Goal: Task Accomplishment & Management: Manage account settings

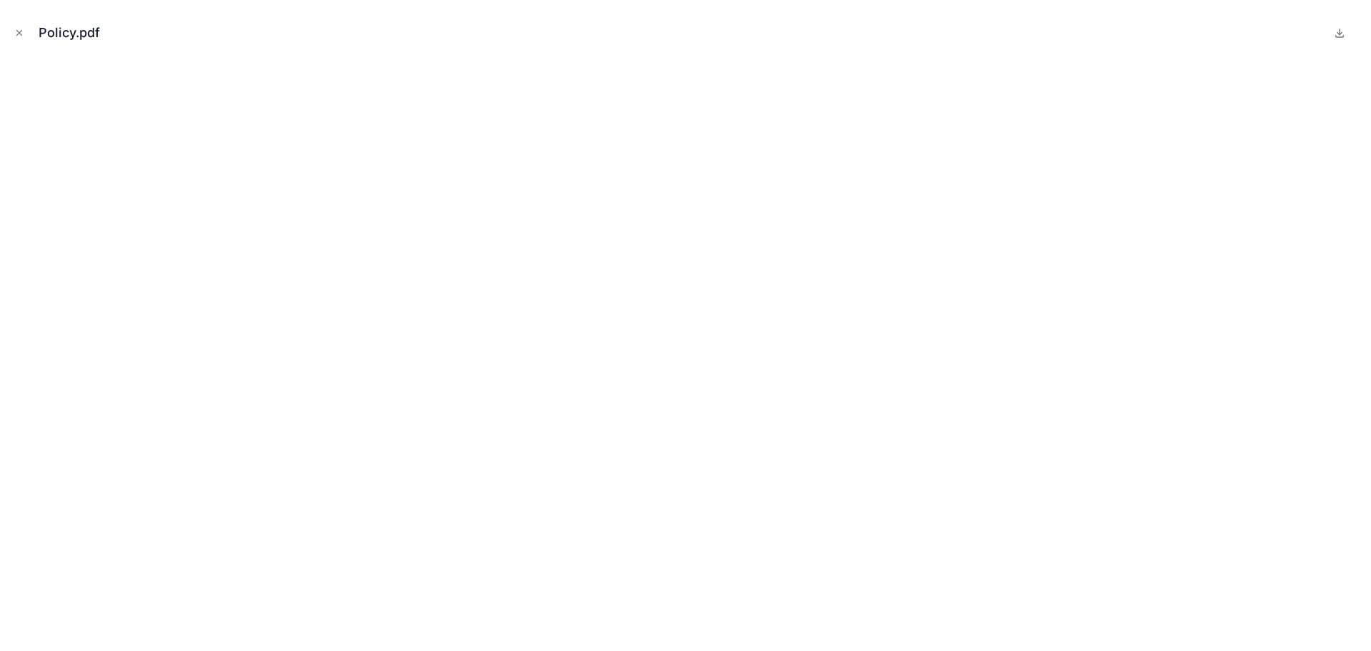
scroll to position [1799, 0]
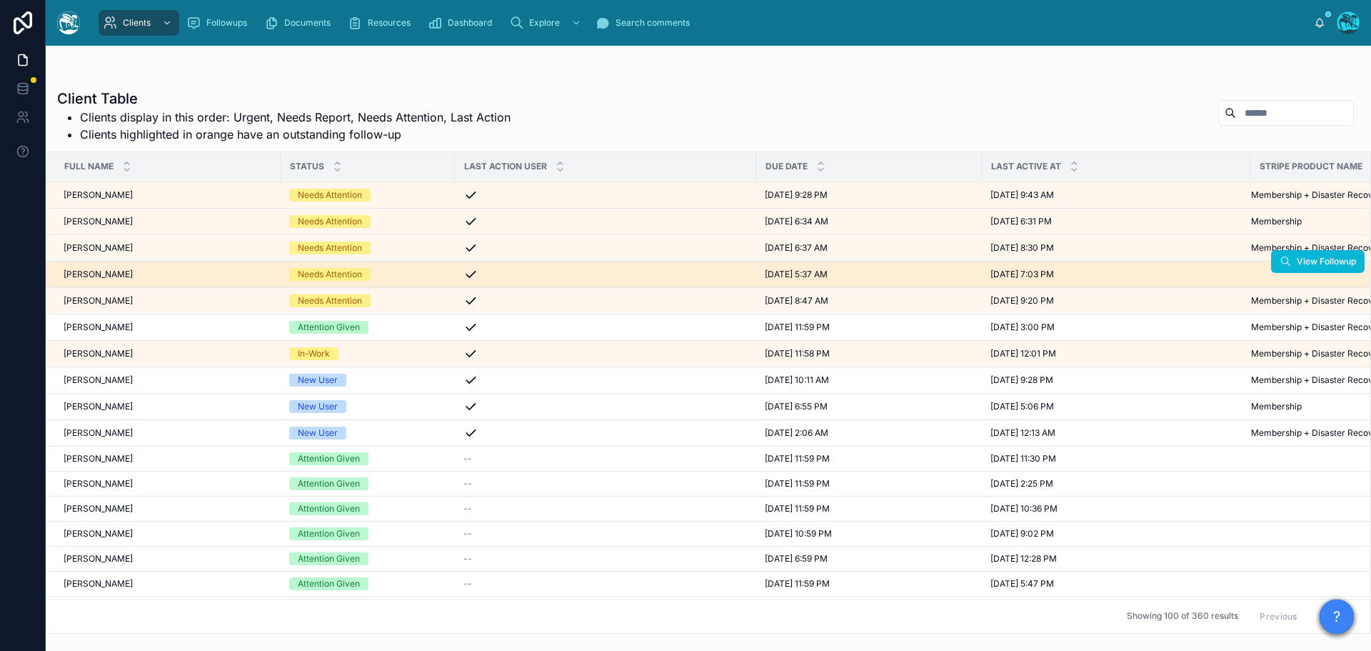
scroll to position [143, 0]
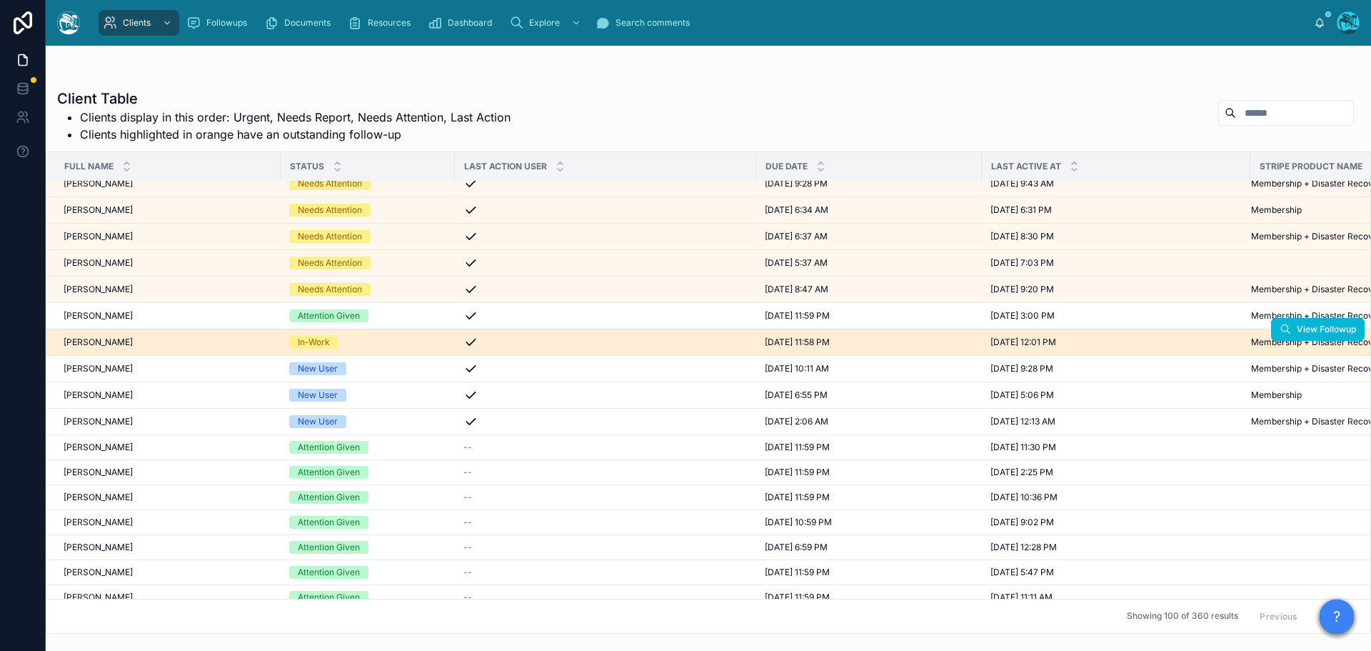
click at [176, 342] on div "Lillian Machin Lillian Machin" at bounding box center [168, 341] width 209 height 11
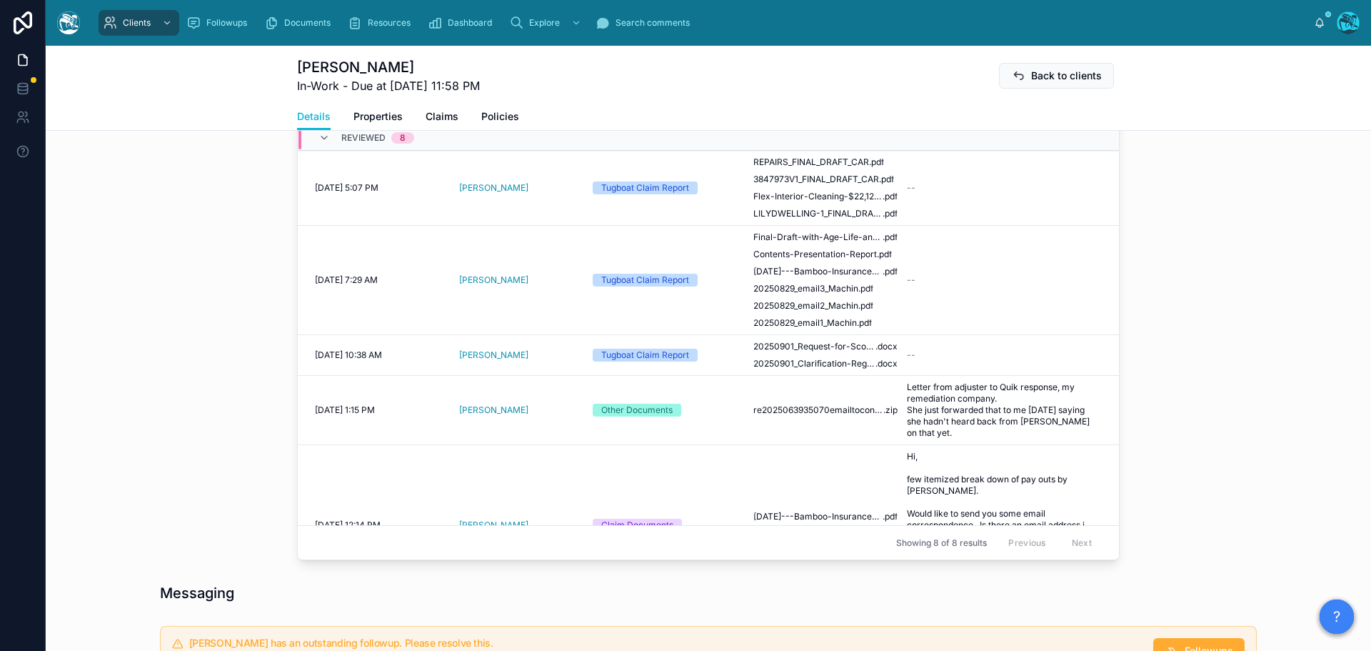
scroll to position [786, 0]
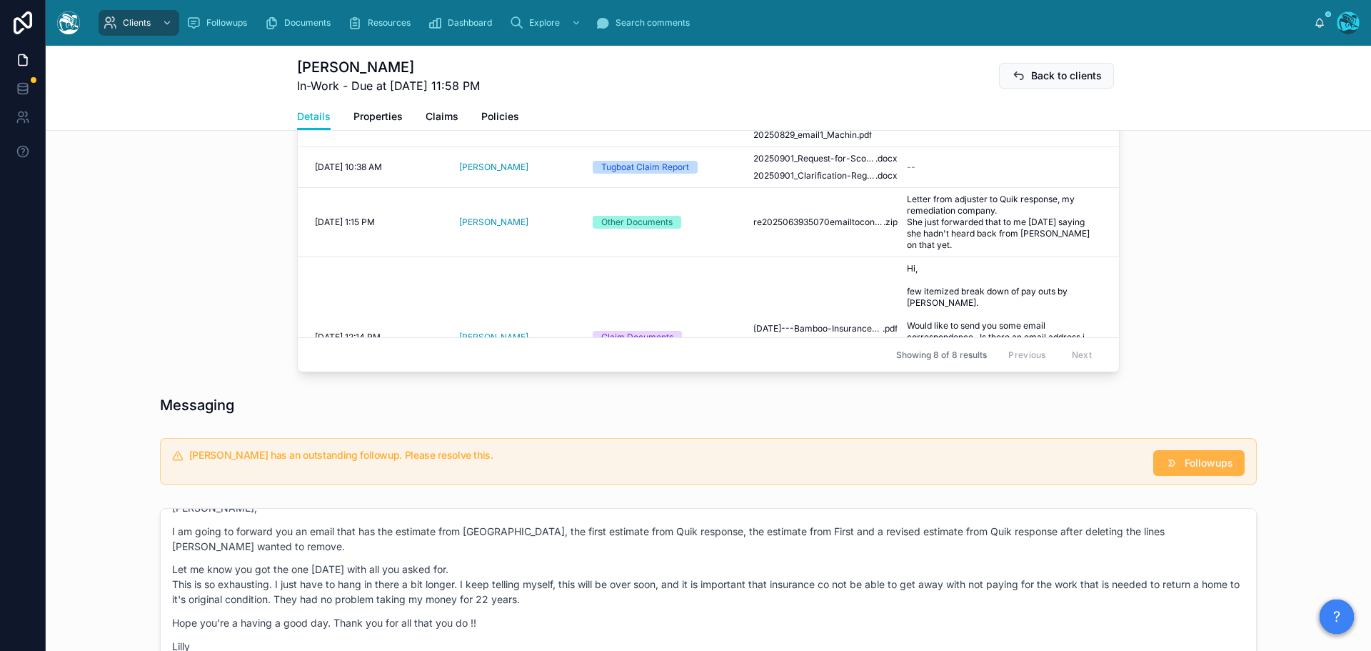
click at [1208, 470] on span "Followups" at bounding box center [1209, 463] width 49 height 14
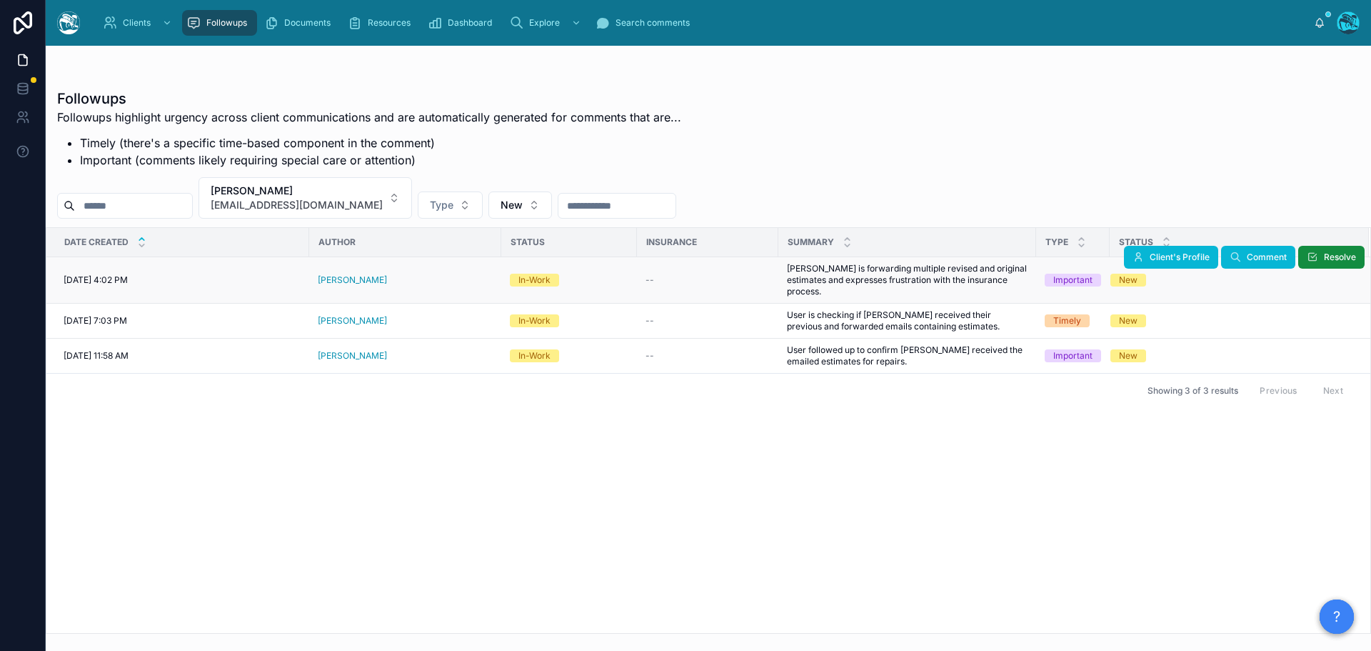
click at [391, 276] on div "Lillian Machin" at bounding box center [405, 279] width 175 height 11
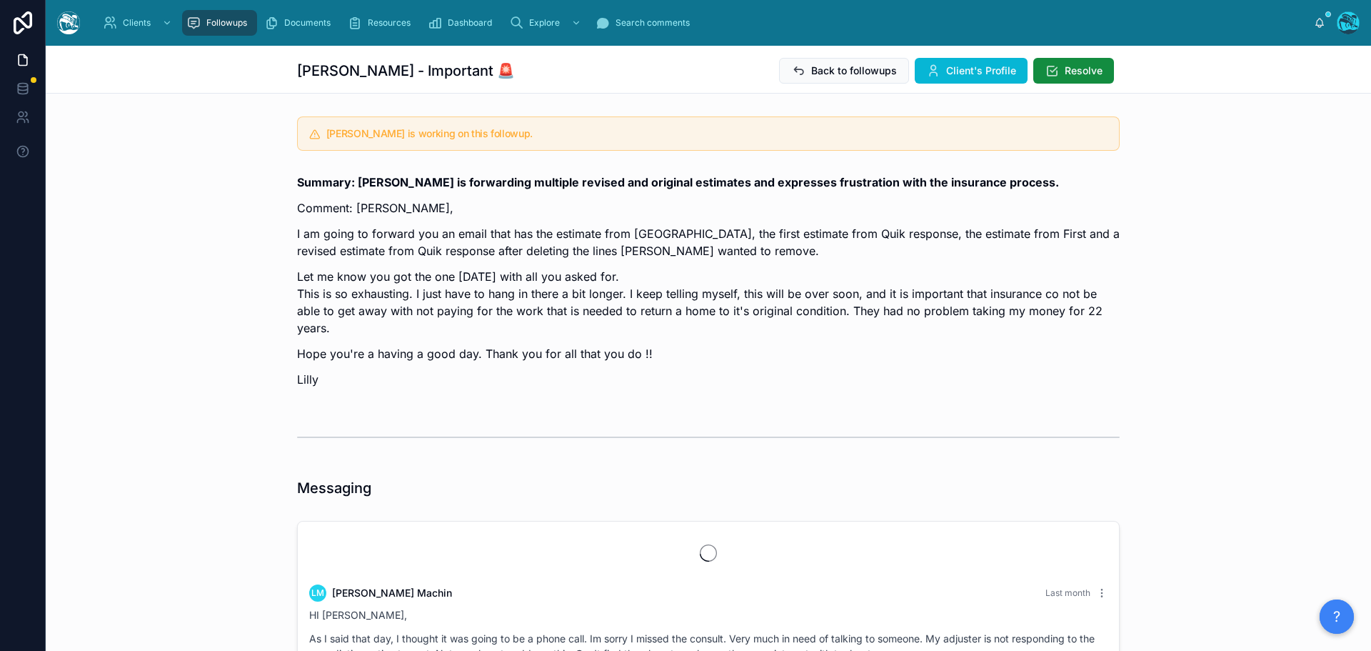
scroll to position [3151, 0]
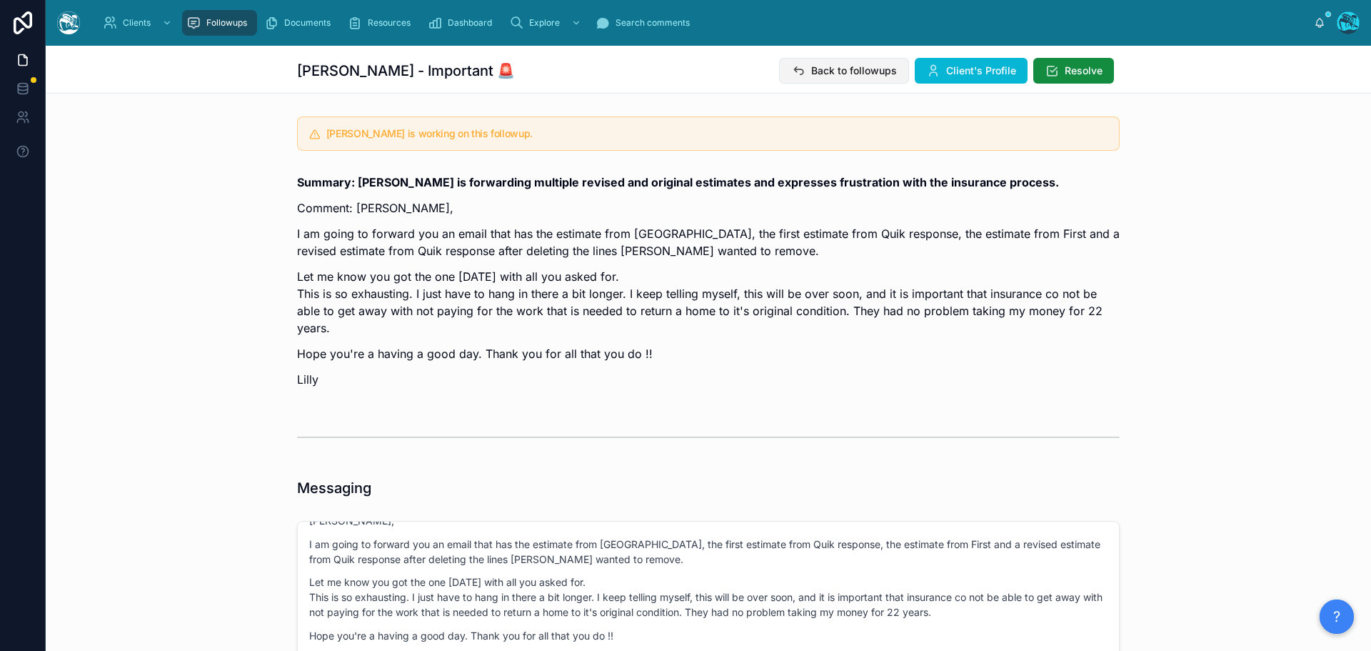
click at [827, 66] on span "Back to followups" at bounding box center [854, 71] width 86 height 14
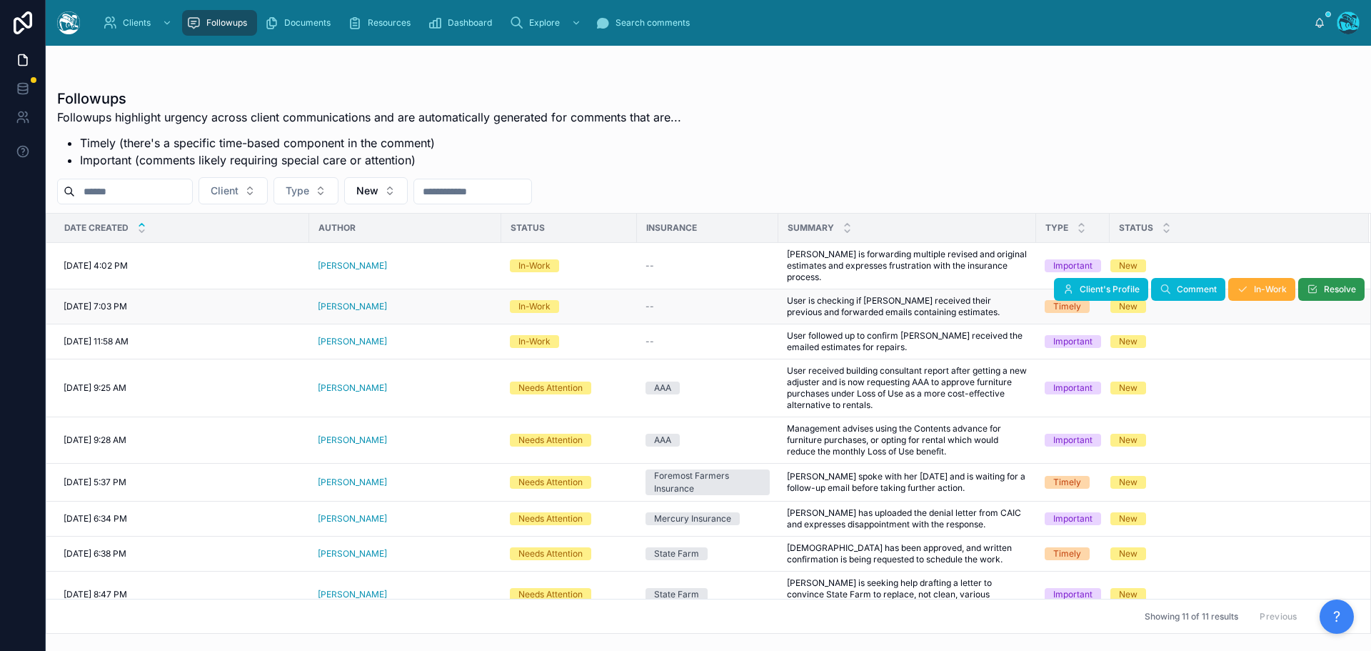
click at [1324, 283] on span "Resolve" at bounding box center [1340, 288] width 32 height 11
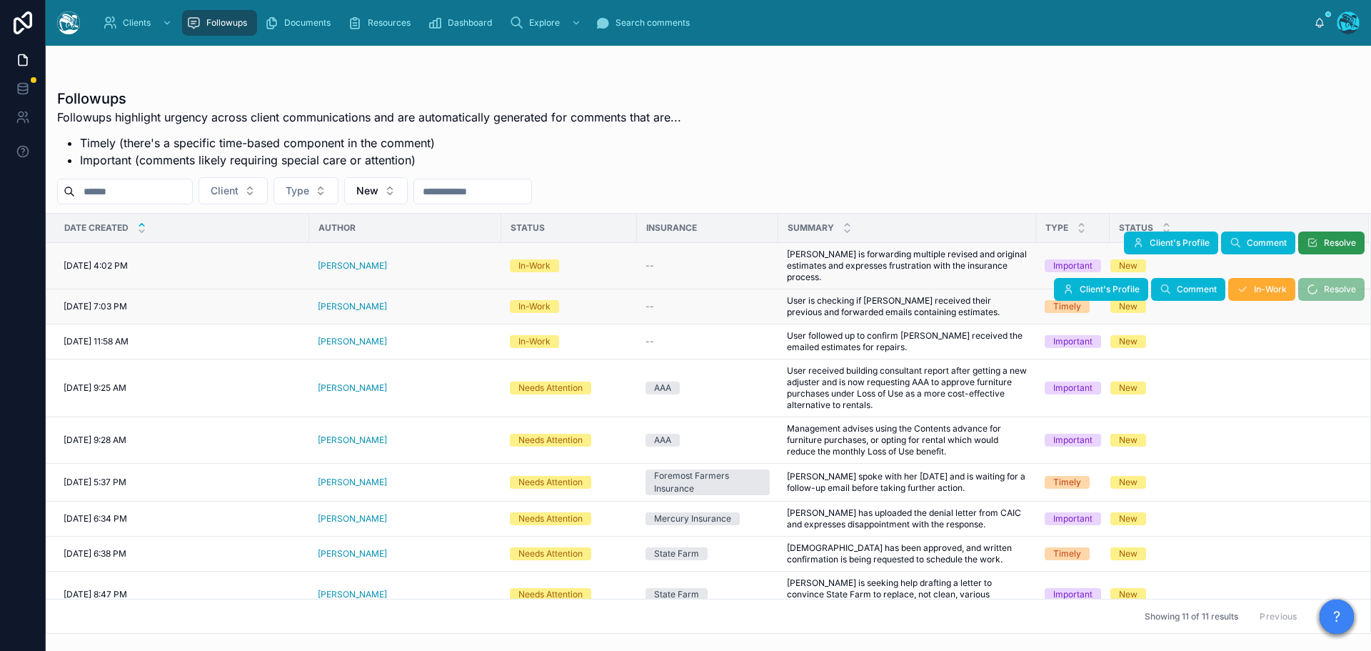
click at [1324, 245] on span "Resolve" at bounding box center [1340, 242] width 32 height 11
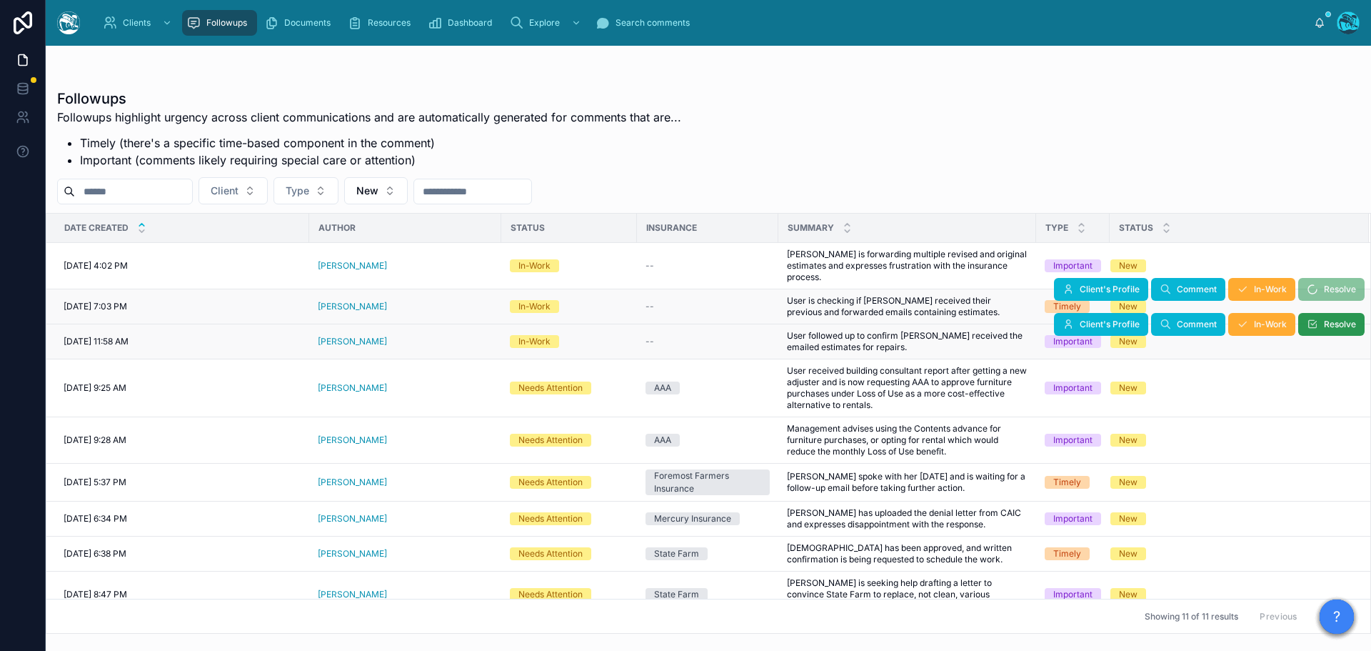
click at [1324, 318] on span "Resolve" at bounding box center [1340, 323] width 32 height 11
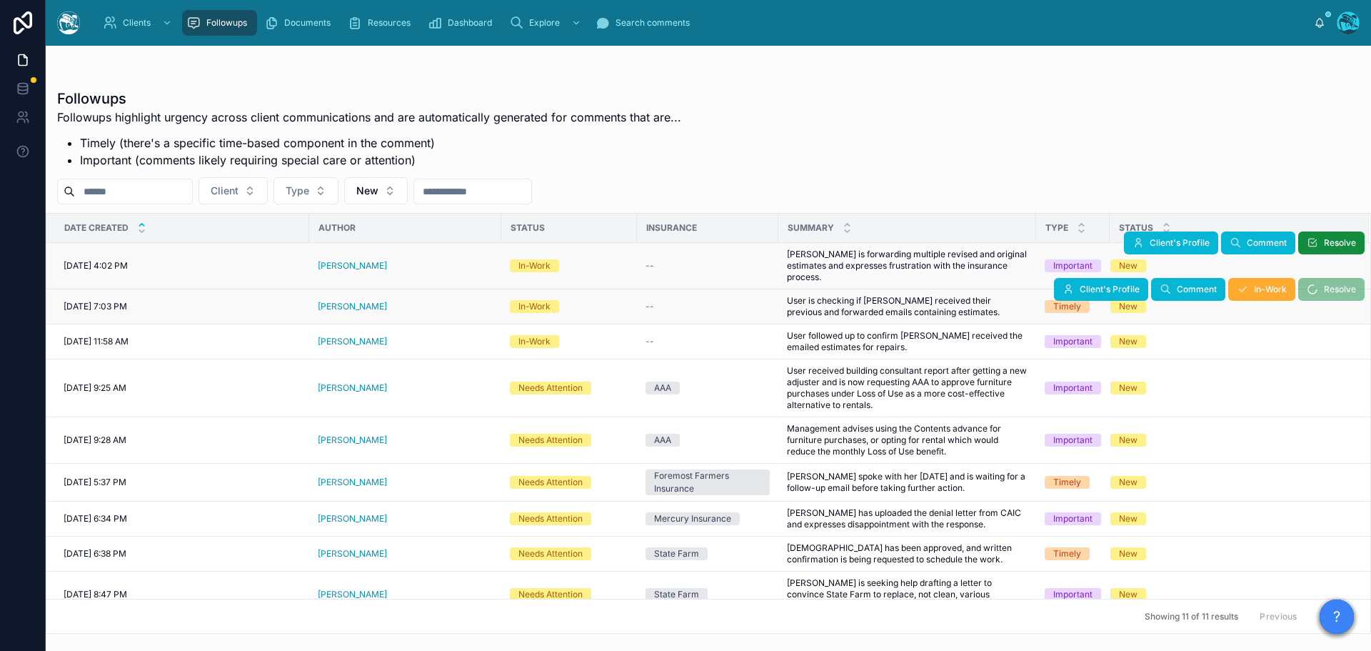
click at [378, 262] on div "[PERSON_NAME]" at bounding box center [405, 265] width 175 height 11
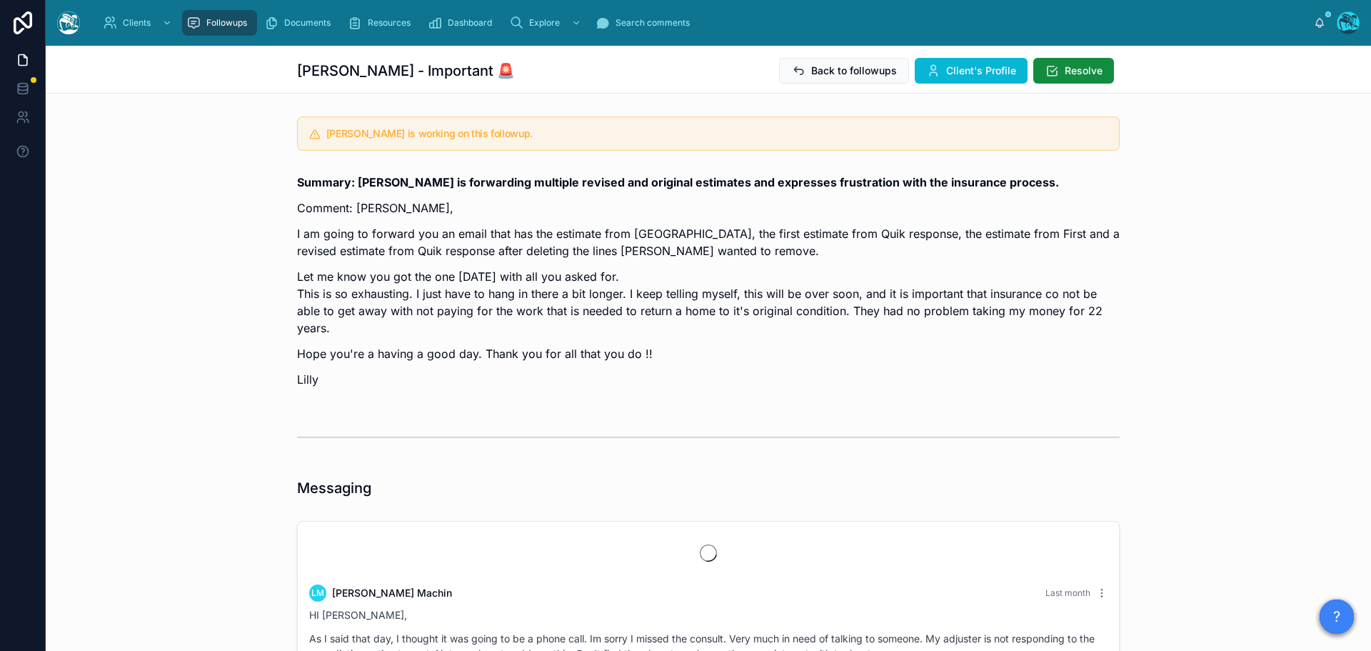
scroll to position [3151, 0]
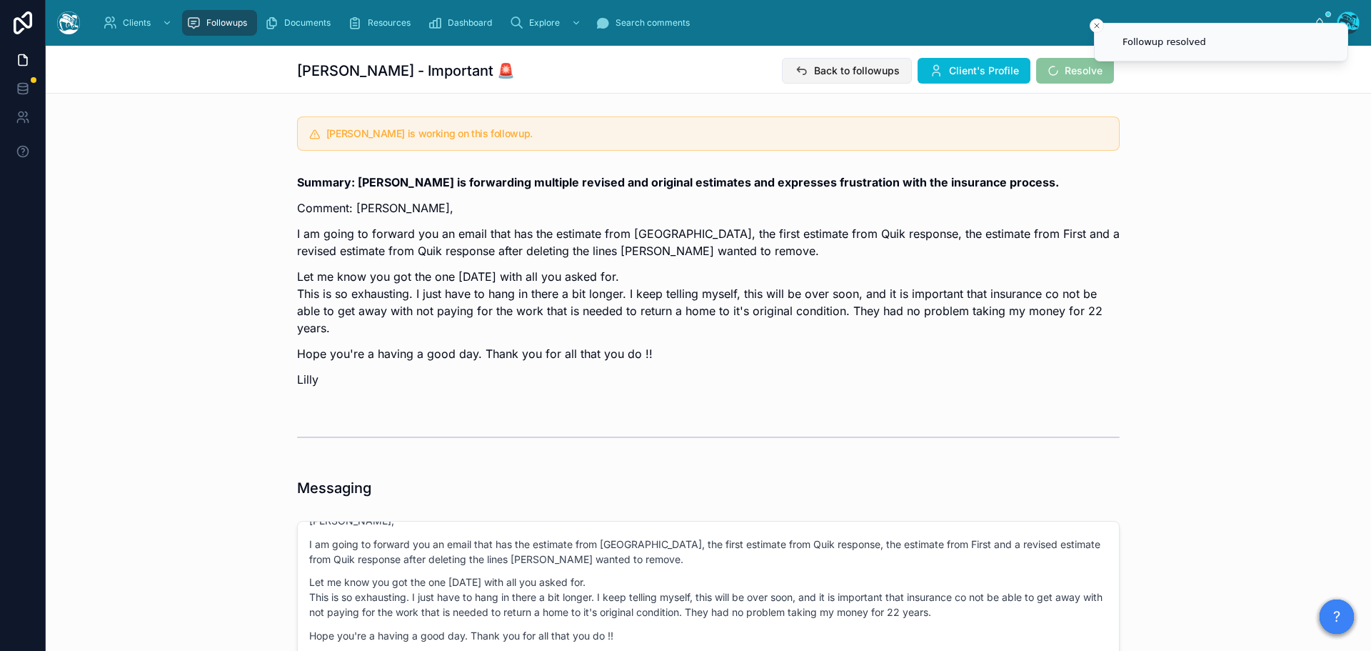
click at [845, 68] on span "Back to followups" at bounding box center [857, 71] width 86 height 14
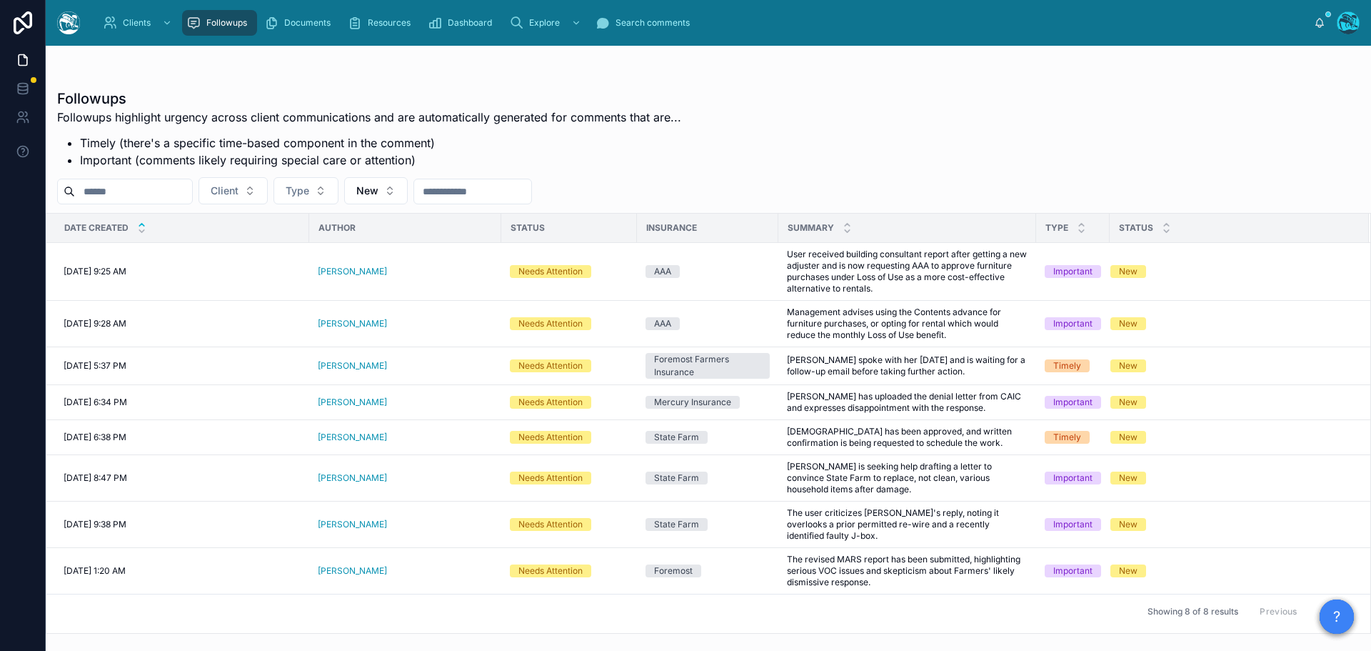
click at [188, 193] on input "text" at bounding box center [133, 191] width 117 height 20
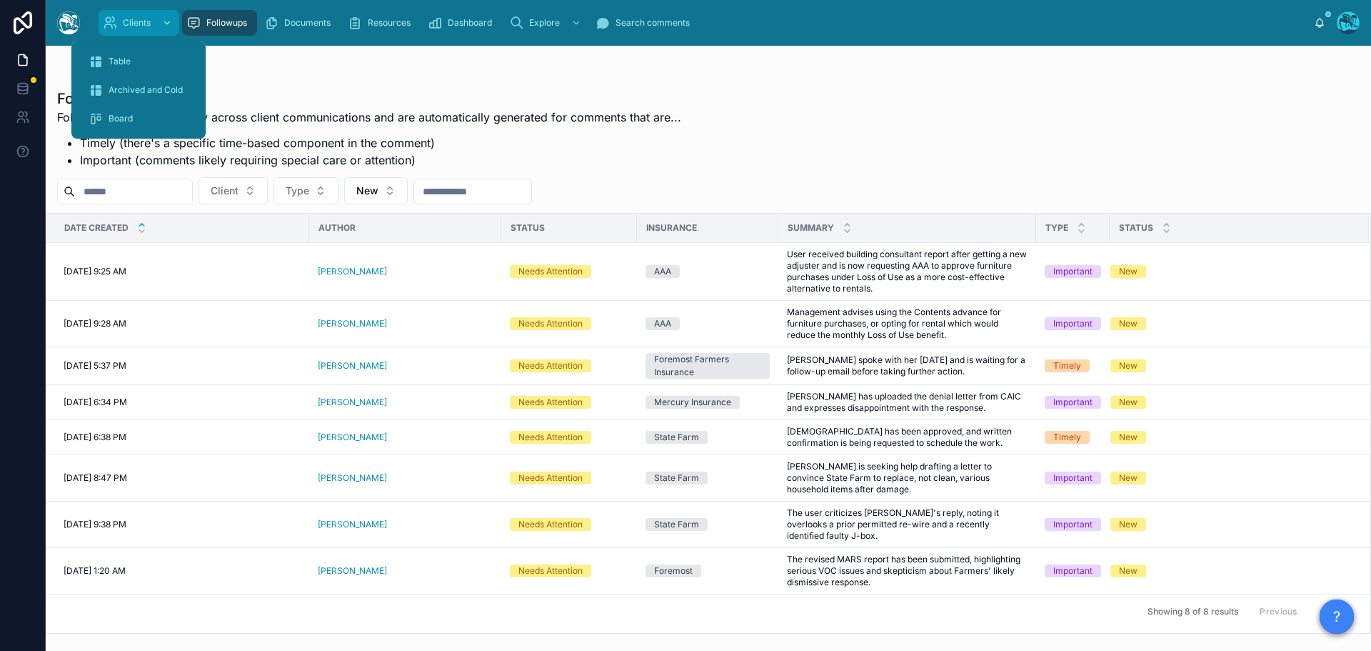
click at [129, 26] on span "Clients" at bounding box center [137, 22] width 28 height 11
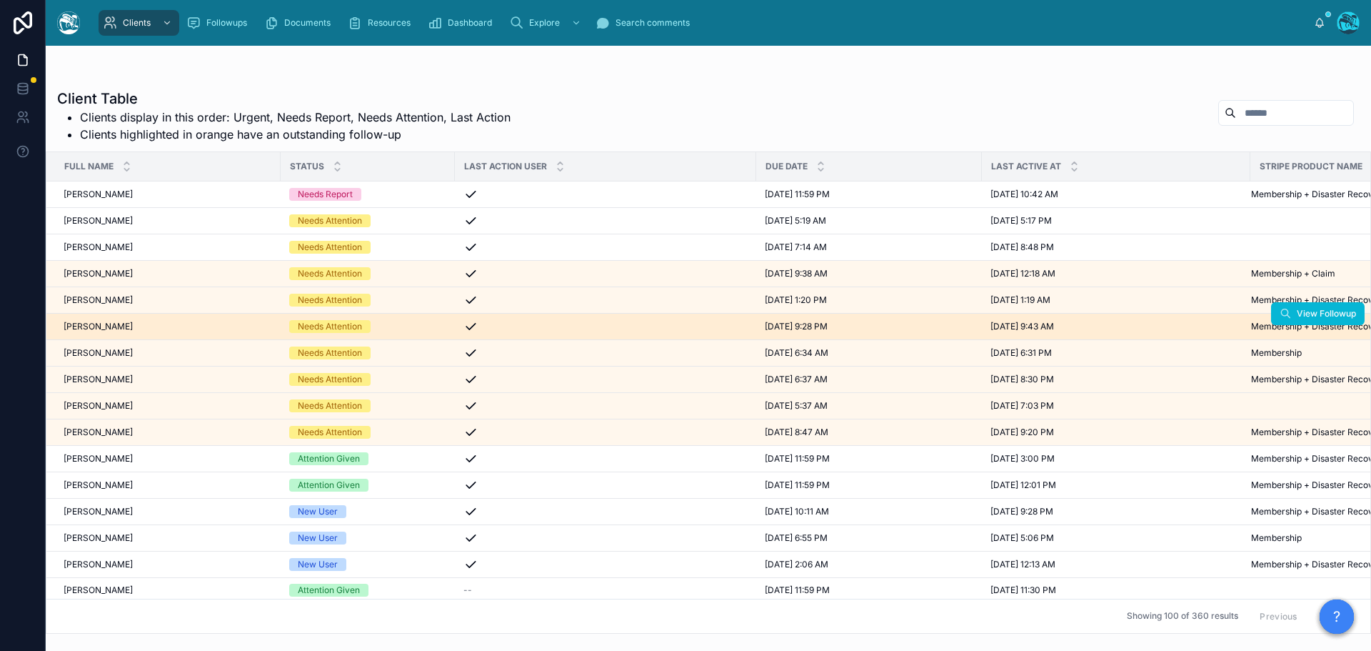
scroll to position [71, 0]
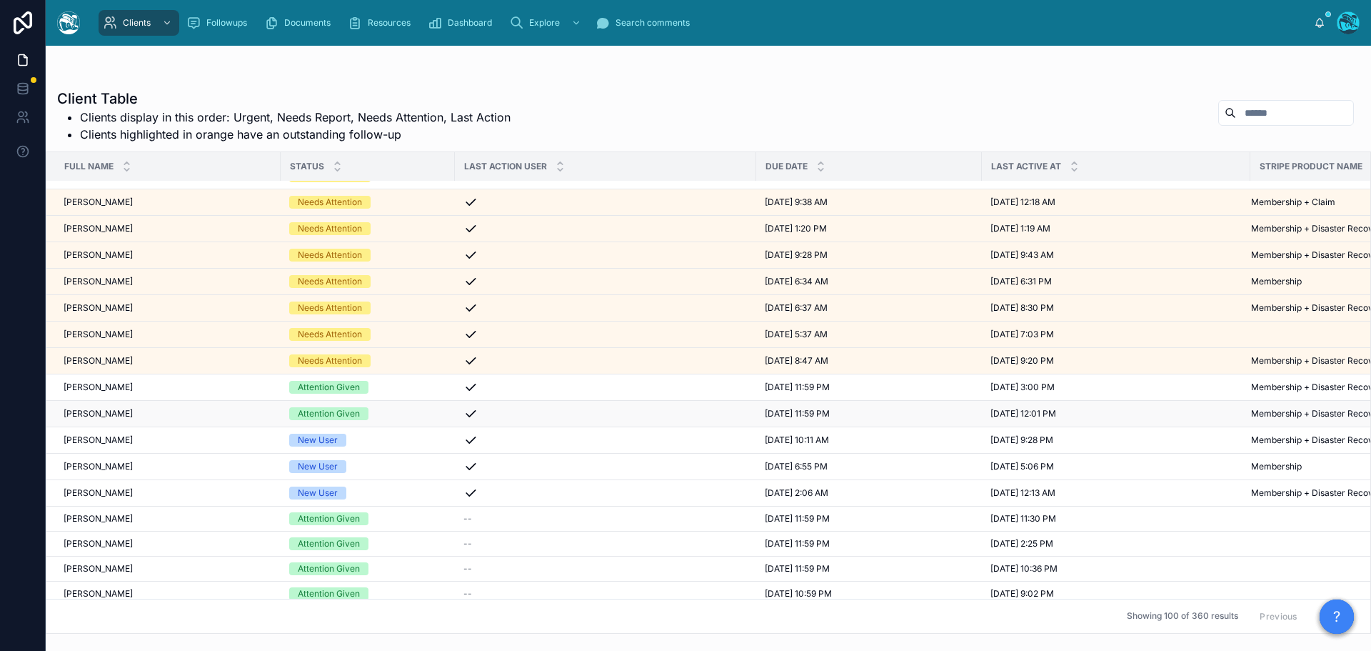
click at [380, 414] on div "Attention Given" at bounding box center [367, 413] width 157 height 13
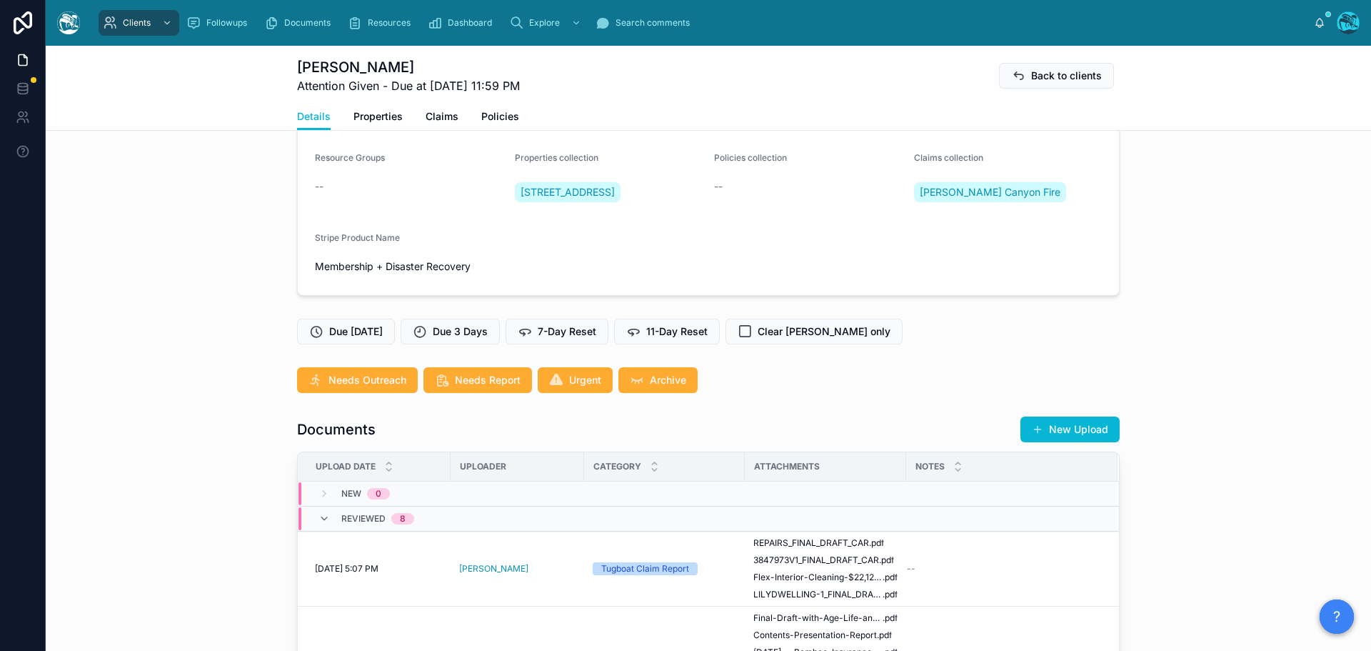
scroll to position [286, 0]
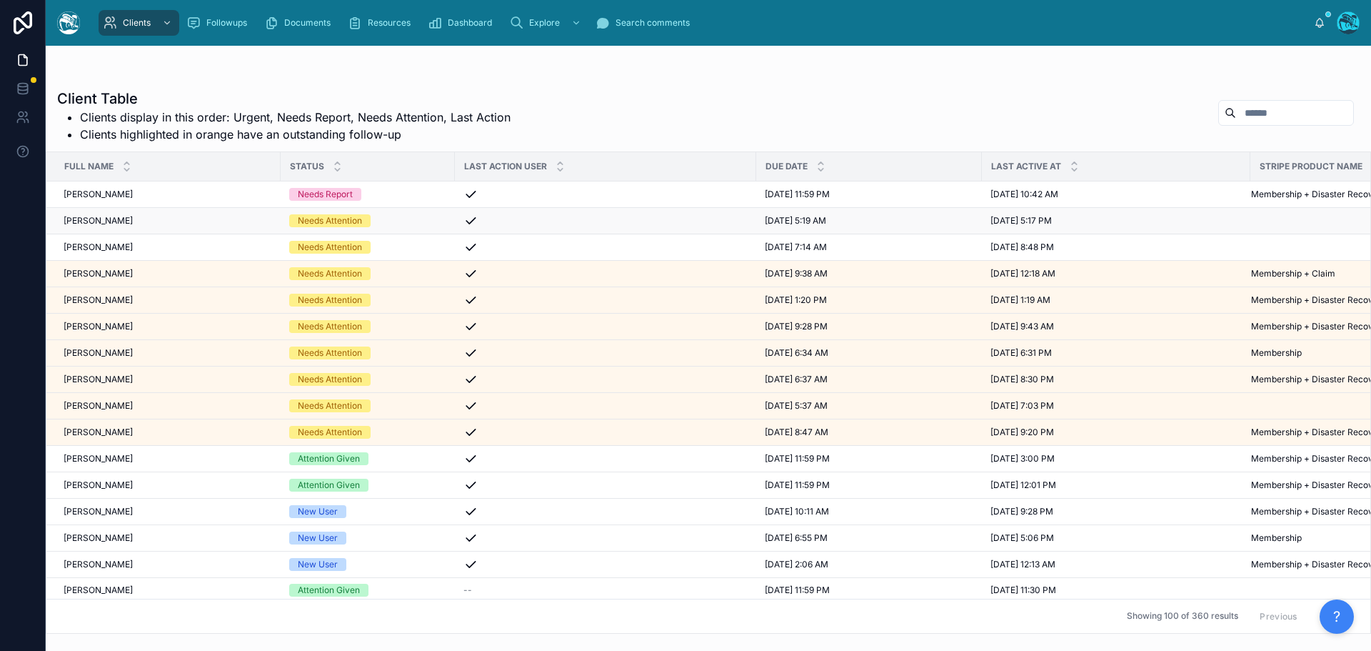
click at [431, 224] on div "Needs Attention" at bounding box center [367, 220] width 157 height 13
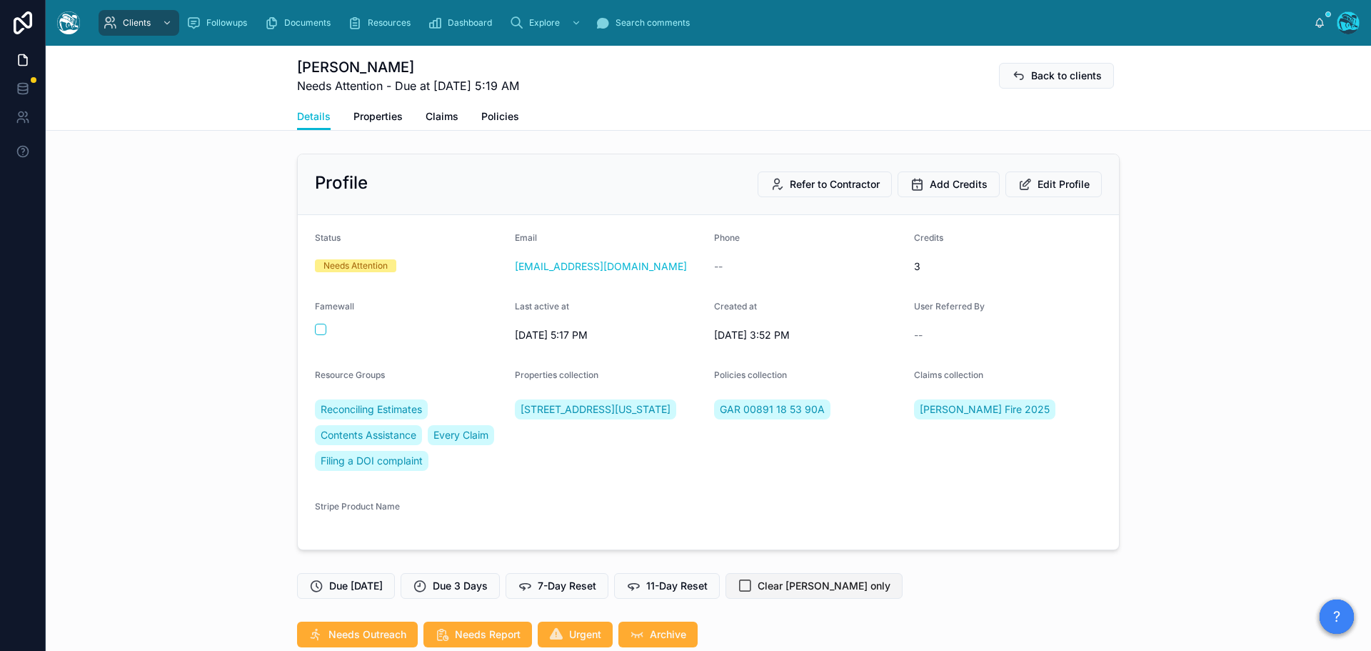
click at [765, 590] on button "Clear [PERSON_NAME] only" at bounding box center [814, 586] width 177 height 26
click at [532, 586] on icon at bounding box center [525, 585] width 14 height 14
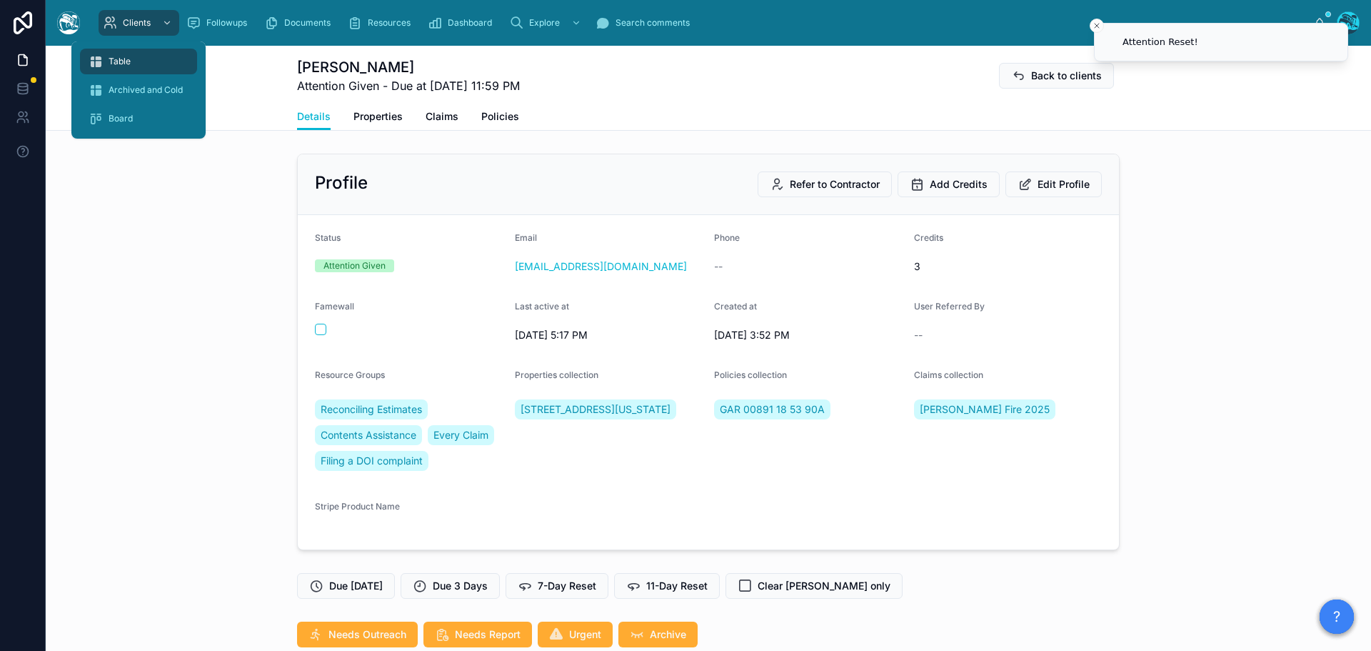
click at [117, 56] on span "Table" at bounding box center [120, 61] width 22 height 11
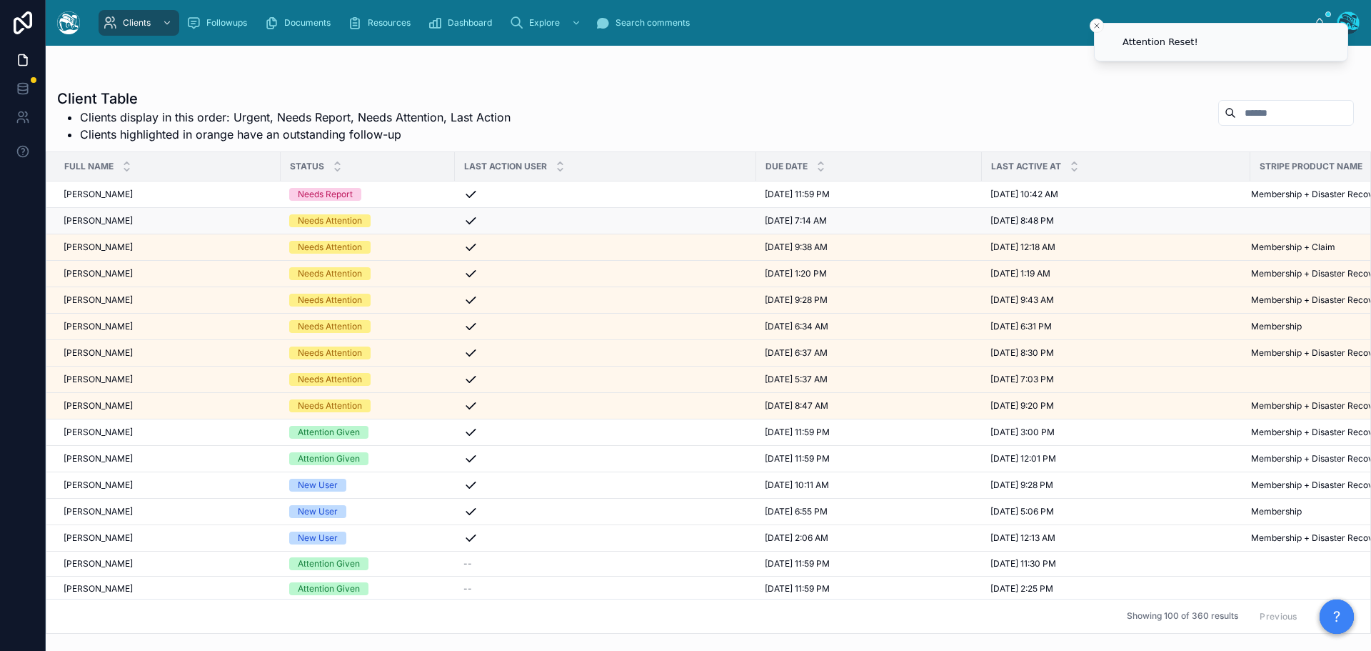
click at [151, 223] on div "Kimberly Costino Kimberly Costino" at bounding box center [168, 220] width 209 height 11
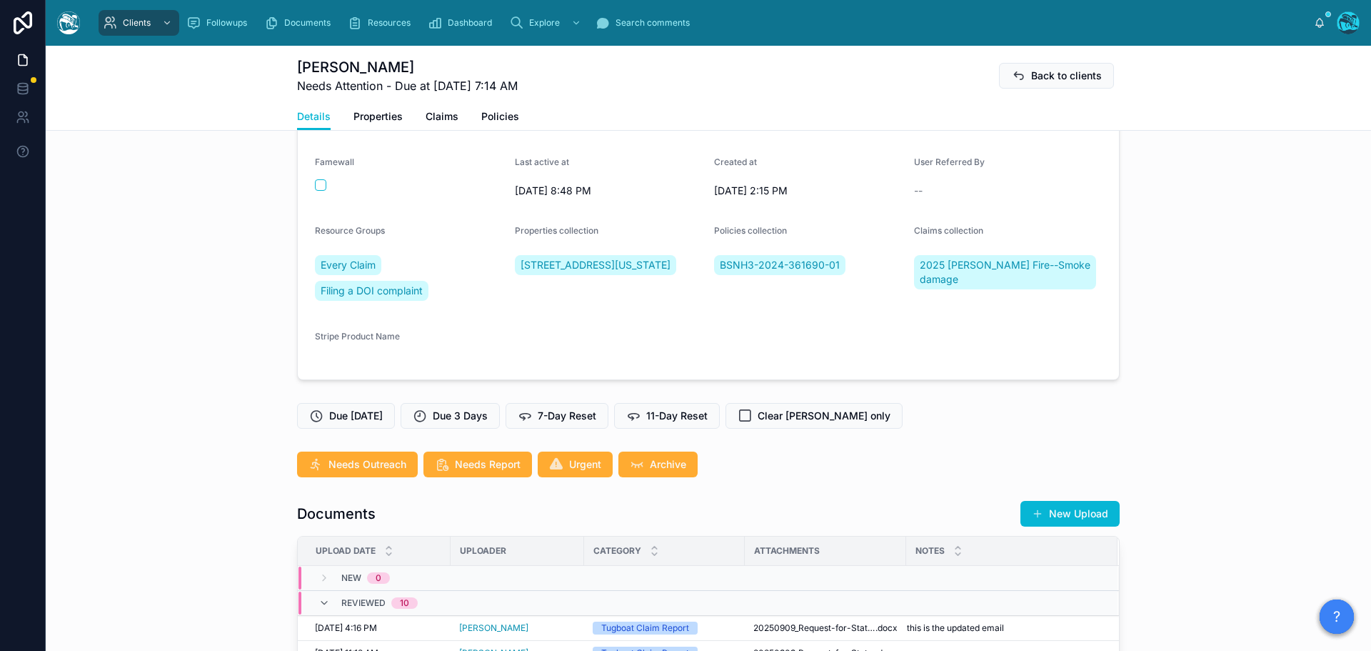
scroll to position [143, 0]
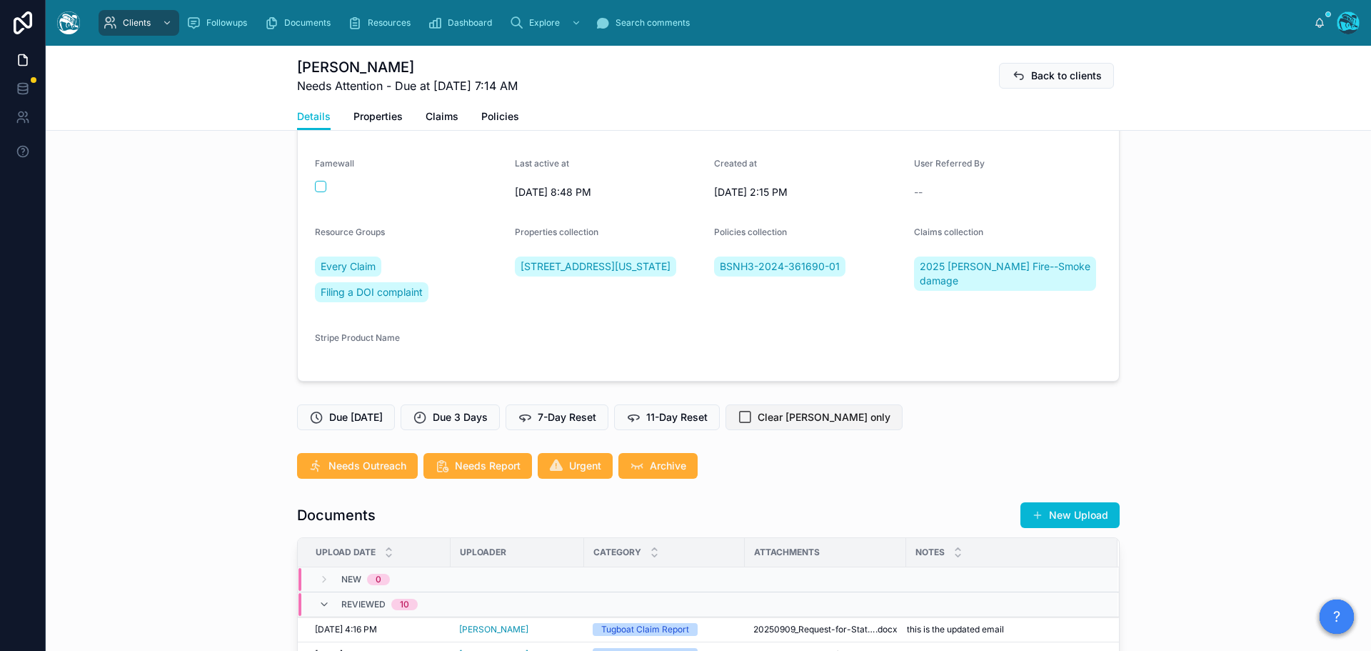
click at [794, 420] on span "Clear [PERSON_NAME] only" at bounding box center [824, 417] width 133 height 14
click at [563, 421] on span "7-Day Reset" at bounding box center [567, 417] width 59 height 14
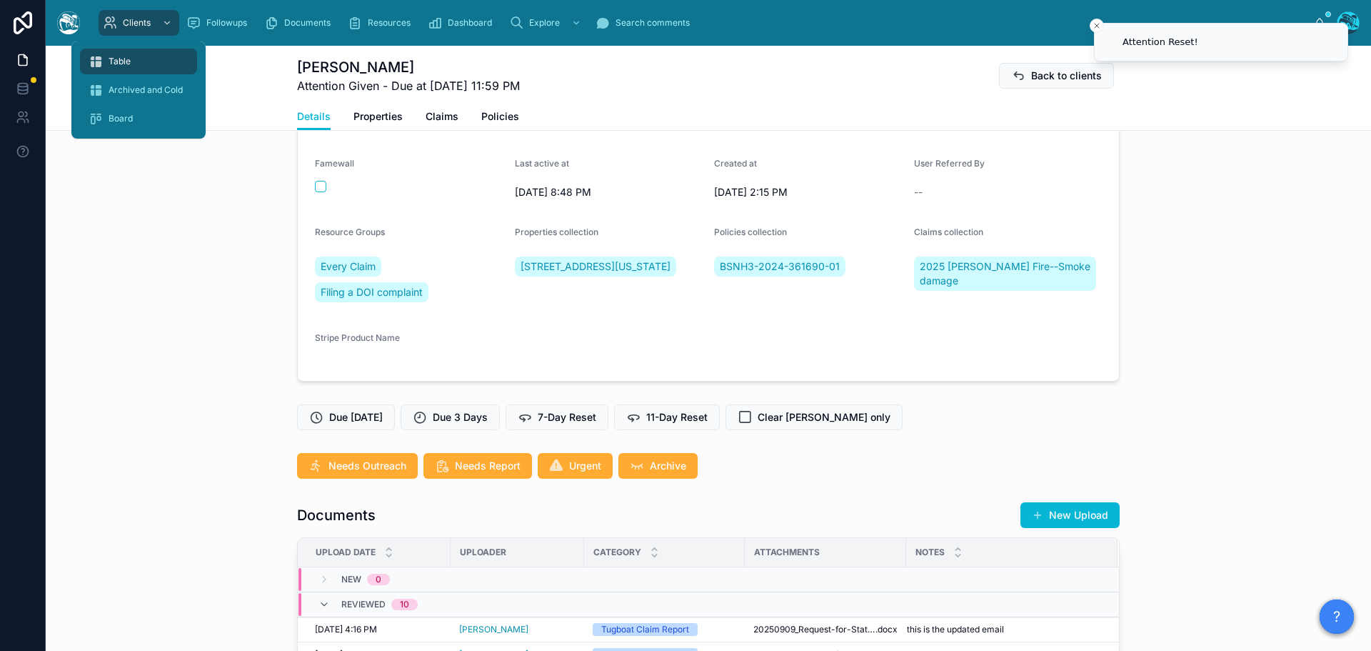
click at [126, 64] on span "Table" at bounding box center [120, 61] width 22 height 11
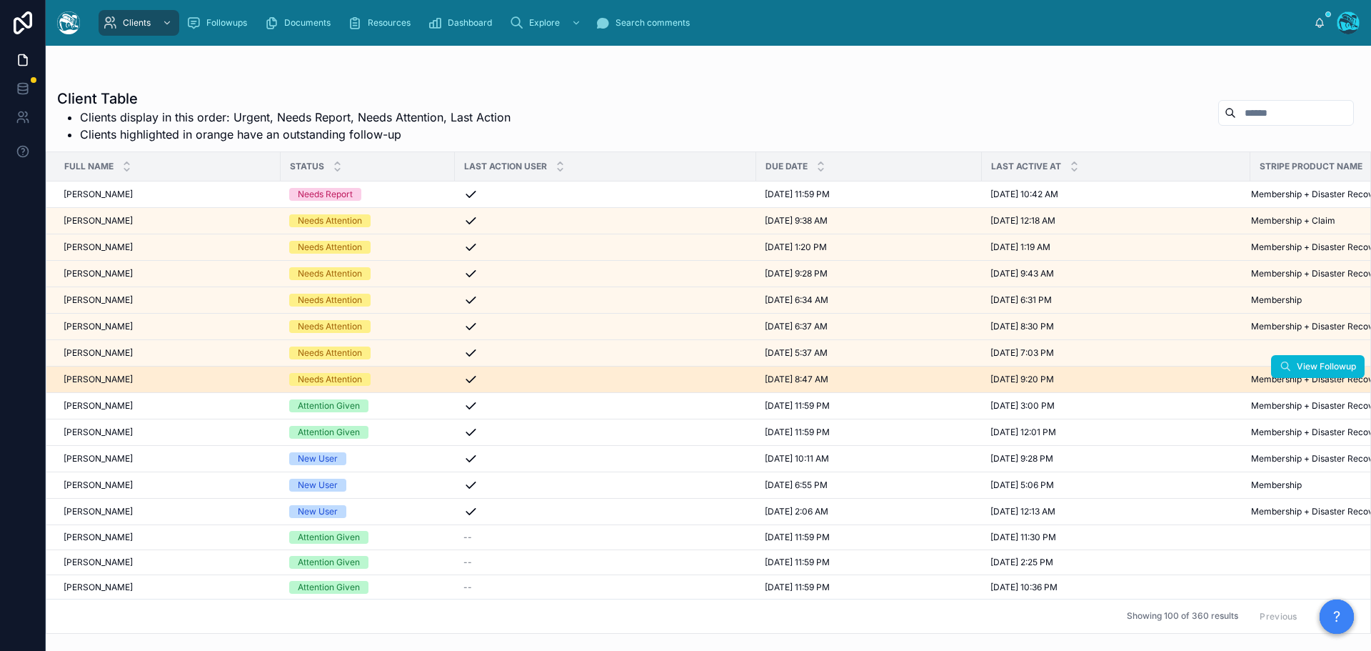
click at [123, 383] on div "Jeff Sedlik Jeff Sedlik" at bounding box center [168, 378] width 209 height 11
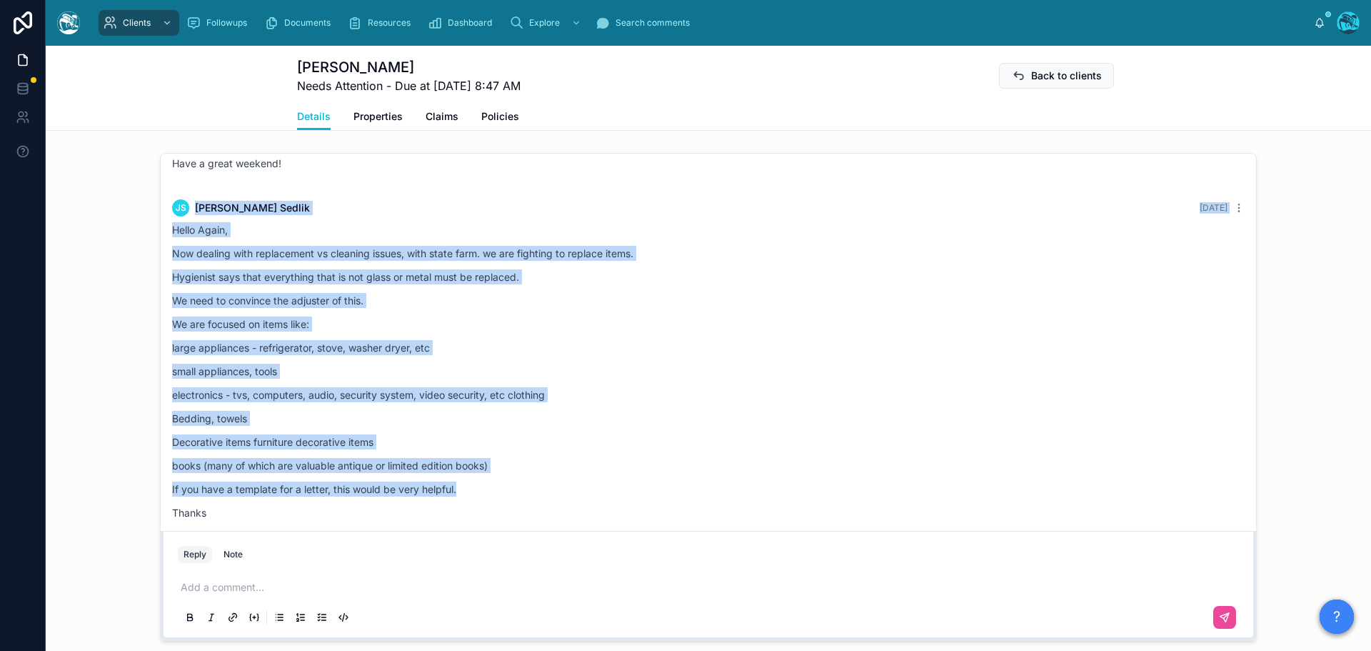
scroll to position [6088, 0]
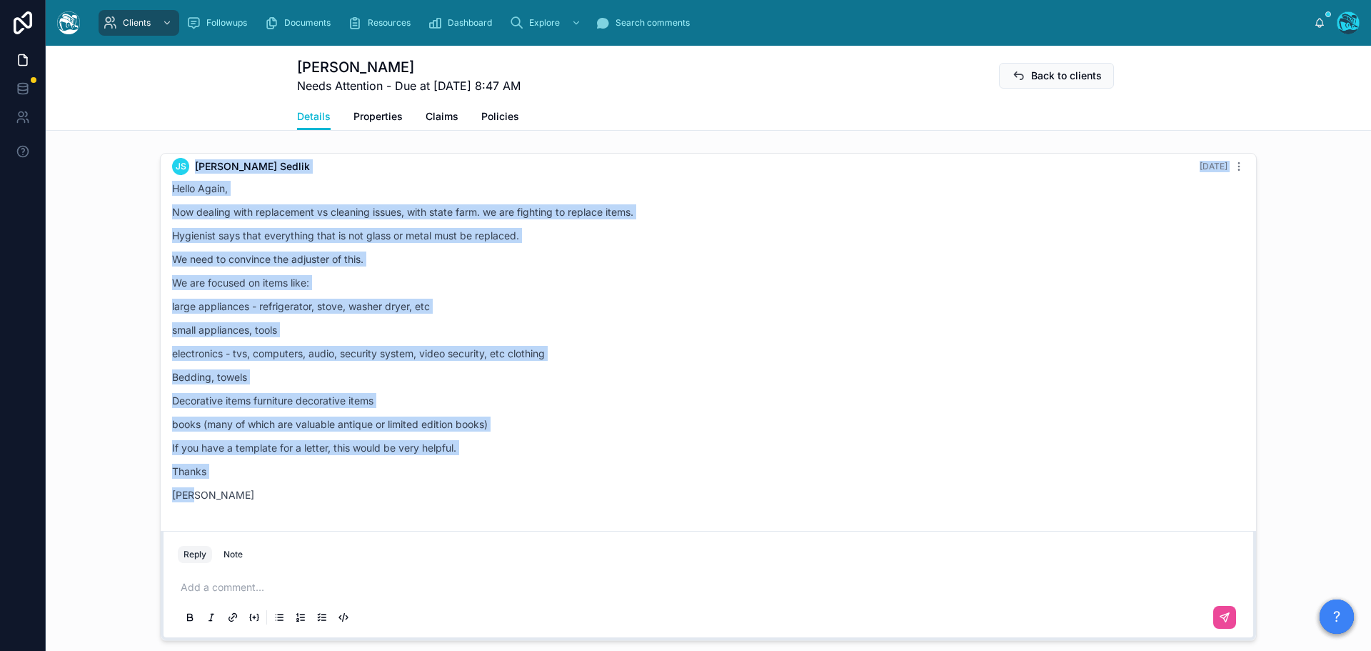
drag, startPoint x: 340, startPoint y: 209, endPoint x: 467, endPoint y: 501, distance: 317.9
copy div "JS Jeff Sedlik Yesterday Hello Again, Now dealing with replacement vs cleaning …"
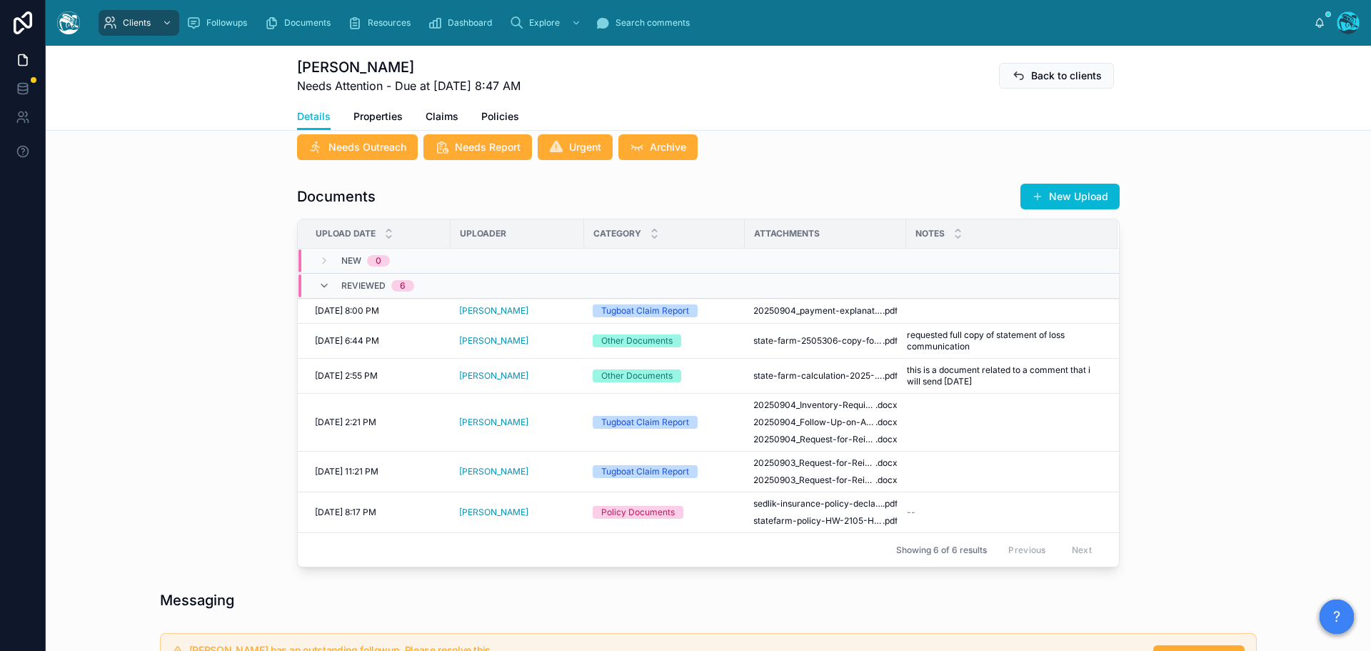
scroll to position [507, 0]
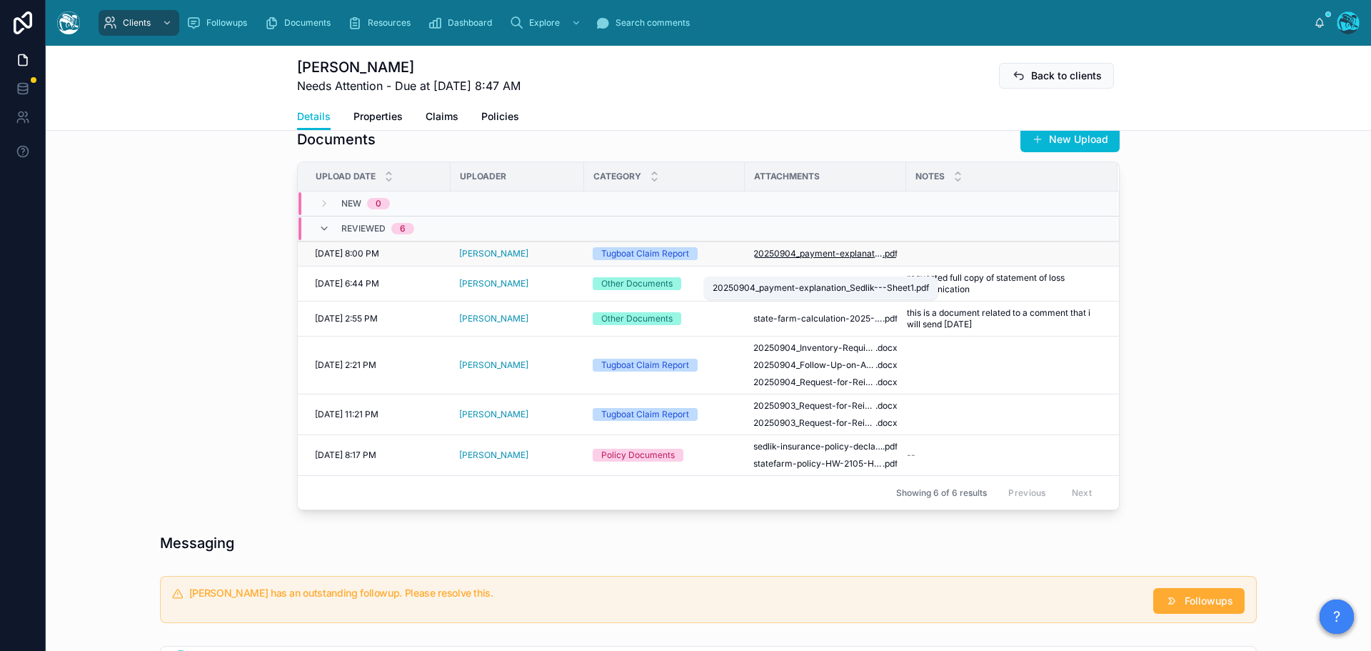
click at [848, 259] on span "20250904_payment-explanation_Sedlik---Sheet1" at bounding box center [817, 253] width 129 height 11
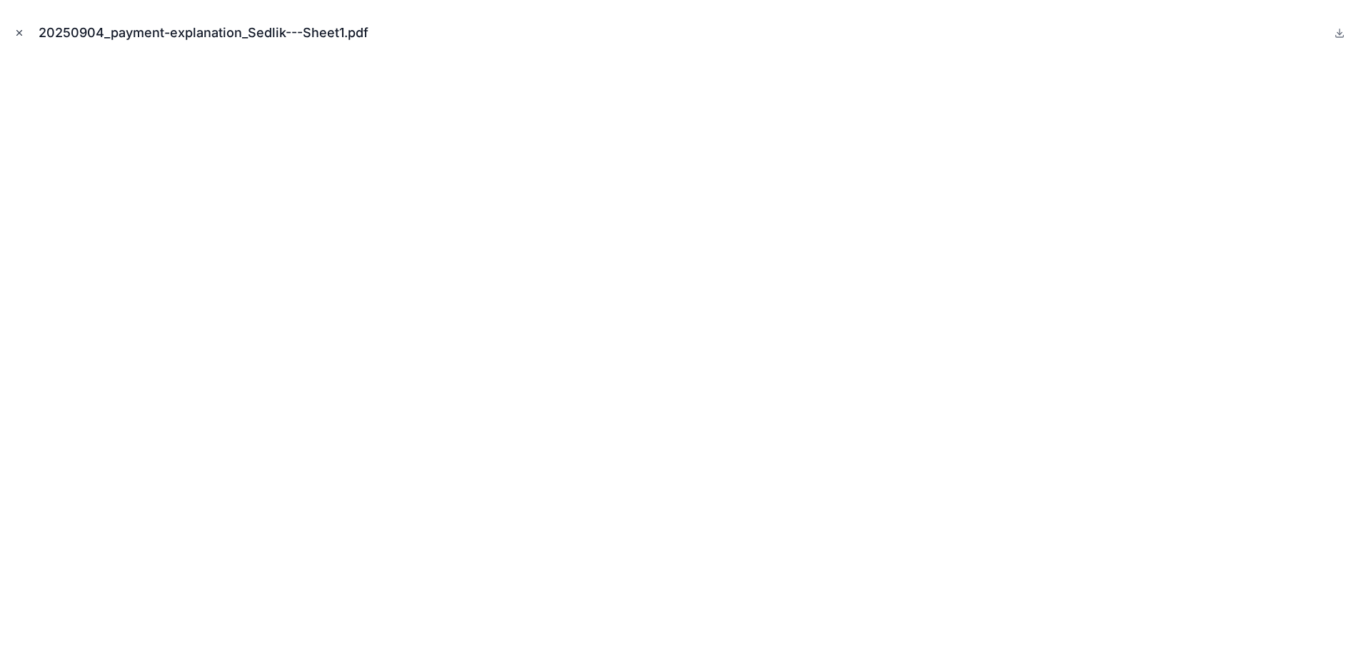
click at [19, 32] on icon "Close modal" at bounding box center [19, 33] width 10 height 10
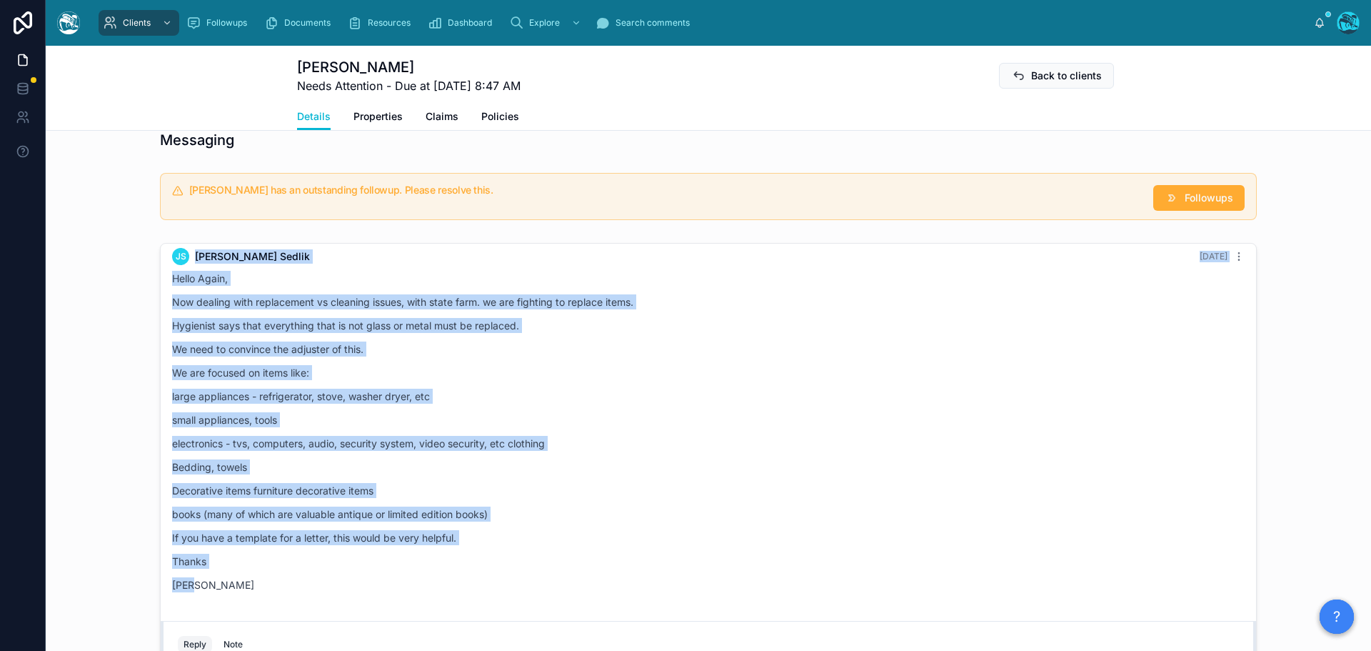
scroll to position [935, 0]
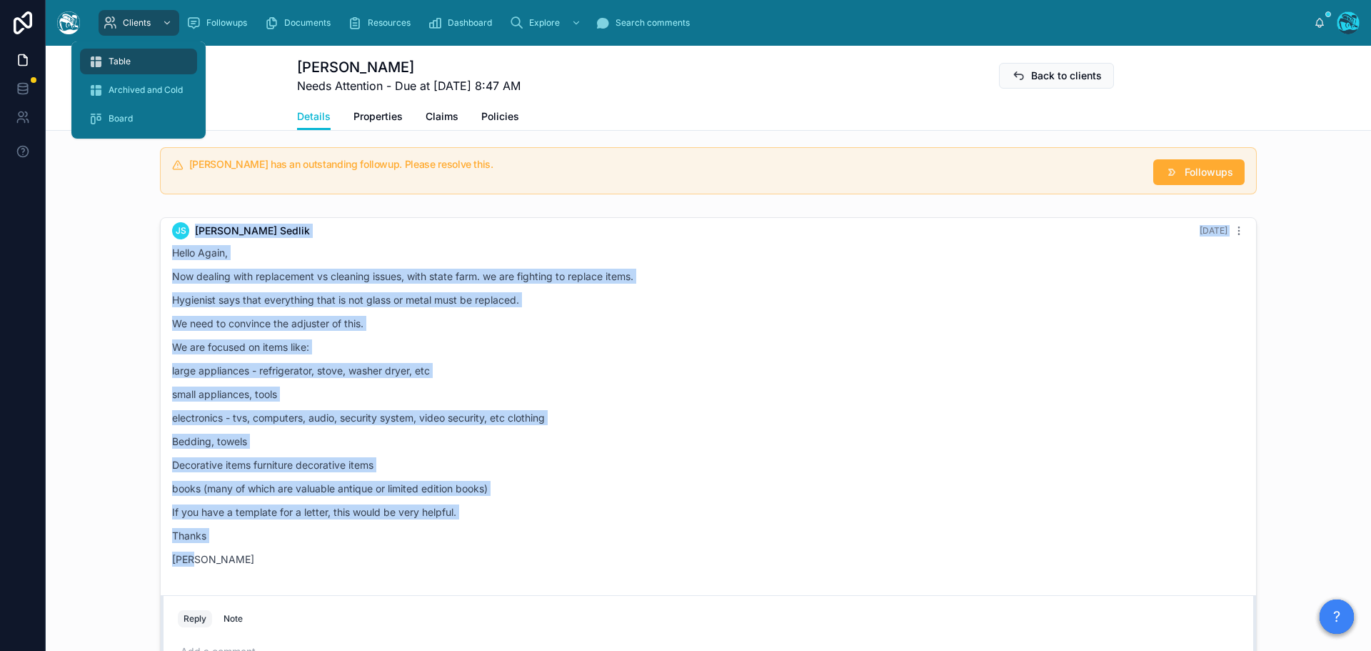
click at [126, 61] on span "Table" at bounding box center [120, 61] width 22 height 11
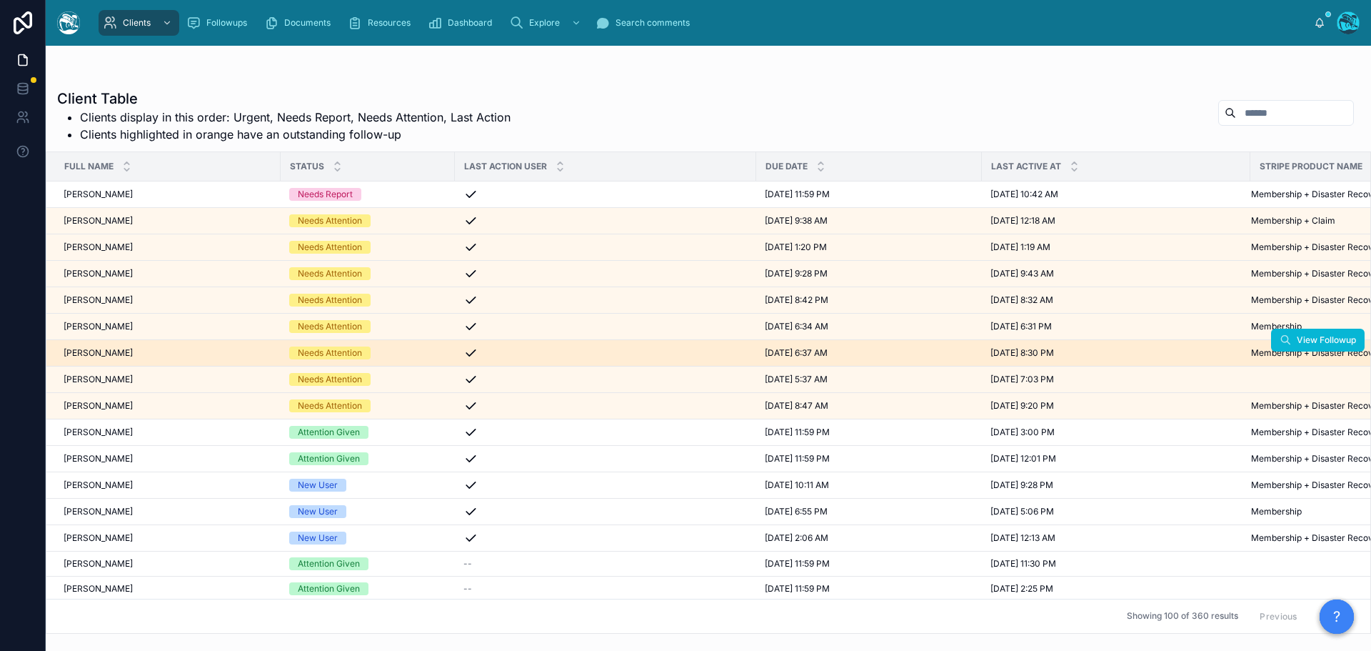
click at [121, 353] on div "Jennifer Bass Jennifer Bass" at bounding box center [168, 352] width 209 height 11
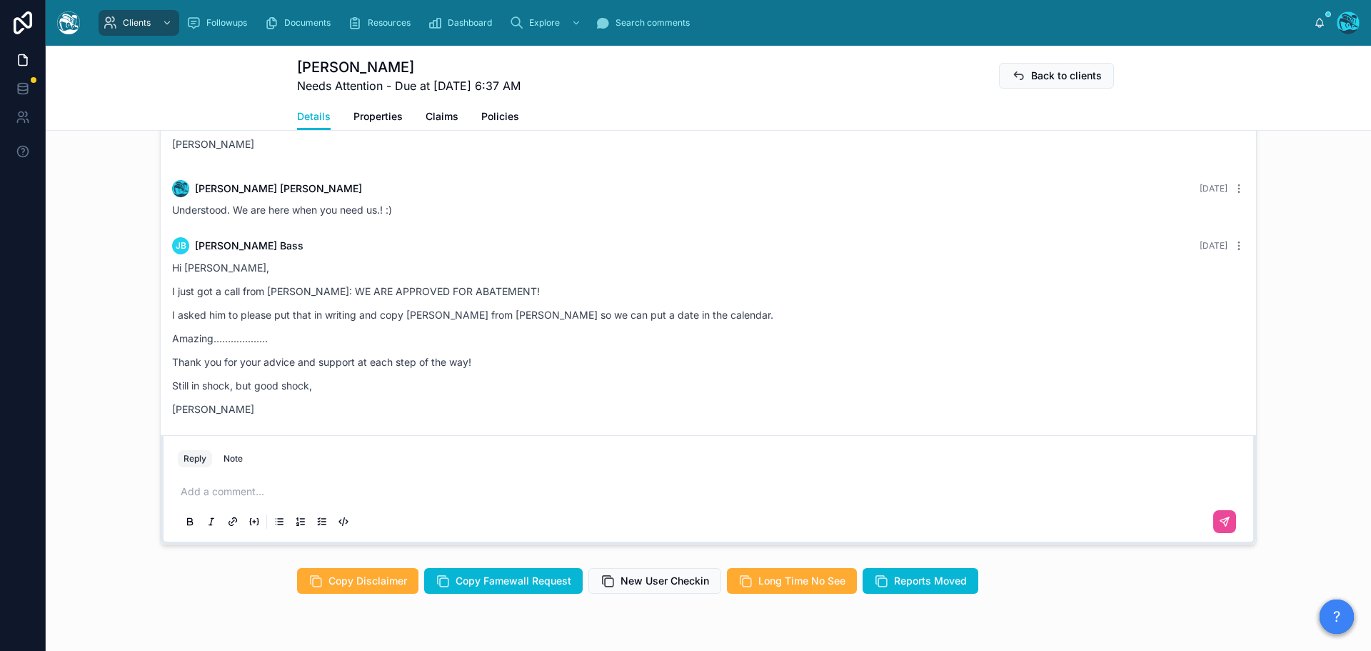
scroll to position [6979, 0]
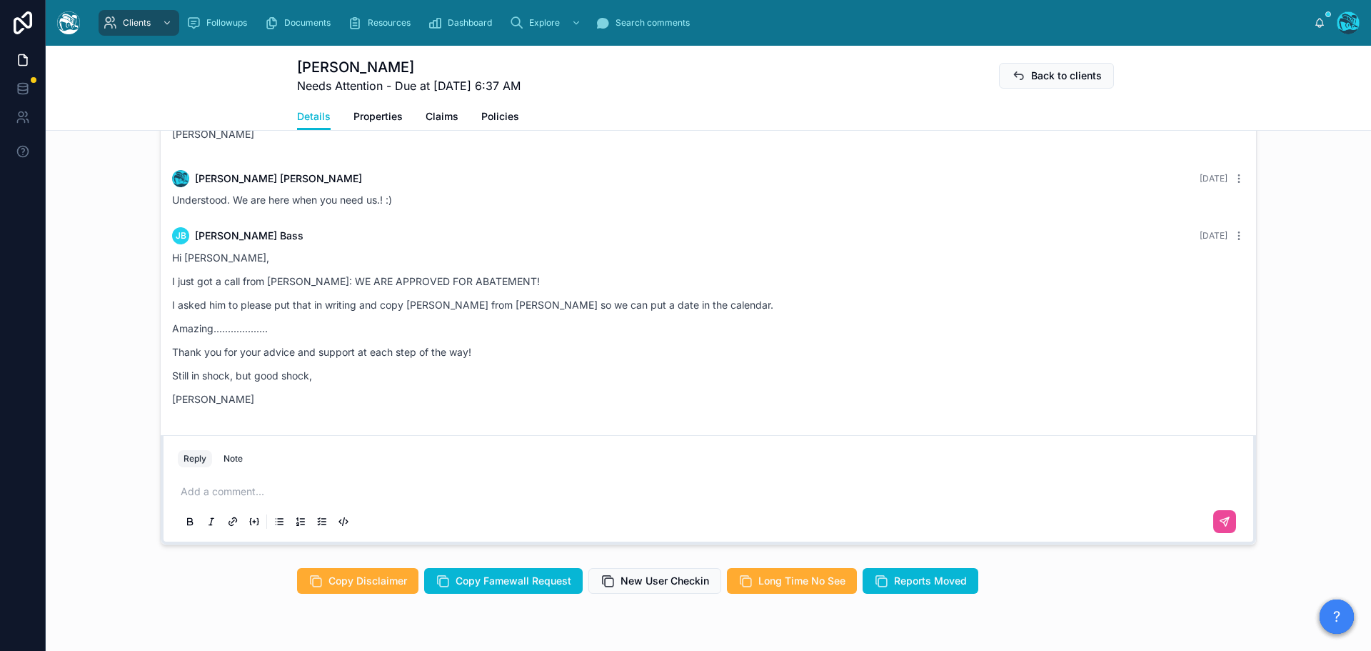
click at [231, 498] on p at bounding box center [711, 491] width 1061 height 14
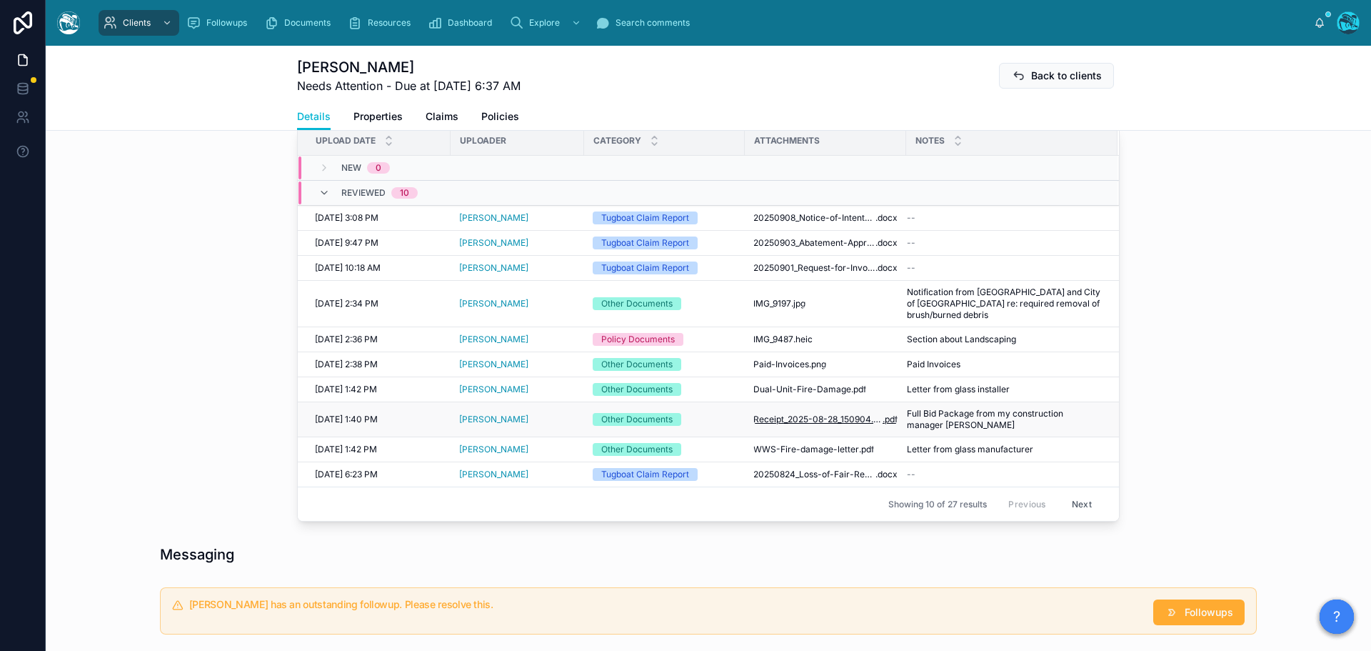
scroll to position [614, 0]
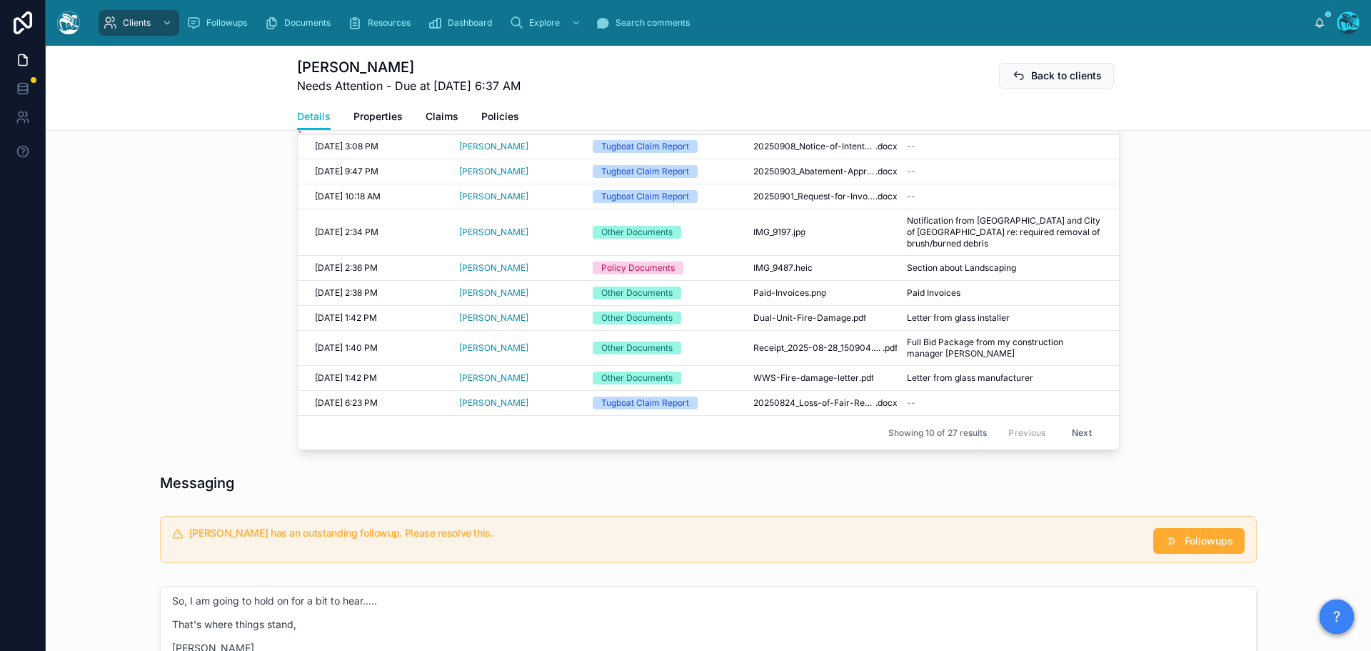
click at [1071, 443] on button "Next" at bounding box center [1082, 432] width 40 height 22
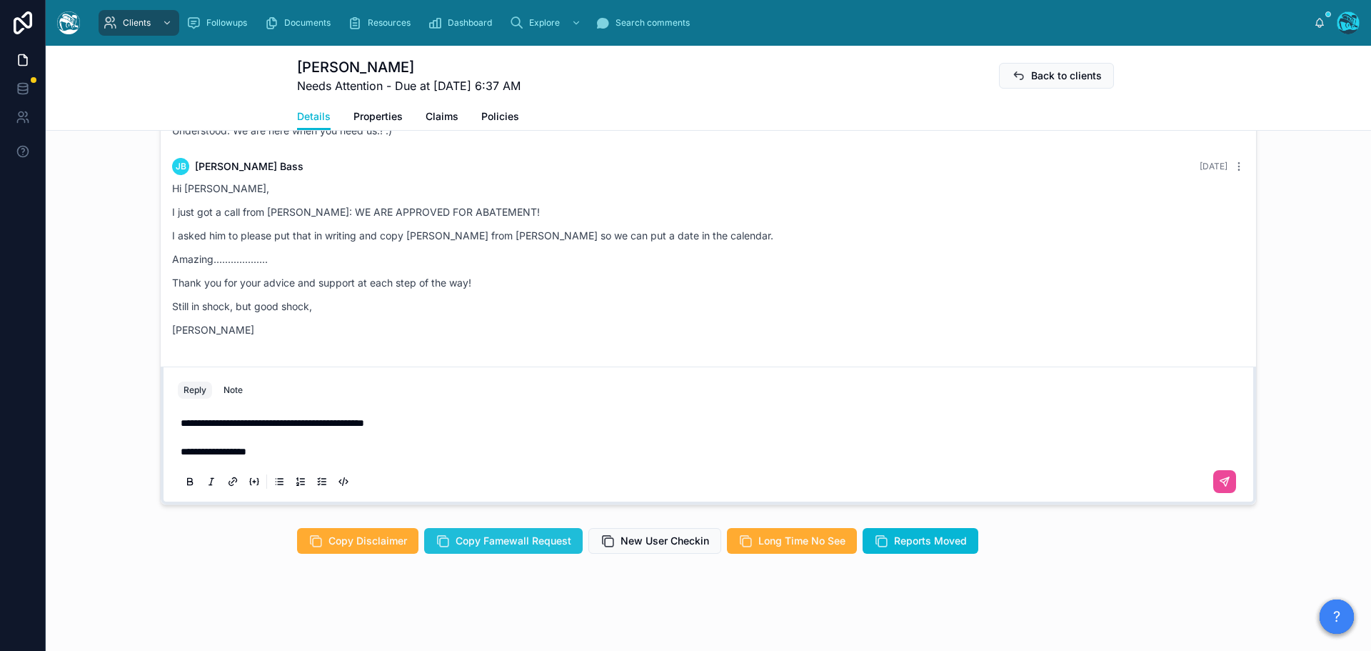
scroll to position [1305, 0]
drag, startPoint x: 271, startPoint y: 454, endPoint x: 163, endPoint y: 457, distance: 107.9
click at [163, 457] on div "**********" at bounding box center [708, 435] width 1095 height 138
click at [263, 453] on p "**********" at bounding box center [711, 437] width 1061 height 43
click at [306, 451] on span "**********" at bounding box center [328, 451] width 294 height 10
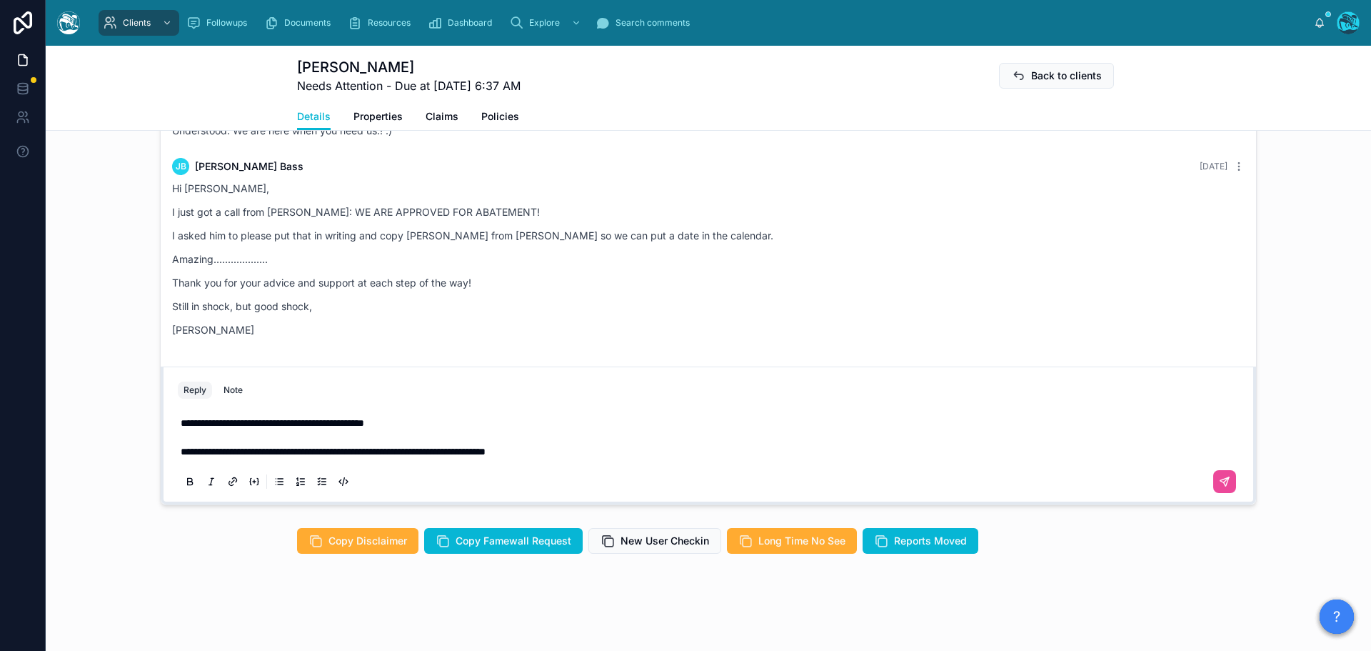
click at [390, 452] on span "**********" at bounding box center [333, 451] width 305 height 10
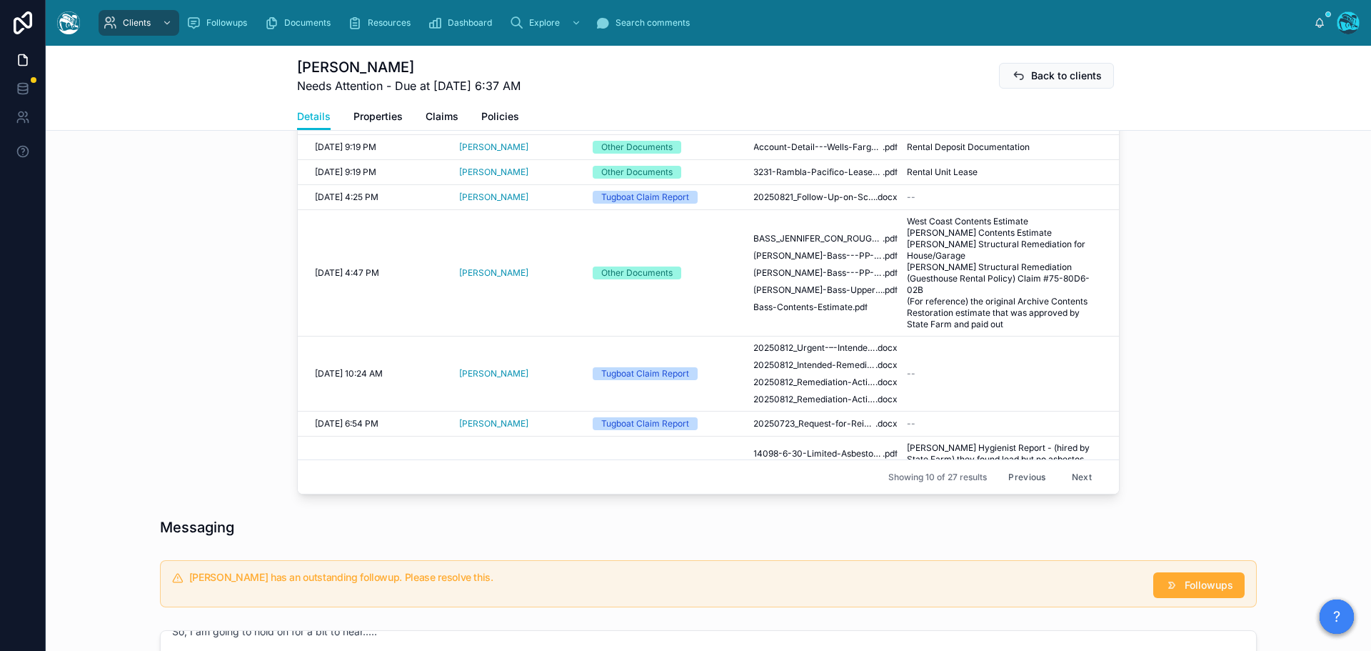
scroll to position [663, 0]
click at [790, 262] on span "Jennifer-Bass---PP-Contents-EST" at bounding box center [817, 256] width 129 height 11
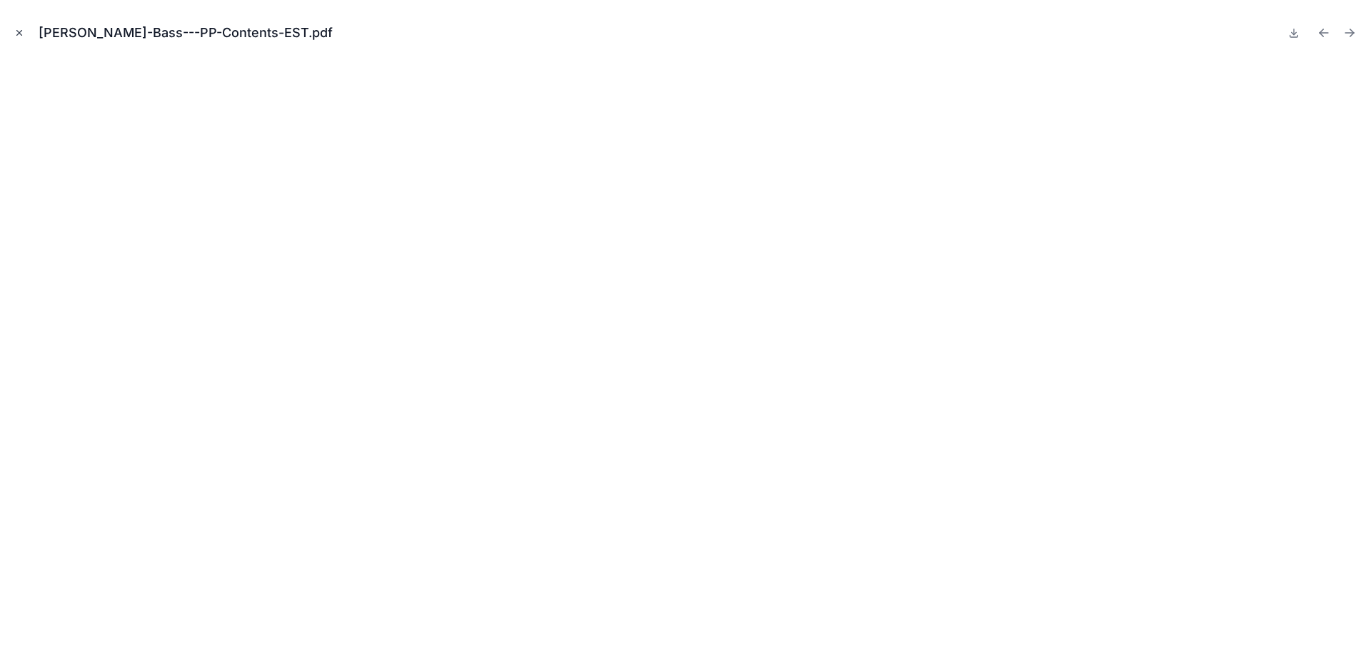
click at [21, 31] on icon "Close modal" at bounding box center [19, 33] width 5 height 5
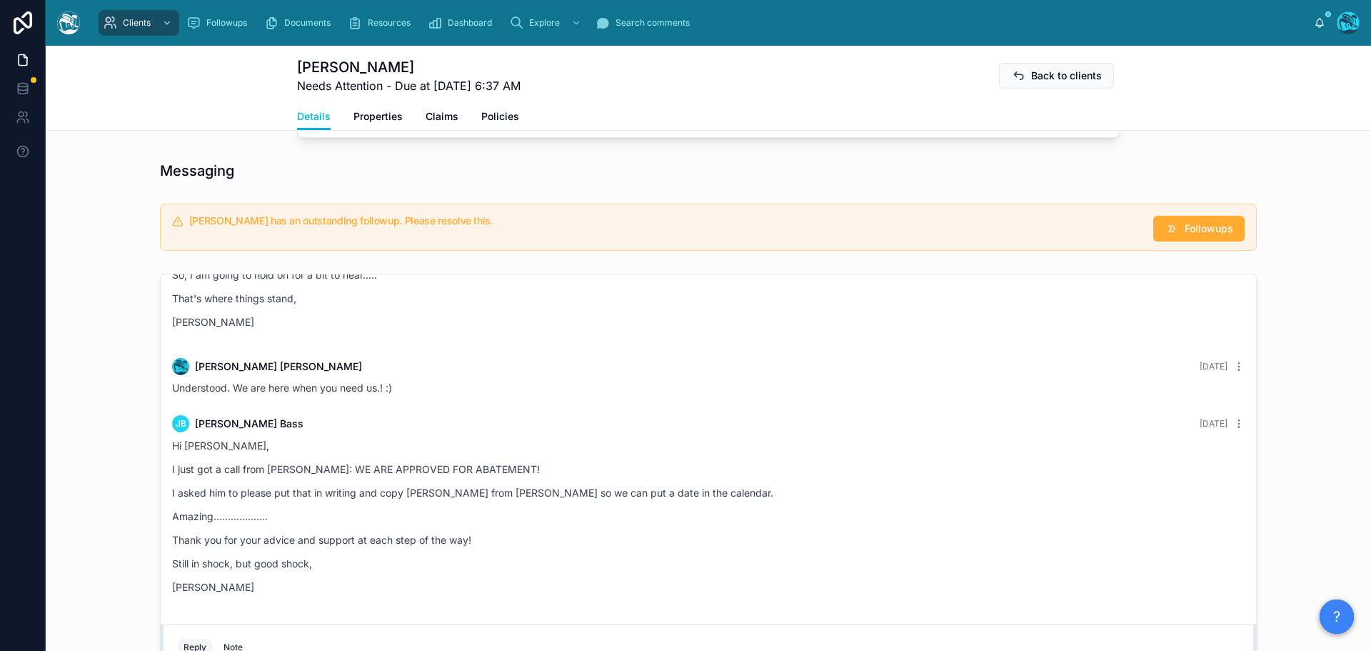
scroll to position [1305, 0]
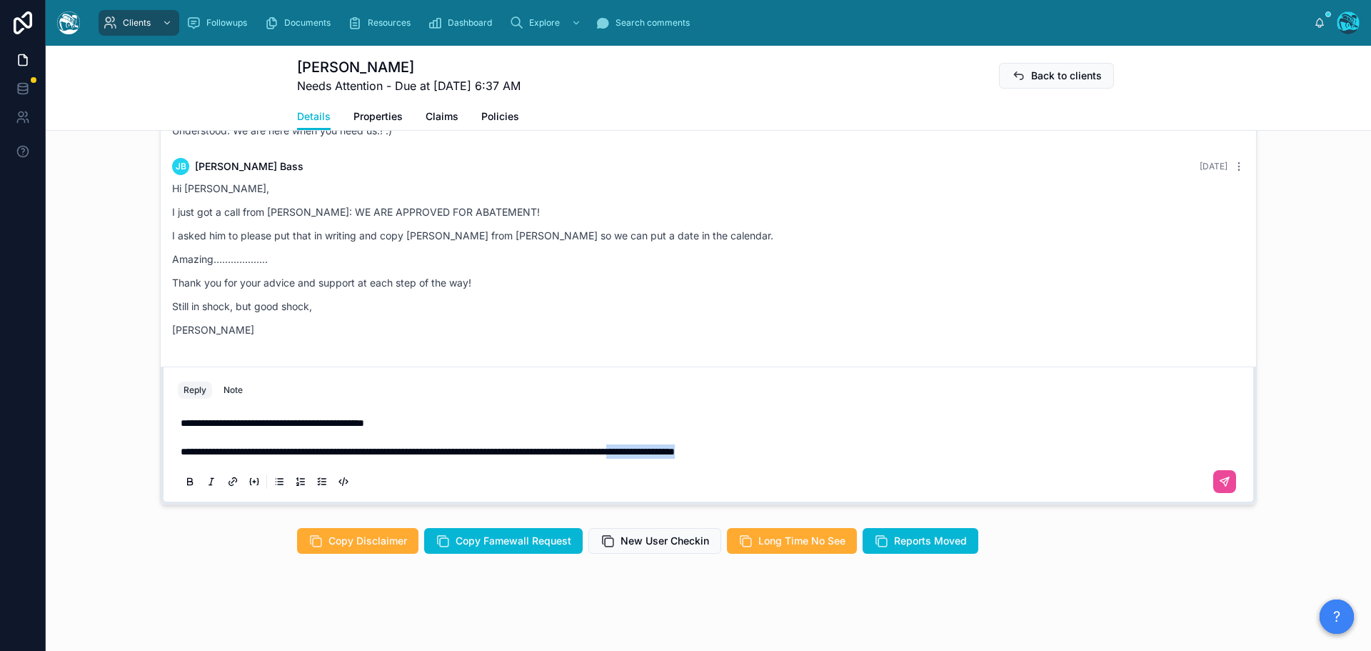
drag, startPoint x: 833, startPoint y: 451, endPoint x: 744, endPoint y: 455, distance: 89.3
click at [744, 455] on p "**********" at bounding box center [711, 437] width 1061 height 43
click at [181, 450] on span "**********" at bounding box center [499, 451] width 637 height 10
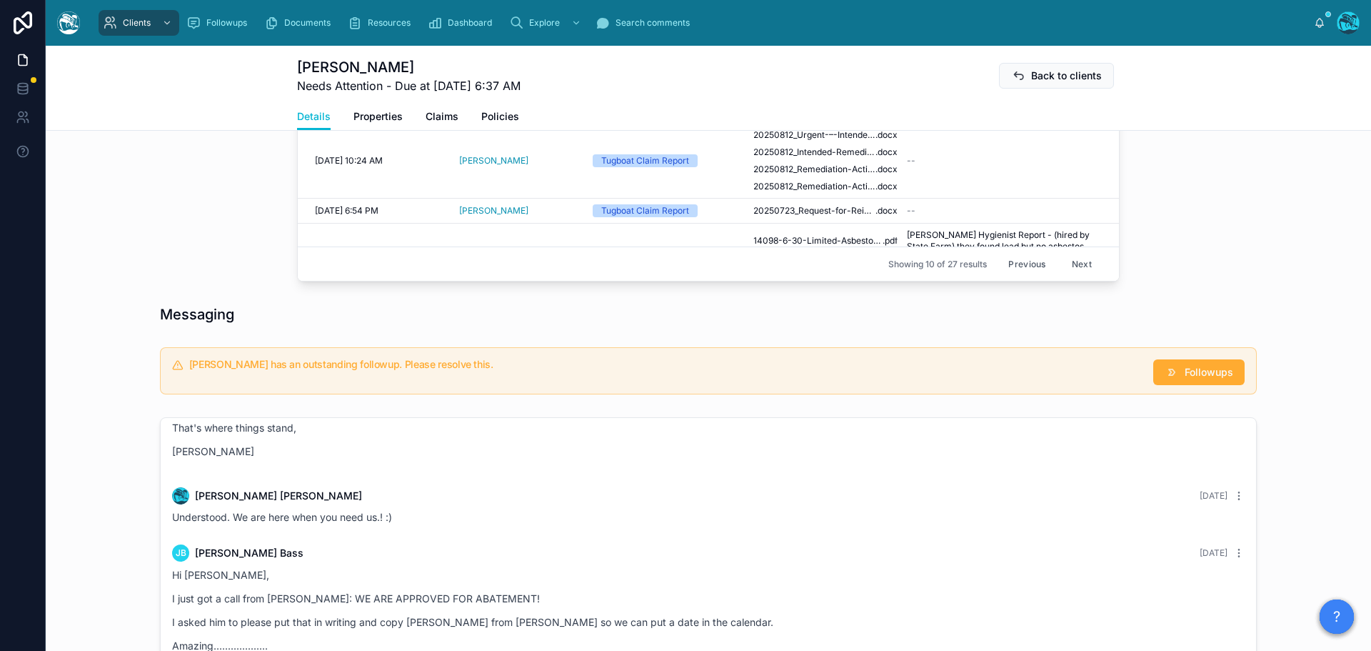
scroll to position [634, 0]
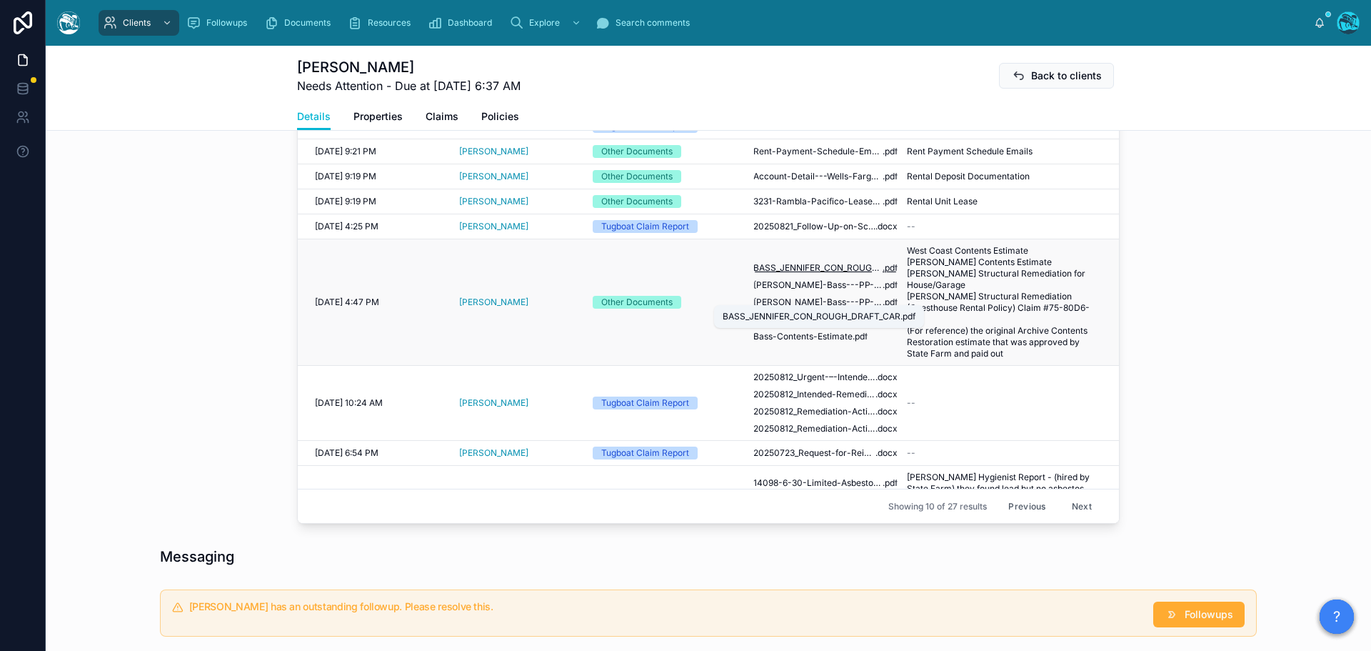
click at [853, 273] on span "BASS_JENNIFER_CON_ROUGH_DRAFT_CAR" at bounding box center [817, 267] width 129 height 11
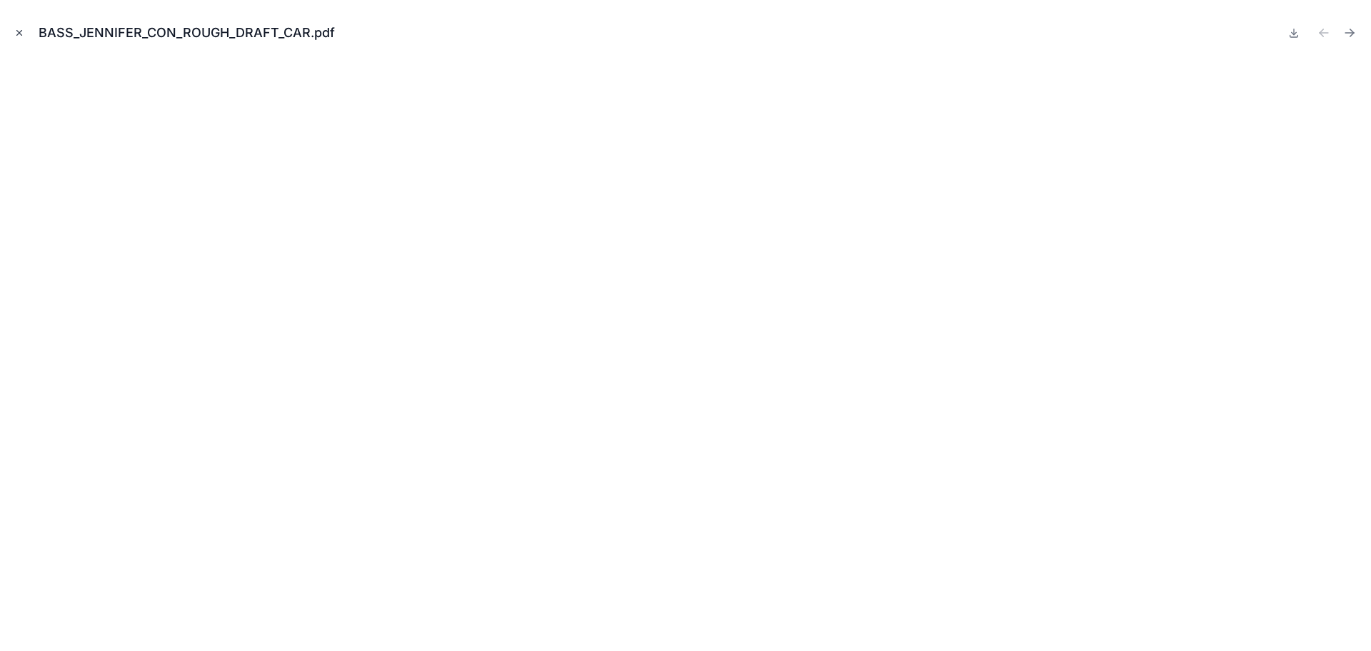
click at [15, 29] on icon "Close modal" at bounding box center [19, 33] width 10 height 10
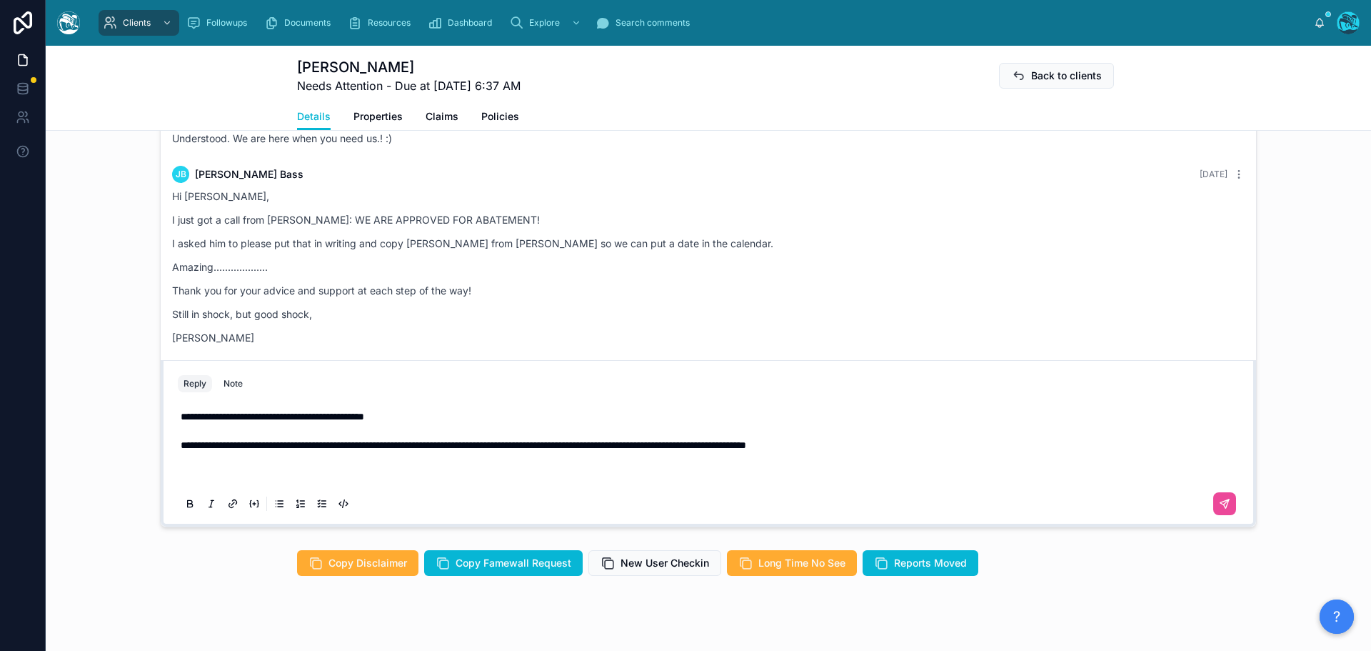
scroll to position [1305, 0]
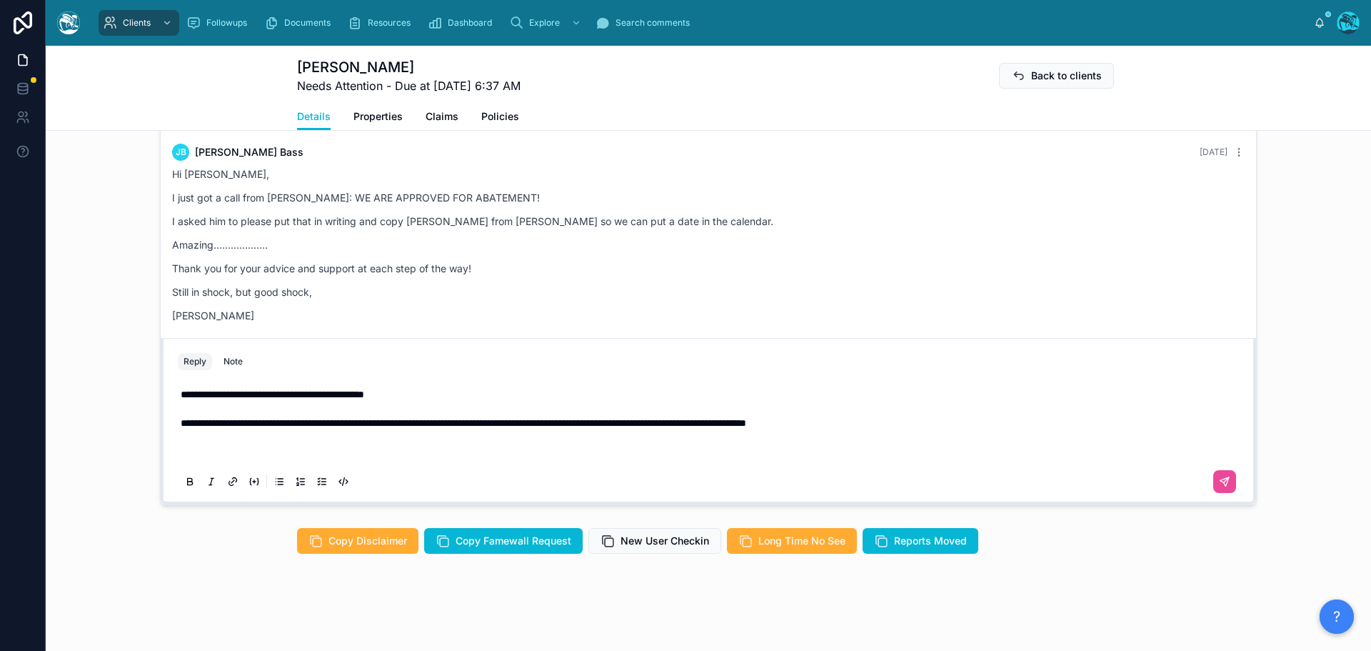
click at [243, 456] on p "**********" at bounding box center [711, 422] width 1061 height 71
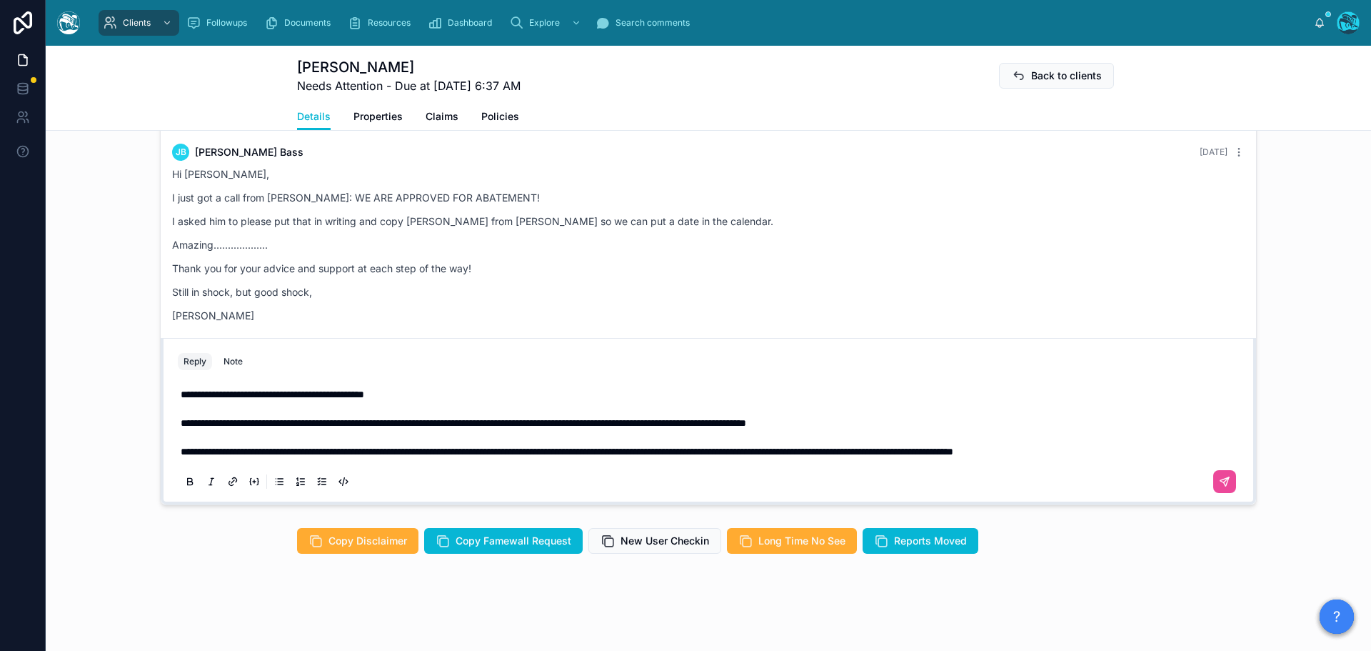
scroll to position [1291, 0]
click at [307, 453] on span "**********" at bounding box center [708, 451] width 1055 height 10
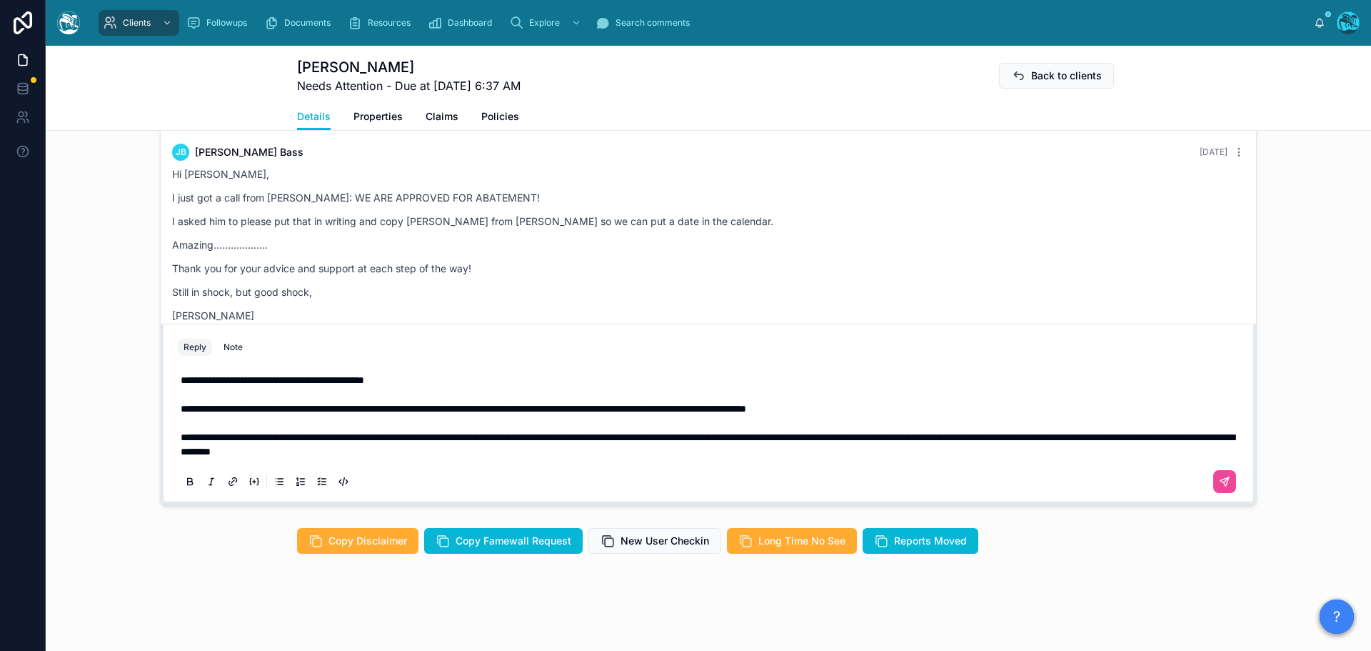
click at [639, 458] on p "**********" at bounding box center [711, 416] width 1061 height 86
click at [612, 458] on p "**********" at bounding box center [711, 416] width 1061 height 86
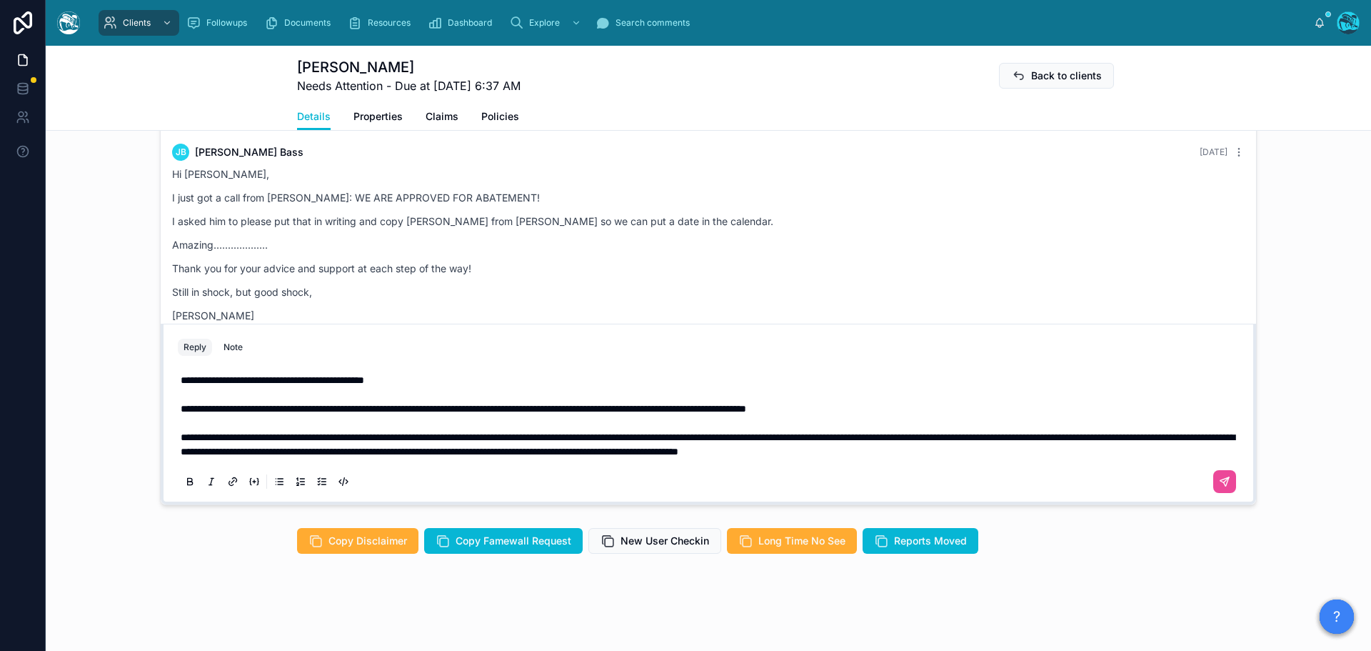
scroll to position [1277, 0]
click at [1223, 493] on button at bounding box center [1224, 481] width 23 height 23
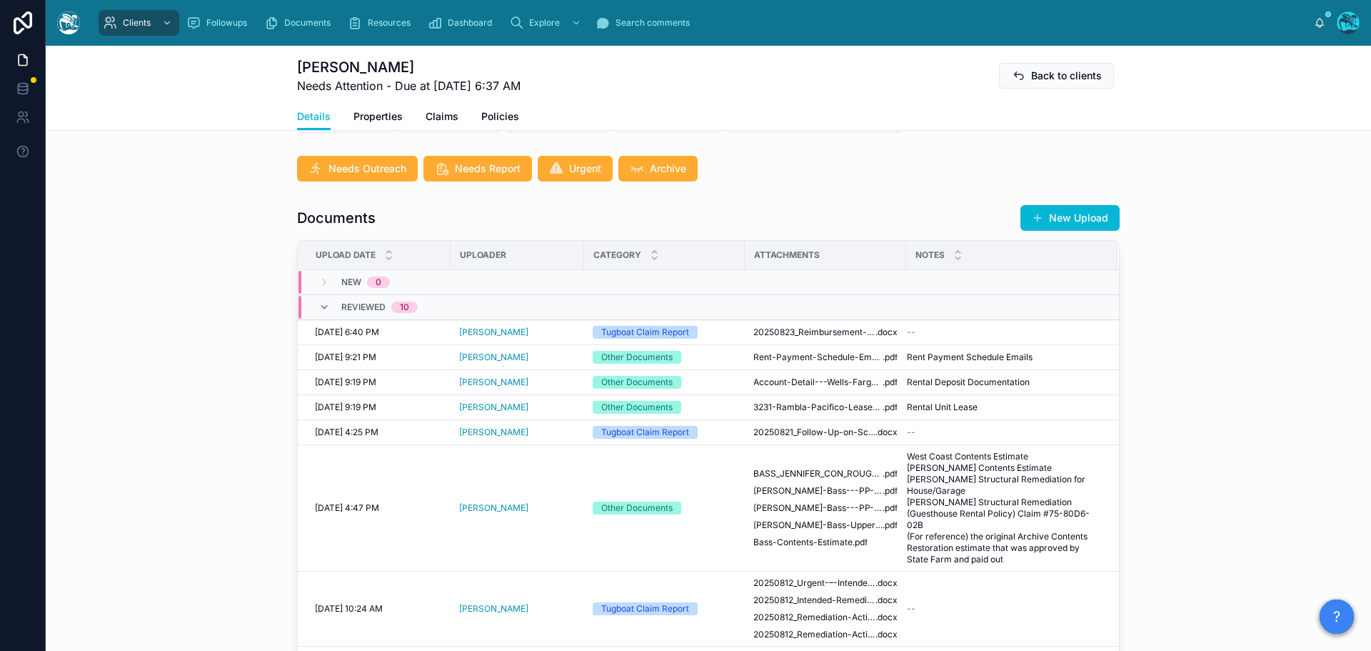
scroll to position [786, 0]
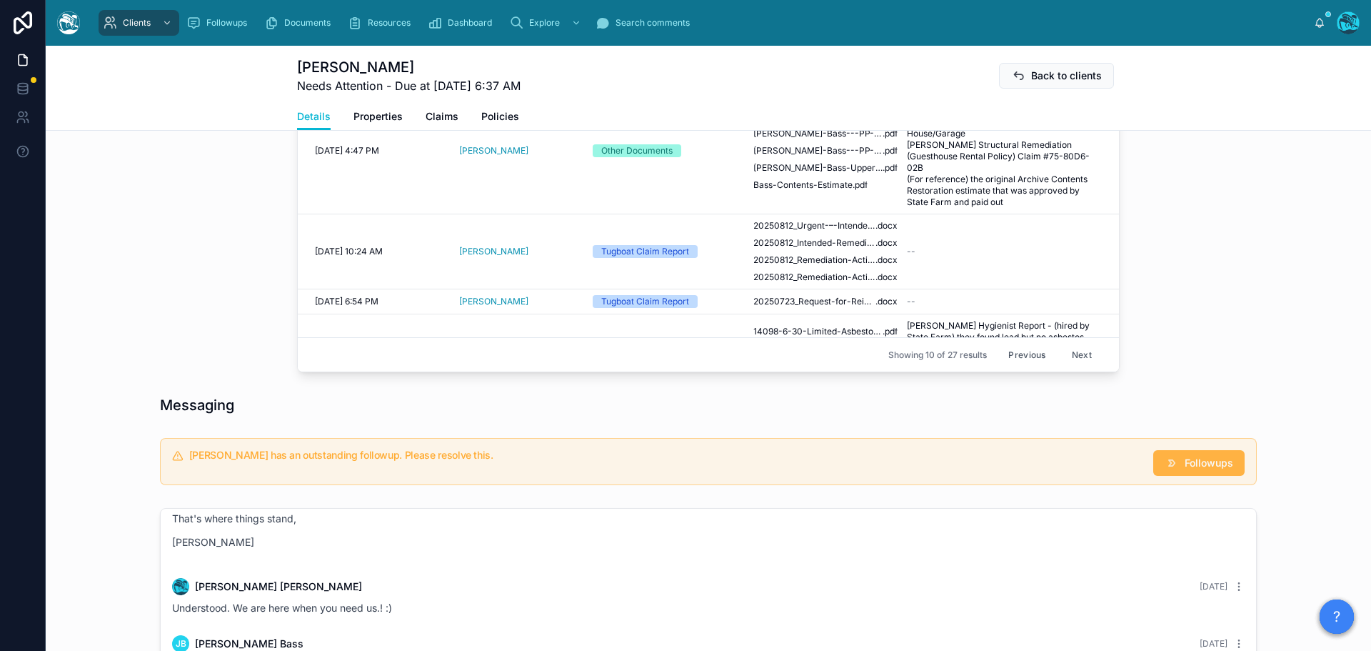
click at [1195, 470] on span "Followups" at bounding box center [1209, 463] width 49 height 14
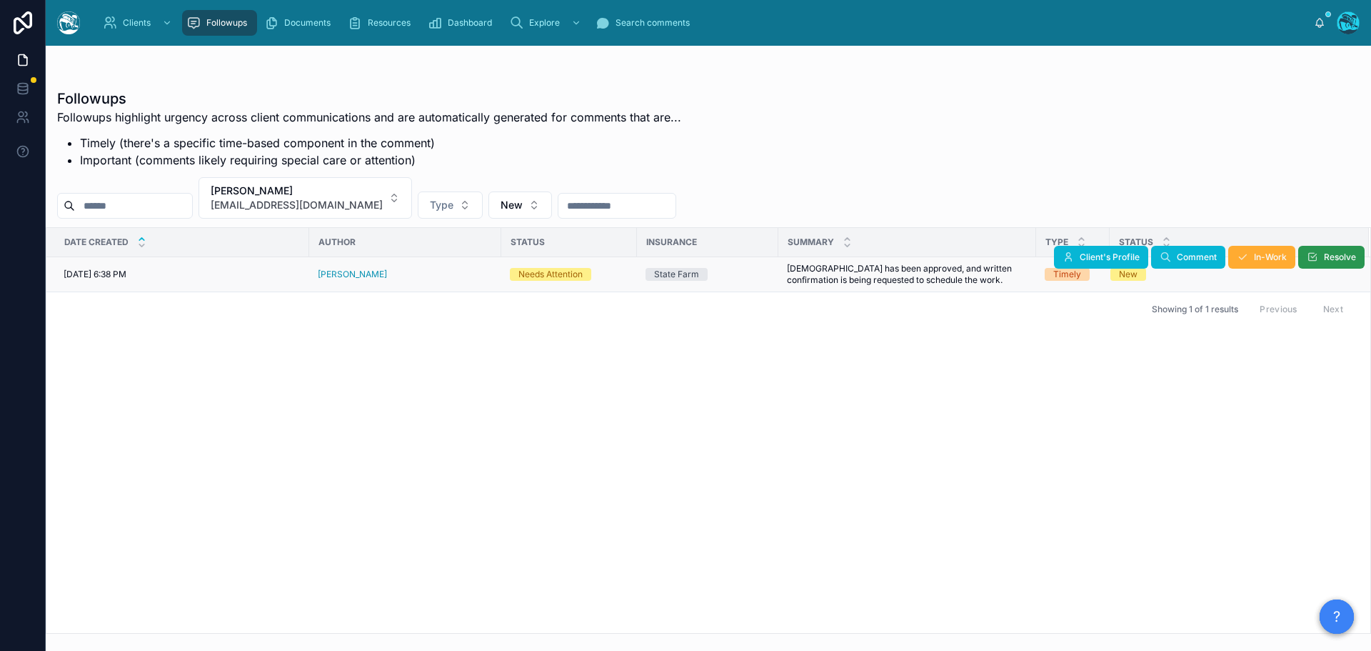
click at [1332, 256] on span "Resolve" at bounding box center [1340, 256] width 32 height 11
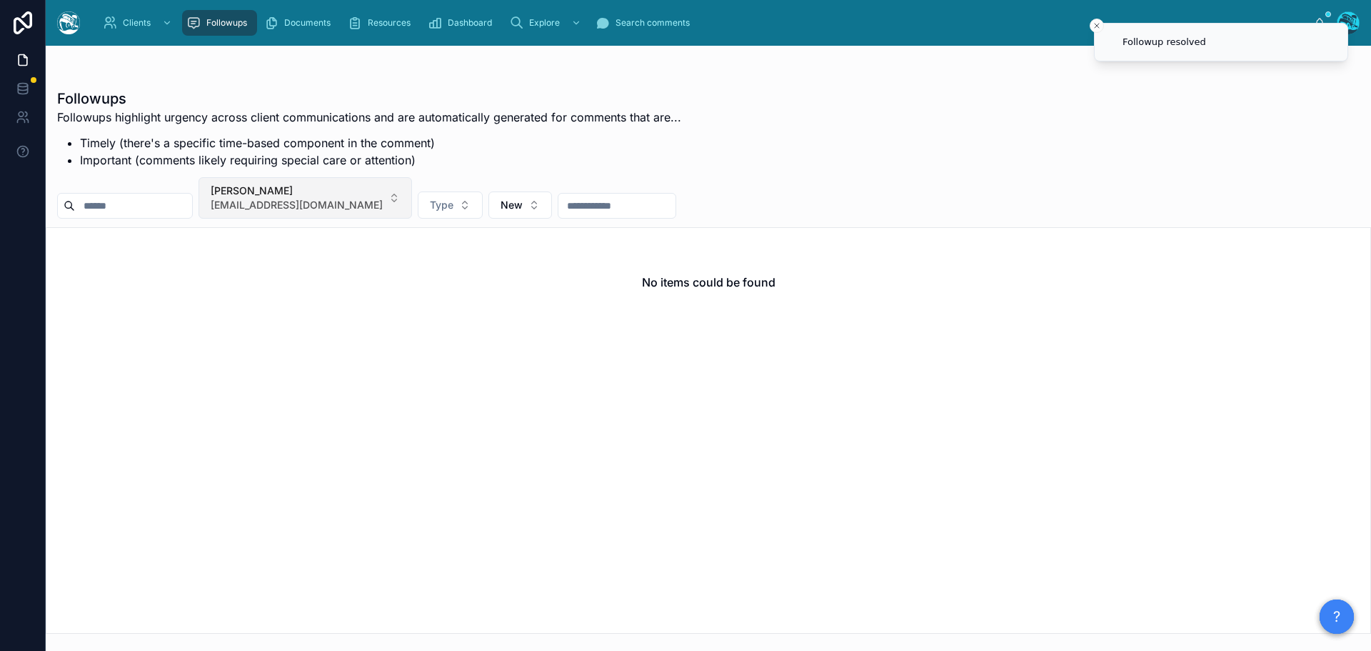
click at [365, 195] on button "Jennifer Bass jenbass14@gmail.com" at bounding box center [306, 197] width 214 height 41
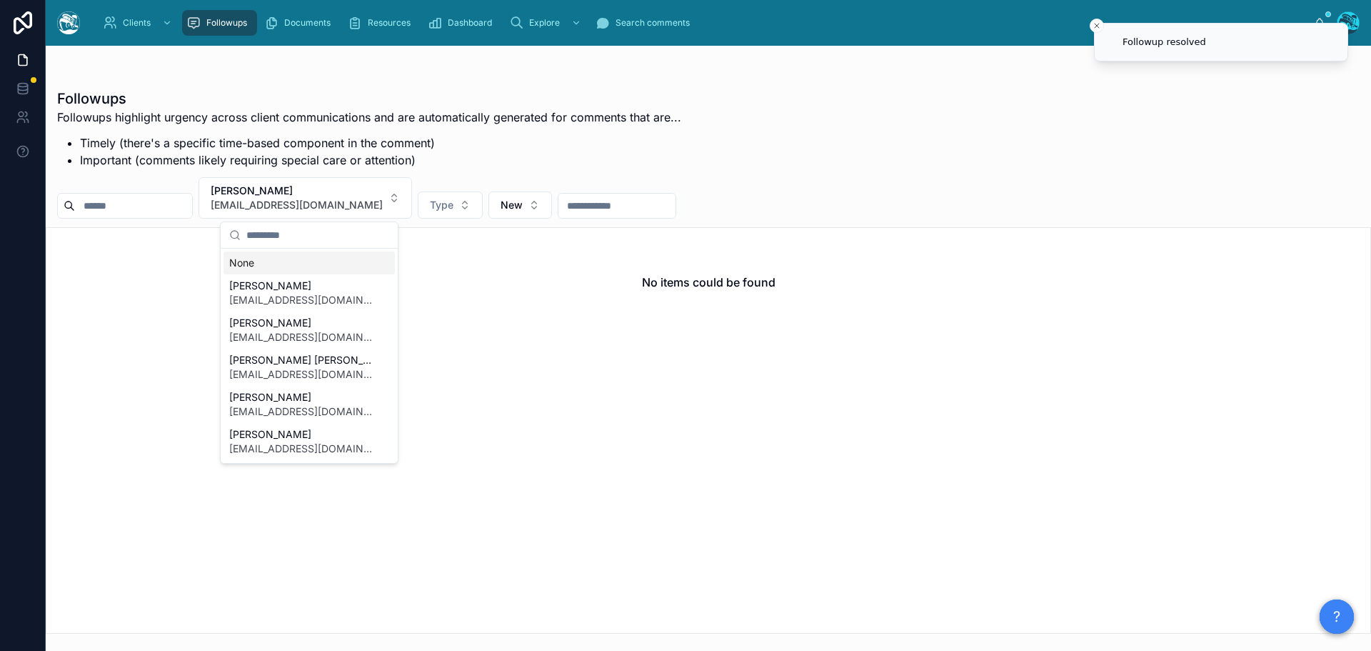
click at [245, 259] on div "None" at bounding box center [309, 262] width 171 height 23
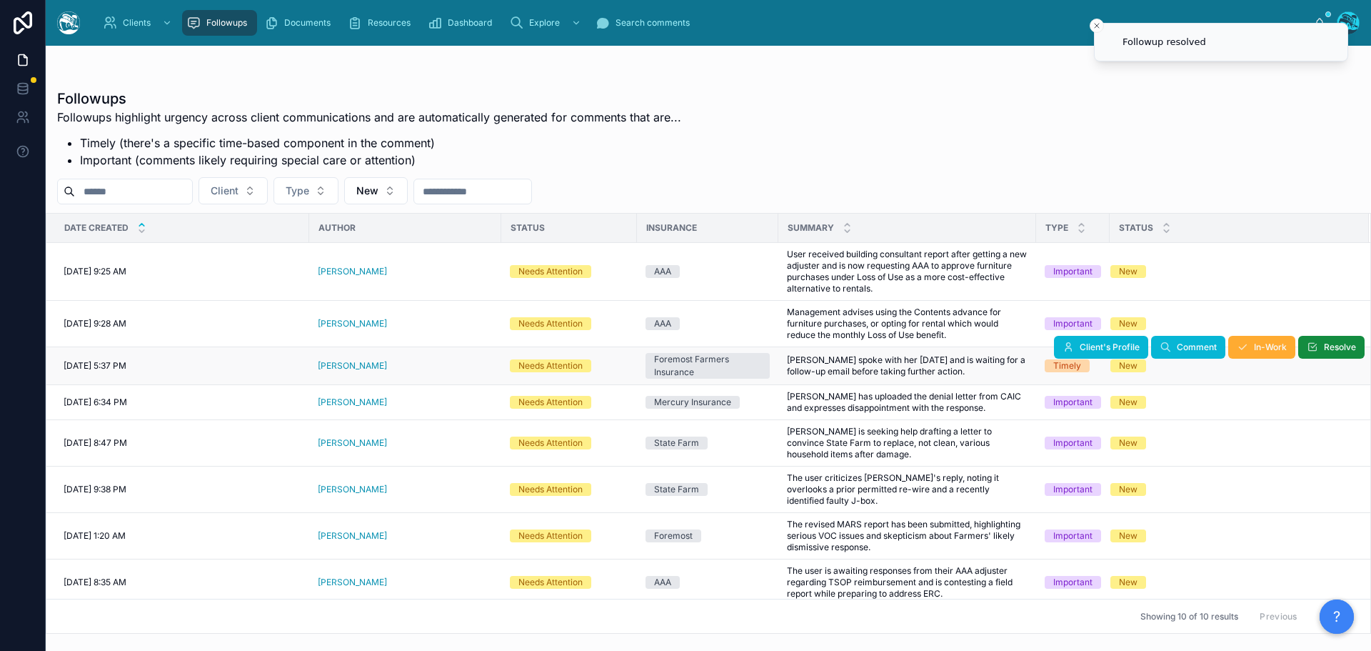
click at [393, 368] on div "Michelle Shipp" at bounding box center [405, 365] width 175 height 11
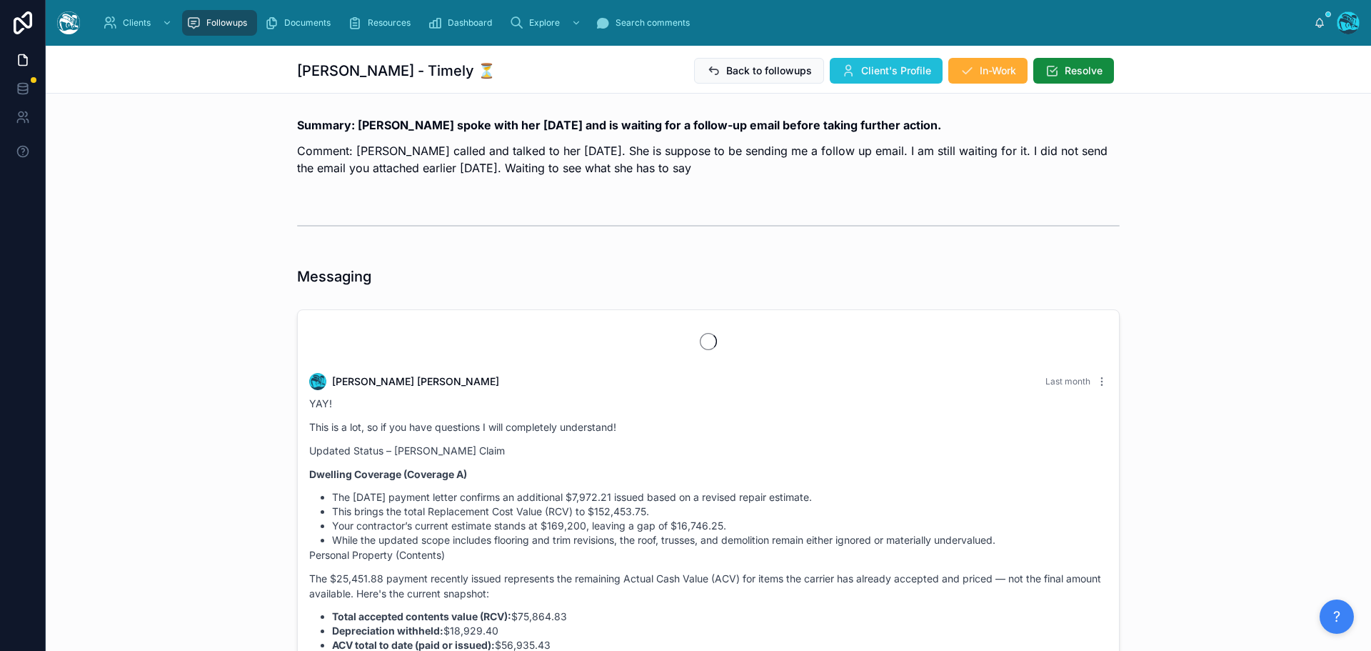
scroll to position [3920, 0]
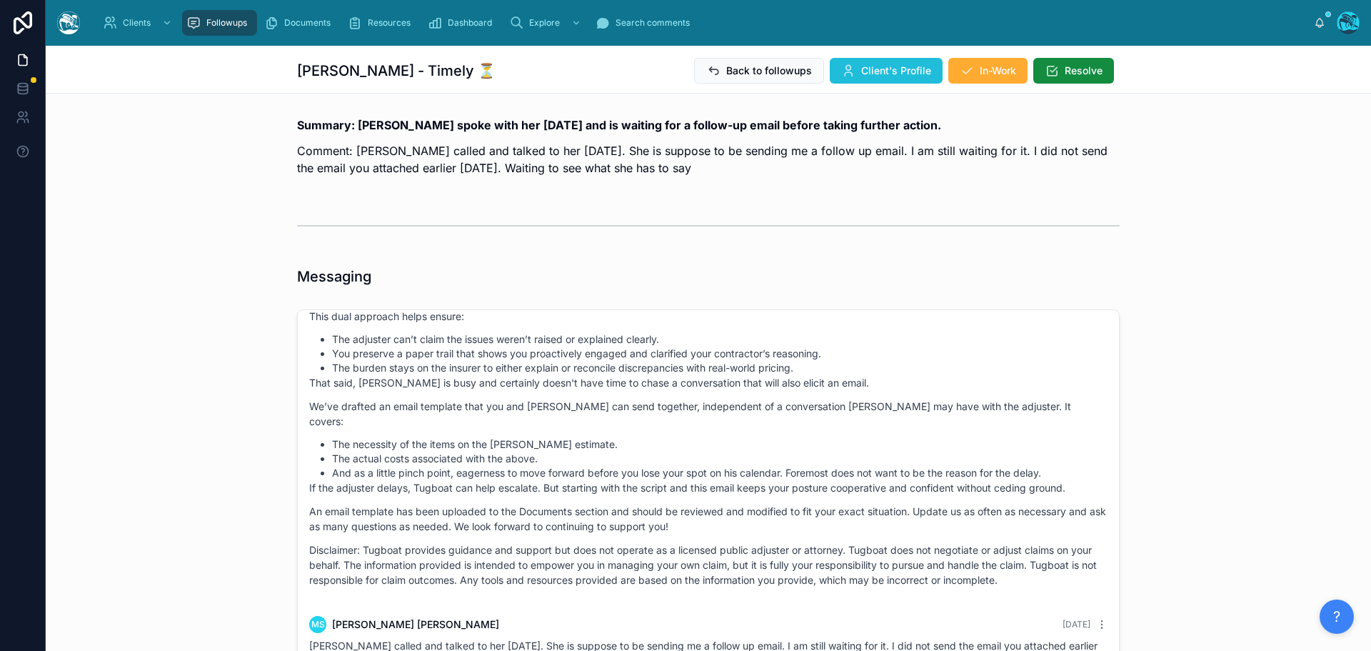
click at [866, 66] on span "Client's Profile" at bounding box center [896, 71] width 70 height 14
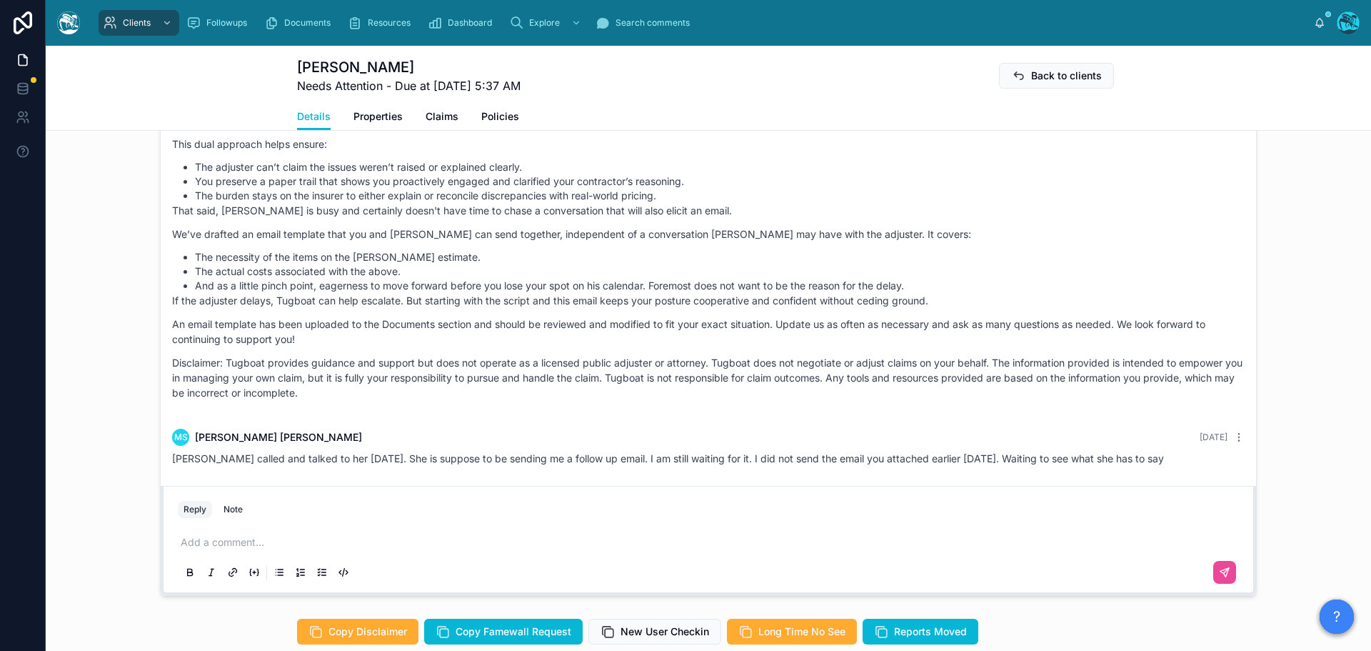
scroll to position [1080, 0]
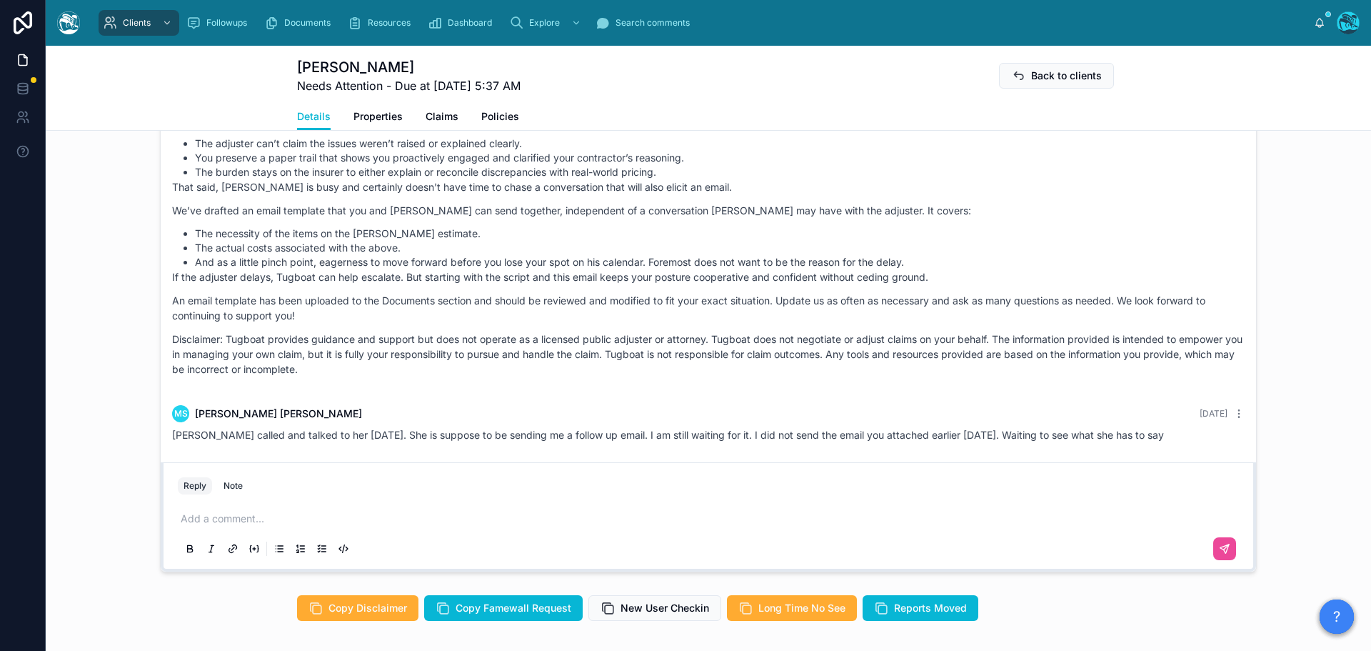
click at [209, 526] on p at bounding box center [711, 518] width 1061 height 14
click at [1223, 550] on icon at bounding box center [1224, 548] width 9 height 9
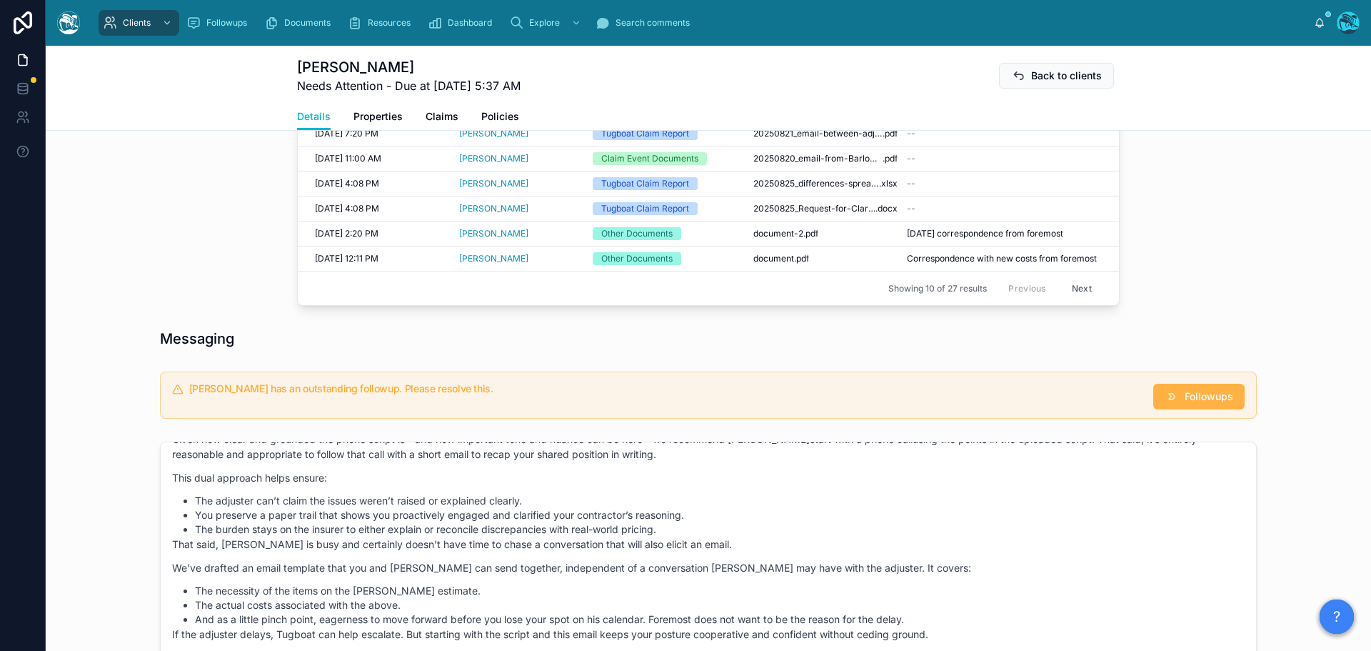
click at [1198, 400] on div "Profile Refer to Contractor Add Credits Edit Profile Status Needs Attention Ema…" at bounding box center [708, 204] width 1325 height 1558
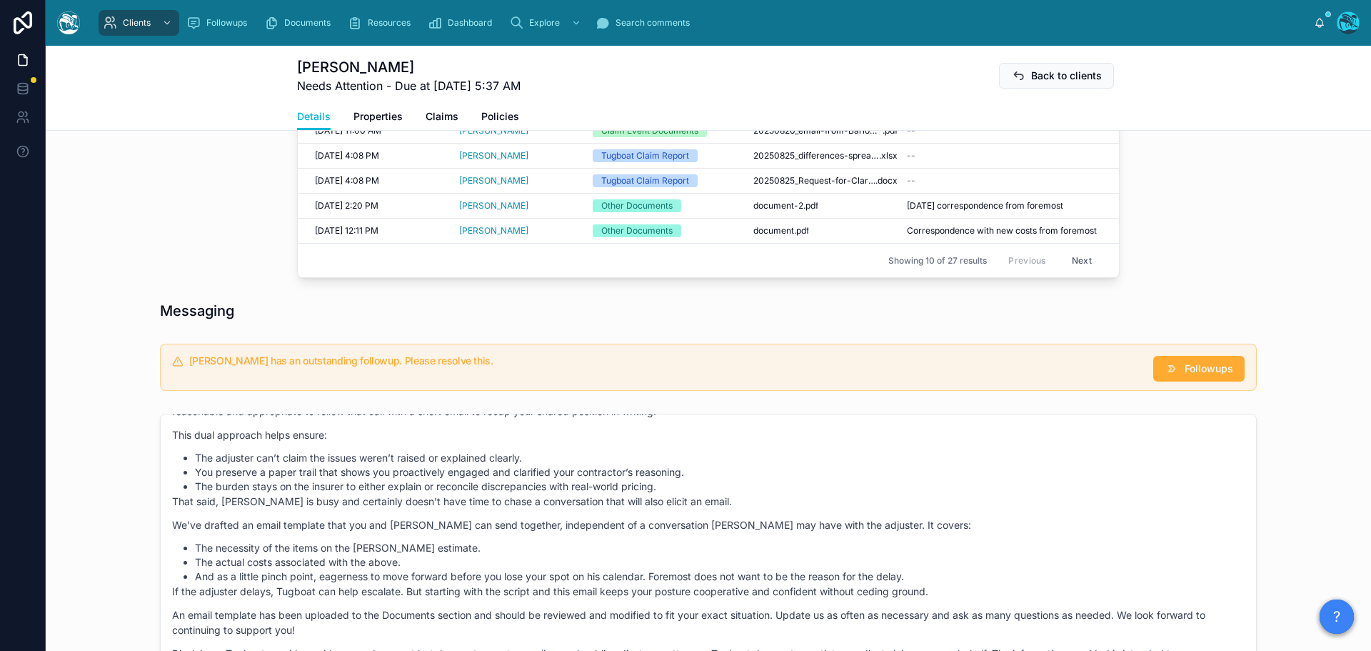
scroll to position [743, 0]
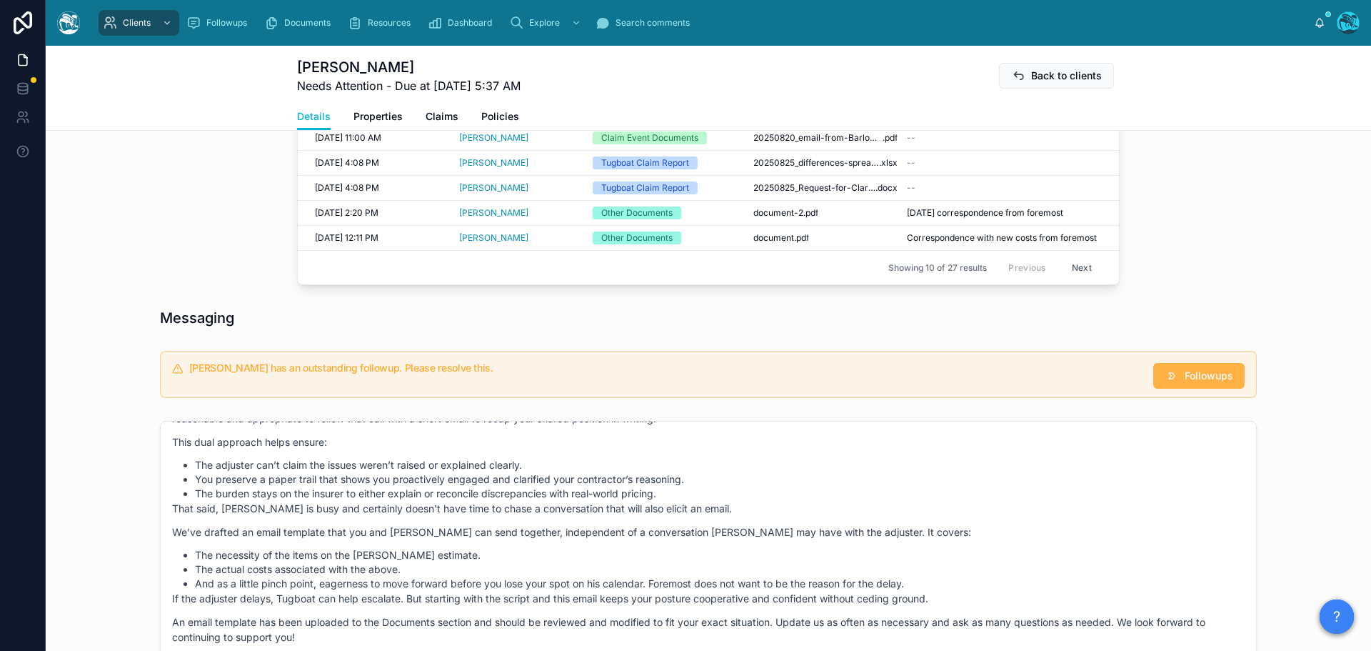
click at [1197, 379] on span "Followups" at bounding box center [1209, 375] width 49 height 14
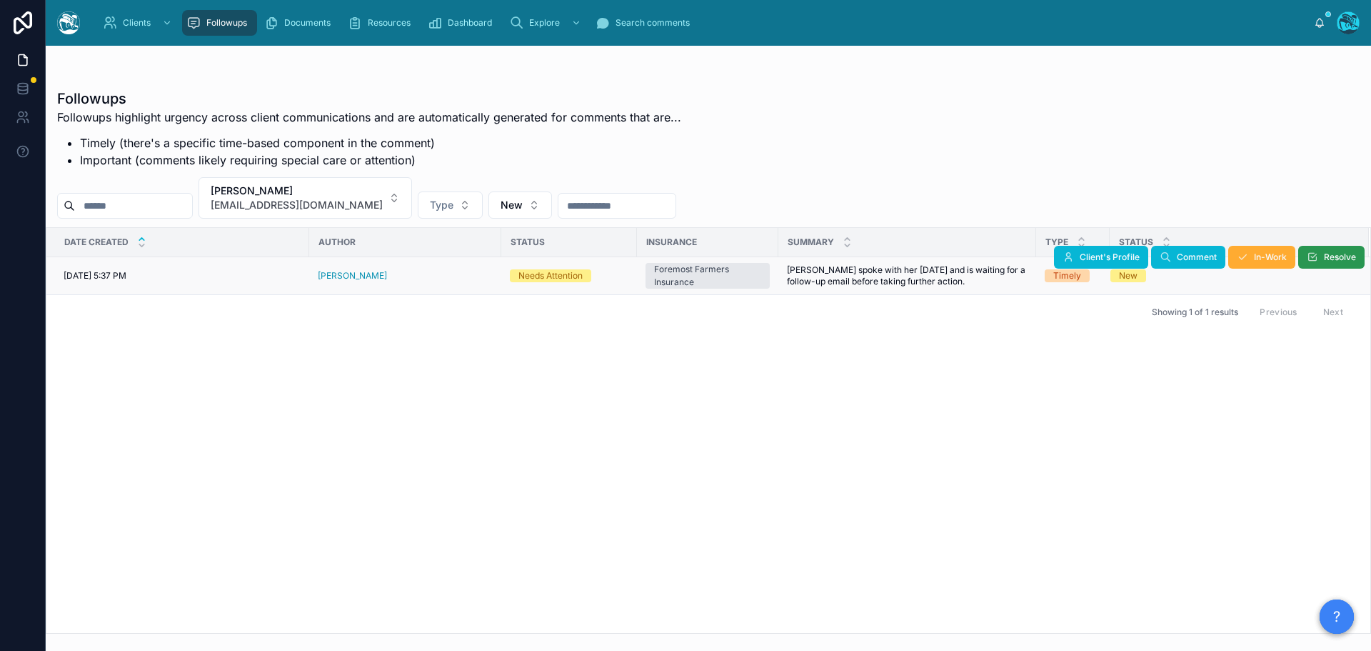
click at [1324, 261] on span "Resolve" at bounding box center [1340, 256] width 32 height 11
click at [393, 198] on button "Michelle Shipp michelleshipp@outlook.com" at bounding box center [306, 197] width 214 height 41
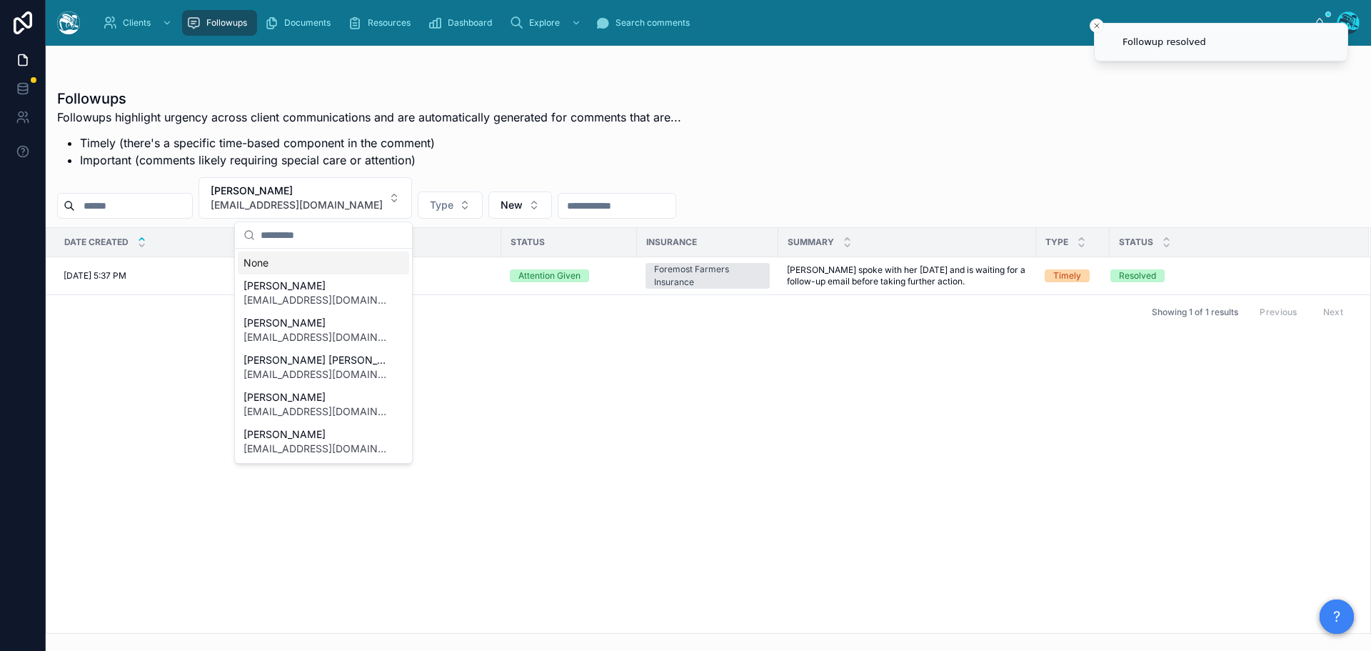
click at [261, 266] on div "None" at bounding box center [323, 262] width 171 height 23
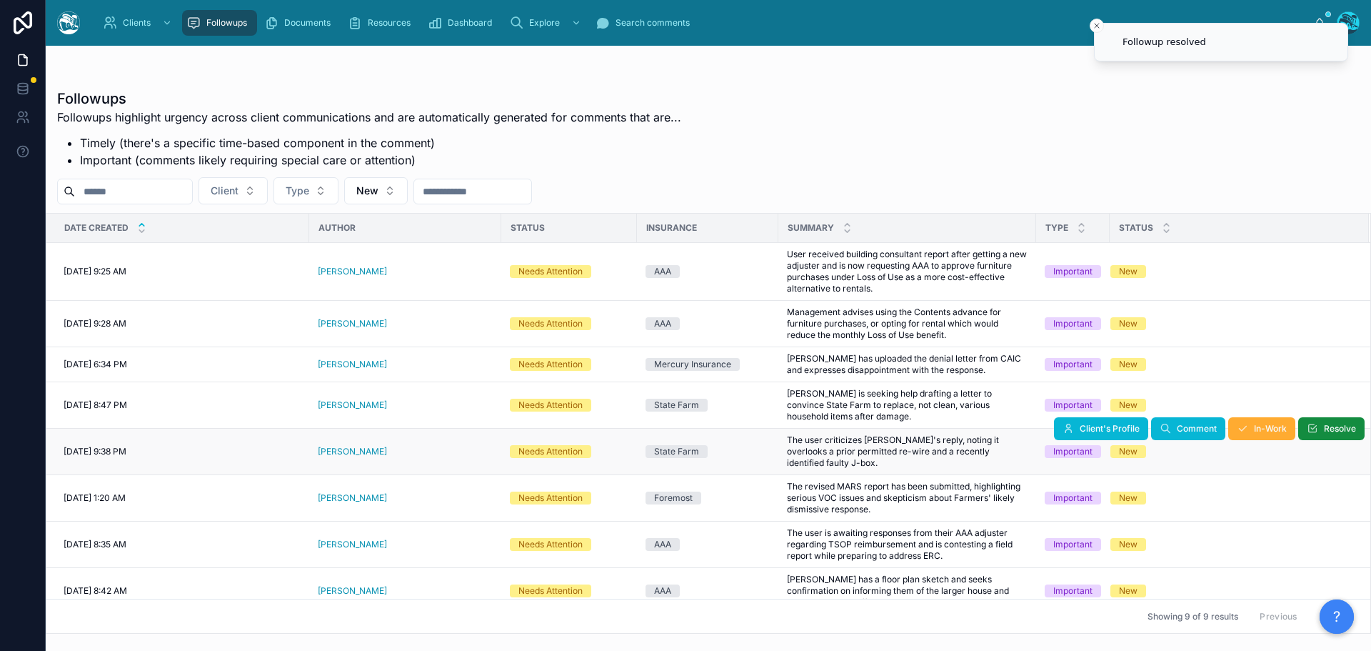
click at [395, 446] on div "[PERSON_NAME]" at bounding box center [405, 451] width 175 height 11
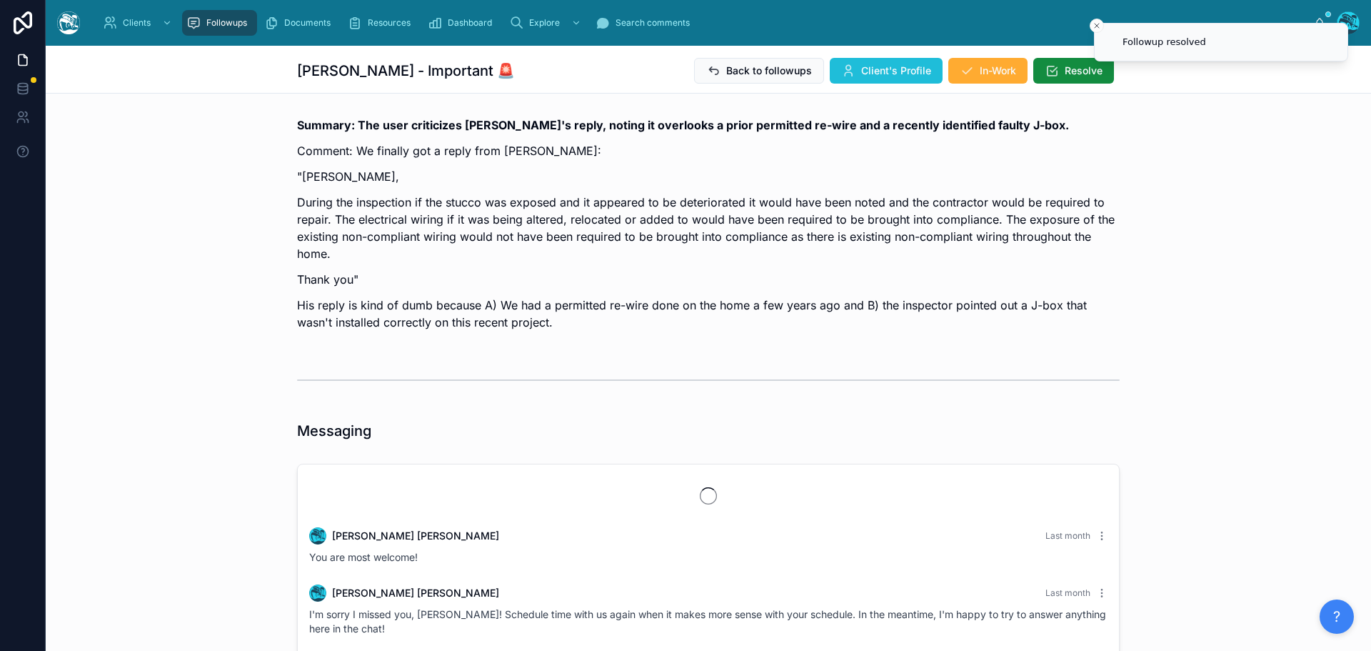
click at [870, 66] on span "Client's Profile" at bounding box center [896, 71] width 70 height 14
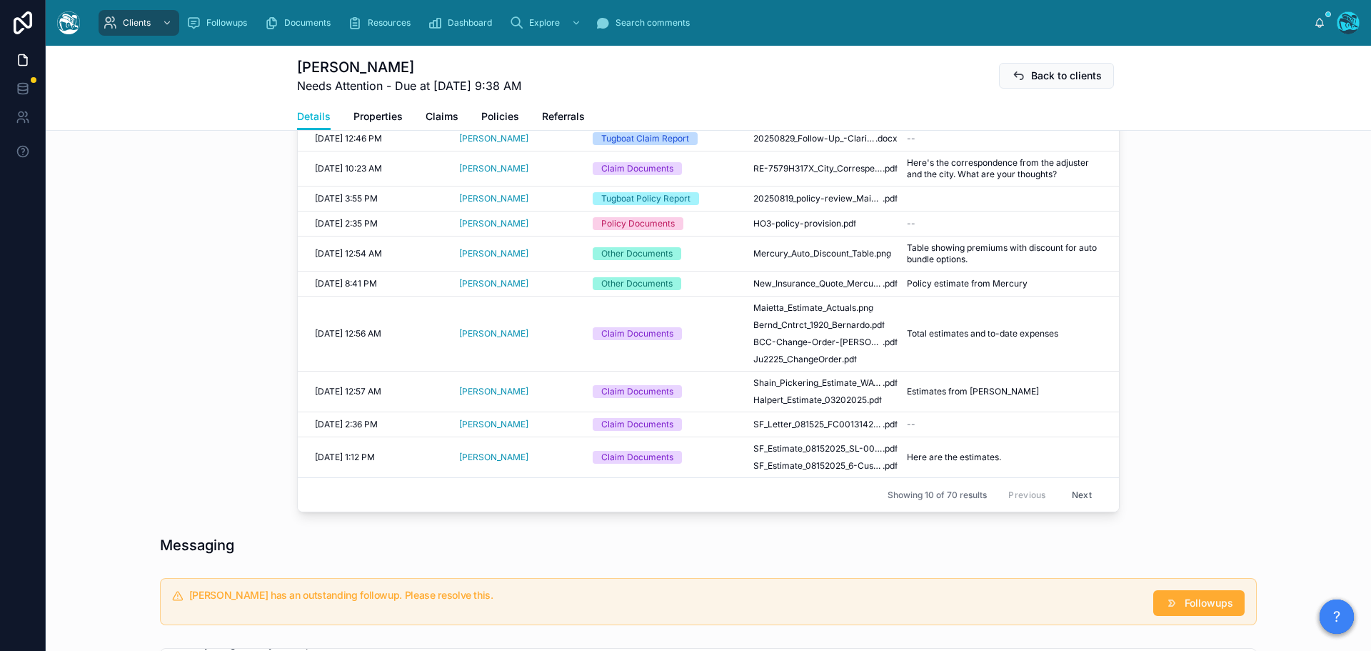
scroll to position [643, 0]
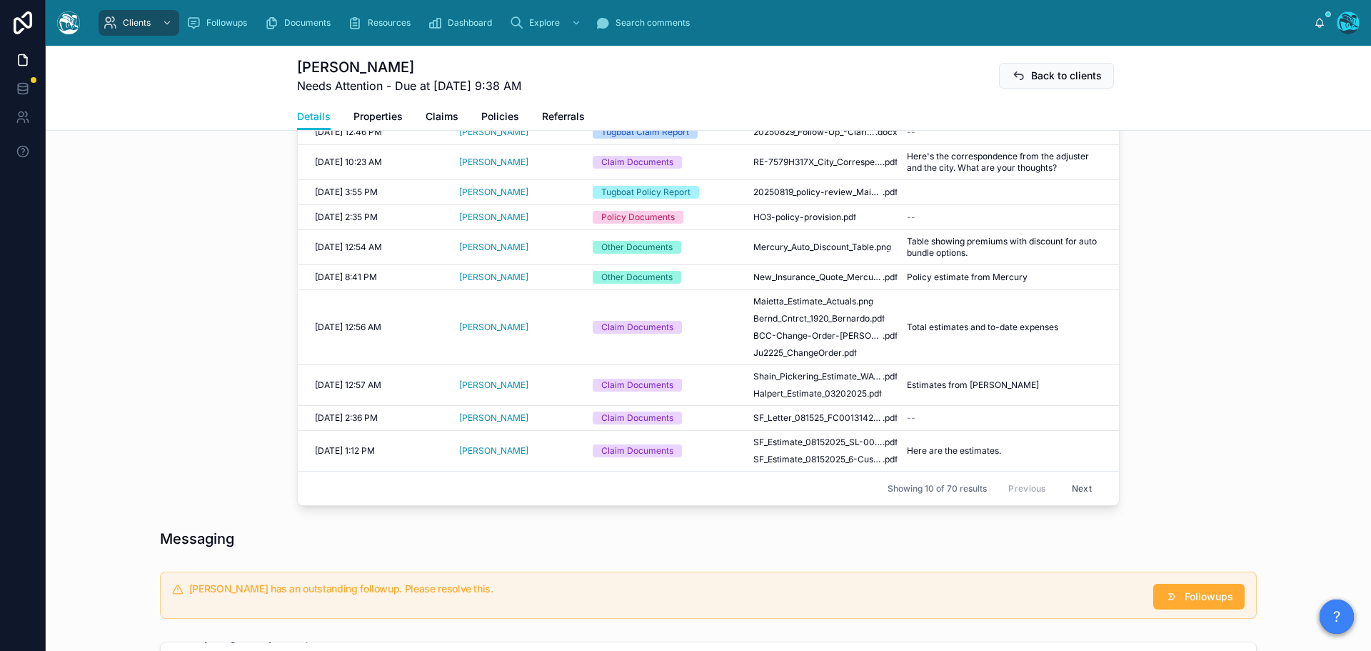
click at [1077, 490] on button "Next" at bounding box center [1082, 488] width 40 height 22
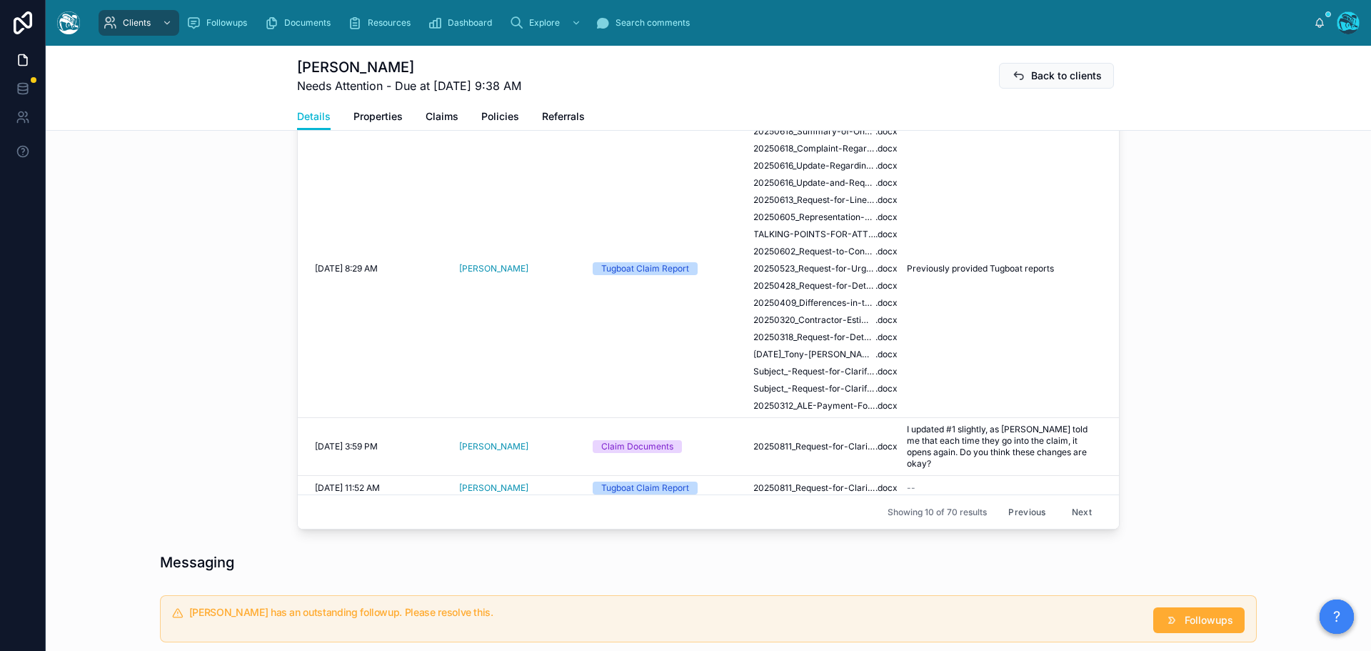
click at [1063, 514] on button "Next" at bounding box center [1082, 512] width 40 height 22
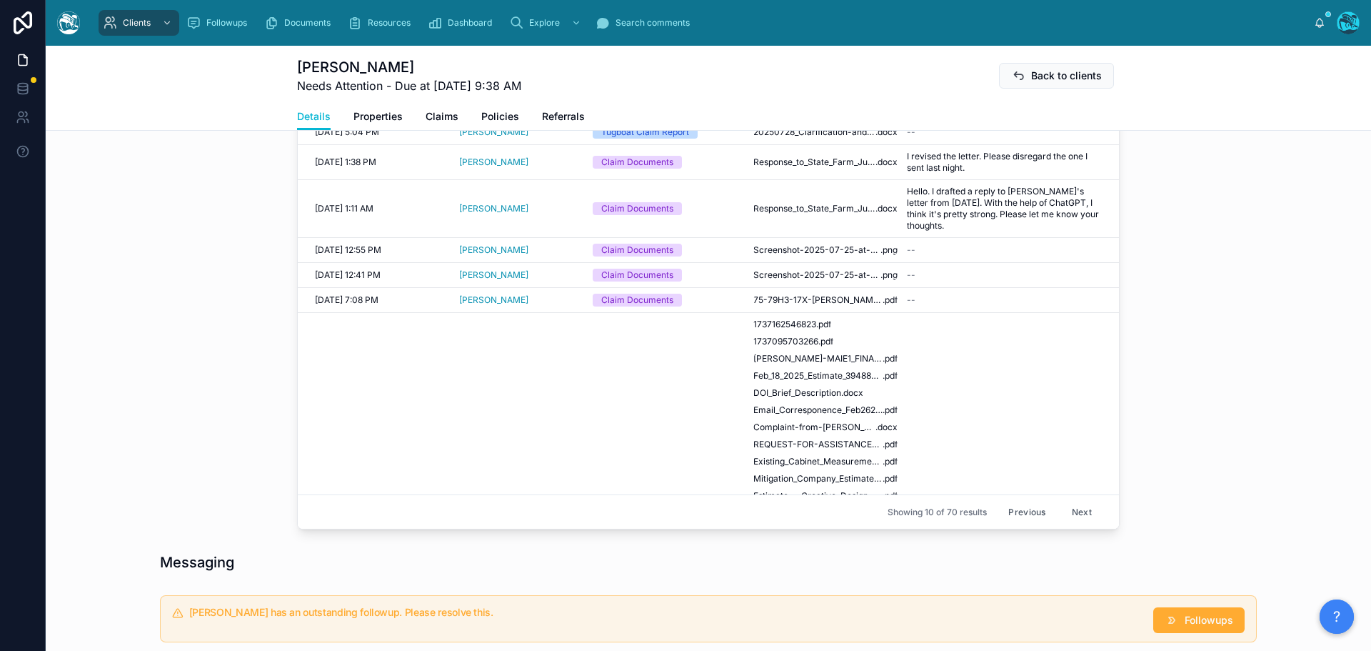
click at [1067, 513] on button "Next" at bounding box center [1082, 512] width 40 height 22
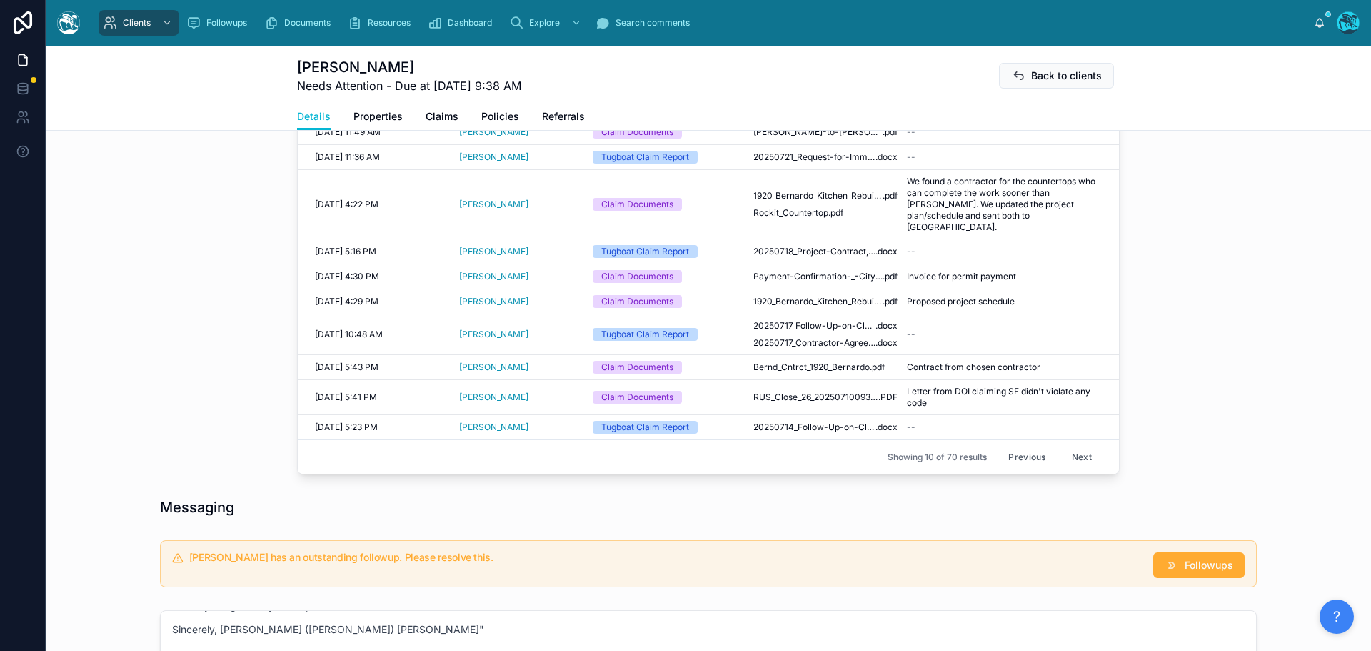
click at [1078, 446] on button "Next" at bounding box center [1082, 457] width 40 height 22
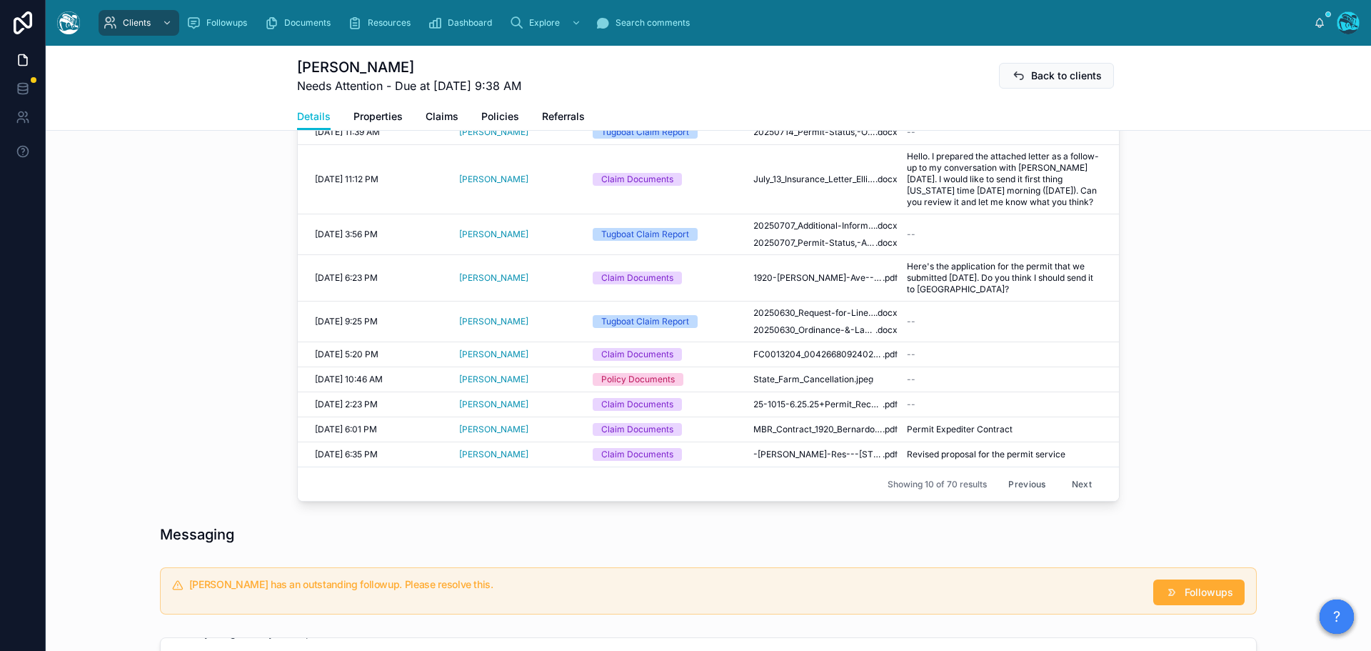
click at [1076, 485] on button "Next" at bounding box center [1082, 484] width 40 height 22
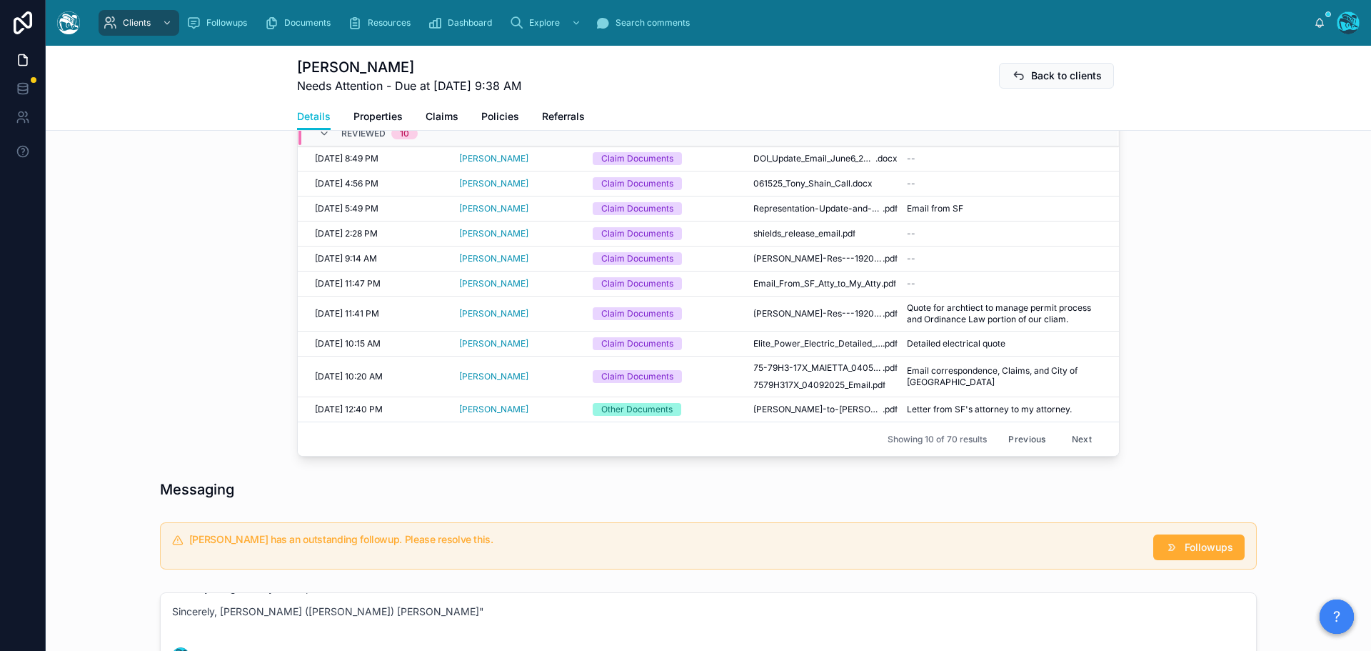
scroll to position [571, 0]
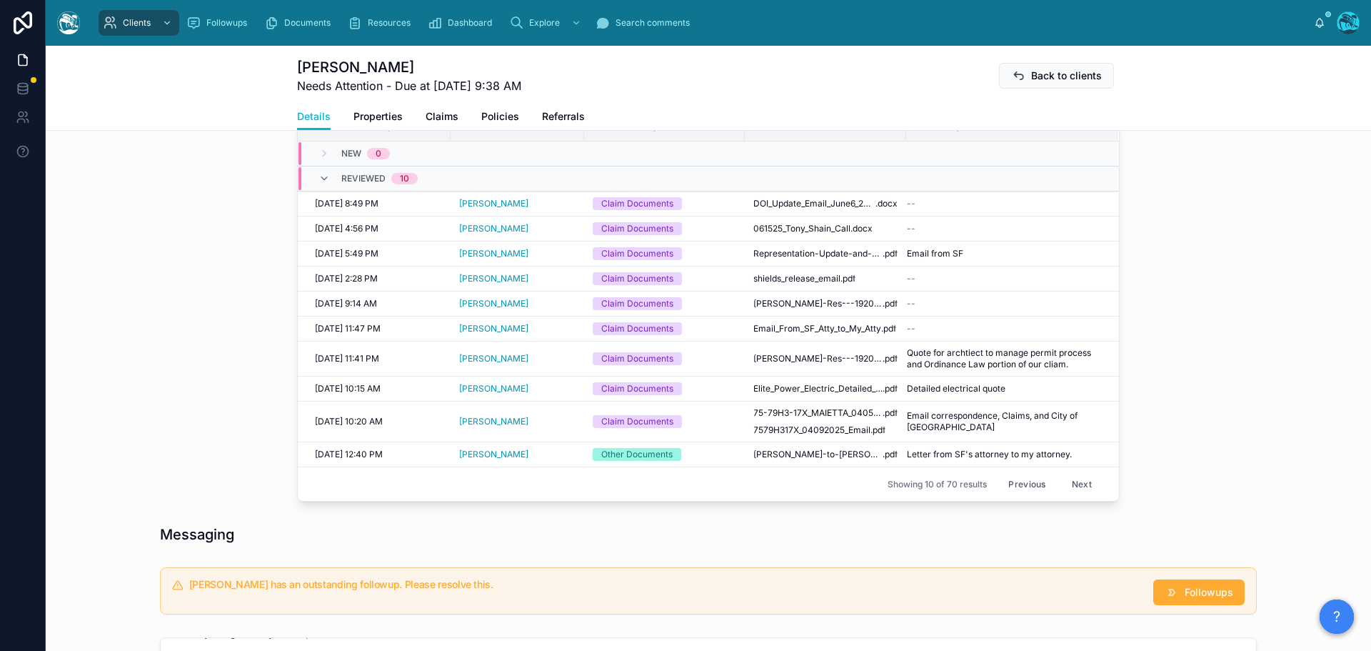
click at [1078, 485] on button "Next" at bounding box center [1082, 484] width 40 height 22
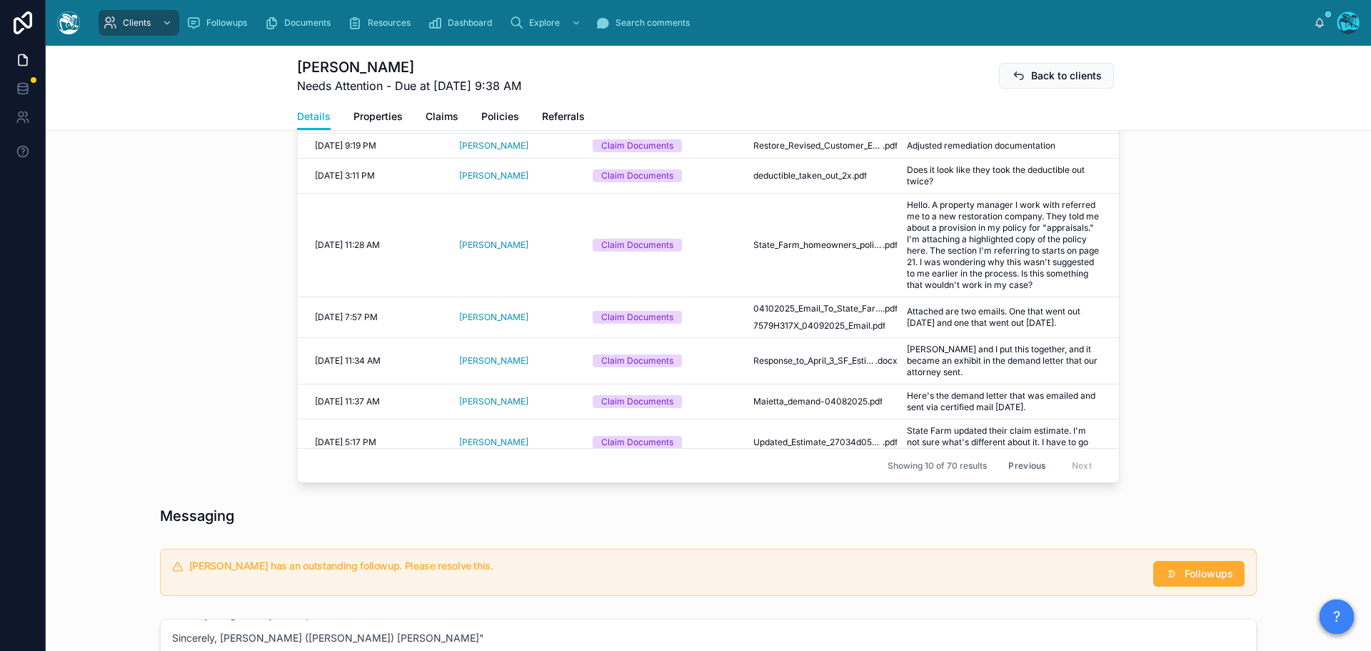
scroll to position [714, 0]
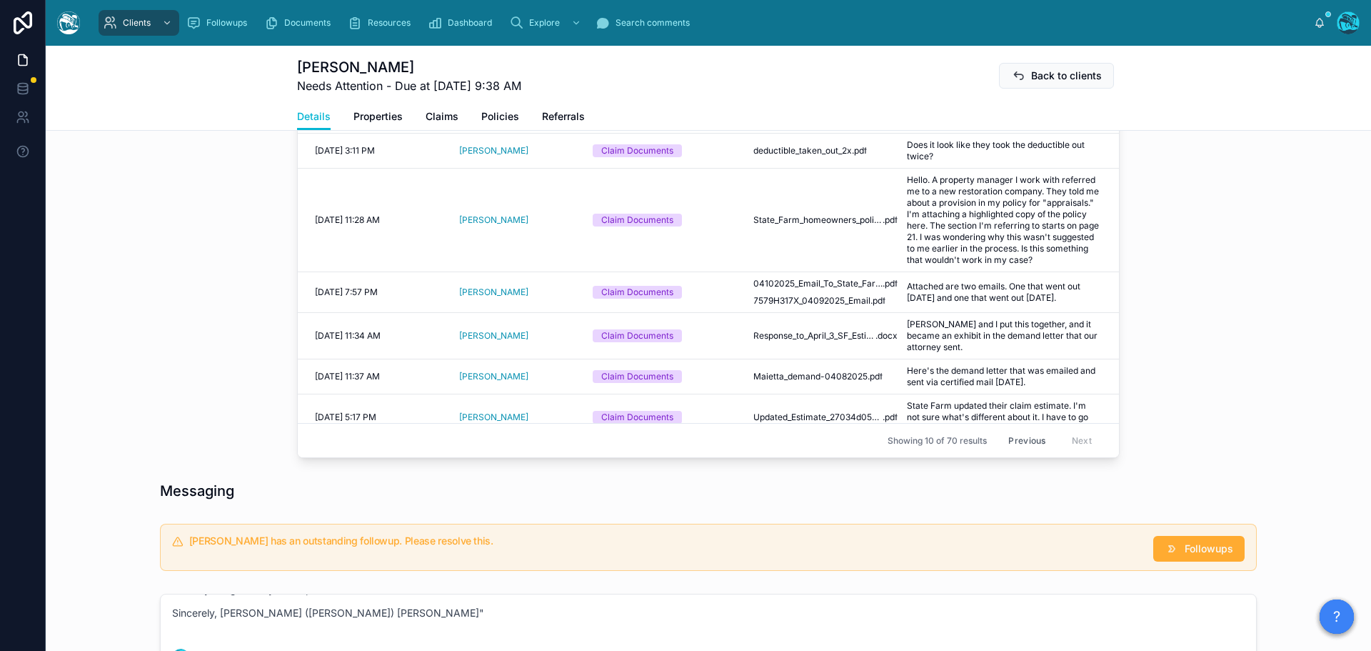
click at [1010, 437] on button "Previous" at bounding box center [1026, 440] width 57 height 22
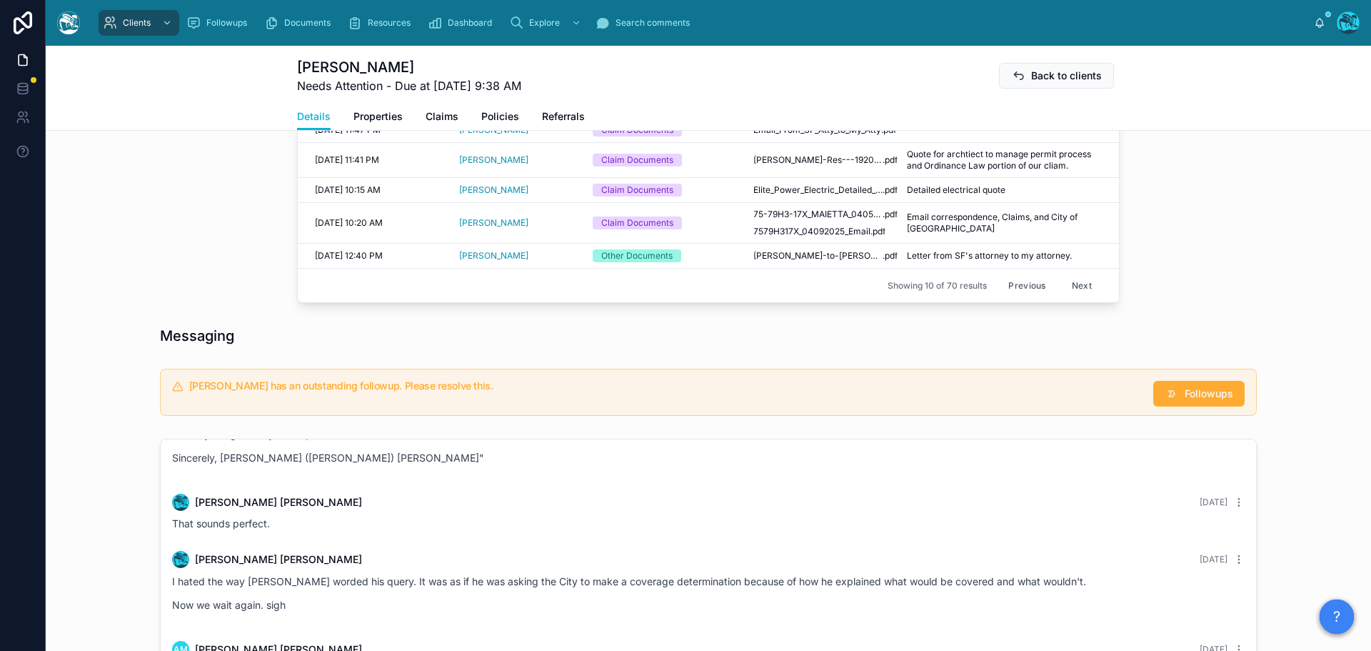
scroll to position [571, 0]
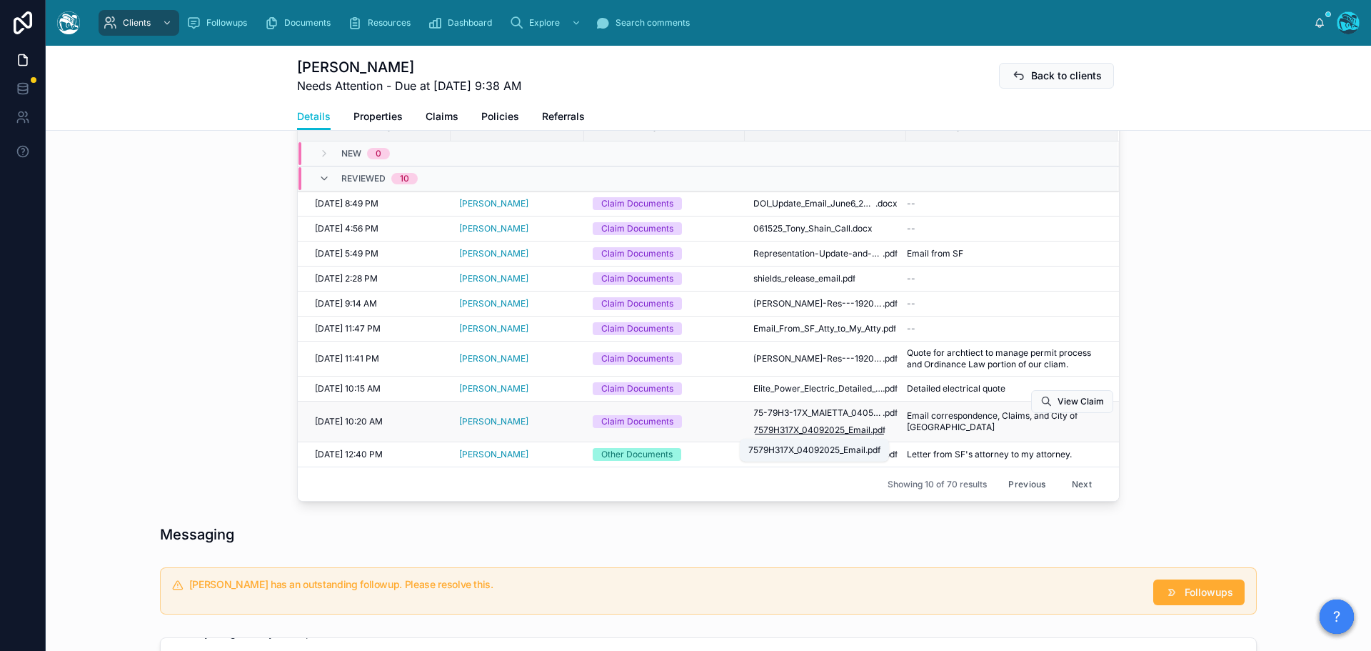
click at [825, 431] on span "7579H317X_04092025_Email" at bounding box center [811, 429] width 117 height 11
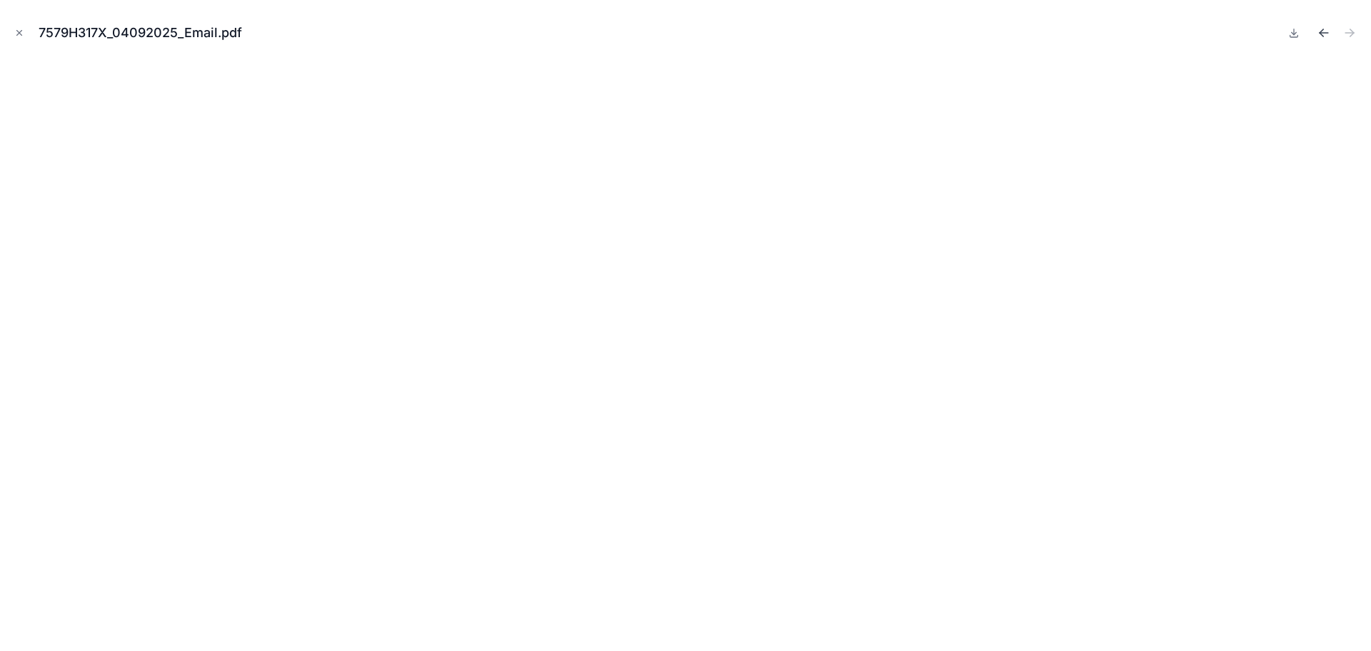
click at [1320, 31] on icon "Previous file" at bounding box center [1324, 33] width 14 height 14
click at [1350, 31] on icon "Next file" at bounding box center [1349, 33] width 14 height 14
click at [1323, 34] on icon "Previous file" at bounding box center [1324, 33] width 14 height 14
click at [16, 31] on icon "Close modal" at bounding box center [19, 33] width 10 height 10
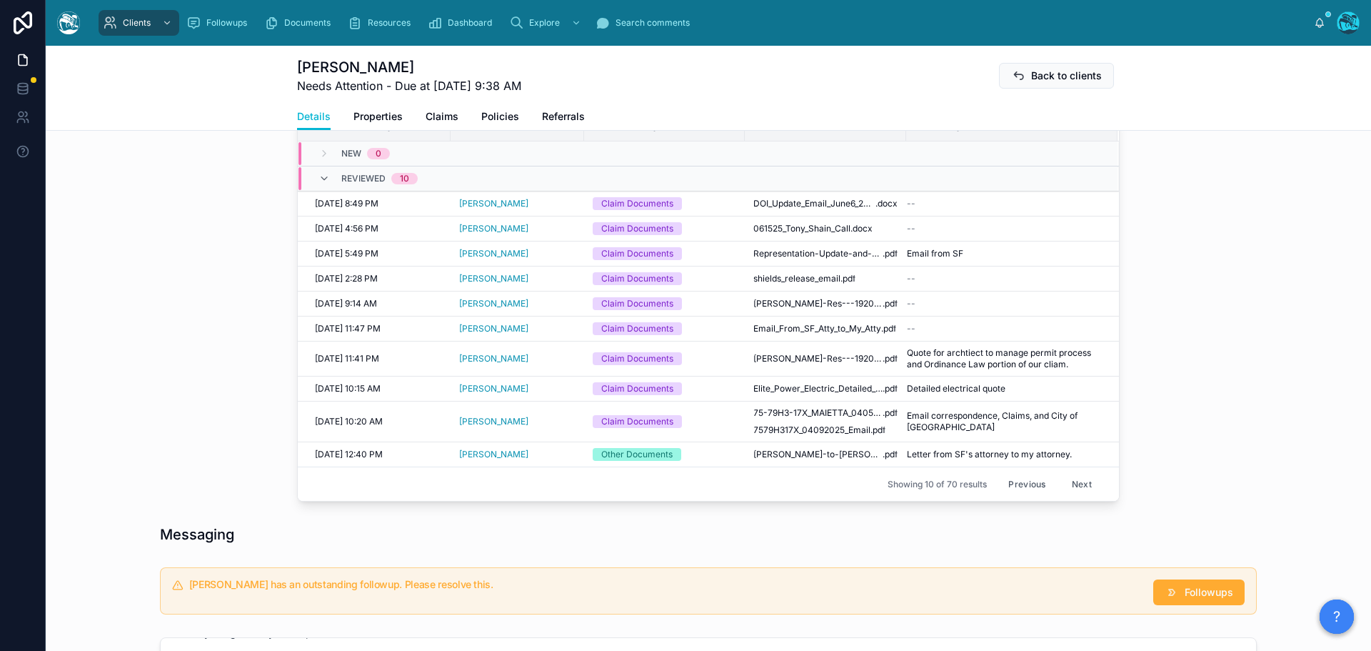
click at [1027, 481] on button "Previous" at bounding box center [1026, 484] width 57 height 22
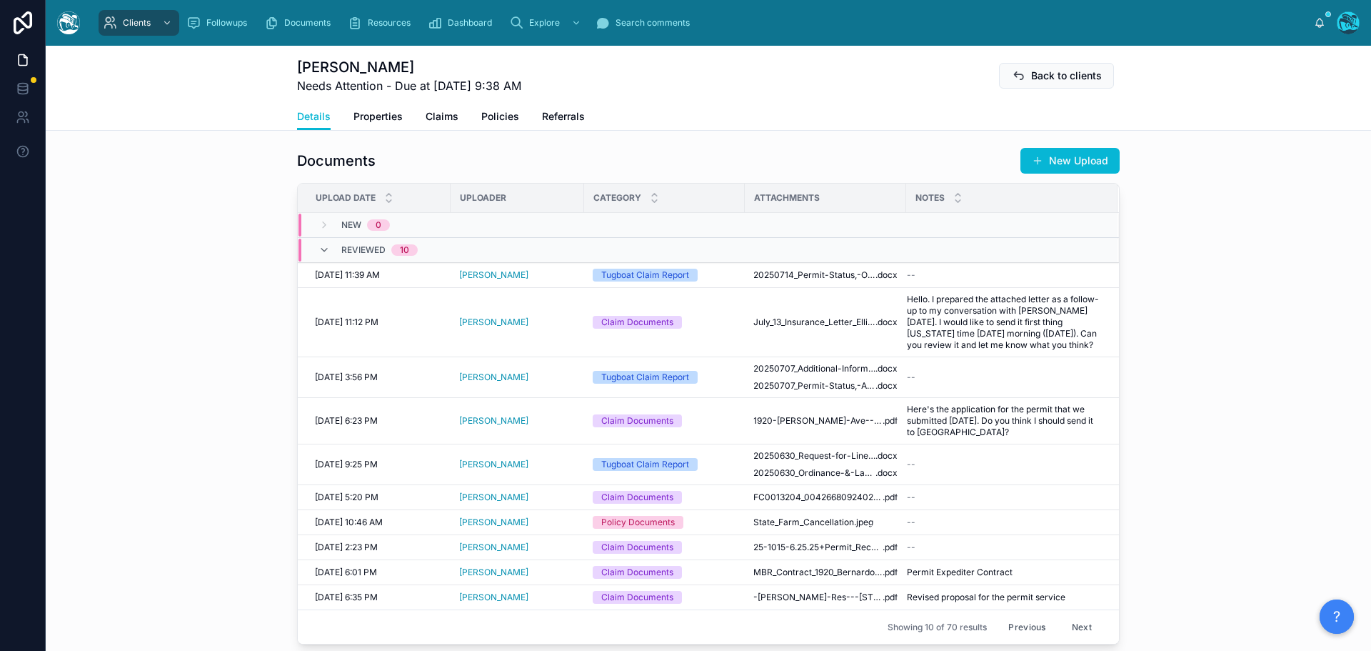
scroll to position [571, 0]
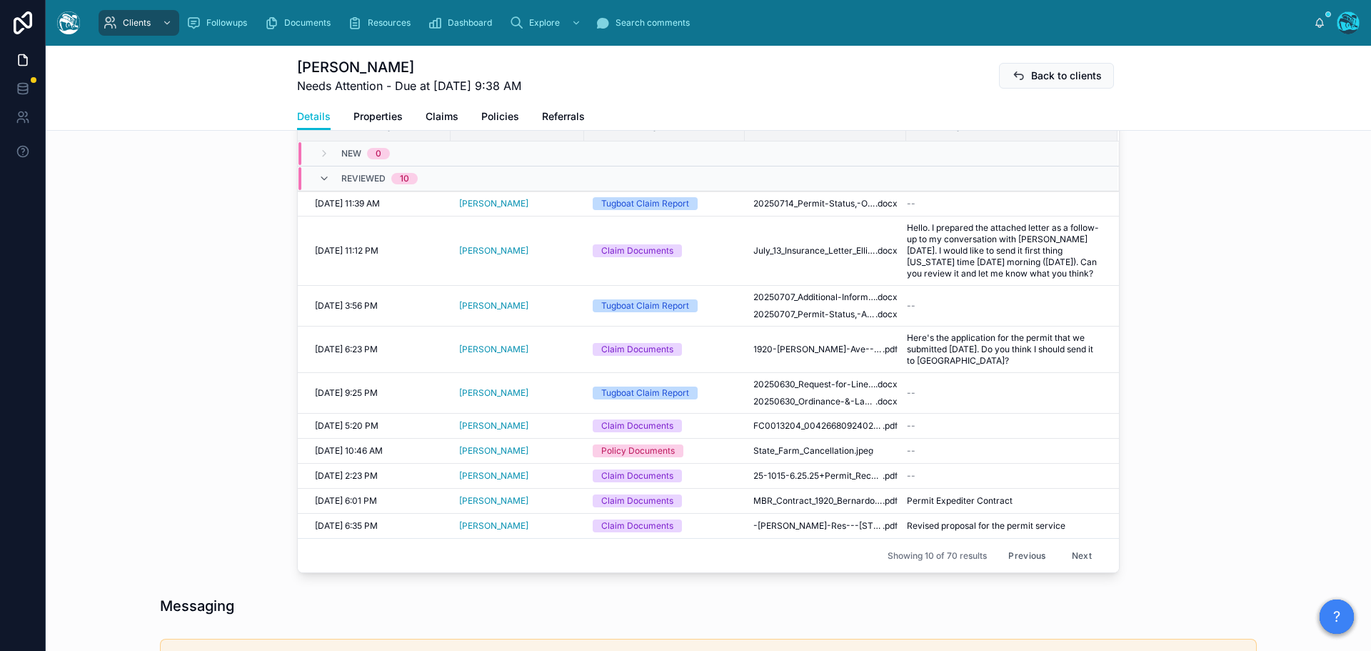
click at [1027, 553] on button "Previous" at bounding box center [1026, 555] width 57 height 22
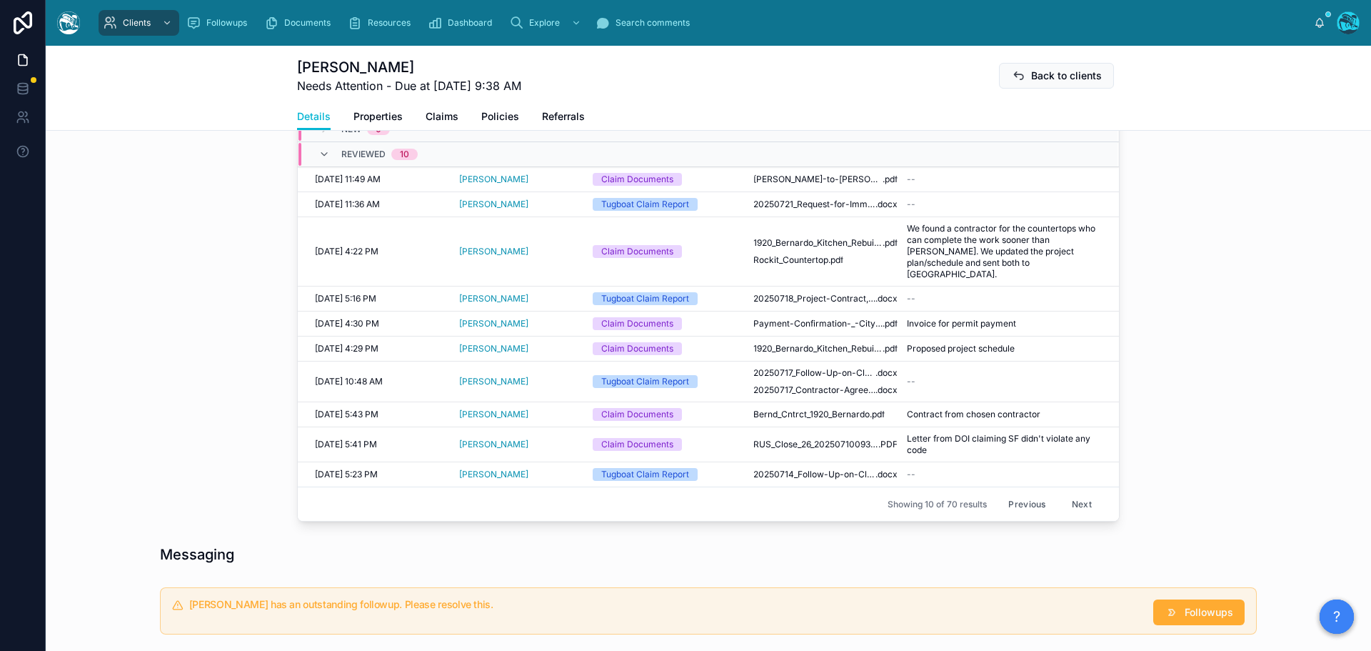
scroll to position [571, 0]
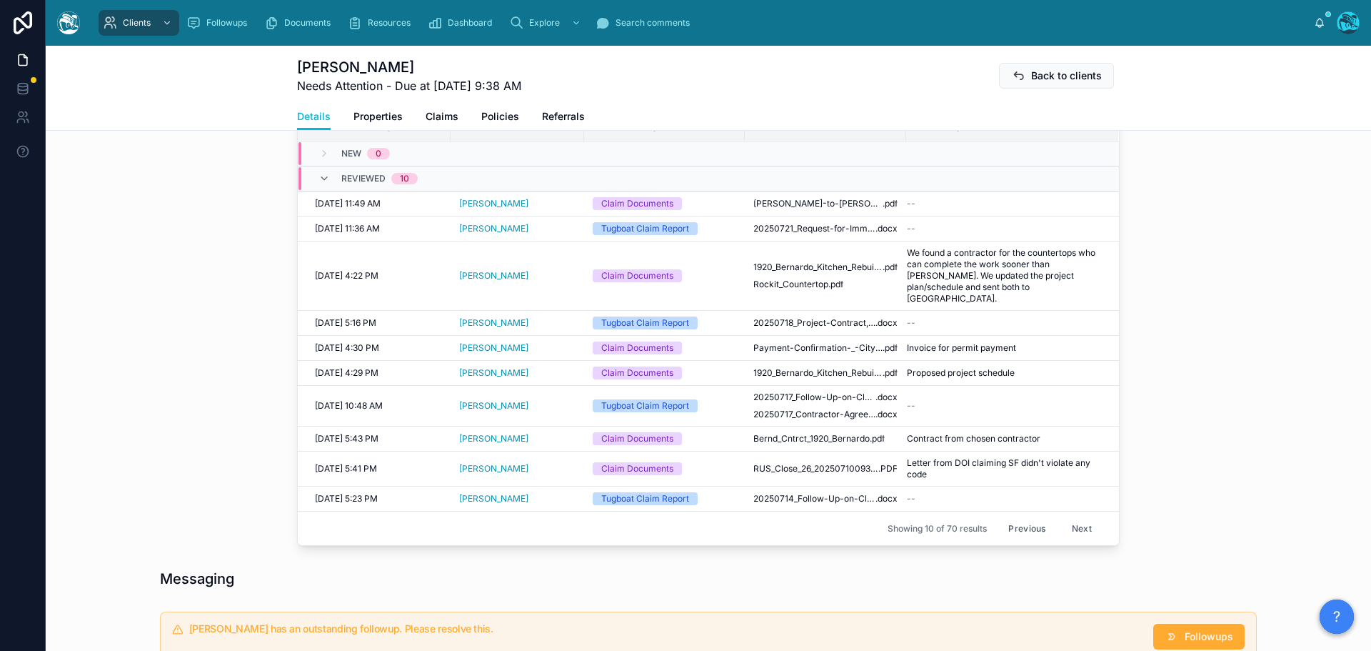
drag, startPoint x: 1029, startPoint y: 518, endPoint x: 1042, endPoint y: 513, distance: 13.8
click at [1029, 518] on button "Previous" at bounding box center [1026, 528] width 57 height 22
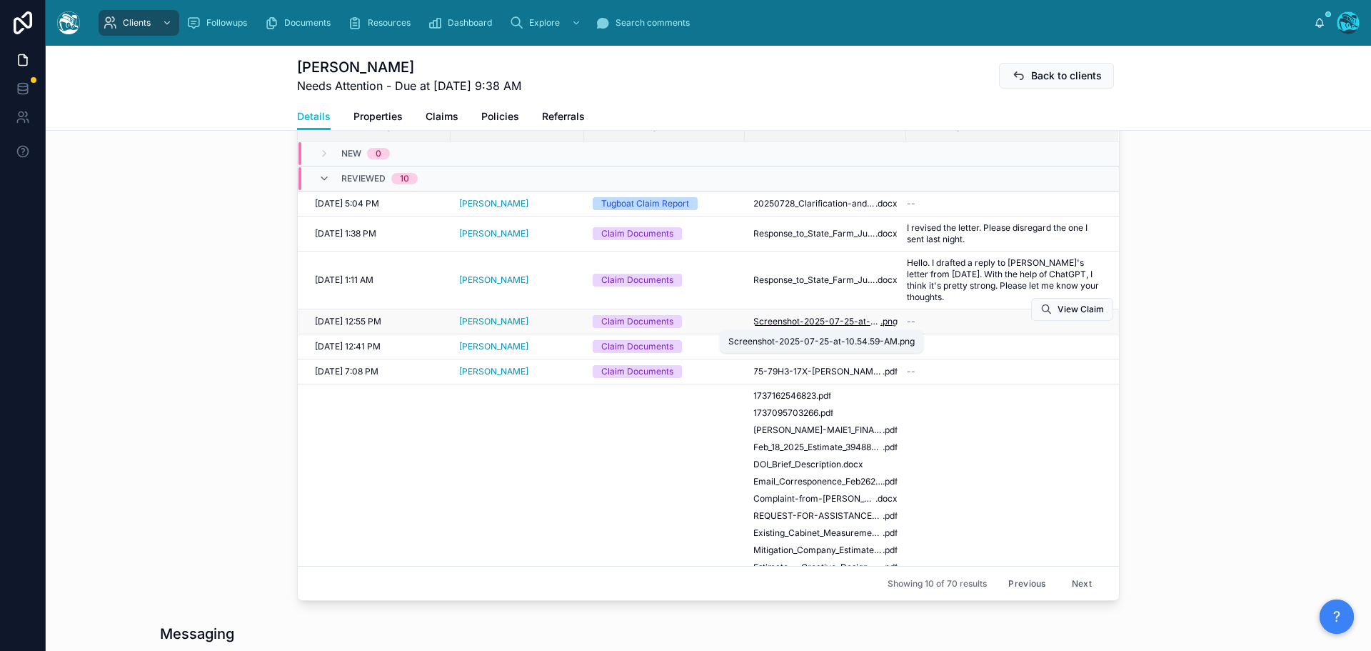
click at [813, 323] on span "Screenshot-2025-07-25-at-10.54.59-AM" at bounding box center [816, 321] width 127 height 11
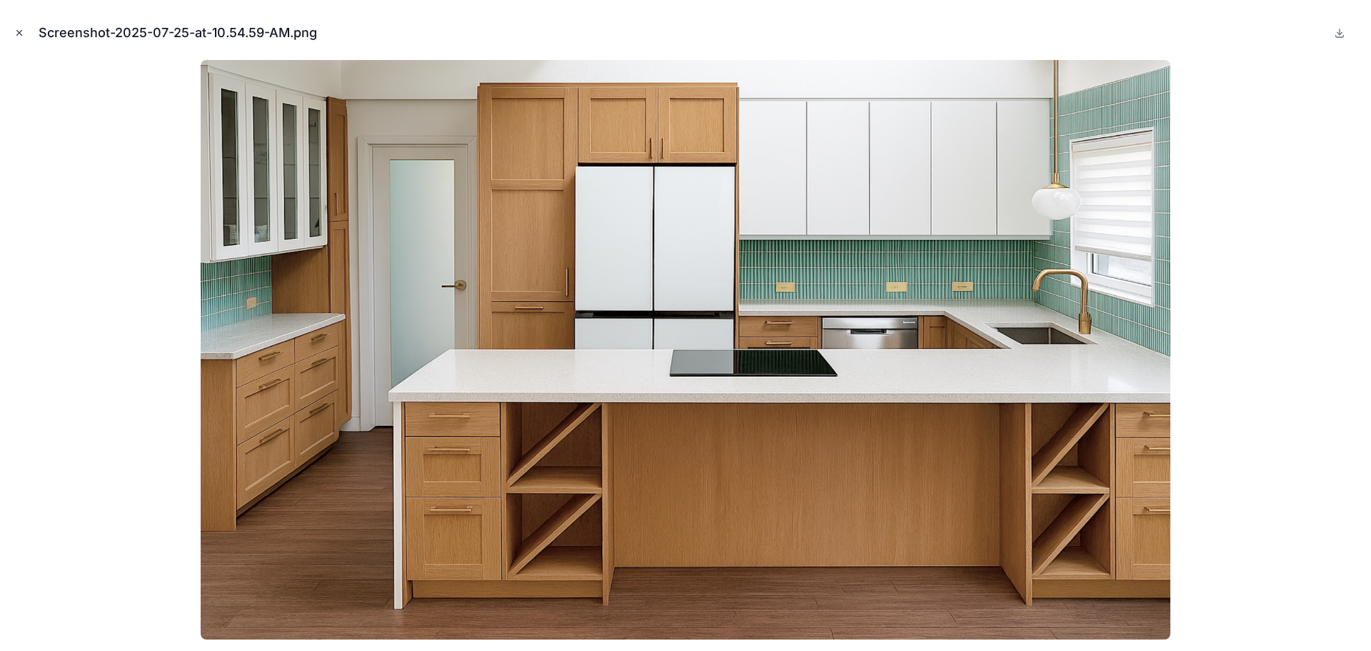
click at [19, 29] on icon "Close modal" at bounding box center [19, 33] width 10 height 10
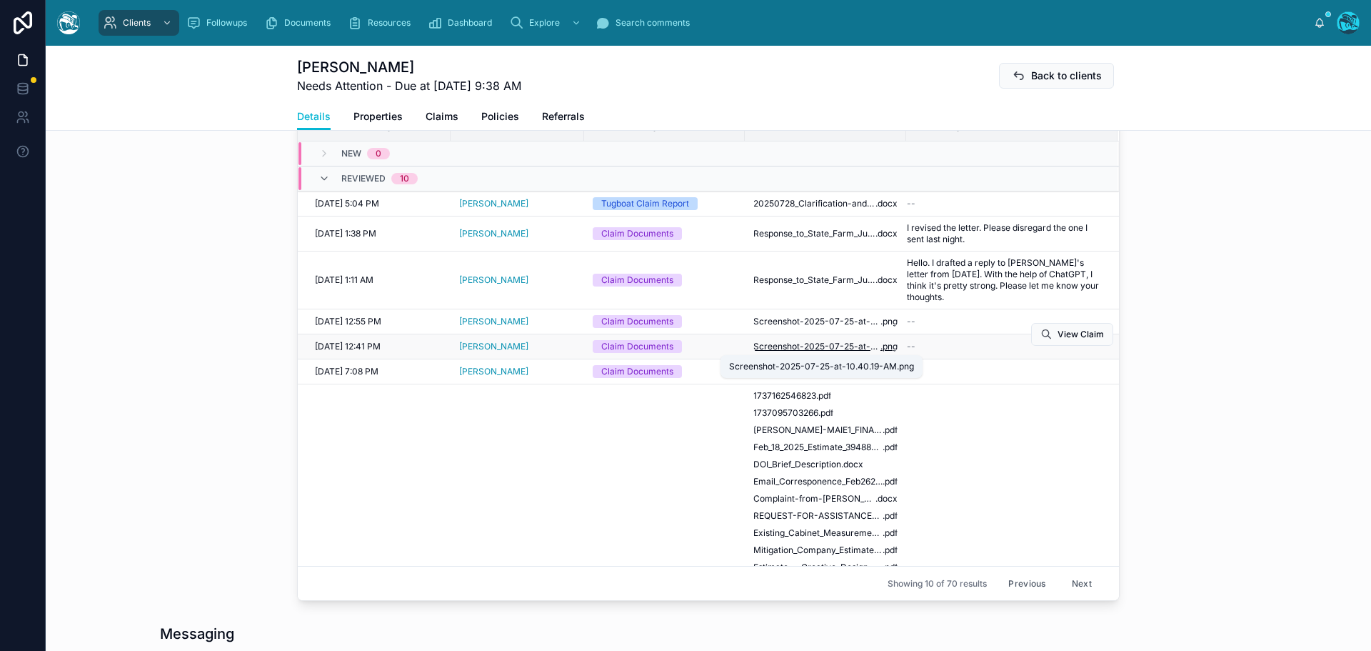
click at [833, 348] on span "Screenshot-2025-07-25-at-10.40.19-AM" at bounding box center [816, 346] width 127 height 11
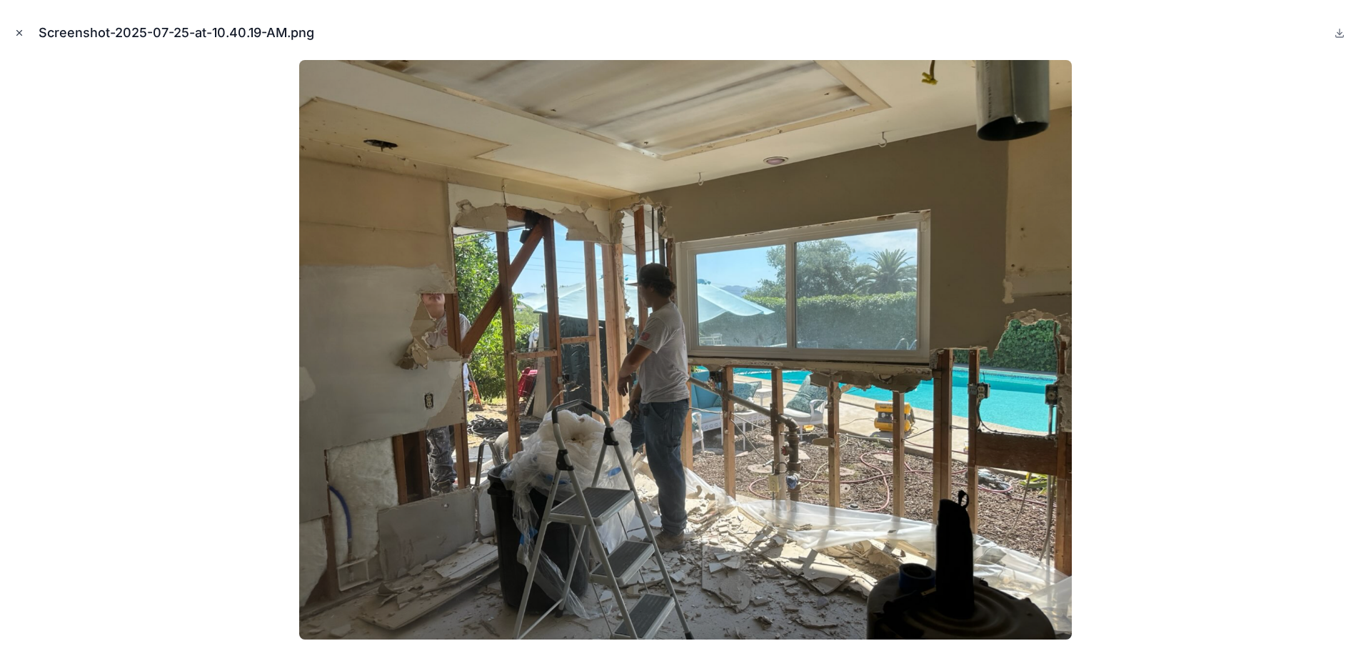
click at [16, 31] on icon "Close modal" at bounding box center [19, 33] width 10 height 10
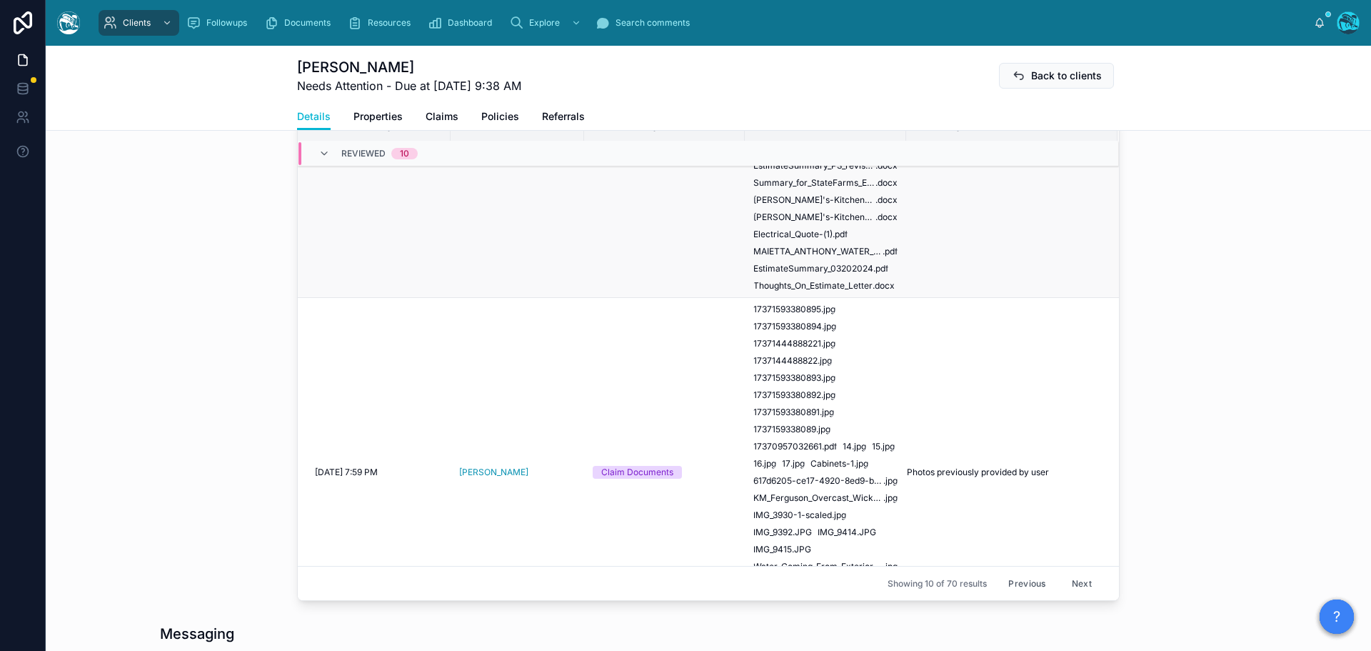
scroll to position [643, 0]
click at [798, 307] on span "17371593380895" at bounding box center [787, 307] width 68 height 11
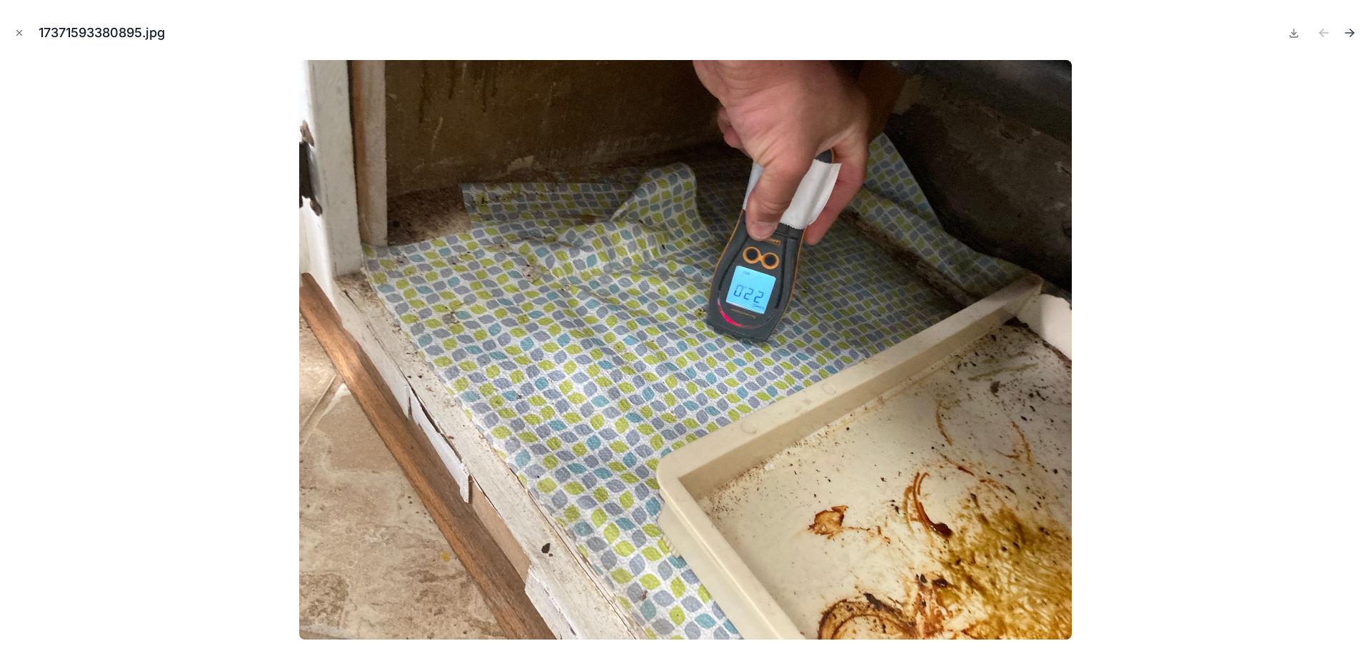
click at [1348, 32] on icon "Next file" at bounding box center [1349, 33] width 14 height 14
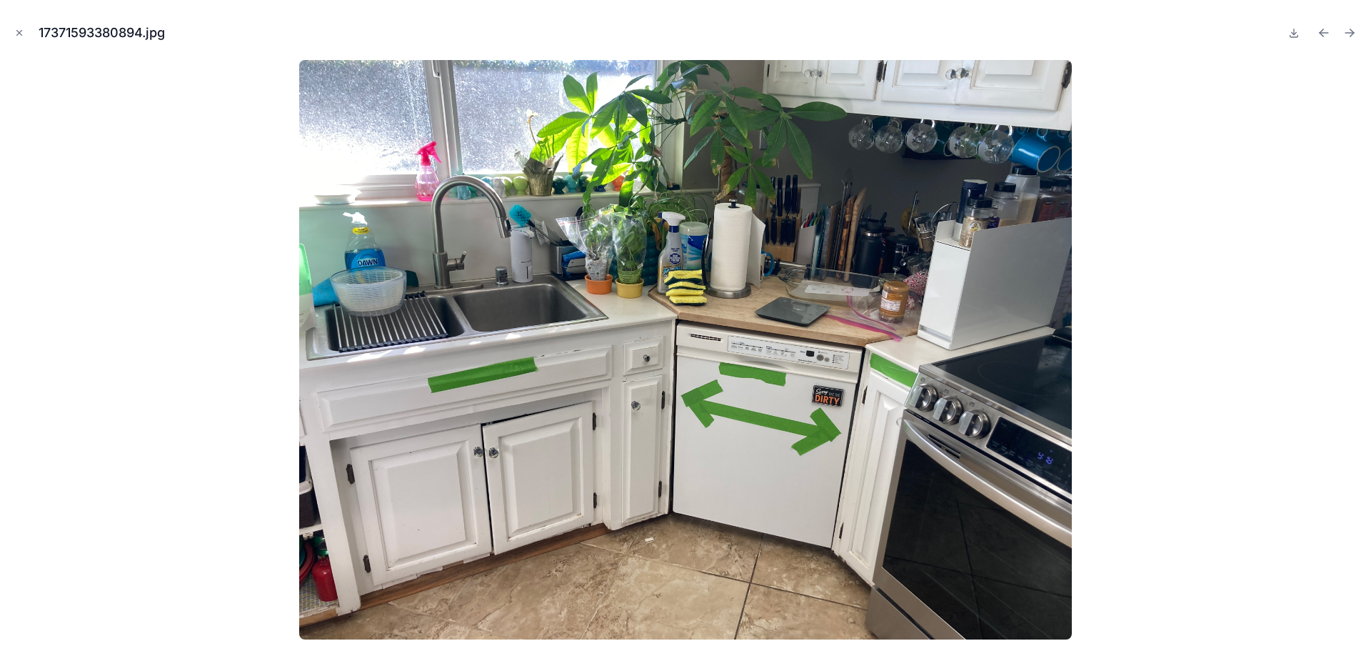
click at [1348, 32] on icon "Next file" at bounding box center [1349, 33] width 14 height 14
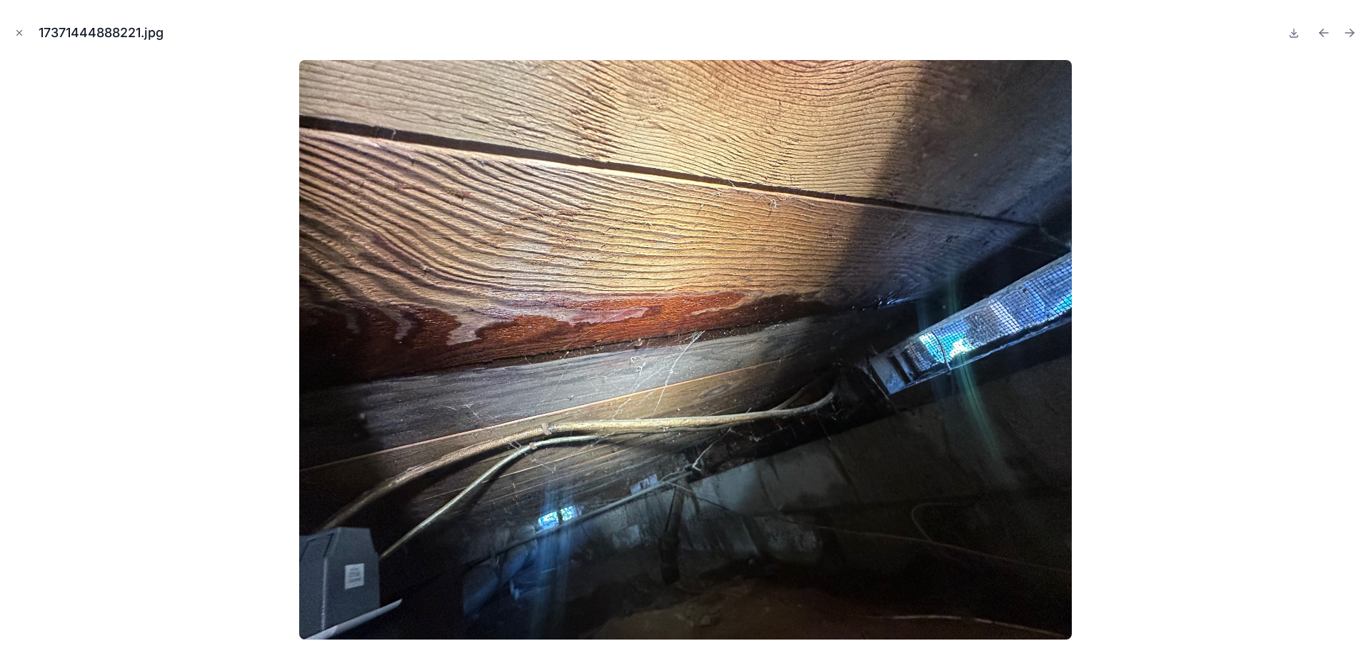
click at [1348, 32] on icon "Next file" at bounding box center [1349, 33] width 14 height 14
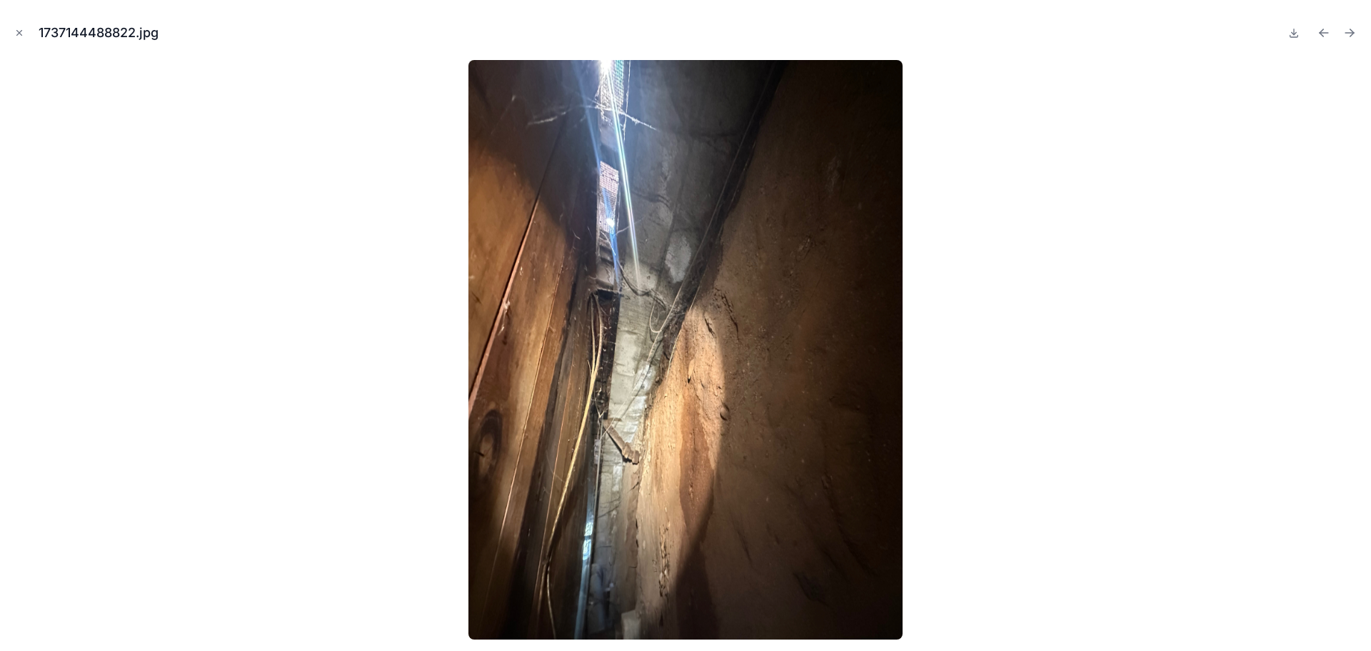
click at [1348, 32] on icon "Next file" at bounding box center [1349, 33] width 14 height 14
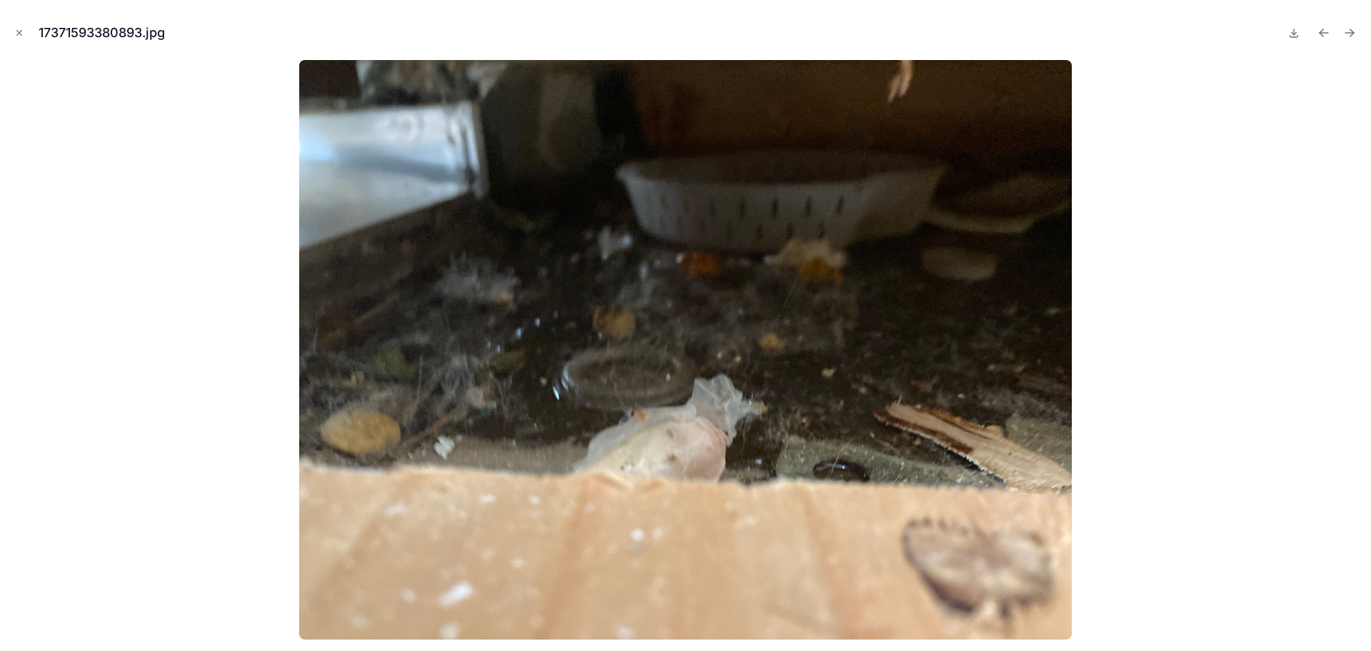
click at [1348, 32] on icon "Next file" at bounding box center [1349, 33] width 14 height 14
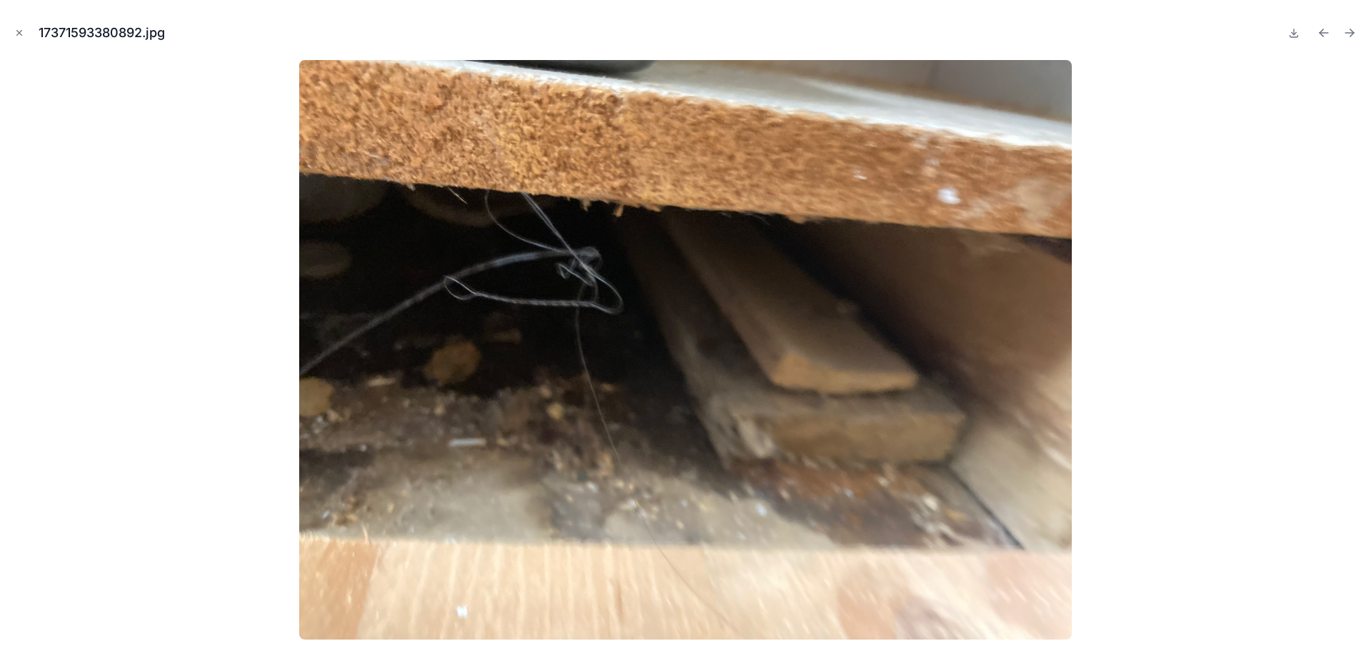
click at [1348, 32] on icon "Next file" at bounding box center [1349, 33] width 14 height 14
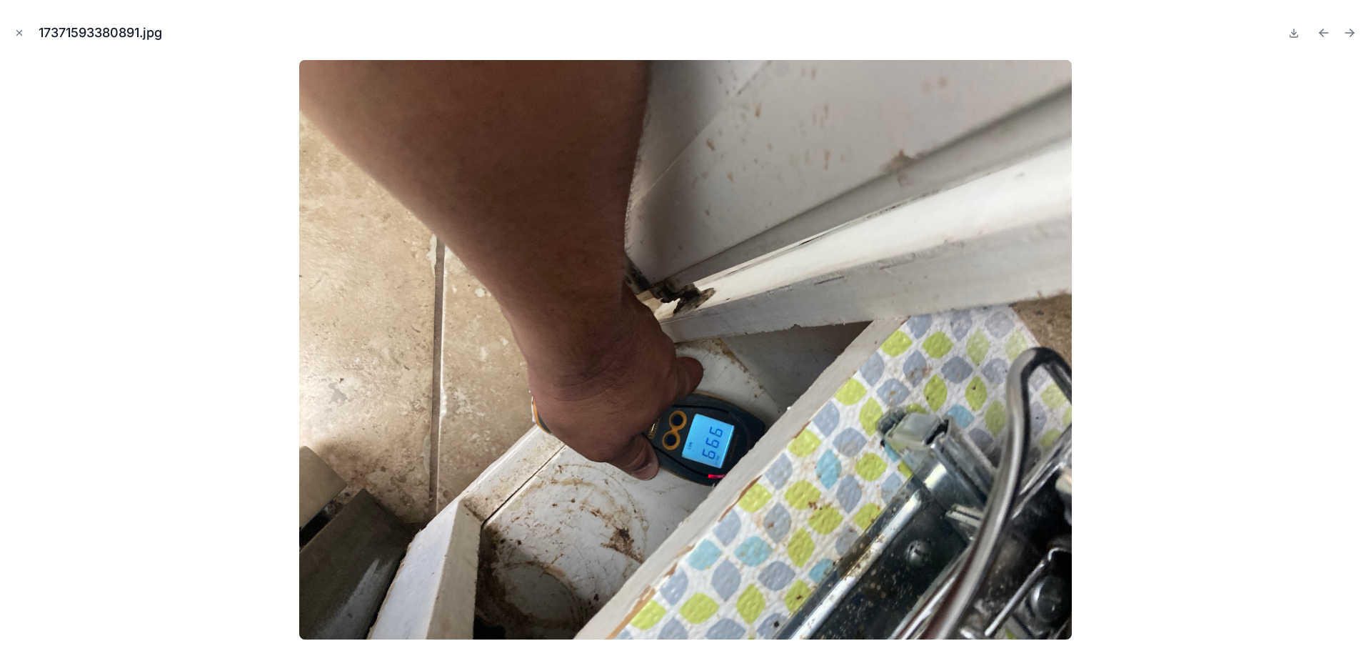
click at [1348, 32] on icon "Next file" at bounding box center [1349, 33] width 14 height 14
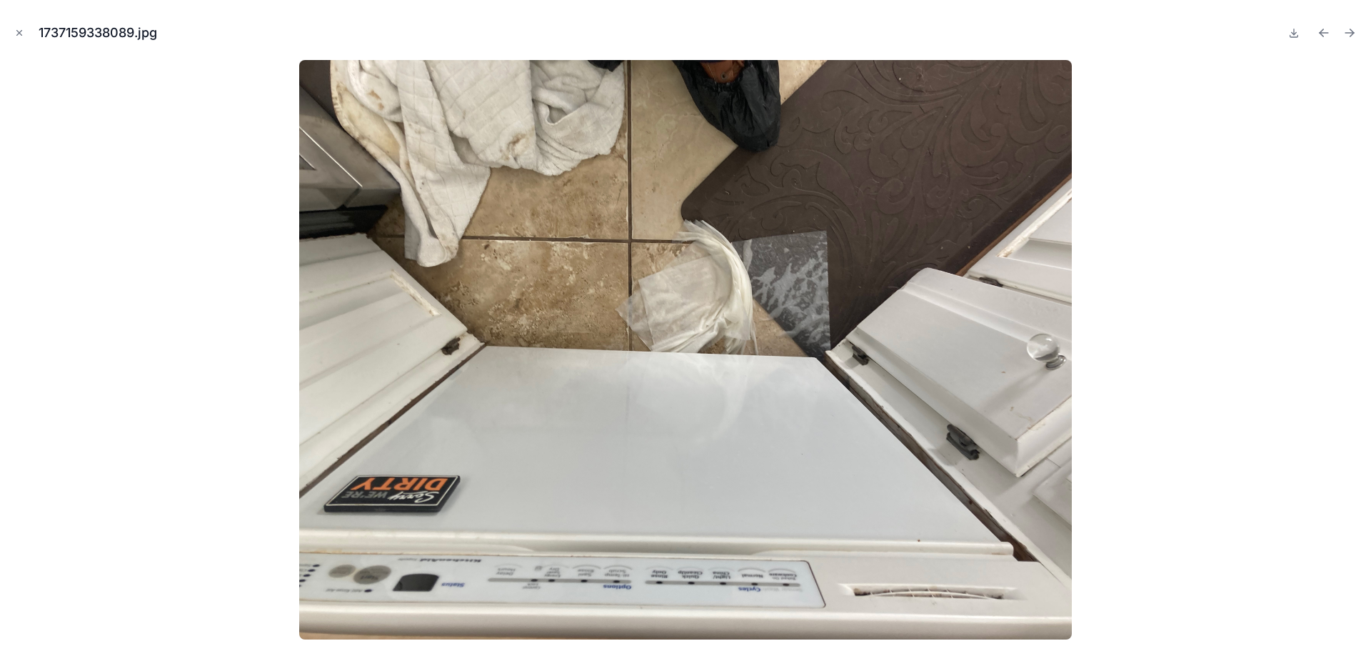
click at [1348, 32] on icon "Next file" at bounding box center [1349, 33] width 14 height 14
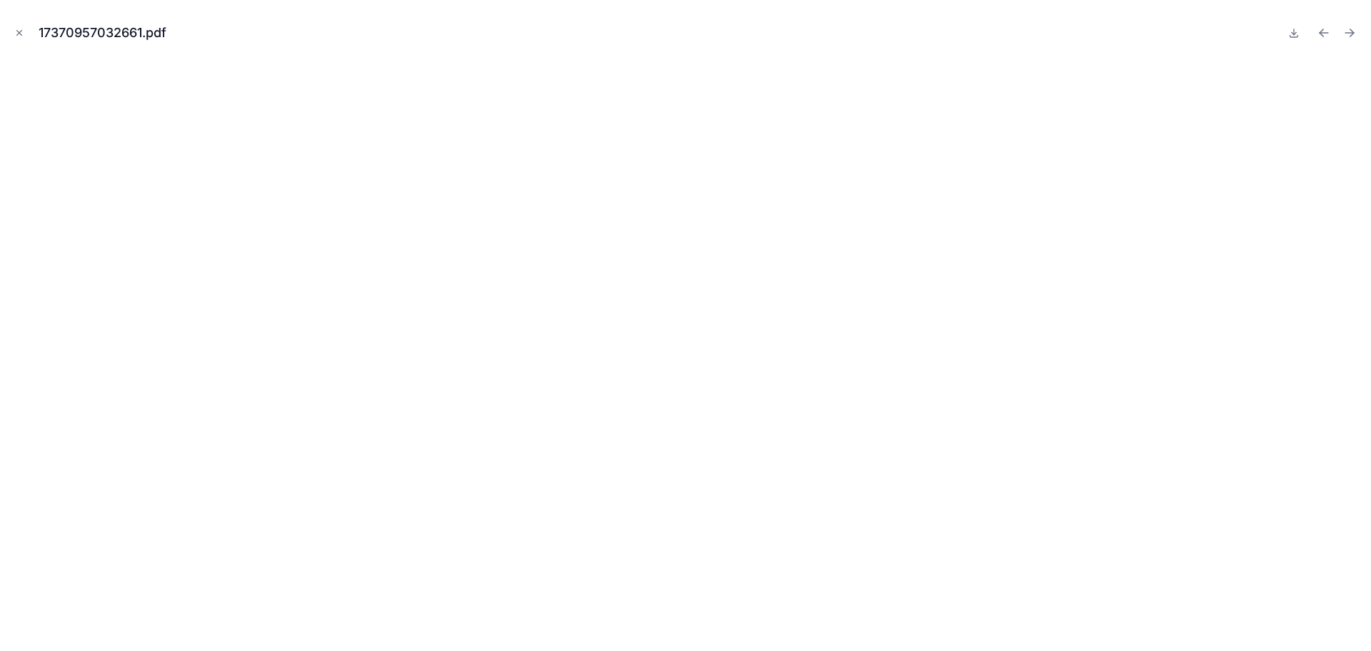
click at [1348, 32] on icon "Next file" at bounding box center [1349, 33] width 14 height 14
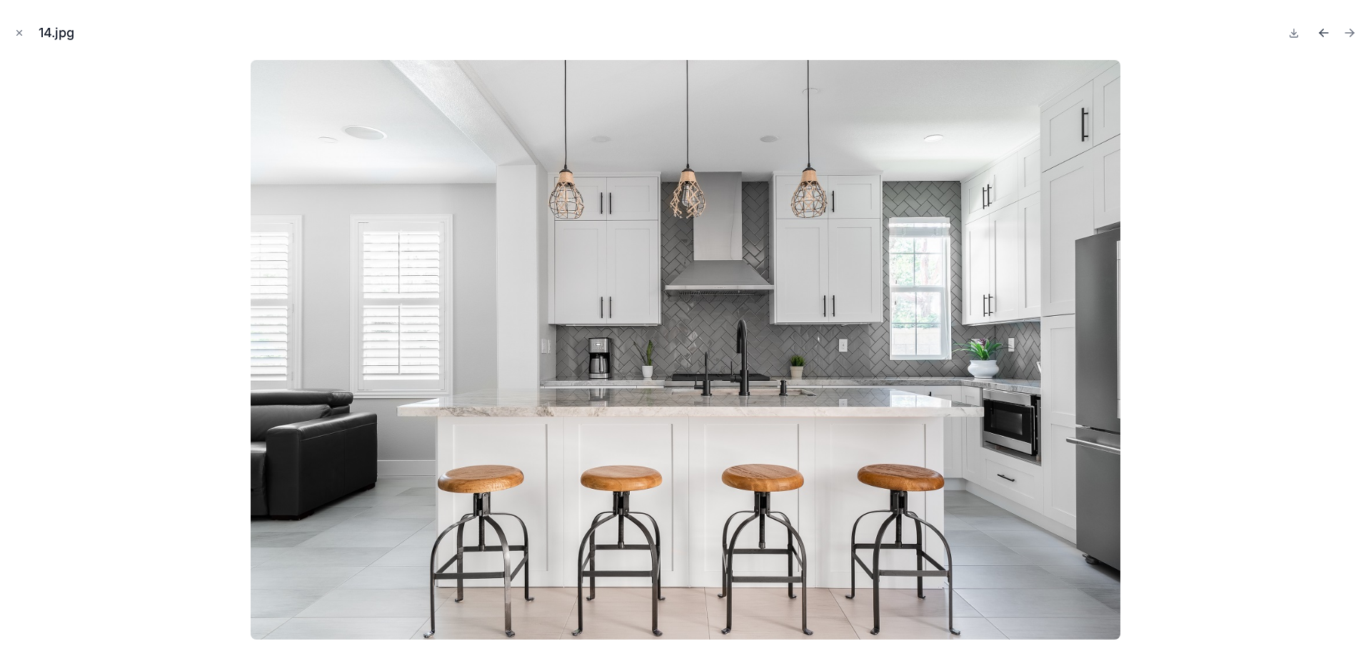
click at [1325, 31] on icon "Previous file" at bounding box center [1324, 33] width 14 height 14
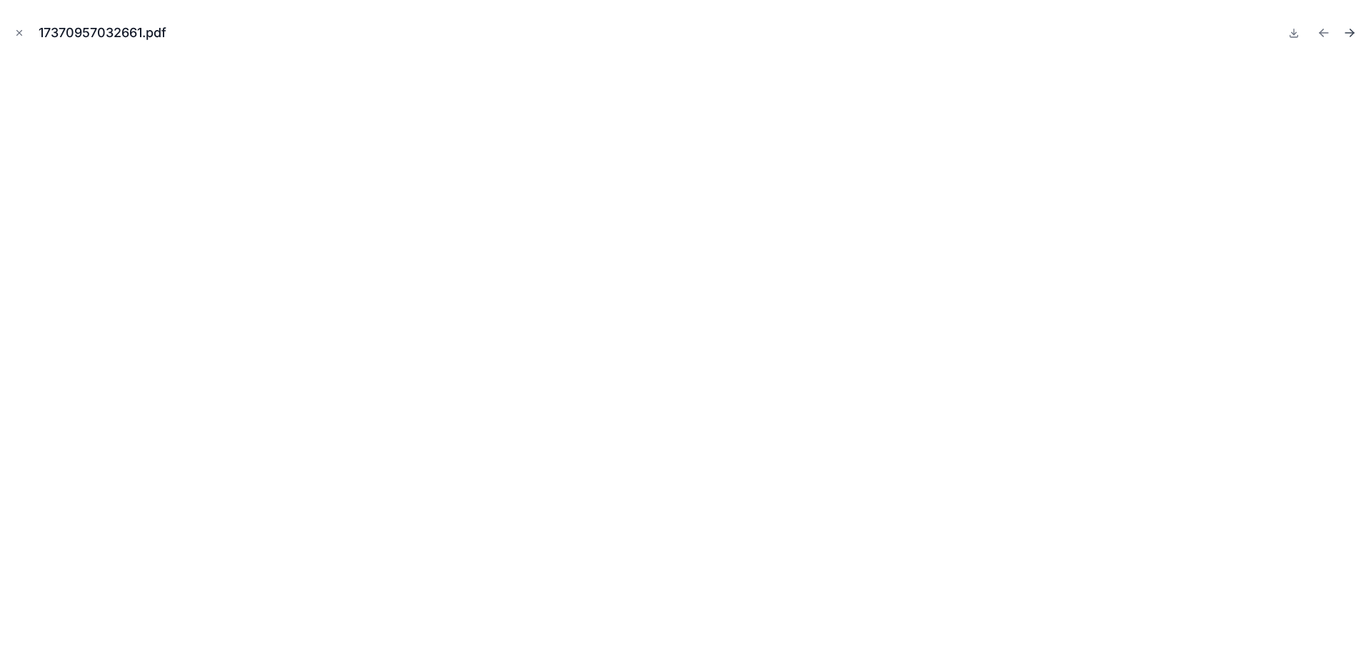
click at [1348, 30] on icon "Next file" at bounding box center [1349, 33] width 14 height 14
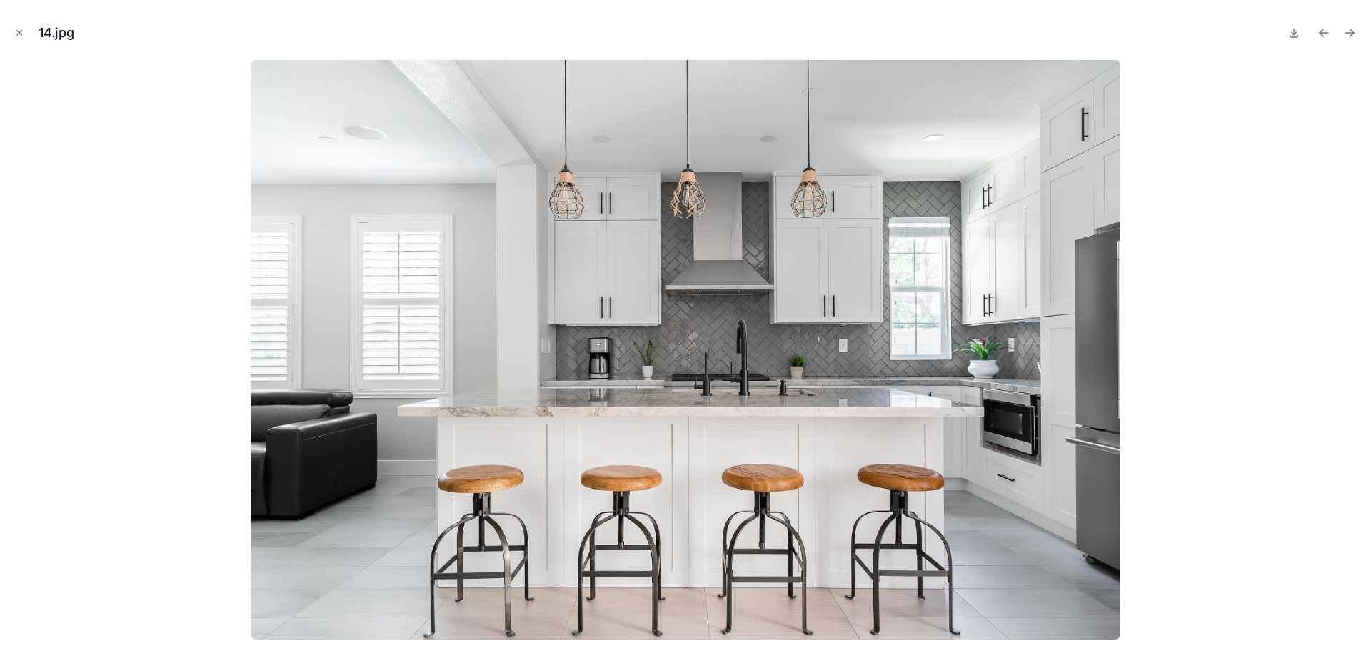
click at [1348, 30] on icon "Next file" at bounding box center [1349, 33] width 14 height 14
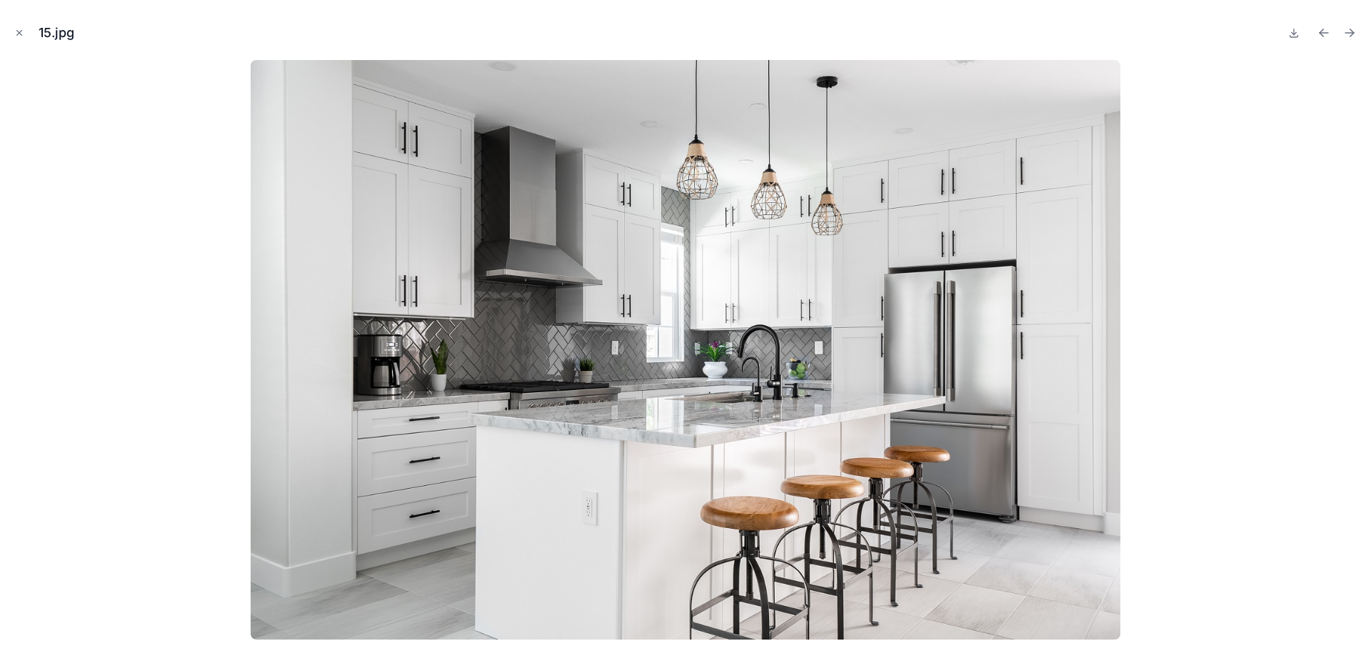
click at [1348, 30] on icon "Next file" at bounding box center [1349, 33] width 14 height 14
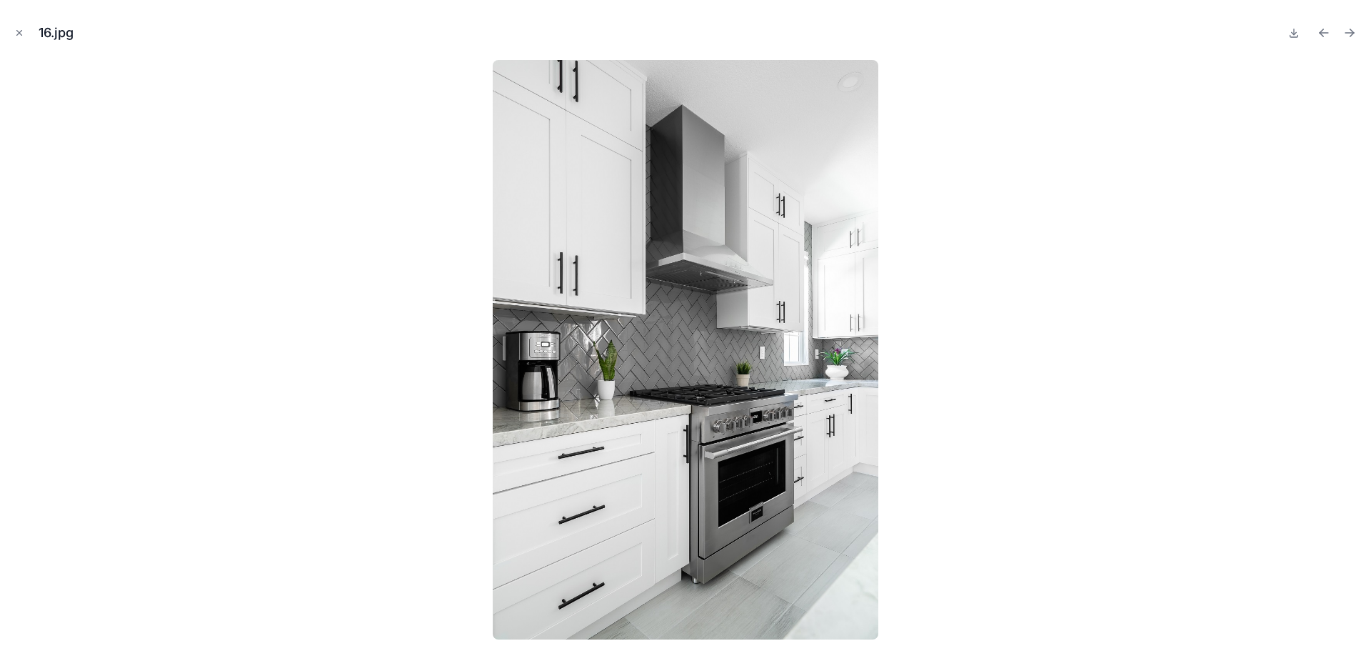
click at [1348, 30] on icon "Next file" at bounding box center [1349, 33] width 14 height 14
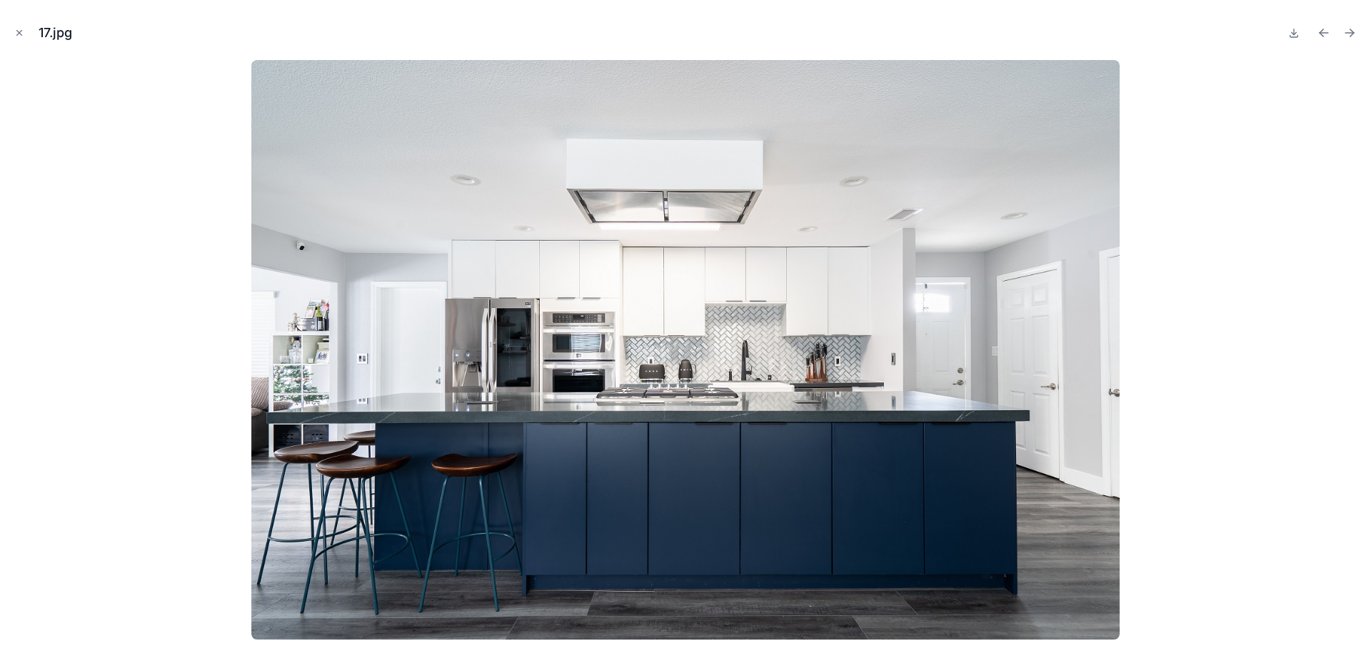
click at [1348, 30] on icon "Next file" at bounding box center [1349, 33] width 14 height 14
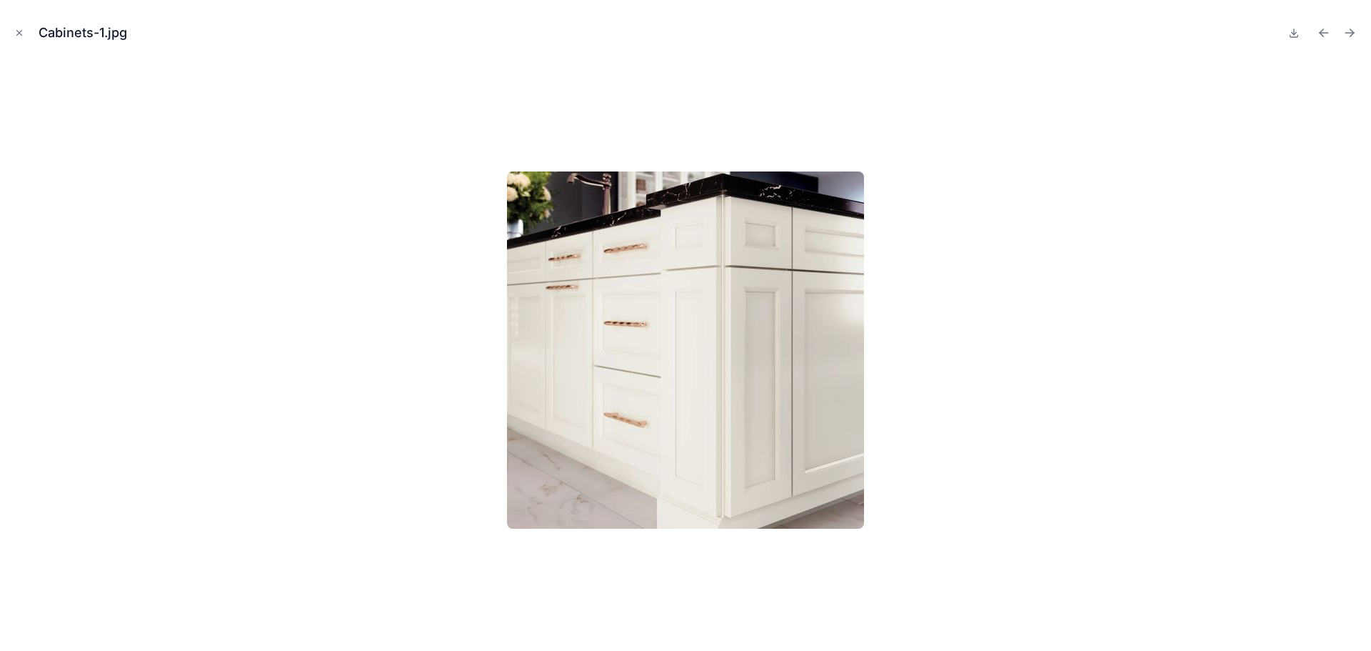
click at [1348, 30] on icon "Next file" at bounding box center [1349, 33] width 14 height 14
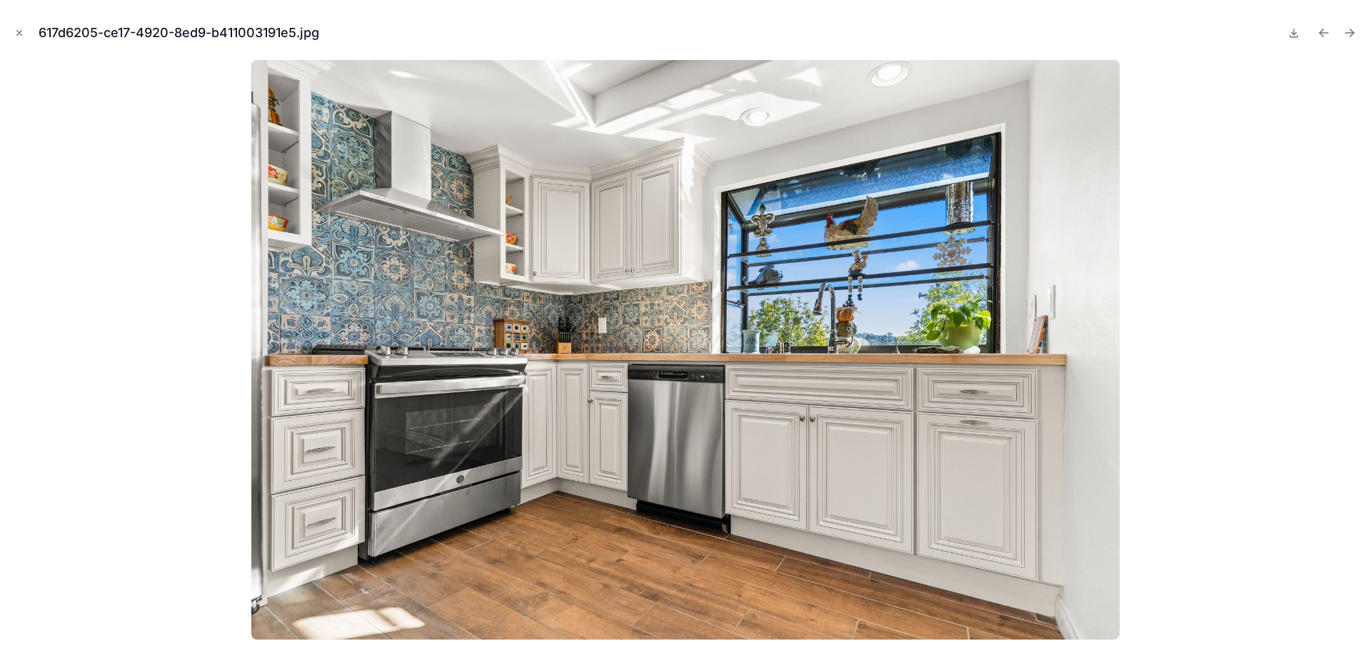
click at [1348, 30] on icon "Next file" at bounding box center [1349, 33] width 14 height 14
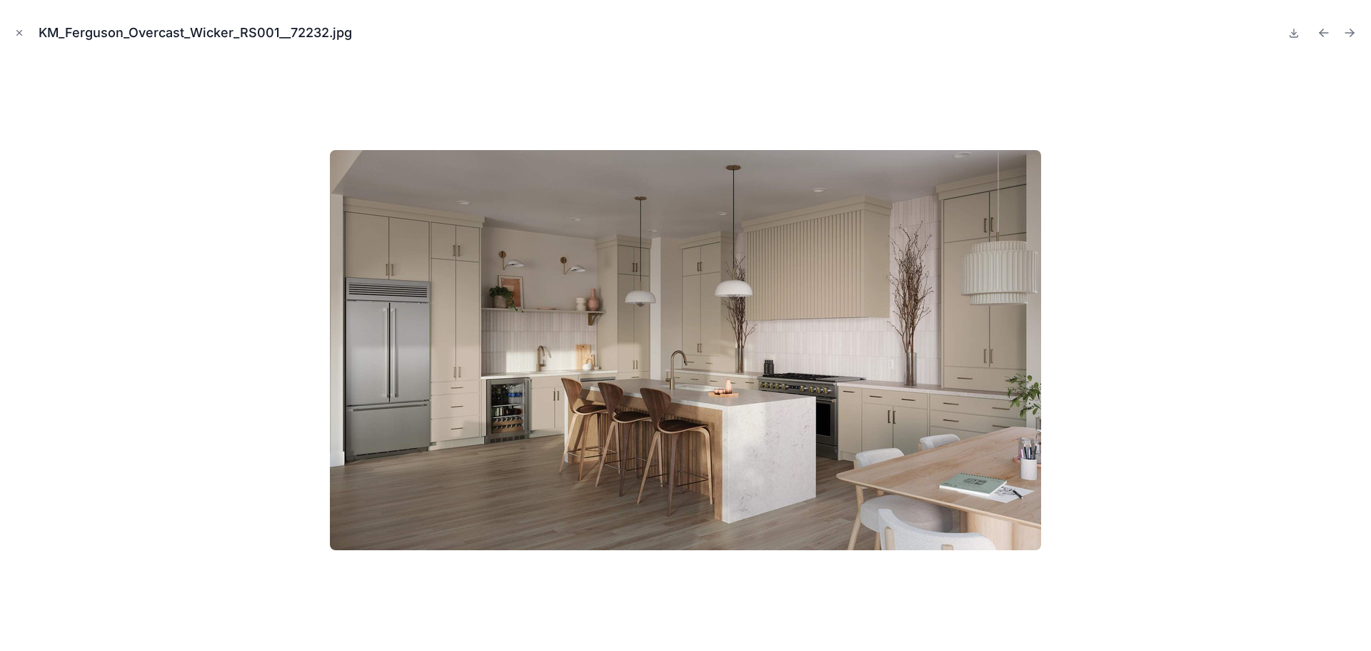
click at [1348, 30] on icon "Next file" at bounding box center [1349, 33] width 14 height 14
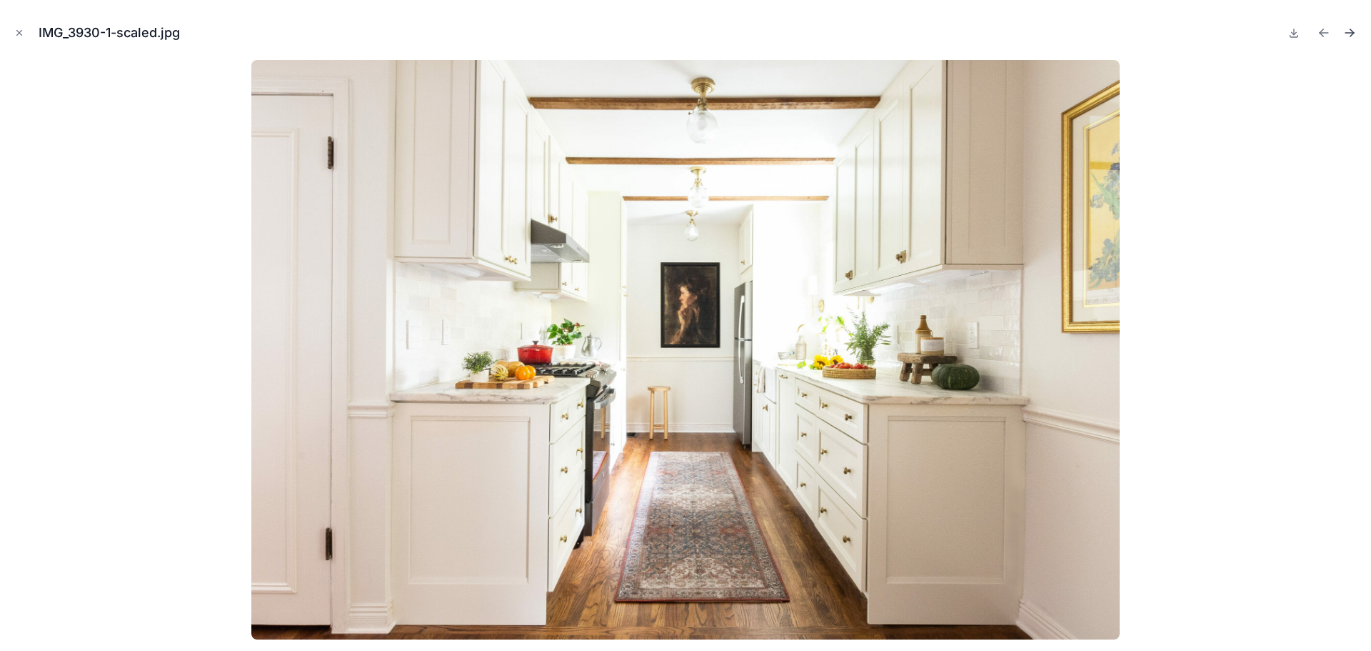
click at [1348, 31] on icon "Next file" at bounding box center [1349, 33] width 14 height 14
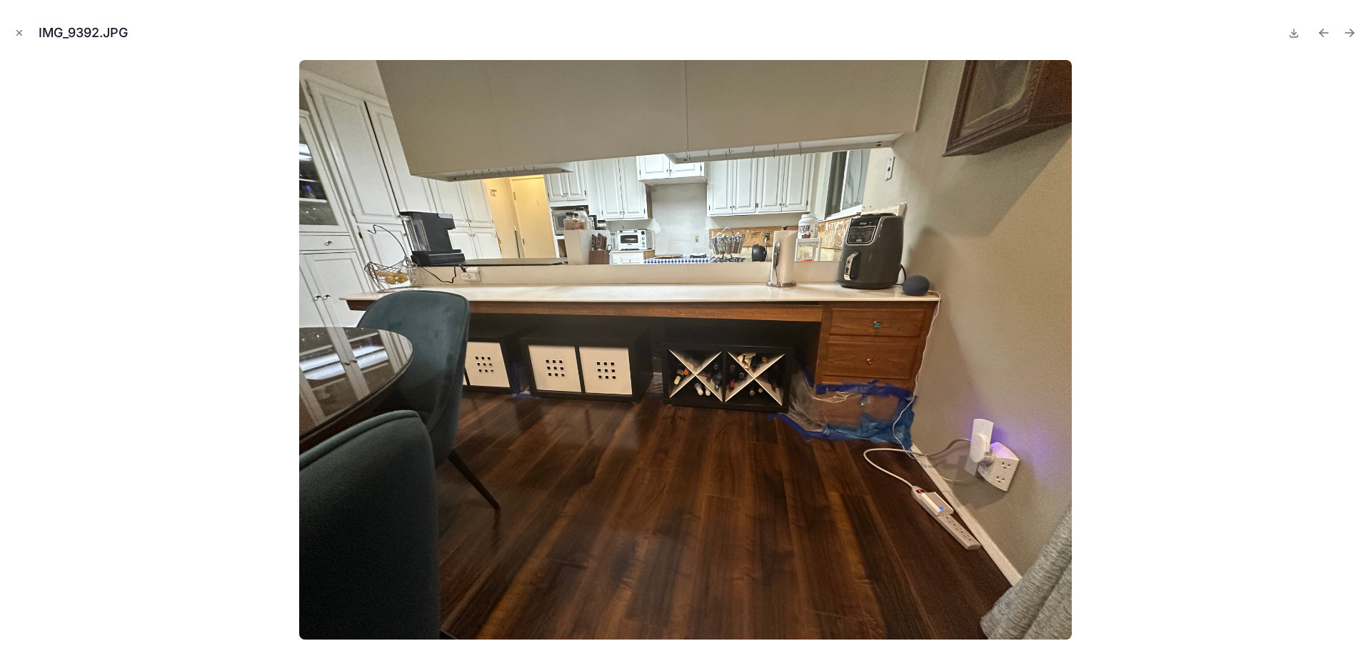
click at [1348, 31] on icon "Next file" at bounding box center [1349, 33] width 14 height 14
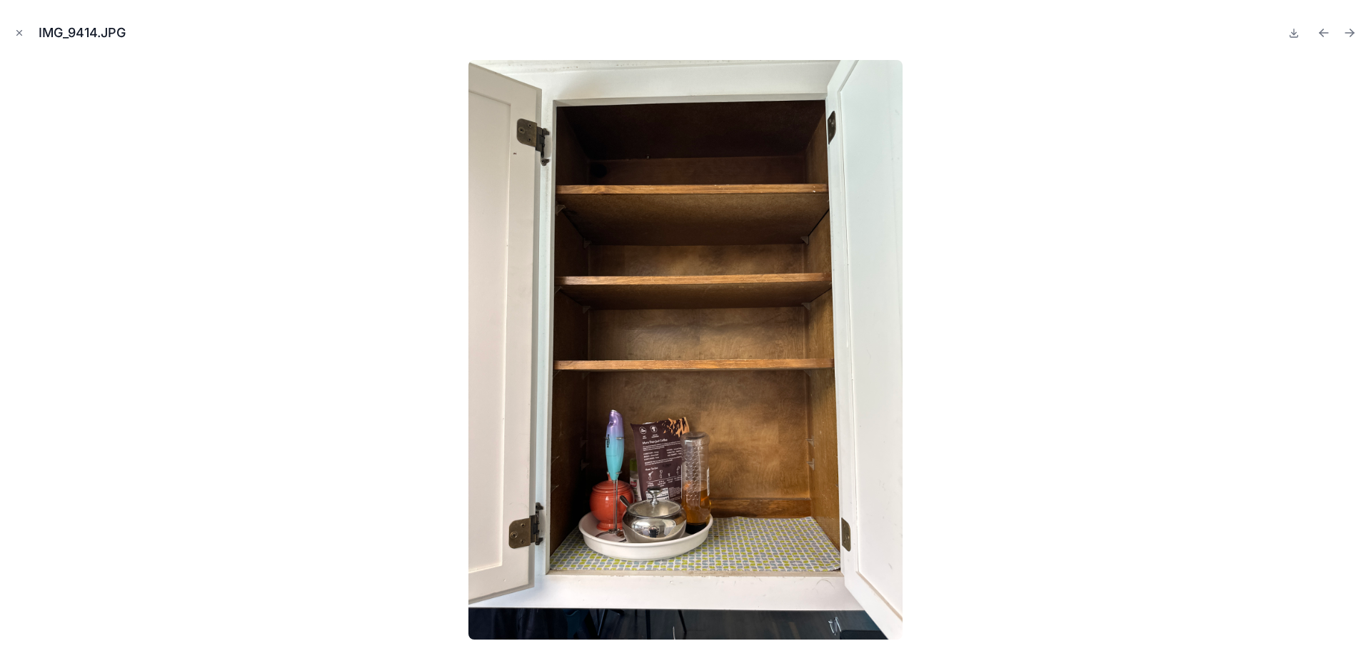
click at [1348, 31] on icon "Next file" at bounding box center [1349, 33] width 14 height 14
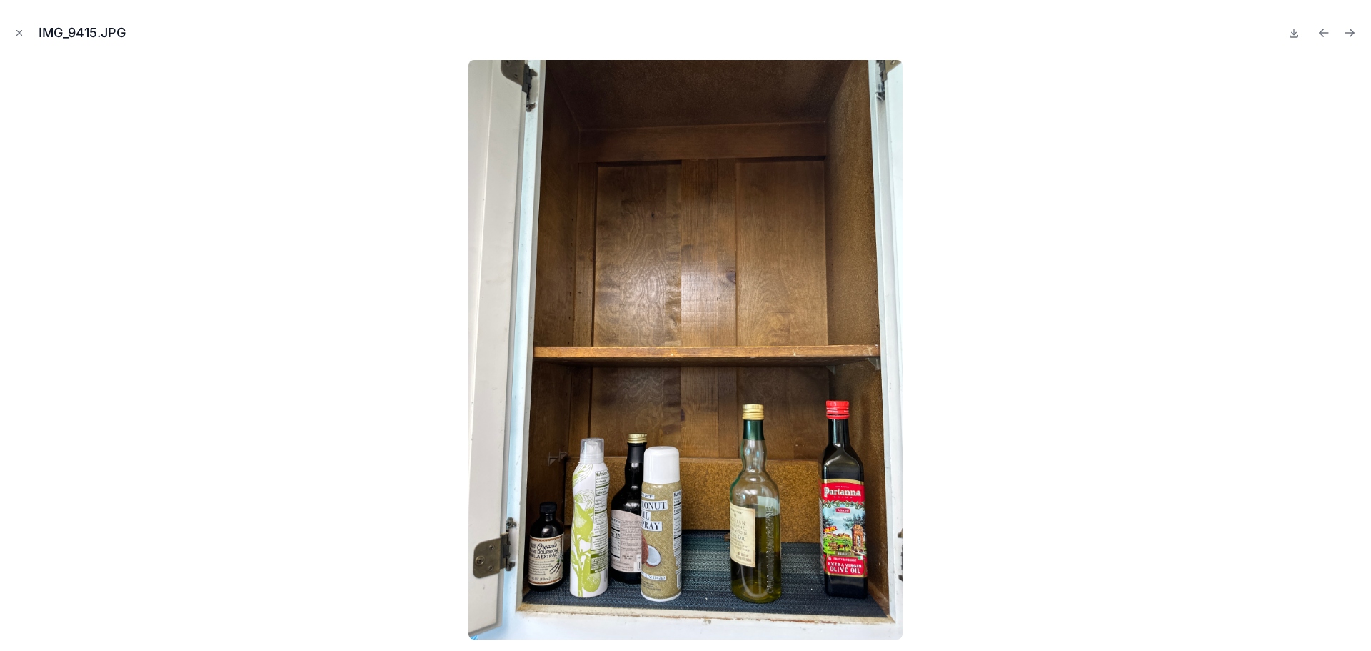
click at [1348, 31] on icon "Next file" at bounding box center [1349, 33] width 14 height 14
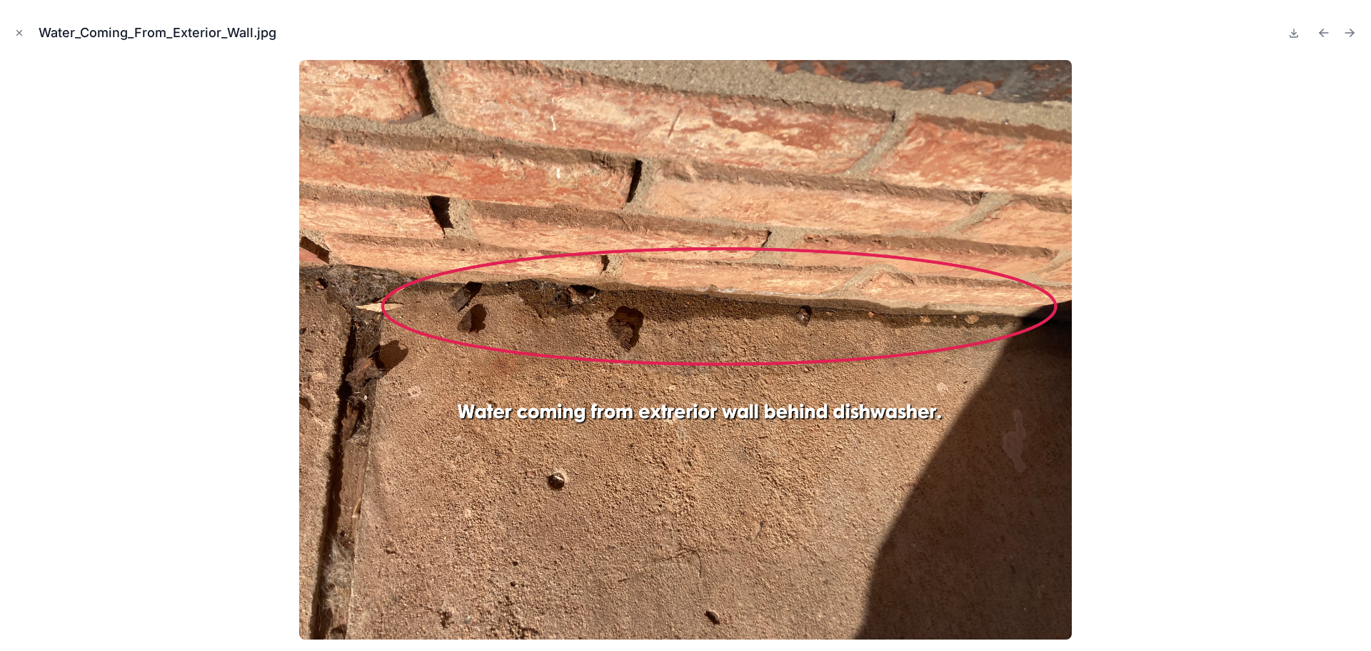
click at [1348, 31] on icon "Next file" at bounding box center [1349, 33] width 14 height 14
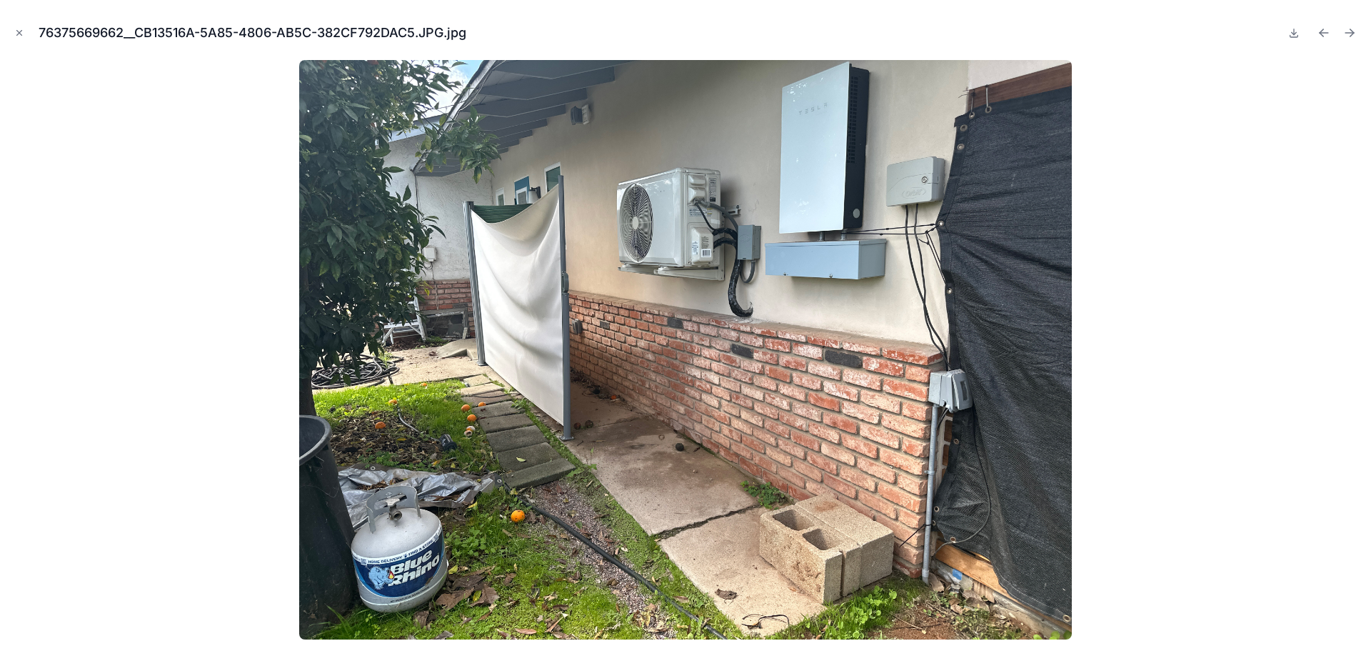
click at [1348, 31] on icon "Next file" at bounding box center [1349, 33] width 14 height 14
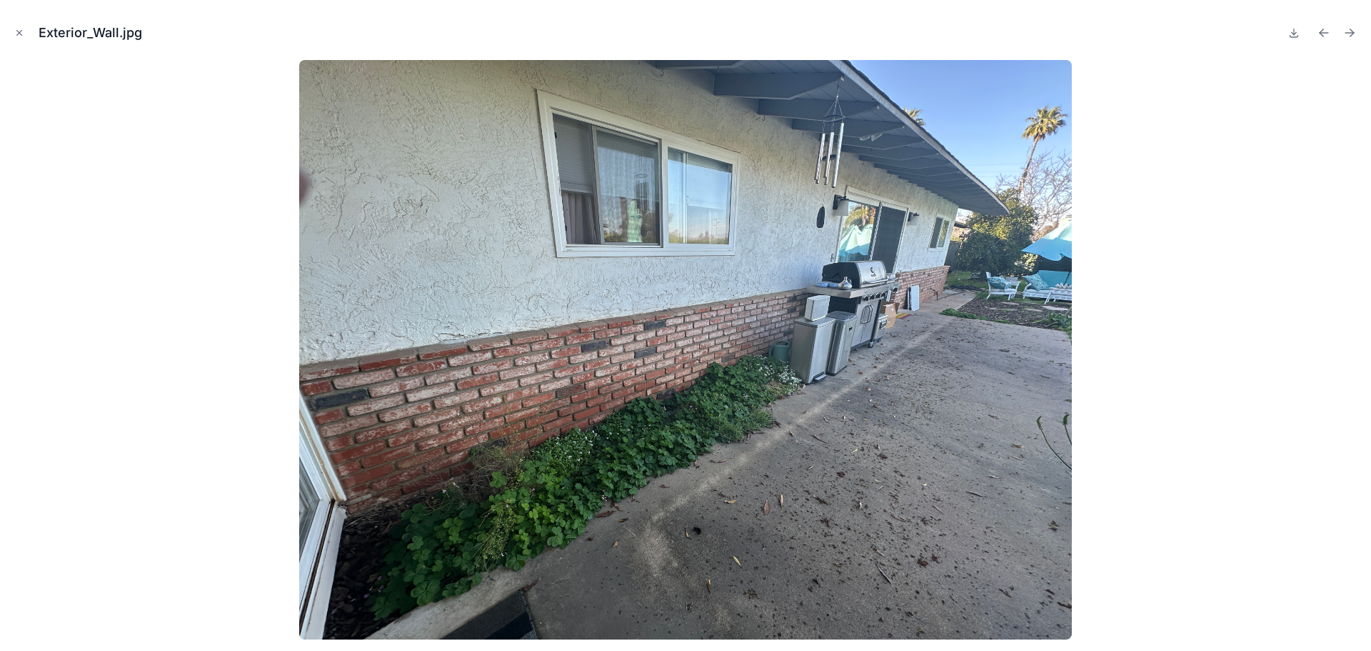
click at [1348, 31] on icon "Next file" at bounding box center [1349, 33] width 14 height 14
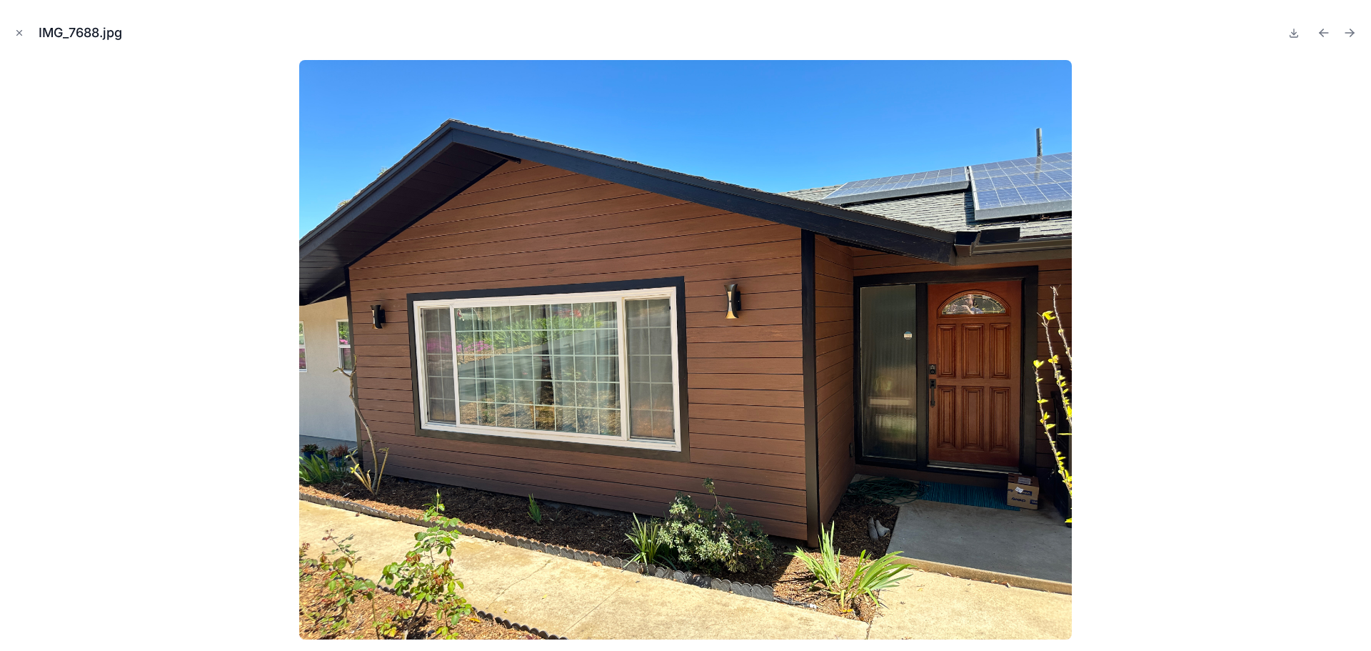
click at [1348, 31] on icon "Next file" at bounding box center [1349, 33] width 14 height 14
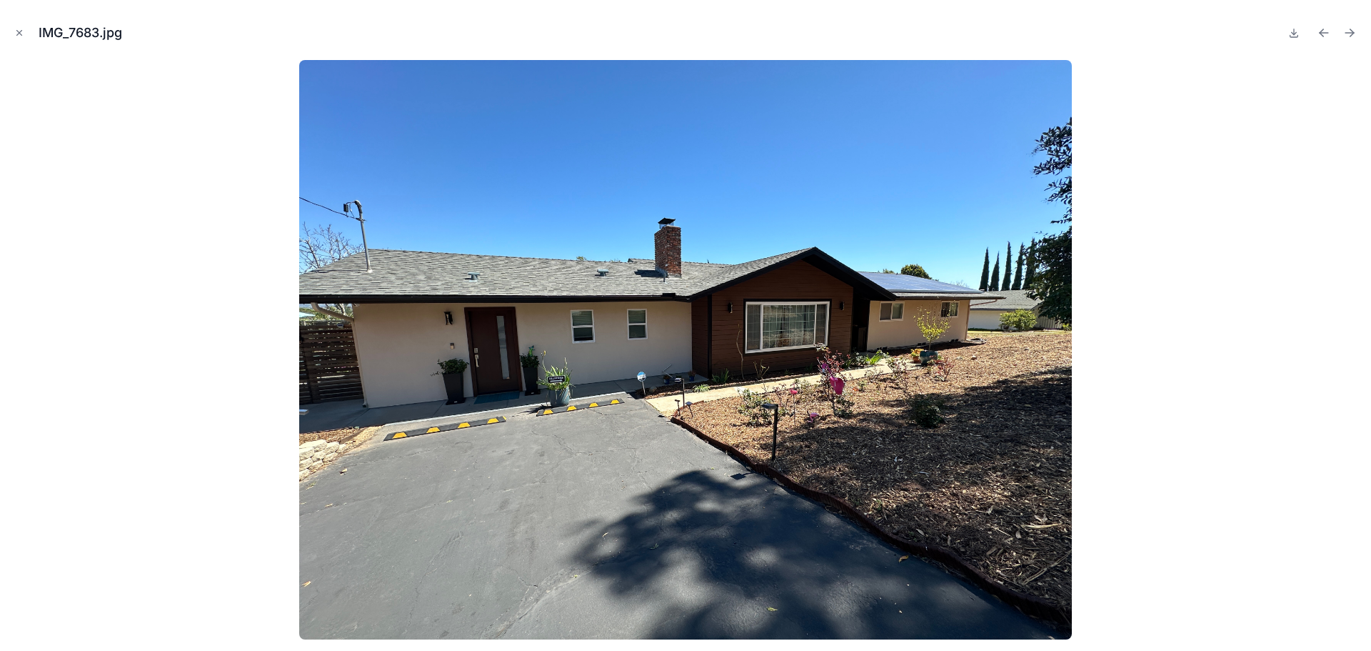
click at [1348, 31] on icon "Next file" at bounding box center [1349, 33] width 14 height 14
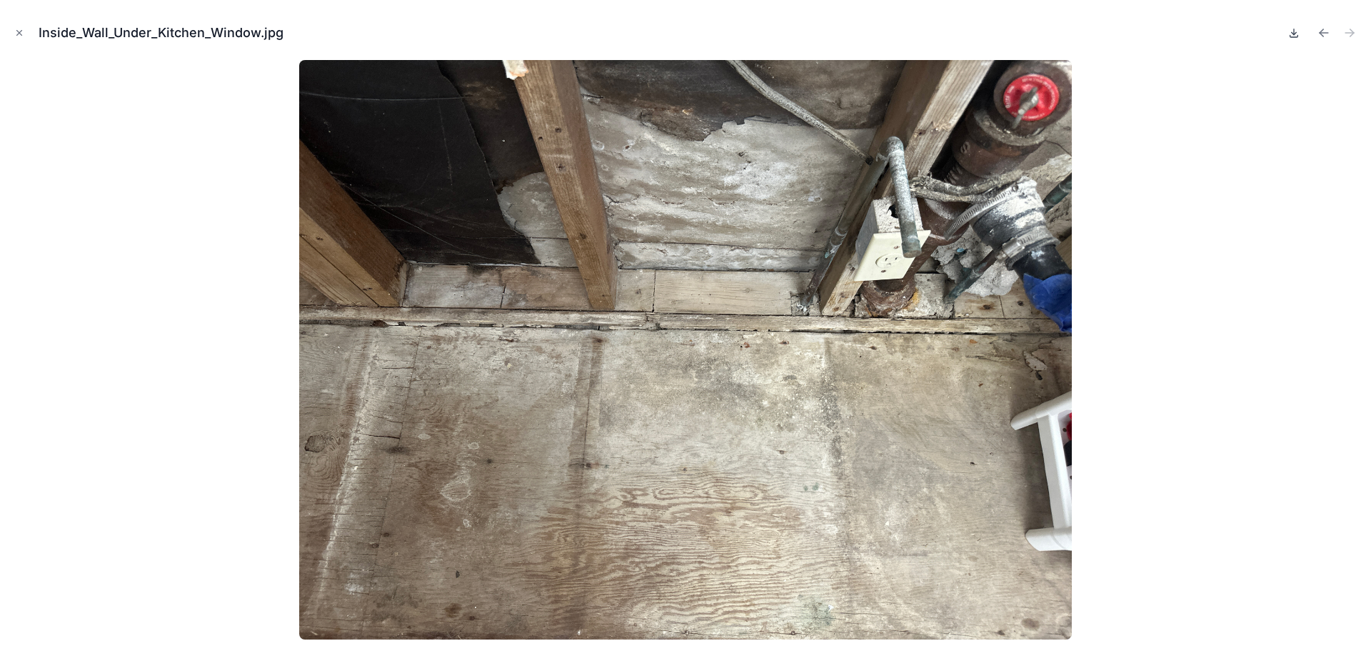
click at [1293, 33] on icon at bounding box center [1293, 32] width 11 height 11
click at [20, 34] on icon "Close modal" at bounding box center [19, 33] width 5 height 5
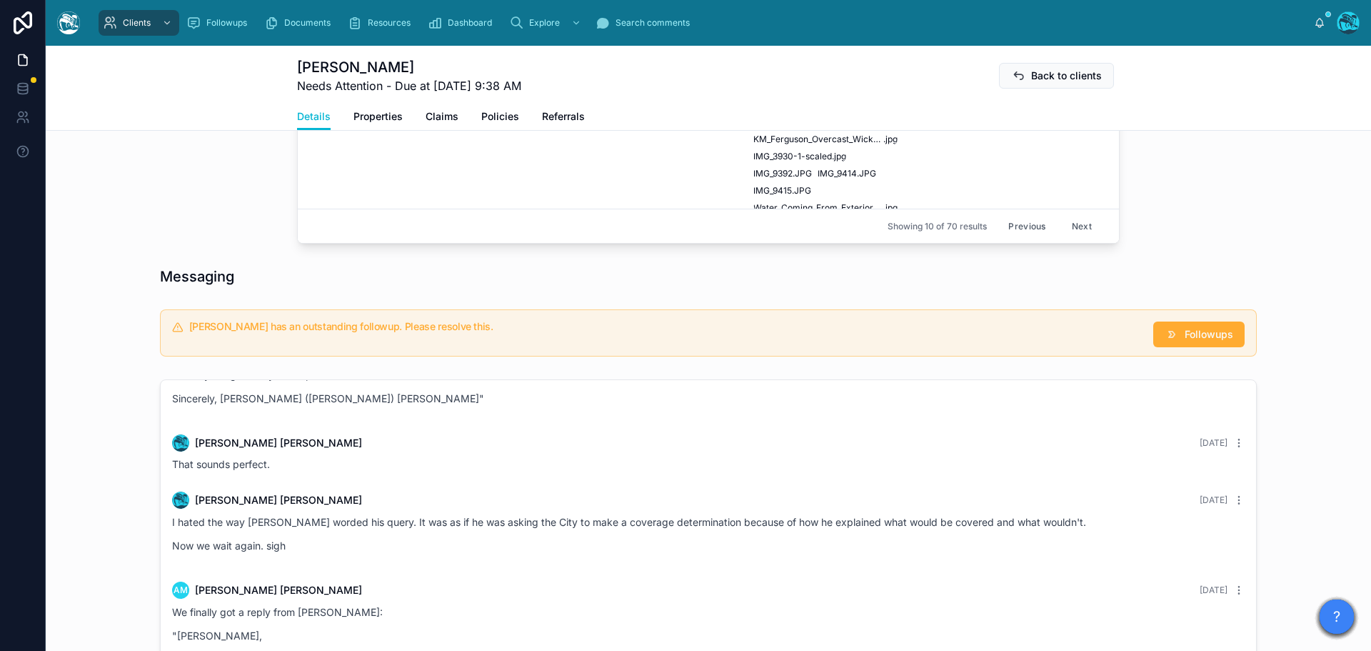
scroll to position [1285, 0]
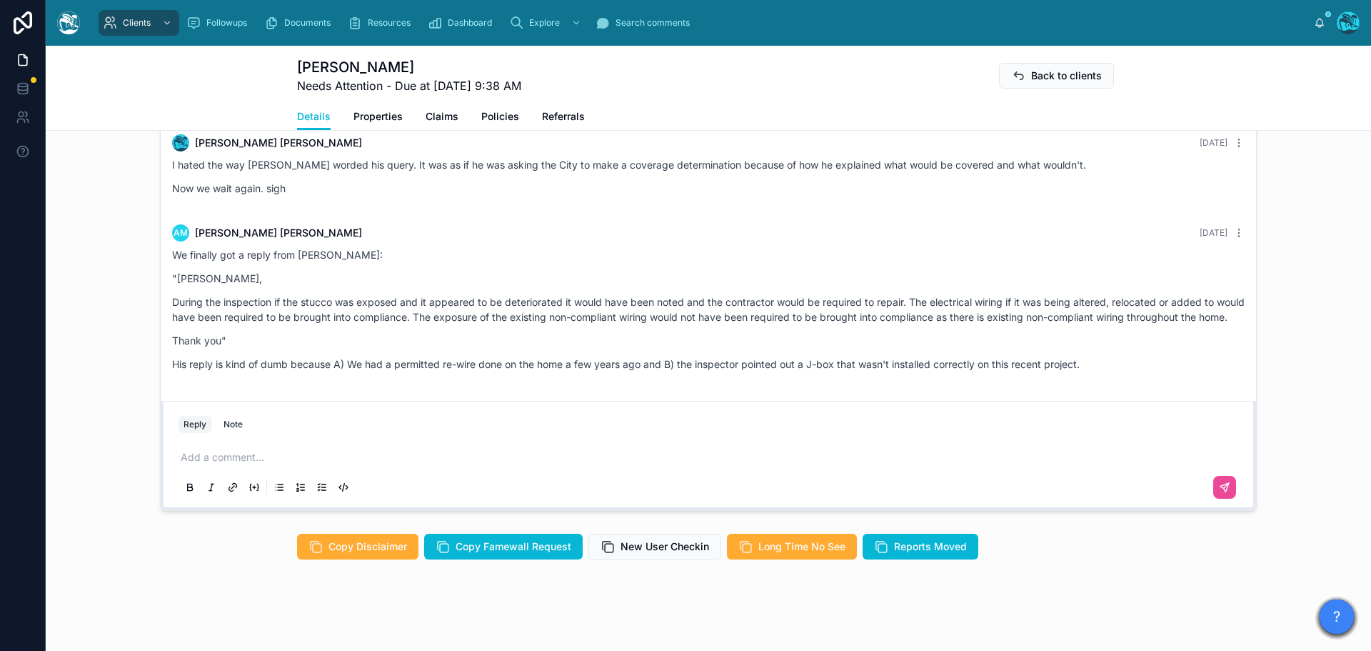
click at [221, 456] on p at bounding box center [711, 457] width 1061 height 14
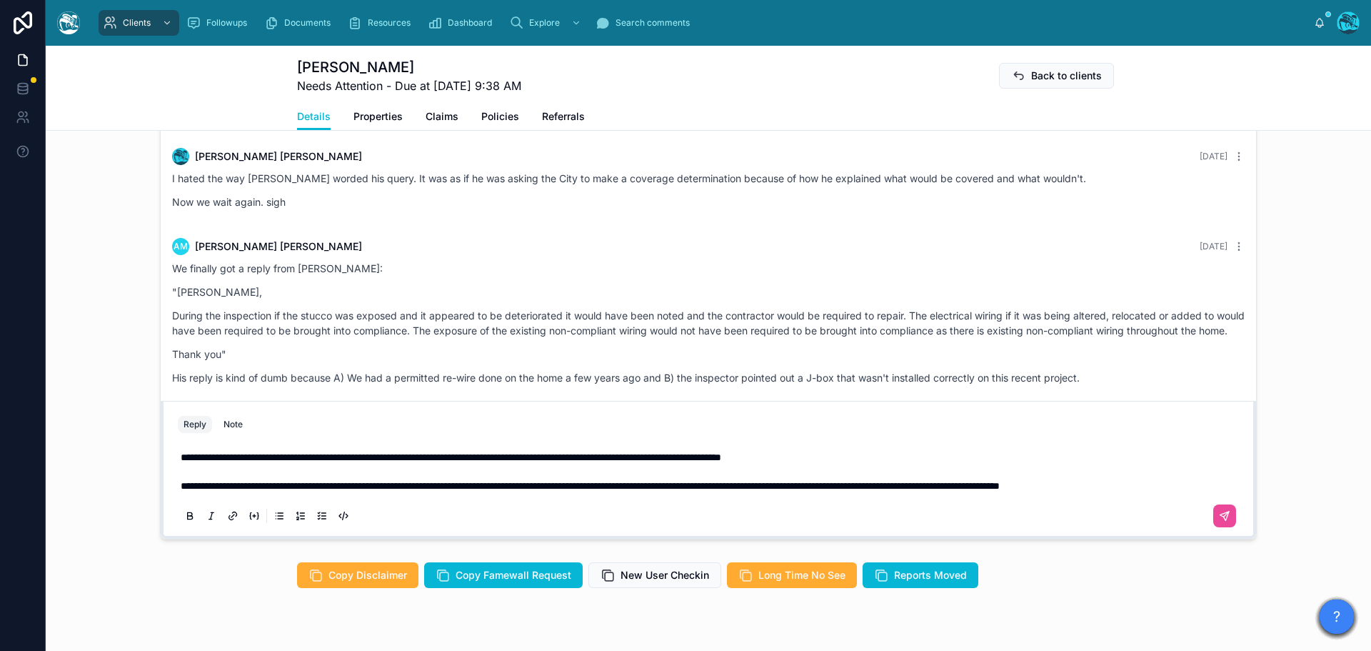
scroll to position [1243, 0]
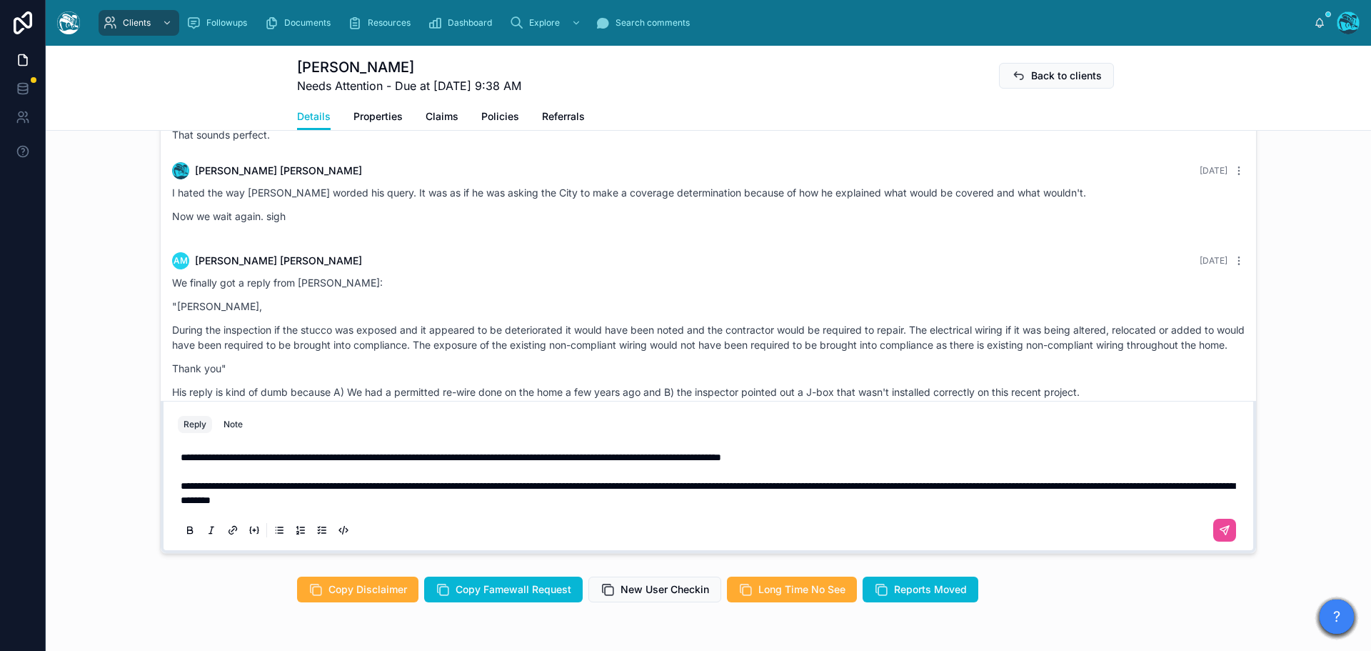
click at [332, 500] on span "**********" at bounding box center [708, 493] width 1054 height 24
click at [813, 487] on span "**********" at bounding box center [708, 493] width 1054 height 24
click at [923, 489] on span "**********" at bounding box center [708, 493] width 1054 height 24
click at [612, 503] on p "**********" at bounding box center [711, 478] width 1061 height 57
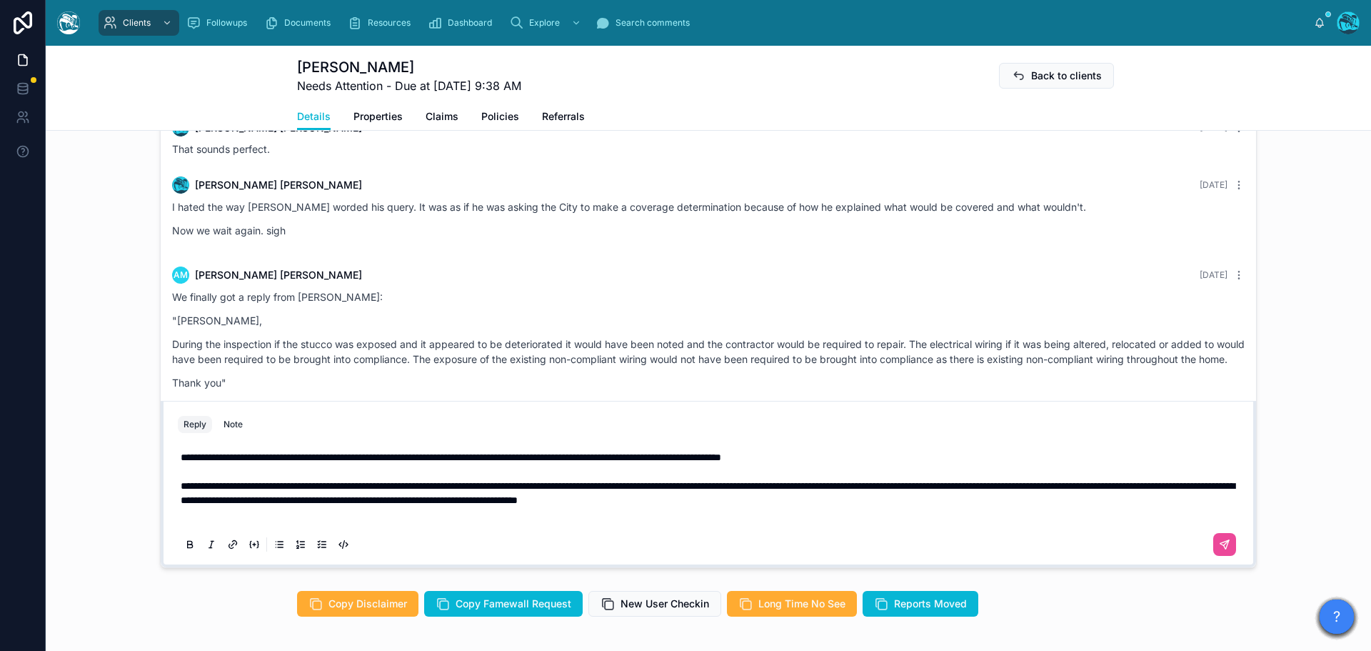
scroll to position [1214, 0]
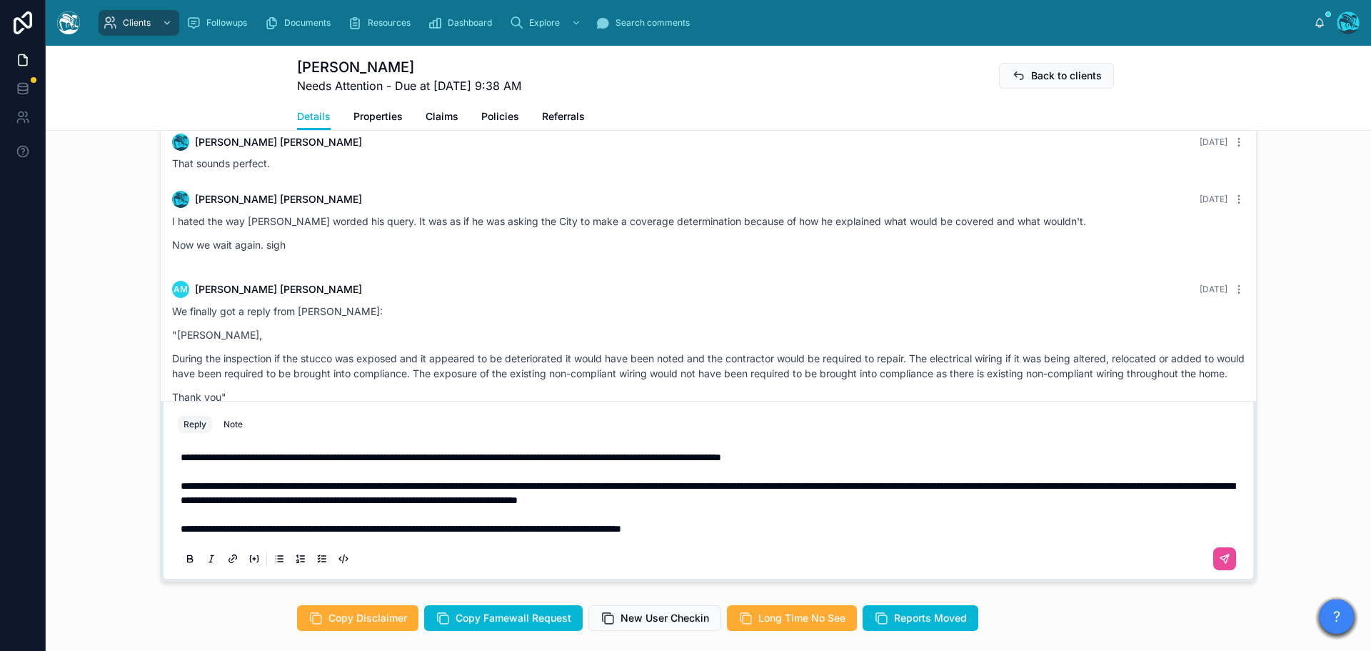
click at [225, 529] on span "**********" at bounding box center [401, 528] width 441 height 10
click at [786, 528] on p "**********" at bounding box center [711, 493] width 1061 height 86
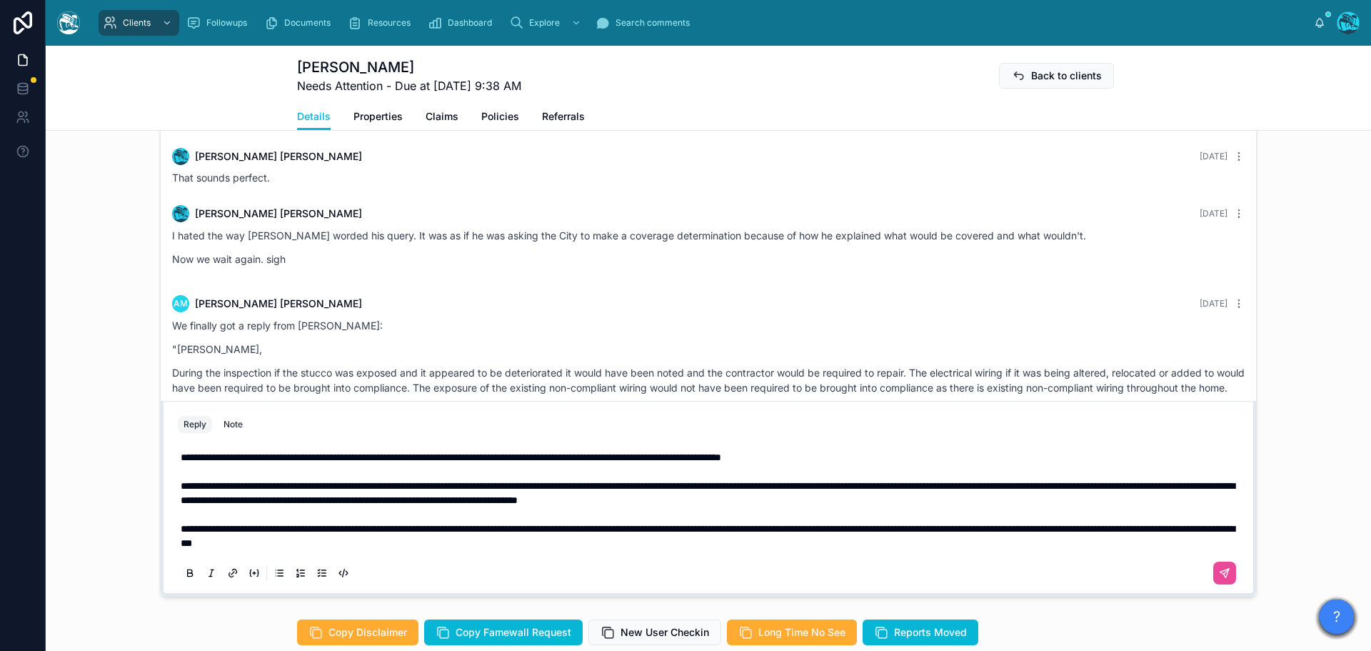
click at [439, 458] on span "**********" at bounding box center [451, 457] width 541 height 10
click at [931, 500] on p "**********" at bounding box center [711, 500] width 1061 height 100
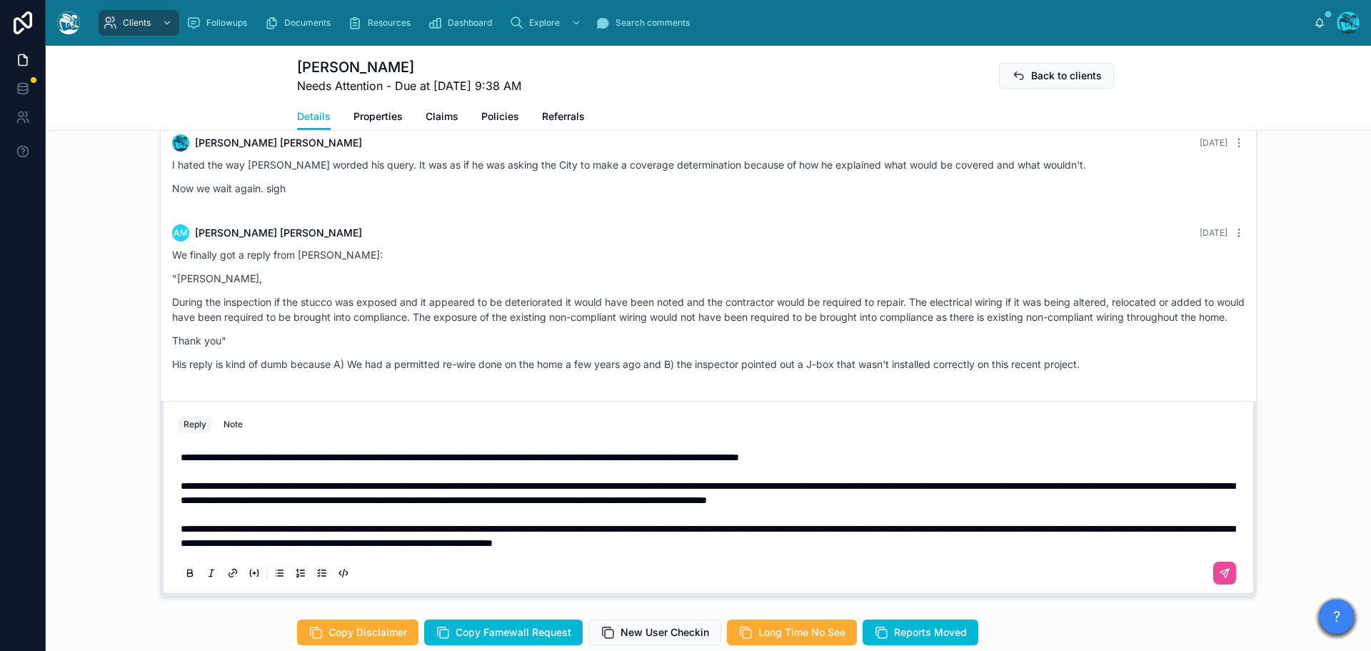
scroll to position [2716, 0]
click at [928, 543] on p "**********" at bounding box center [711, 500] width 1061 height 100
click at [918, 457] on p "**********" at bounding box center [711, 500] width 1061 height 100
click at [958, 546] on p "**********" at bounding box center [711, 500] width 1061 height 100
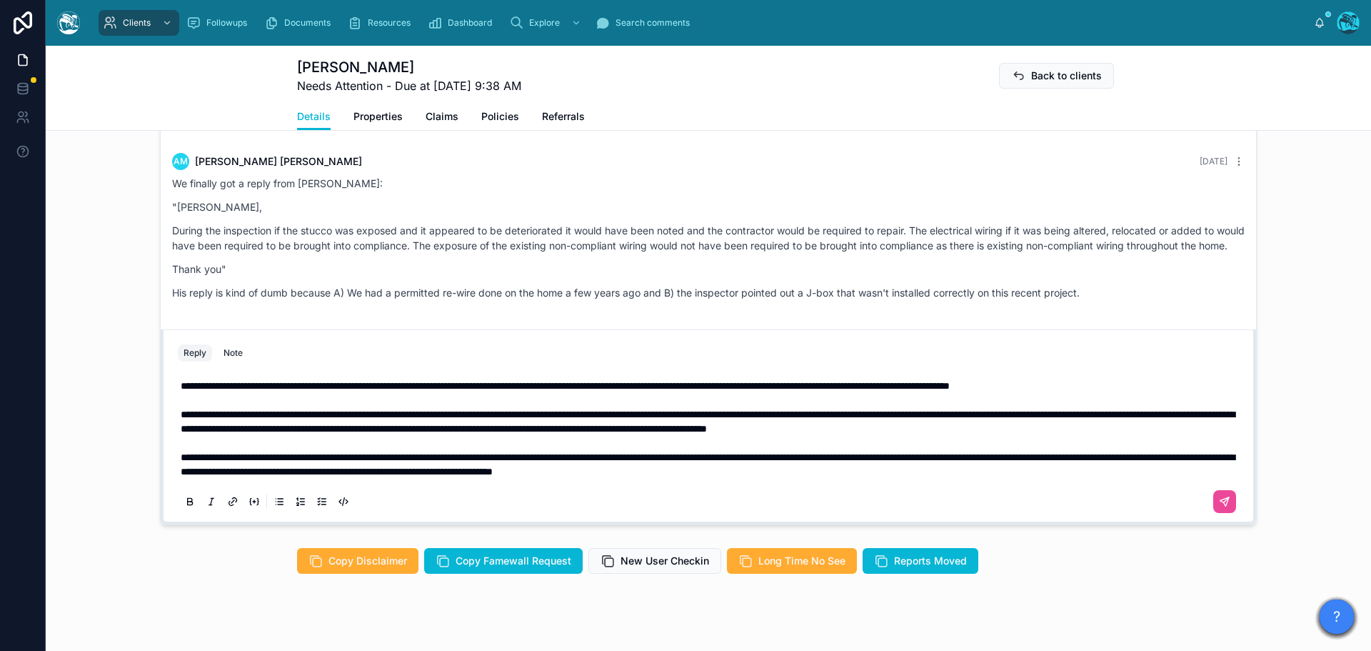
click at [728, 387] on span "**********" at bounding box center [565, 386] width 769 height 10
click at [957, 468] on p "**********" at bounding box center [711, 428] width 1061 height 100
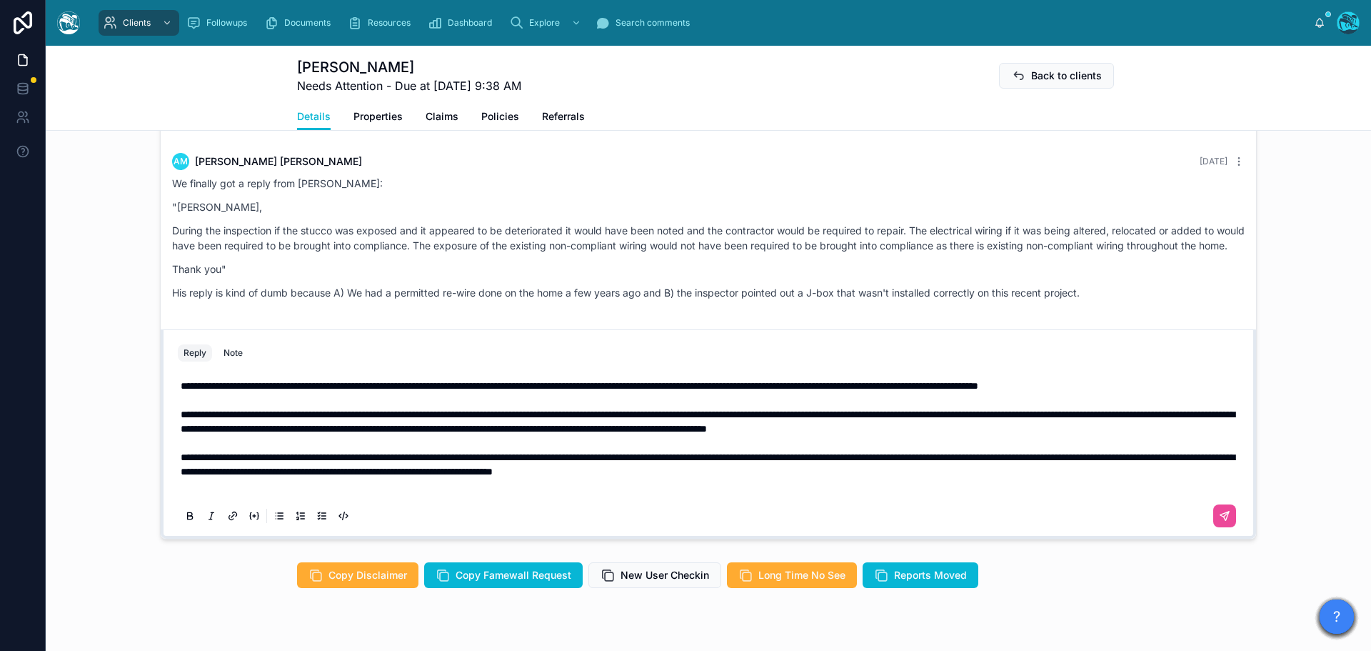
scroll to position [1243, 0]
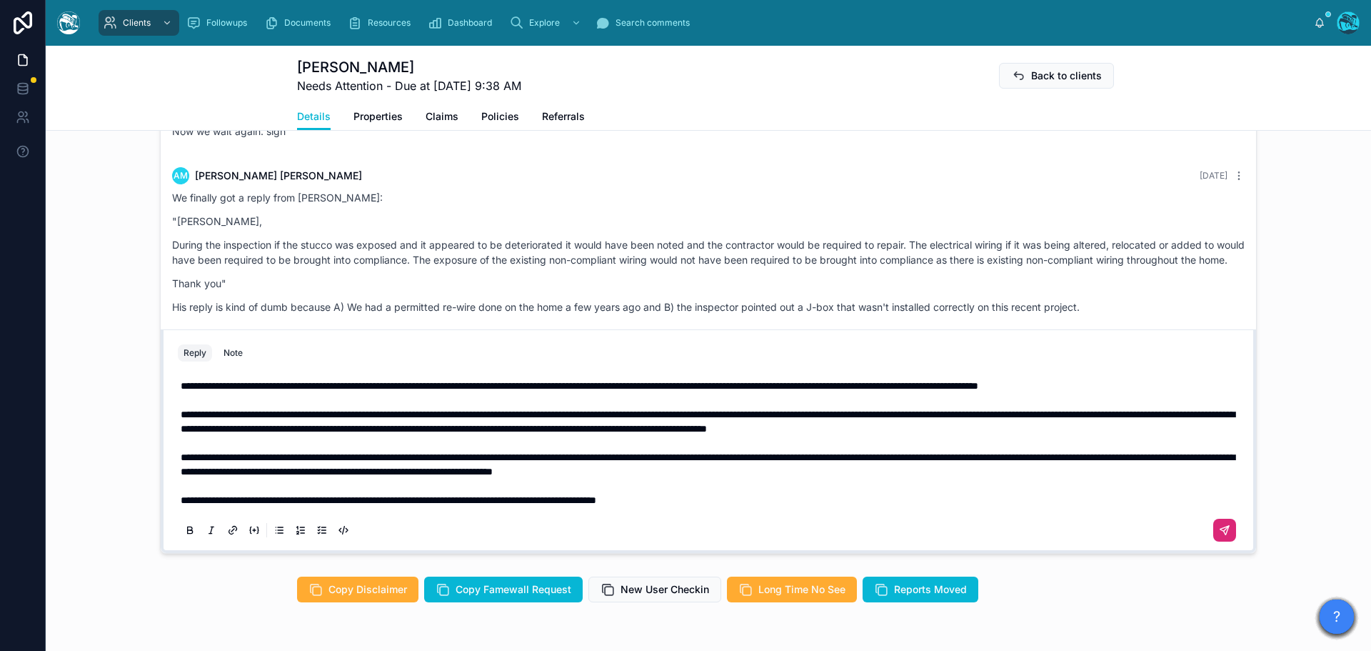
click at [1222, 531] on icon at bounding box center [1224, 530] width 9 height 9
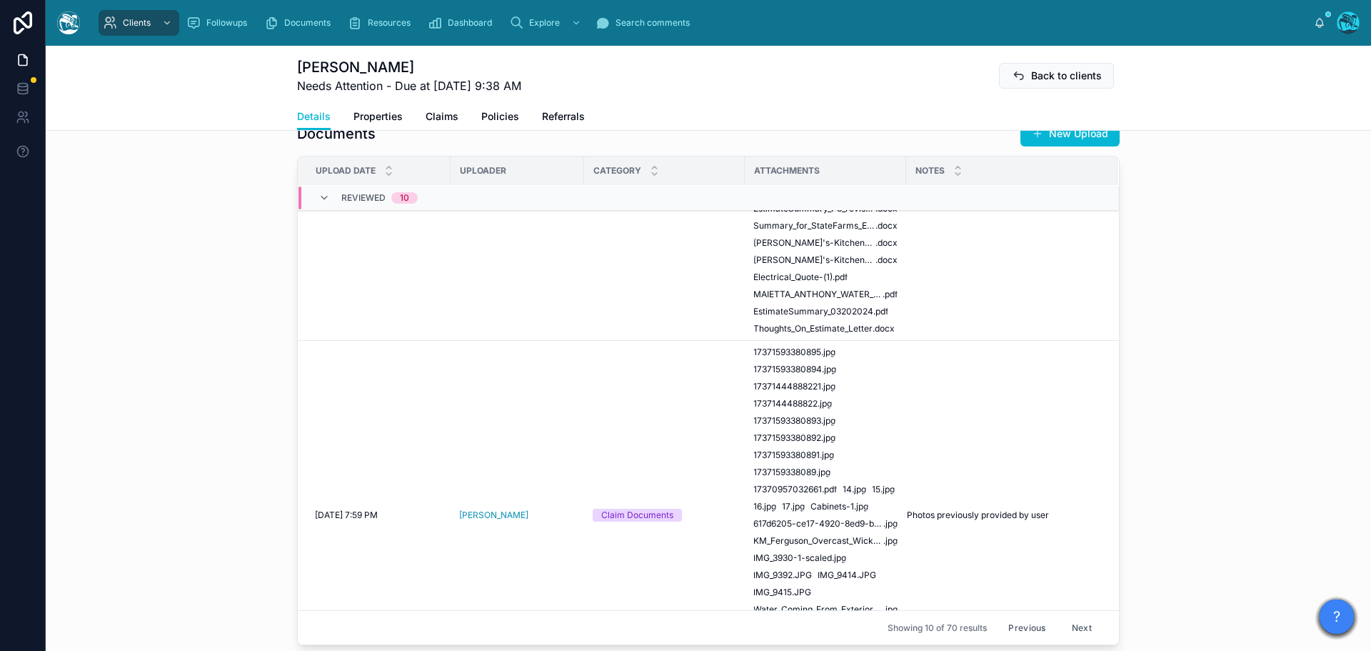
scroll to position [600, 0]
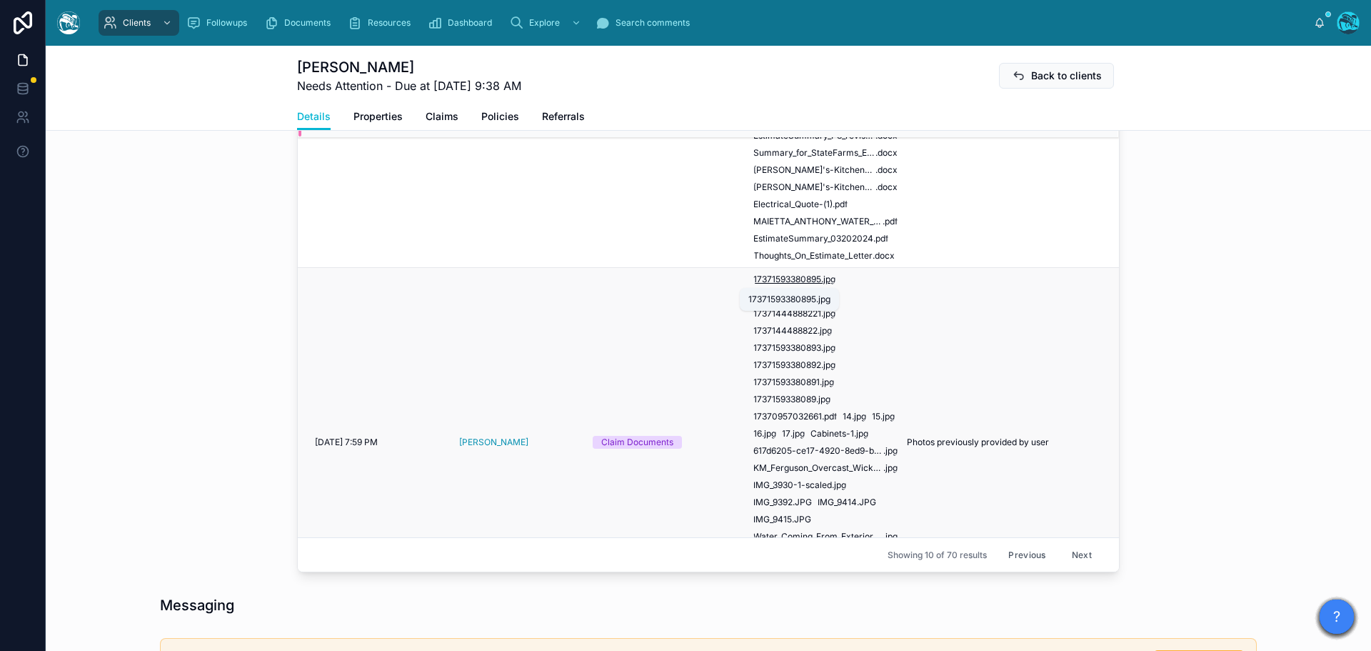
click at [803, 281] on span "17371593380895" at bounding box center [787, 278] width 68 height 11
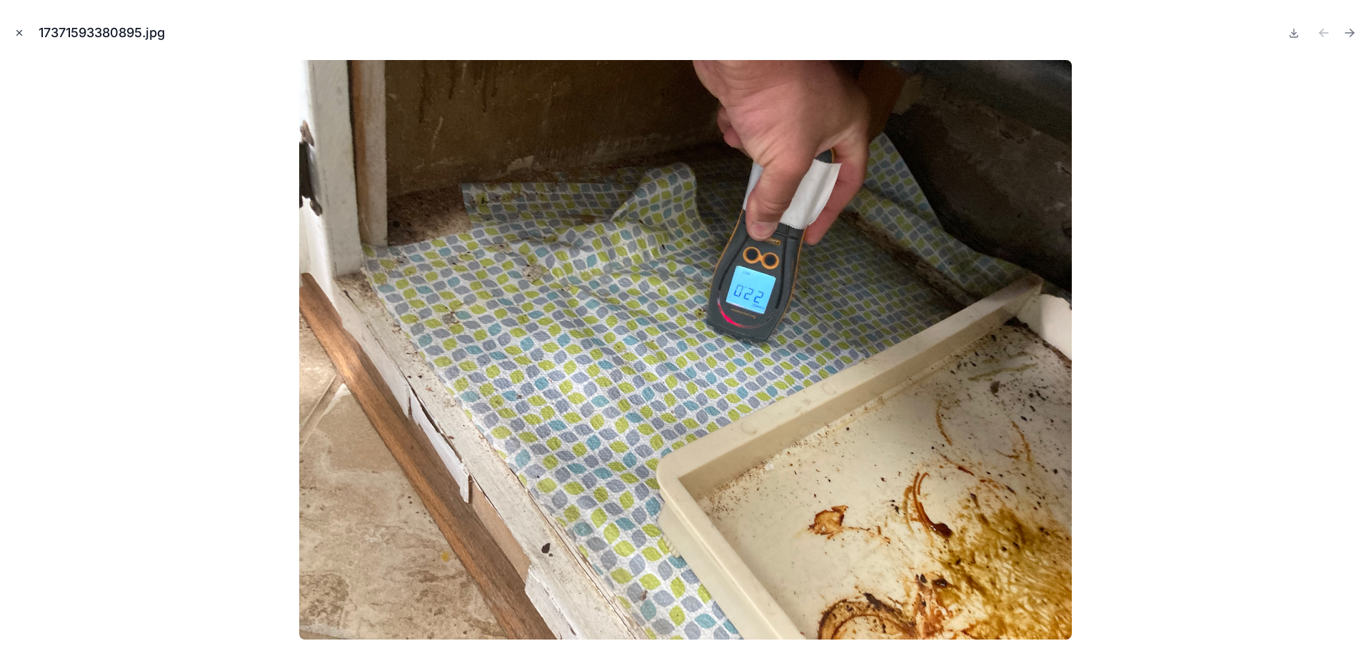
click at [18, 31] on icon "Close modal" at bounding box center [19, 33] width 10 height 10
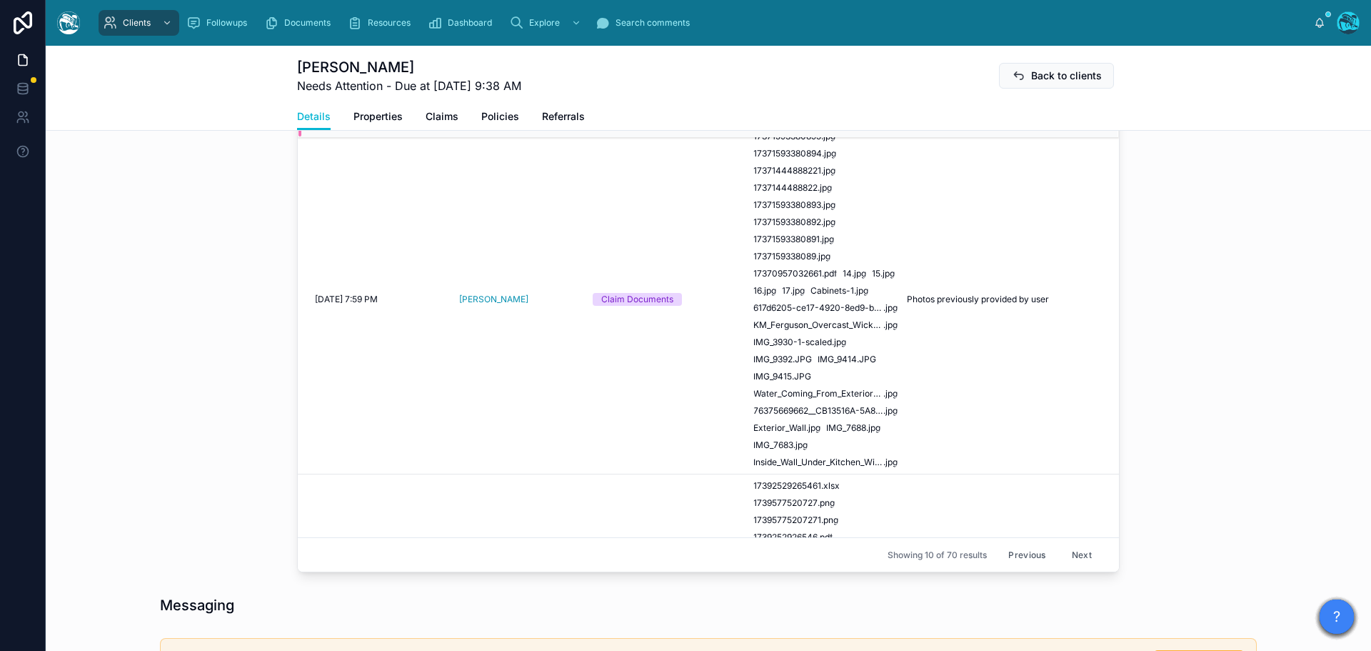
scroll to position [857, 0]
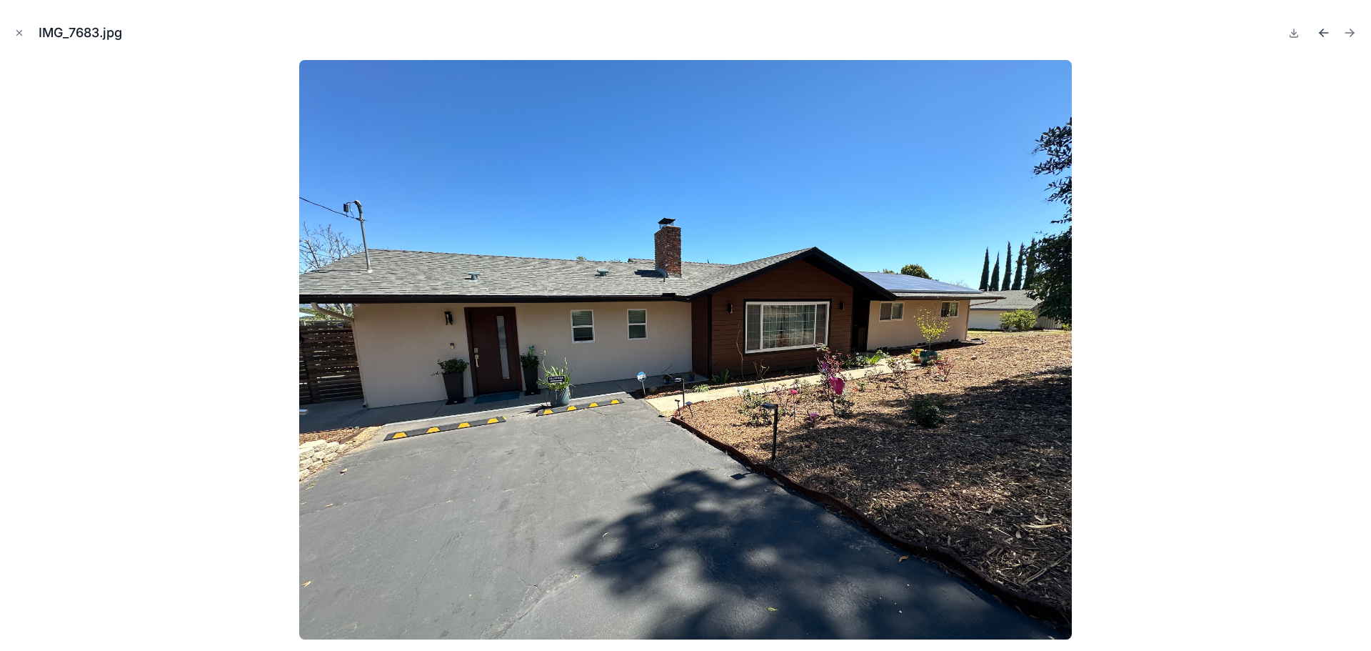
click at [1322, 31] on icon "Previous file" at bounding box center [1322, 31] width 4 height 4
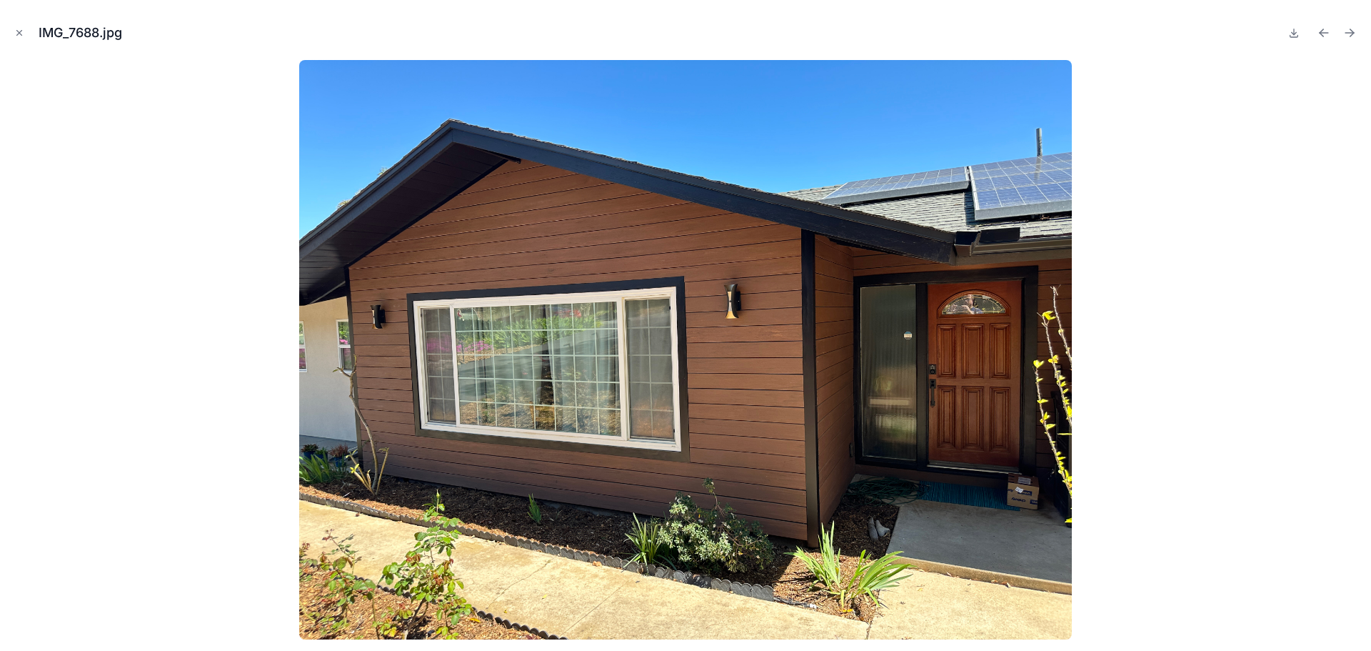
click at [1322, 31] on icon "Previous file" at bounding box center [1322, 31] width 4 height 4
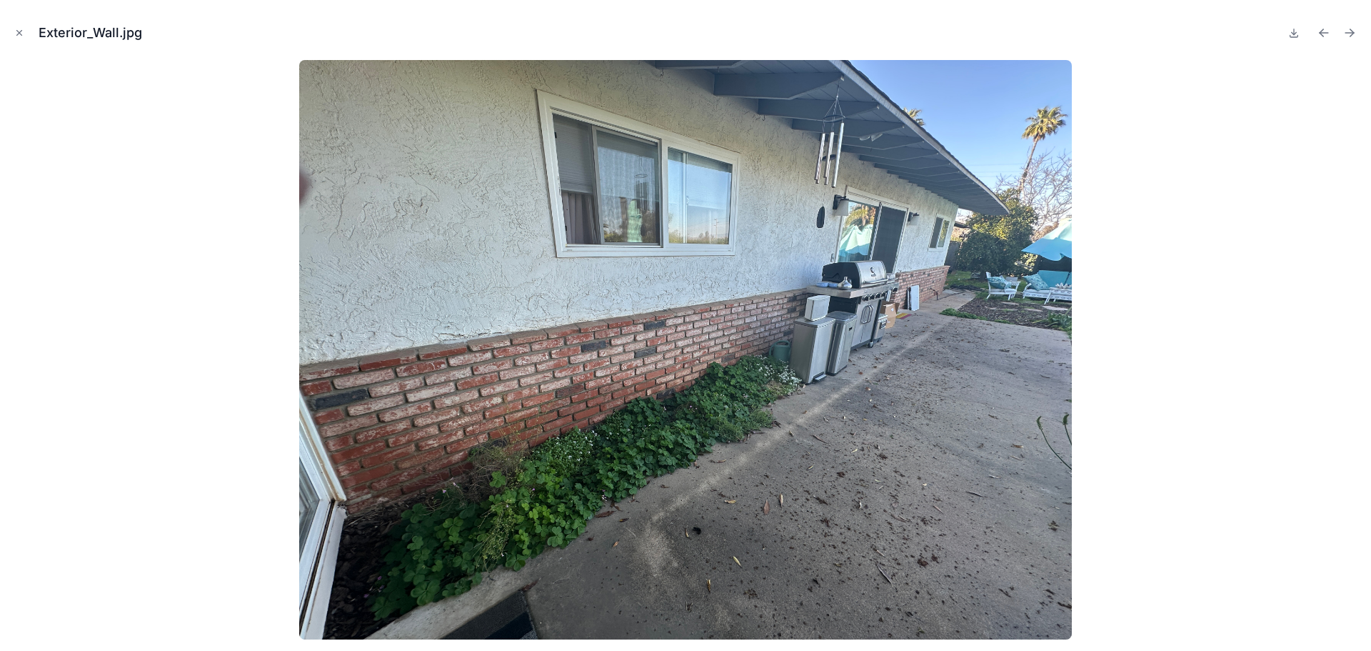
click at [1322, 31] on icon "Previous file" at bounding box center [1322, 31] width 4 height 4
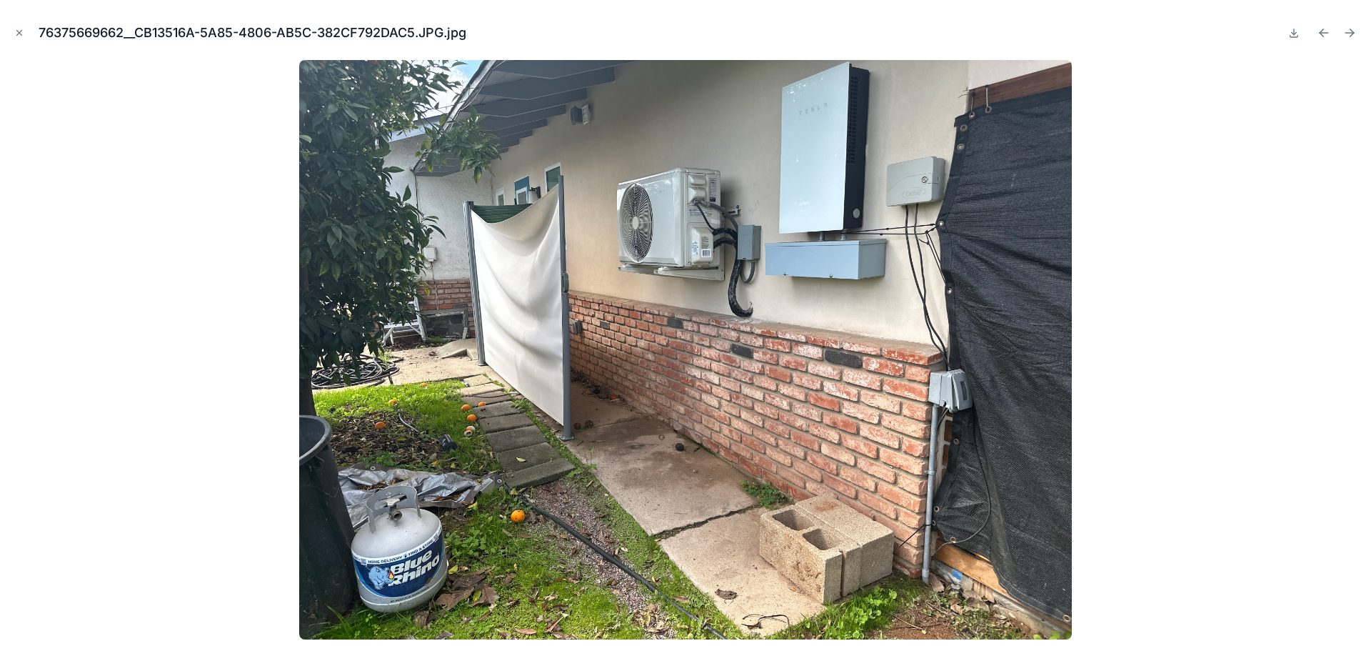
click at [1322, 31] on icon "Previous file" at bounding box center [1322, 31] width 4 height 4
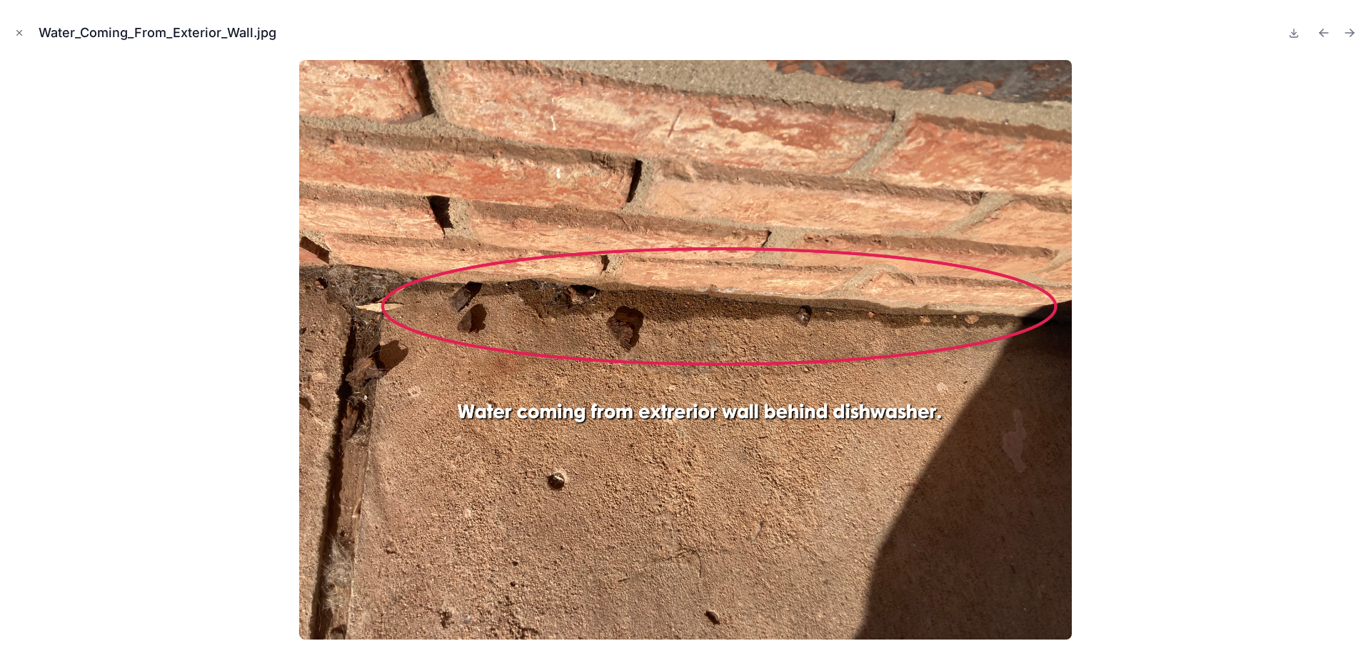
click at [1322, 31] on icon "Previous file" at bounding box center [1322, 31] width 4 height 4
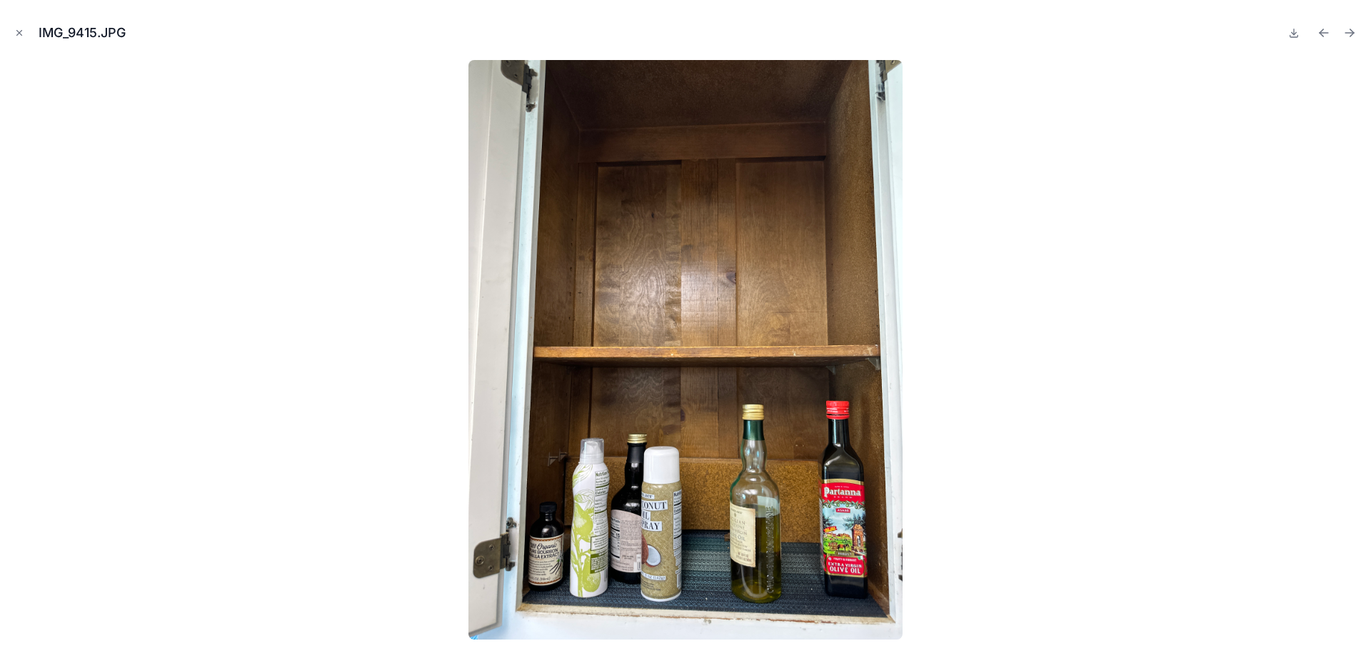
click at [1322, 31] on icon "Previous file" at bounding box center [1322, 31] width 4 height 4
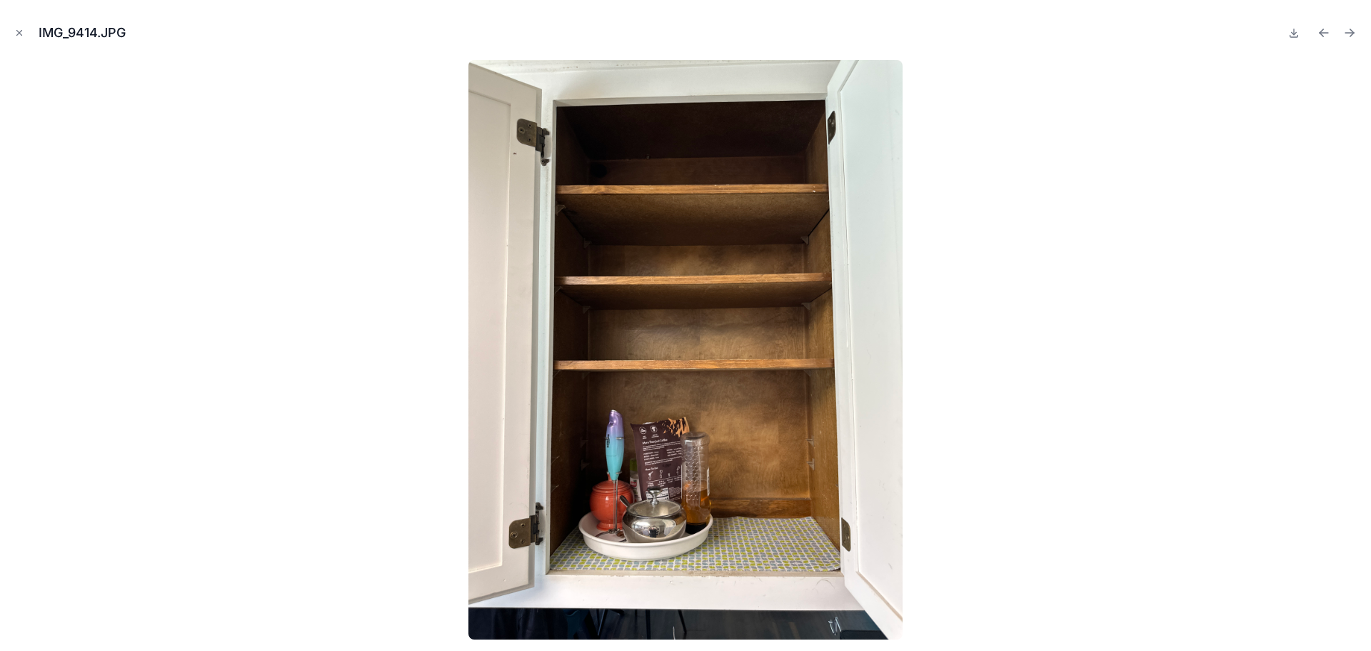
click at [1322, 31] on icon "Previous file" at bounding box center [1322, 31] width 4 height 4
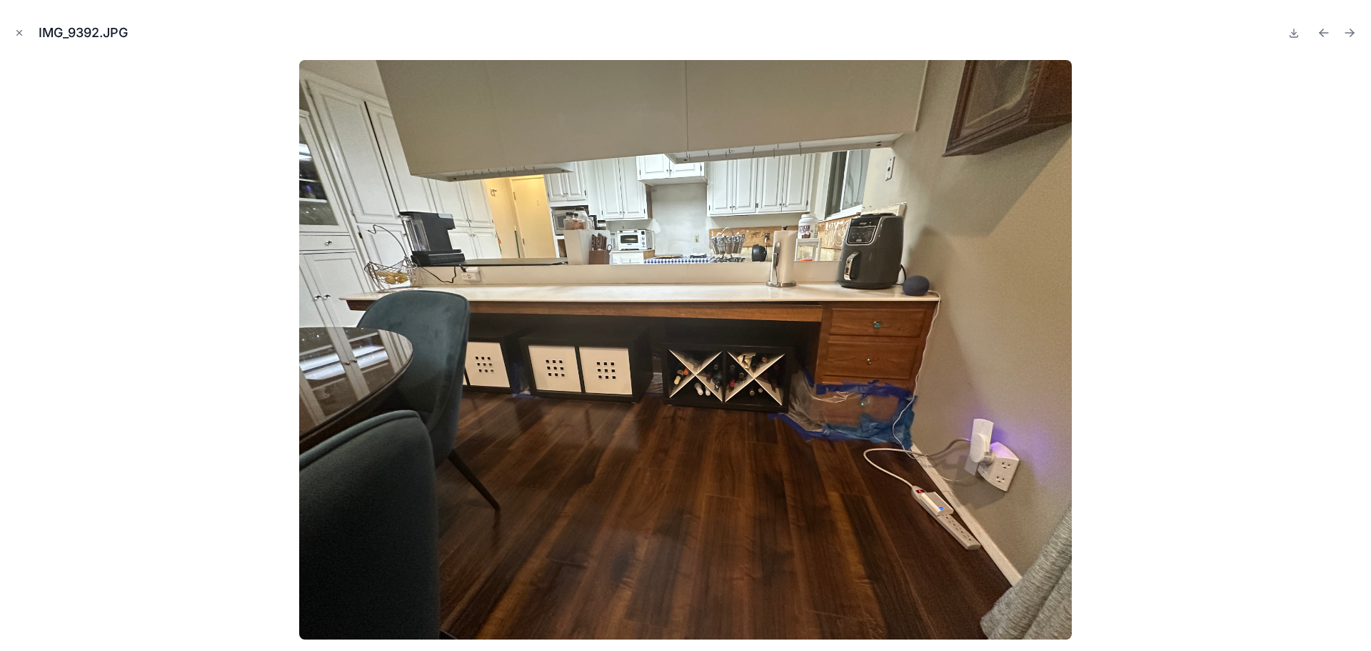
click at [1322, 31] on icon "Previous file" at bounding box center [1322, 31] width 4 height 4
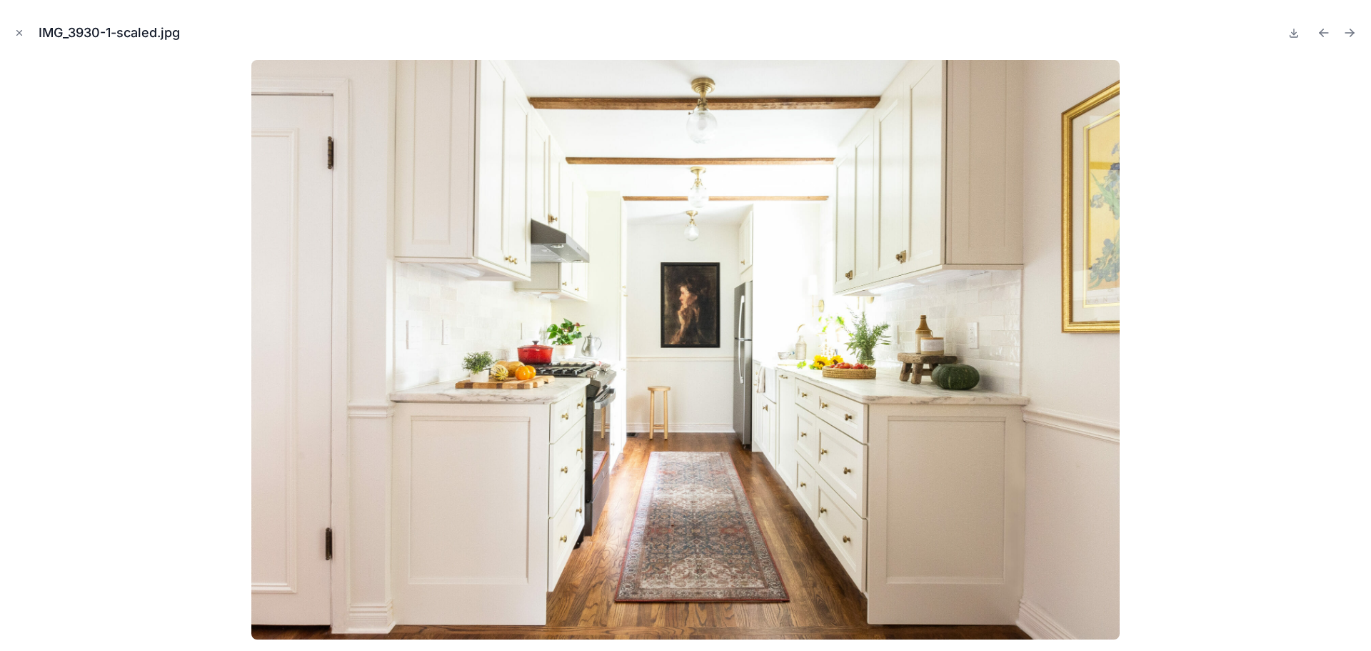
click at [1322, 31] on icon "Previous file" at bounding box center [1322, 31] width 4 height 4
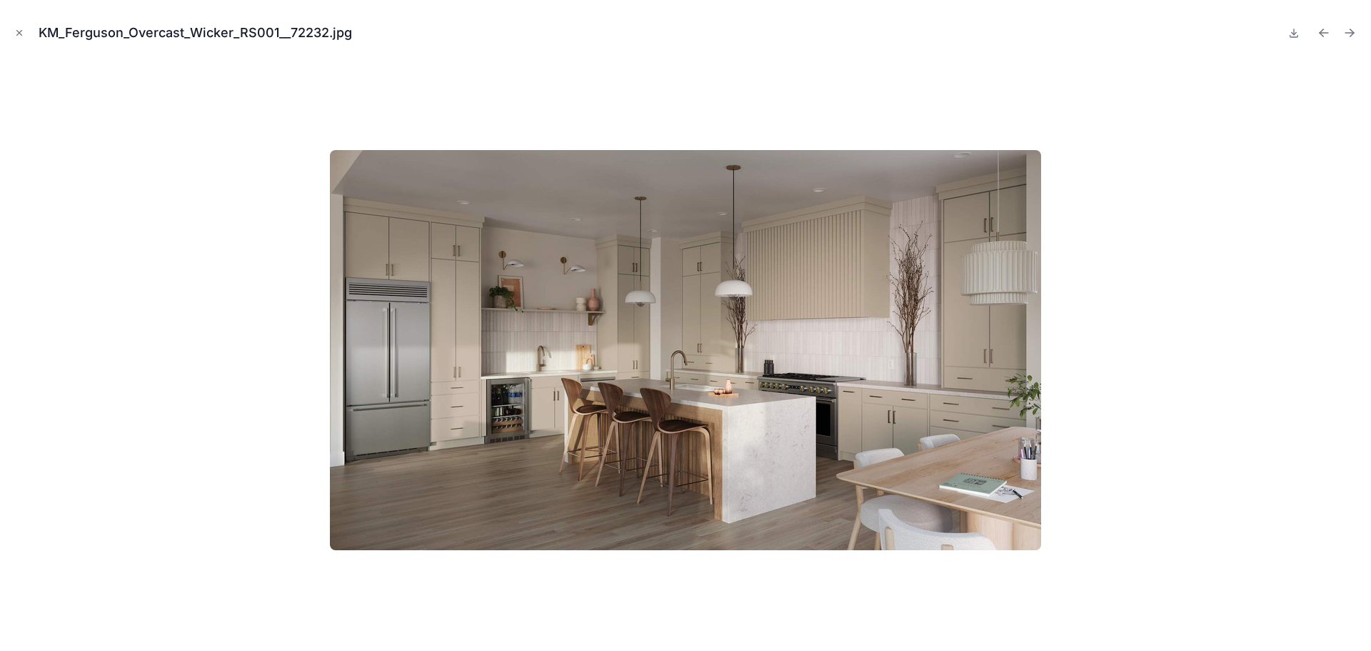
click at [1322, 31] on icon "Previous file" at bounding box center [1322, 31] width 4 height 4
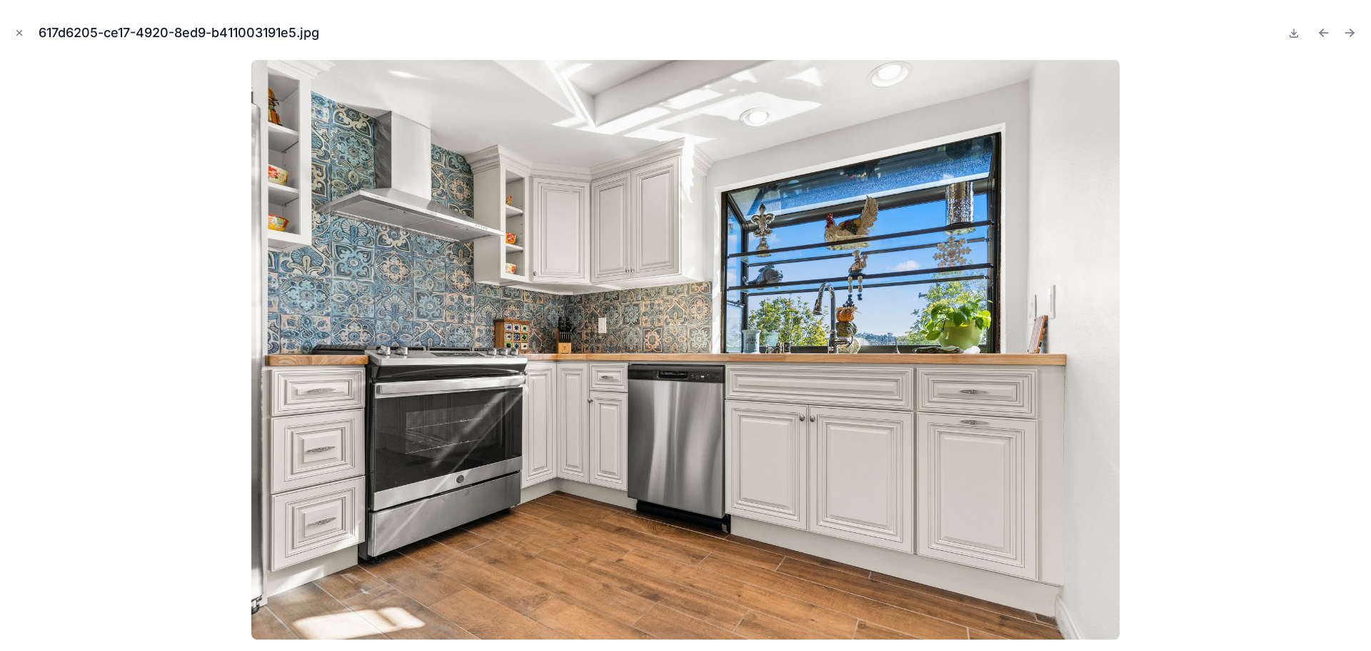
click at [1322, 31] on icon "Previous file" at bounding box center [1322, 31] width 4 height 4
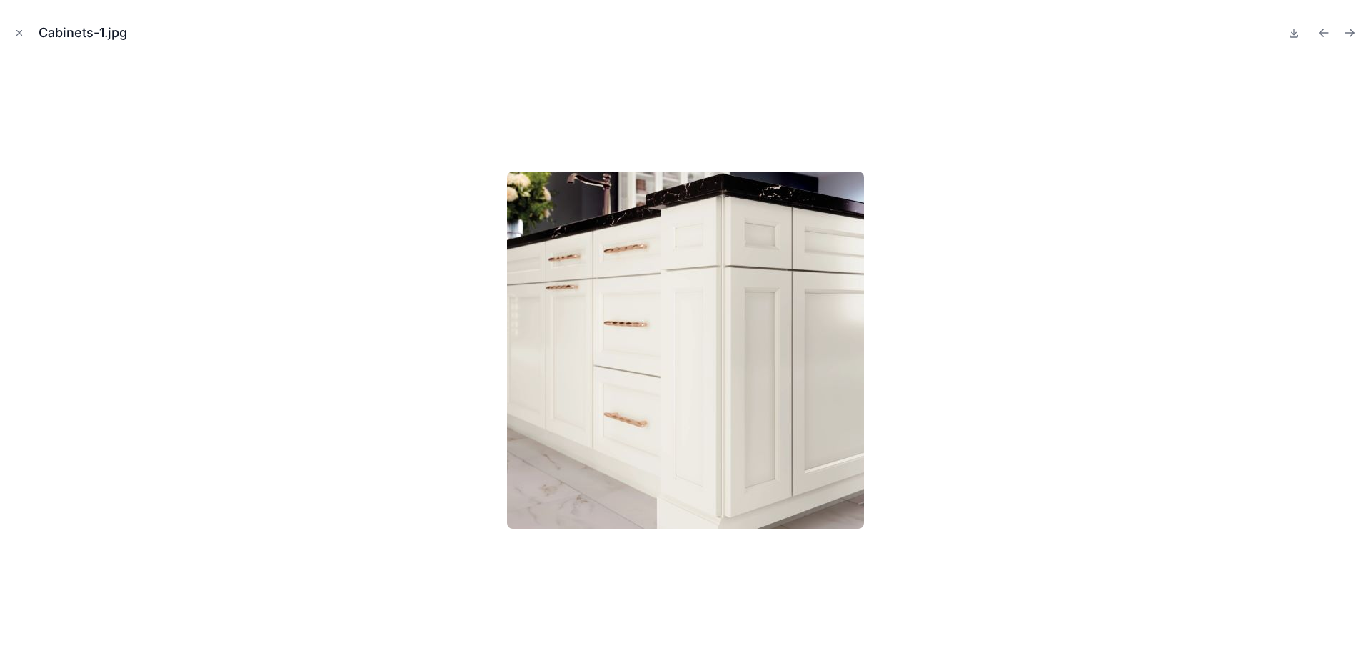
click at [1322, 31] on icon "Previous file" at bounding box center [1322, 31] width 4 height 4
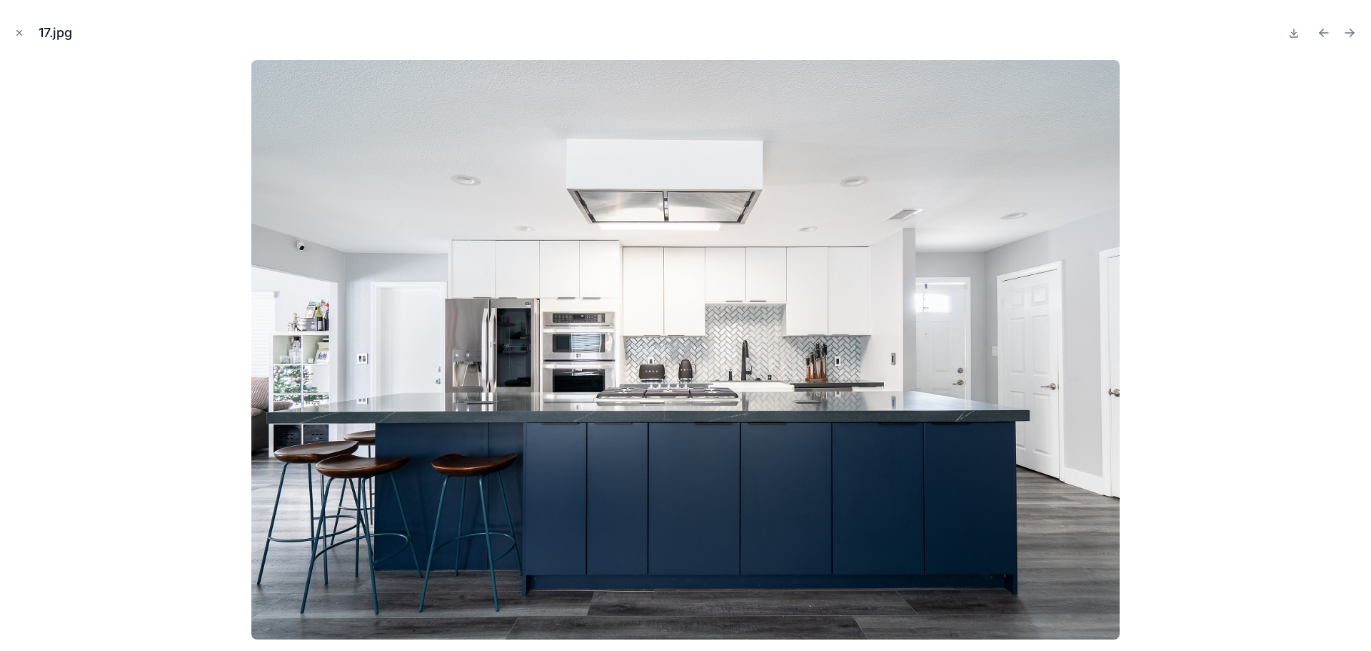
click at [1322, 31] on icon "Previous file" at bounding box center [1322, 31] width 4 height 4
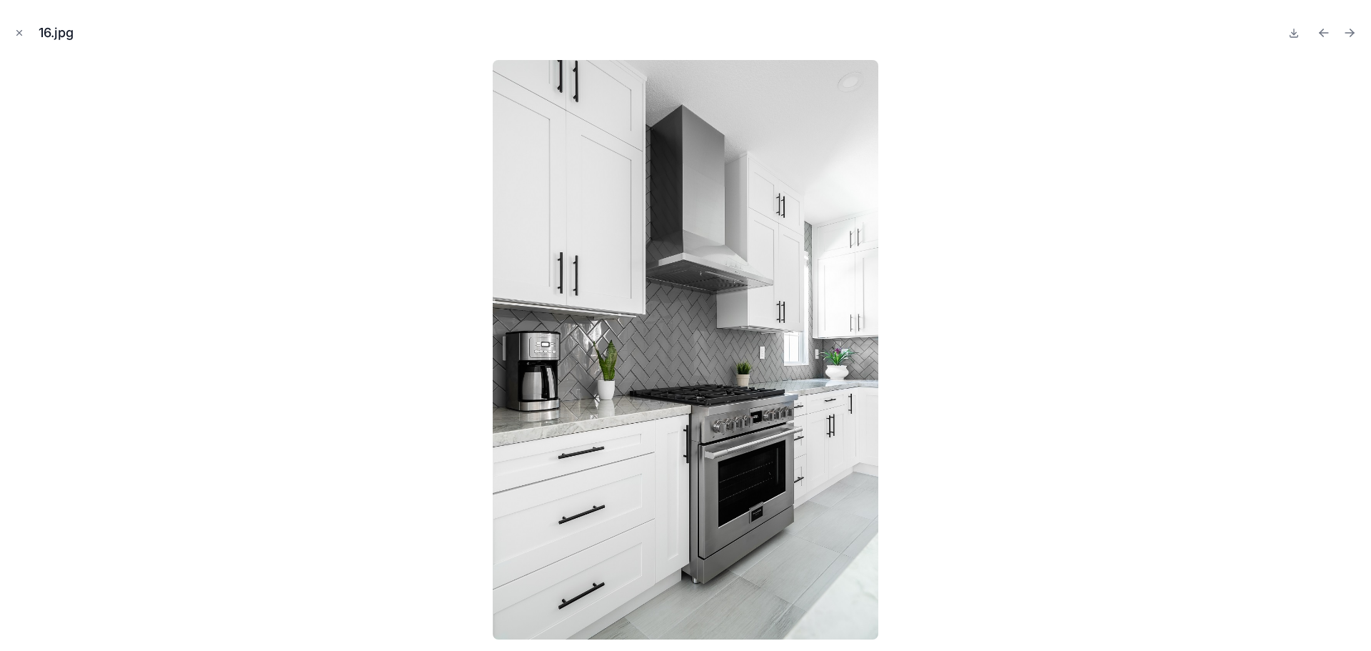
click at [1322, 31] on icon "Previous file" at bounding box center [1322, 31] width 4 height 4
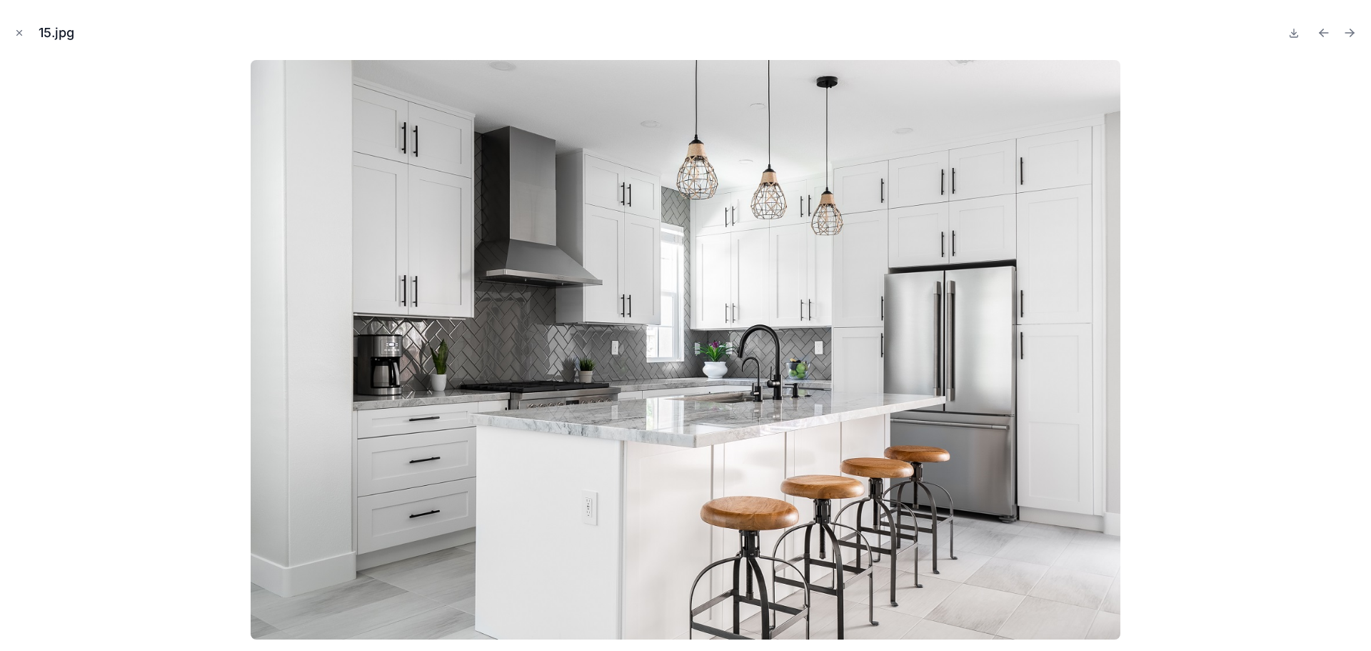
click at [1322, 31] on icon "Previous file" at bounding box center [1322, 31] width 4 height 4
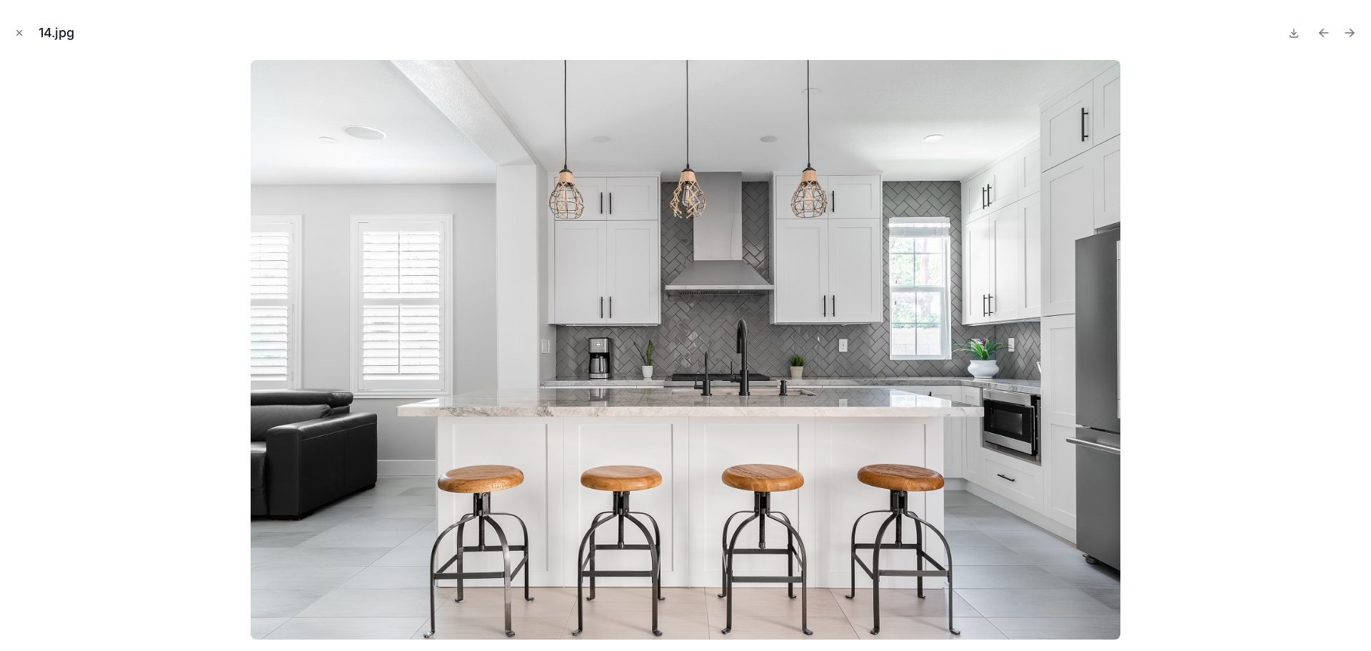
click at [1322, 31] on icon "Previous file" at bounding box center [1322, 31] width 4 height 4
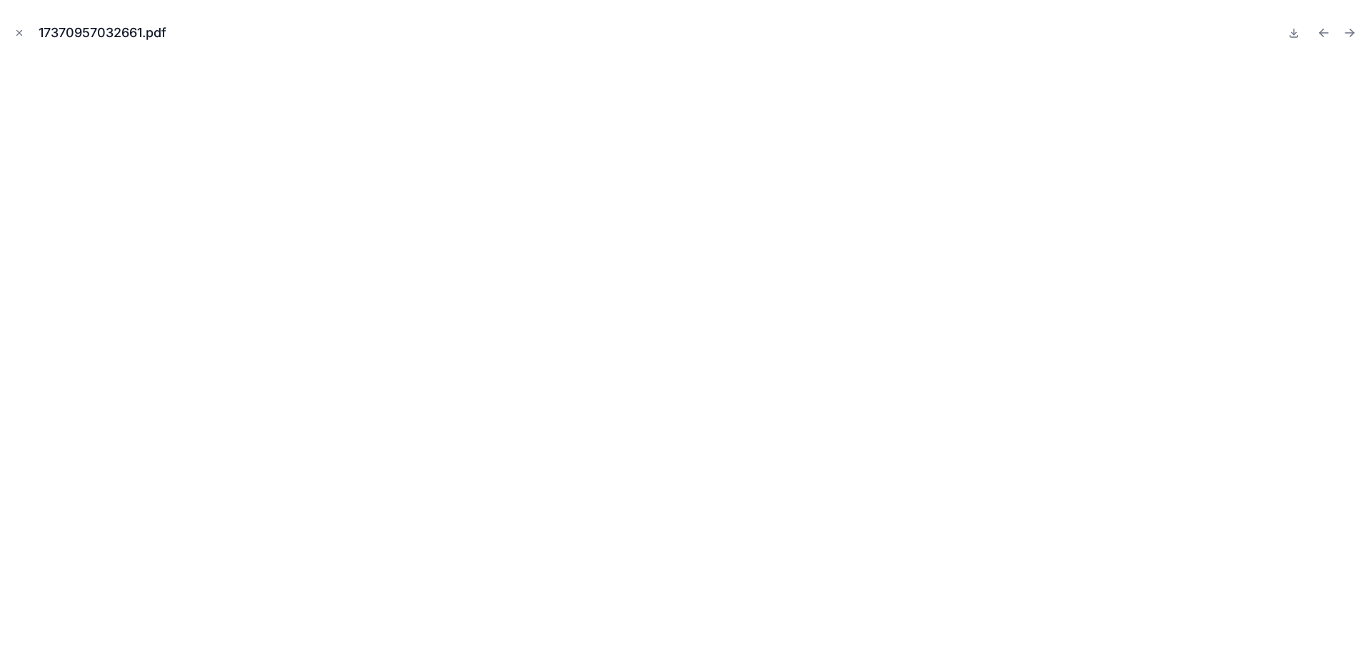
click at [1322, 31] on icon "Previous file" at bounding box center [1322, 31] width 4 height 4
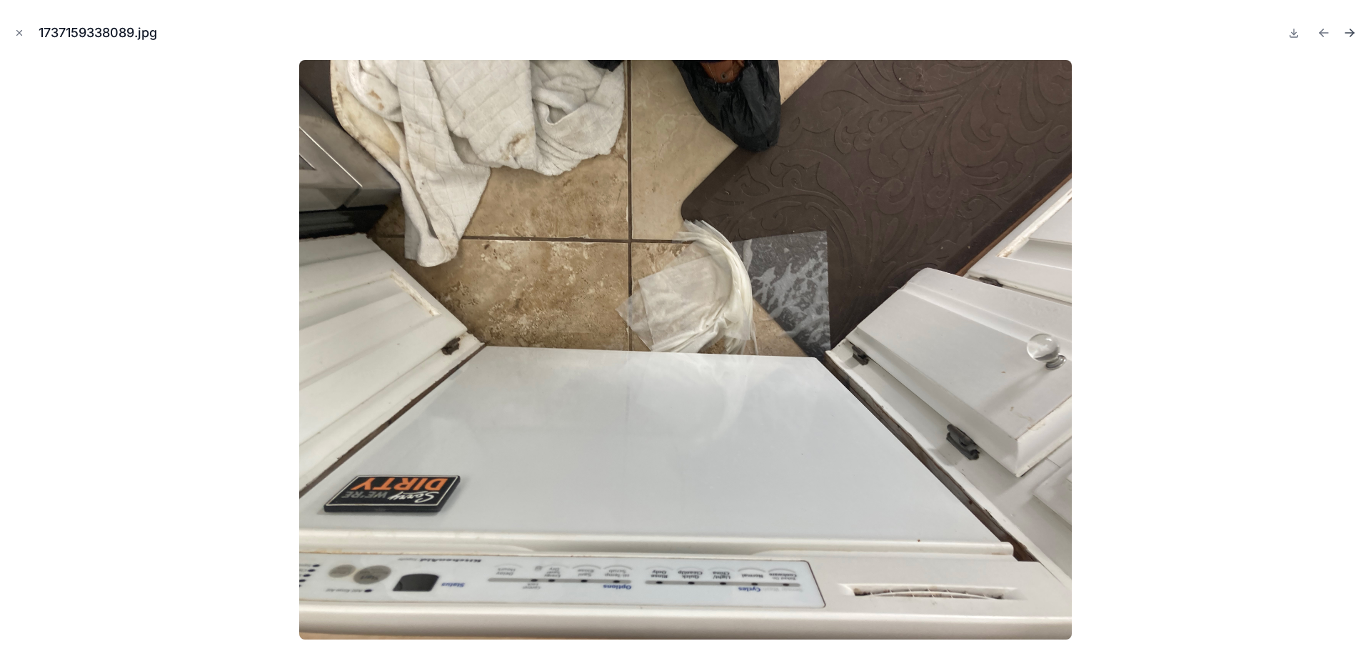
click at [1350, 29] on icon "Next file" at bounding box center [1352, 31] width 4 height 4
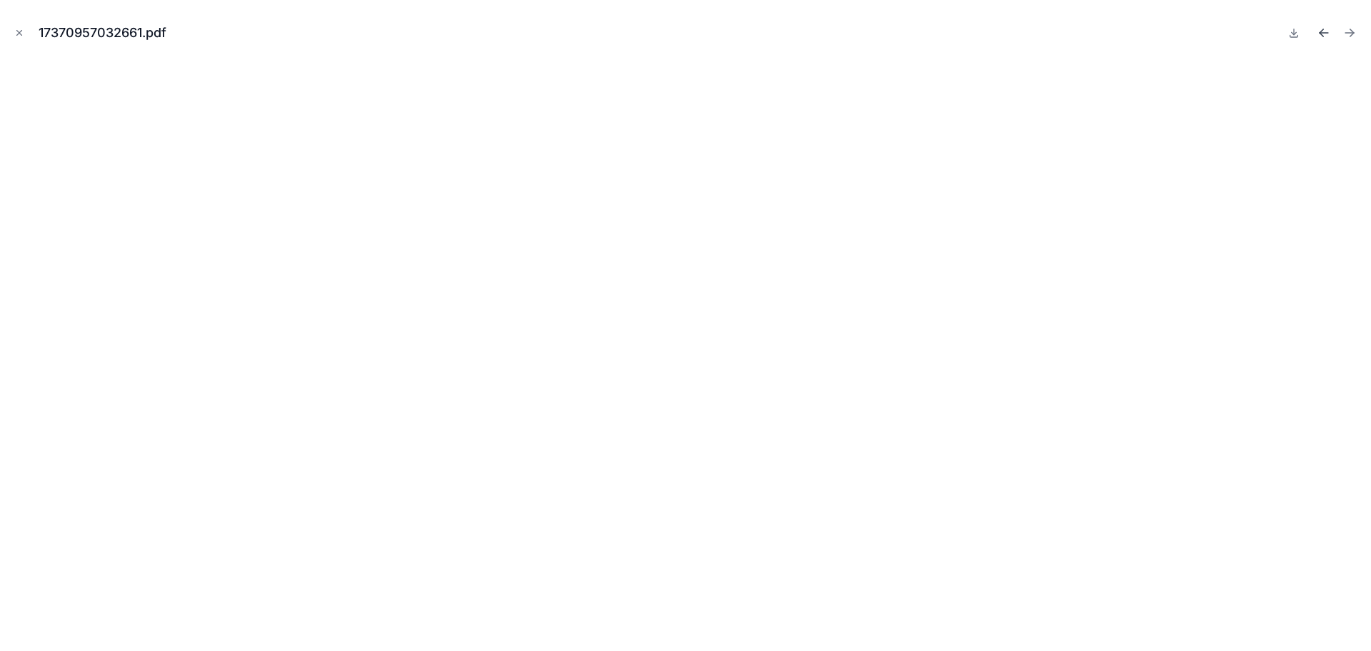
click at [1325, 33] on icon "Previous file" at bounding box center [1324, 33] width 9 height 0
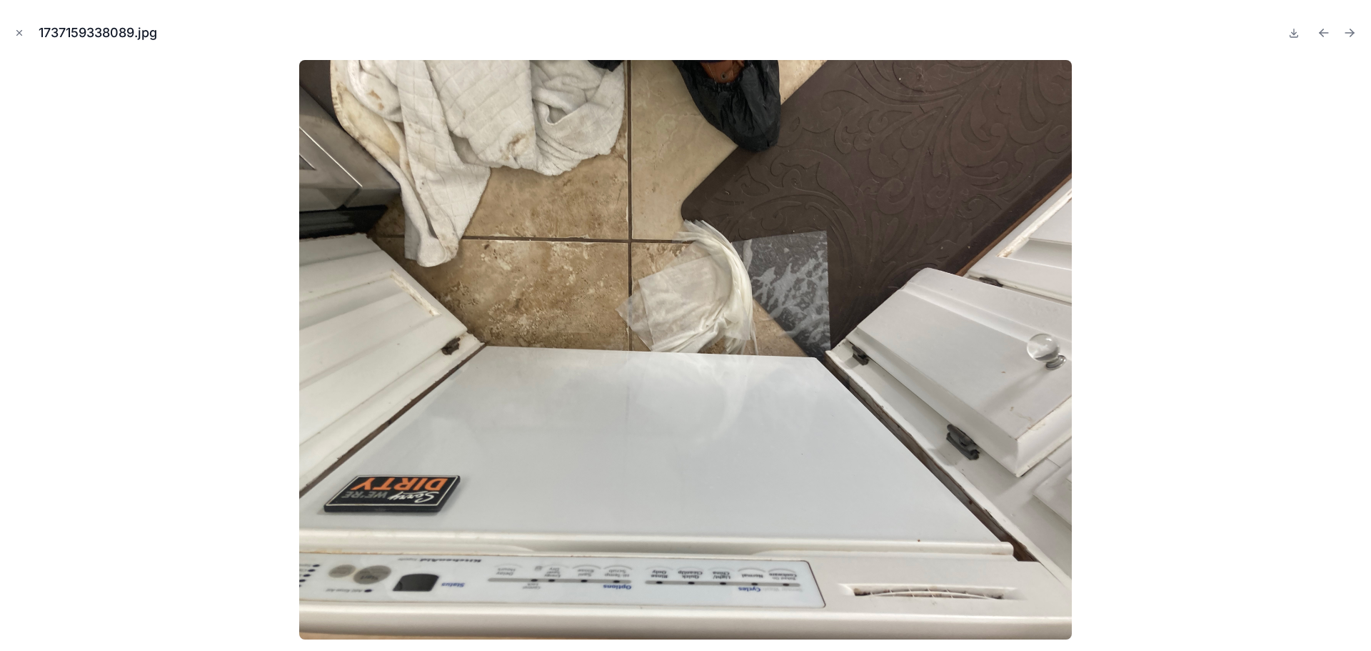
click at [1325, 33] on icon "Previous file" at bounding box center [1324, 33] width 9 height 0
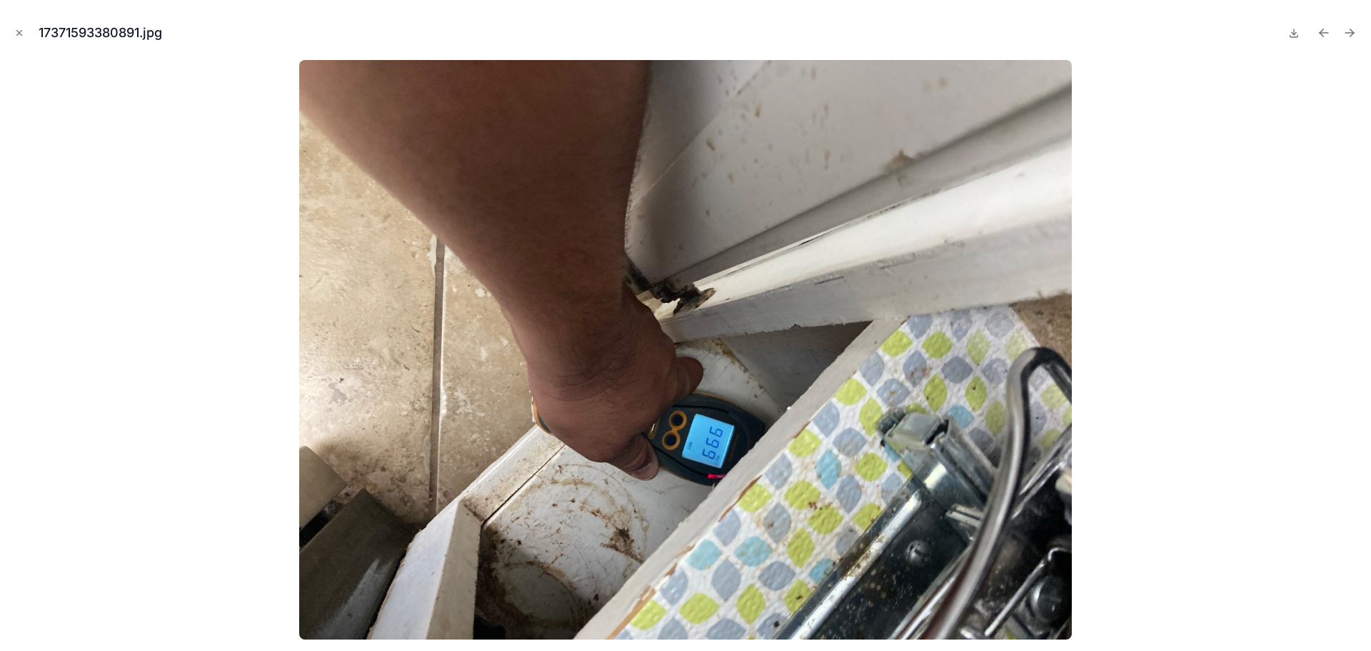
click at [1325, 33] on icon "Previous file" at bounding box center [1324, 33] width 9 height 0
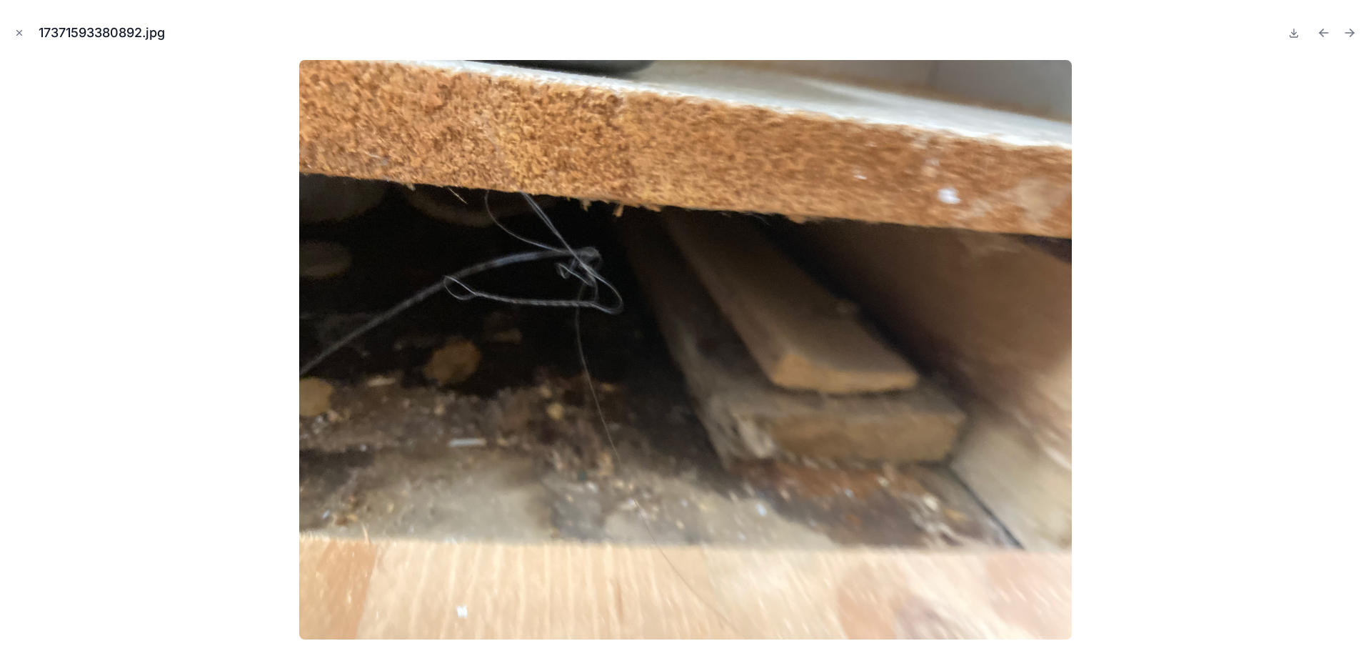
click at [1325, 33] on icon "Previous file" at bounding box center [1324, 33] width 9 height 0
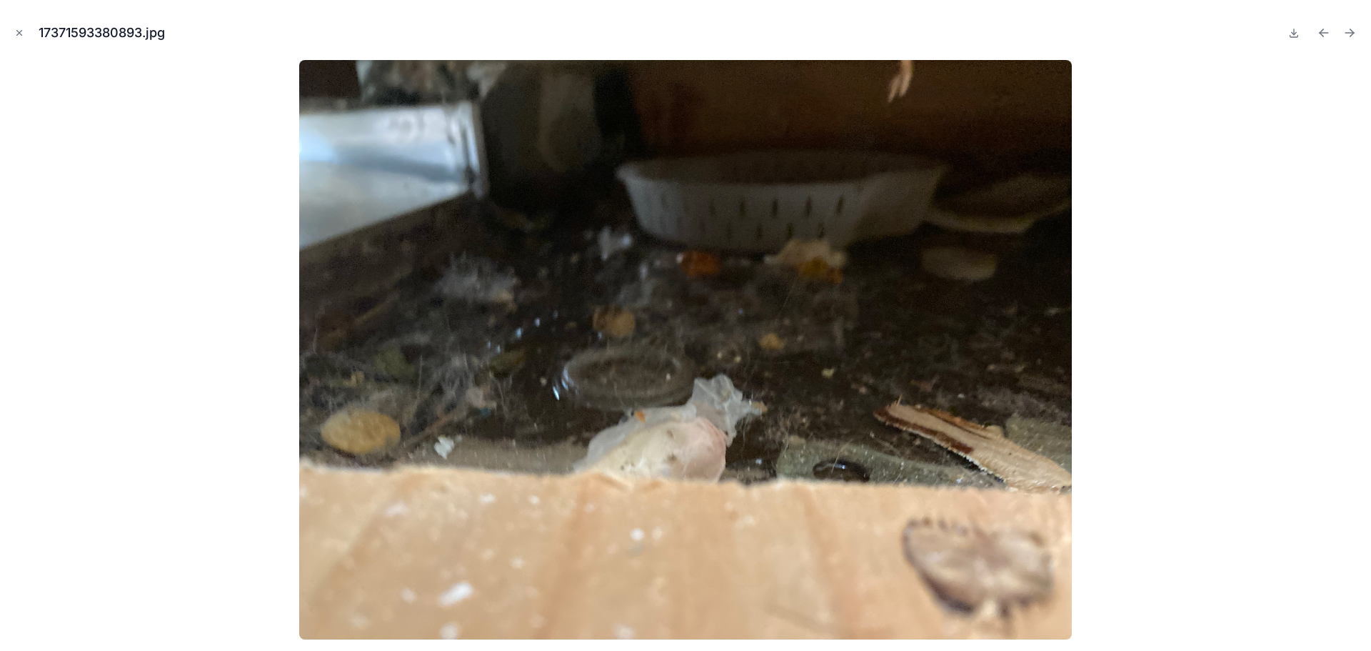
click at [1325, 33] on icon "Previous file" at bounding box center [1324, 33] width 9 height 0
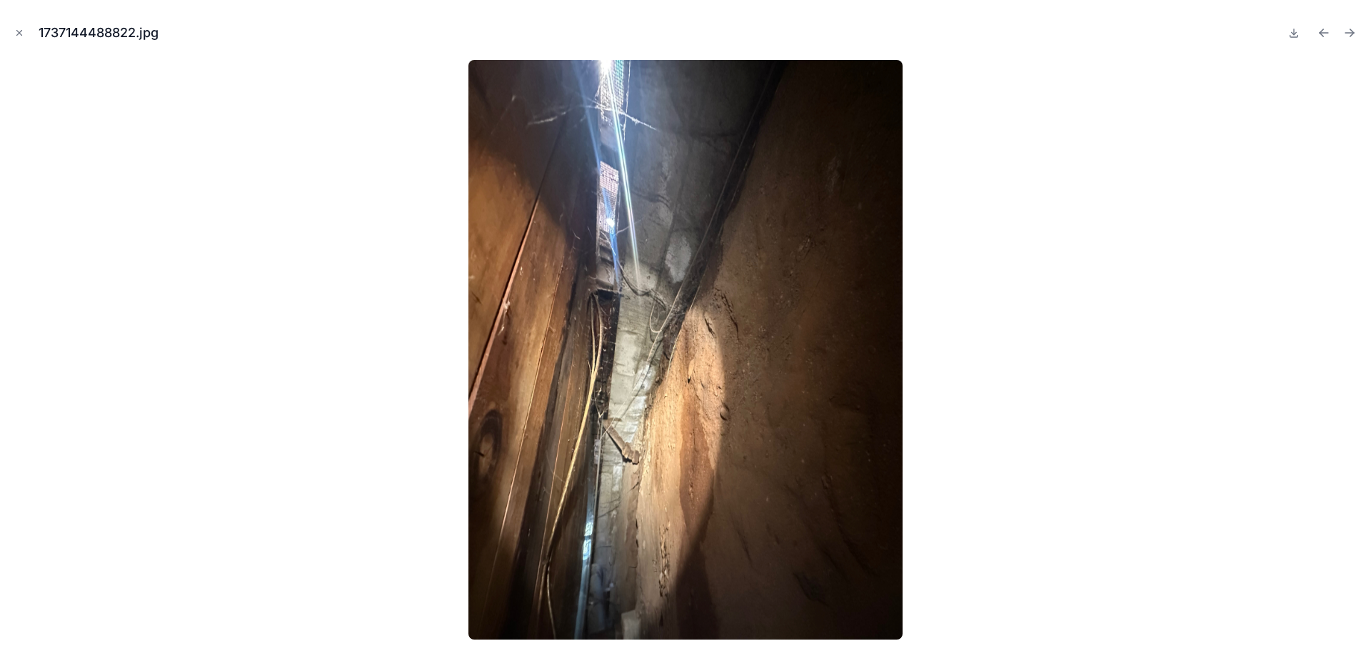
click at [1325, 33] on icon "Previous file" at bounding box center [1324, 33] width 9 height 0
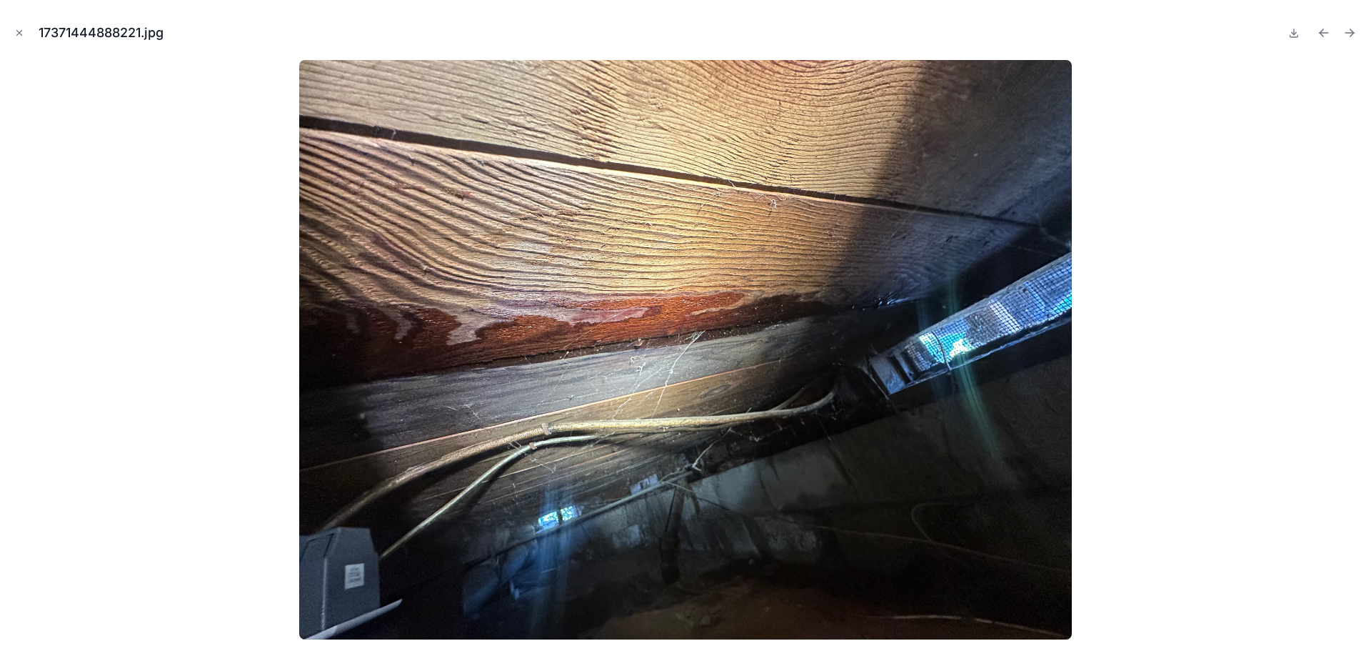
click at [1325, 33] on icon "Previous file" at bounding box center [1324, 33] width 9 height 0
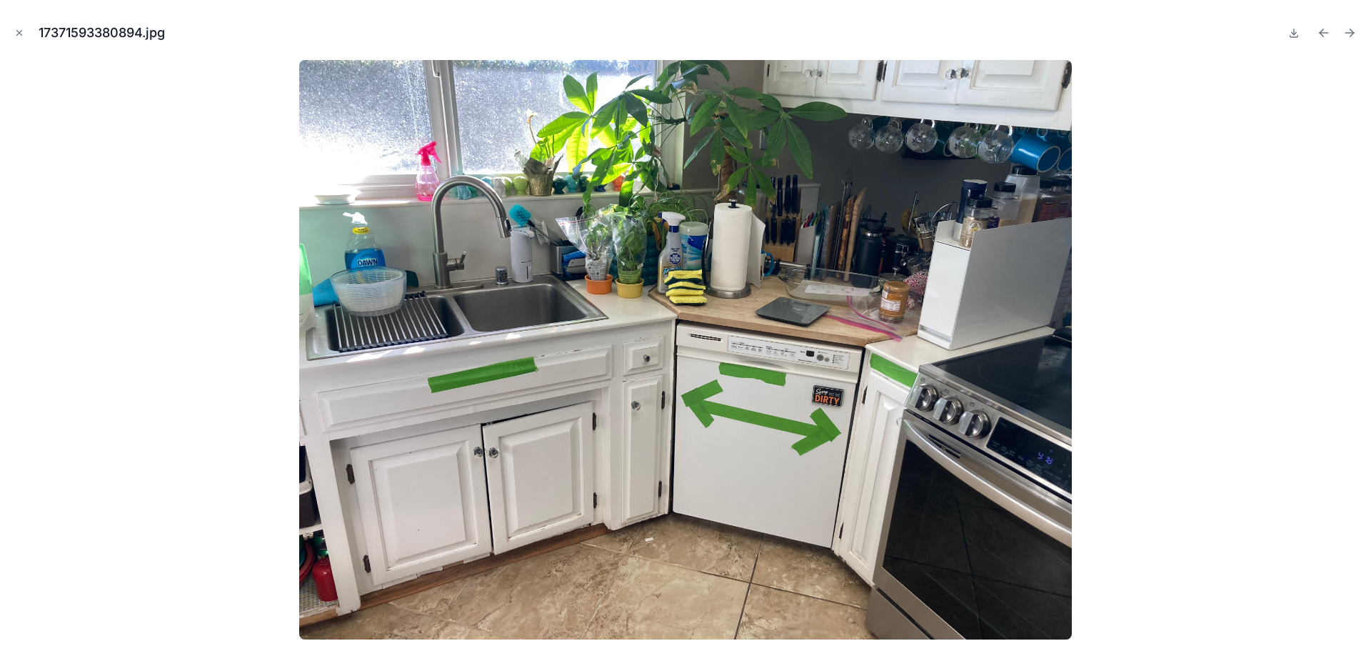
click at [1325, 33] on icon "Previous file" at bounding box center [1324, 33] width 9 height 0
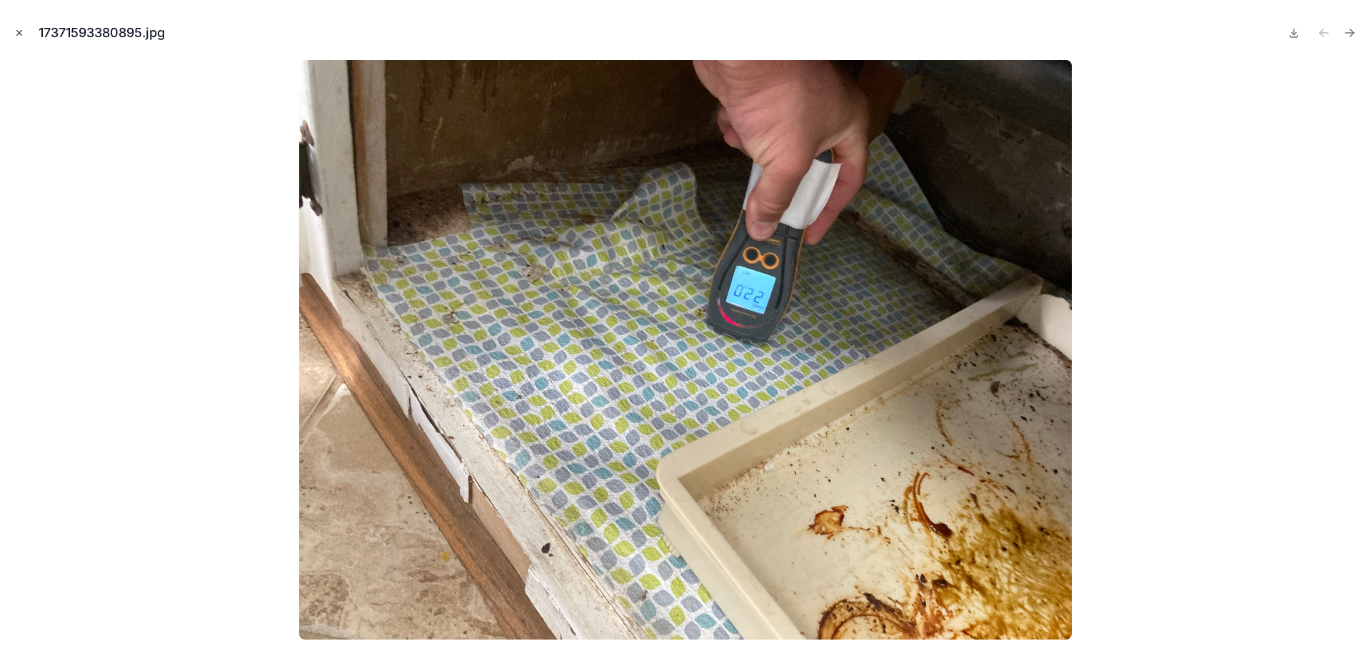
click at [19, 31] on icon "Close modal" at bounding box center [19, 33] width 10 height 10
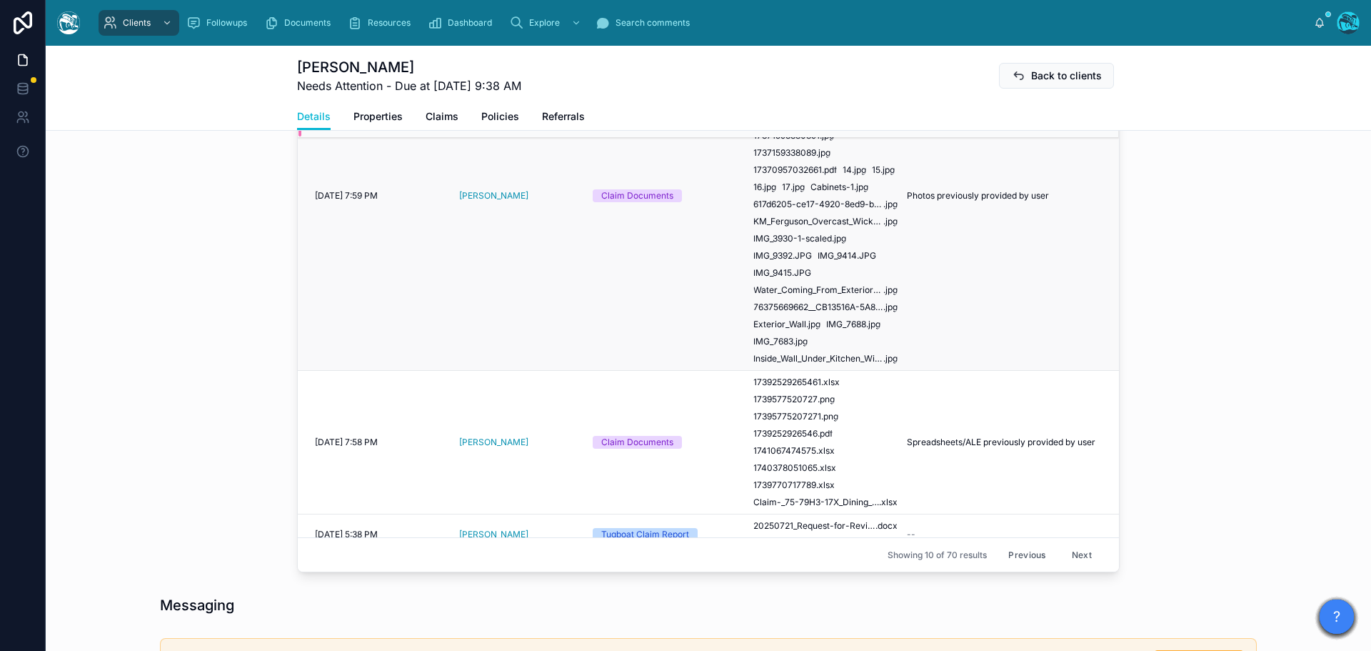
scroll to position [906, 0]
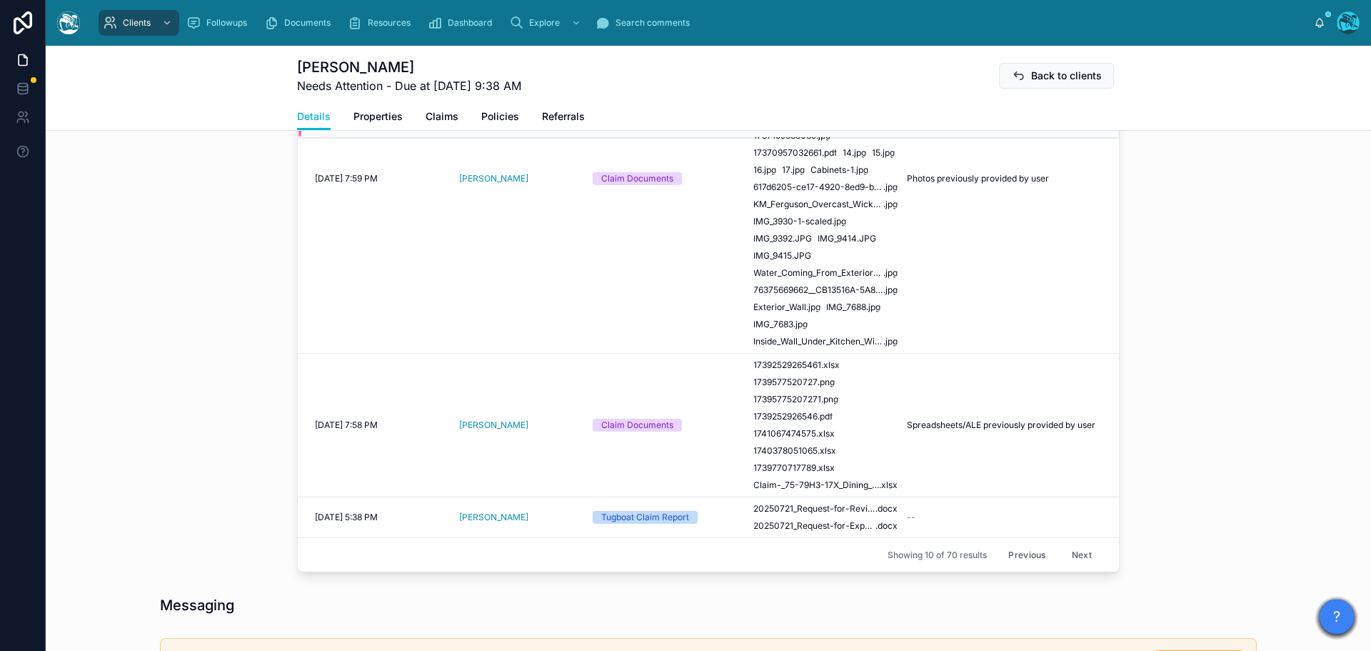
drag, startPoint x: 1070, startPoint y: 556, endPoint x: 1068, endPoint y: 546, distance: 9.7
click at [1070, 556] on button "Next" at bounding box center [1082, 554] width 40 height 22
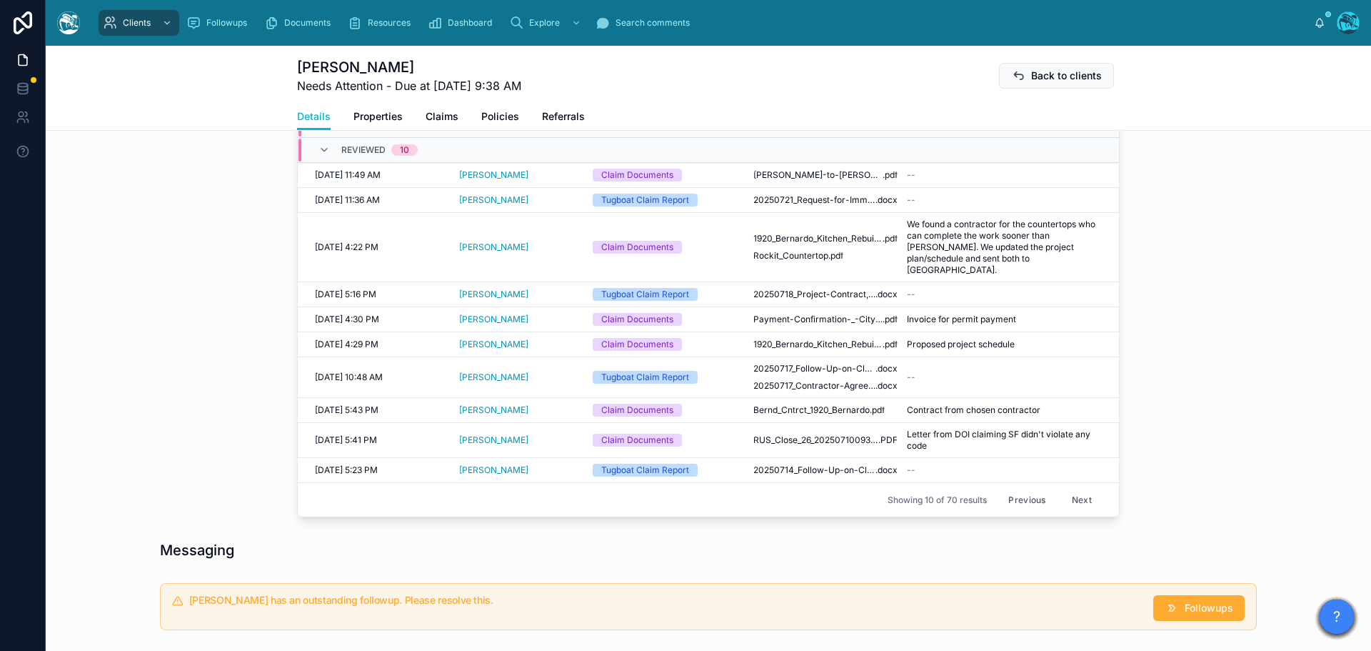
click at [1078, 491] on button "Next" at bounding box center [1082, 499] width 40 height 22
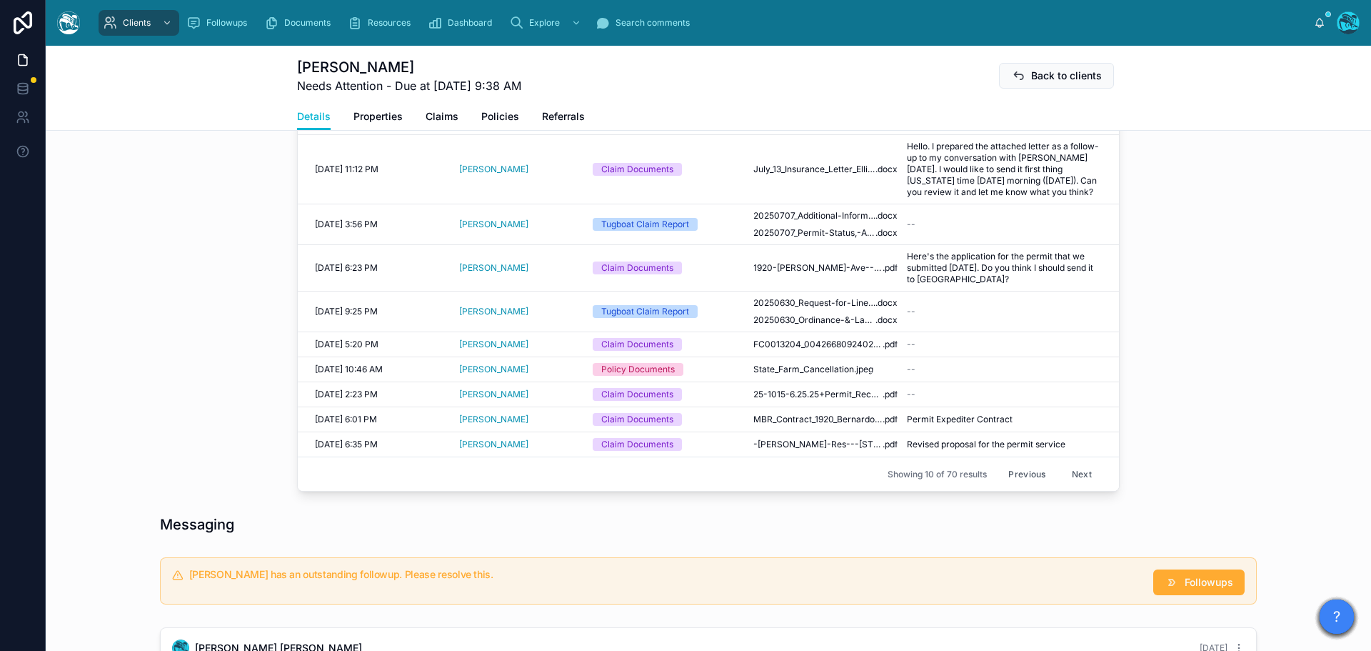
scroll to position [743, 0]
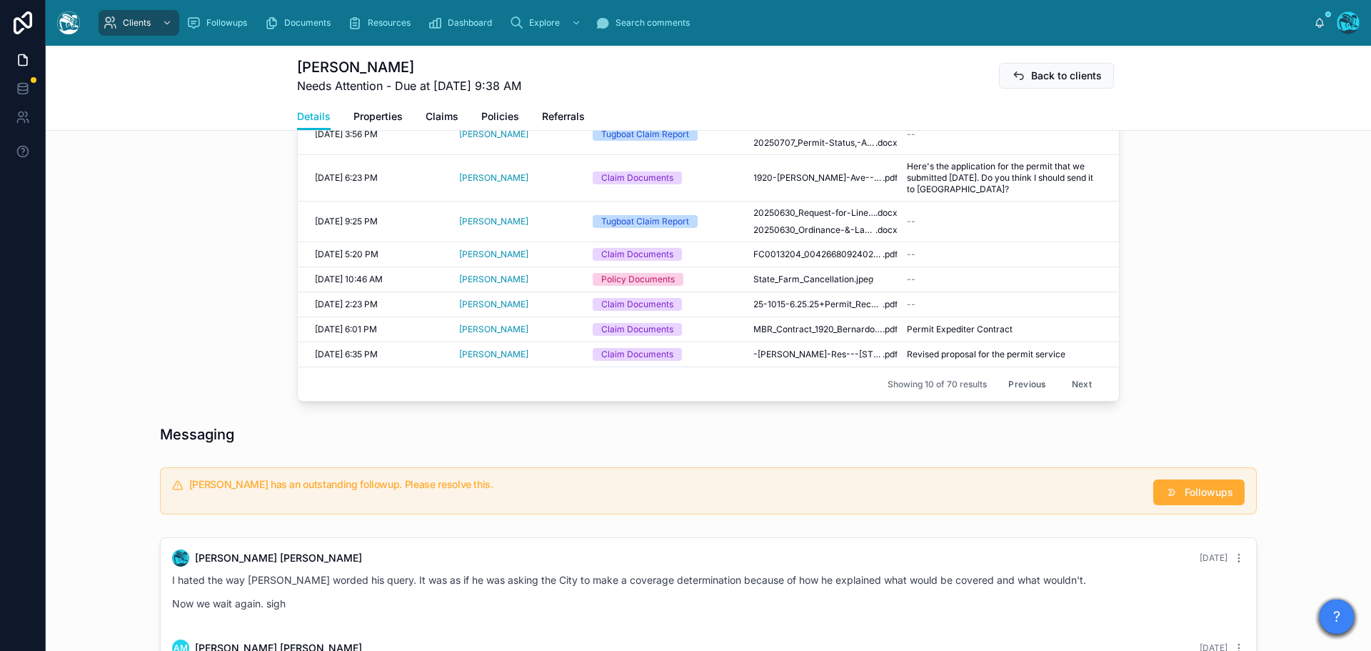
click at [1077, 387] on button "Next" at bounding box center [1082, 384] width 40 height 22
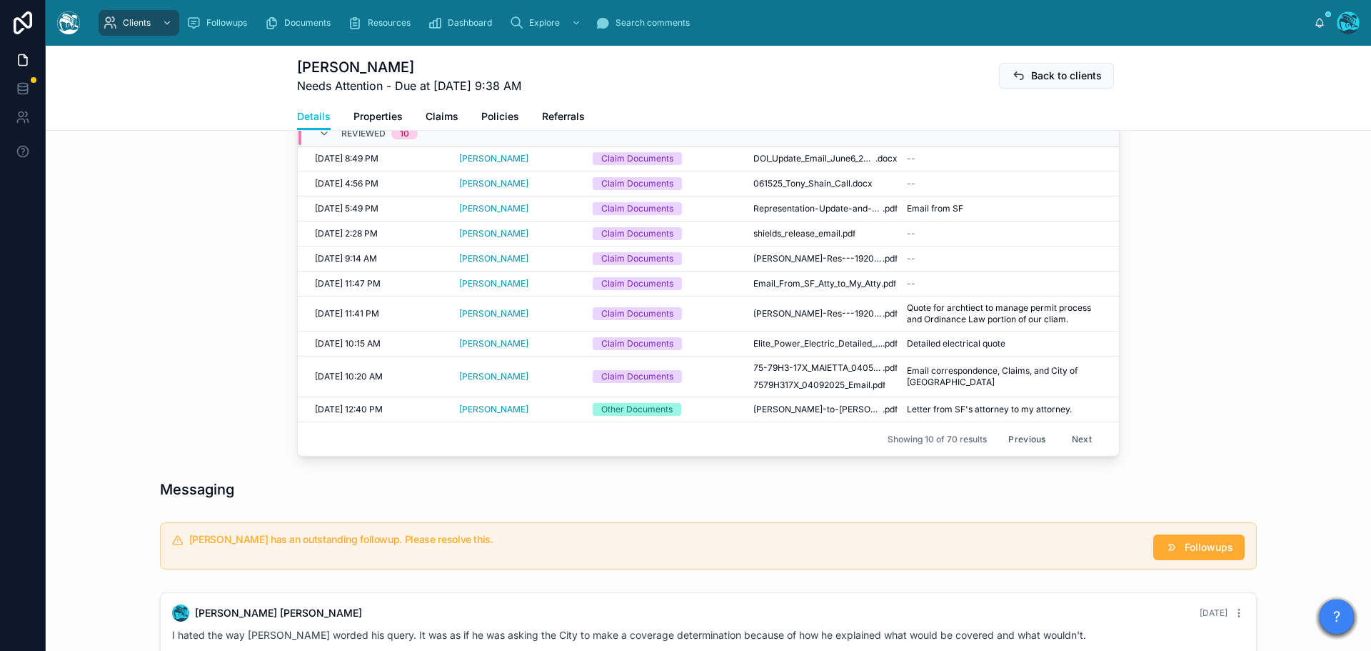
scroll to position [600, 0]
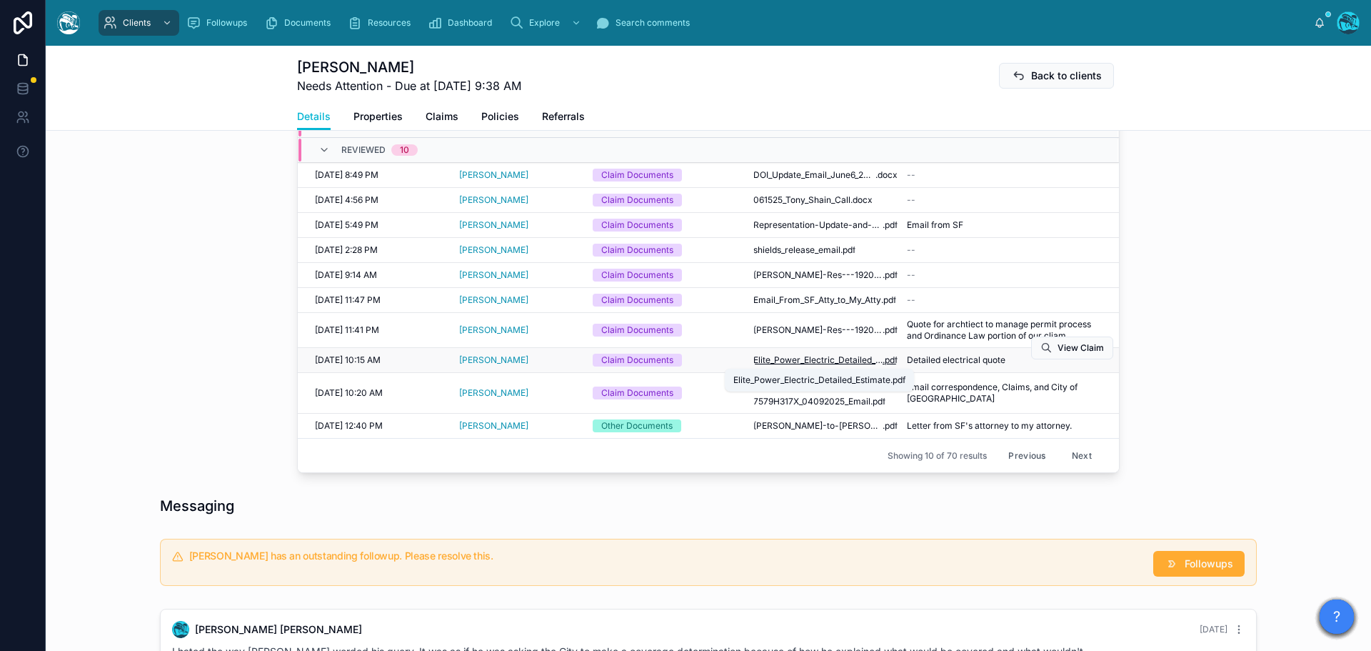
click at [861, 360] on span "Elite_Power_Electric_Detailed_Estimate" at bounding box center [817, 359] width 129 height 11
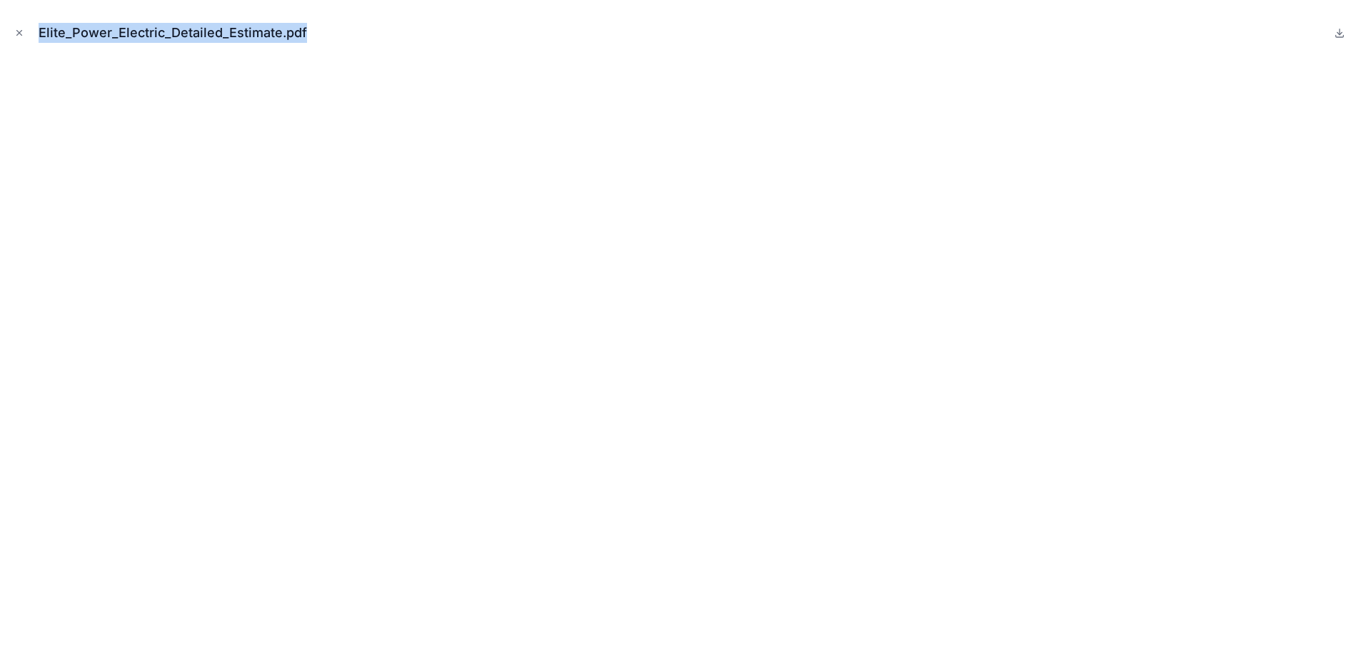
drag, startPoint x: 318, startPoint y: 33, endPoint x: 38, endPoint y: 36, distance: 279.9
click at [38, 36] on div "Elite_Power_Electric_Detailed_Estimate.pdf" at bounding box center [685, 32] width 1348 height 43
copy div "Elite_Power_Electric_Detailed_Estimate.pdf"
click at [19, 34] on icon "Close modal" at bounding box center [19, 33] width 10 height 10
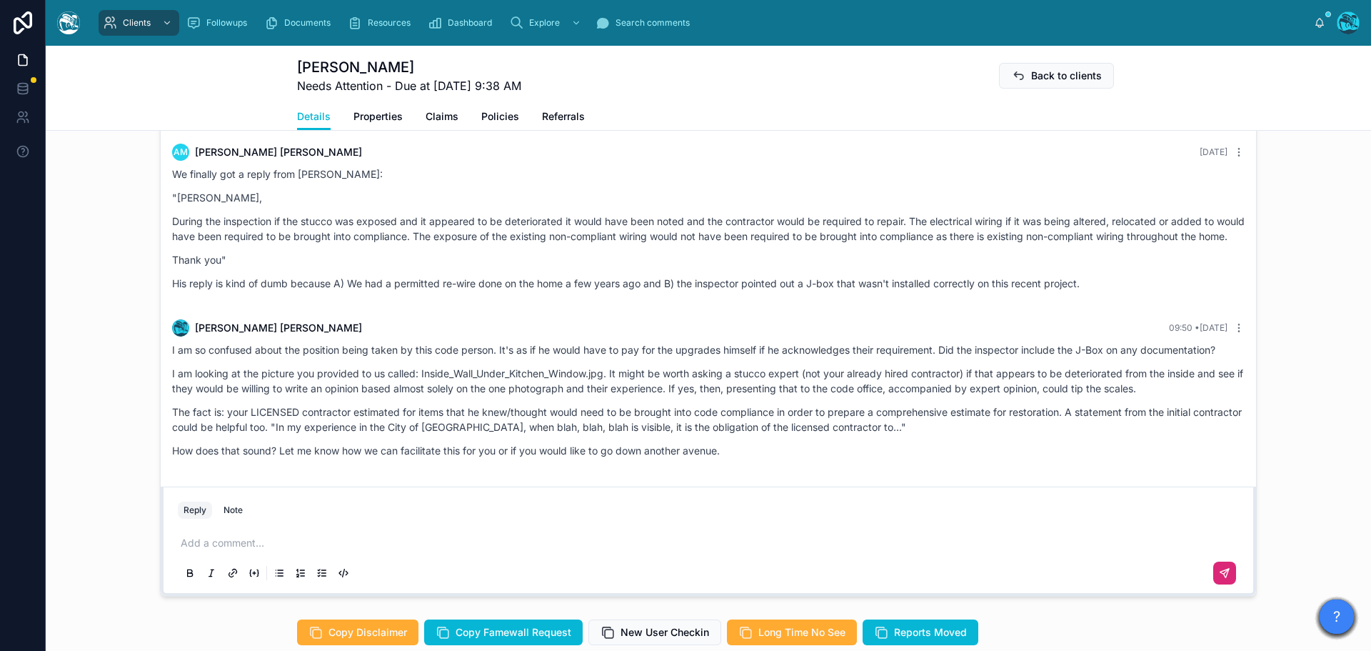
scroll to position [2799, 0]
click at [253, 537] on p at bounding box center [711, 543] width 1061 height 14
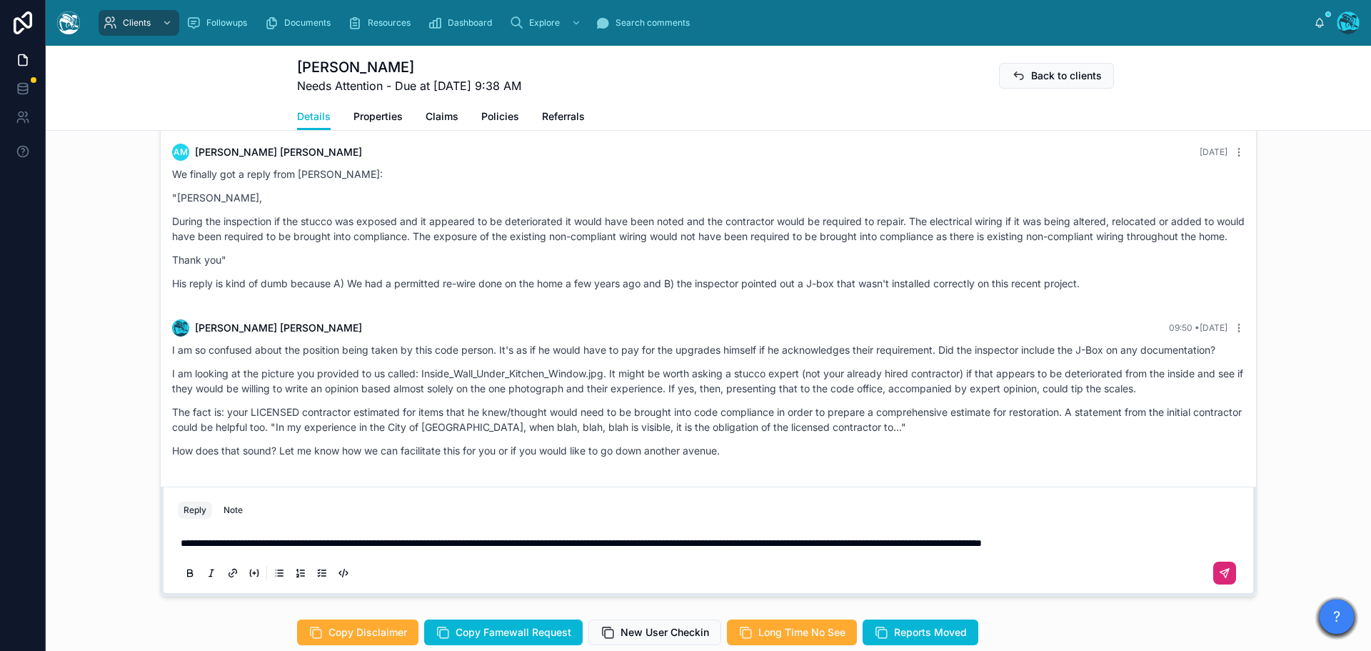
scroll to position [1085, 0]
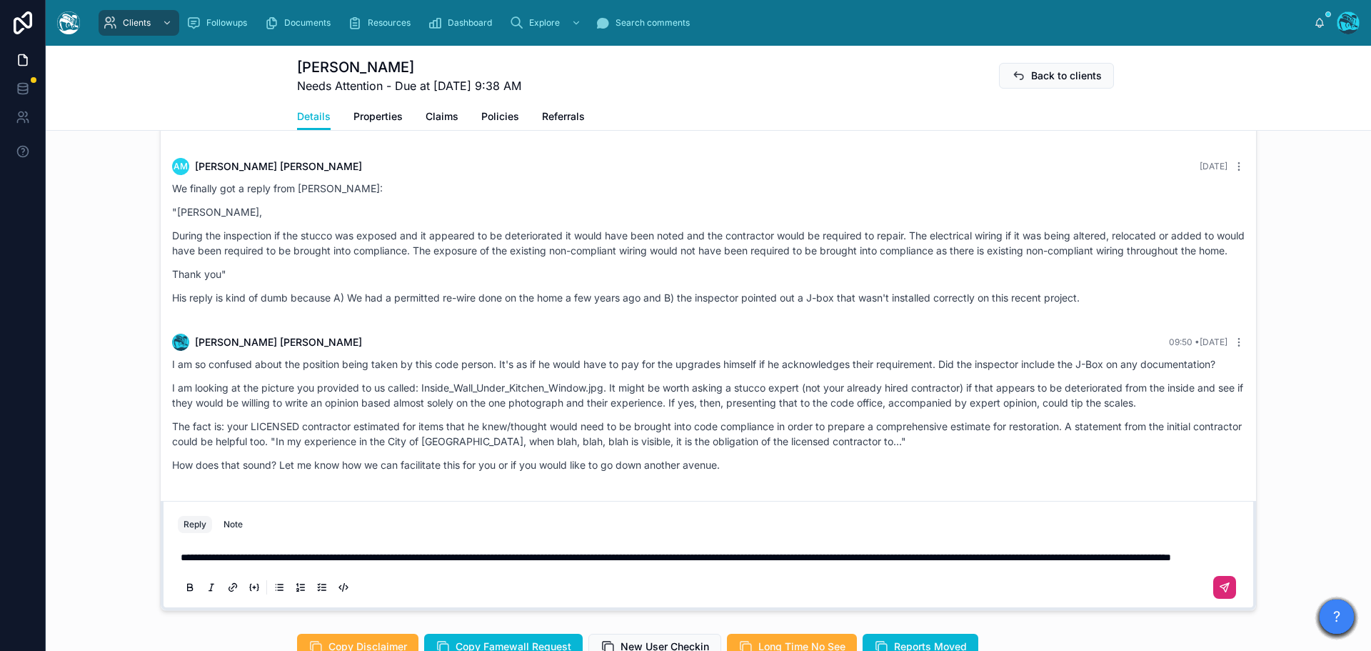
click at [1219, 589] on icon at bounding box center [1224, 586] width 11 height 11
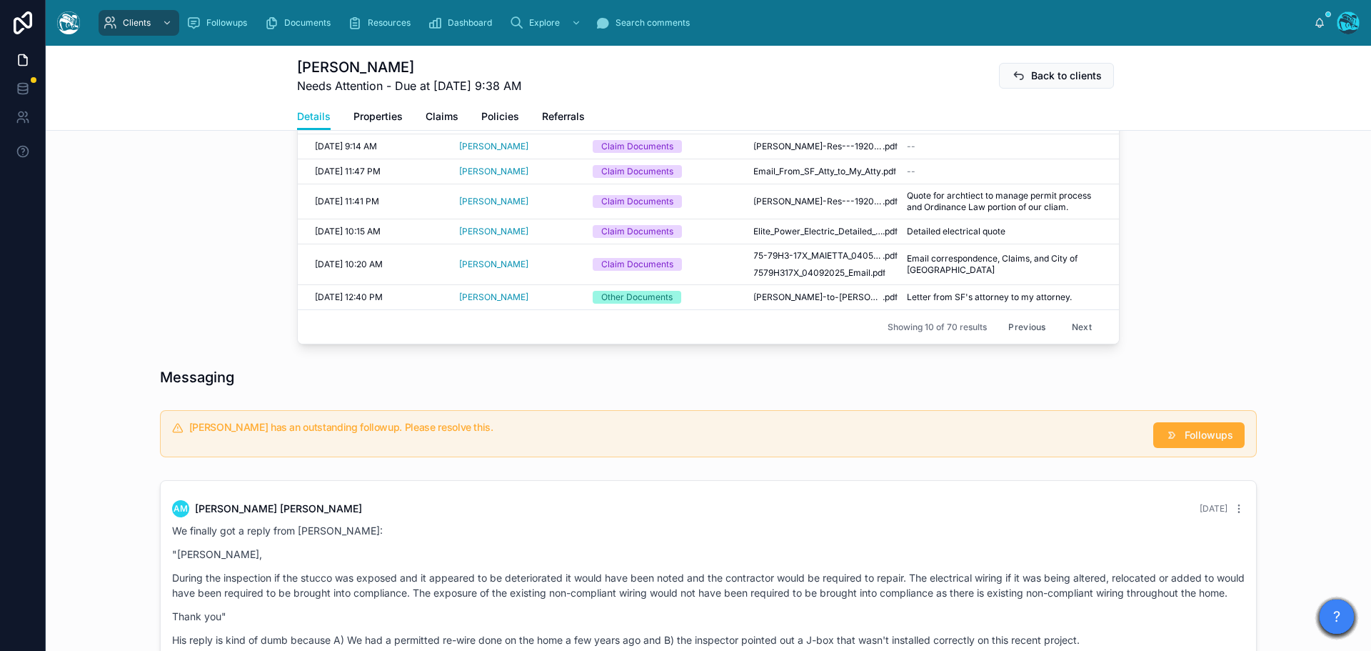
scroll to position [998, 0]
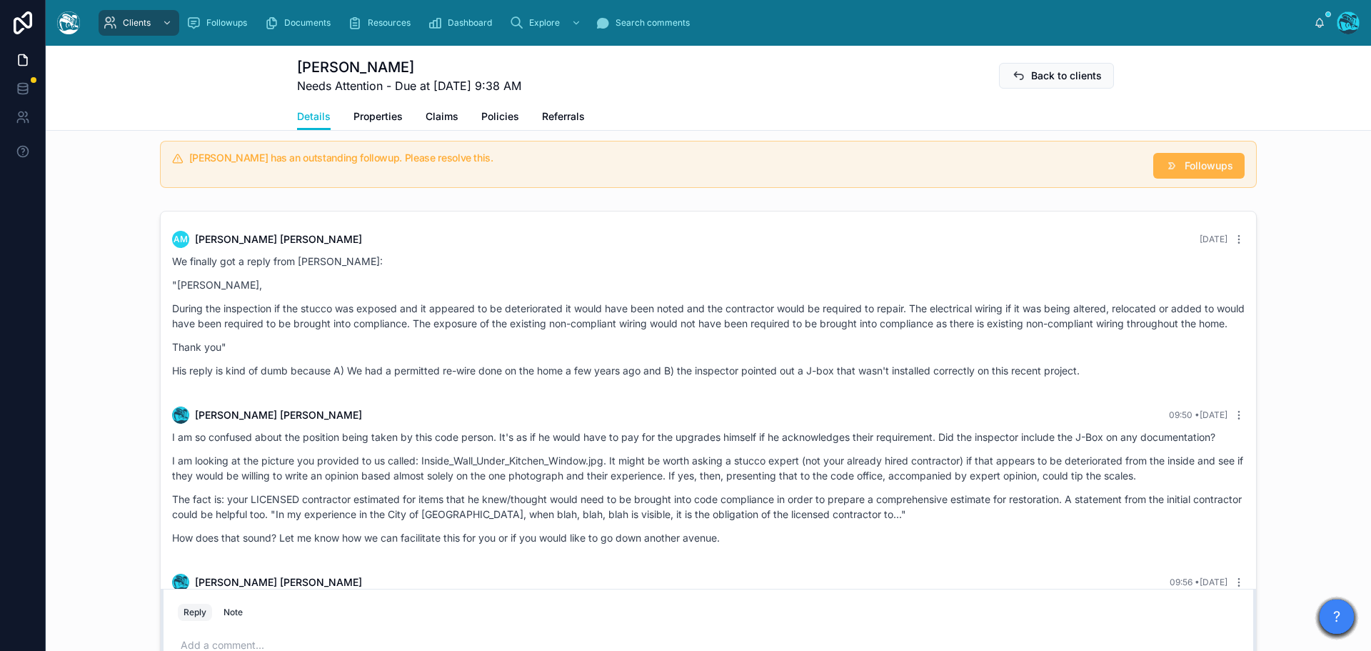
click at [1195, 169] on span "Followups" at bounding box center [1209, 166] width 49 height 14
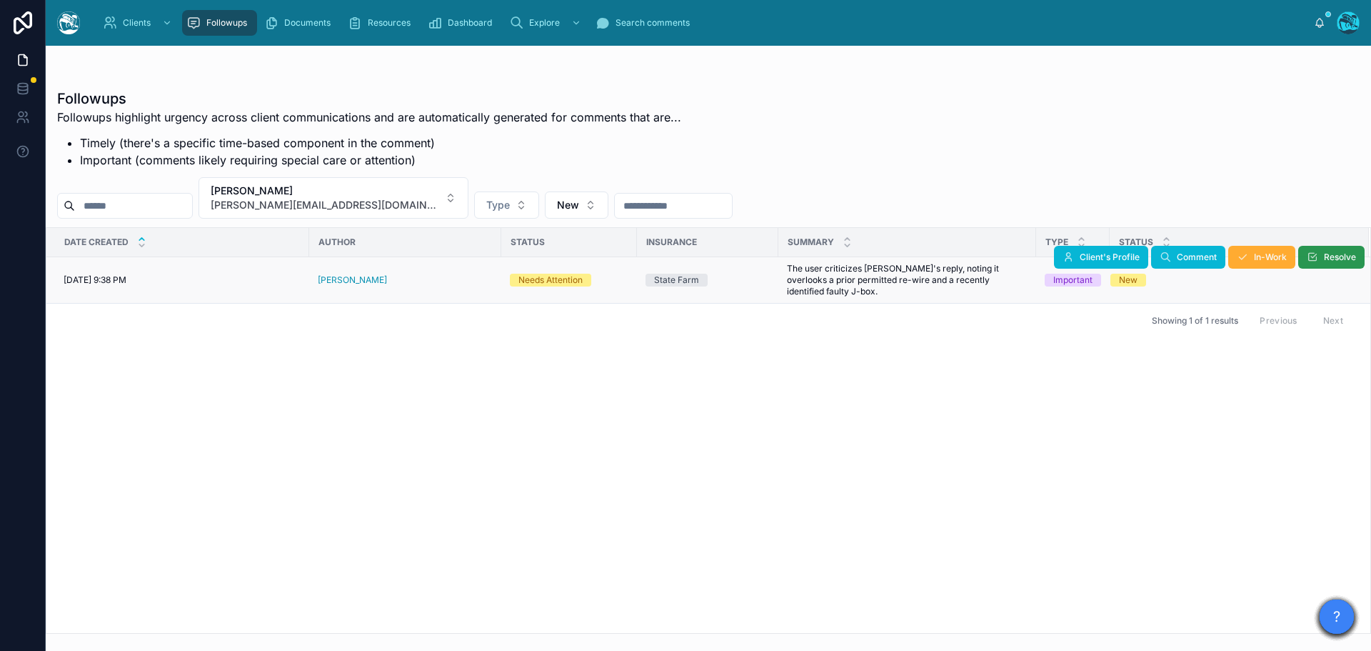
click at [1329, 251] on button "Resolve" at bounding box center [1331, 257] width 66 height 23
click at [400, 198] on button "Anthony Maietta tony@estonyenterprises.com" at bounding box center [334, 197] width 270 height 41
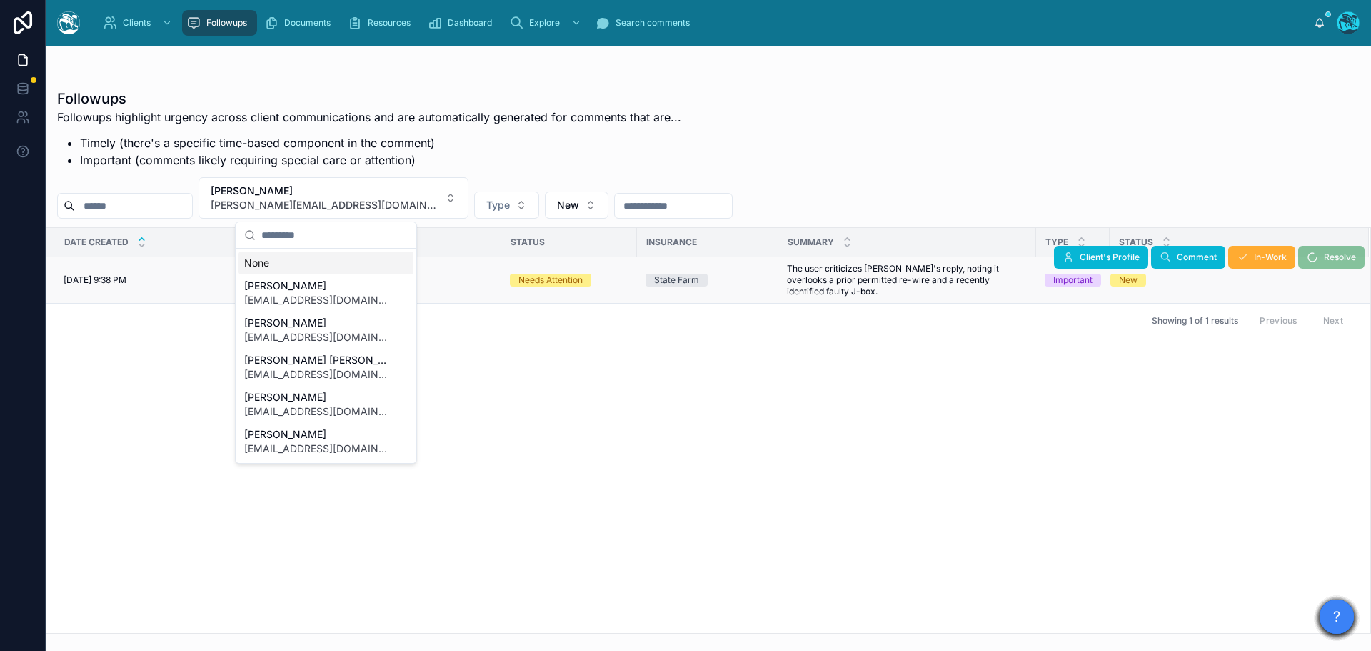
click at [267, 262] on div "None" at bounding box center [326, 262] width 175 height 23
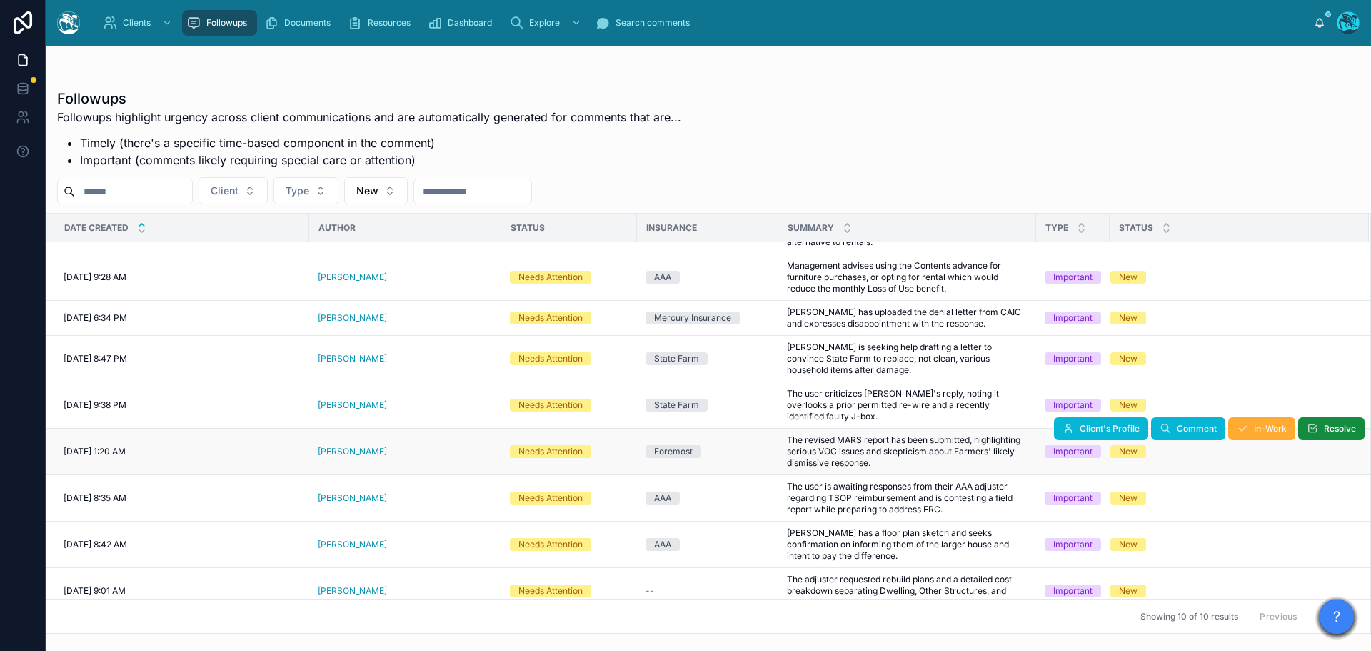
scroll to position [71, 0]
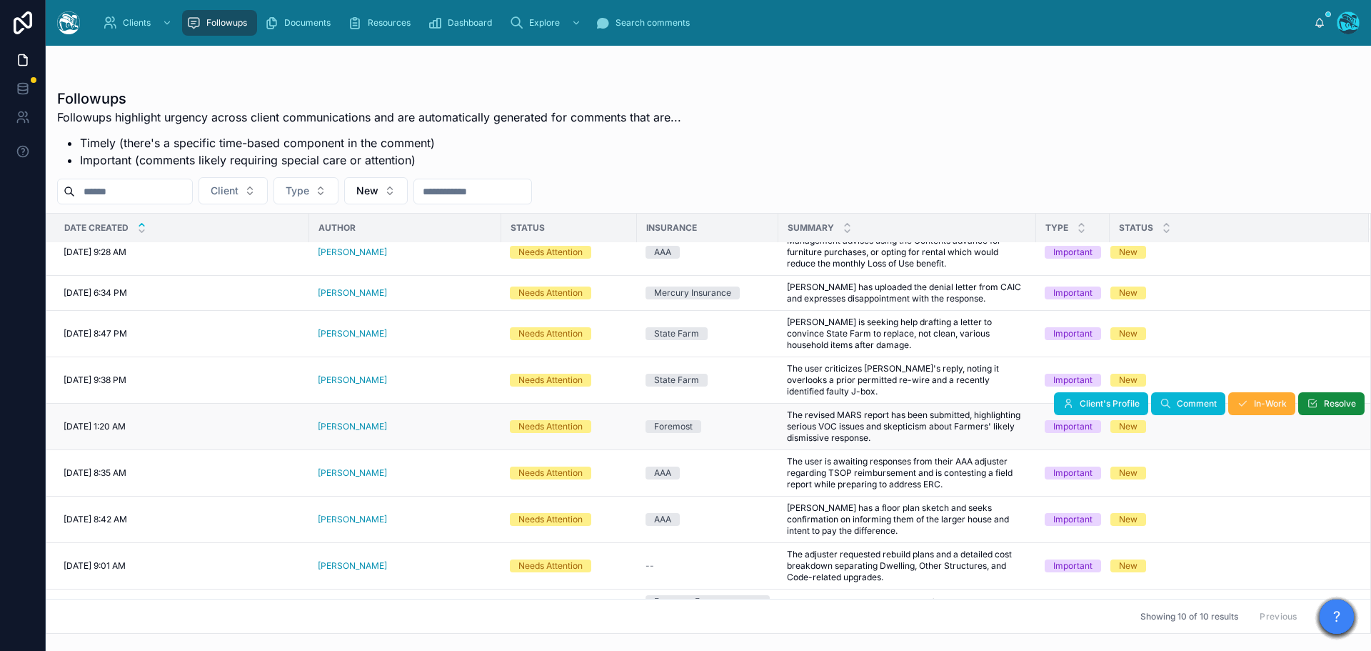
click at [376, 421] on div "[PERSON_NAME]" at bounding box center [405, 426] width 175 height 11
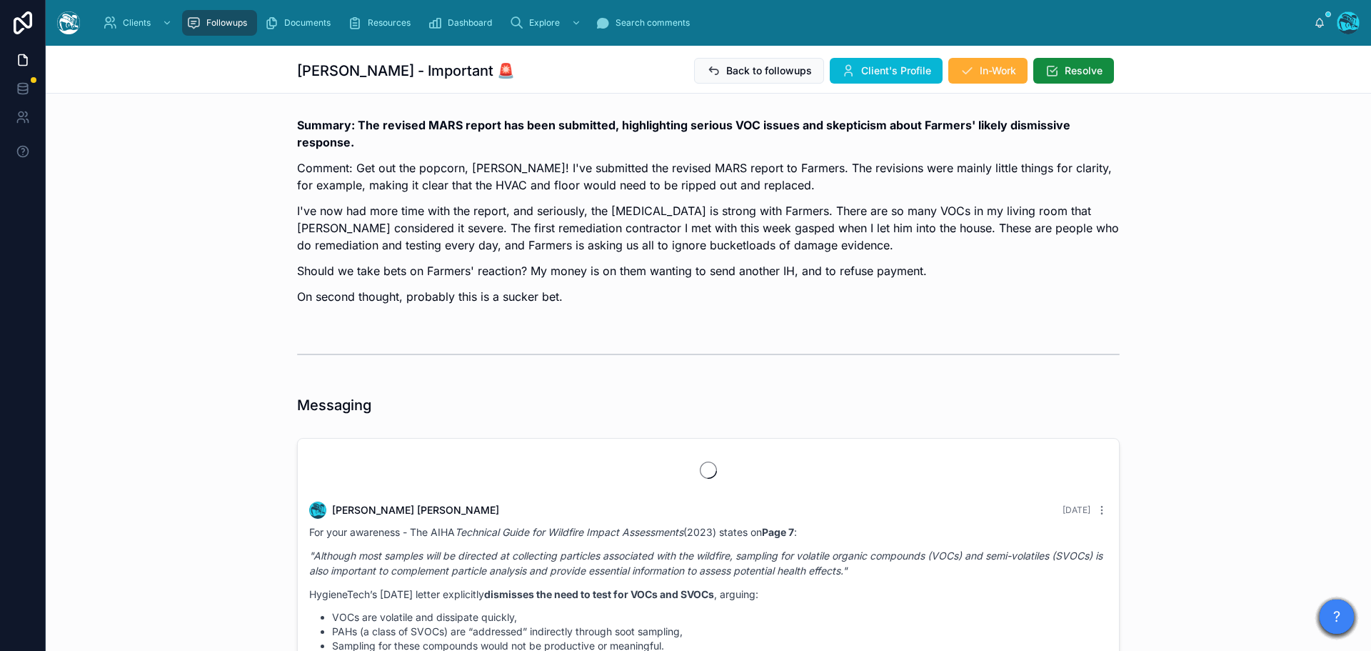
scroll to position [5128, 0]
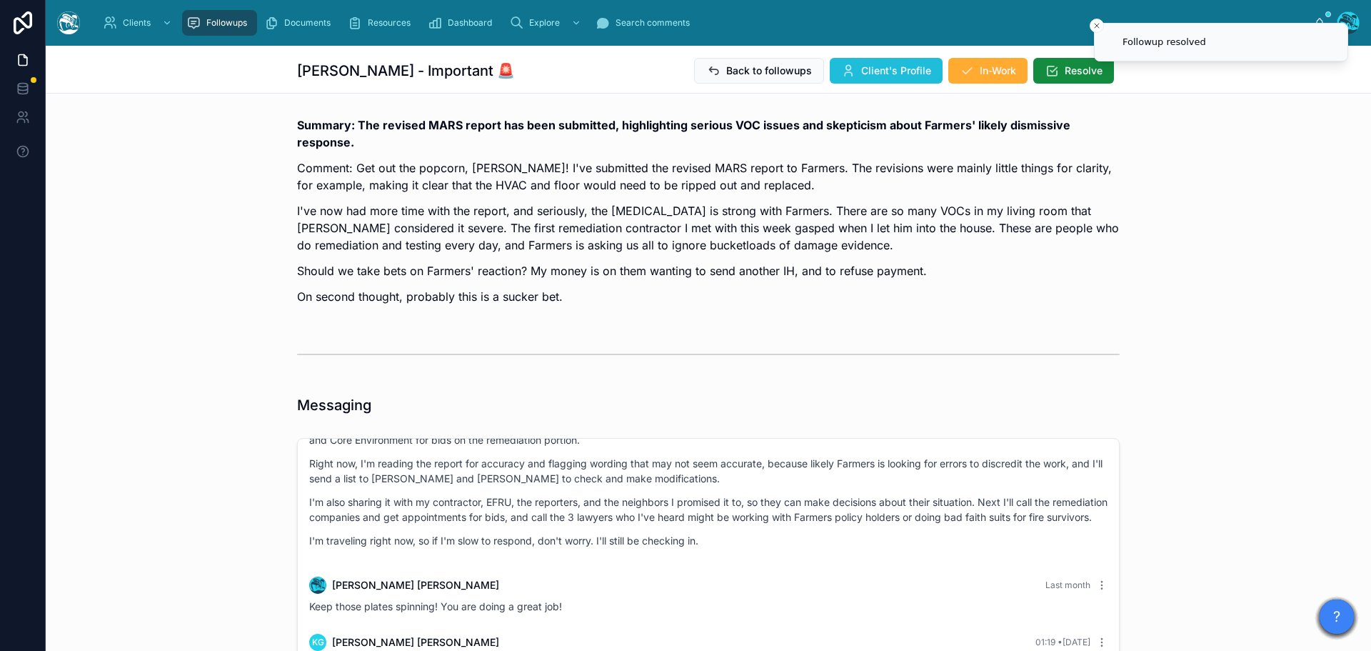
click at [878, 73] on span "Client's Profile" at bounding box center [896, 71] width 70 height 14
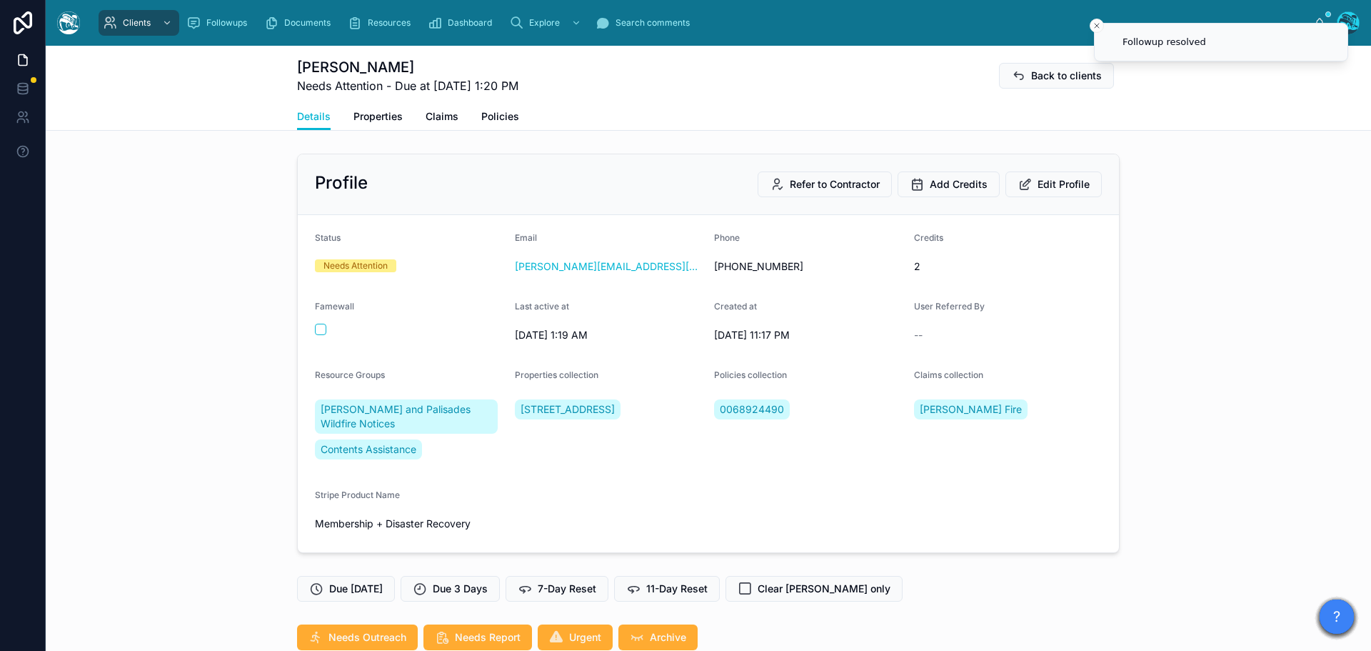
scroll to position [4519, 0]
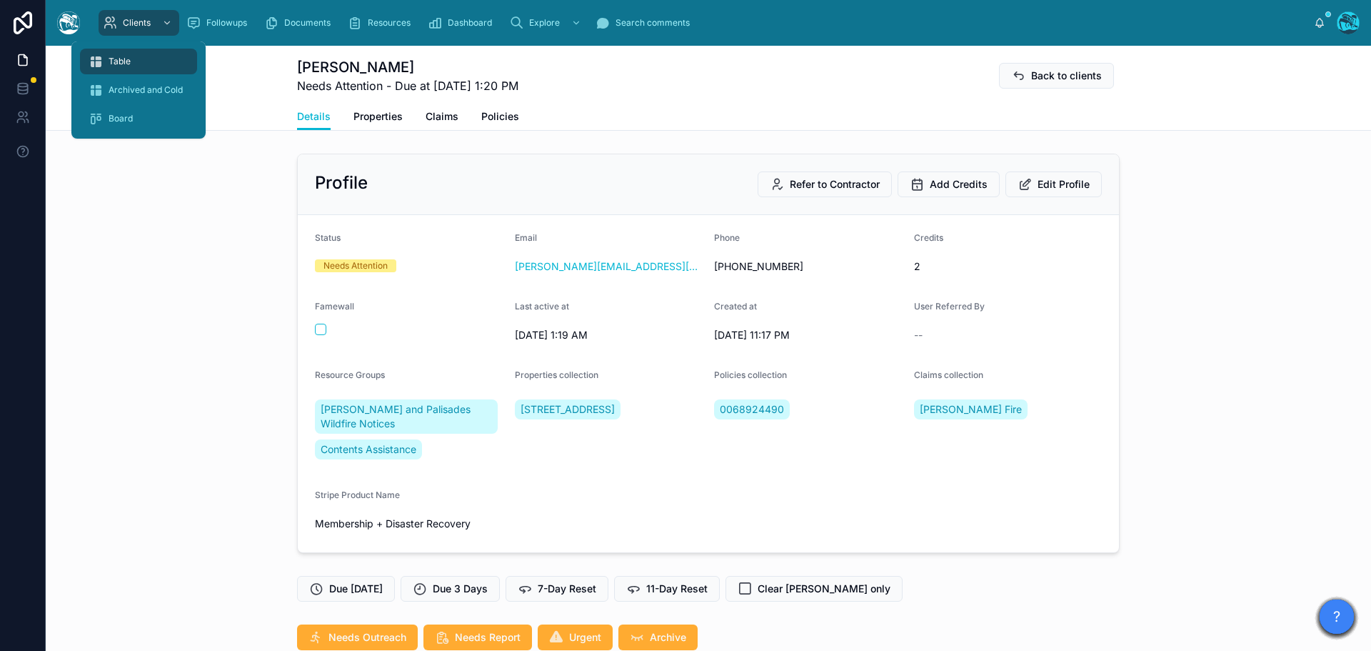
click at [116, 60] on span "Table" at bounding box center [120, 61] width 22 height 11
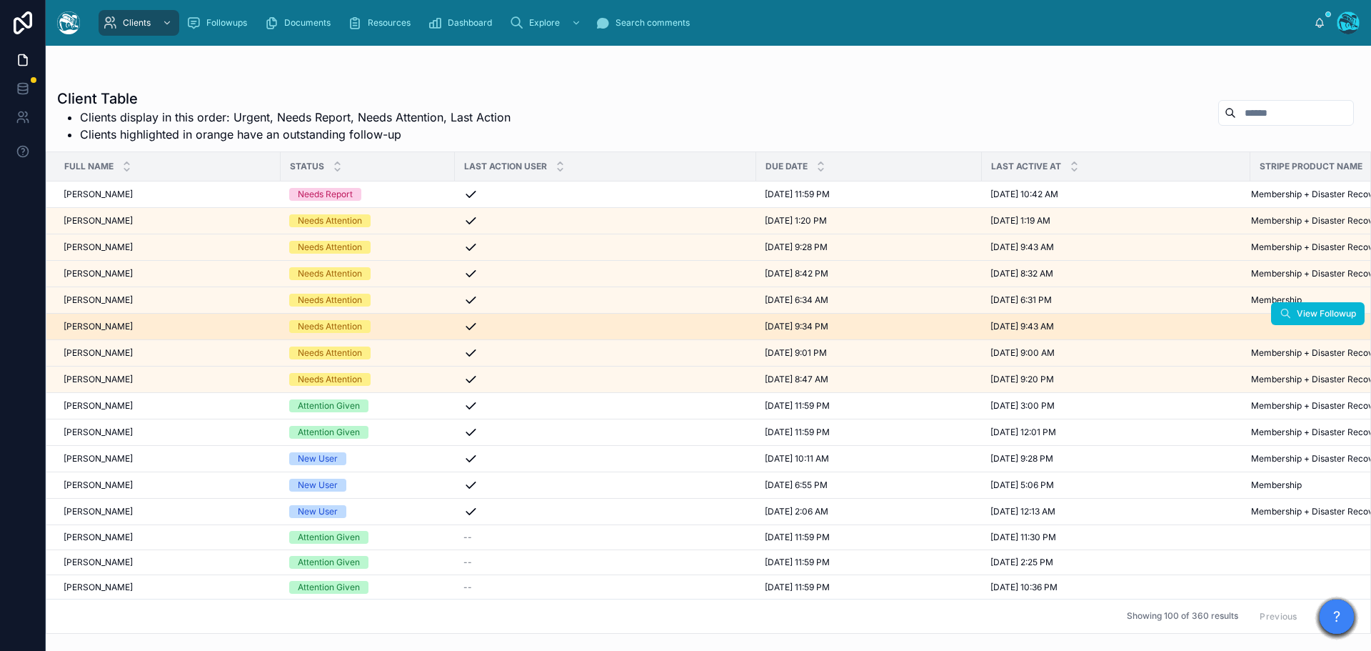
click at [127, 326] on div "Michelle Shipp Michelle Shipp" at bounding box center [168, 326] width 209 height 11
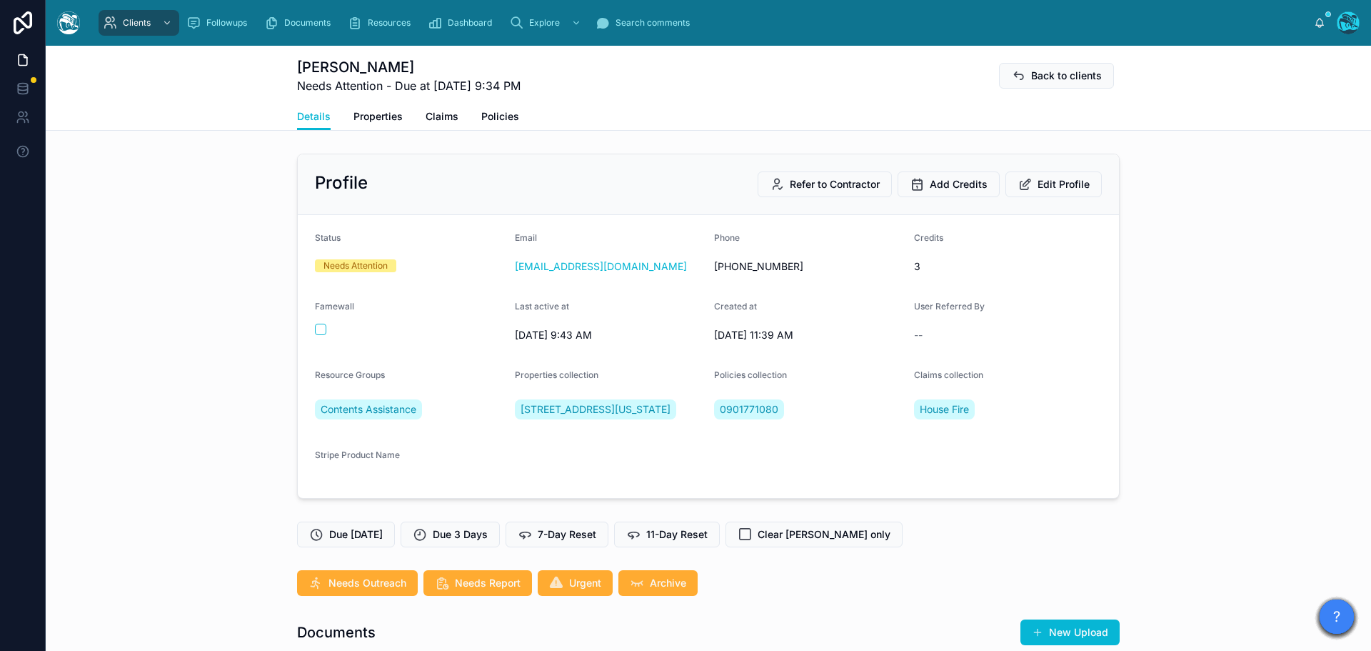
scroll to position [428, 0]
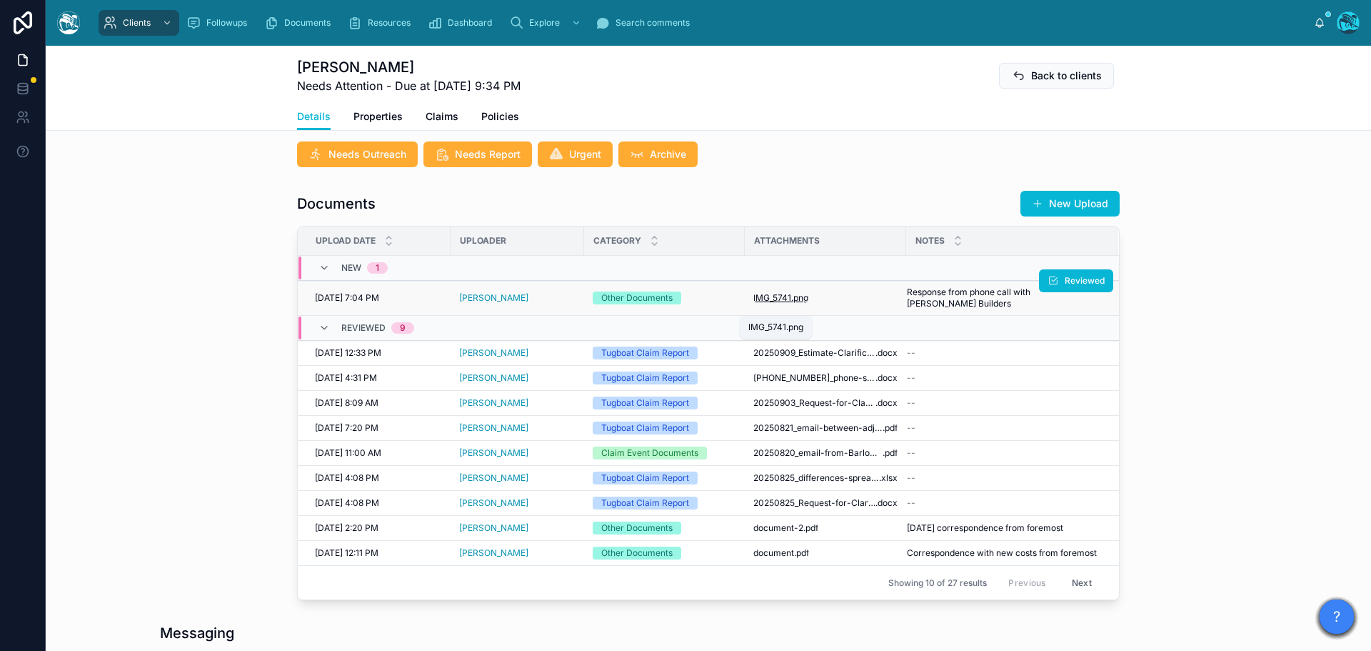
click at [776, 303] on span "IMG_5741" at bounding box center [772, 297] width 38 height 11
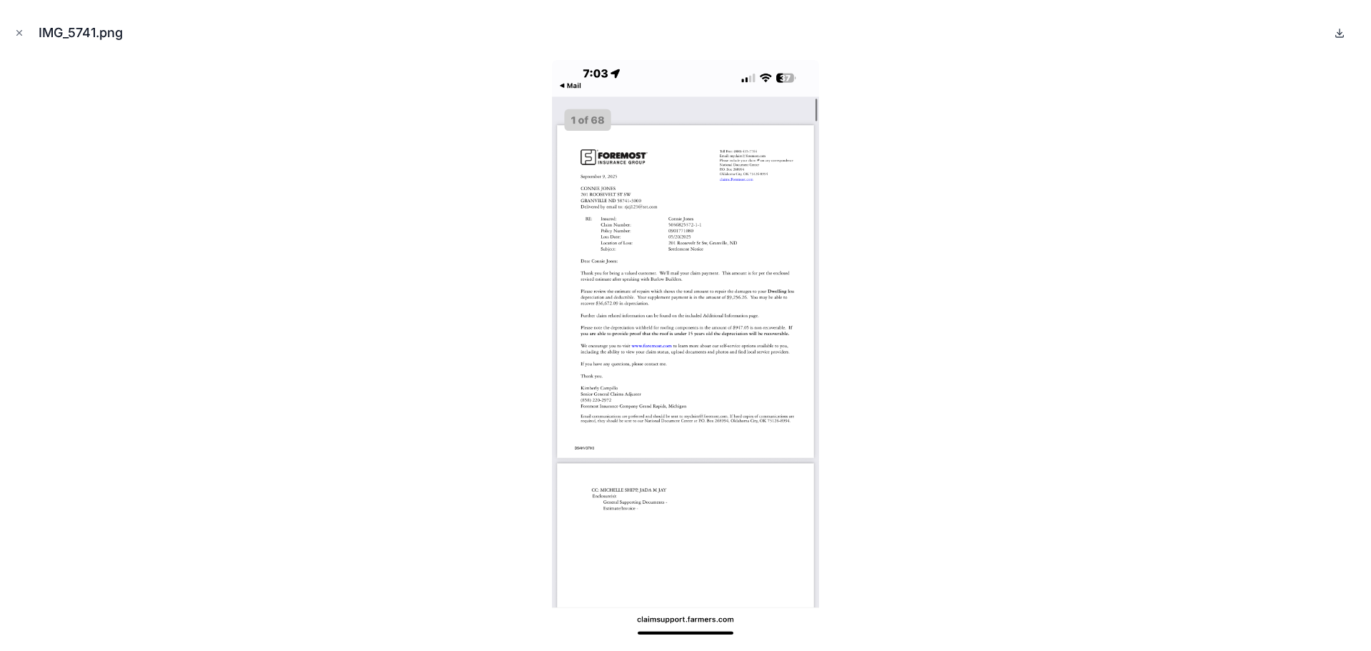
click at [1339, 33] on icon at bounding box center [1339, 32] width 11 height 11
click at [16, 29] on icon "Close modal" at bounding box center [19, 33] width 10 height 10
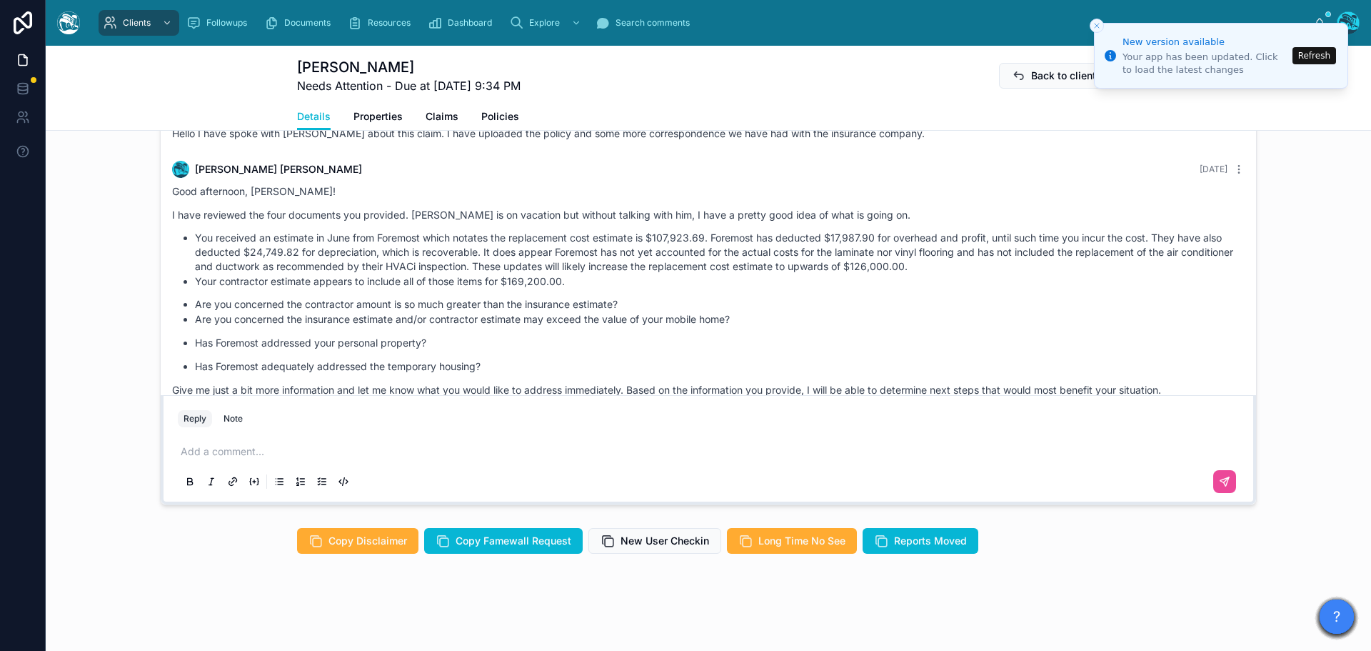
scroll to position [11867, 0]
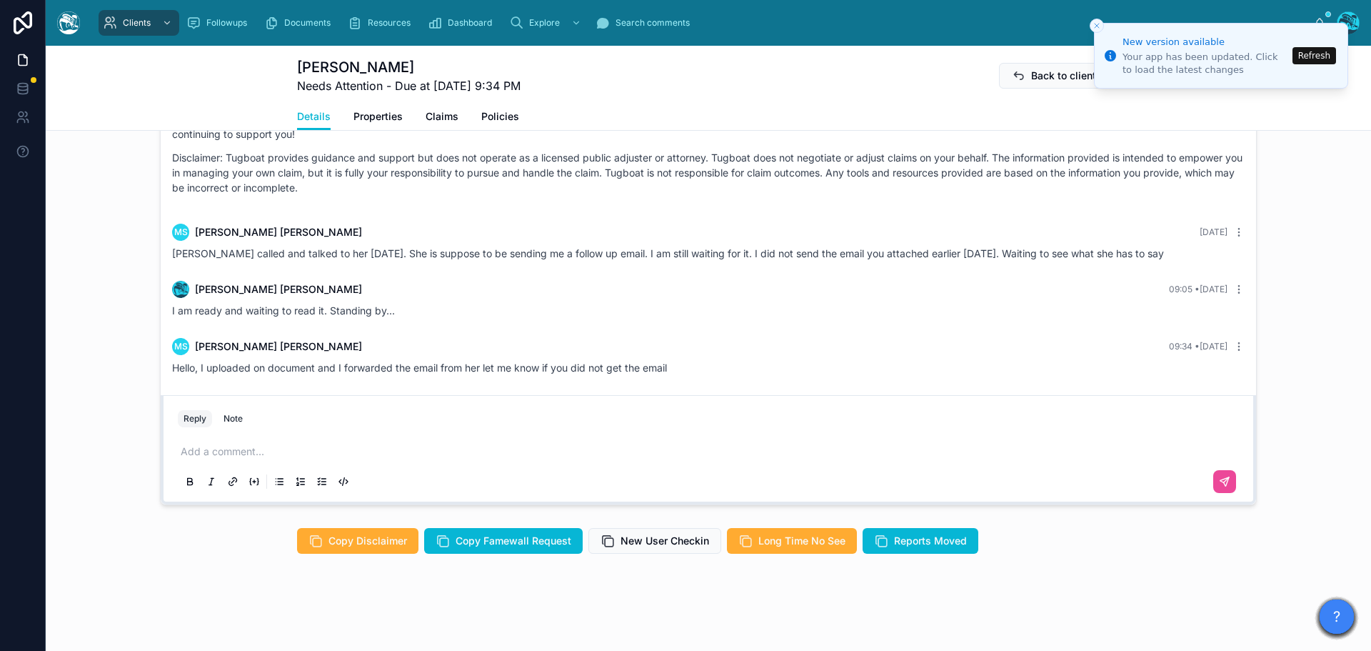
click at [1314, 57] on button "Refresh" at bounding box center [1315, 55] width 44 height 17
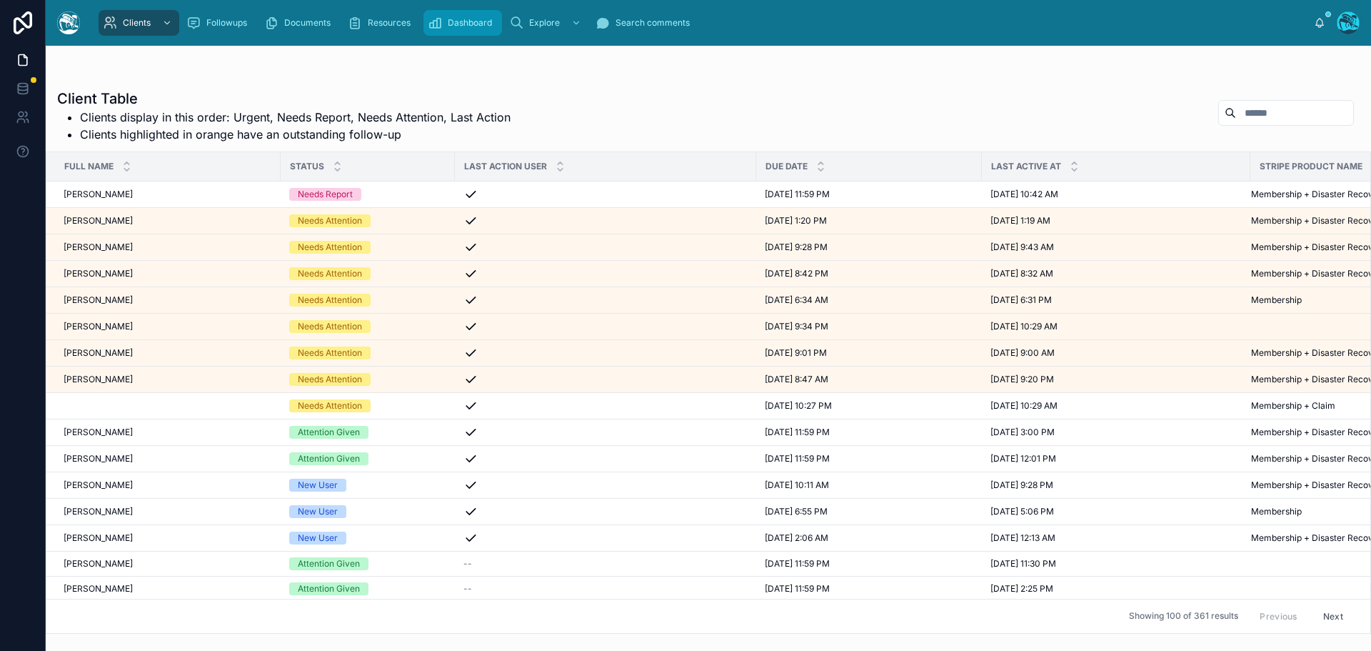
click at [468, 25] on span "Dashboard" at bounding box center [470, 22] width 44 height 11
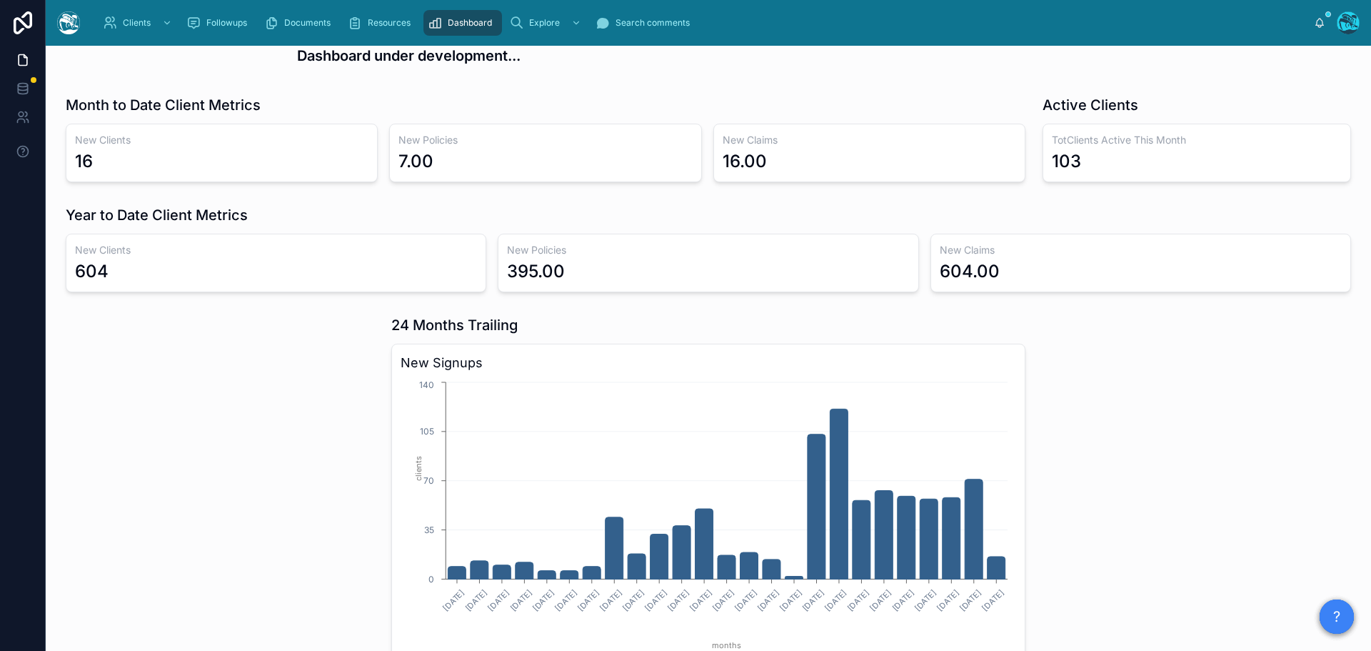
scroll to position [286, 0]
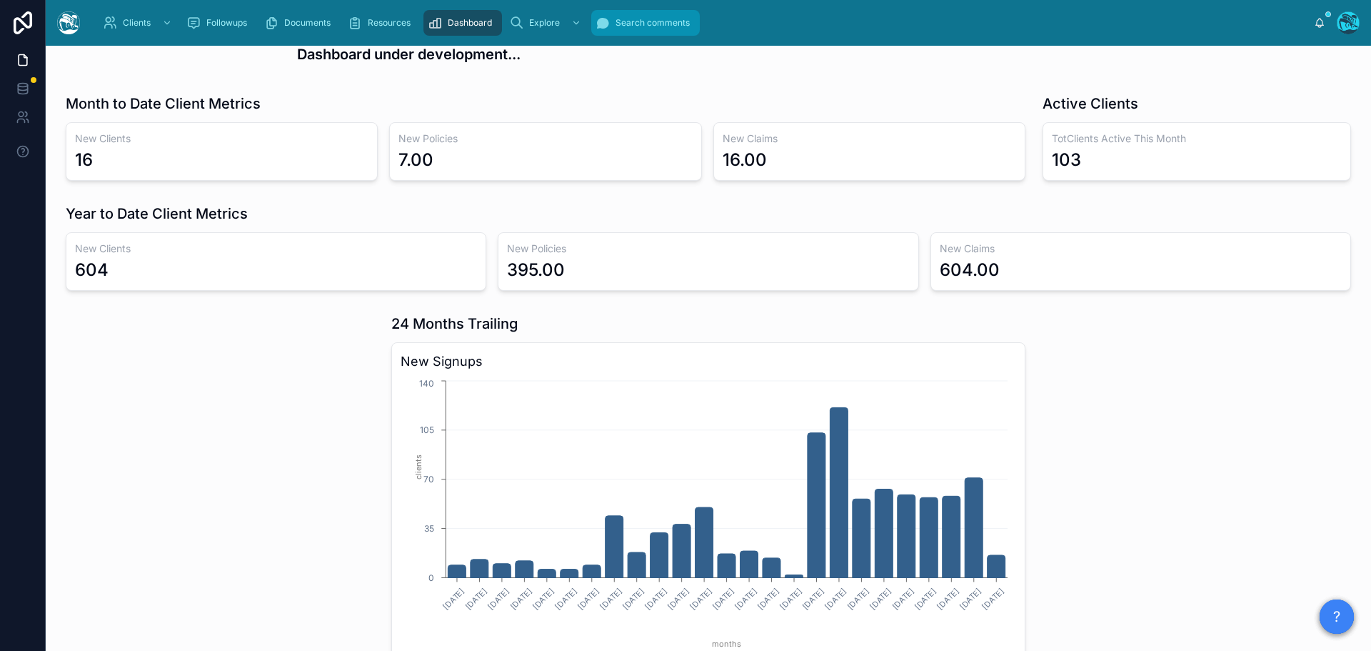
click at [629, 24] on span "Search comments" at bounding box center [653, 22] width 74 height 11
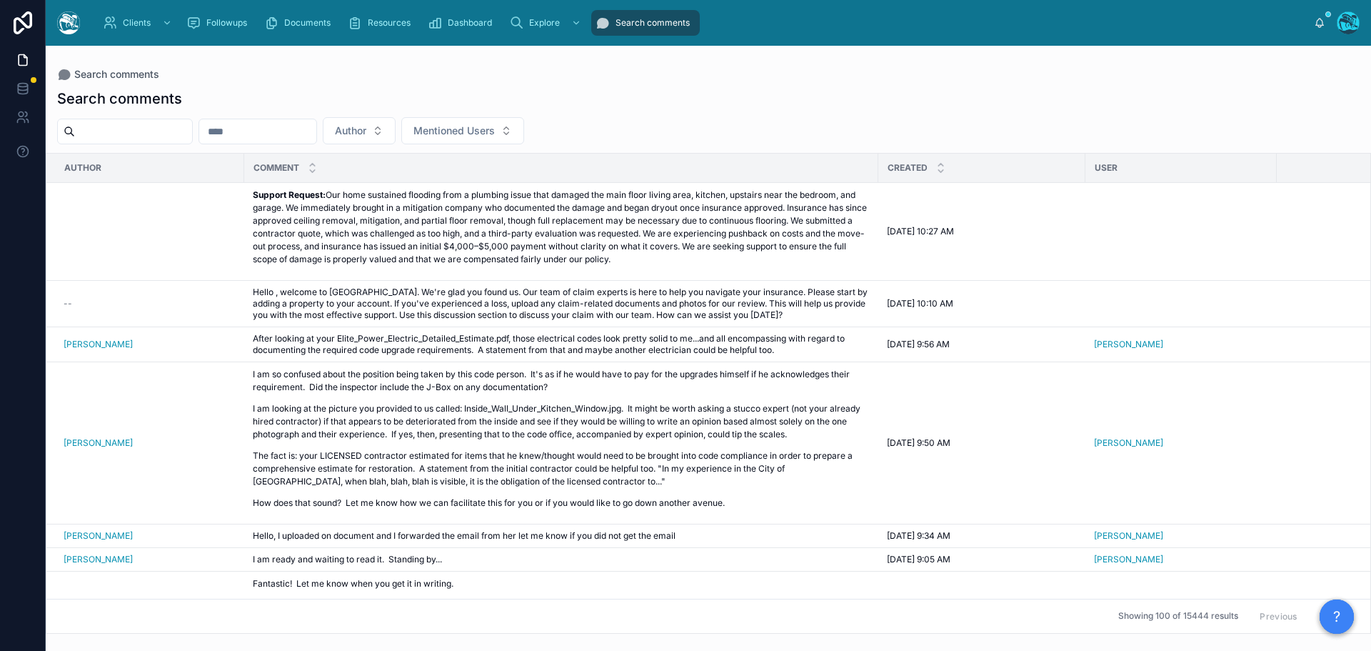
click at [114, 131] on input "text" at bounding box center [133, 131] width 117 height 20
type input "******"
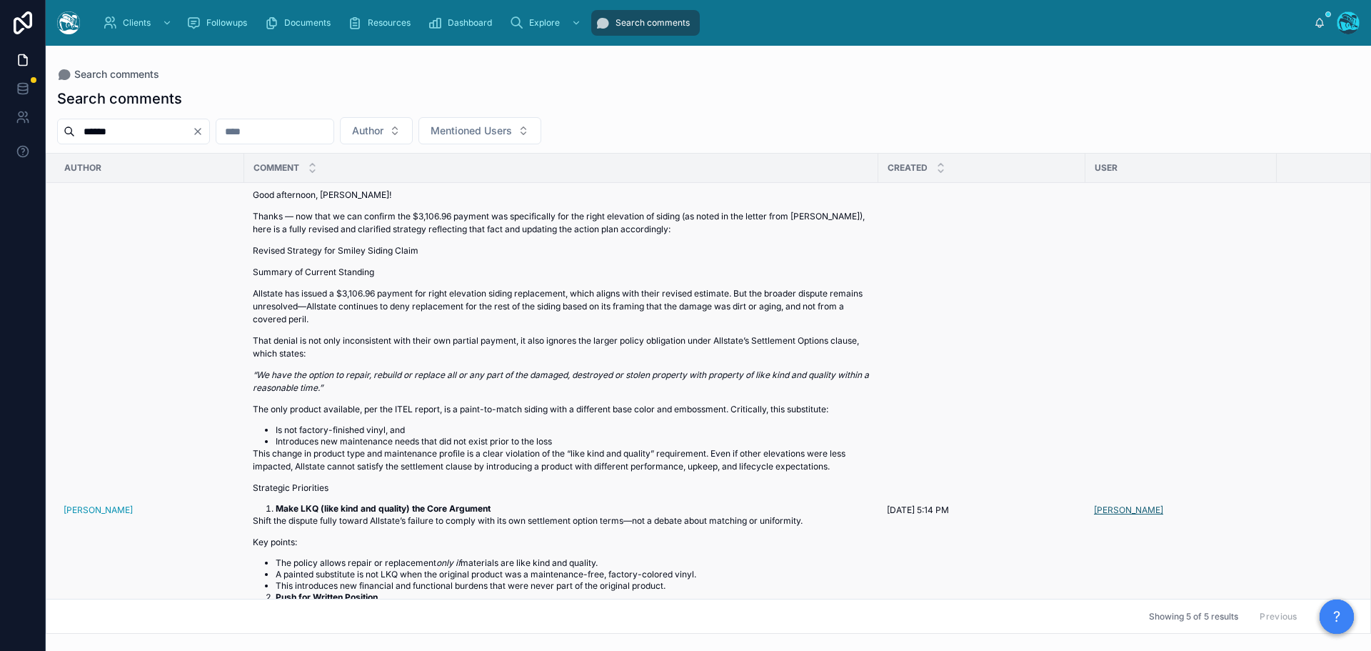
click at [1111, 511] on span "Tracy Smiley" at bounding box center [1128, 509] width 69 height 11
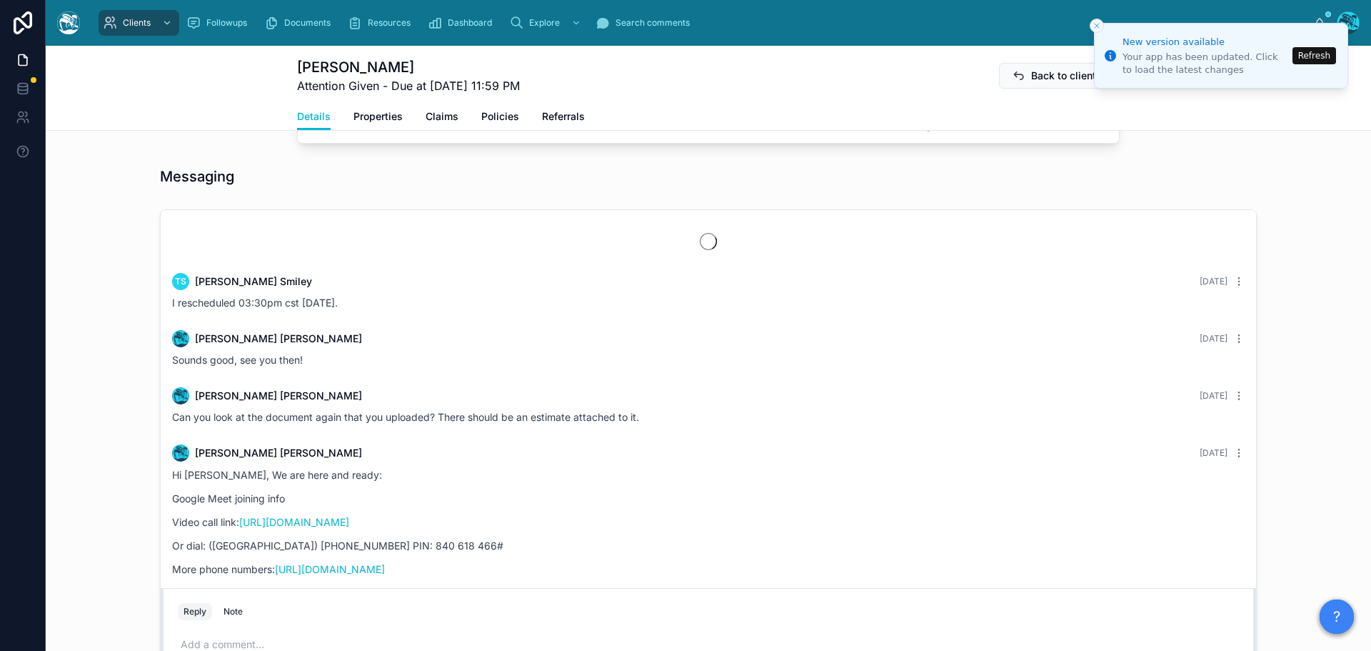
scroll to position [3057, 0]
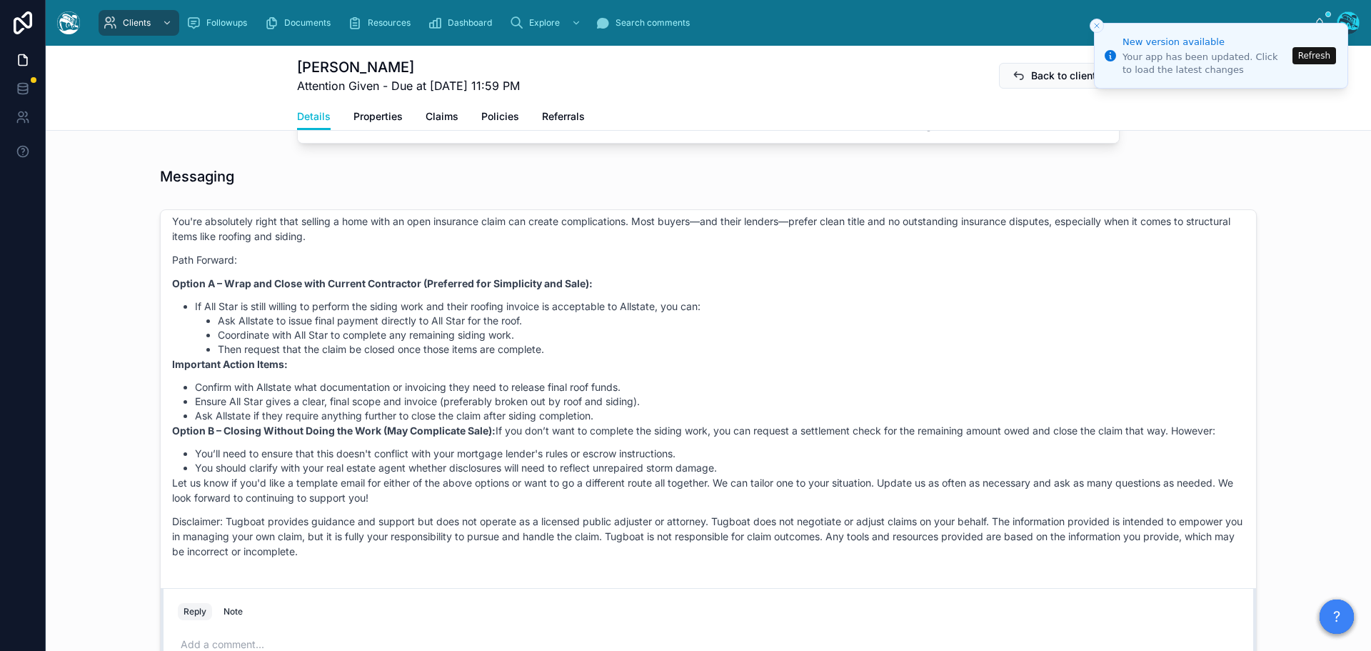
click at [1323, 57] on button "Refresh" at bounding box center [1315, 55] width 44 height 17
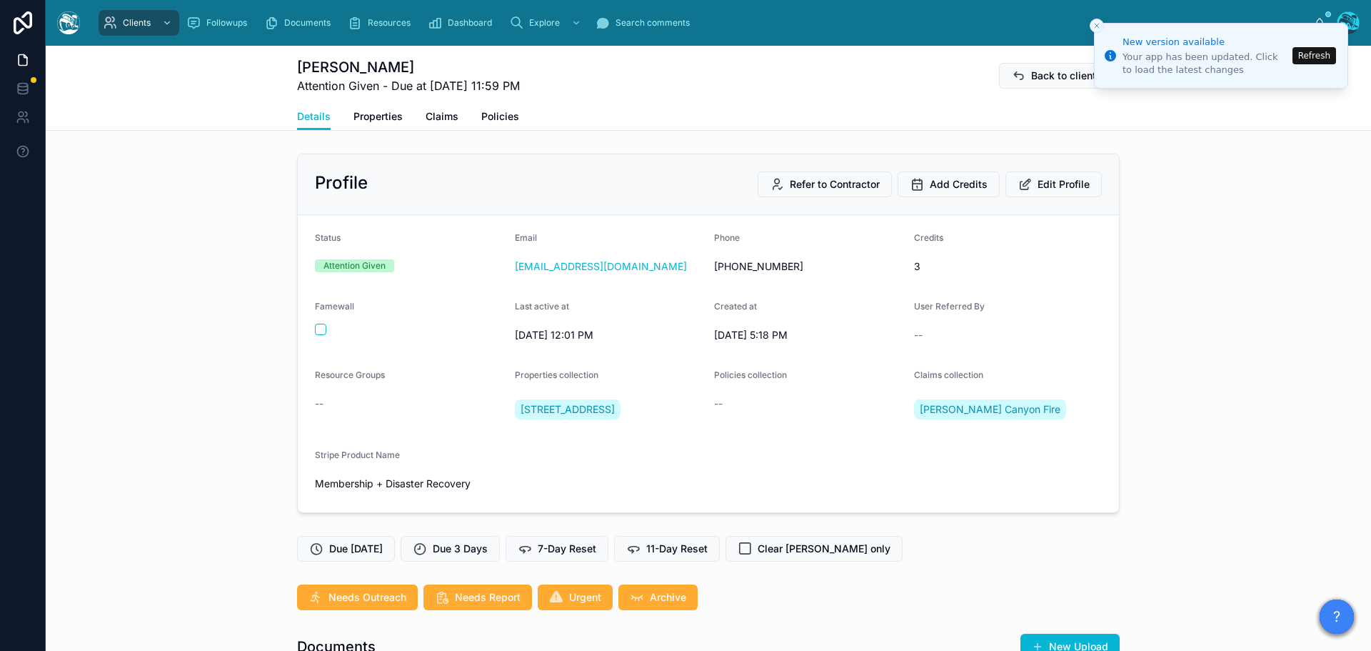
scroll to position [2943, 0]
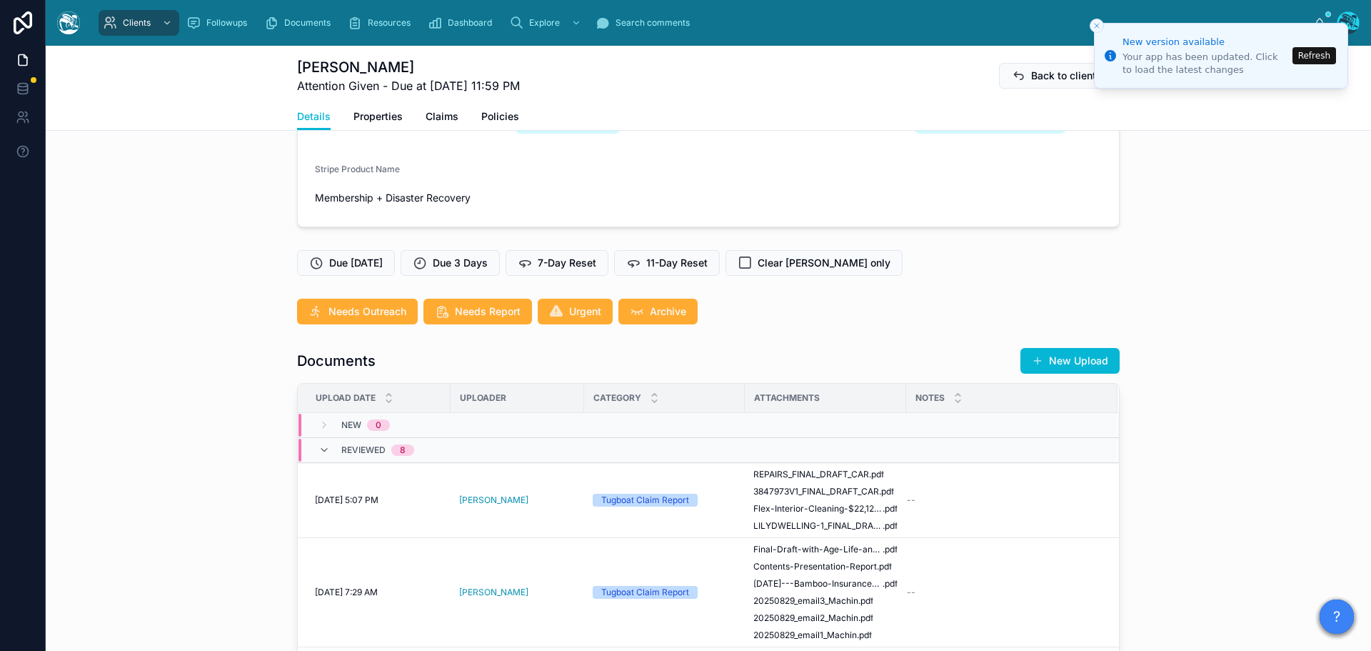
click at [1316, 56] on button "Refresh" at bounding box center [1315, 55] width 44 height 17
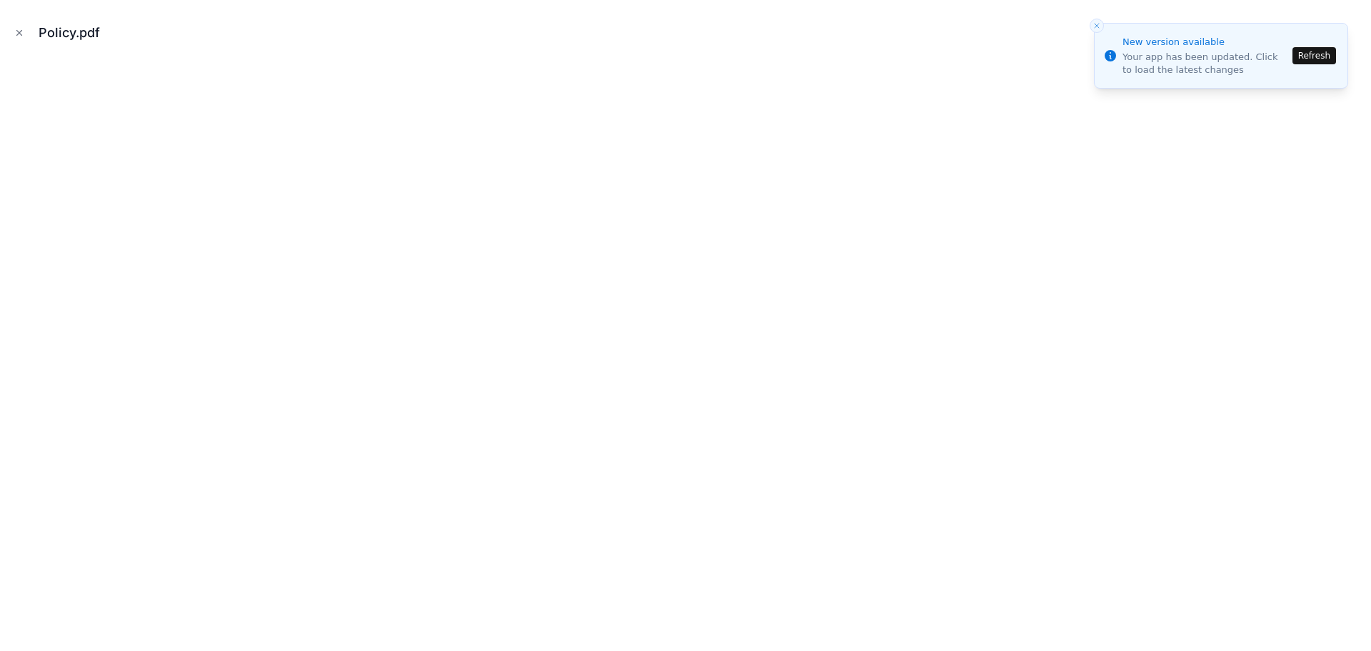
scroll to position [1799, 0]
click at [1313, 55] on button "Refresh" at bounding box center [1315, 55] width 44 height 17
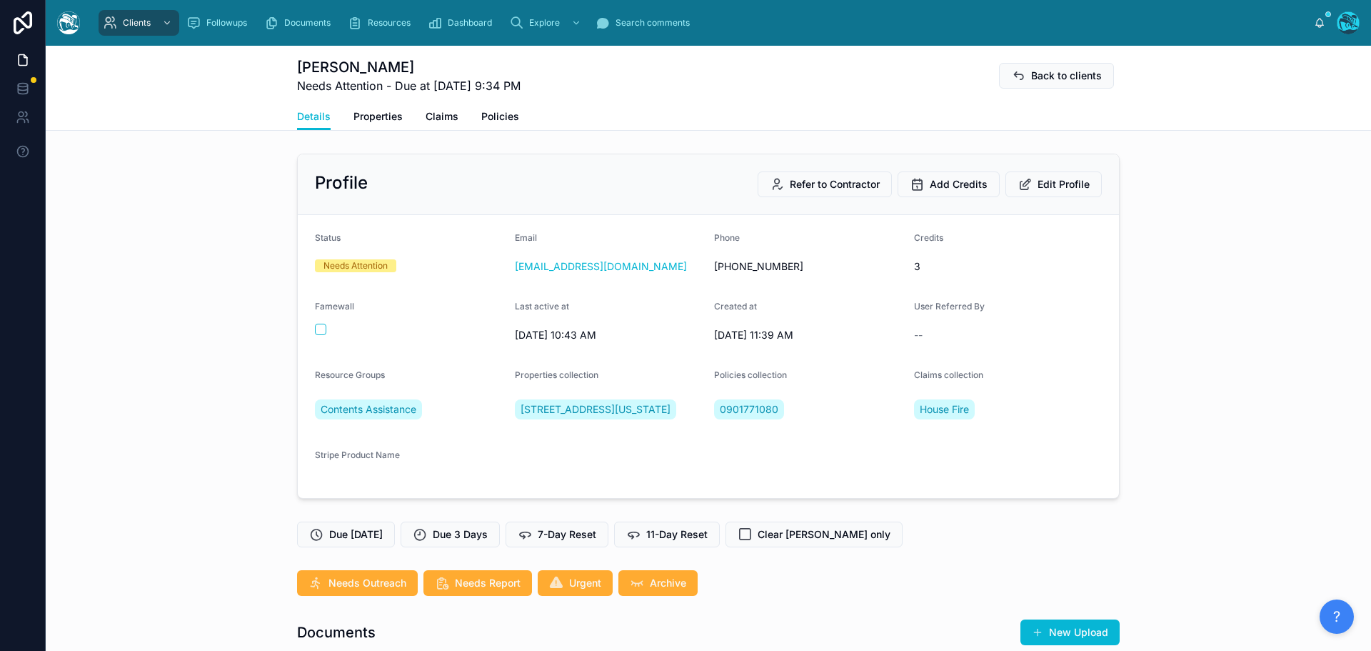
scroll to position [2838, 0]
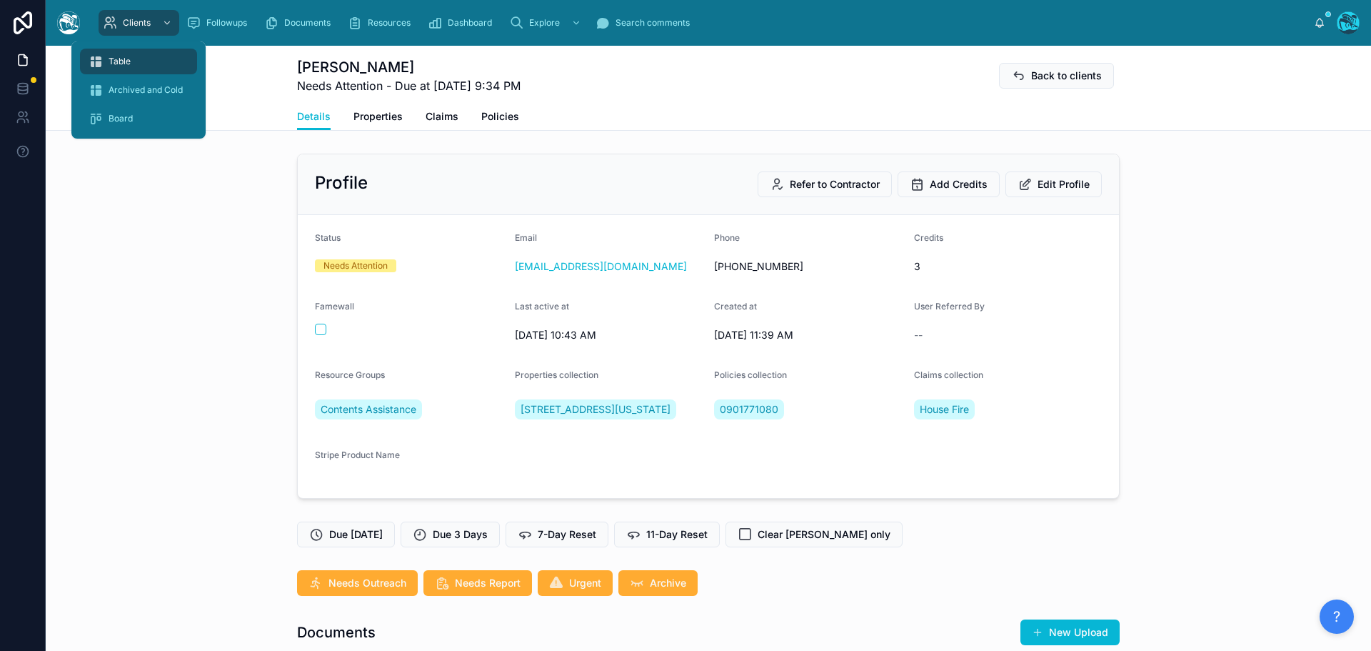
click at [124, 62] on span "Table" at bounding box center [120, 61] width 22 height 11
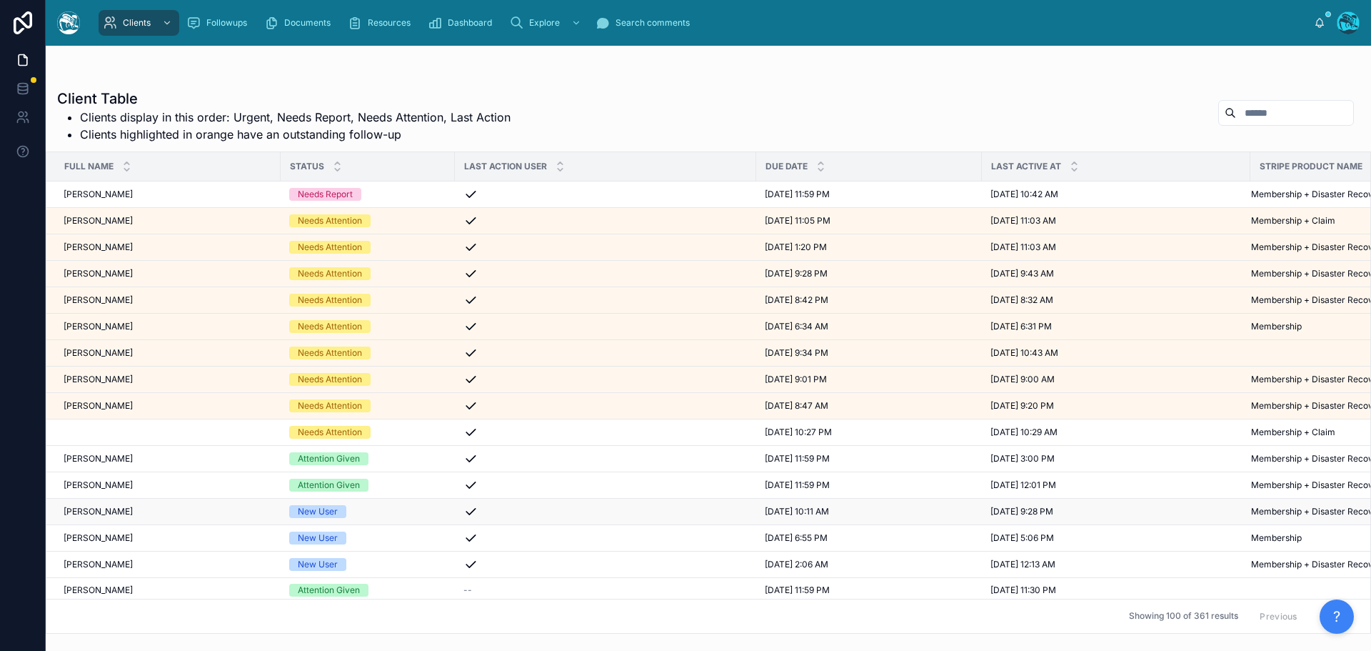
scroll to position [71, 0]
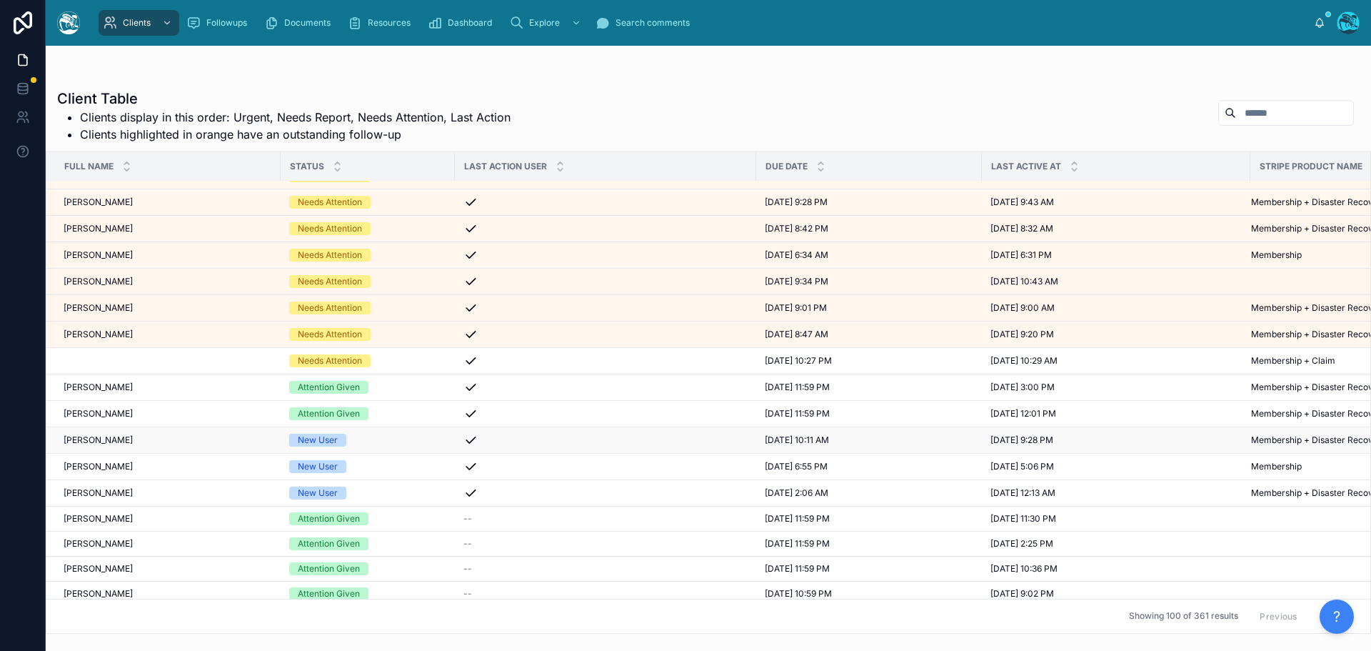
click at [157, 437] on div "Kara Nightingale Kara Nightingale" at bounding box center [168, 439] width 209 height 11
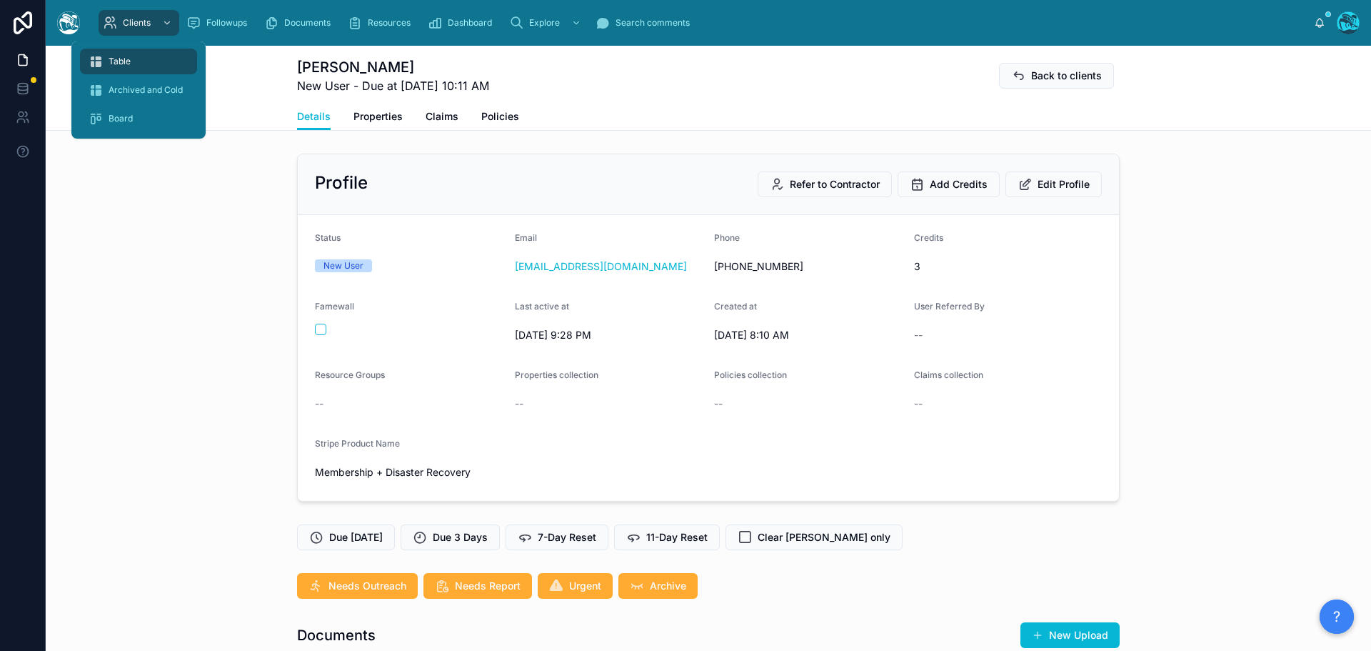
click at [129, 64] on span "Table" at bounding box center [120, 61] width 22 height 11
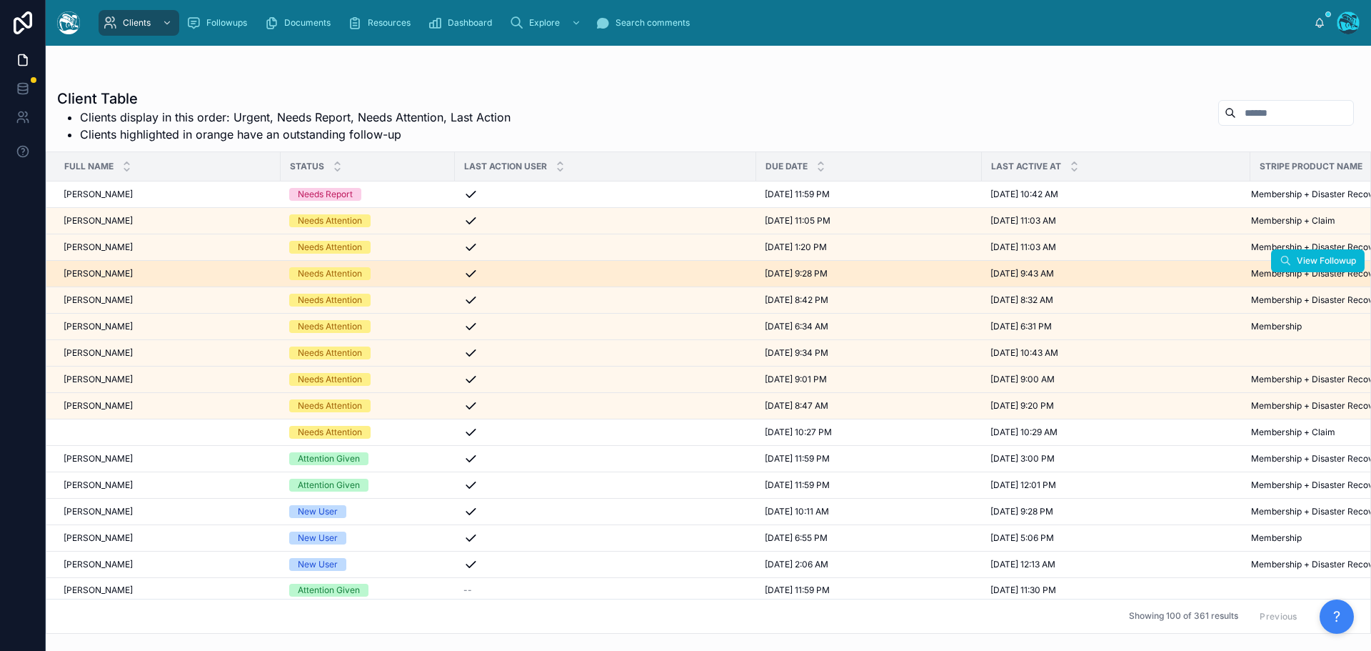
click at [129, 273] on div "Andrew King Andrew King" at bounding box center [168, 273] width 209 height 11
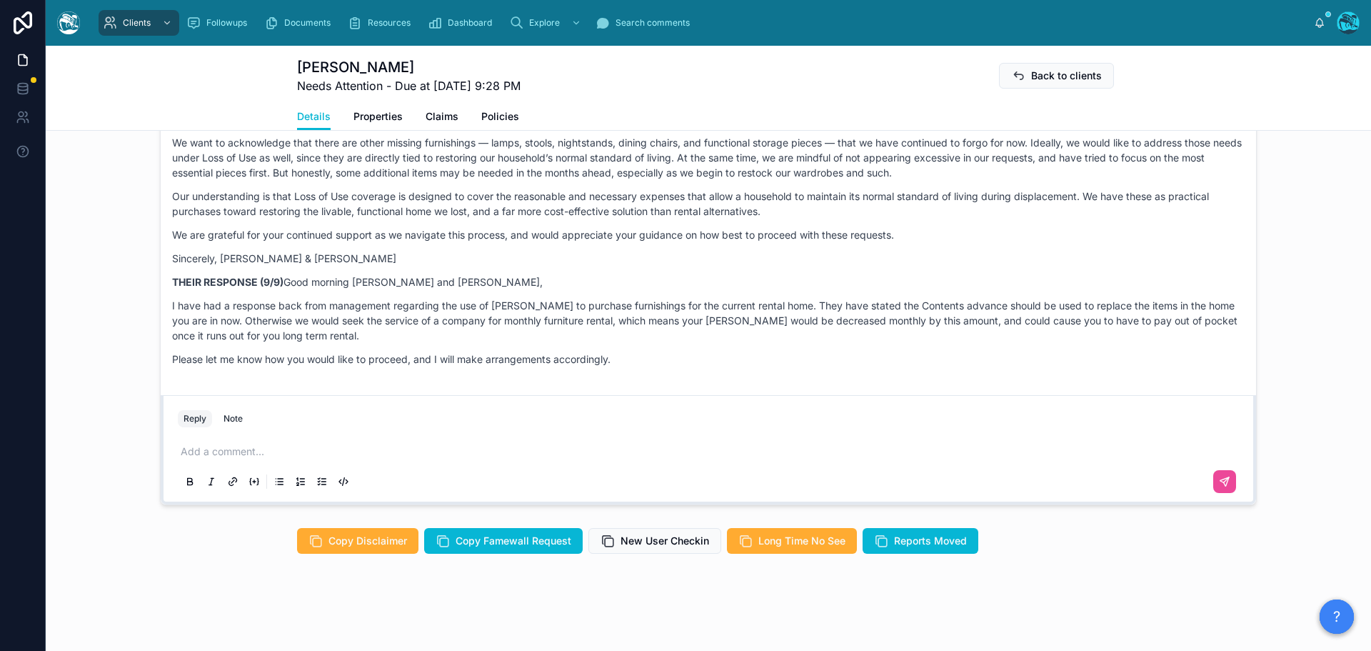
scroll to position [1083, 0]
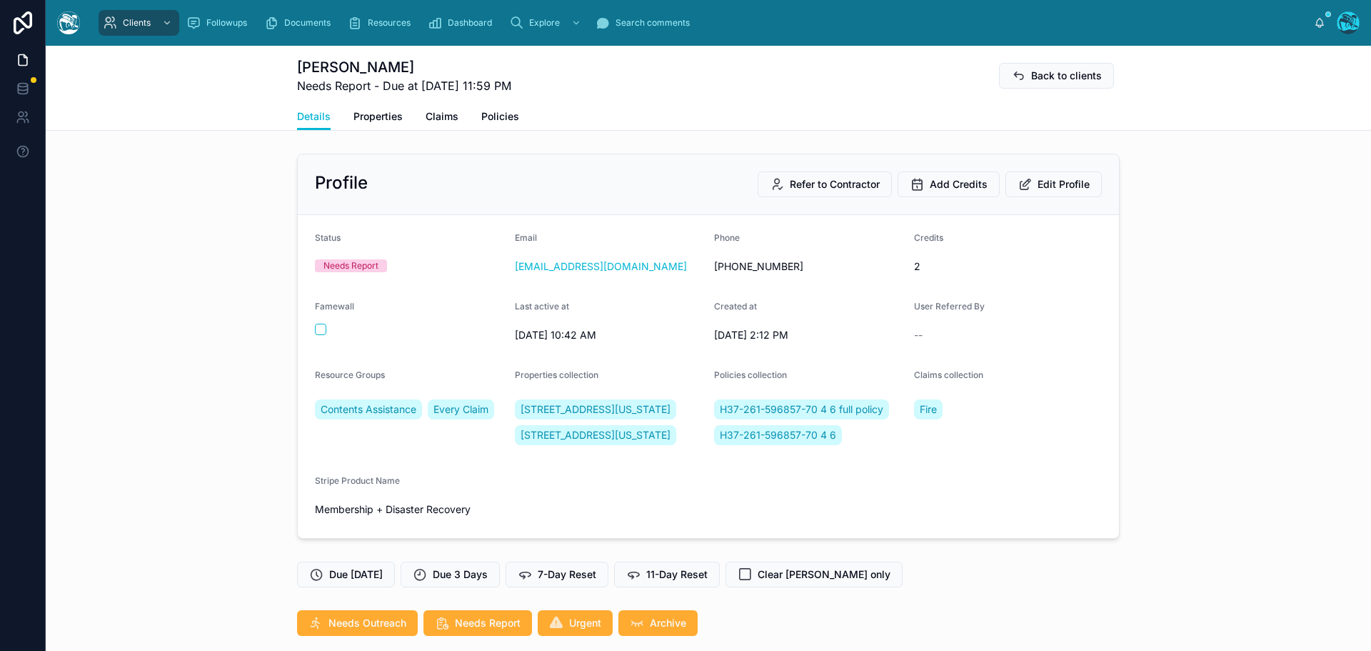
scroll to position [1799, 0]
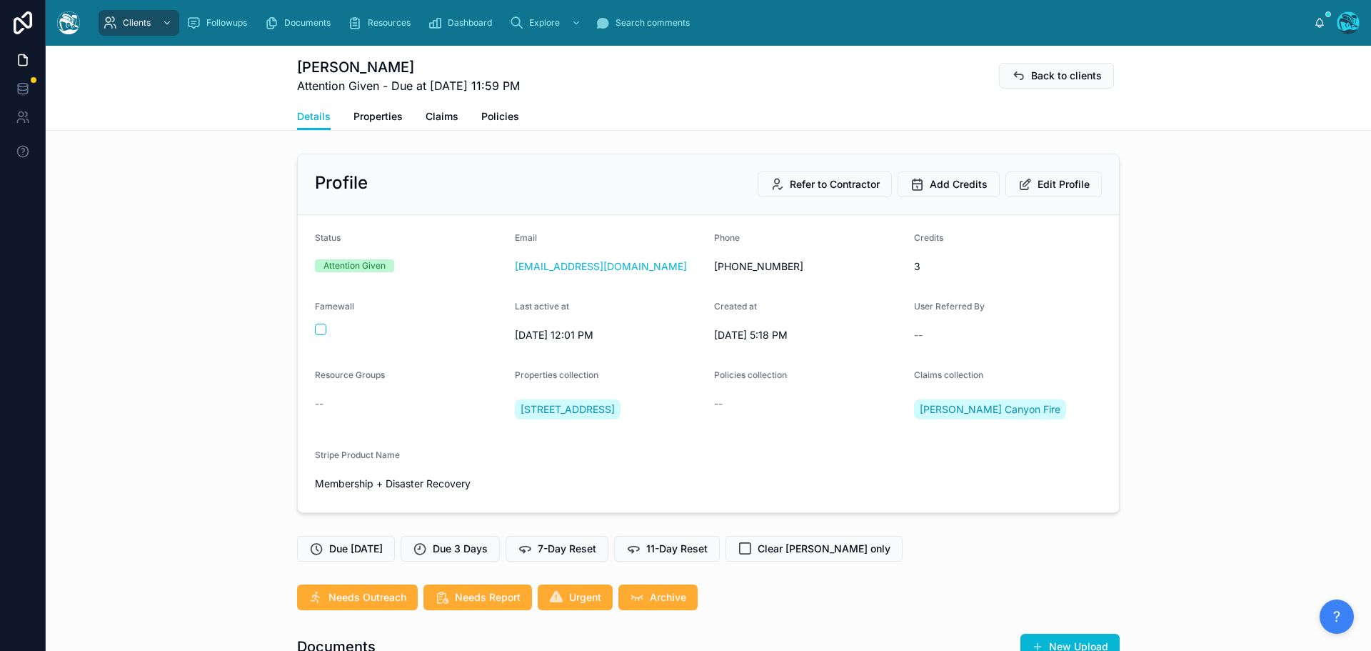
scroll to position [2943, 0]
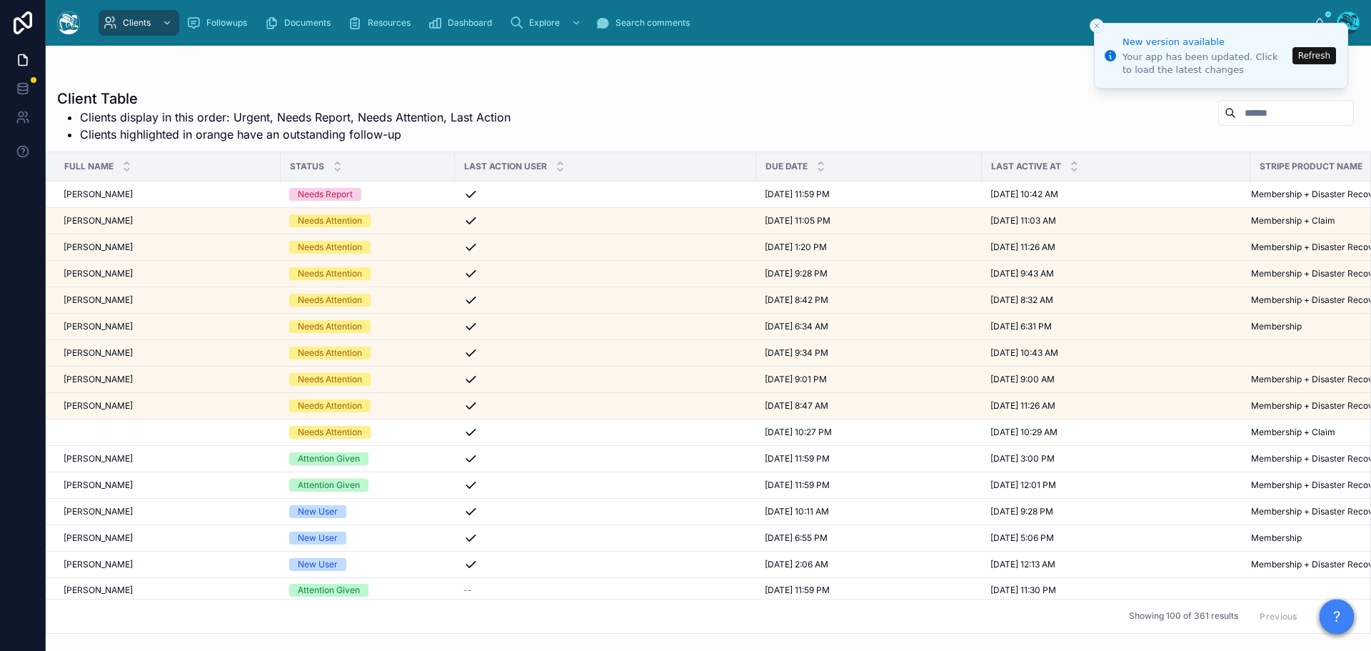
click at [1321, 53] on button "Refresh" at bounding box center [1315, 55] width 44 height 17
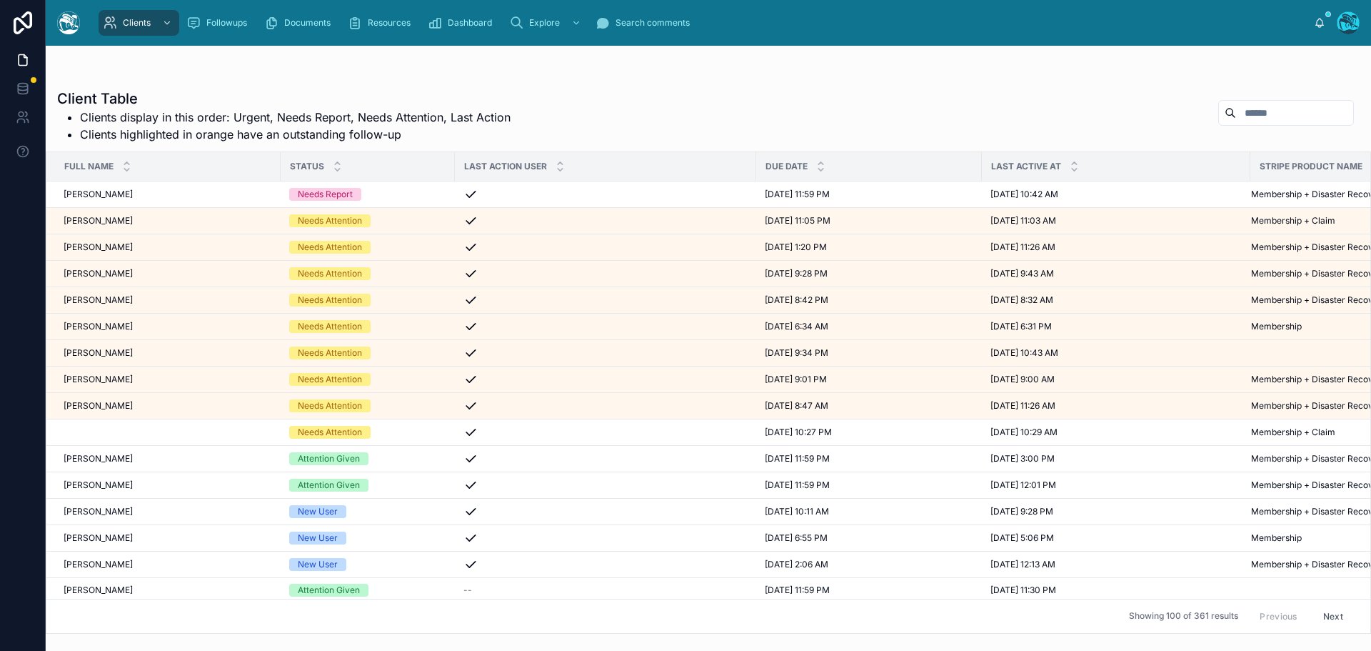
drag, startPoint x: 0, startPoint y: 0, endPoint x: 1243, endPoint y: 115, distance: 1247.8
click at [1243, 115] on input "text" at bounding box center [1294, 113] width 117 height 20
type input "*****"
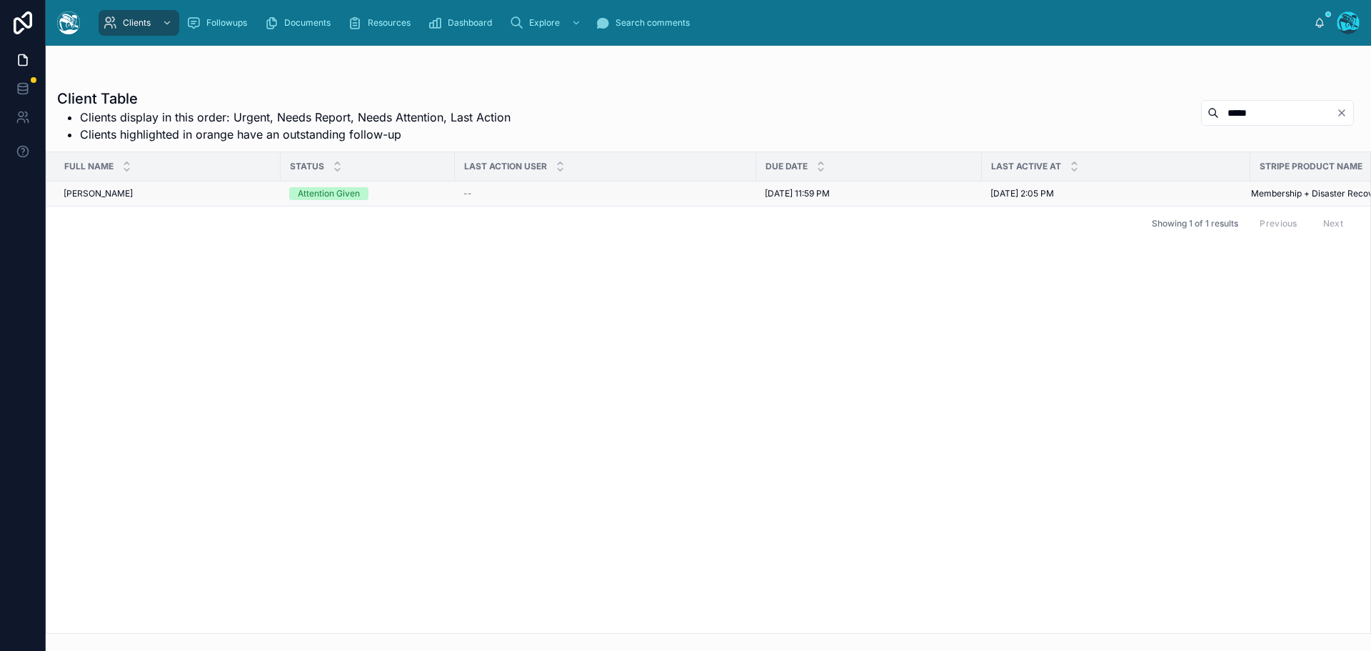
click at [201, 194] on div "[PERSON_NAME] [PERSON_NAME]" at bounding box center [168, 193] width 209 height 11
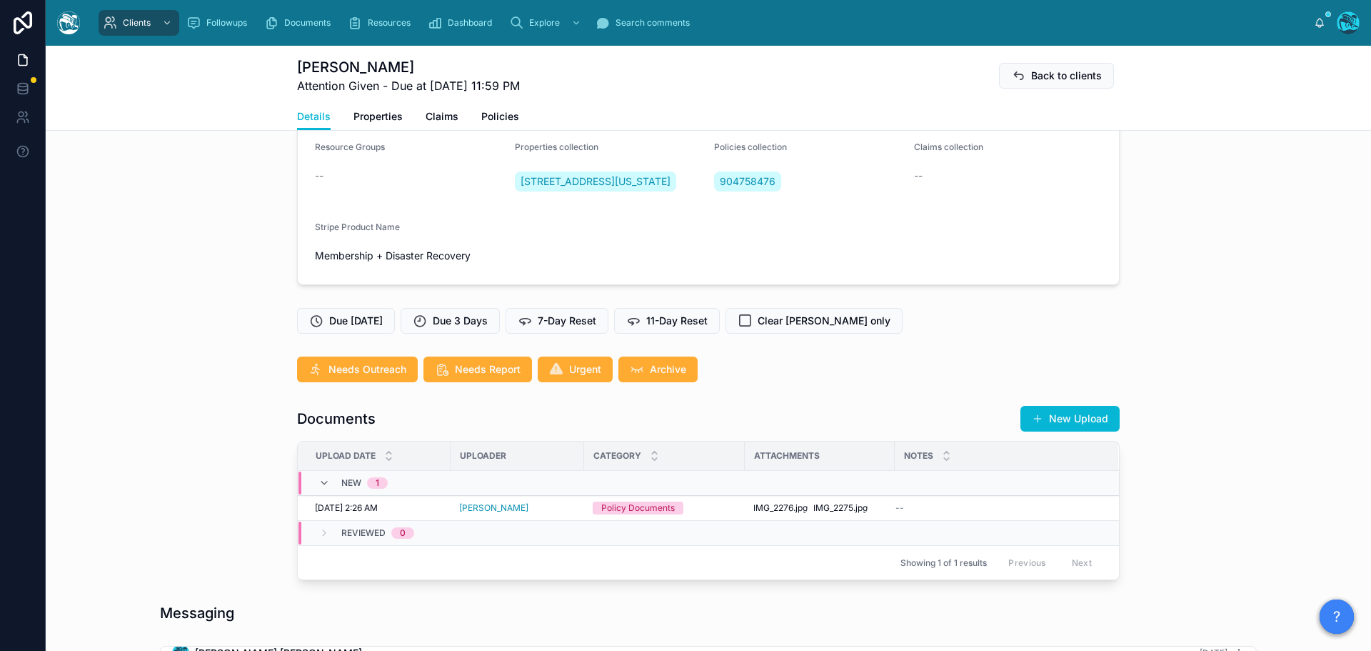
scroll to position [214, 0]
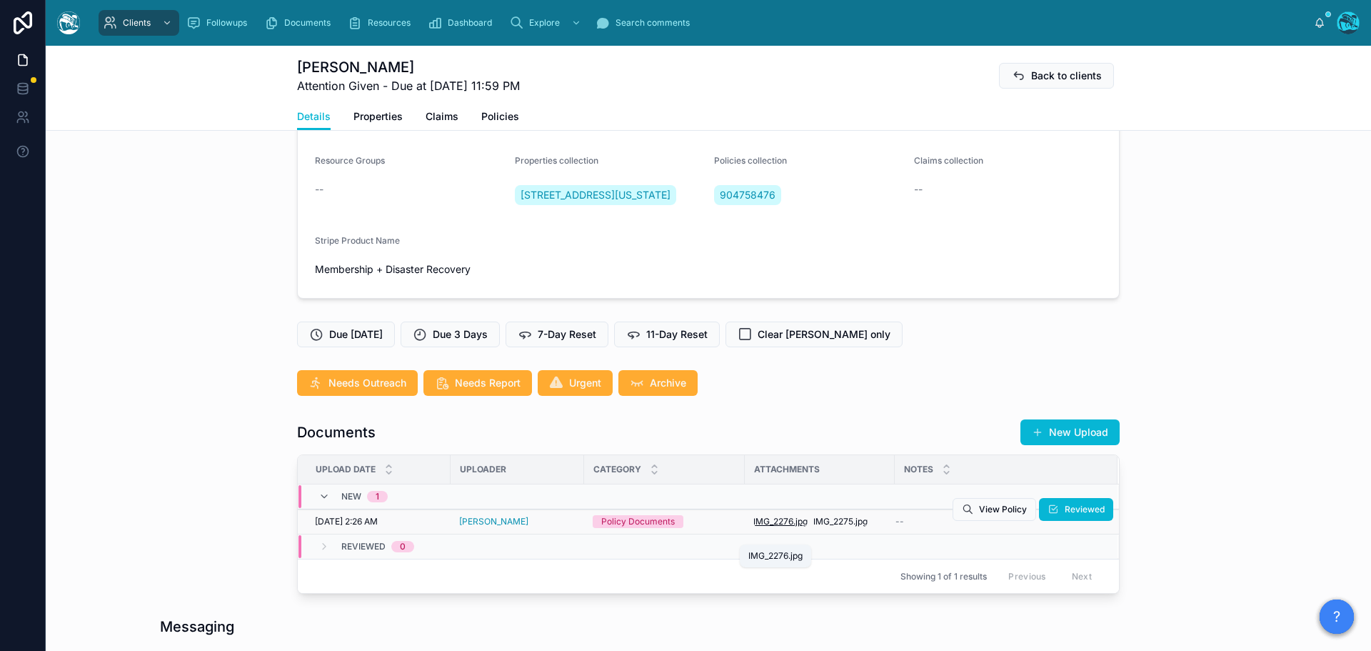
click at [781, 527] on span "IMG_2276" at bounding box center [773, 521] width 40 height 11
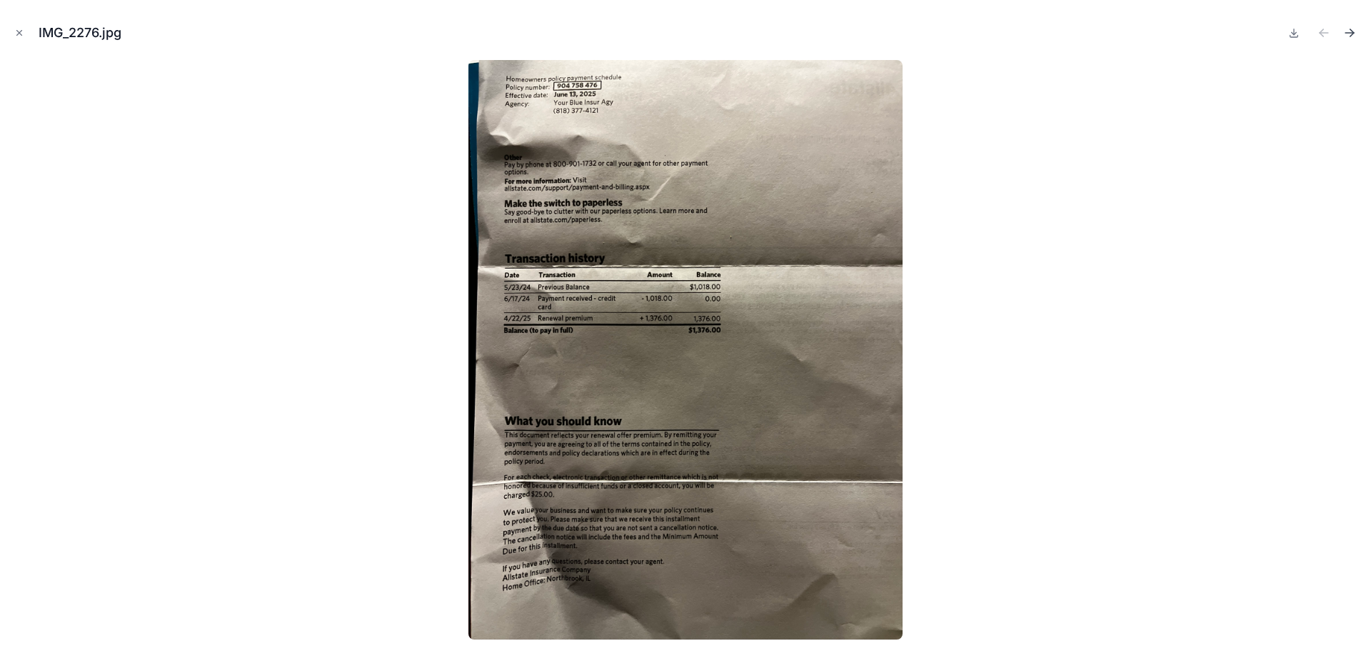
click at [1352, 32] on icon "Next file" at bounding box center [1349, 33] width 14 height 14
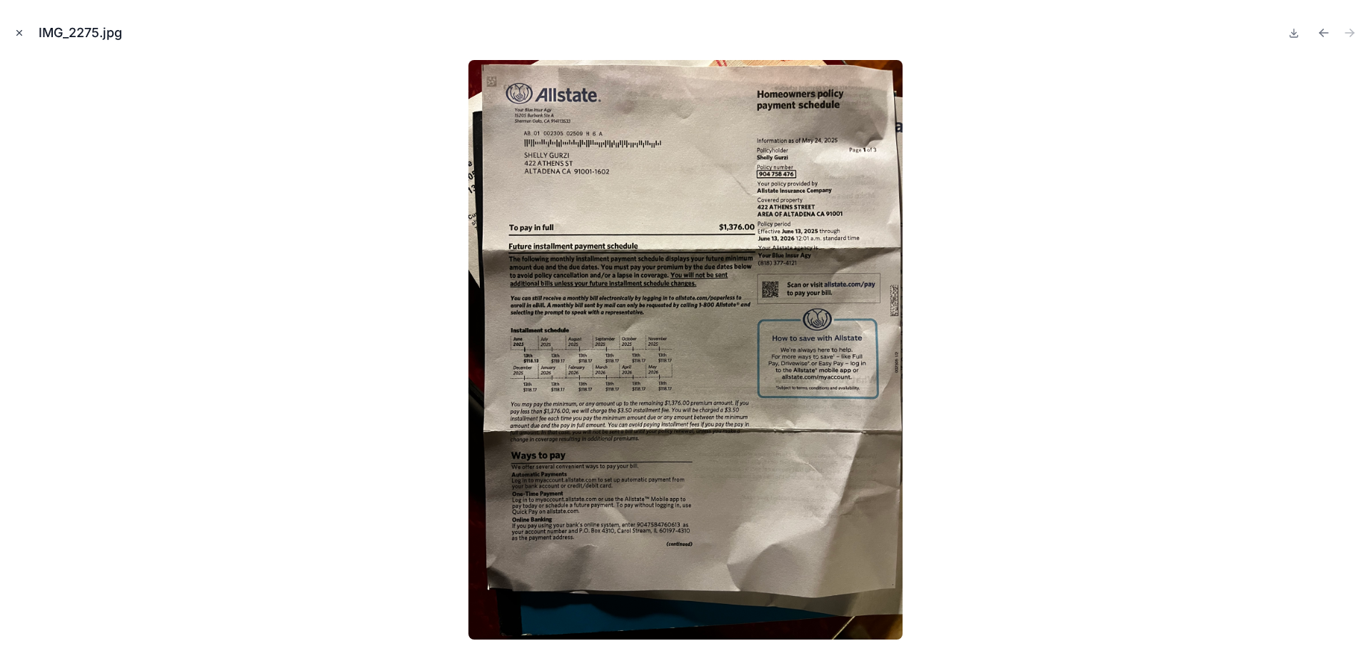
click at [19, 31] on icon "Close modal" at bounding box center [19, 33] width 10 height 10
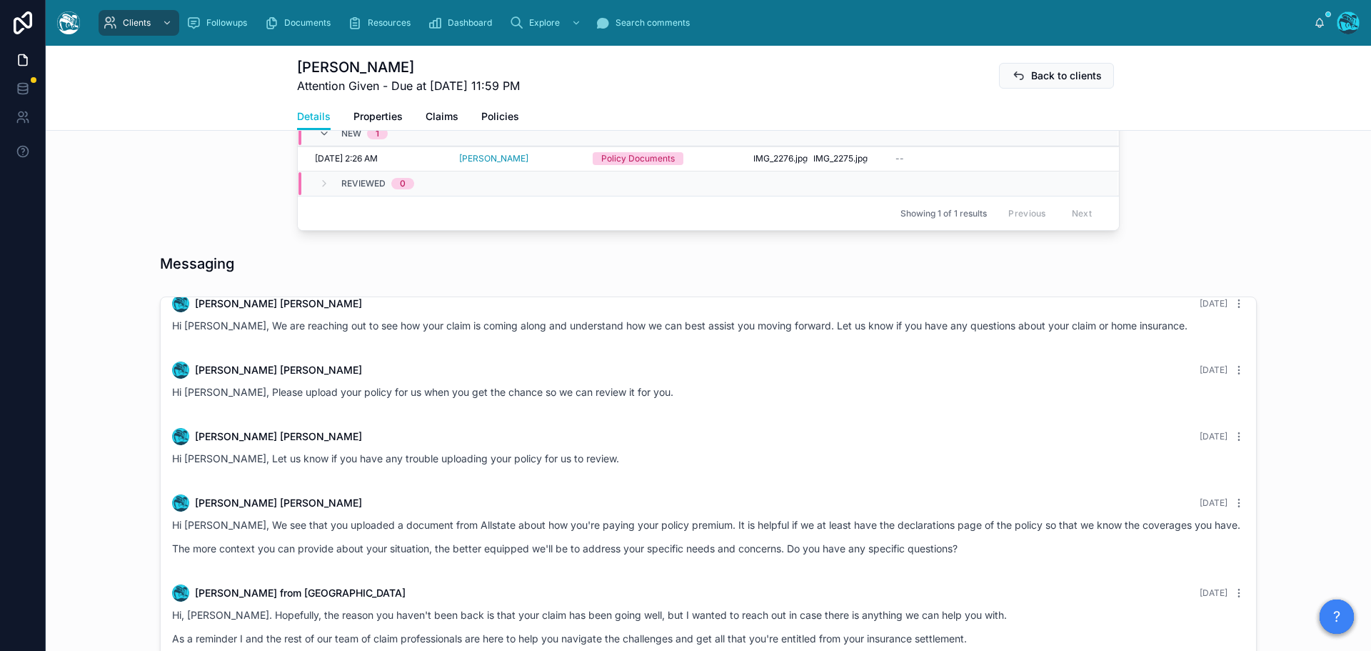
scroll to position [500, 0]
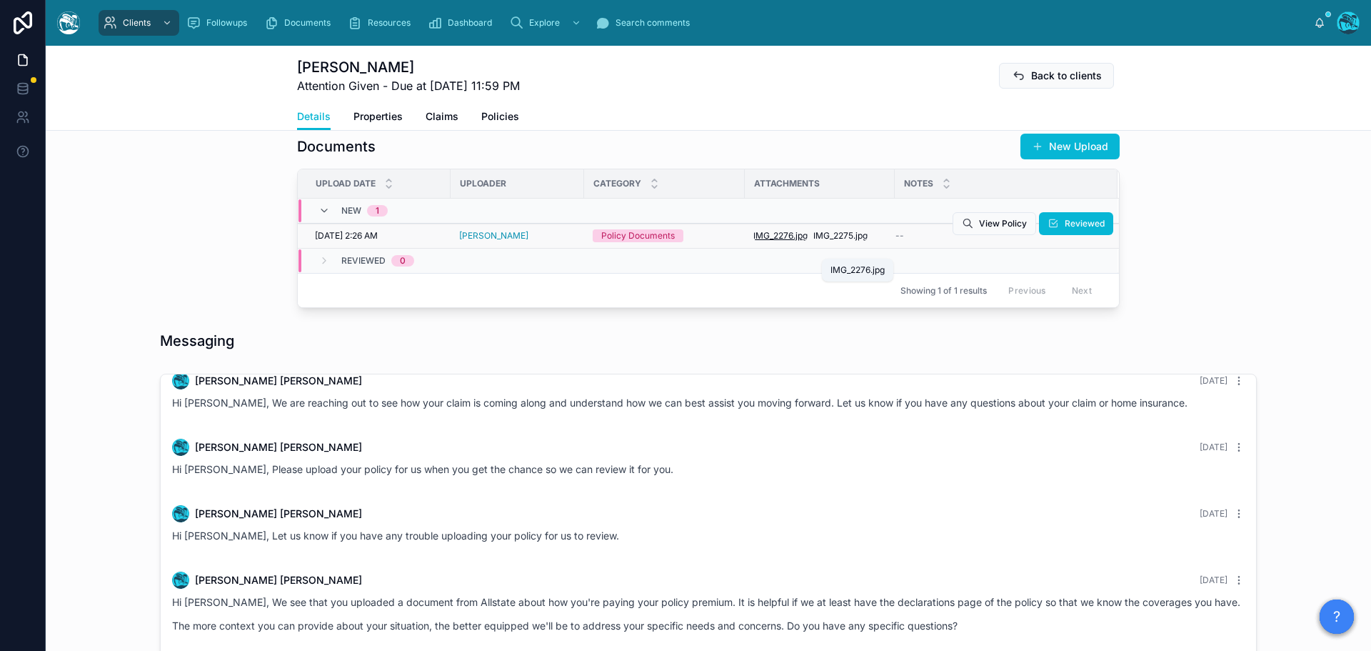
click at [759, 241] on span "IMG_2276" at bounding box center [773, 235] width 40 height 11
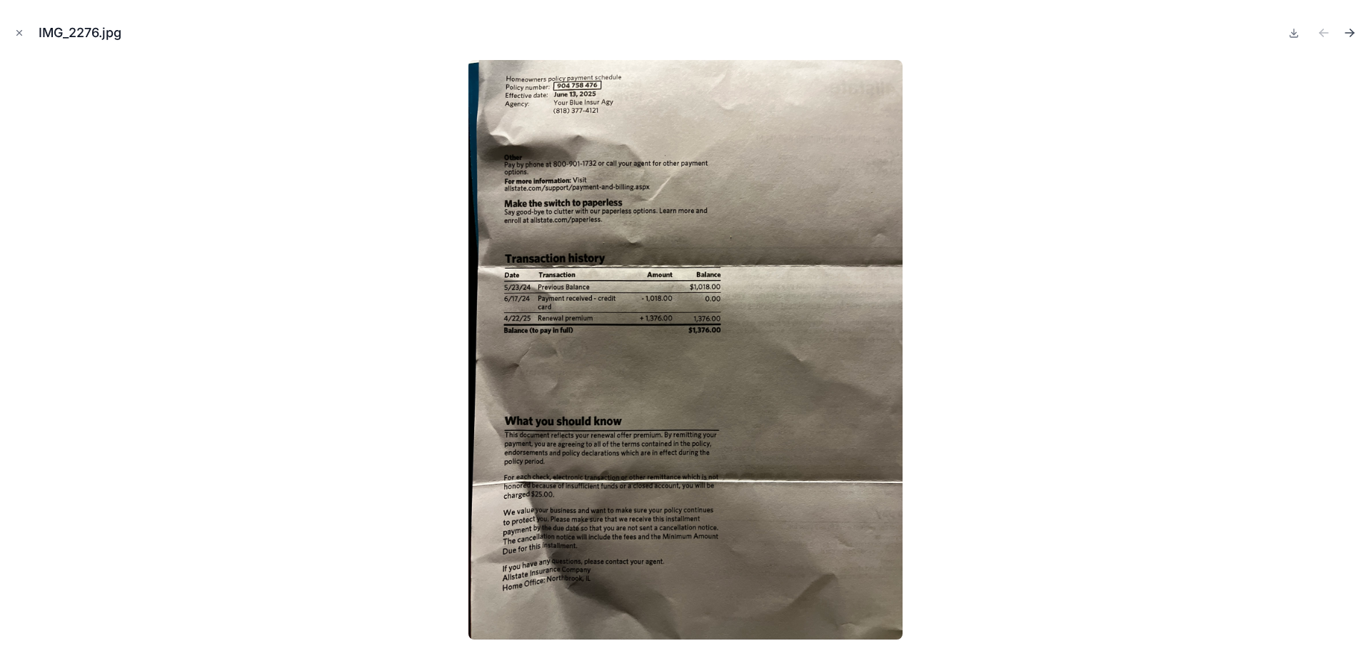
click at [1350, 31] on icon "Next file" at bounding box center [1349, 33] width 14 height 14
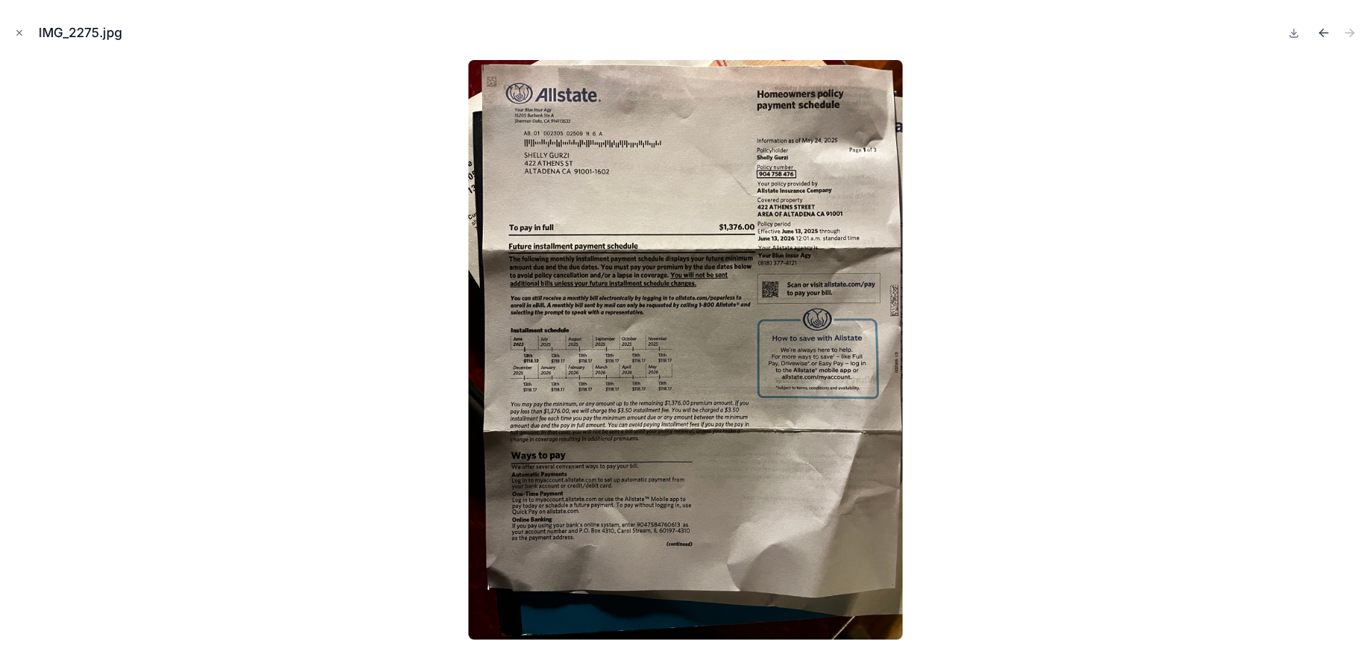
click at [1323, 33] on icon "Previous file" at bounding box center [1324, 33] width 9 height 0
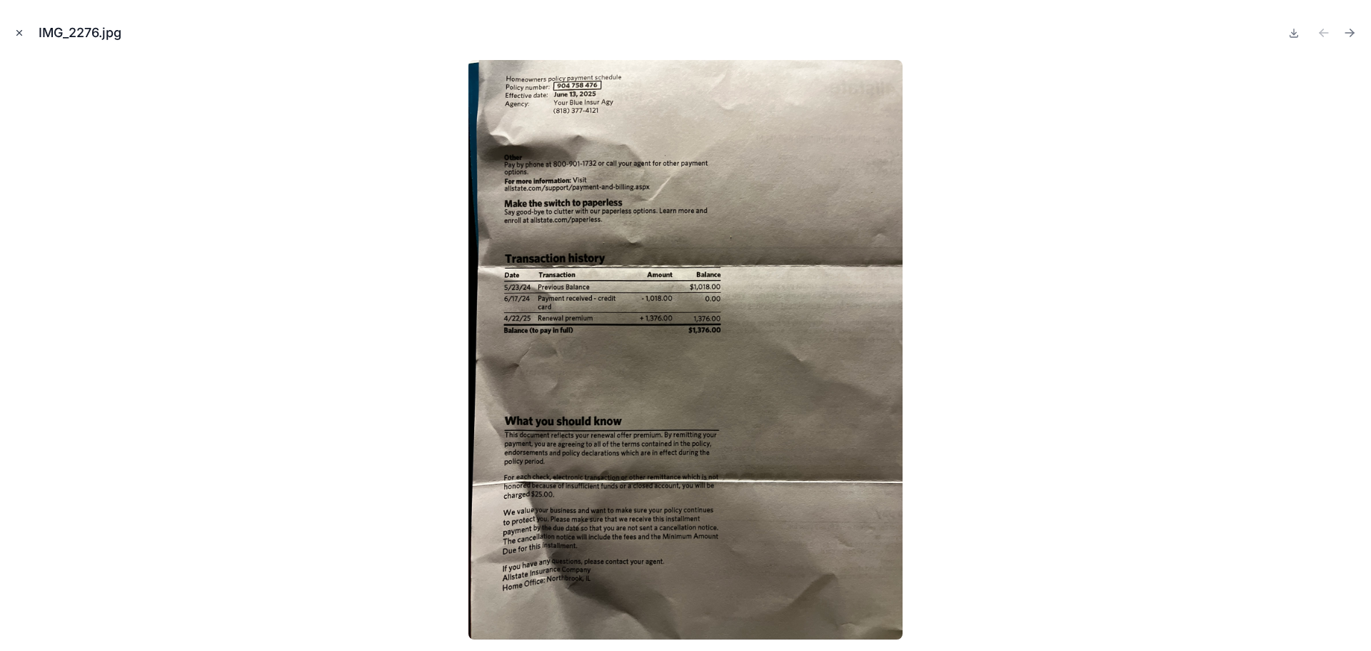
click at [18, 32] on icon "Close modal" at bounding box center [19, 33] width 10 height 10
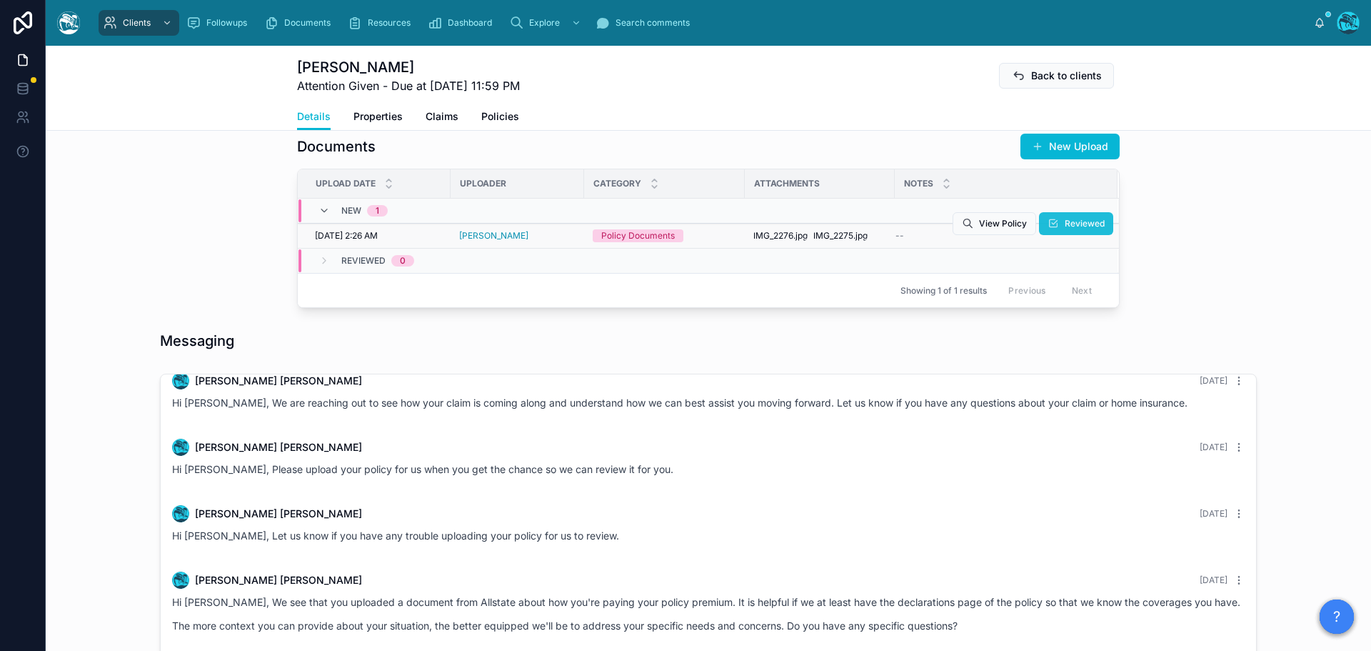
click at [1077, 229] on span "Reviewed" at bounding box center [1085, 223] width 40 height 11
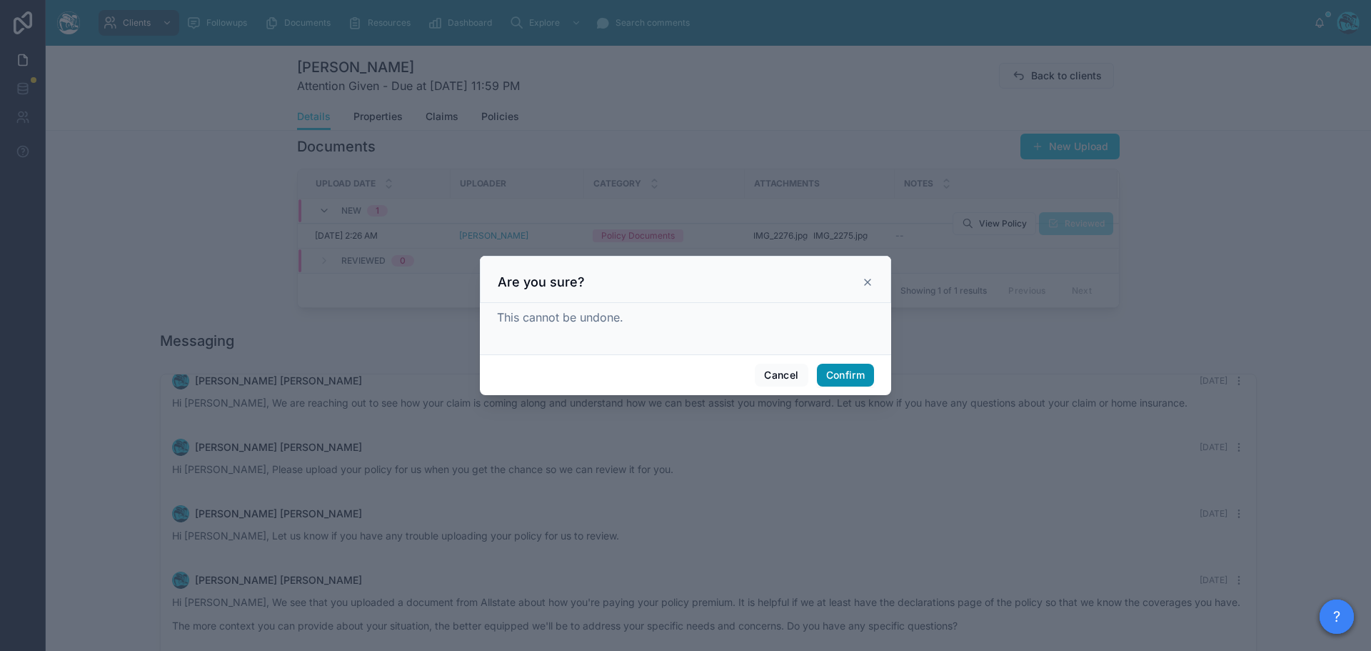
click at [843, 365] on button "Confirm" at bounding box center [845, 374] width 57 height 23
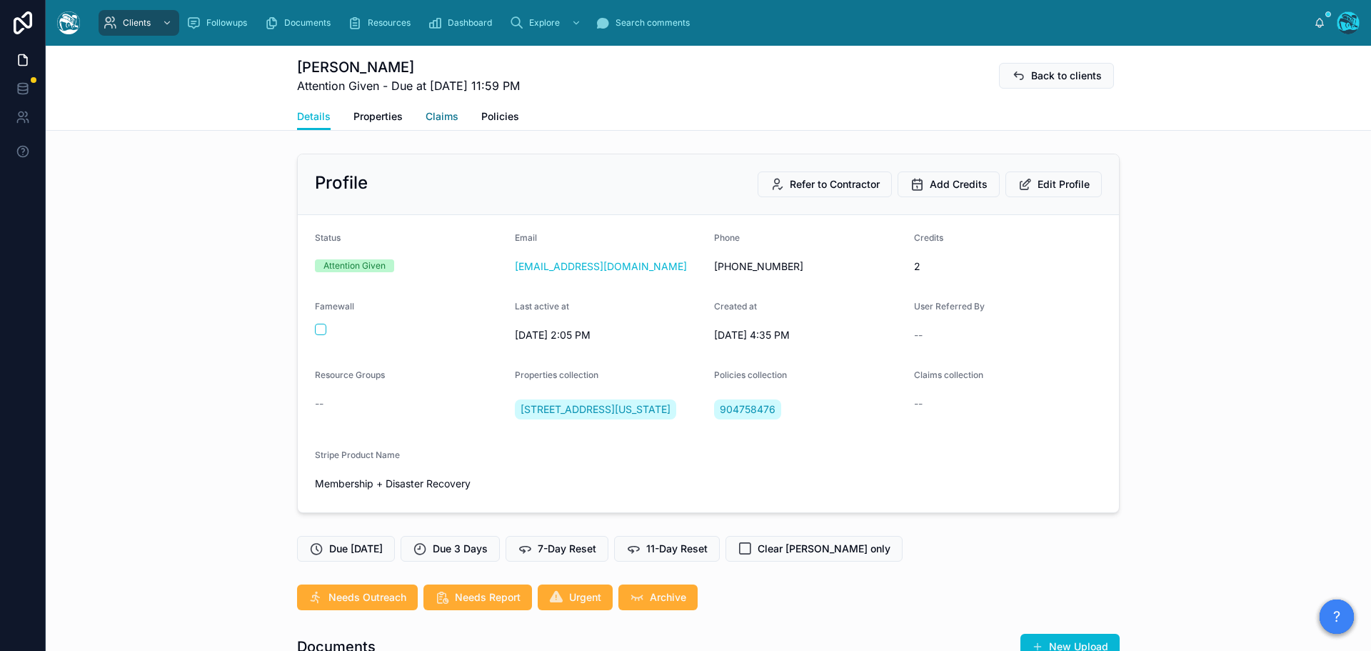
click at [433, 115] on span "Claims" at bounding box center [442, 116] width 33 height 14
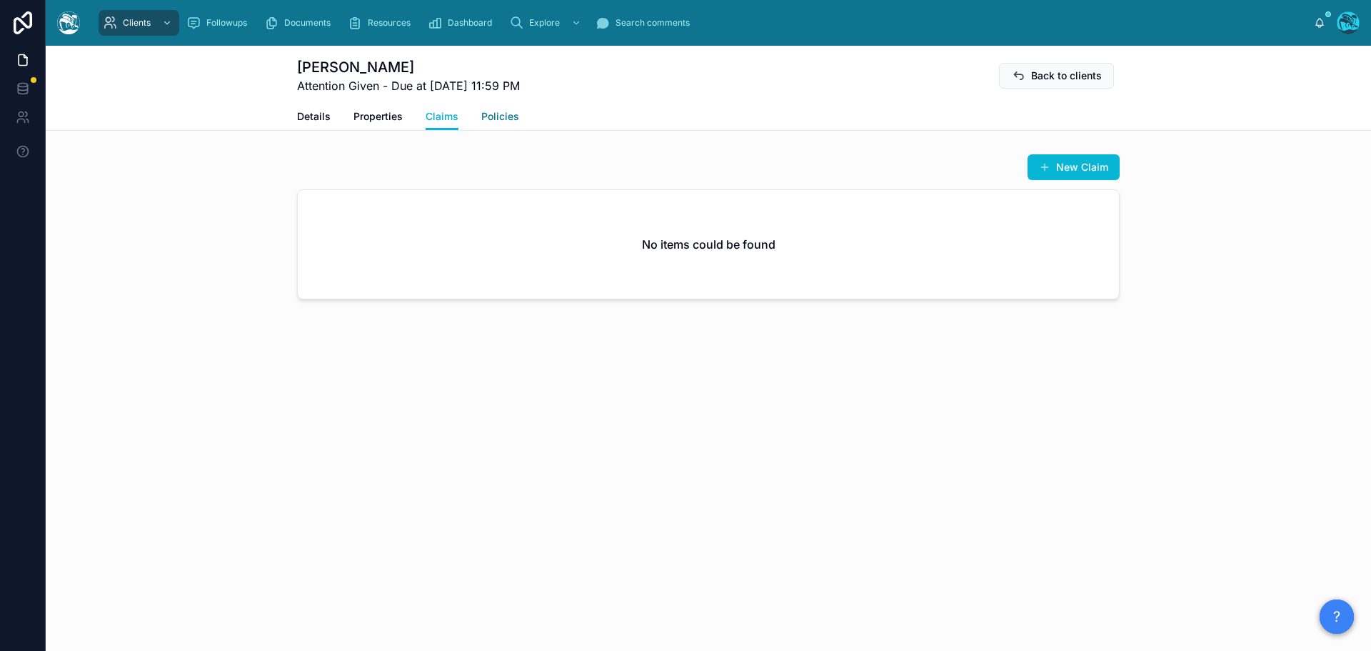
click at [495, 115] on span "Policies" at bounding box center [500, 116] width 38 height 14
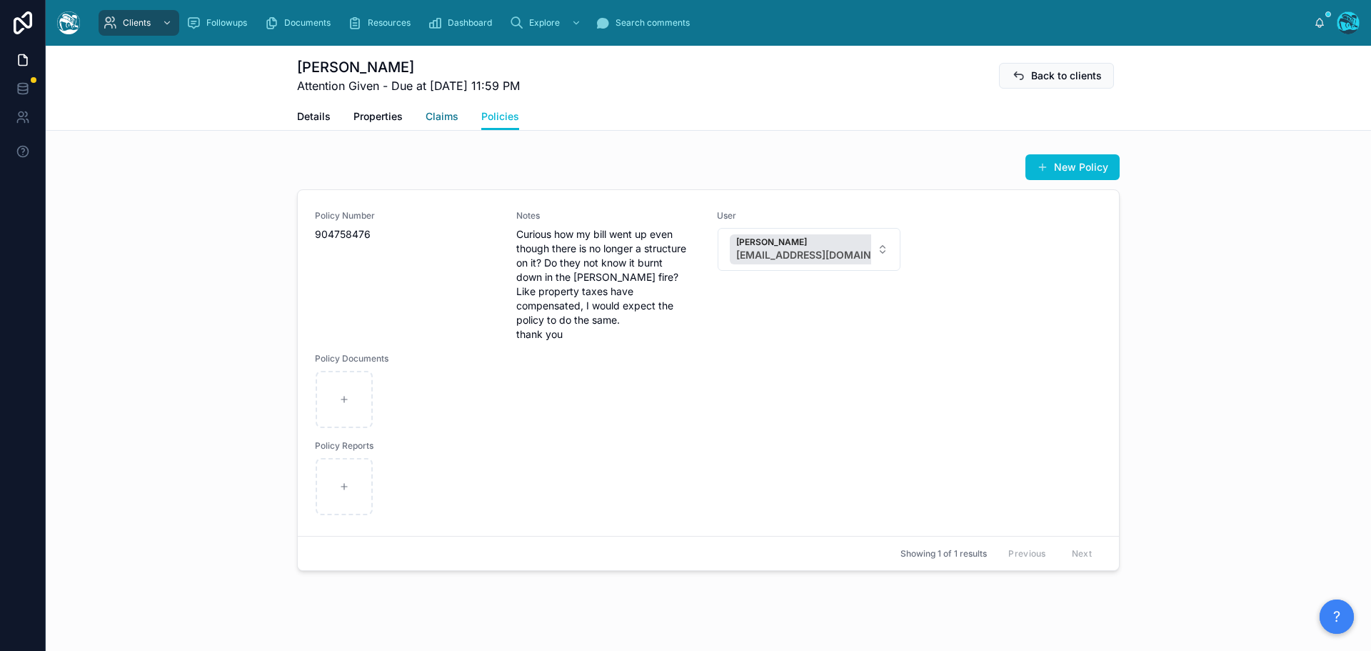
click at [433, 115] on span "Claims" at bounding box center [442, 116] width 33 height 14
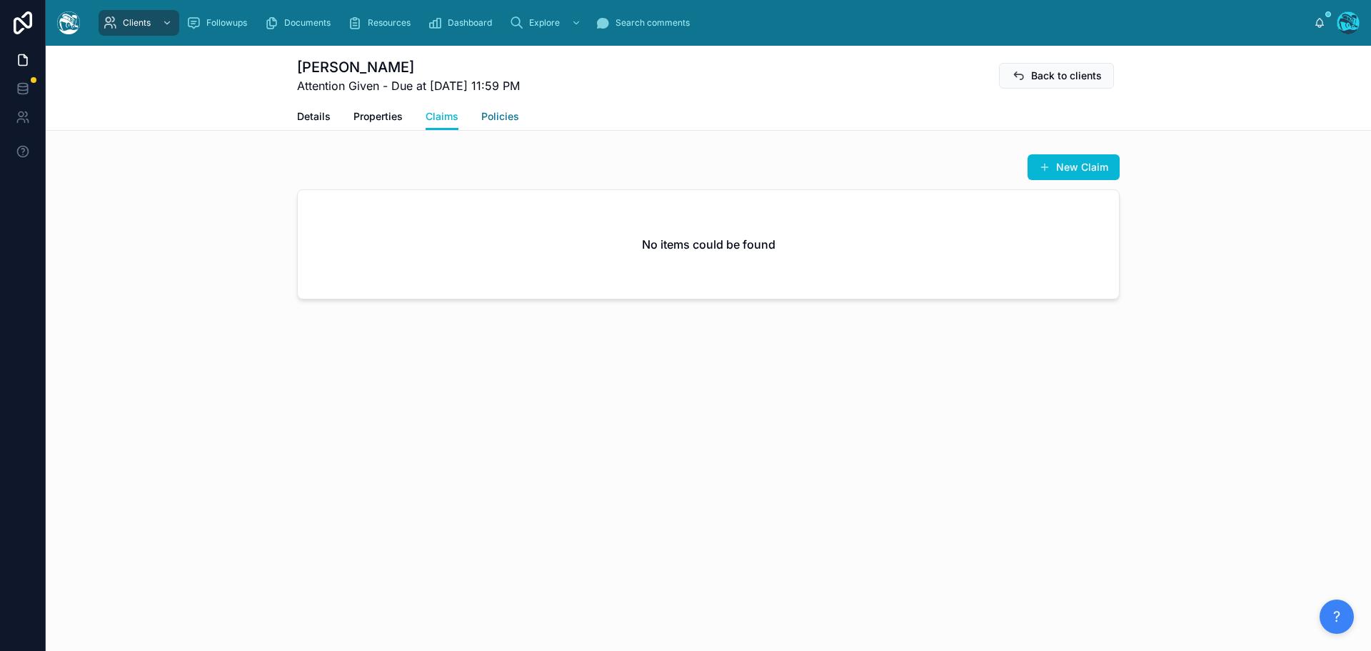
click at [503, 116] on span "Policies" at bounding box center [500, 116] width 38 height 14
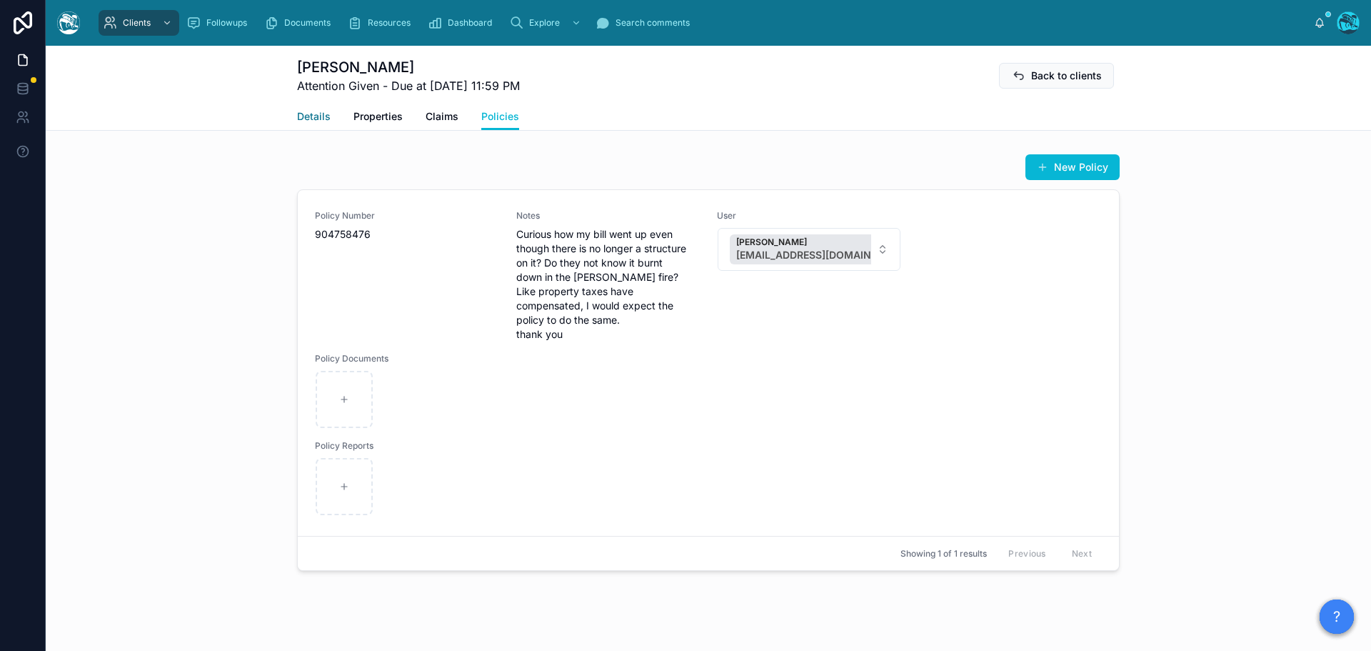
click at [305, 119] on span "Details" at bounding box center [314, 116] width 34 height 14
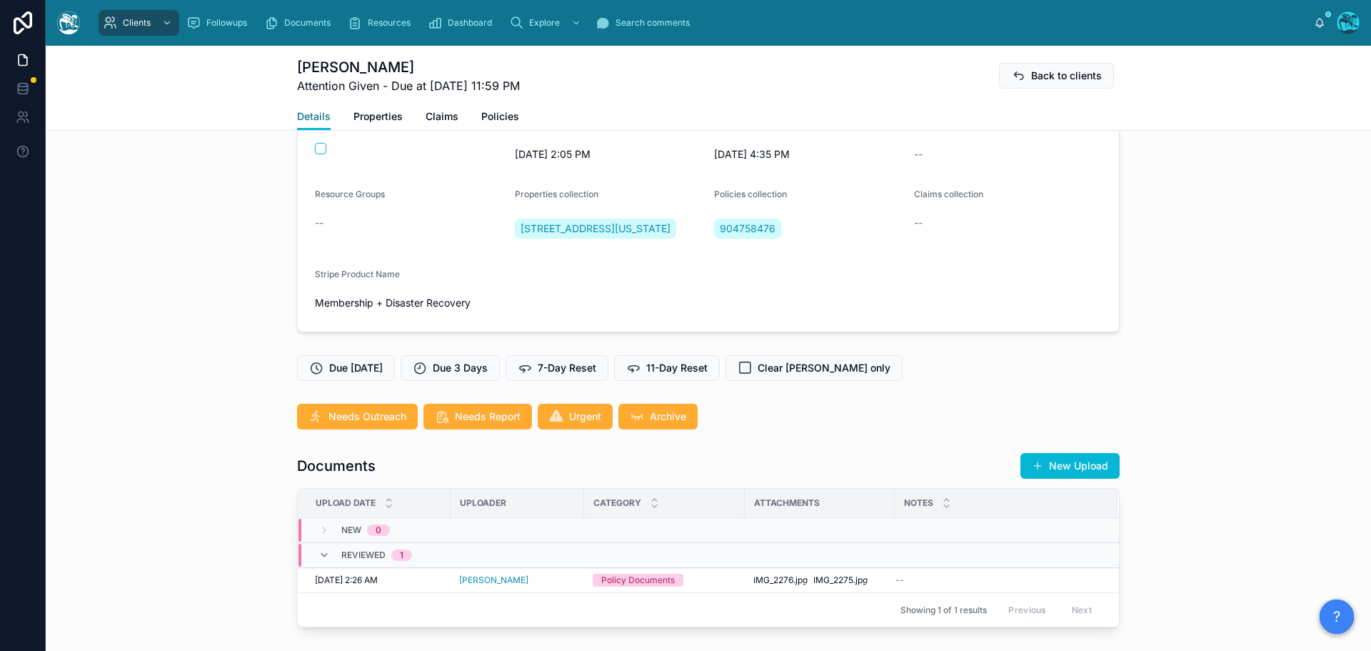
scroll to position [357, 0]
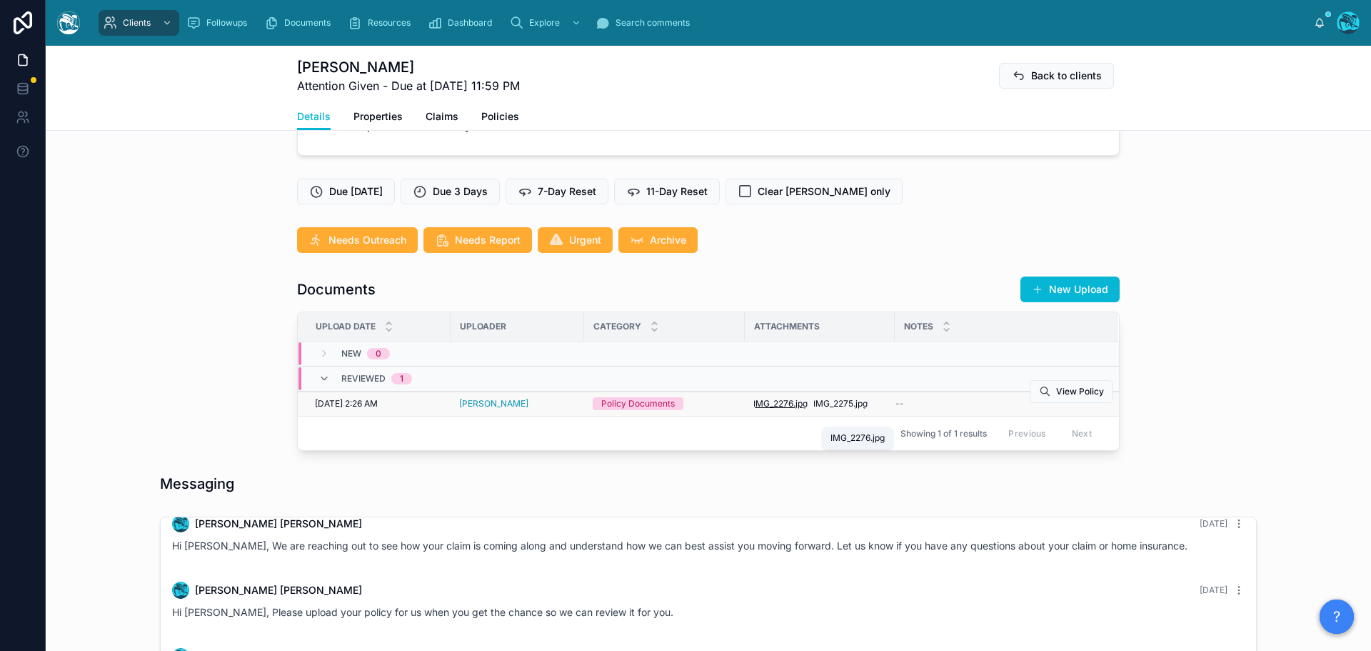
click at [781, 409] on span "IMG_2276" at bounding box center [773, 403] width 40 height 11
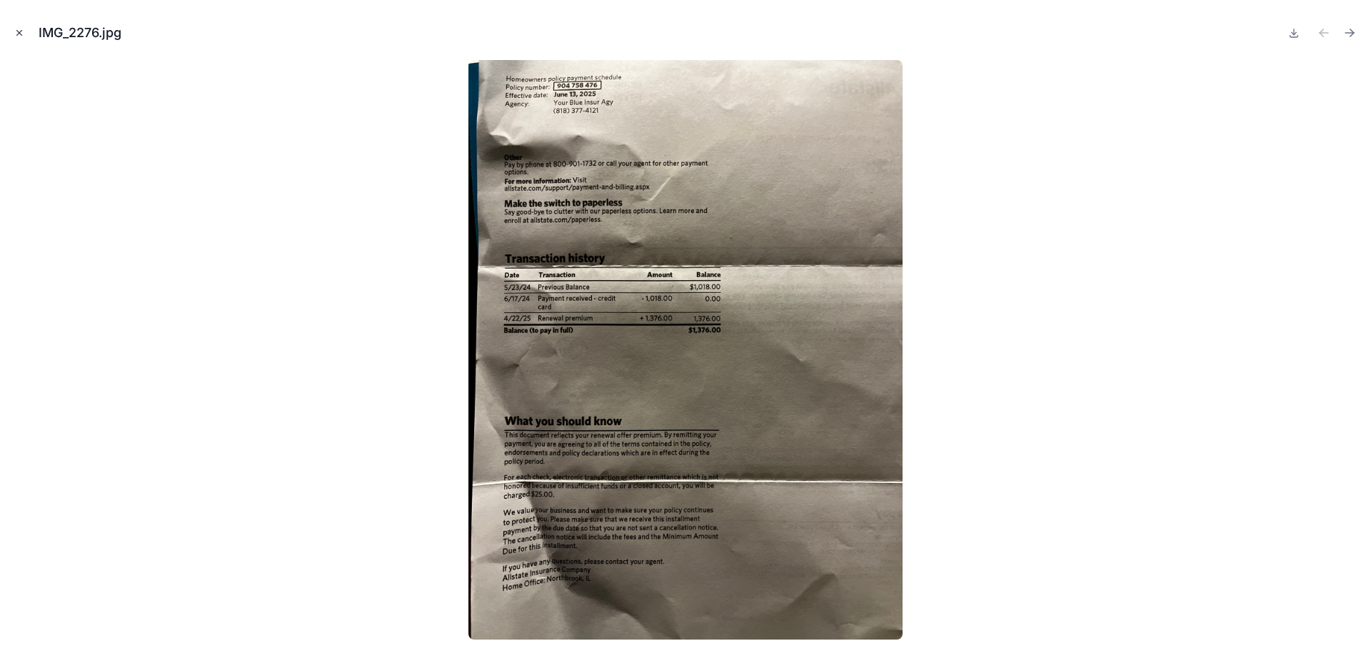
click at [20, 32] on icon "Close modal" at bounding box center [19, 33] width 5 height 5
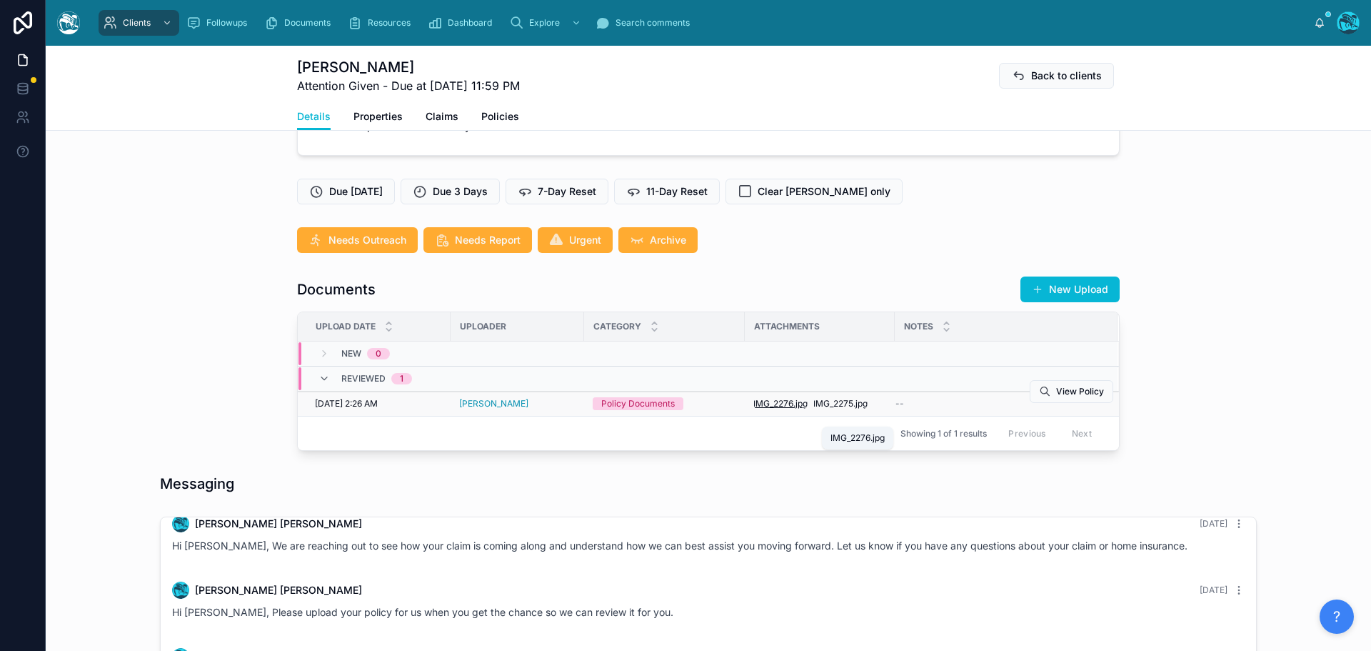
click at [786, 409] on span "IMG_2276" at bounding box center [773, 403] width 40 height 11
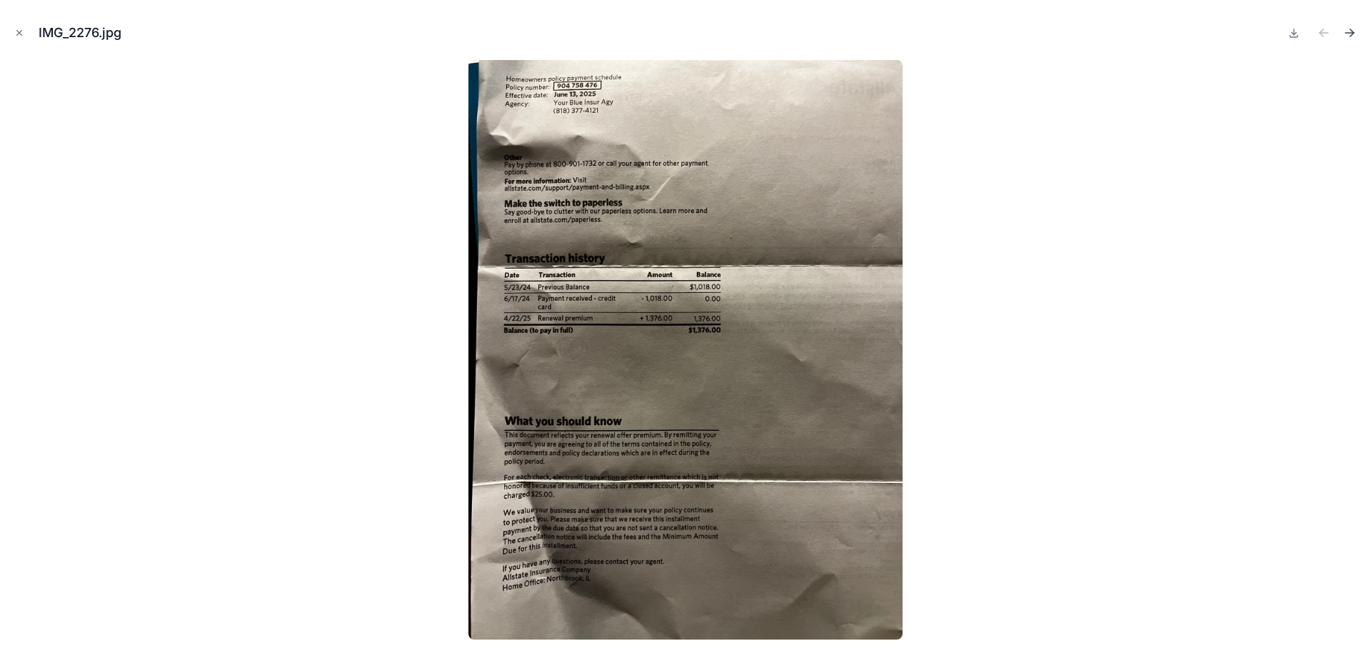
click at [1350, 33] on icon "Next file" at bounding box center [1349, 33] width 9 height 0
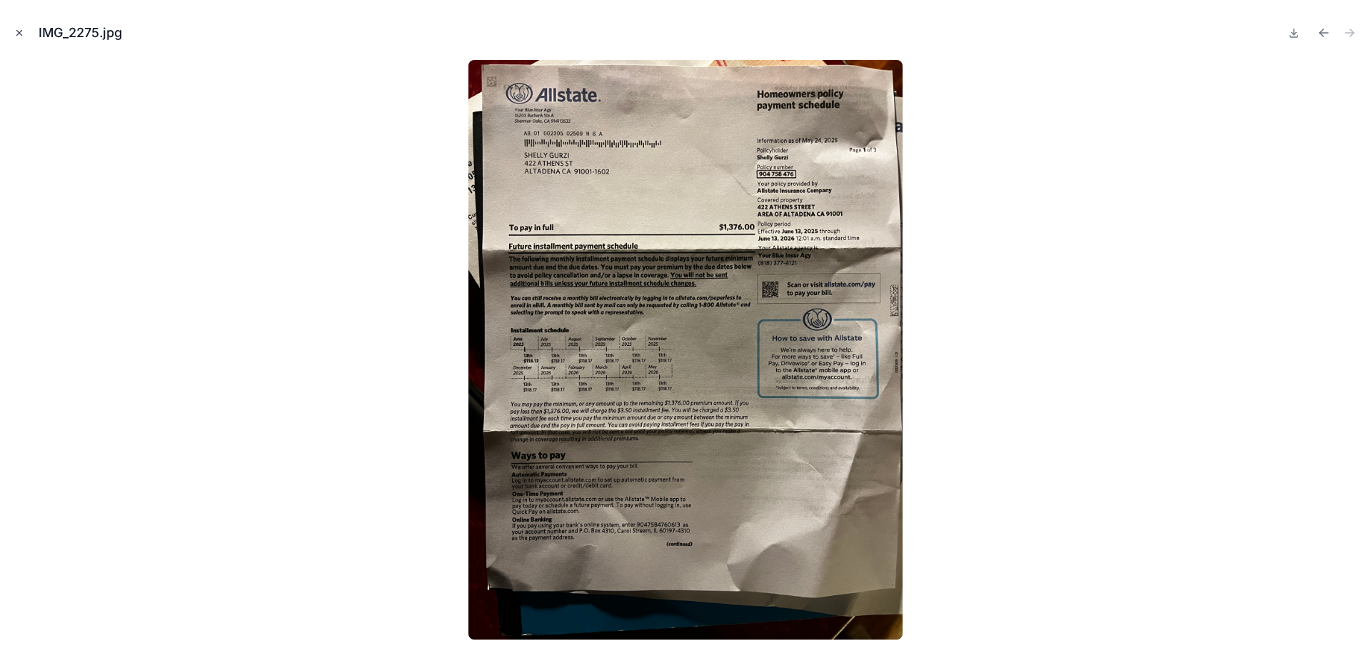
click at [20, 34] on icon "Close modal" at bounding box center [19, 33] width 5 height 5
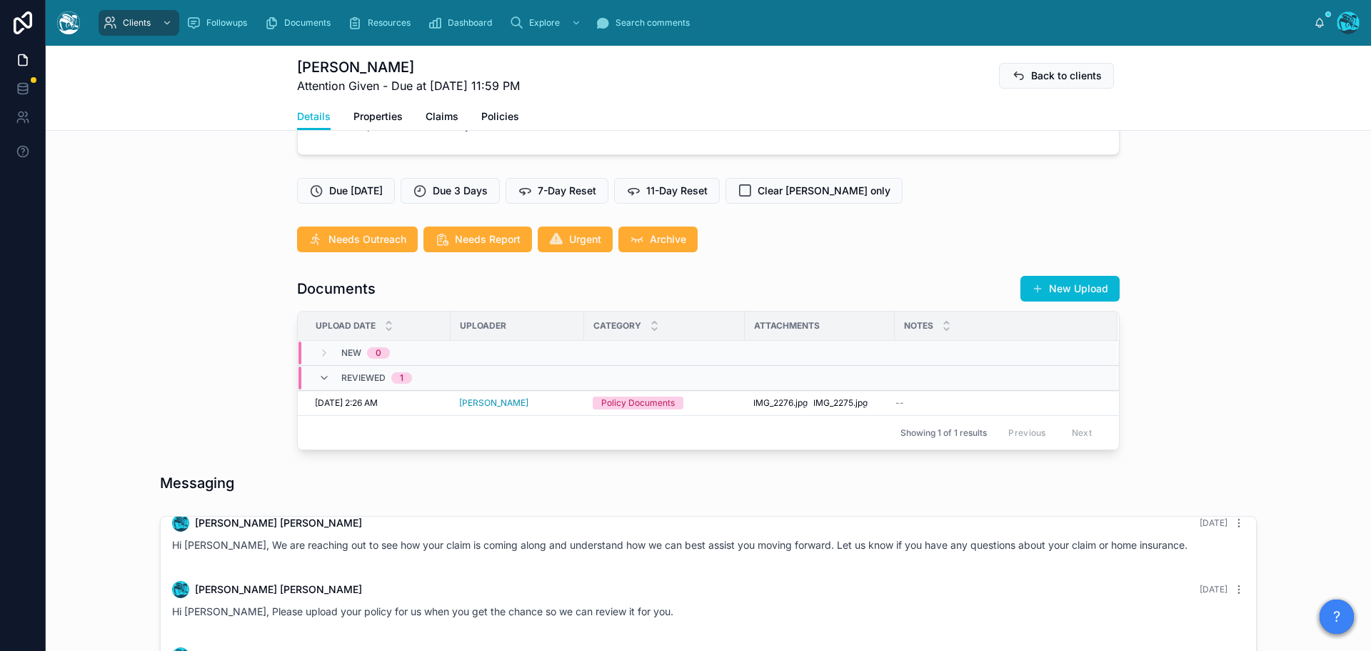
scroll to position [357, 0]
click at [1065, 302] on button "New Upload" at bounding box center [1069, 289] width 99 height 26
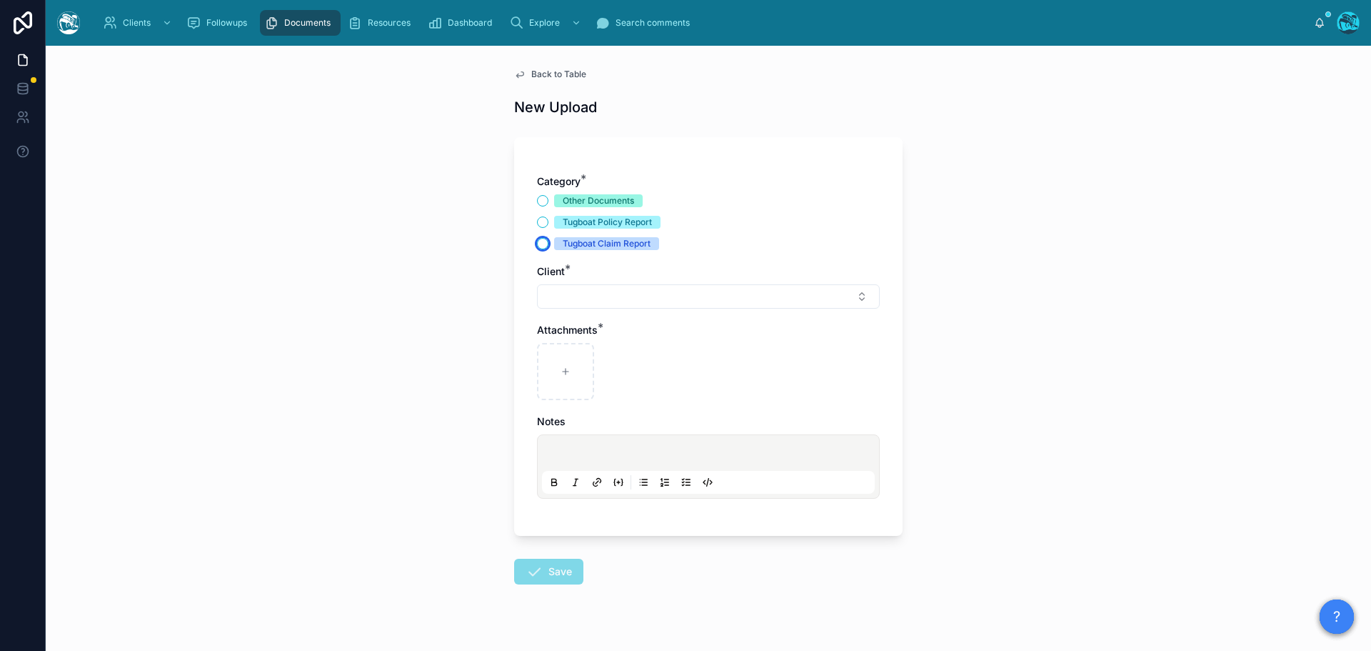
click at [537, 247] on button "Tugboat Claim Report" at bounding box center [542, 243] width 11 height 11
click at [553, 294] on button "Select Button" at bounding box center [708, 296] width 343 height 24
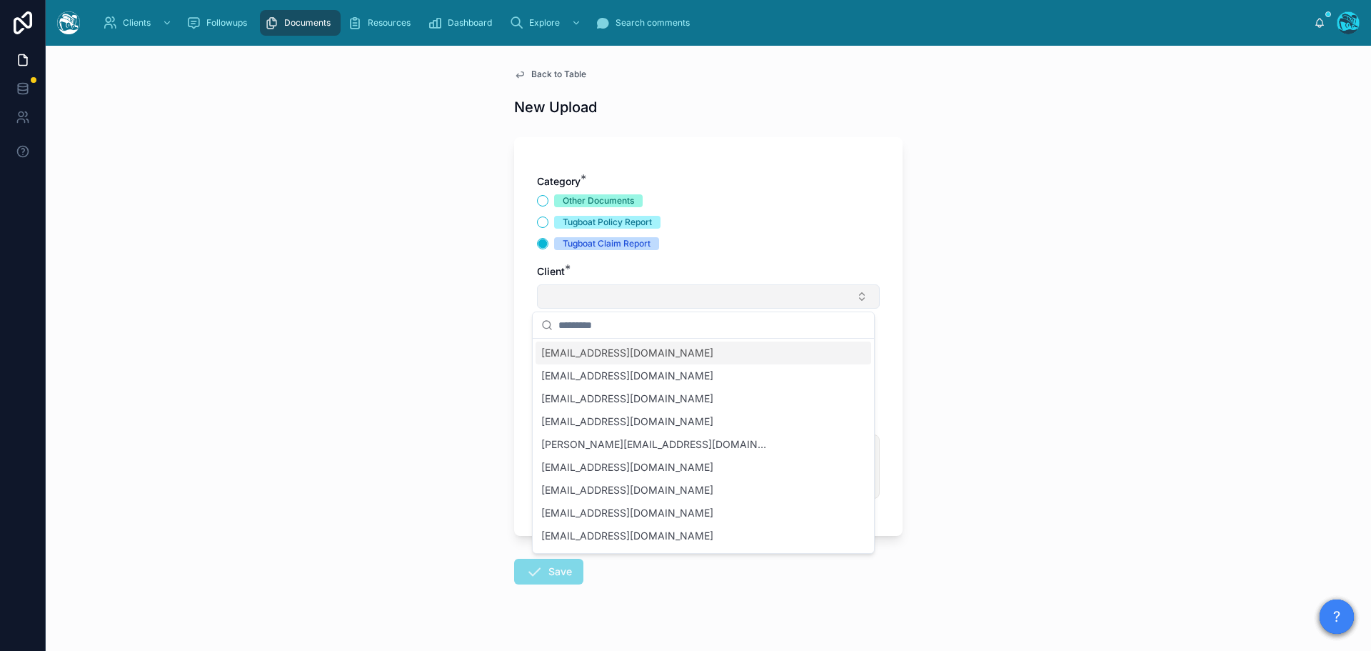
click at [597, 292] on button "Select Button" at bounding box center [708, 296] width 343 height 24
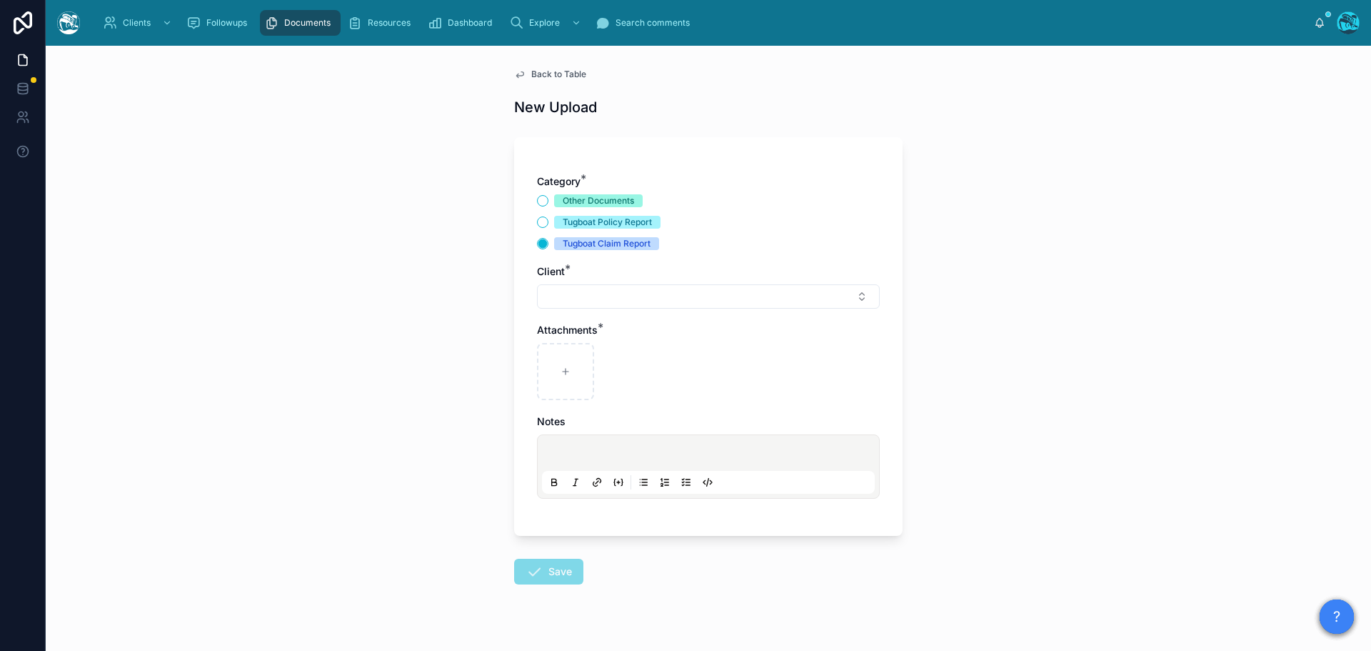
click at [561, 281] on div "Client *" at bounding box center [708, 286] width 343 height 44
click at [561, 296] on button "Select Button" at bounding box center [708, 296] width 343 height 24
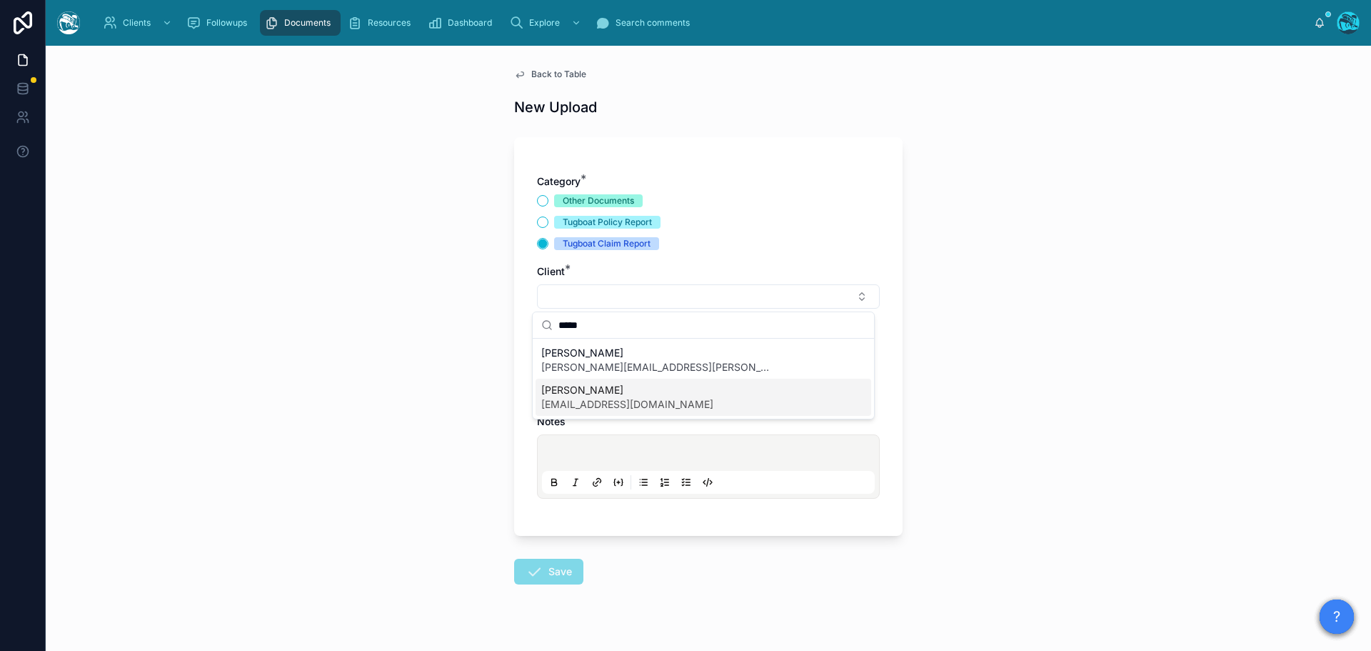
type input "*****"
click at [570, 395] on span "Shelly Gurzi" at bounding box center [627, 390] width 172 height 14
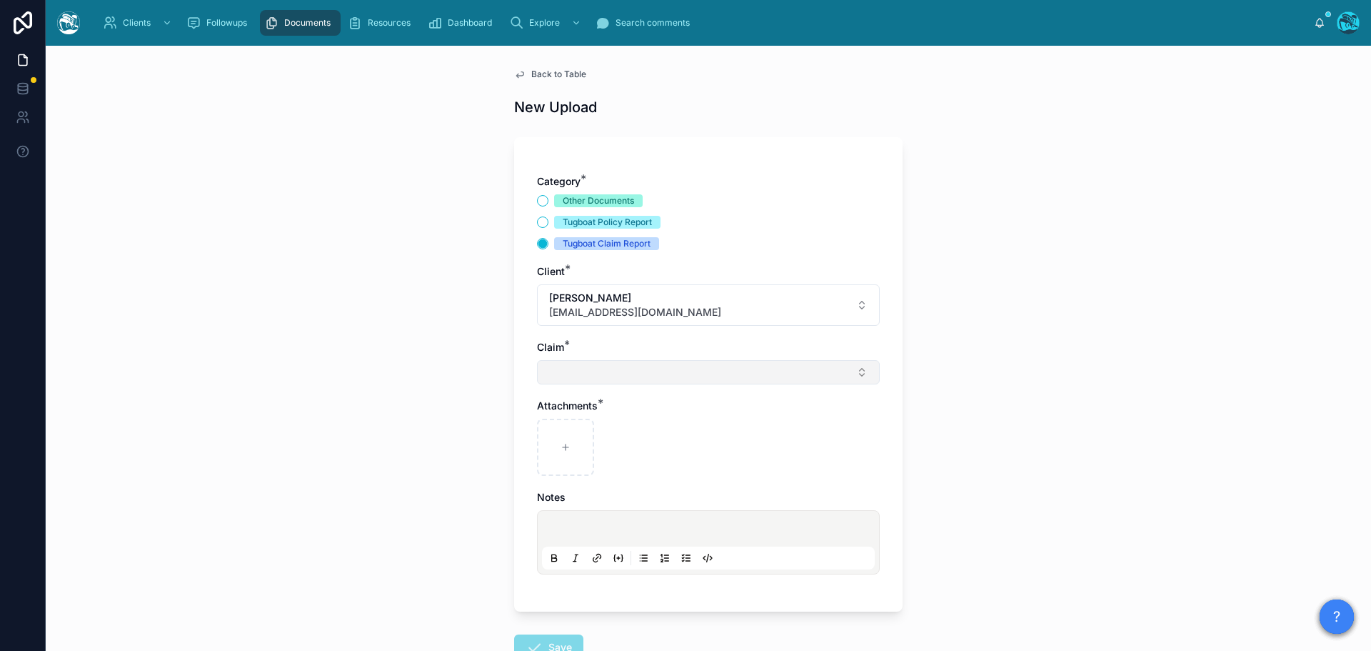
click at [574, 374] on button "Select Button" at bounding box center [708, 372] width 343 height 24
click at [537, 202] on button "Other Documents" at bounding box center [542, 200] width 11 height 11
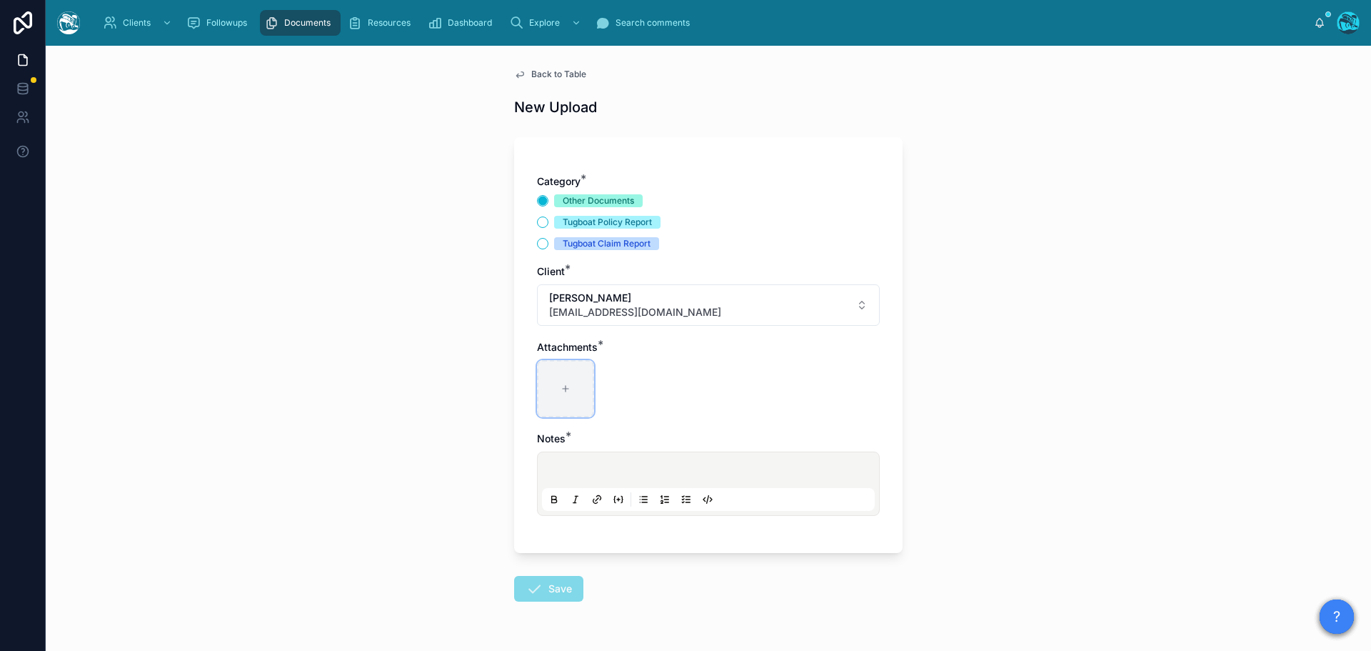
click at [561, 388] on icon at bounding box center [566, 388] width 10 height 10
type input "**********"
click at [563, 468] on p at bounding box center [711, 472] width 333 height 14
click at [549, 591] on button "Save" at bounding box center [548, 589] width 69 height 26
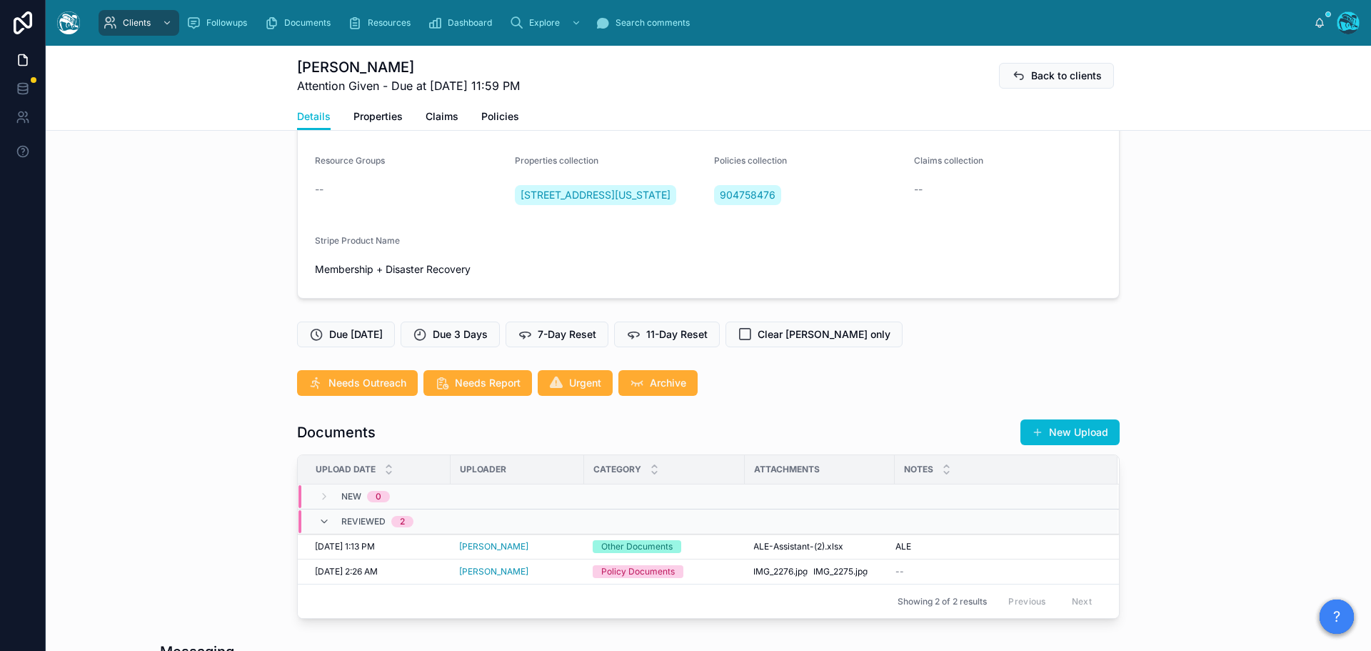
scroll to position [286, 0]
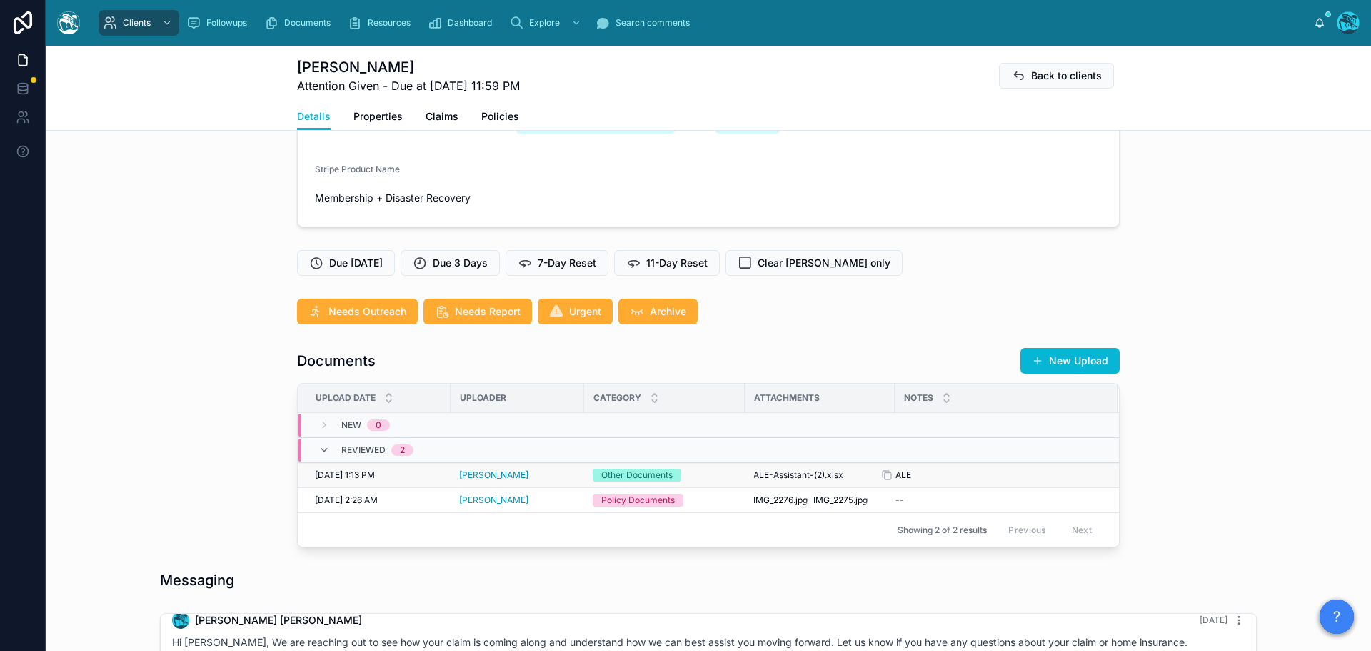
click at [990, 481] on div "ALE ALE" at bounding box center [997, 474] width 205 height 11
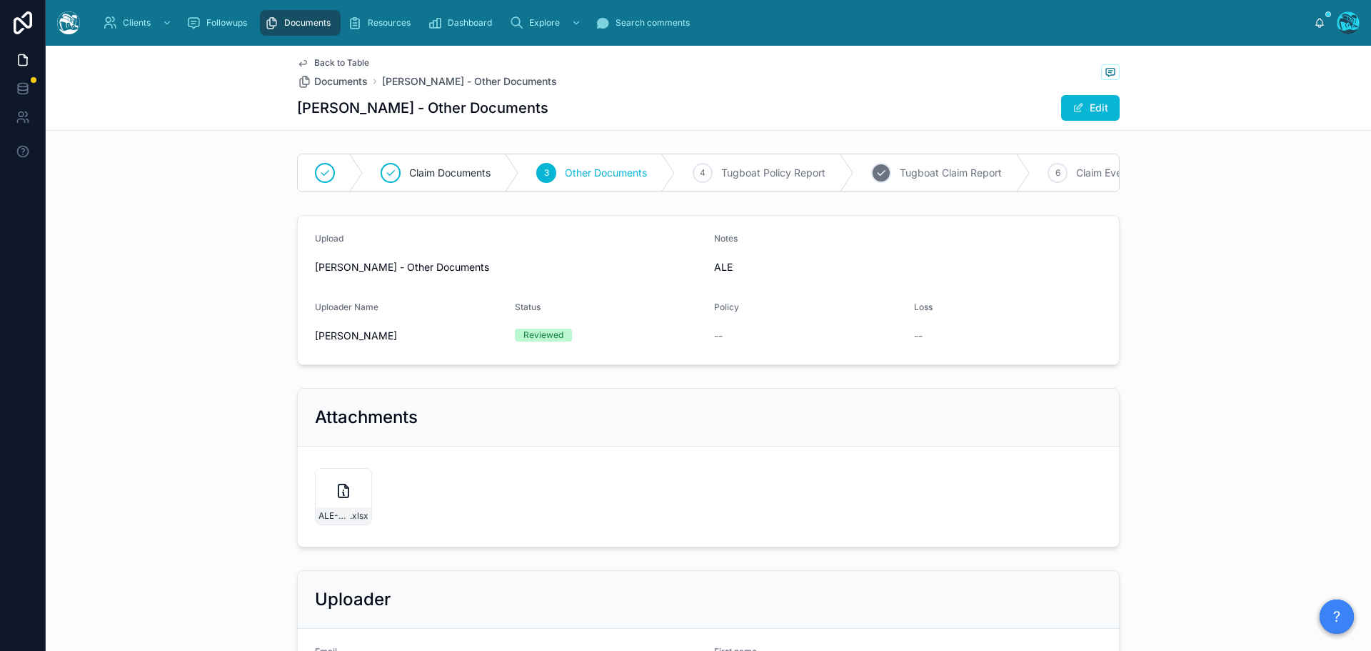
click at [919, 173] on span "Tugboat Claim Report" at bounding box center [951, 173] width 102 height 14
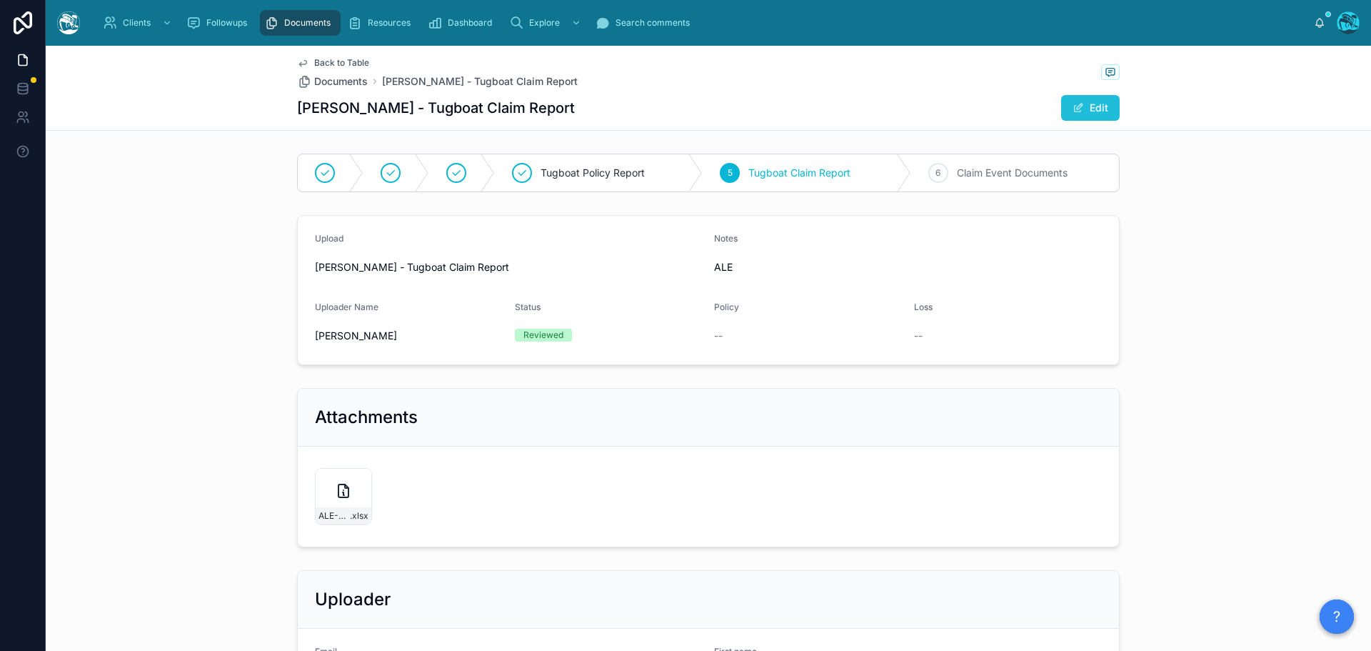
click at [1087, 99] on button "Edit" at bounding box center [1090, 108] width 59 height 26
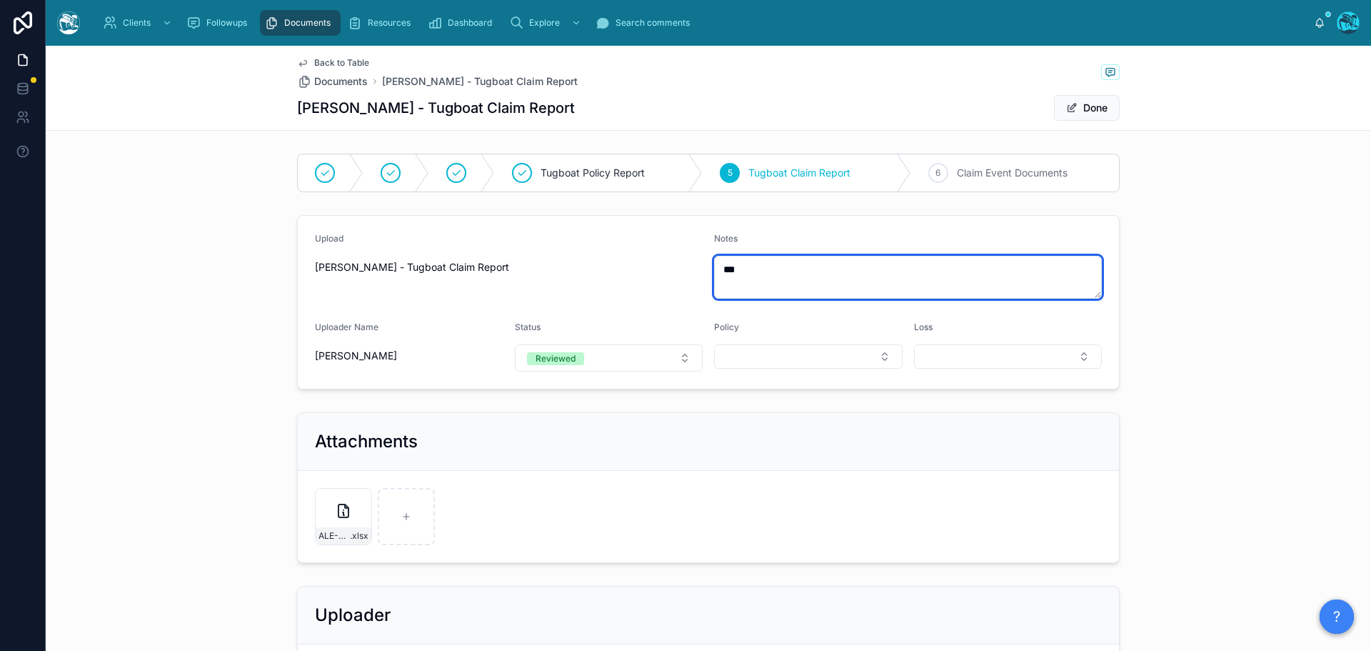
drag, startPoint x: 747, startPoint y: 268, endPoint x: 703, endPoint y: 271, distance: 43.7
click at [703, 271] on form "Upload Rachel Baker - Tugboat Claim Report Notes *** Uploader Name Rachel Baker…" at bounding box center [708, 302] width 821 height 173
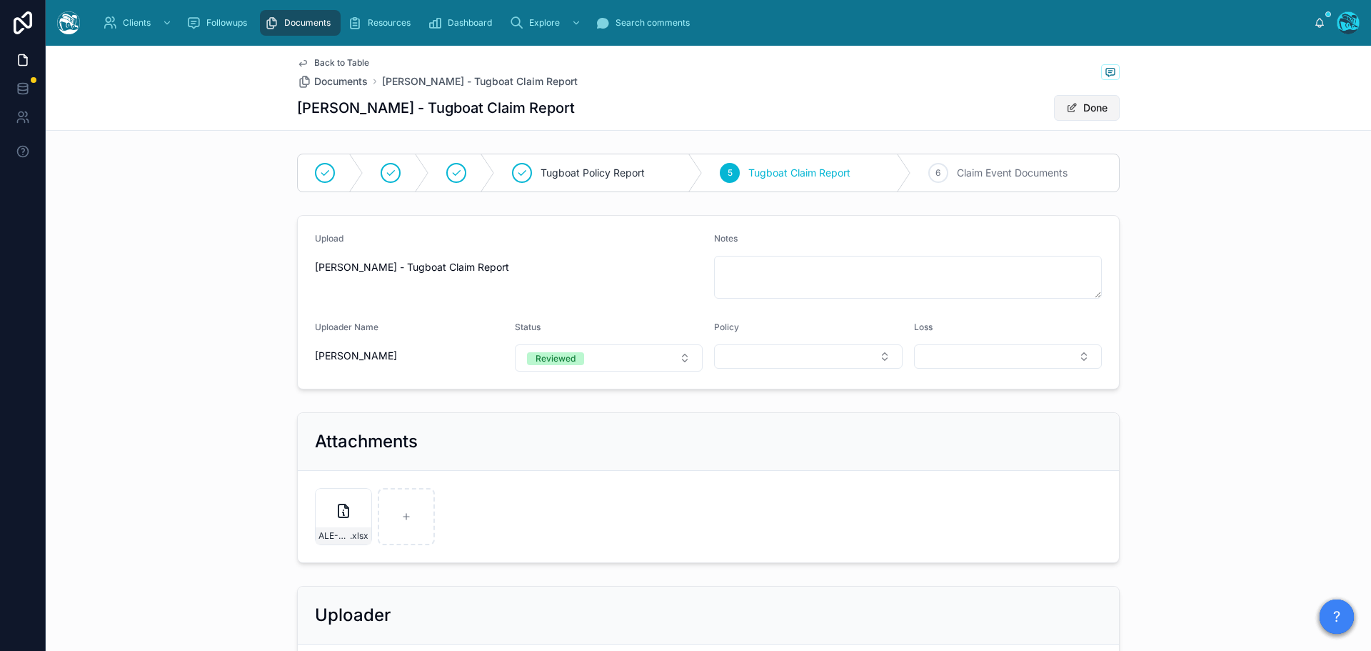
click at [1082, 109] on button "Done" at bounding box center [1087, 108] width 66 height 26
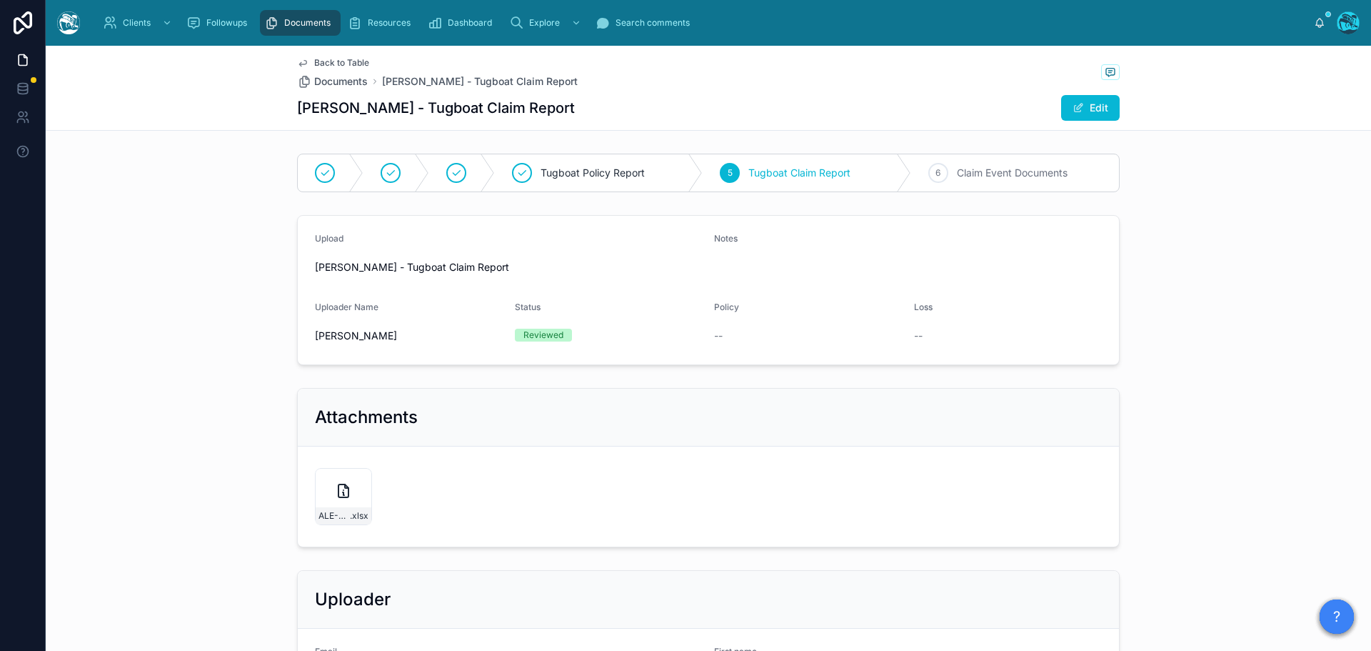
click at [321, 63] on span "Back to Table" at bounding box center [341, 62] width 55 height 11
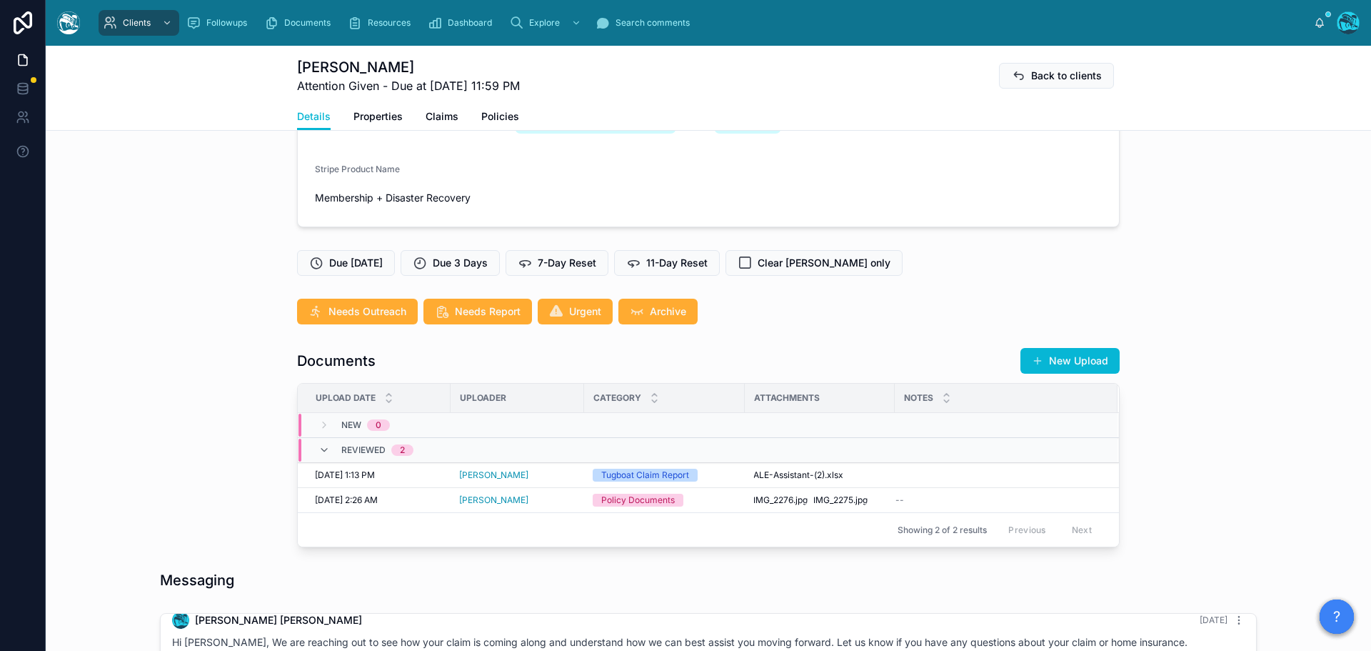
scroll to position [357, 0]
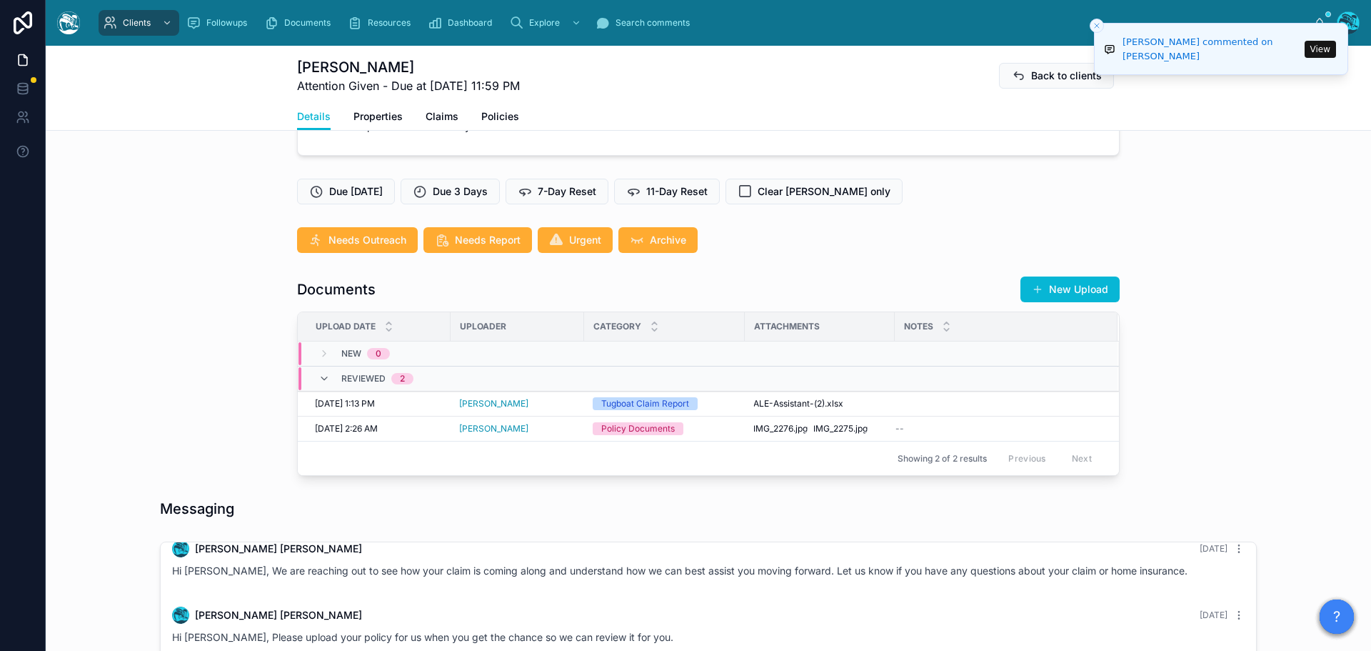
click at [1094, 26] on icon "Close toast" at bounding box center [1097, 25] width 9 height 9
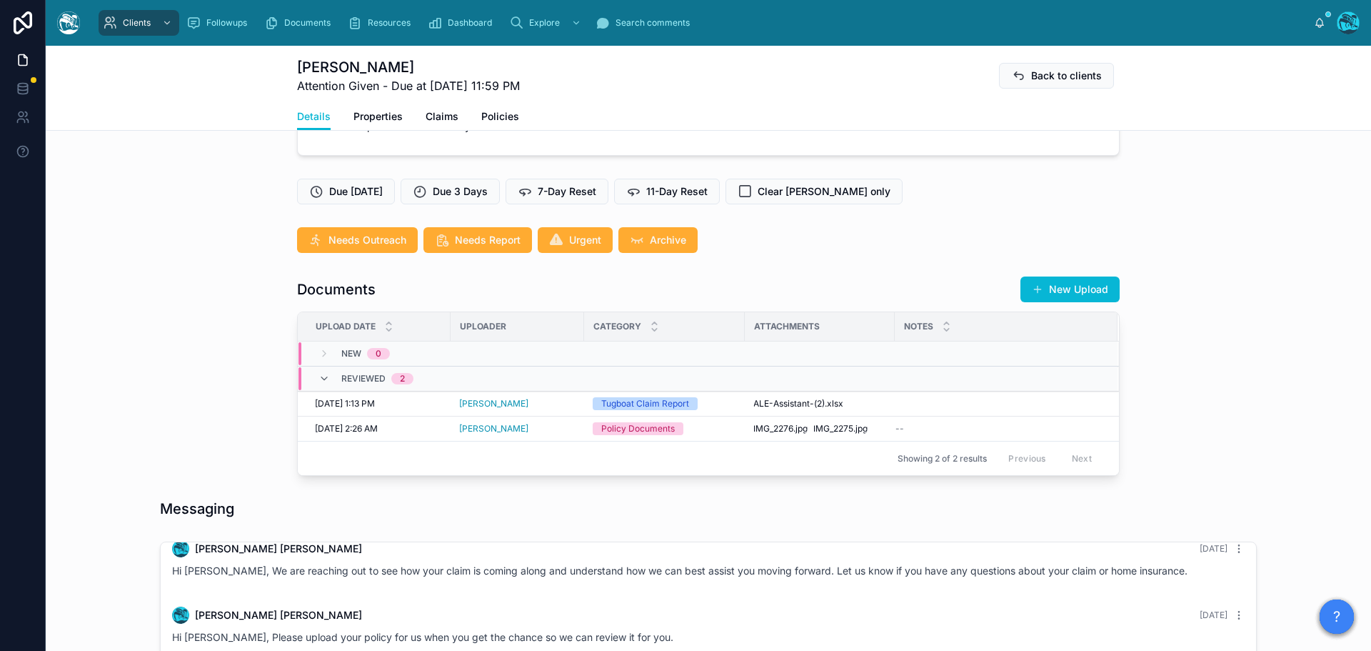
scroll to position [895, 0]
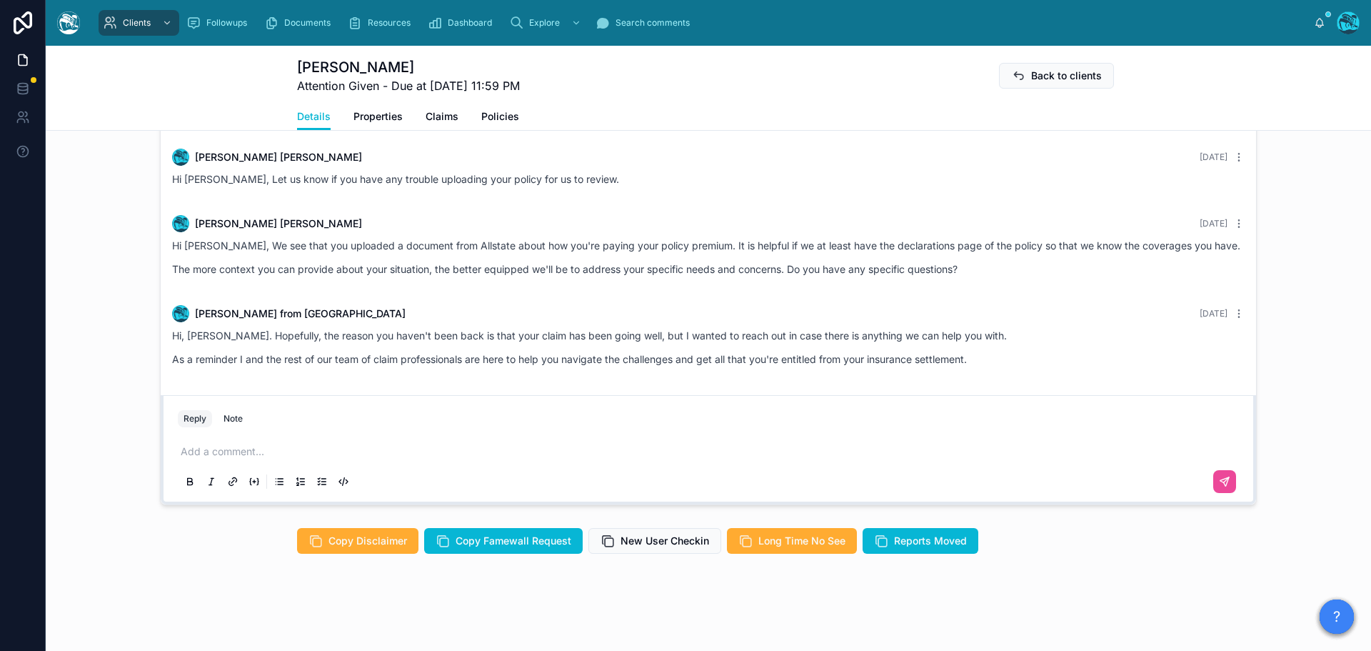
click at [229, 446] on p at bounding box center [711, 451] width 1061 height 14
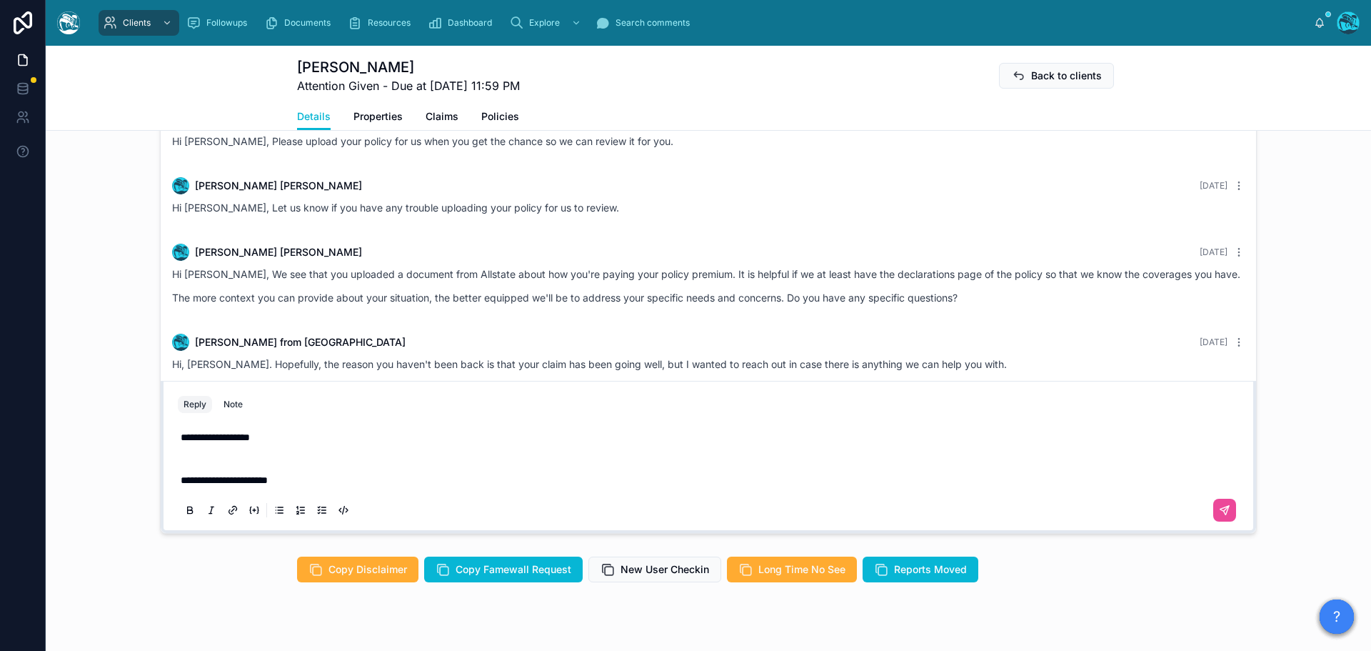
click at [271, 451] on p "**********" at bounding box center [711, 458] width 1061 height 57
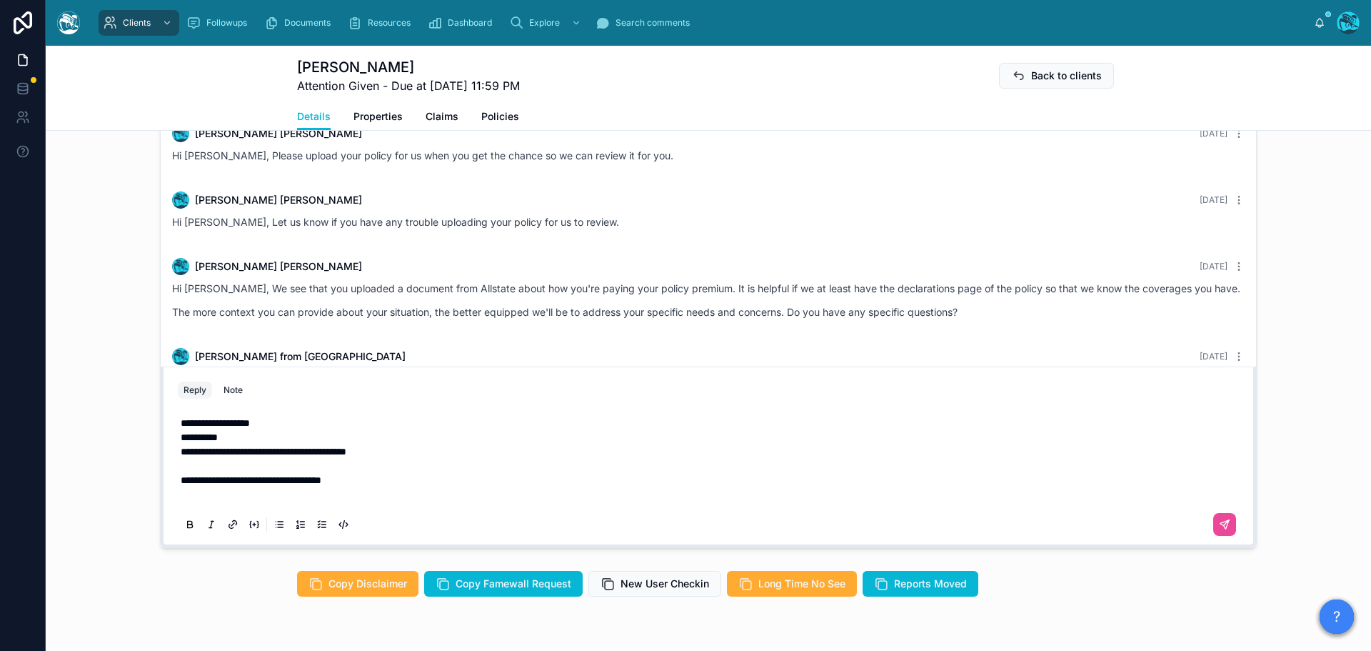
scroll to position [824, 0]
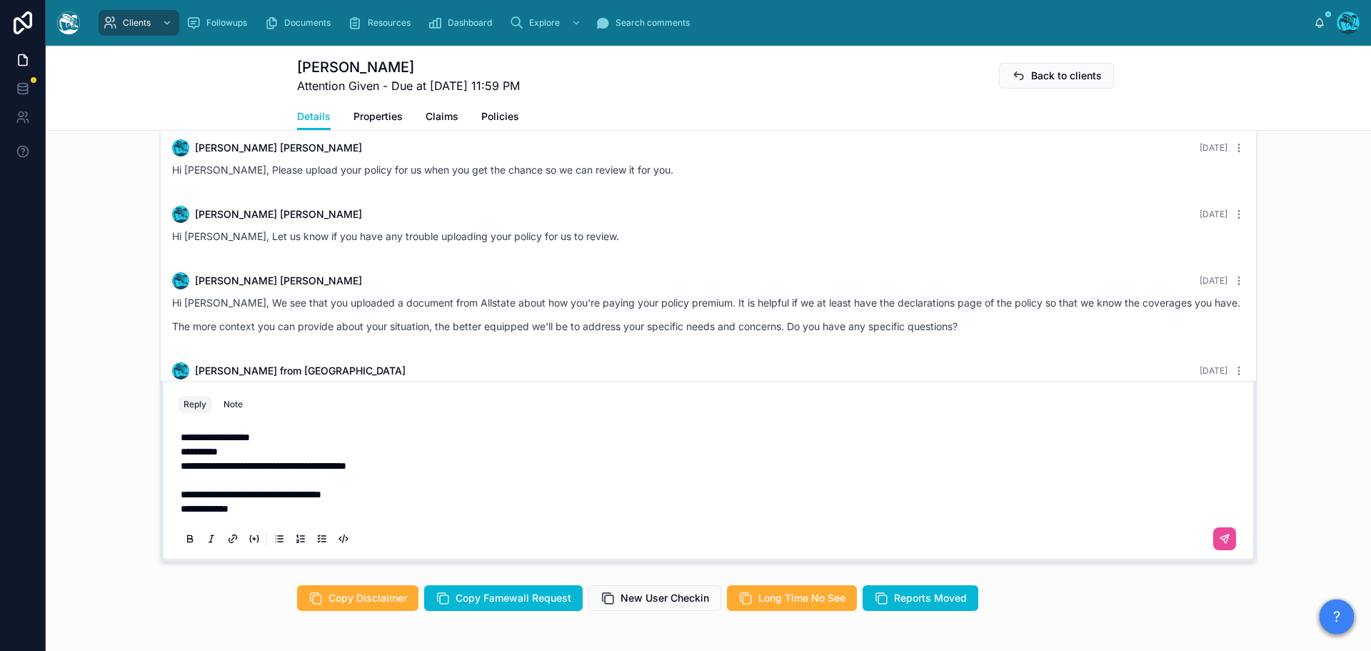
click at [401, 478] on p "**********" at bounding box center [711, 486] width 1061 height 57
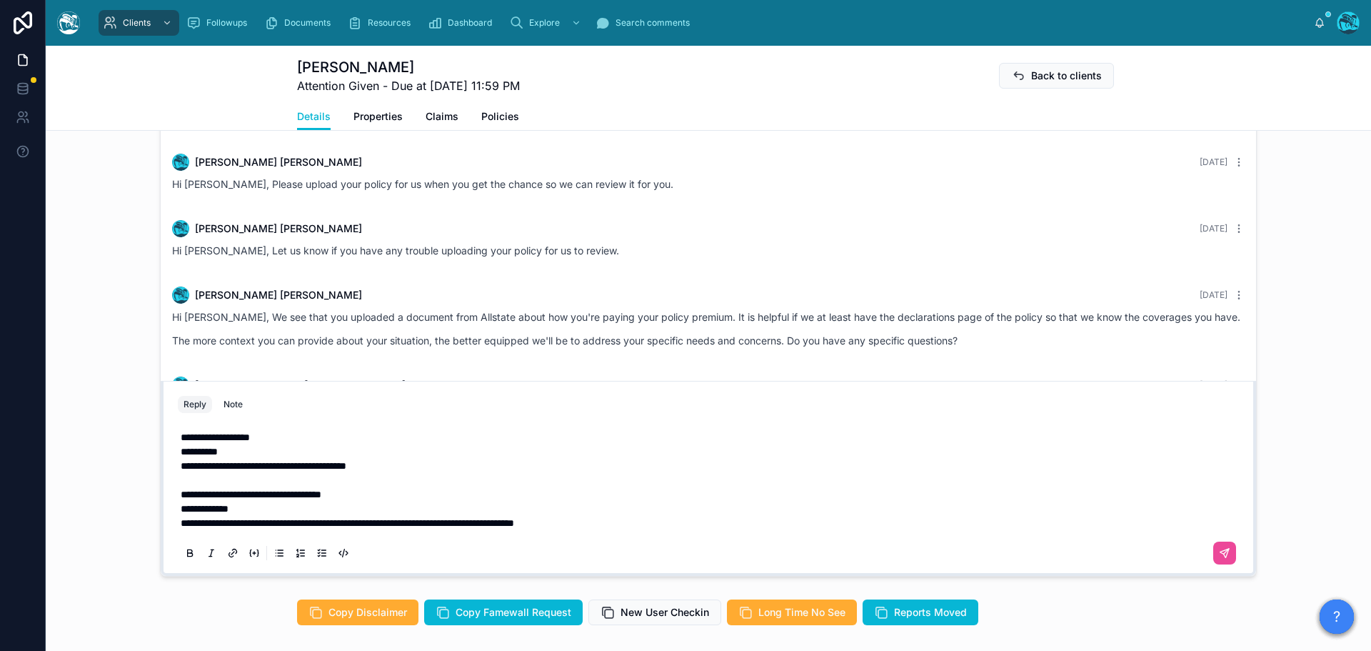
click at [296, 444] on p "**********" at bounding box center [711, 437] width 1061 height 14
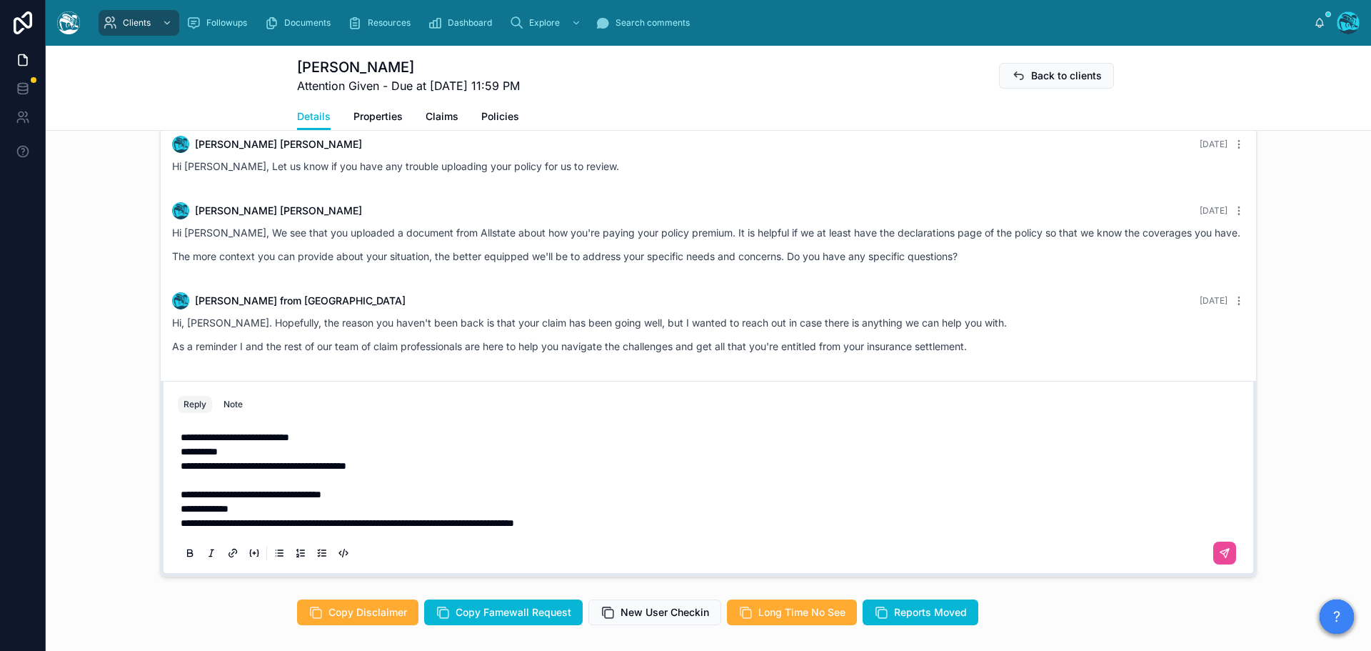
scroll to position [1371, 0]
click at [181, 442] on span "**********" at bounding box center [235, 437] width 109 height 10
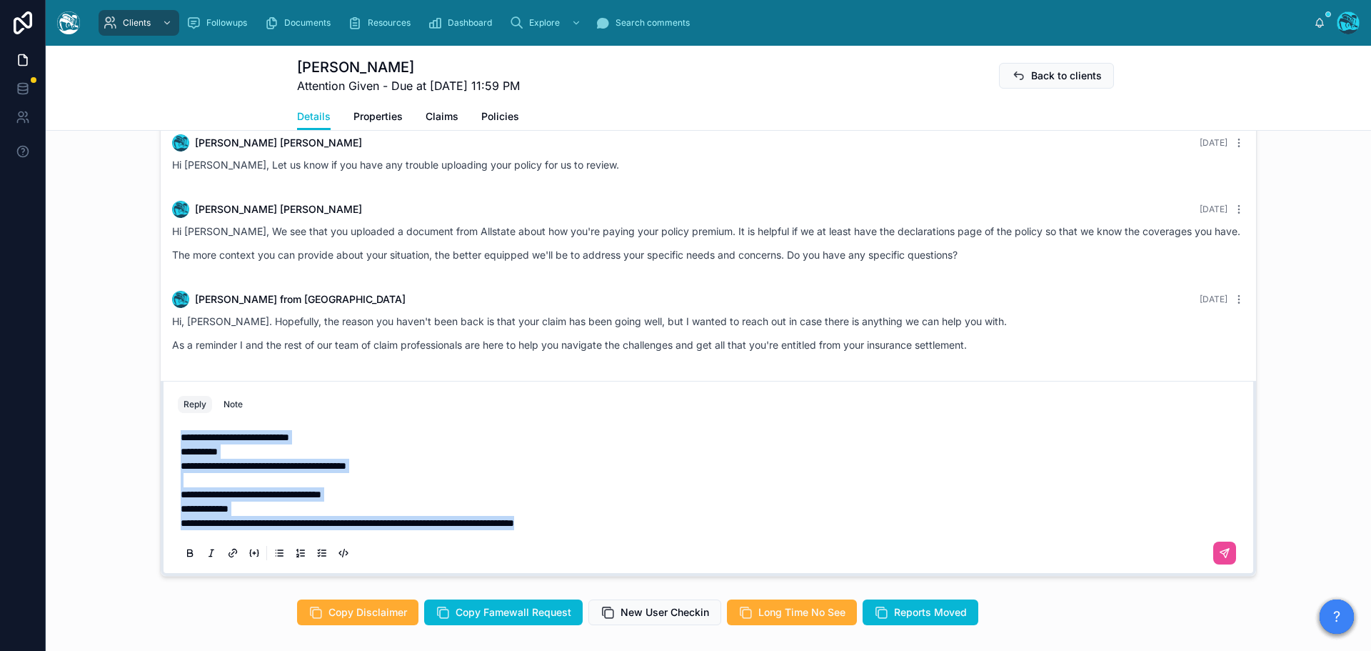
drag, startPoint x: 631, startPoint y: 537, endPoint x: 127, endPoint y: 436, distance: 514.1
click at [127, 436] on div "Rachel Baker 6 months ago Good morning, Shelly! Thank you for adding a property…" at bounding box center [708, 332] width 1325 height 499
copy div "**********"
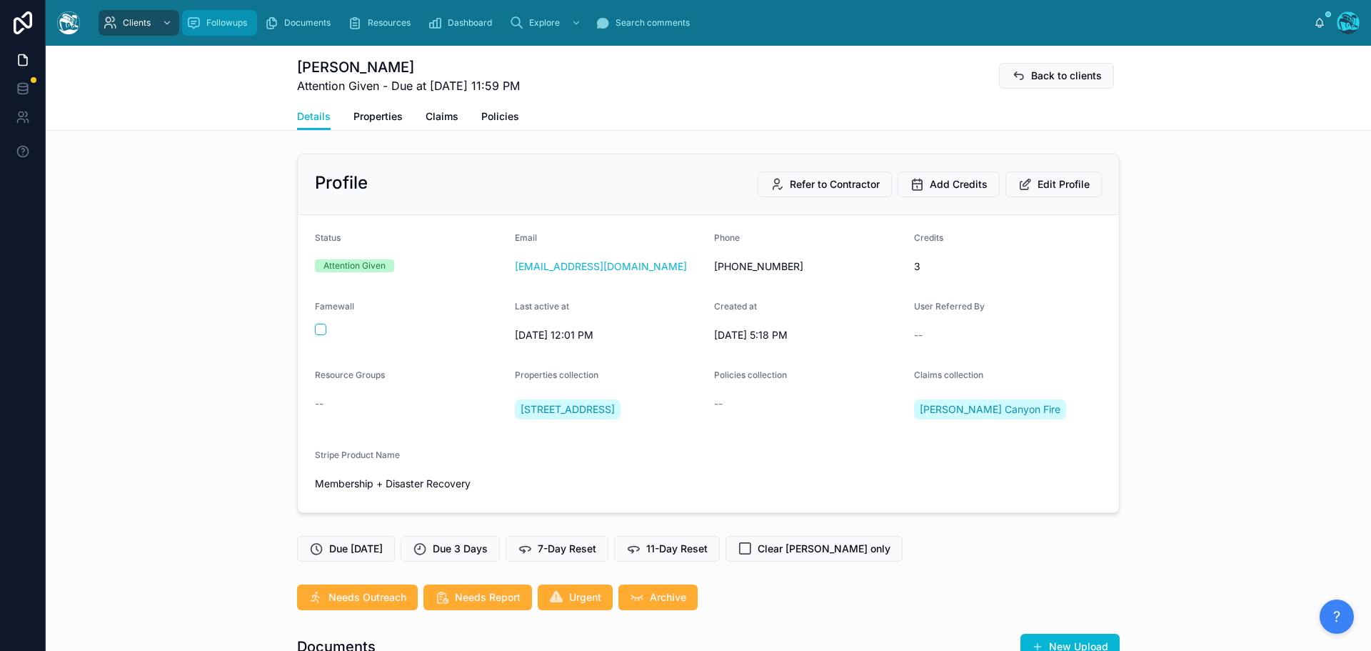
scroll to position [2943, 0]
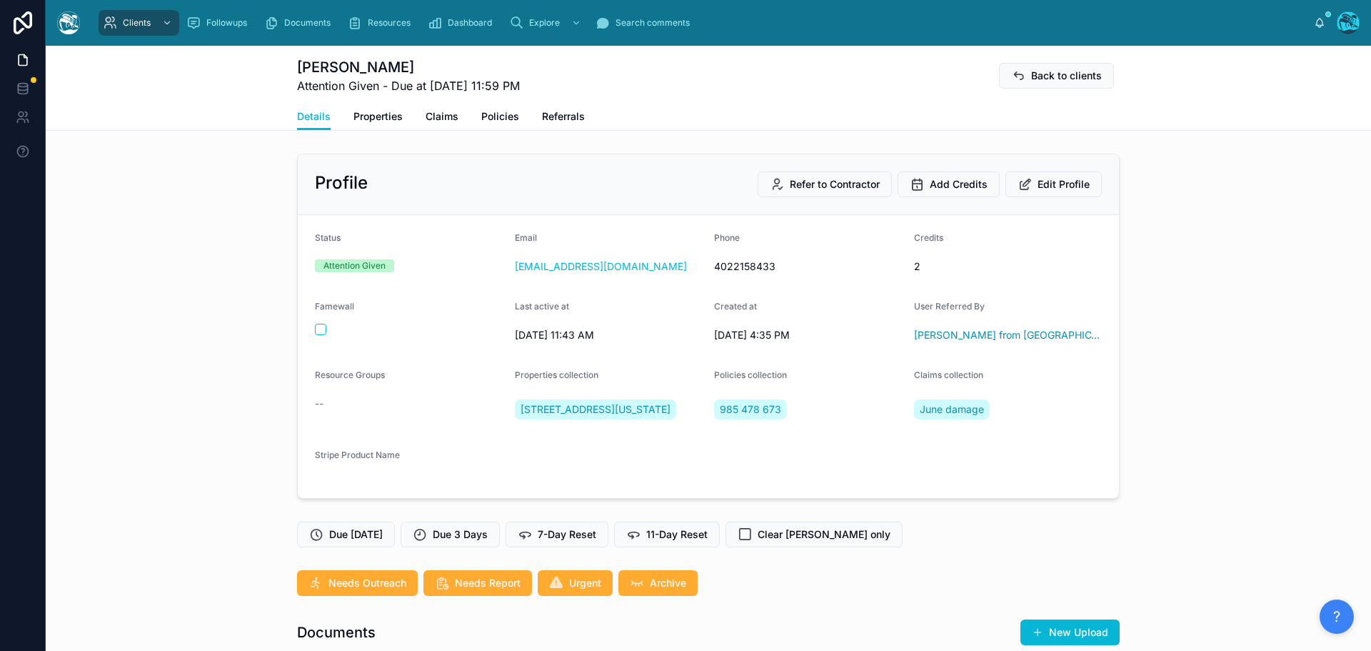
scroll to position [3057, 0]
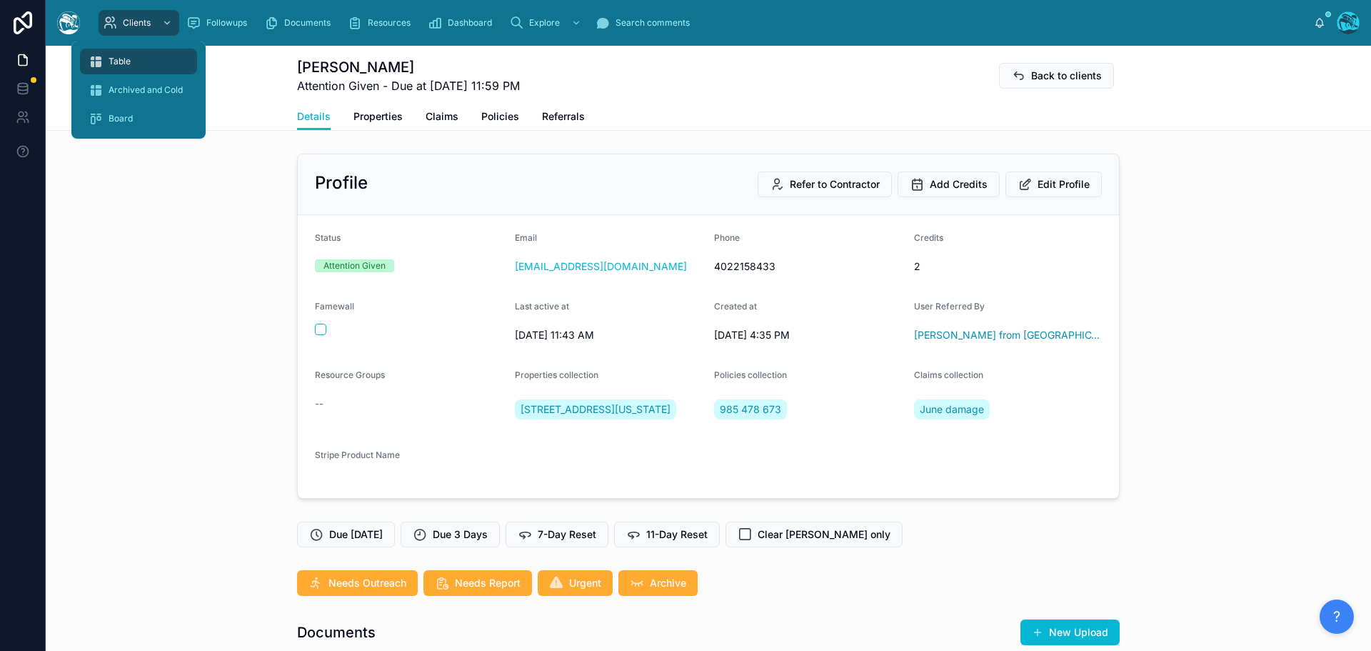
click at [119, 60] on span "Table" at bounding box center [120, 61] width 22 height 11
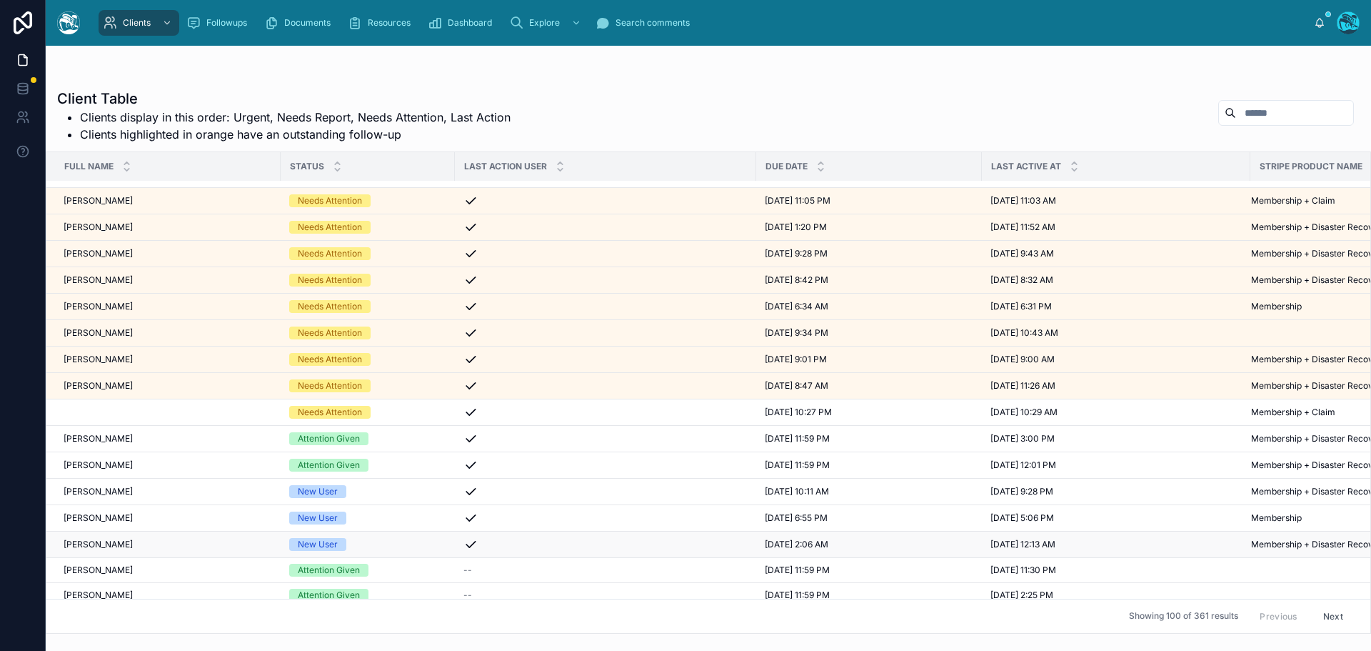
scroll to position [71, 0]
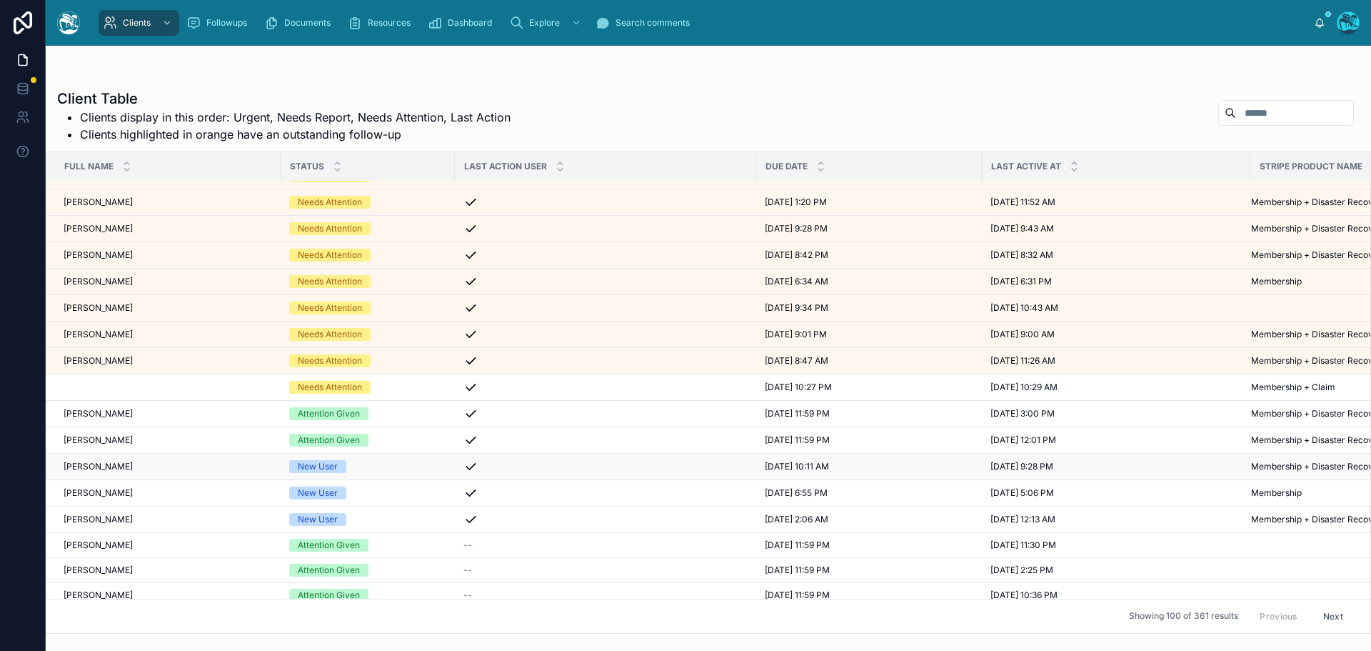
click at [211, 469] on div "[PERSON_NAME] [PERSON_NAME]" at bounding box center [168, 466] width 209 height 11
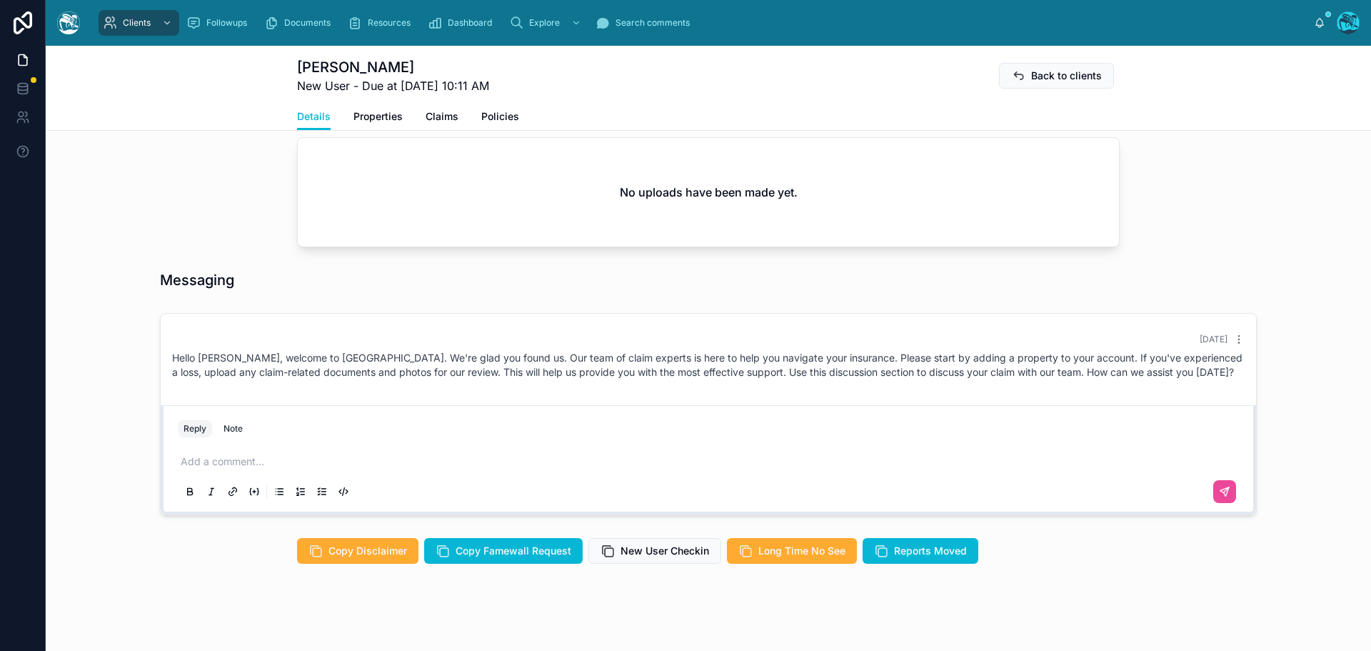
scroll to position [530, 0]
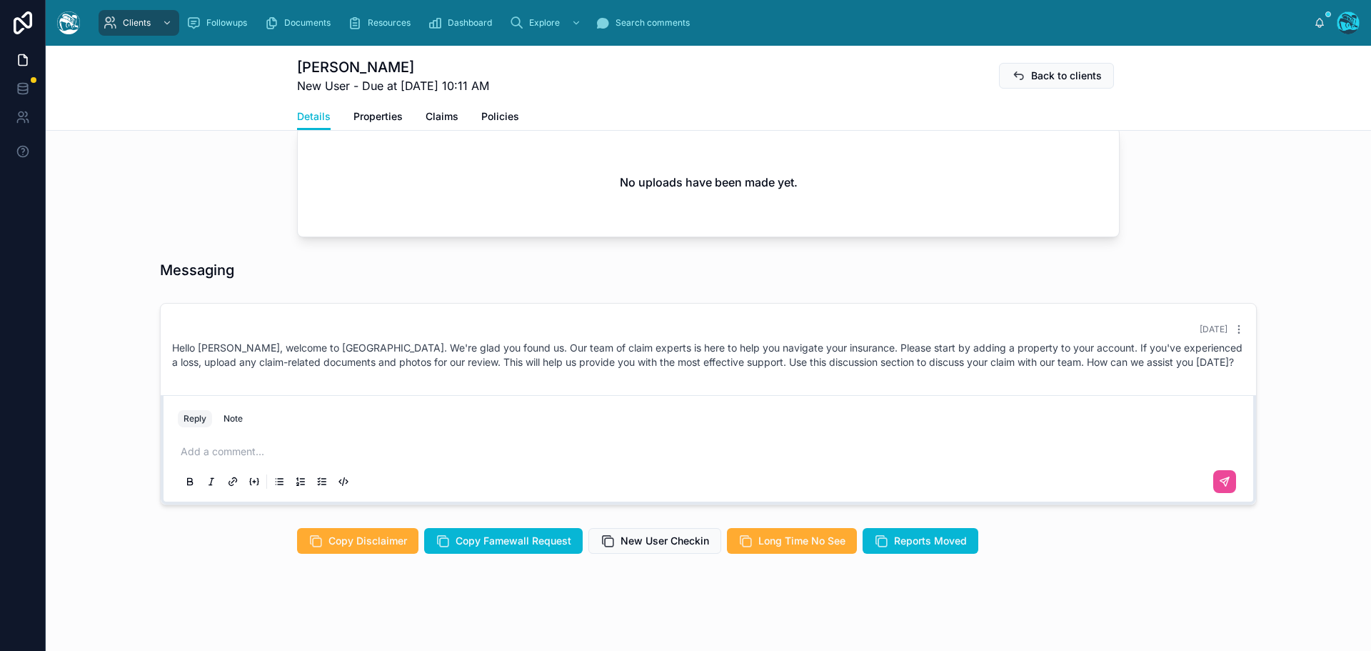
click at [197, 453] on p at bounding box center [711, 451] width 1061 height 14
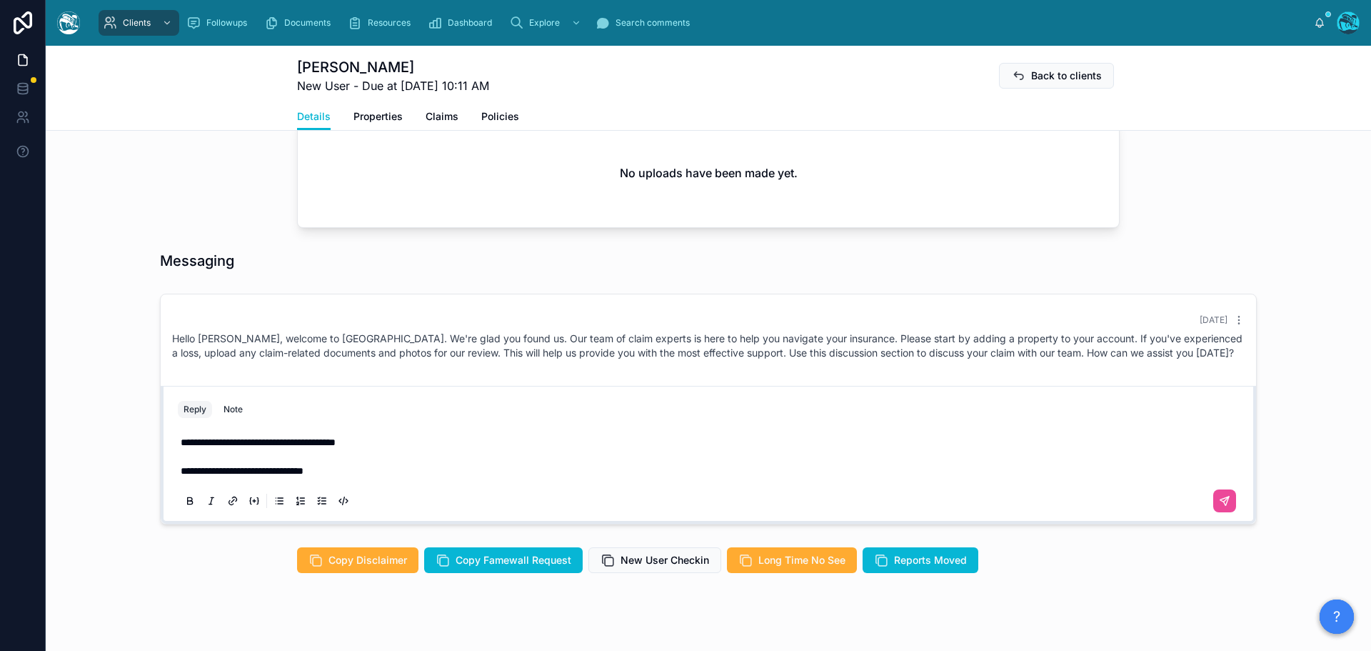
scroll to position [558, 0]
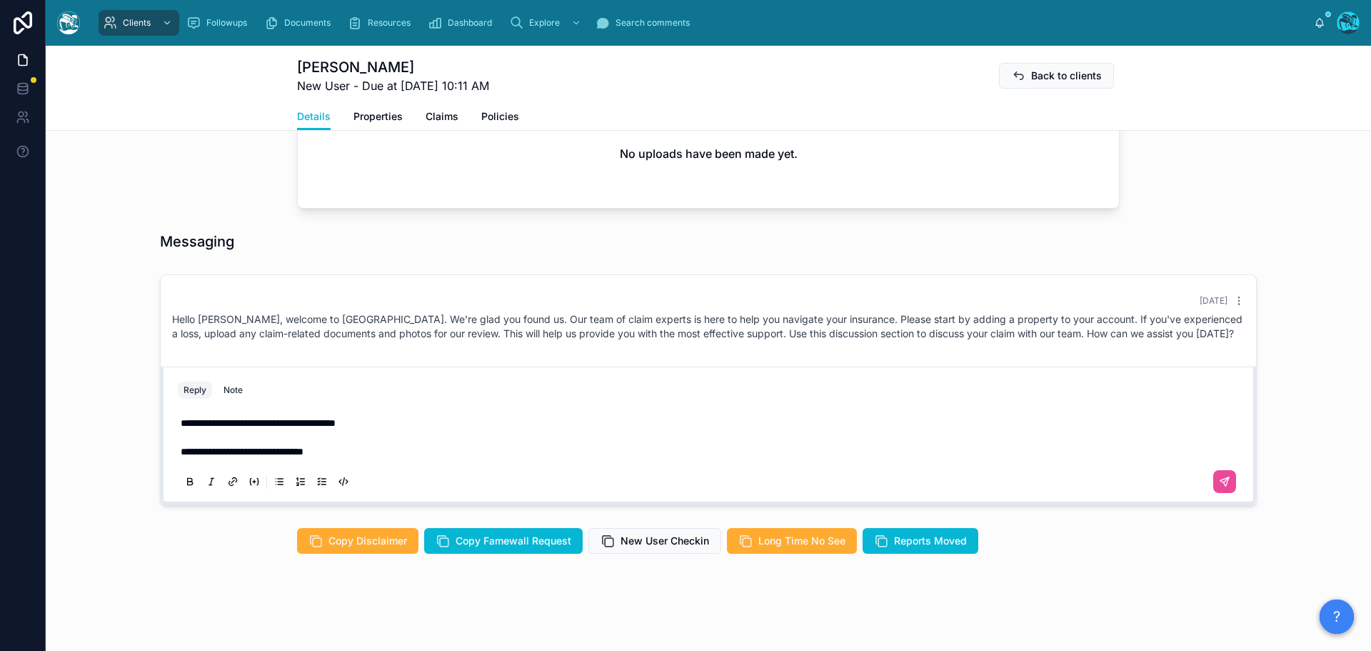
click at [367, 448] on p "**********" at bounding box center [711, 437] width 1061 height 43
click at [623, 448] on p "**********" at bounding box center [711, 437] width 1061 height 43
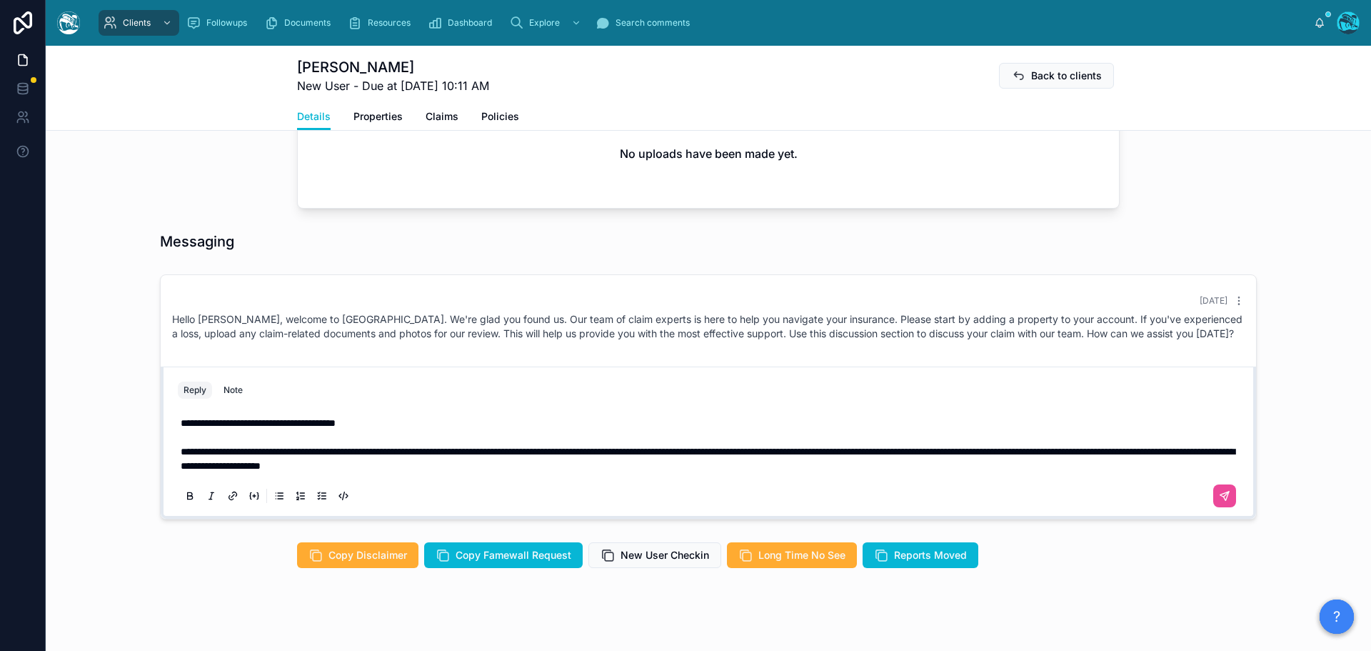
click at [662, 463] on p "**********" at bounding box center [711, 444] width 1061 height 57
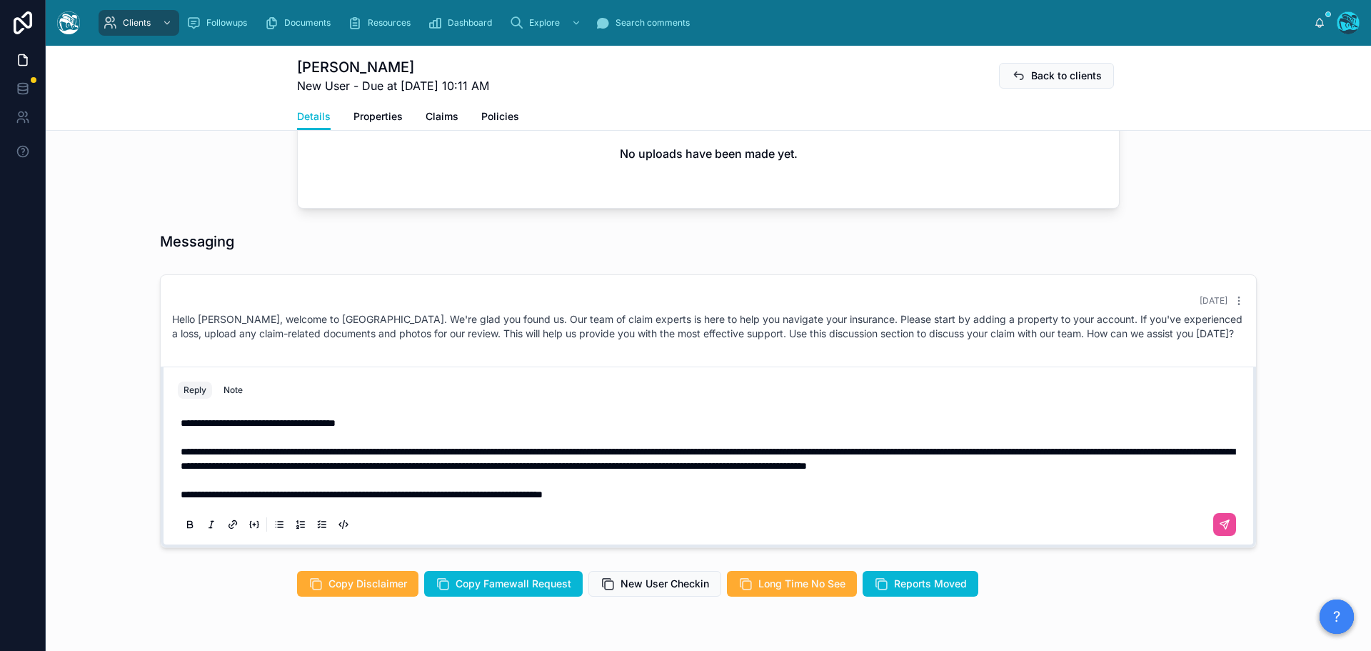
click at [413, 499] on span "**********" at bounding box center [362, 494] width 362 height 10
click at [1225, 536] on button at bounding box center [1224, 524] width 23 height 23
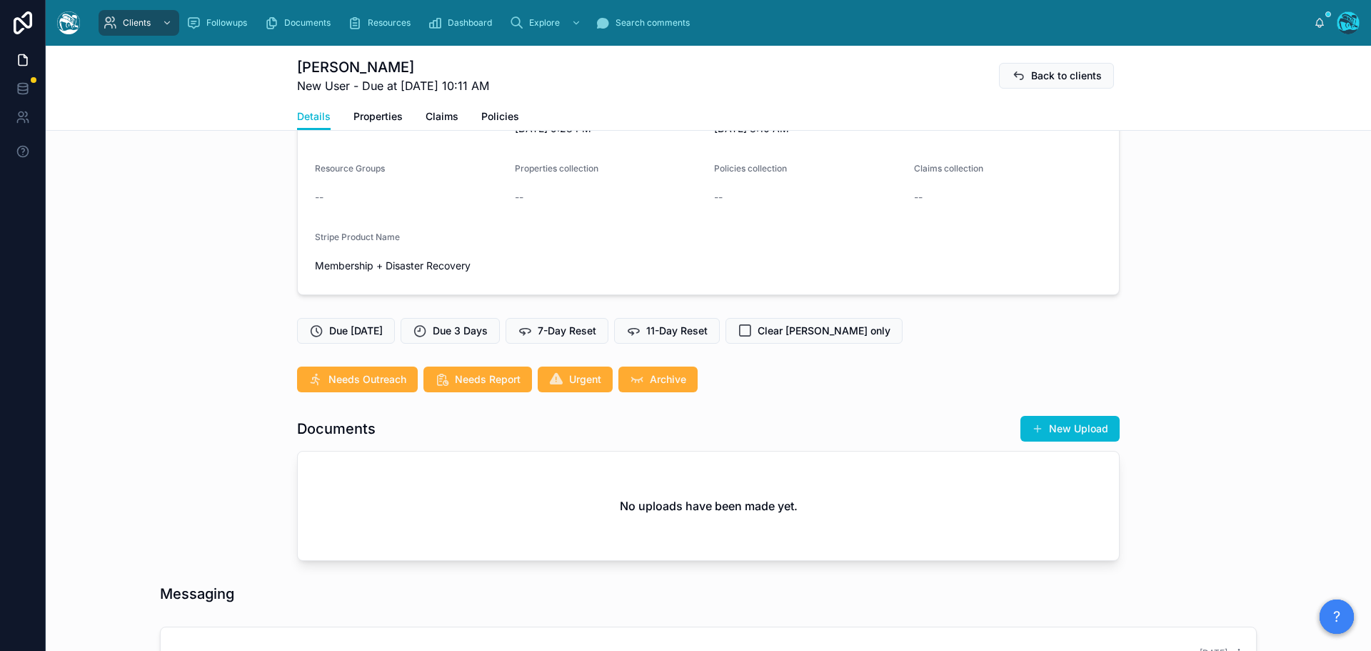
scroll to position [194, 0]
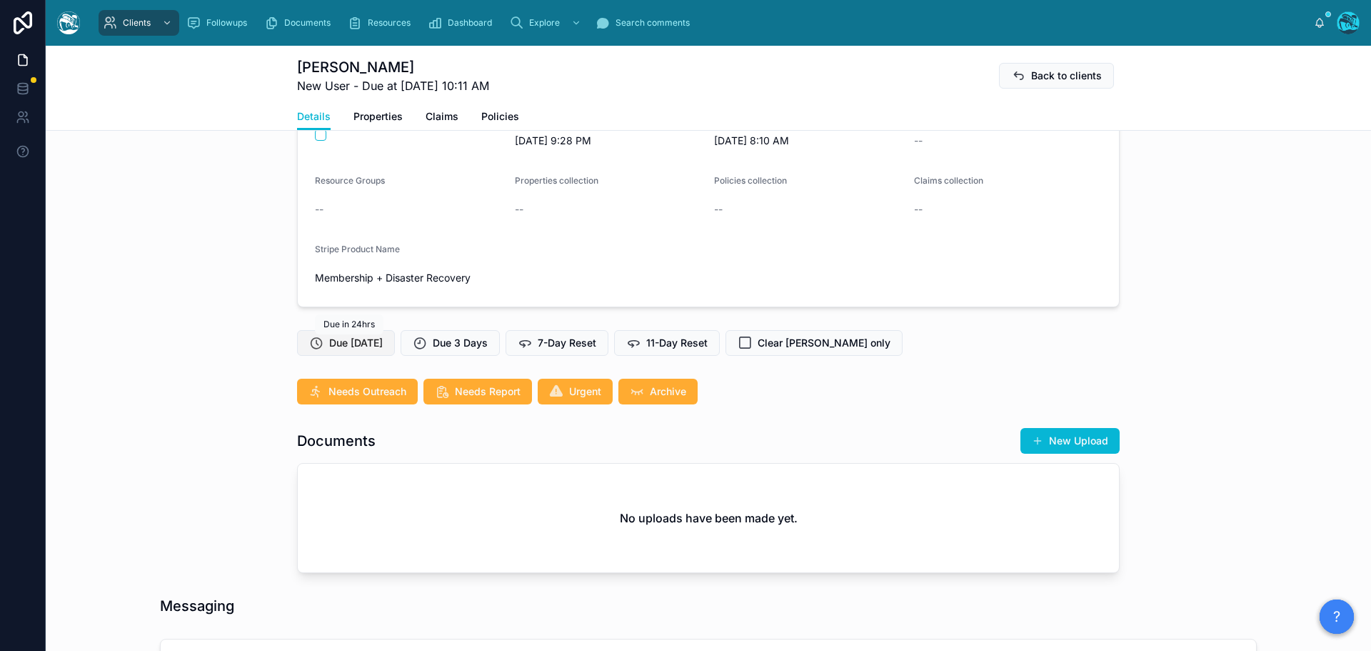
click at [351, 340] on span "Due [DATE]" at bounding box center [356, 343] width 54 height 14
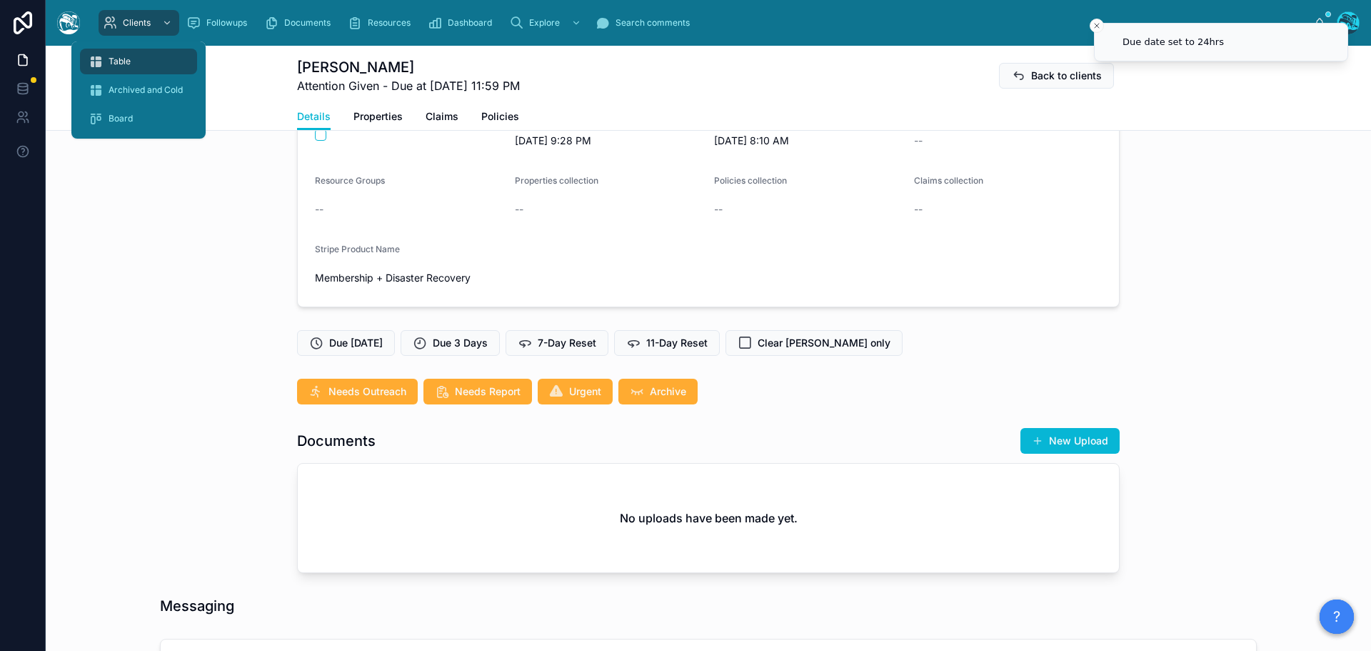
click at [127, 61] on span "Table" at bounding box center [120, 61] width 22 height 11
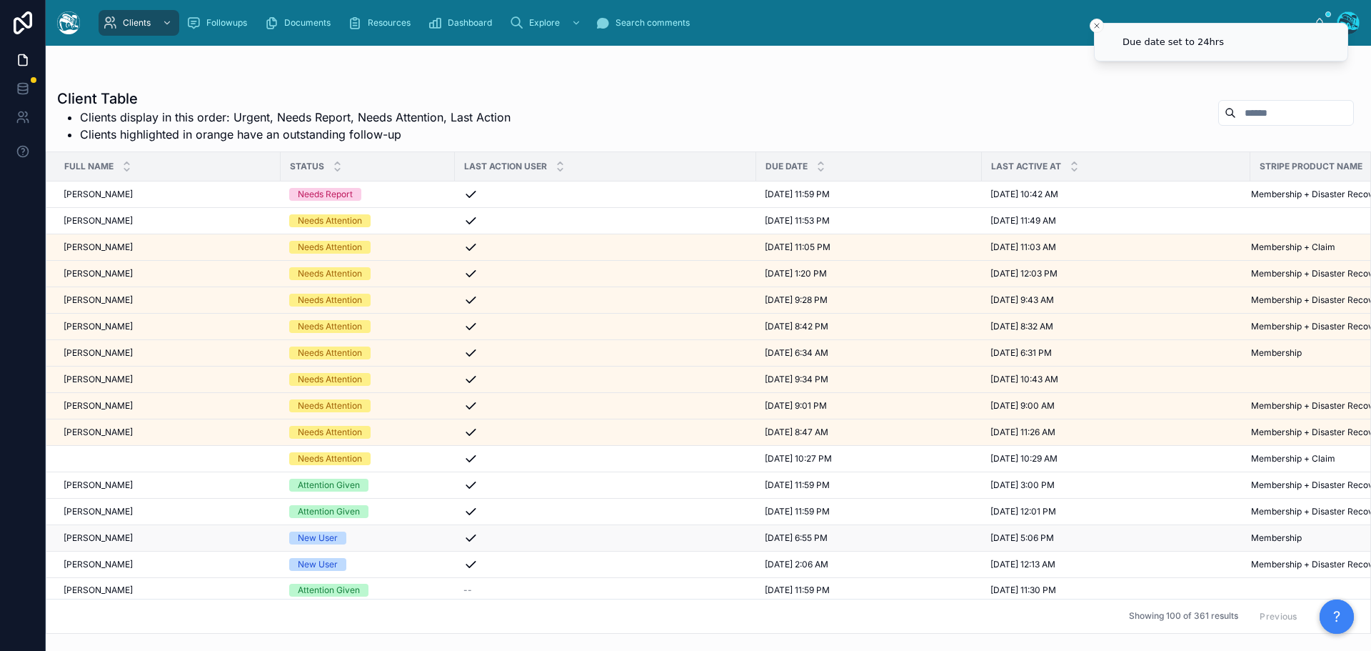
click at [199, 537] on div "[PERSON_NAME] [PERSON_NAME]" at bounding box center [168, 537] width 209 height 11
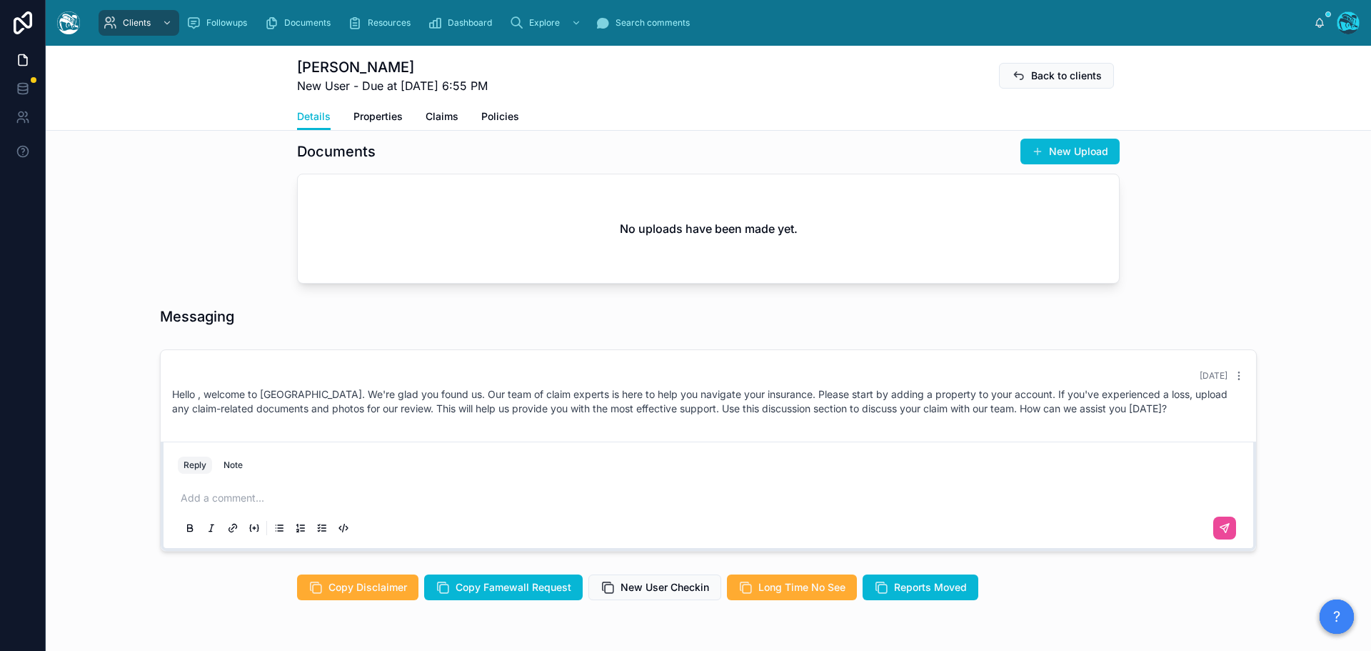
scroll to position [500, 0]
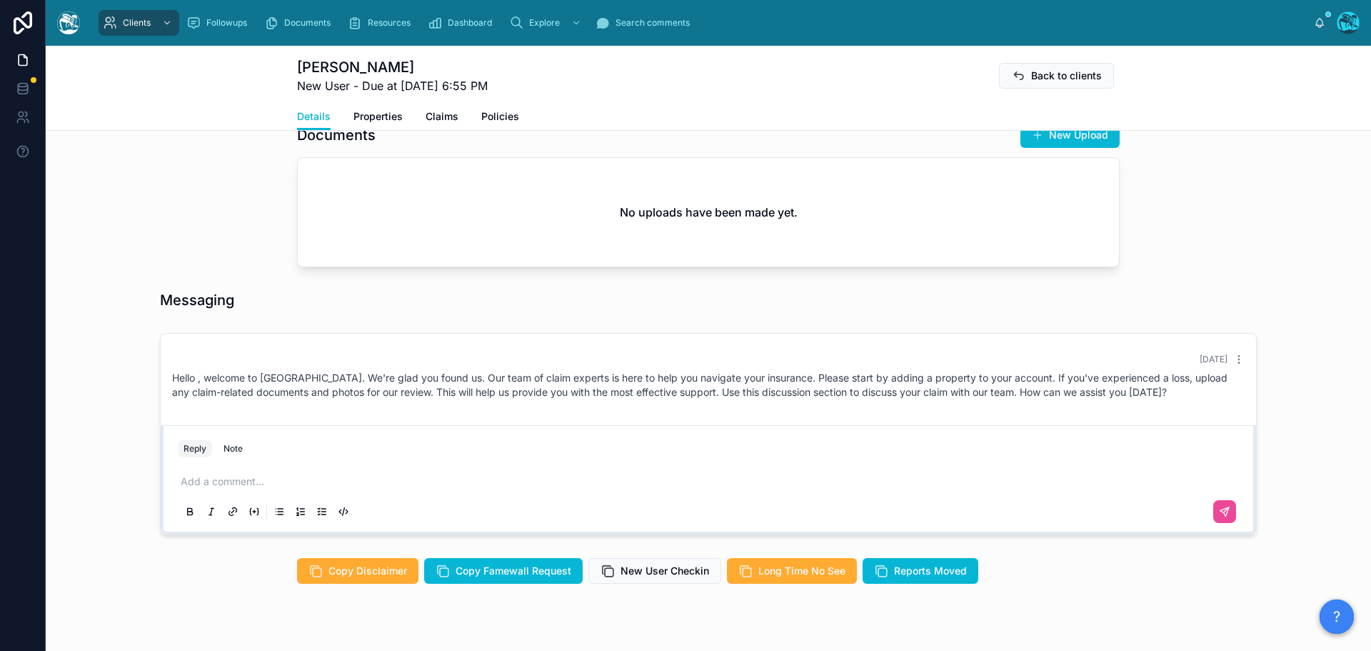
click at [236, 481] on p at bounding box center [711, 481] width 1061 height 14
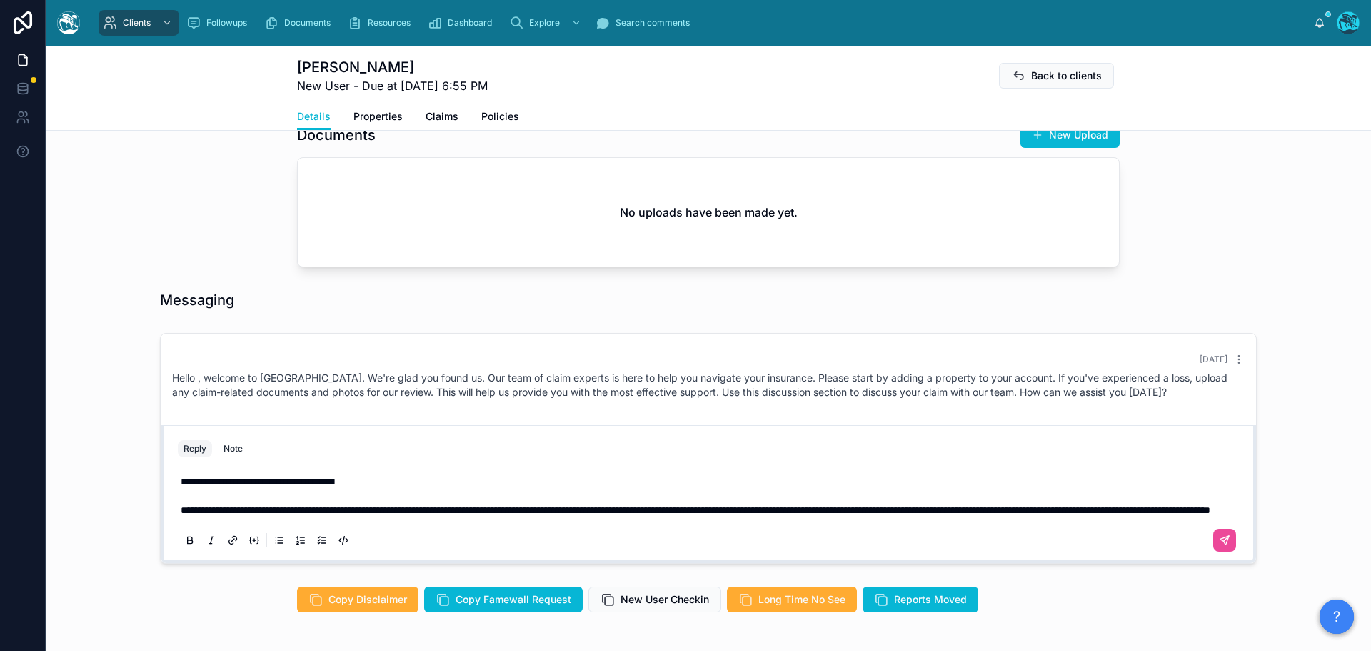
click at [505, 517] on p "**********" at bounding box center [711, 495] width 1061 height 43
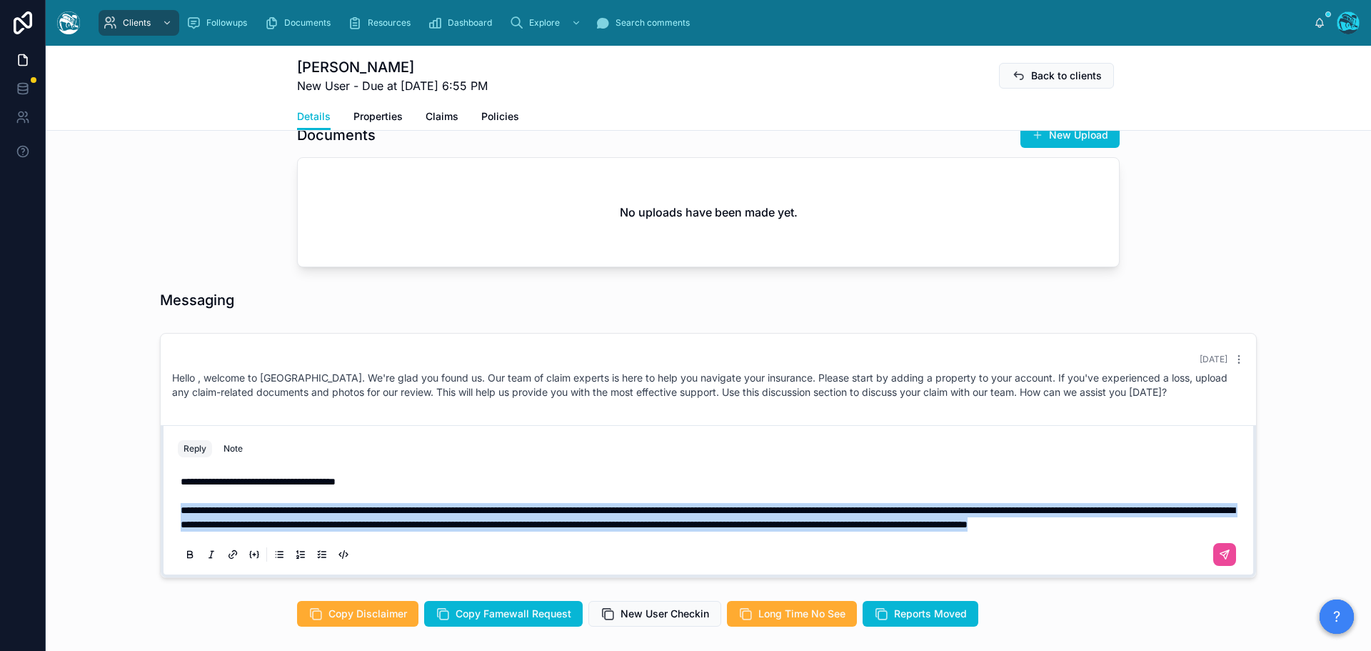
drag, startPoint x: 544, startPoint y: 540, endPoint x: 163, endPoint y: 511, distance: 382.4
click at [163, 511] on div "**********" at bounding box center [708, 501] width 1095 height 152
copy span "**********"
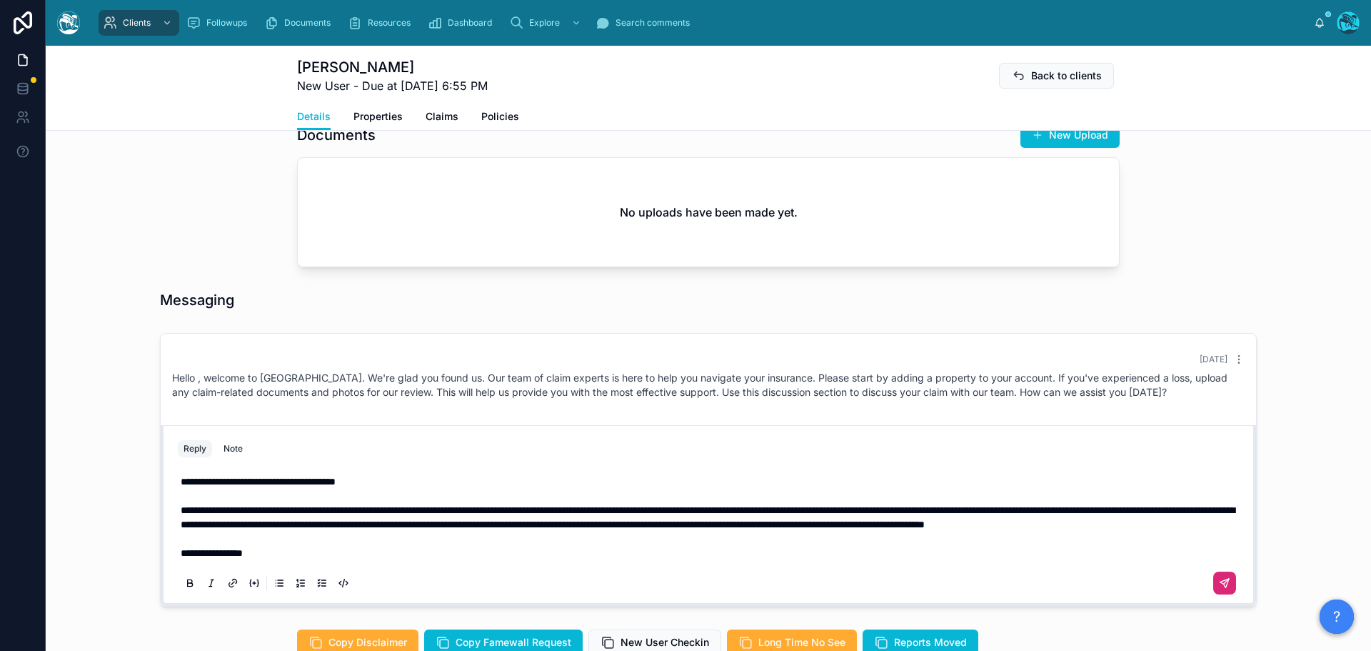
click at [1224, 583] on icon at bounding box center [1226, 580] width 5 height 5
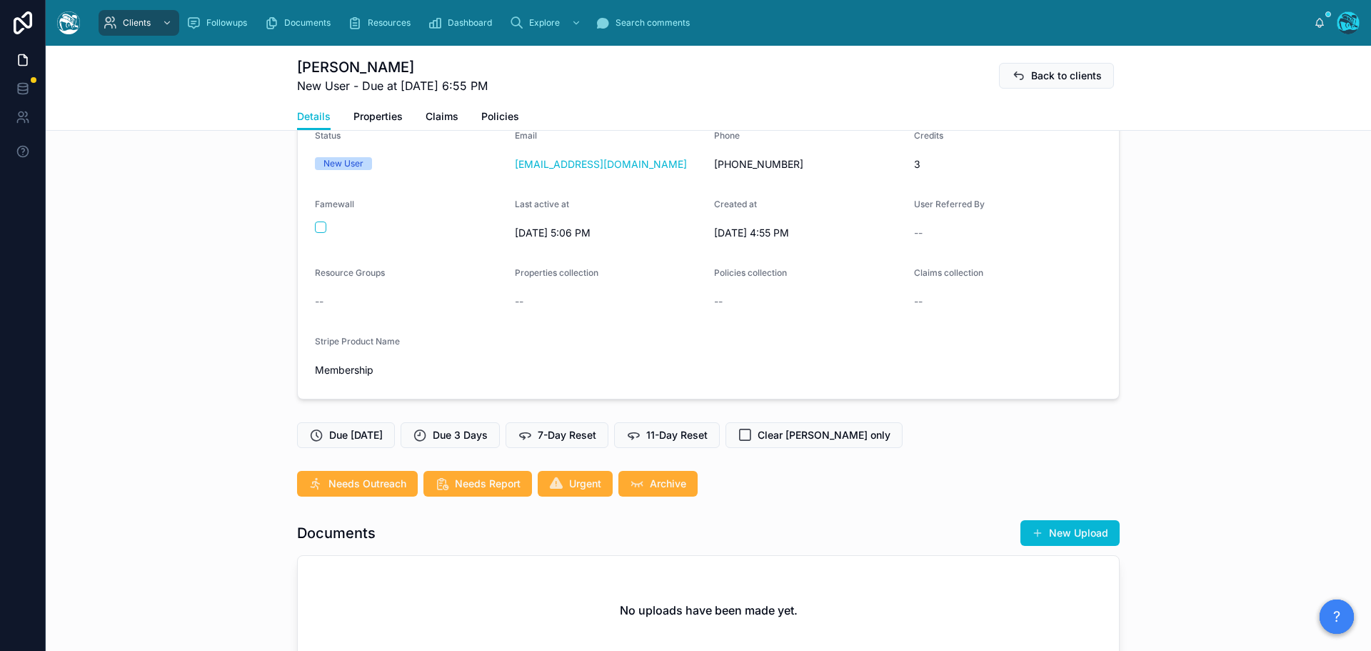
scroll to position [0, 0]
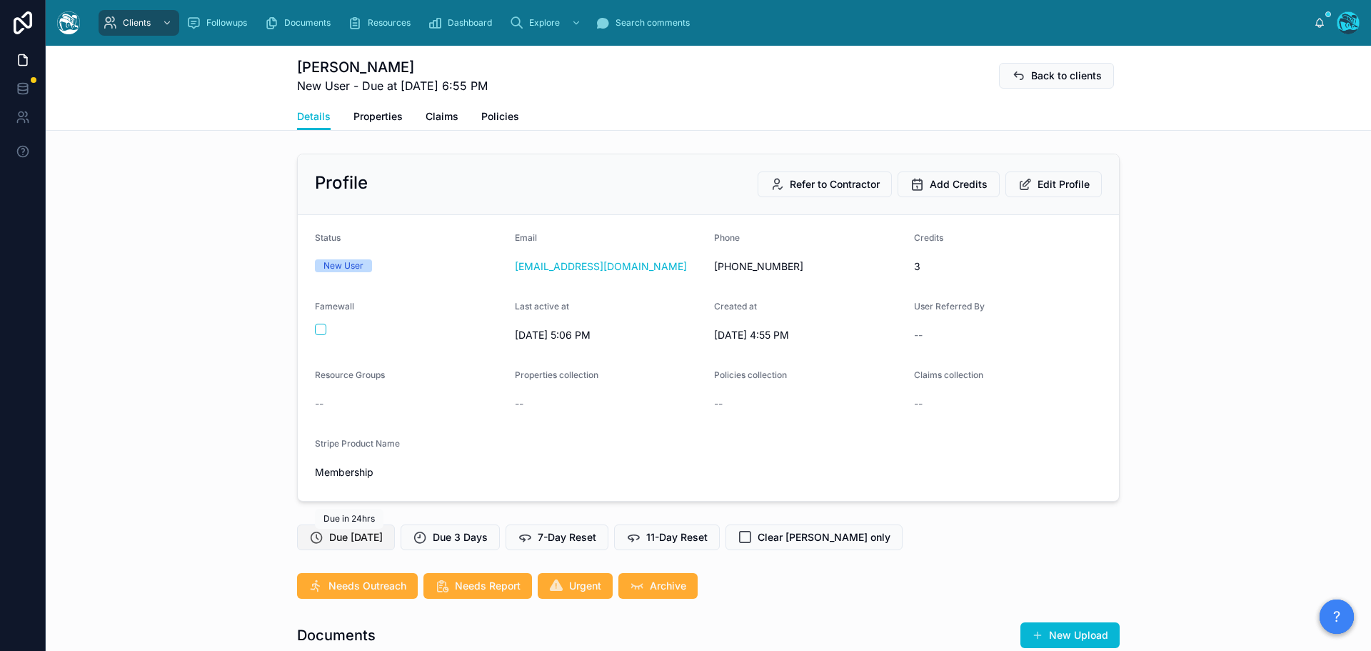
click at [356, 540] on span "Due [DATE]" at bounding box center [356, 537] width 54 height 14
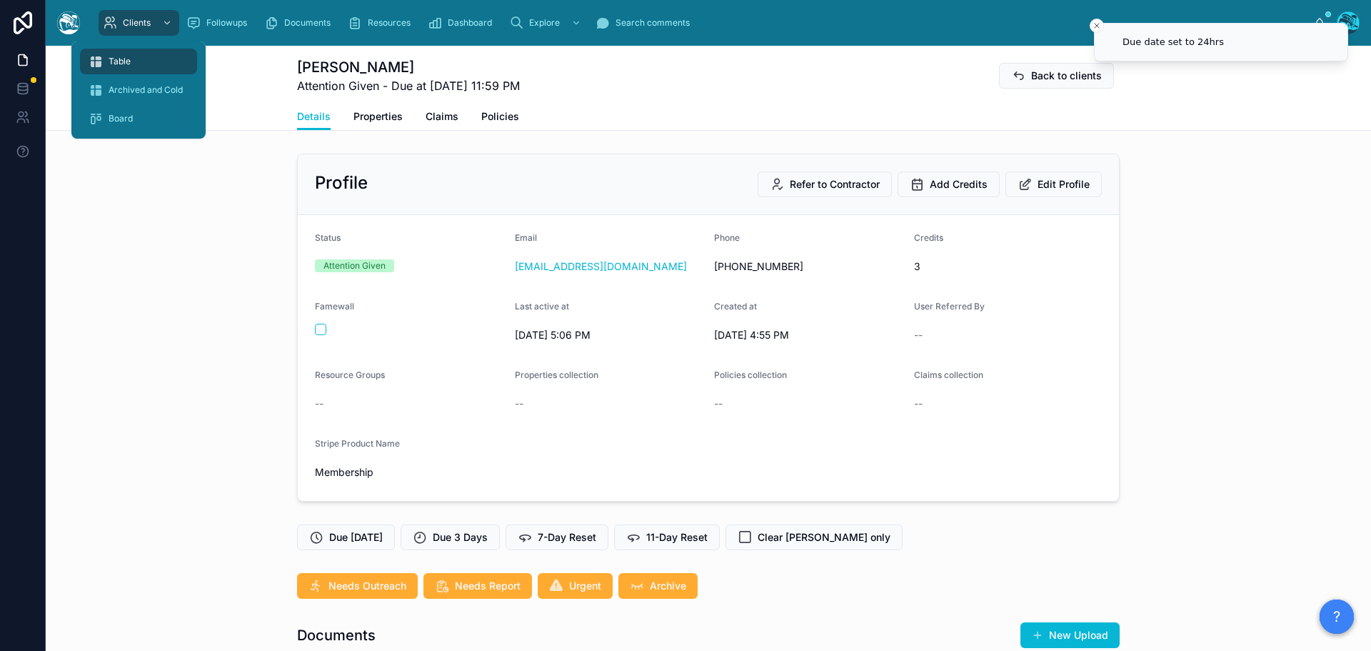
click at [127, 60] on span "Table" at bounding box center [120, 61] width 22 height 11
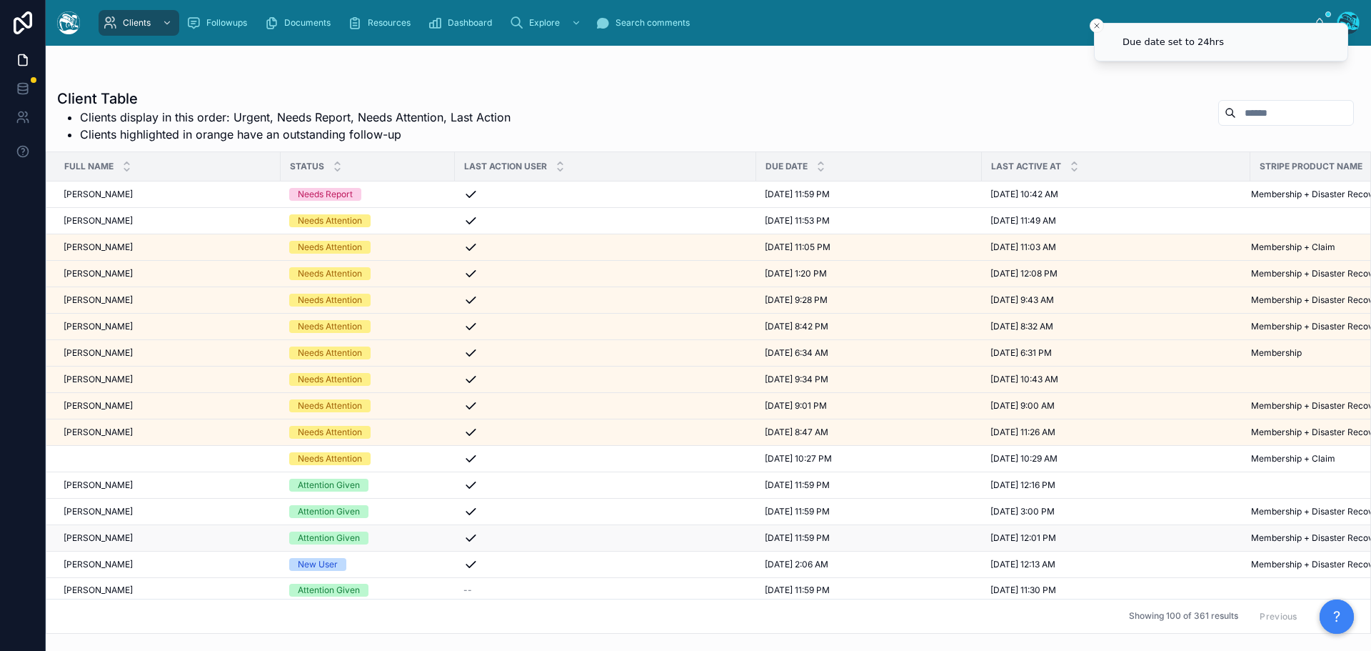
scroll to position [71, 0]
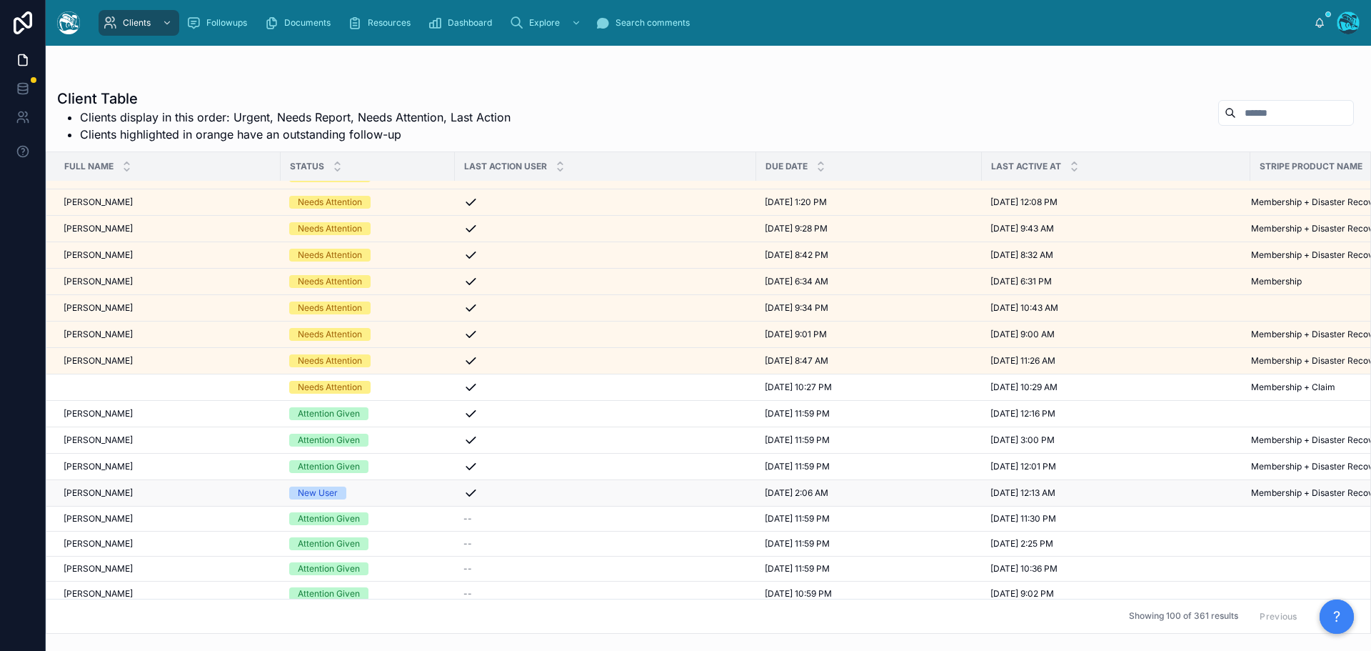
click at [182, 494] on div "[PERSON_NAME] [PERSON_NAME]" at bounding box center [168, 492] width 209 height 11
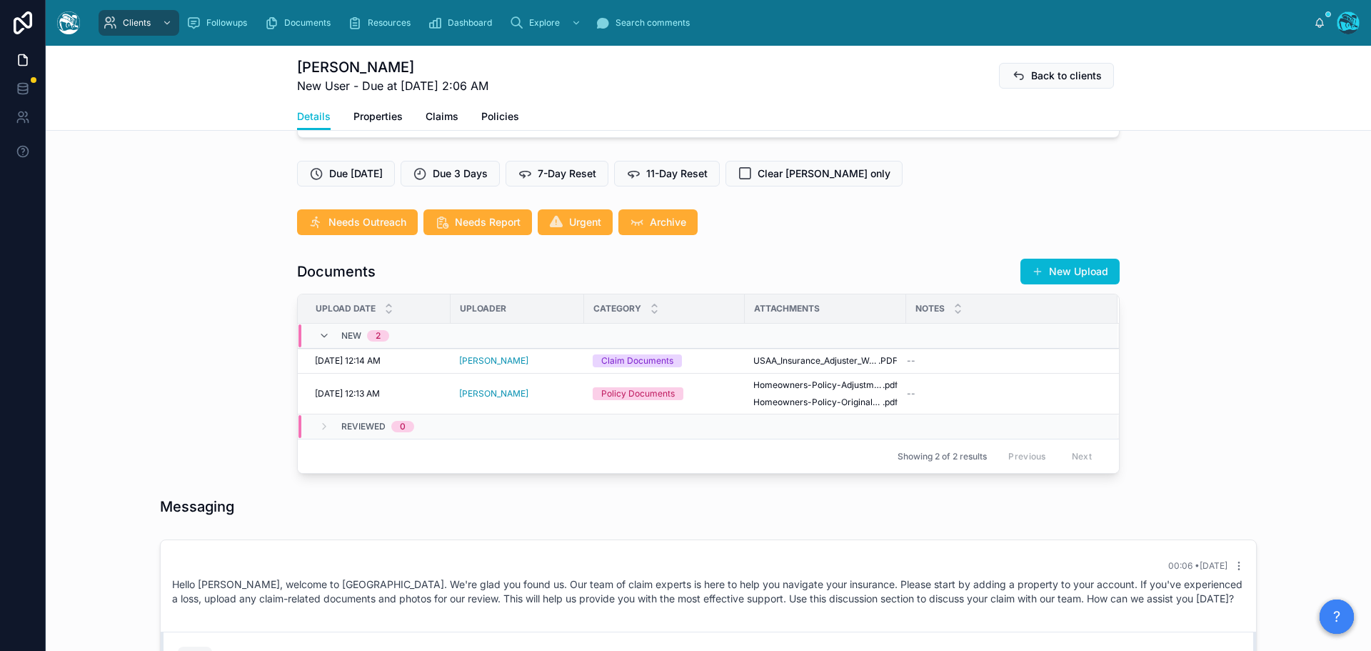
scroll to position [411, 0]
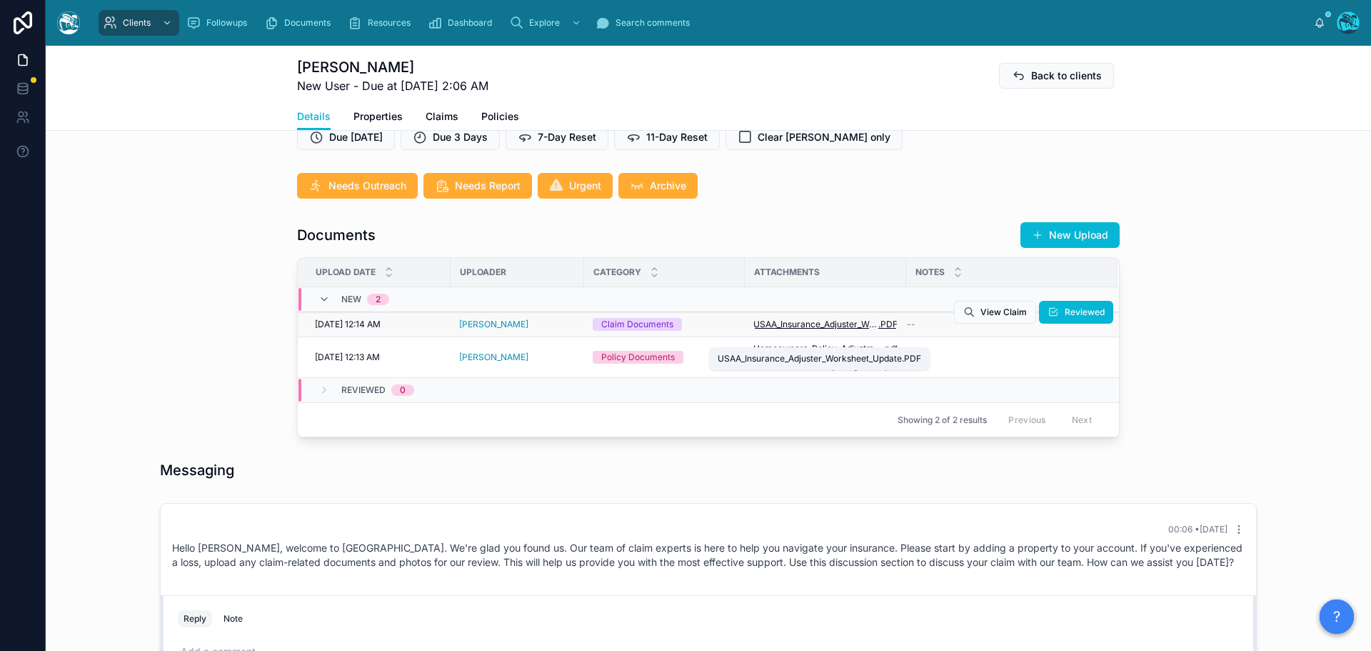
click at [828, 330] on span "USAA_Insurance_Adjuster_Worksheet_Update" at bounding box center [815, 323] width 125 height 11
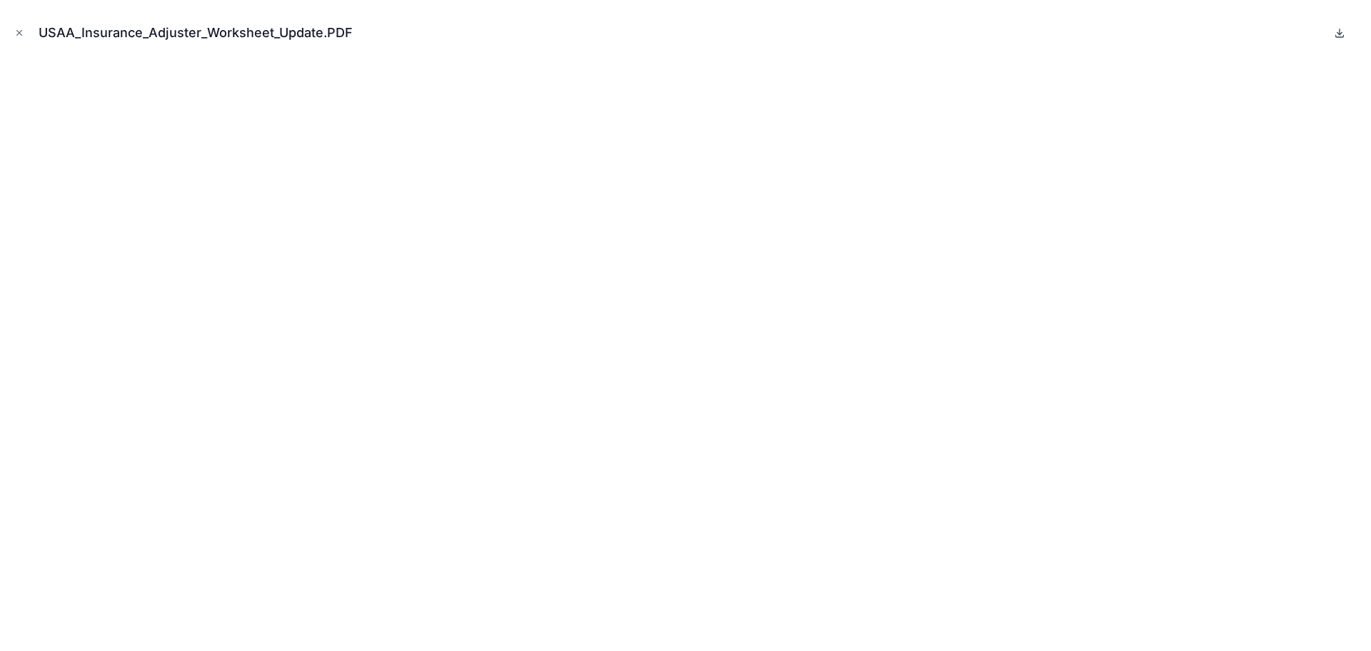
click at [1343, 34] on icon at bounding box center [1339, 32] width 11 height 11
click at [17, 33] on icon "Close modal" at bounding box center [19, 33] width 10 height 10
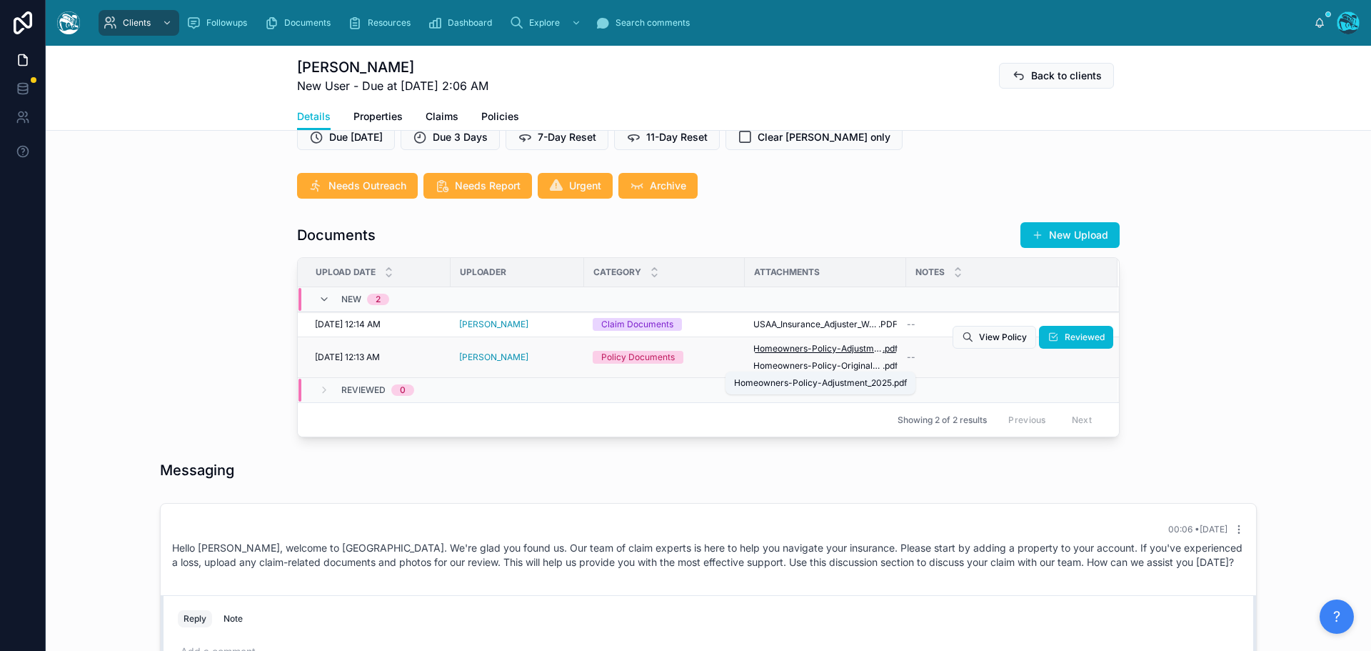
click at [830, 354] on span "Homeowners-Policy-Adjustment_2025" at bounding box center [817, 348] width 129 height 11
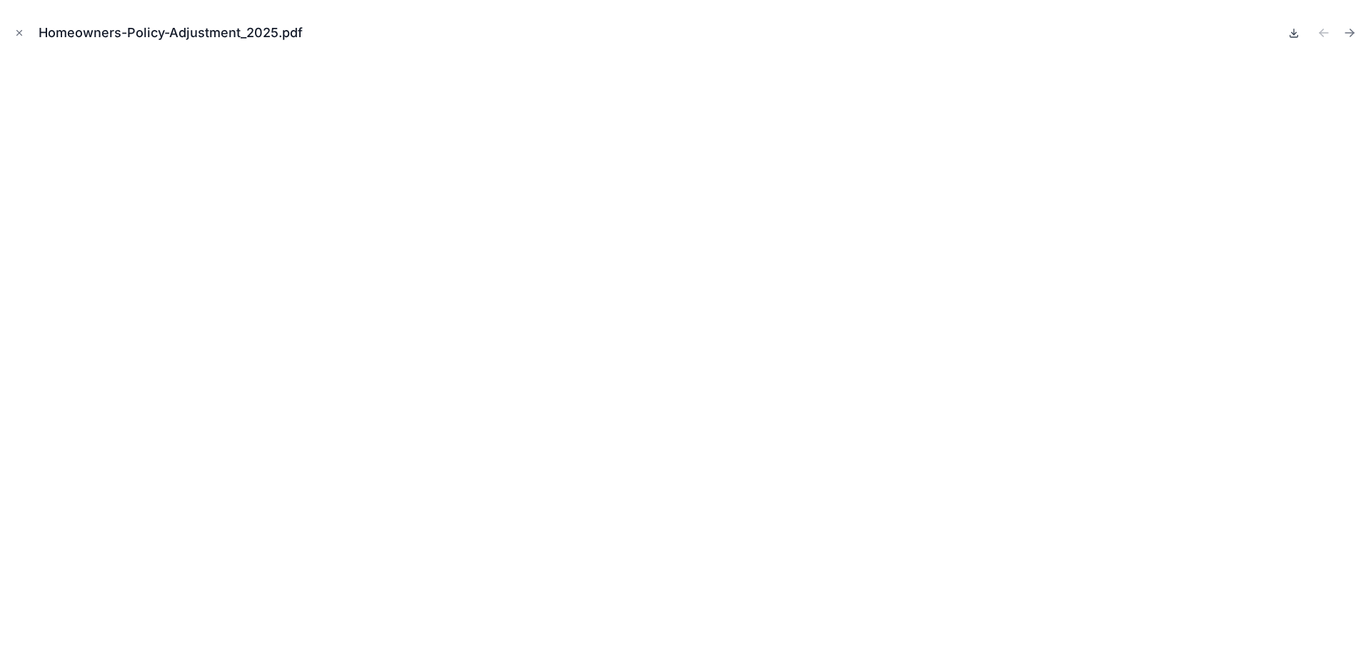
click at [1293, 33] on icon at bounding box center [1294, 33] width 5 height 2
click at [1353, 32] on icon "Next file" at bounding box center [1352, 31] width 4 height 4
click at [1293, 31] on icon at bounding box center [1293, 32] width 11 height 11
drag, startPoint x: 18, startPoint y: 32, endPoint x: 29, endPoint y: 49, distance: 20.0
click at [18, 32] on icon "Close modal" at bounding box center [19, 33] width 10 height 10
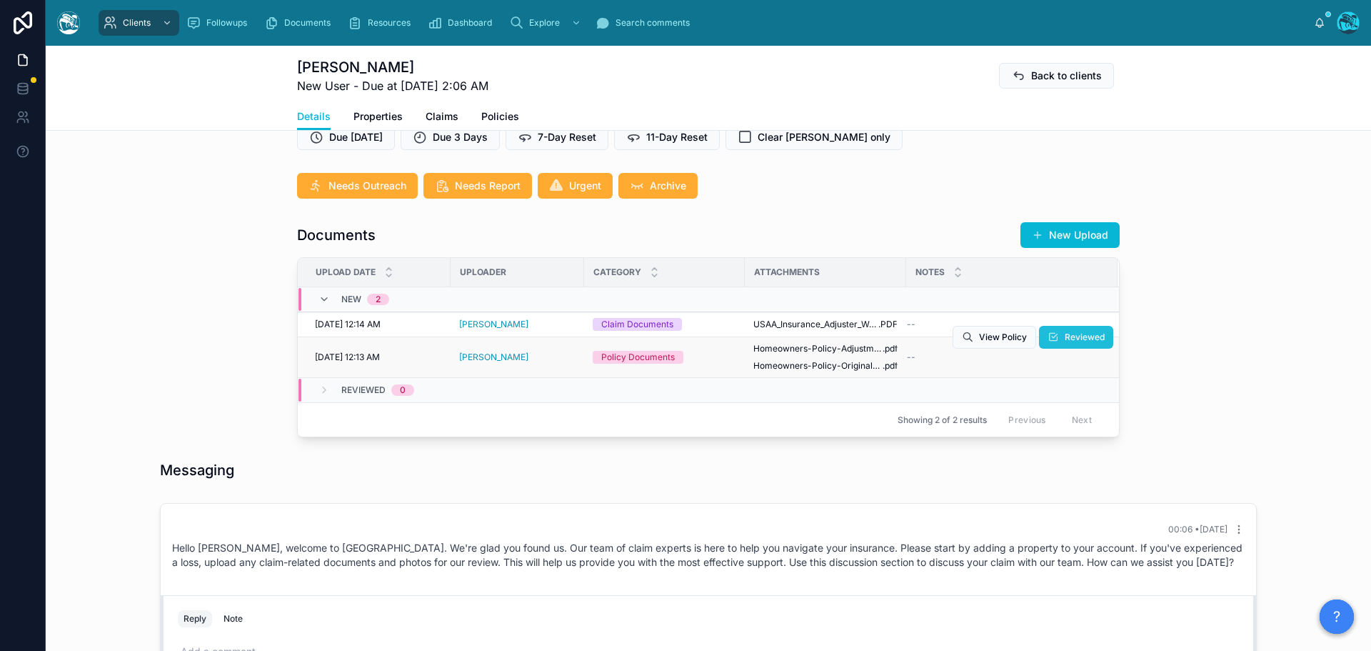
click at [1065, 343] on span "Reviewed" at bounding box center [1085, 336] width 40 height 11
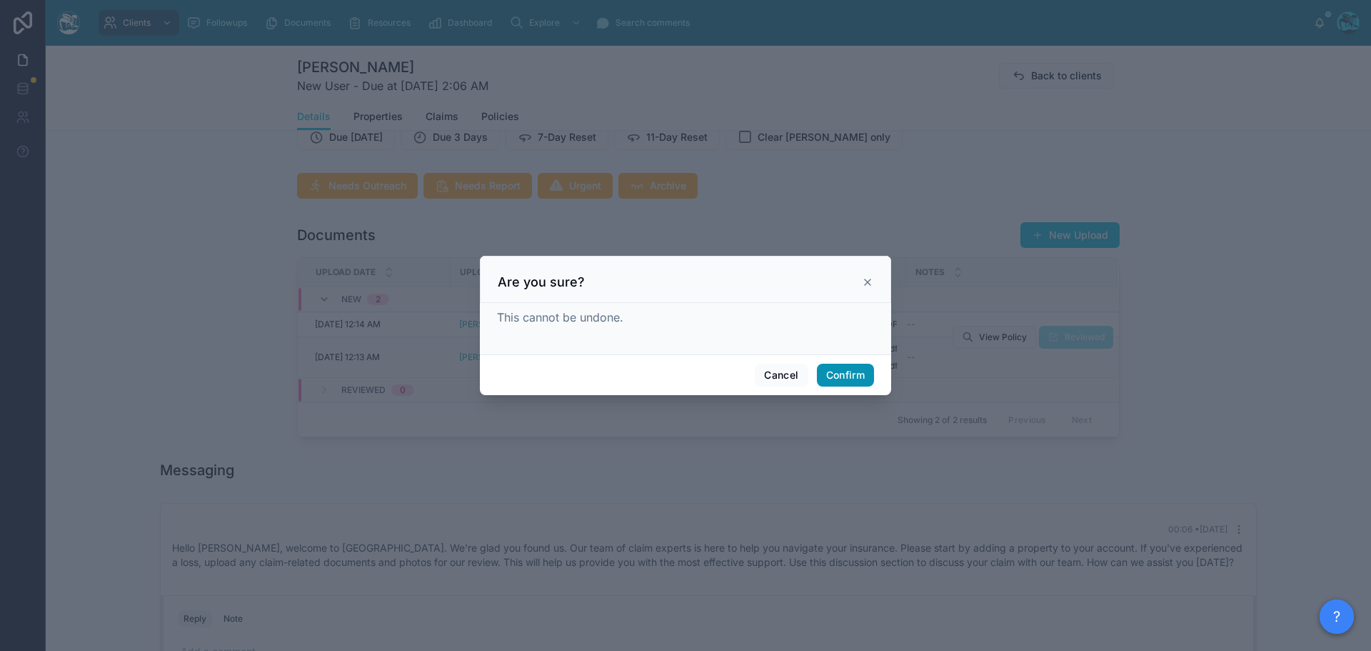
click at [851, 369] on button "Confirm" at bounding box center [845, 374] width 57 height 23
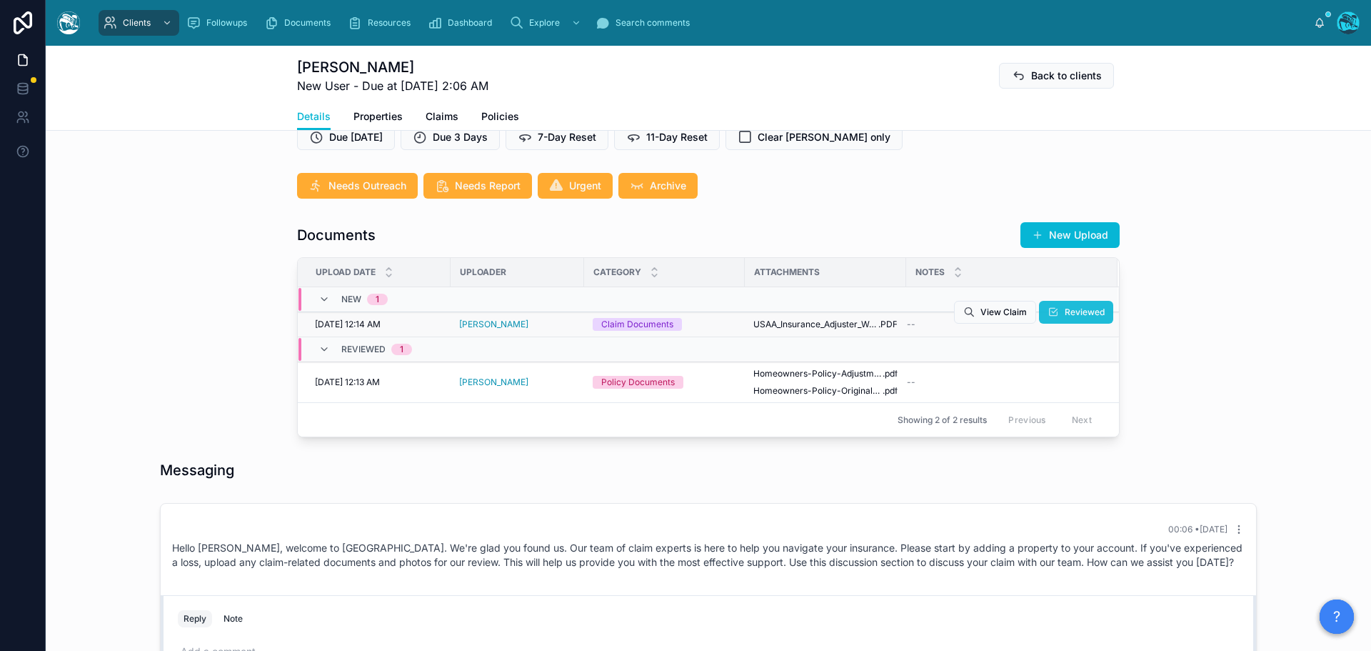
click at [1059, 323] on button "Reviewed" at bounding box center [1076, 312] width 74 height 23
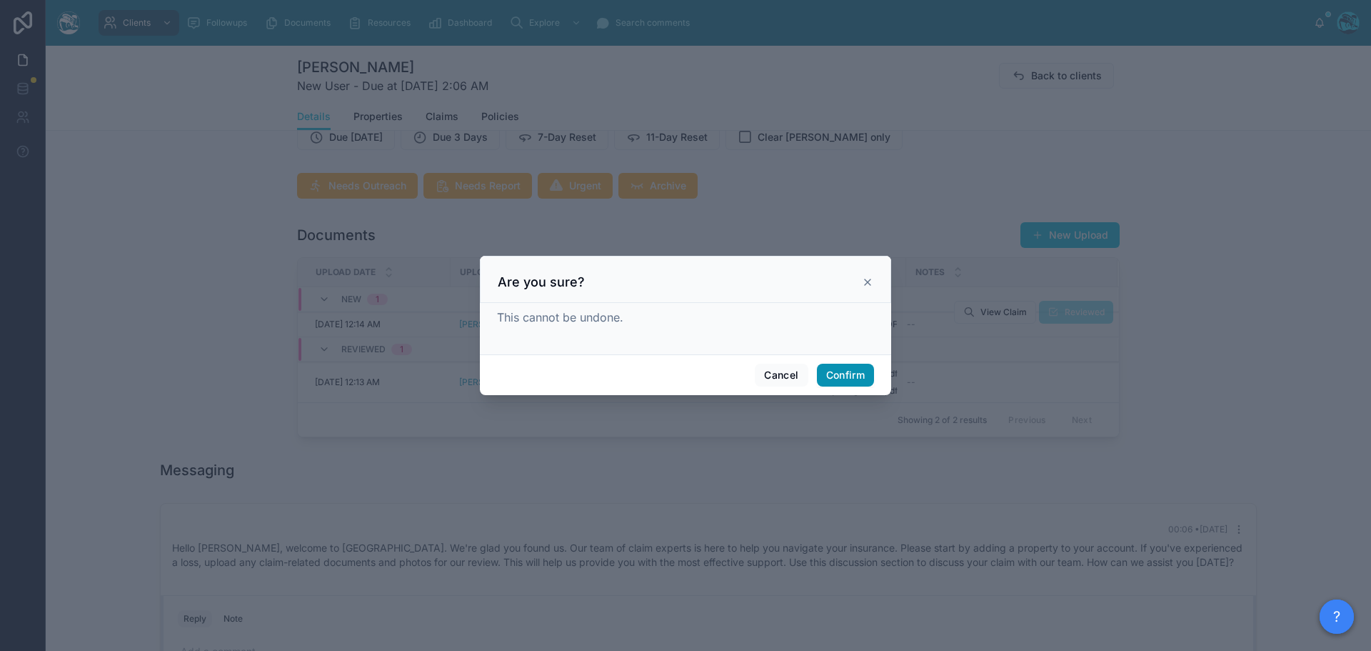
click at [839, 373] on button "Confirm" at bounding box center [845, 374] width 57 height 23
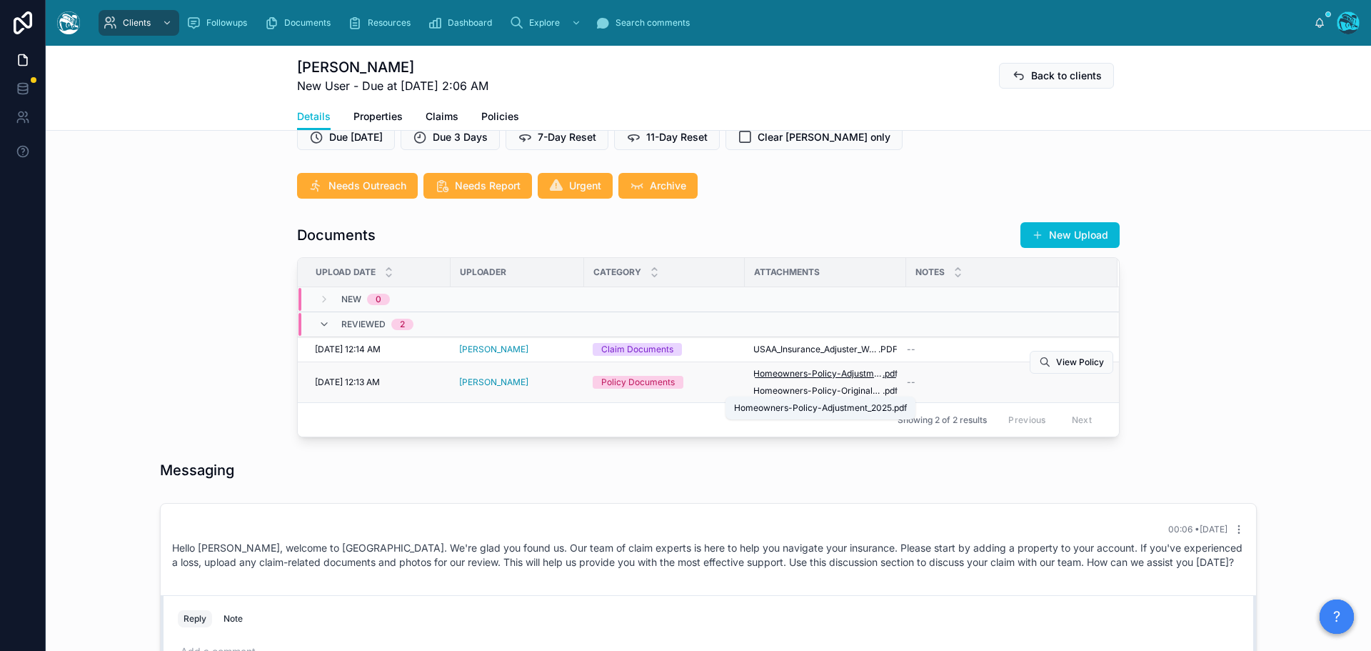
click at [832, 379] on span "Homeowners-Policy-Adjustment_2025" at bounding box center [817, 373] width 129 height 11
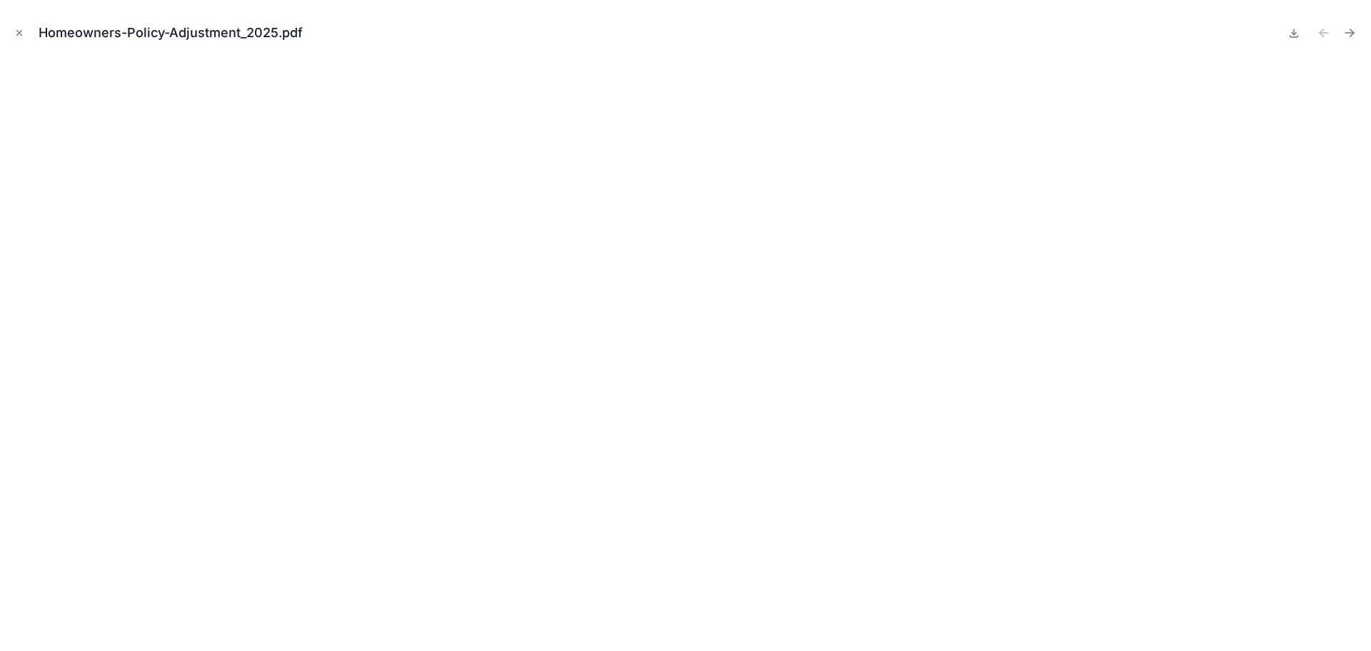
drag, startPoint x: 19, startPoint y: 31, endPoint x: 32, endPoint y: 55, distance: 26.8
click at [19, 31] on icon "Close modal" at bounding box center [19, 33] width 10 height 10
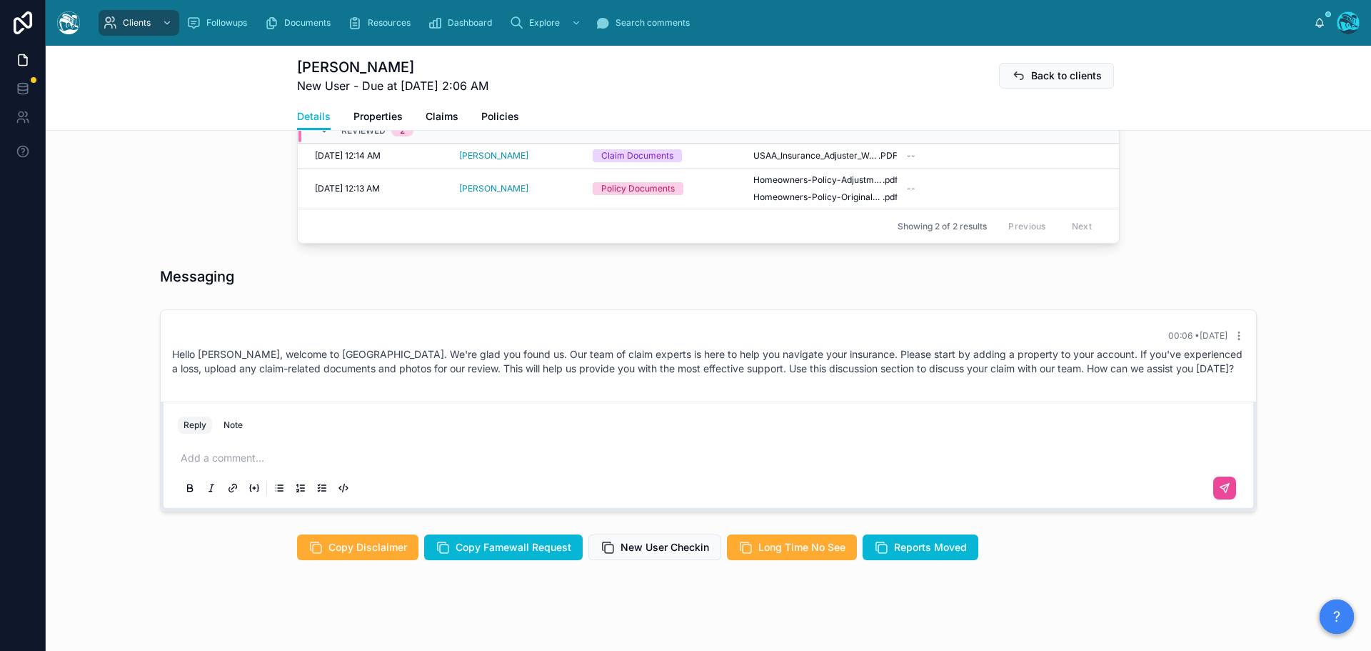
scroll to position [626, 0]
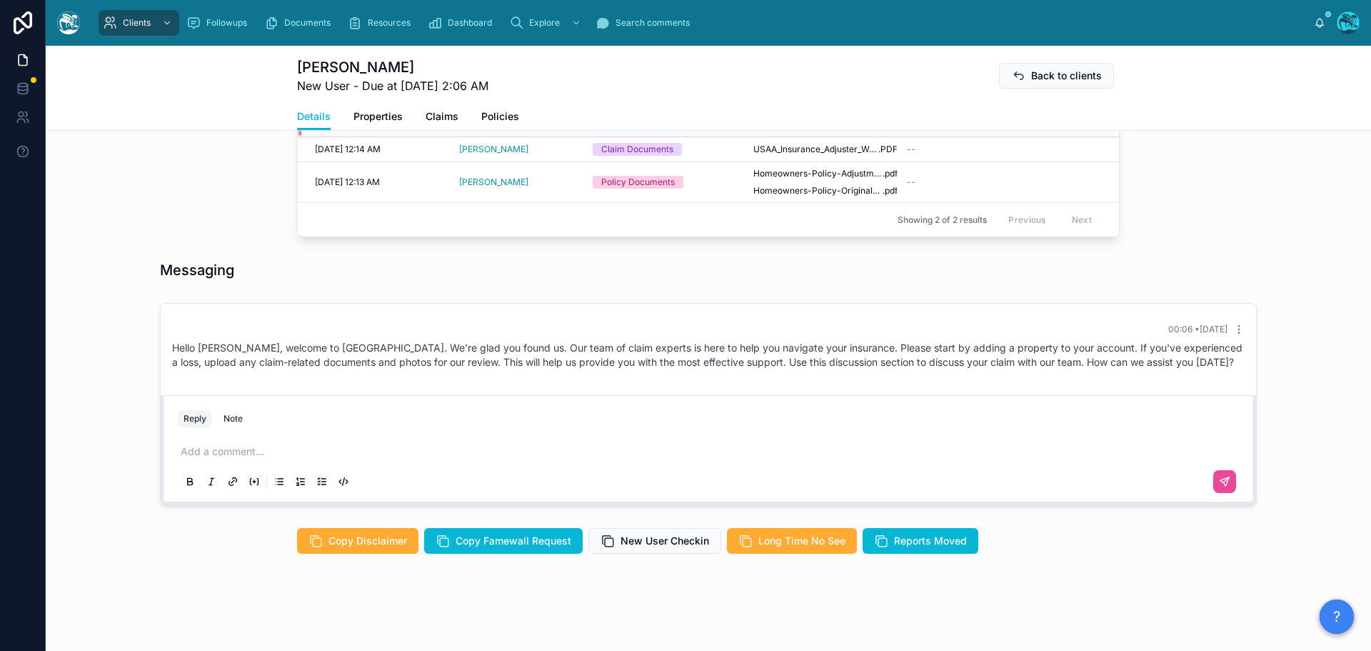
click at [205, 454] on p at bounding box center [711, 451] width 1061 height 14
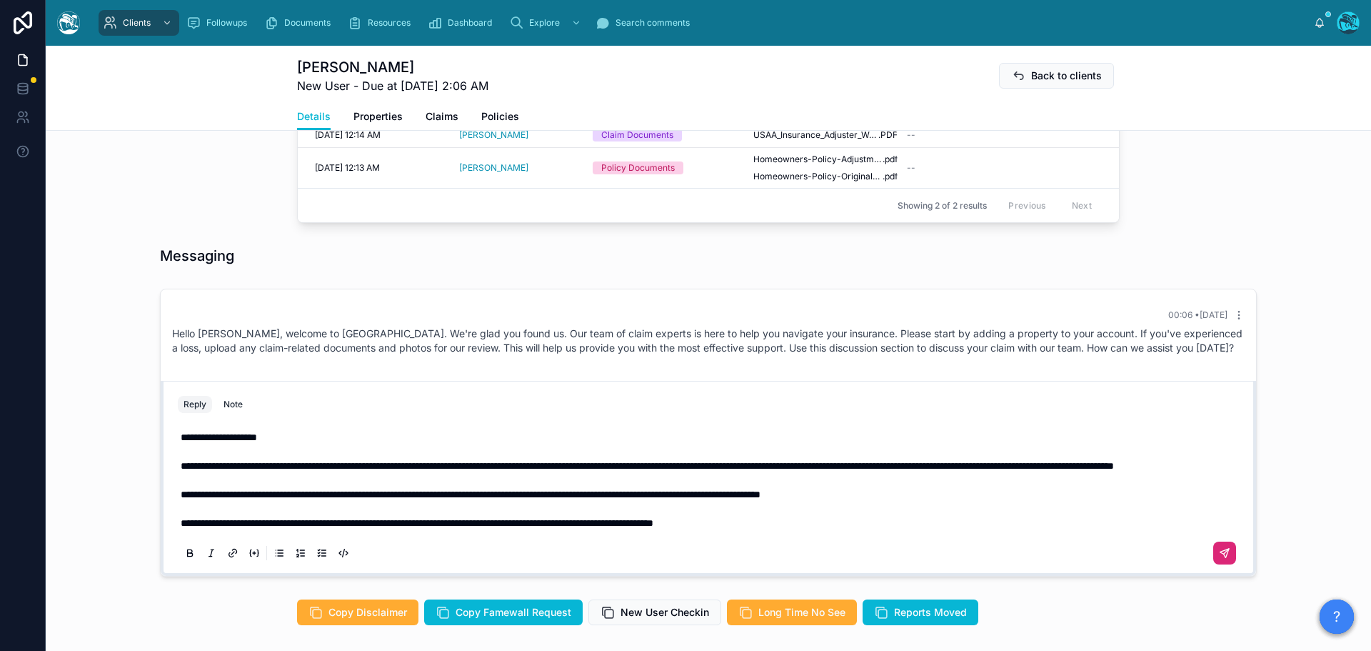
click at [1219, 558] on icon at bounding box center [1224, 552] width 11 height 11
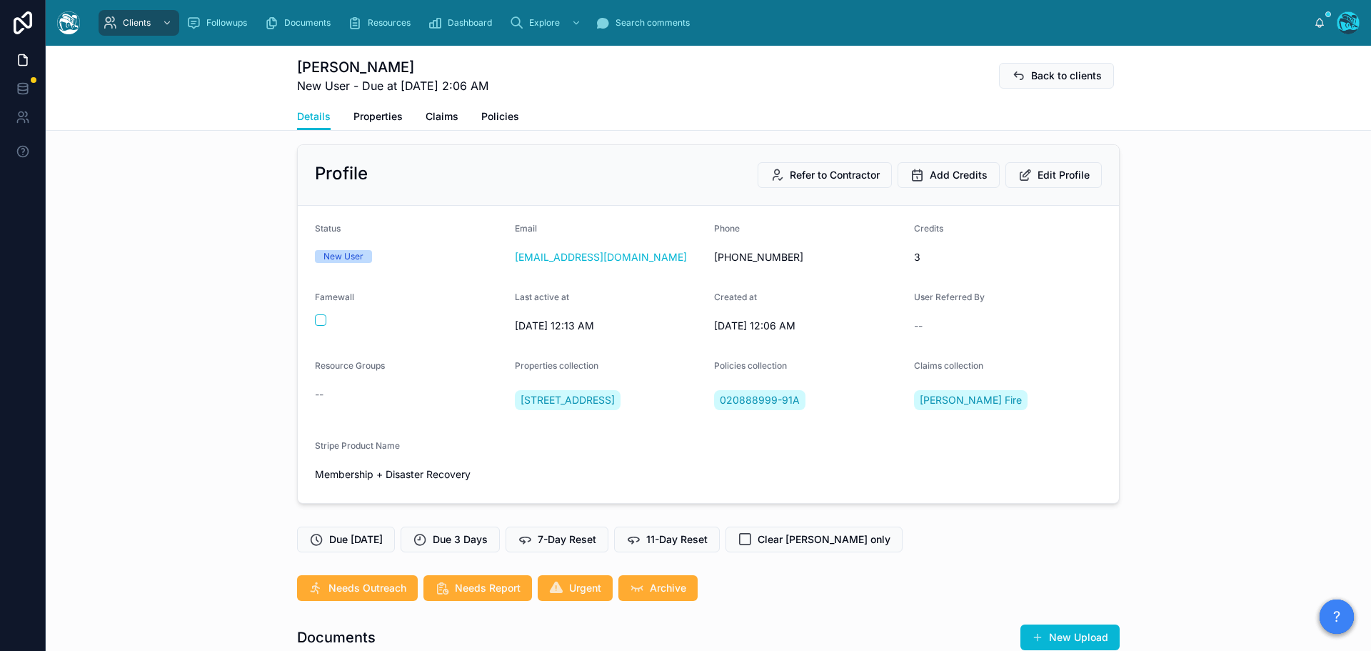
scroll to position [0, 0]
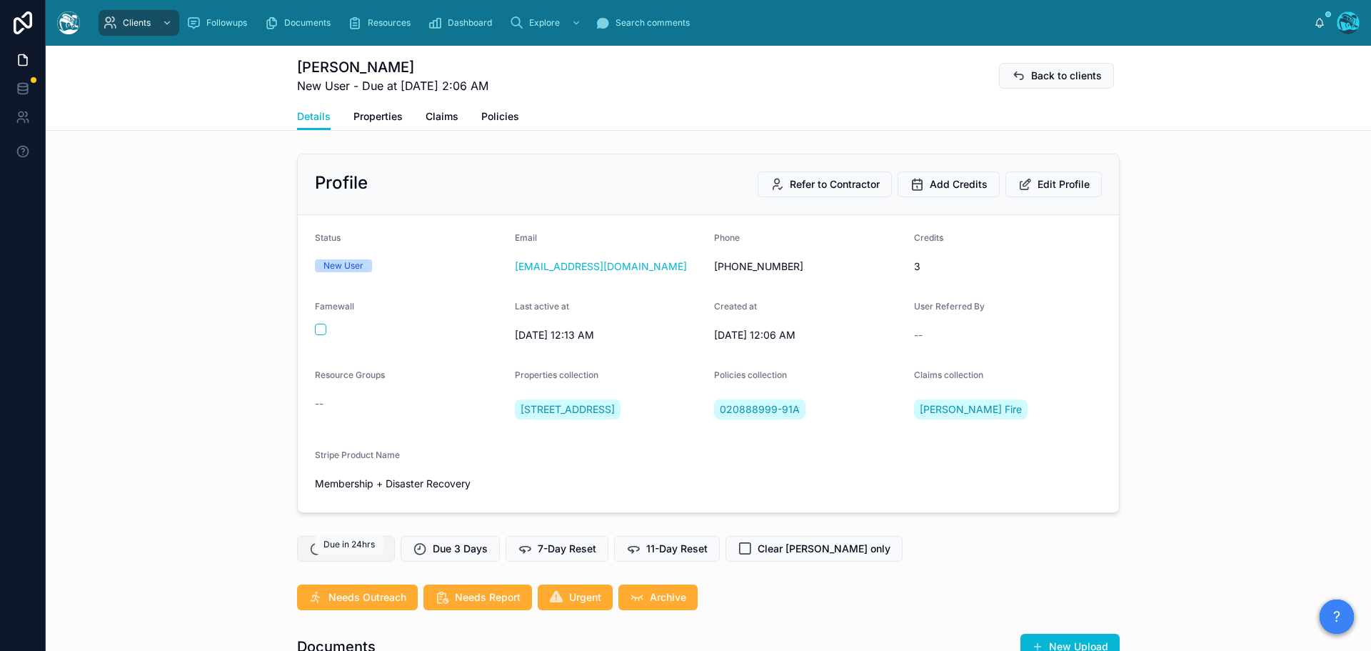
click at [375, 556] on span "Due [DATE]" at bounding box center [356, 548] width 54 height 14
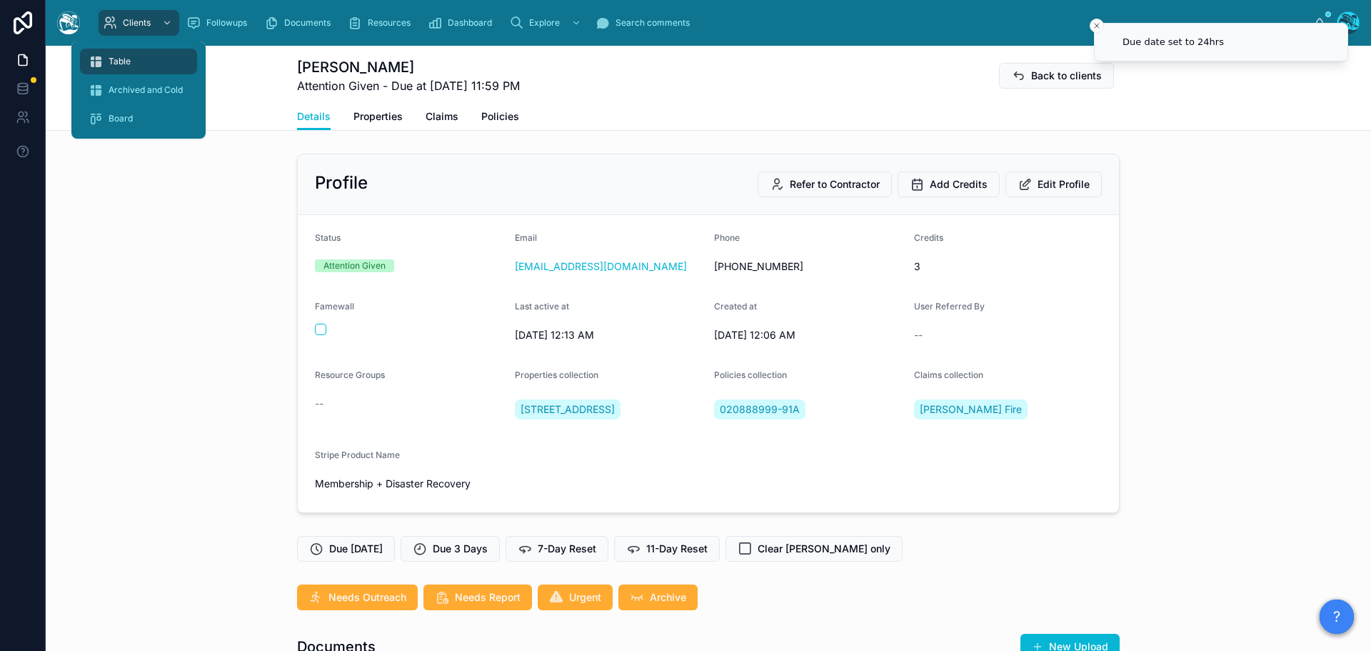
click at [122, 54] on div "Table" at bounding box center [139, 61] width 100 height 23
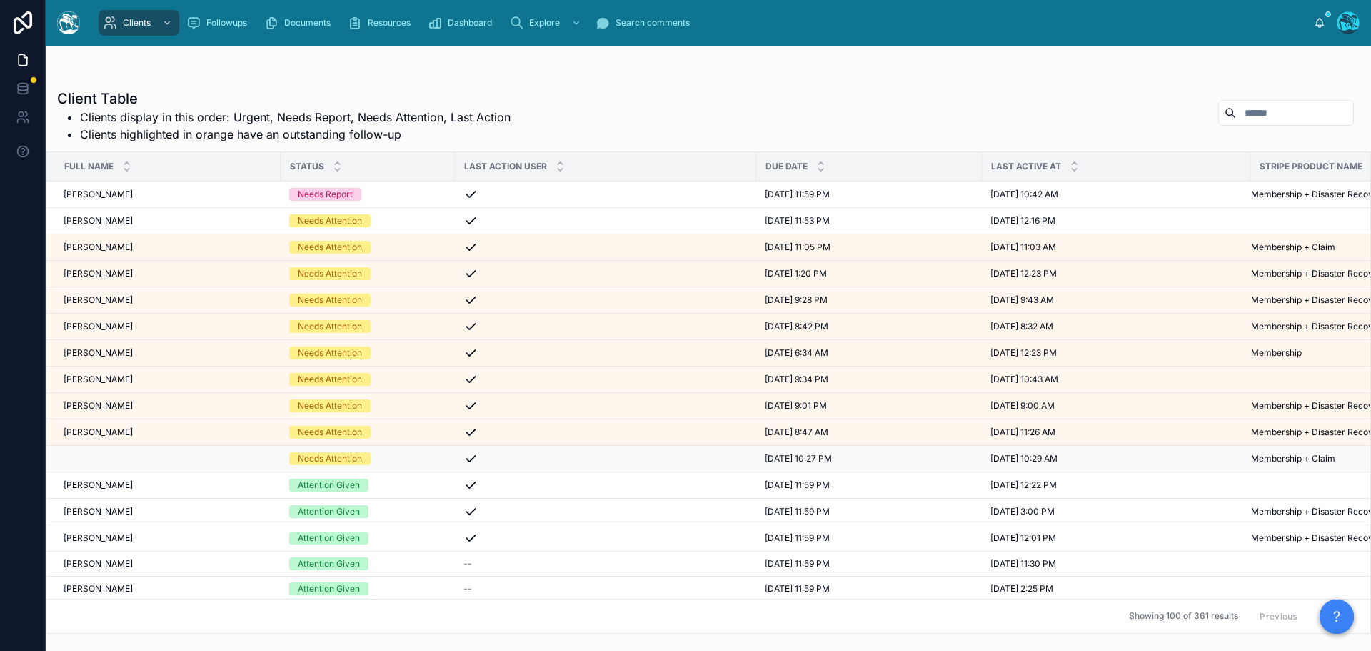
click at [133, 461] on div at bounding box center [168, 458] width 209 height 11
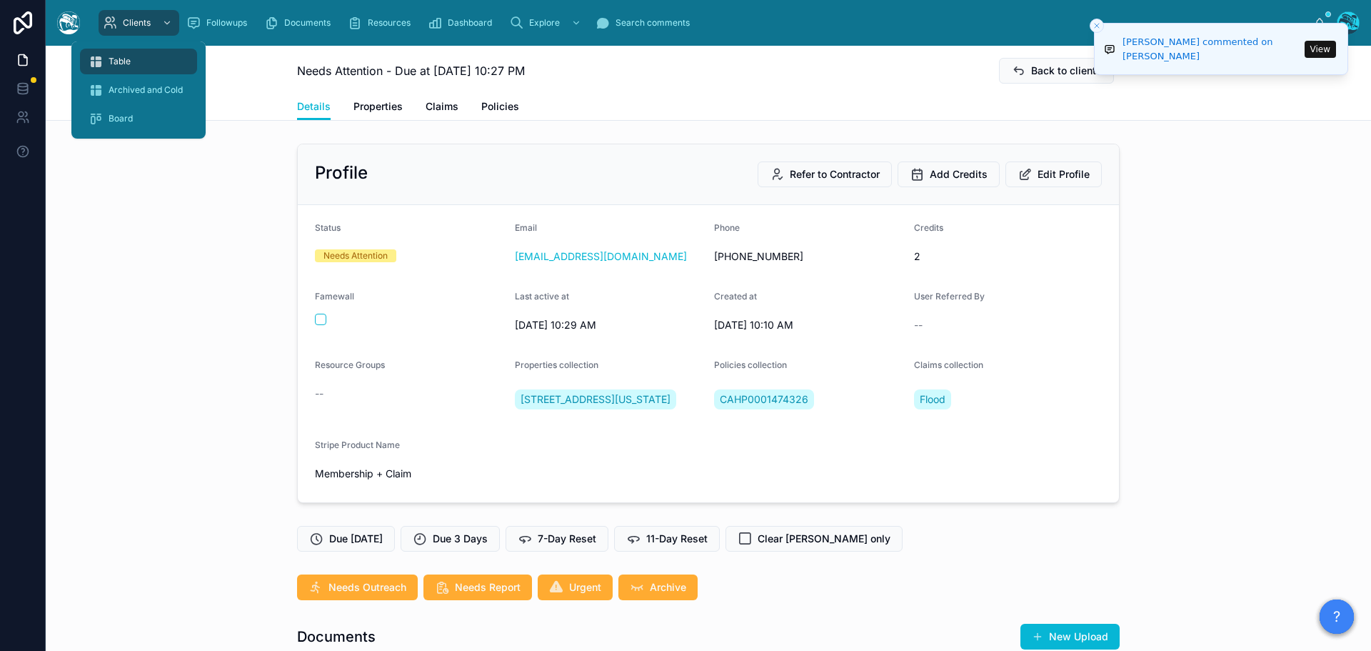
click at [126, 59] on span "Table" at bounding box center [120, 61] width 22 height 11
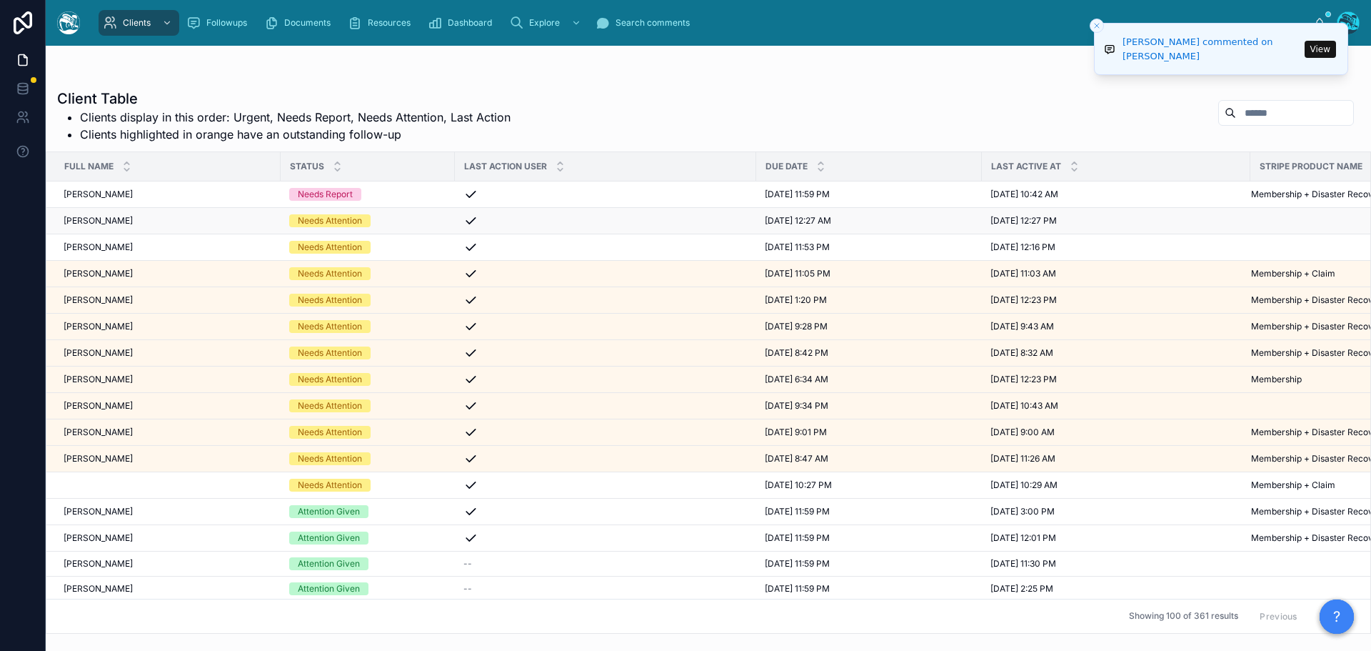
click at [160, 221] on div "[PERSON_NAME] [PERSON_NAME]" at bounding box center [168, 220] width 209 height 11
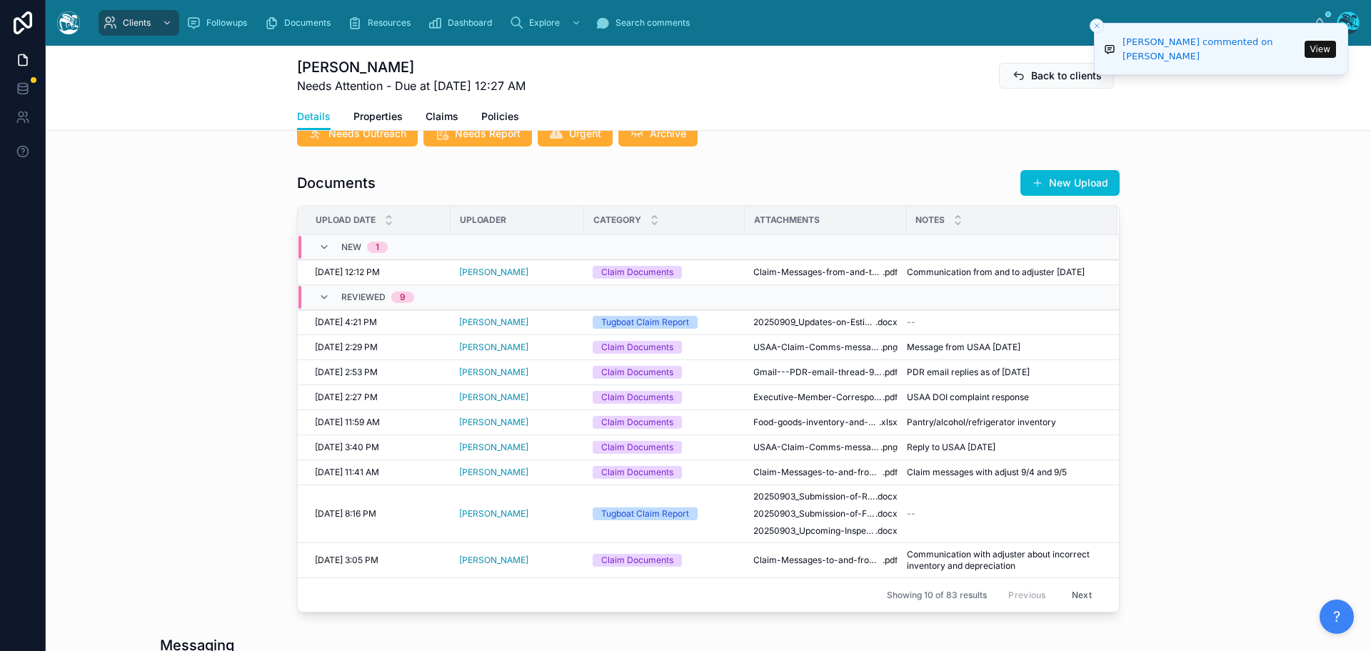
scroll to position [500, 0]
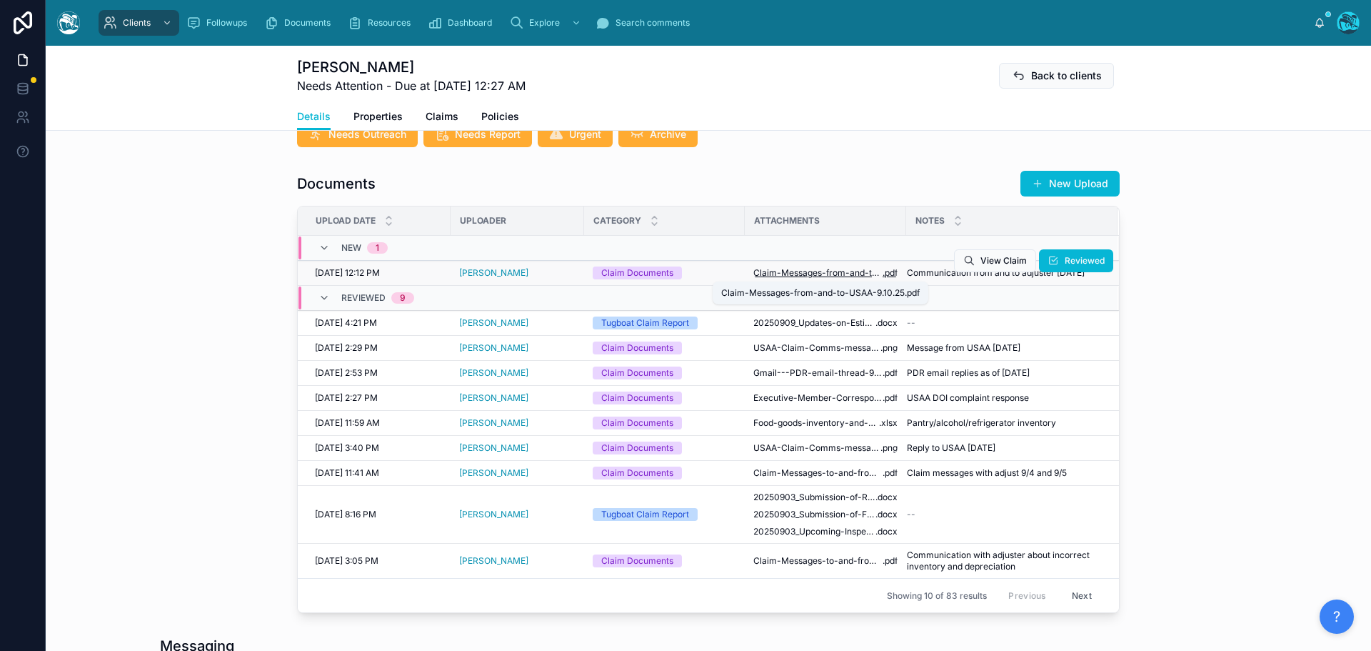
click at [830, 272] on span "Claim-Messages-from-and-to-USAA-9.10.25" at bounding box center [817, 272] width 129 height 11
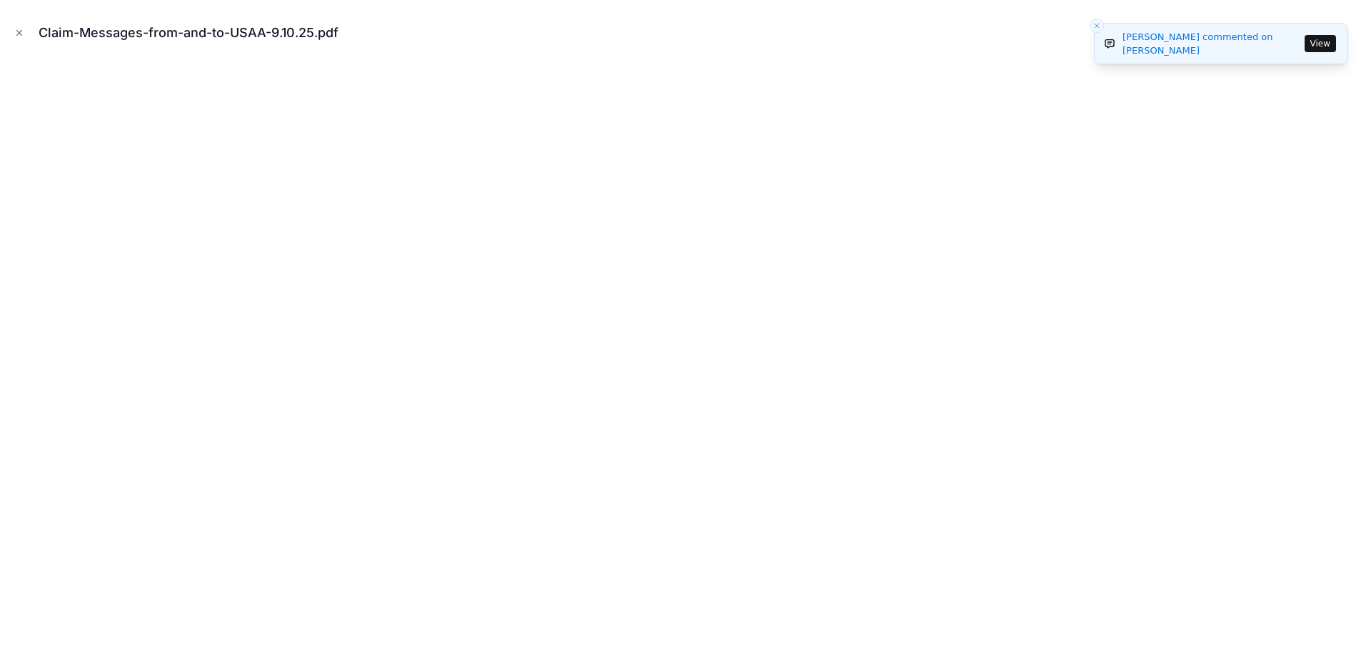
click at [1096, 26] on icon "Close toast" at bounding box center [1097, 25] width 9 height 9
click at [1342, 34] on icon at bounding box center [1339, 32] width 11 height 11
click at [18, 30] on icon "Close modal" at bounding box center [19, 33] width 10 height 10
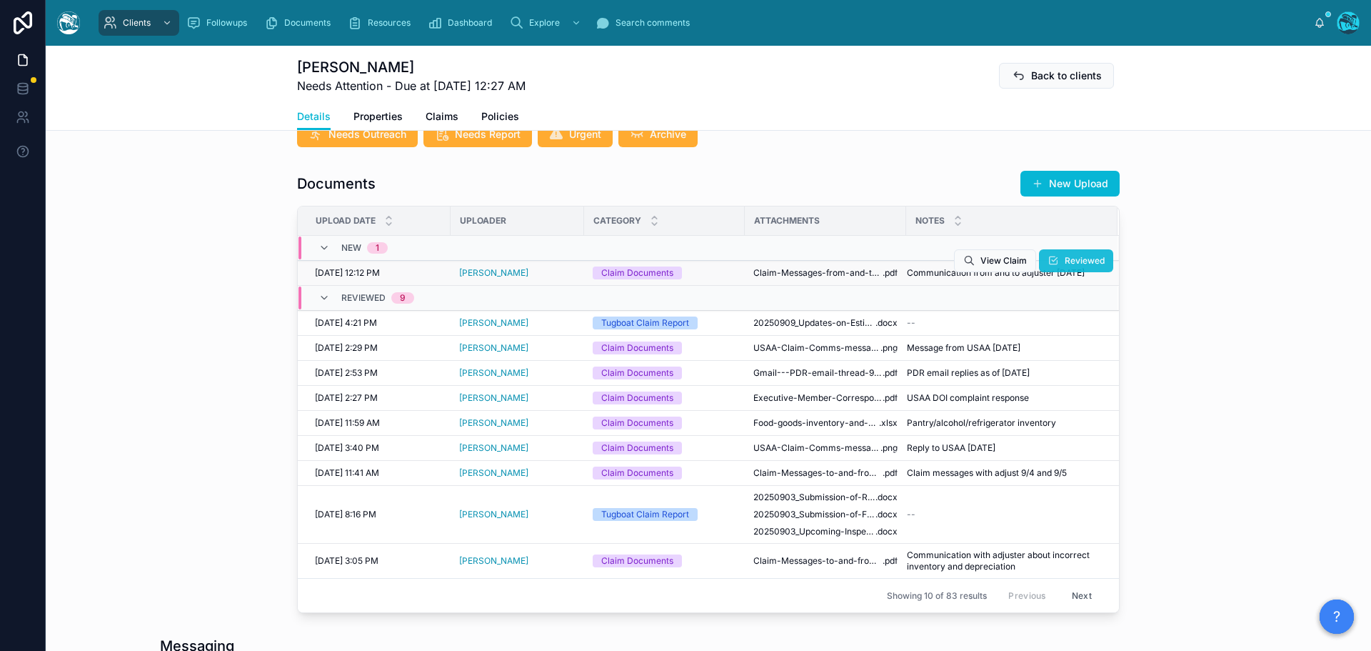
click at [1070, 261] on span "Reviewed" at bounding box center [1085, 260] width 40 height 11
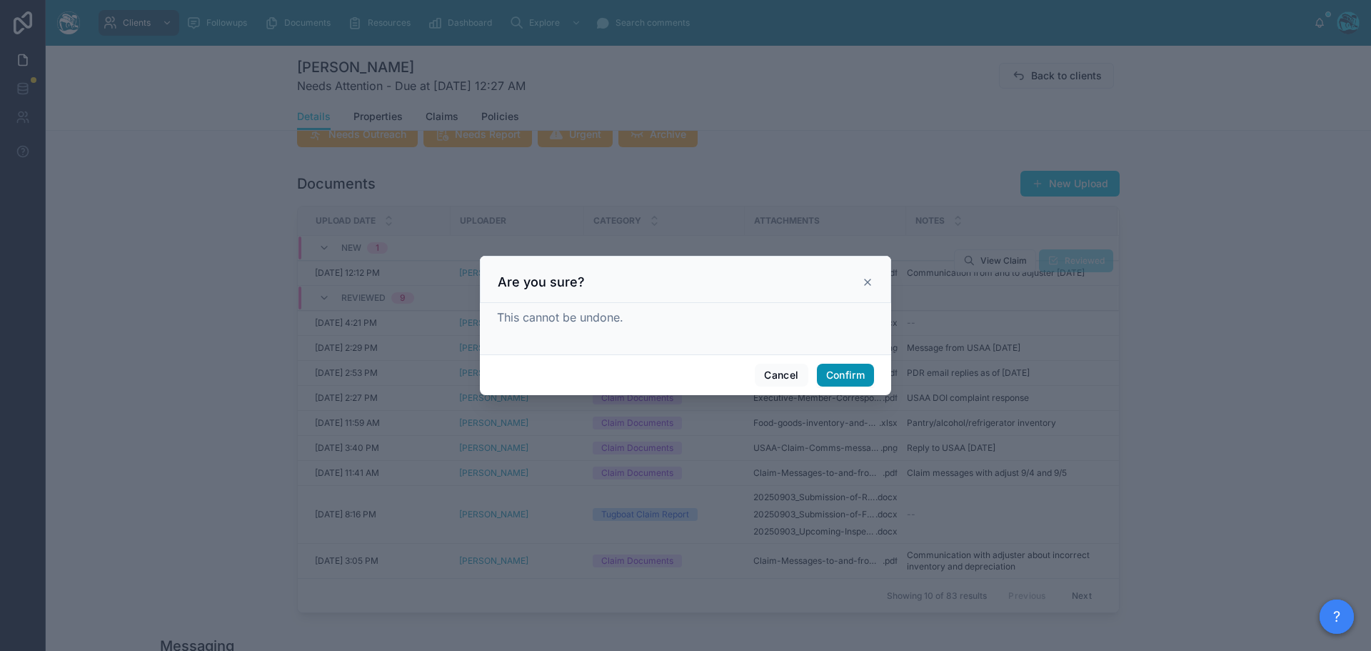
click at [845, 372] on button "Confirm" at bounding box center [845, 374] width 57 height 23
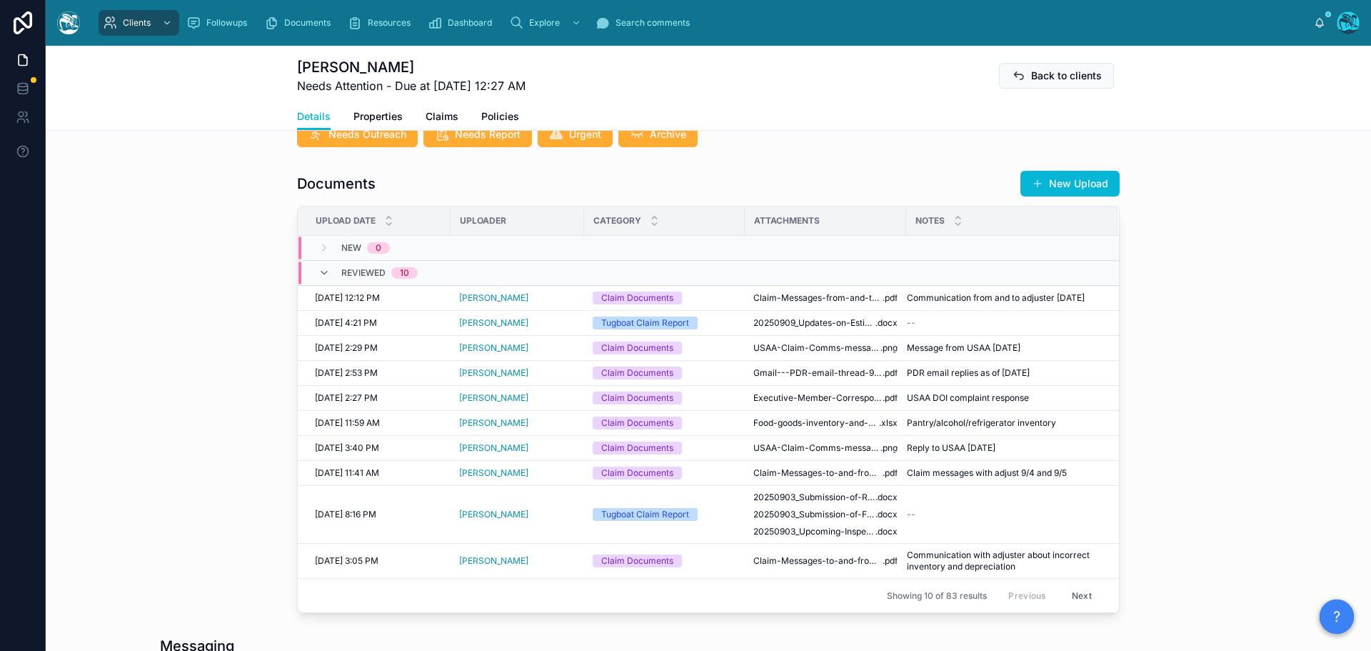
scroll to position [1071, 0]
